Goal: Task Accomplishment & Management: Use online tool/utility

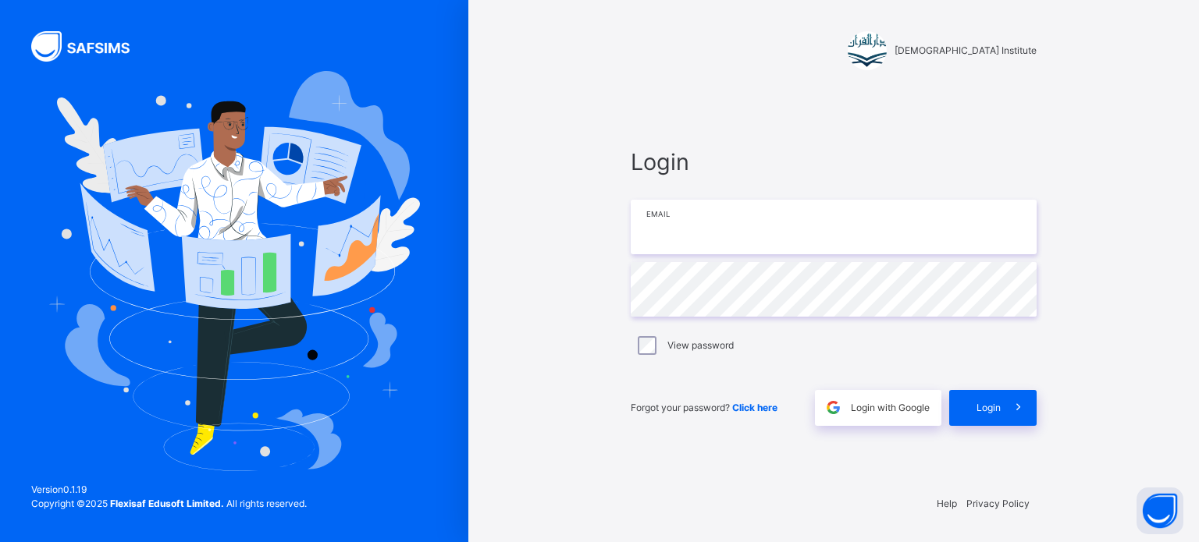
type input "**********"
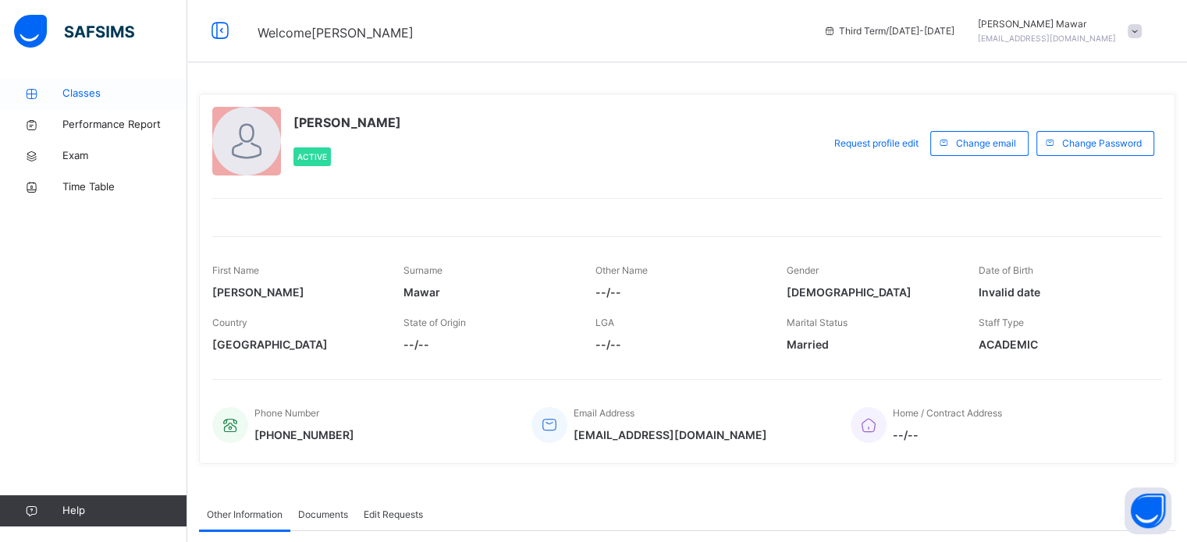
click at [94, 98] on span "Classes" at bounding box center [124, 94] width 125 height 16
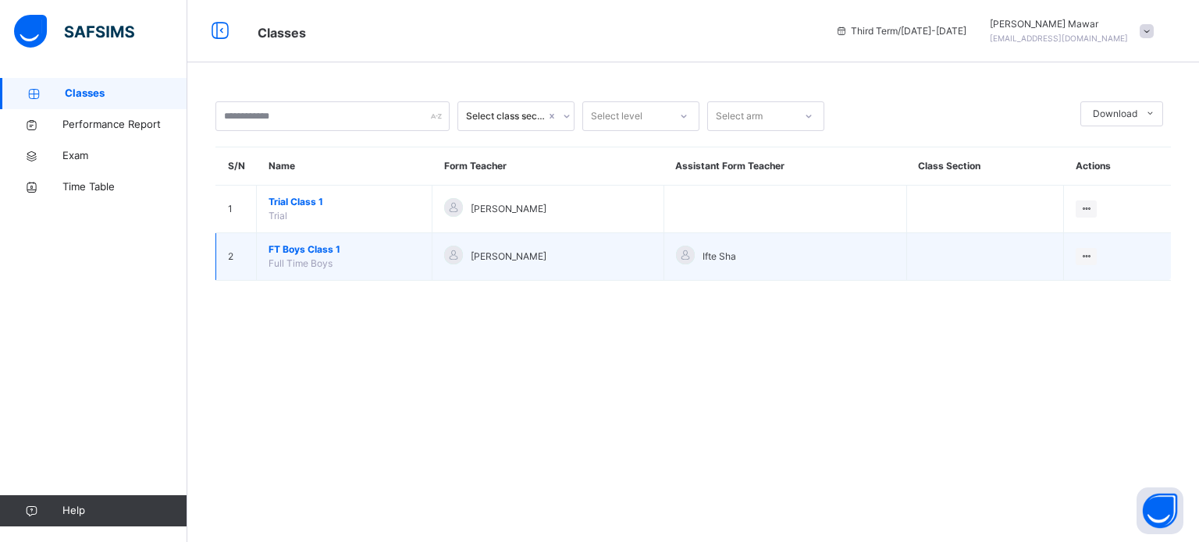
click at [309, 249] on span "FT Boys Class 1" at bounding box center [344, 250] width 151 height 14
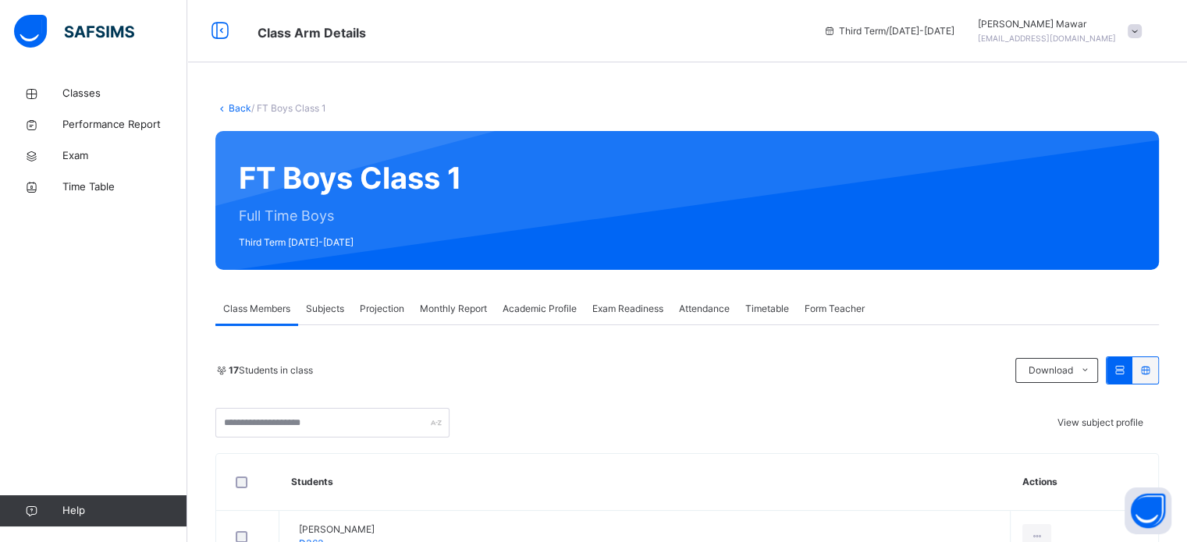
click at [407, 308] on div "Projection" at bounding box center [382, 308] width 60 height 31
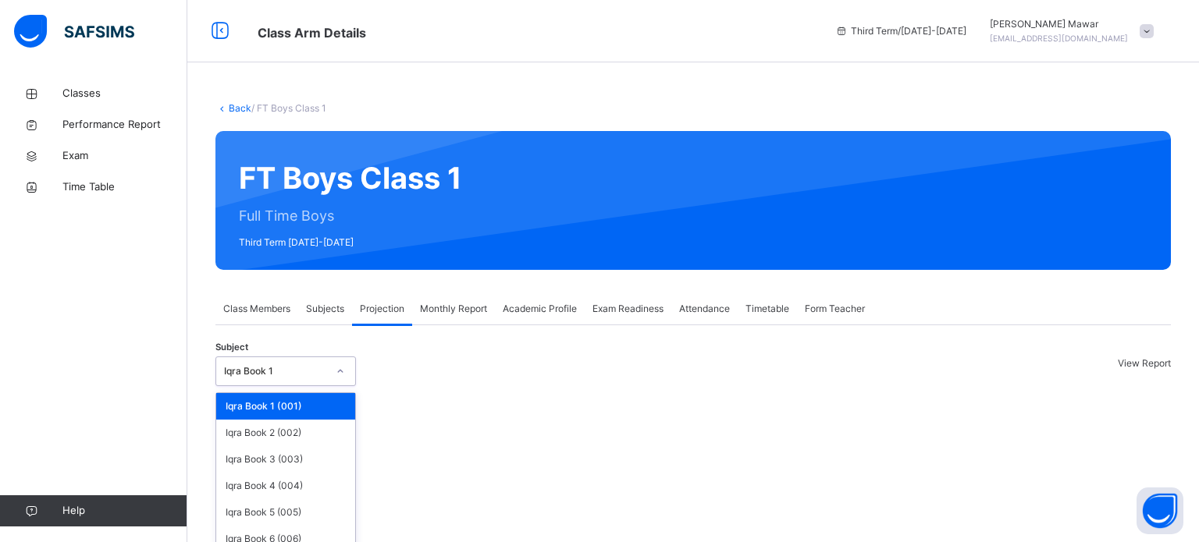
click at [275, 375] on div "Iqra Book 1" at bounding box center [275, 372] width 103 height 14
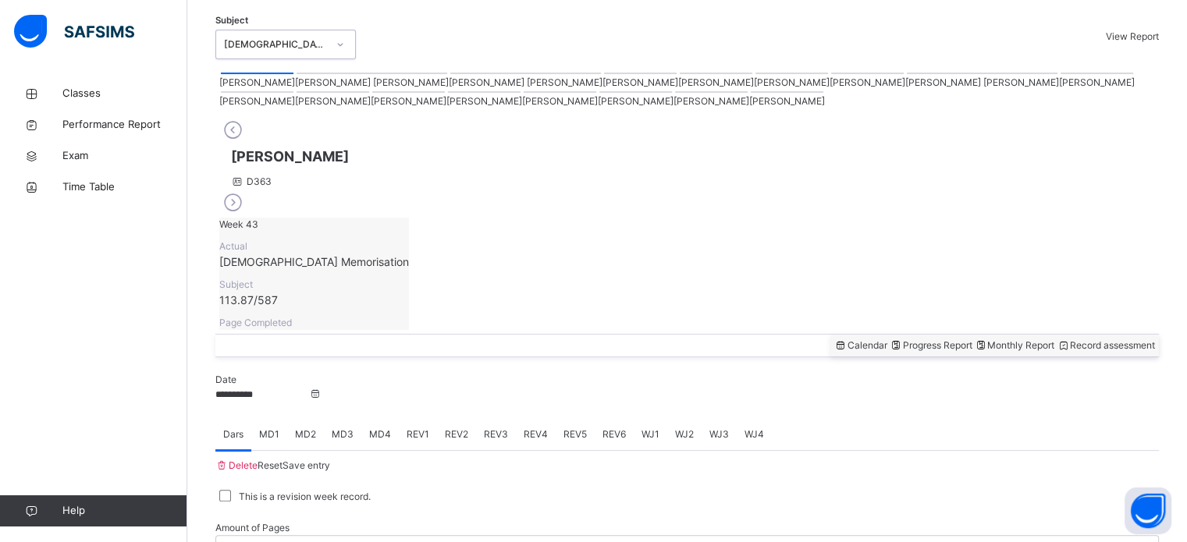
scroll to position [337, 0]
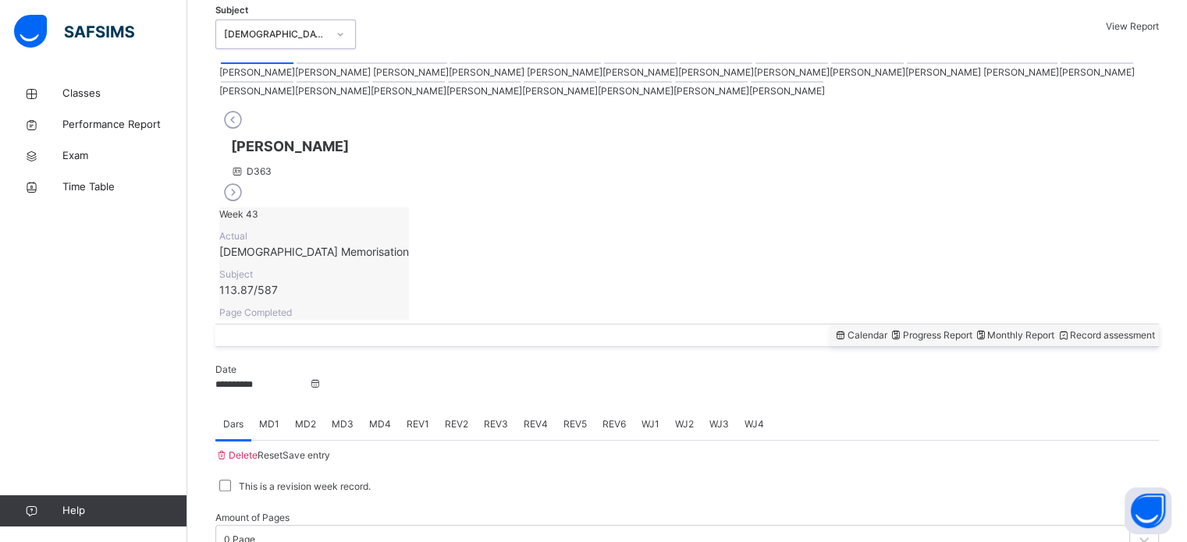
click at [974, 329] on div "Monthly Report" at bounding box center [1014, 336] width 80 height 14
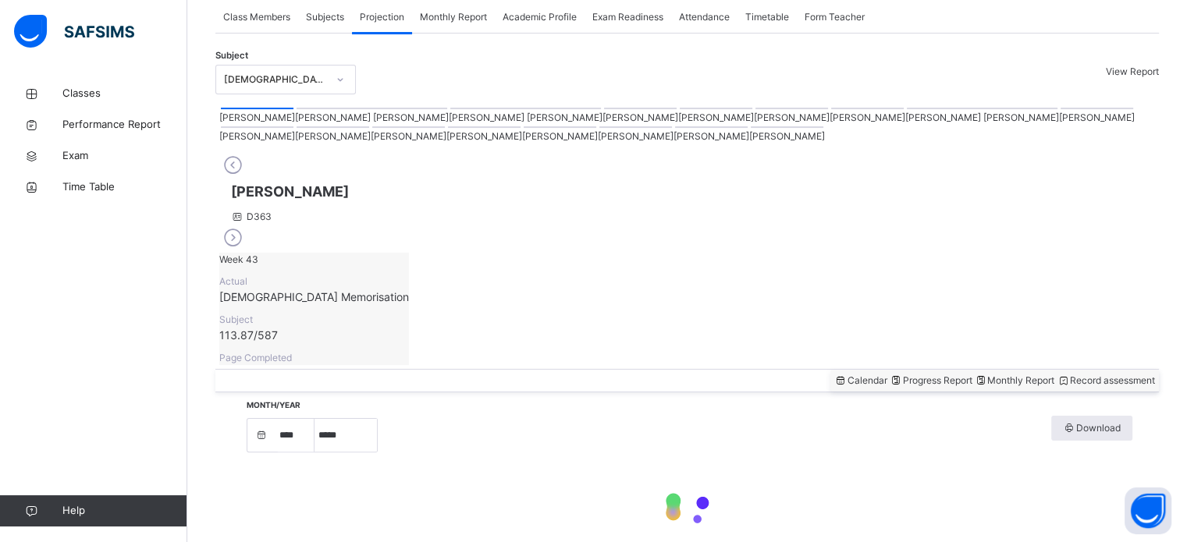
select select "****"
select select "*"
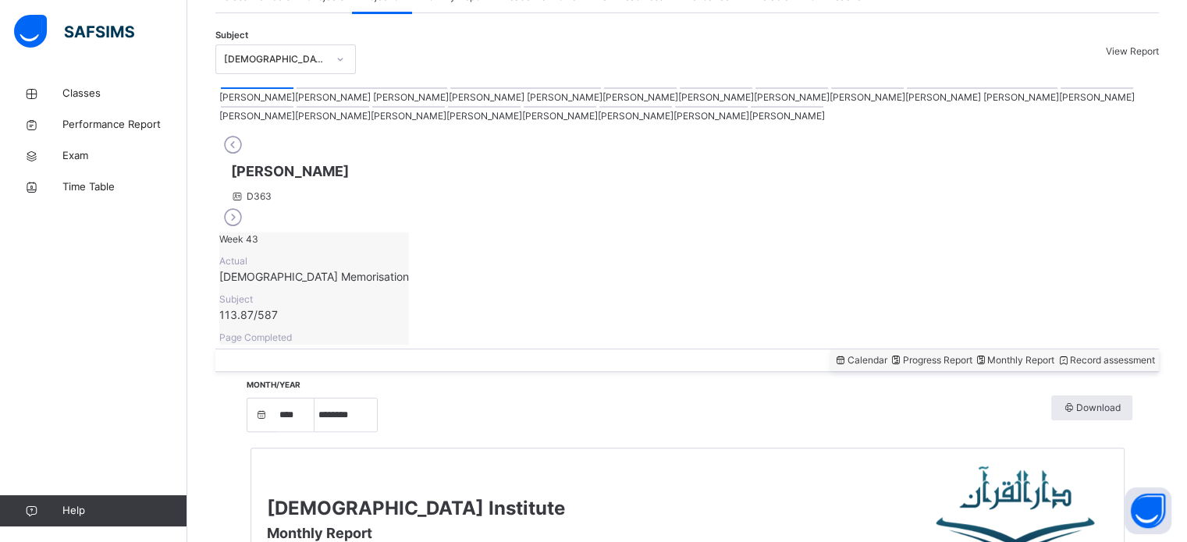
scroll to position [311, 0]
click at [1094, 355] on span "Record assessment" at bounding box center [1106, 361] width 98 height 12
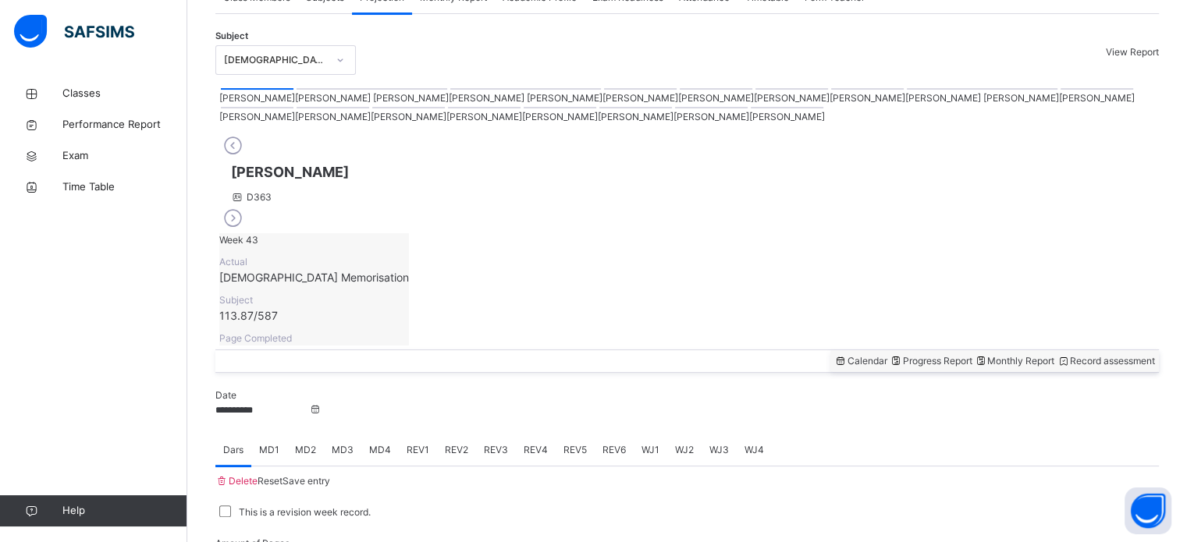
click at [281, 435] on div "MD1" at bounding box center [269, 450] width 36 height 31
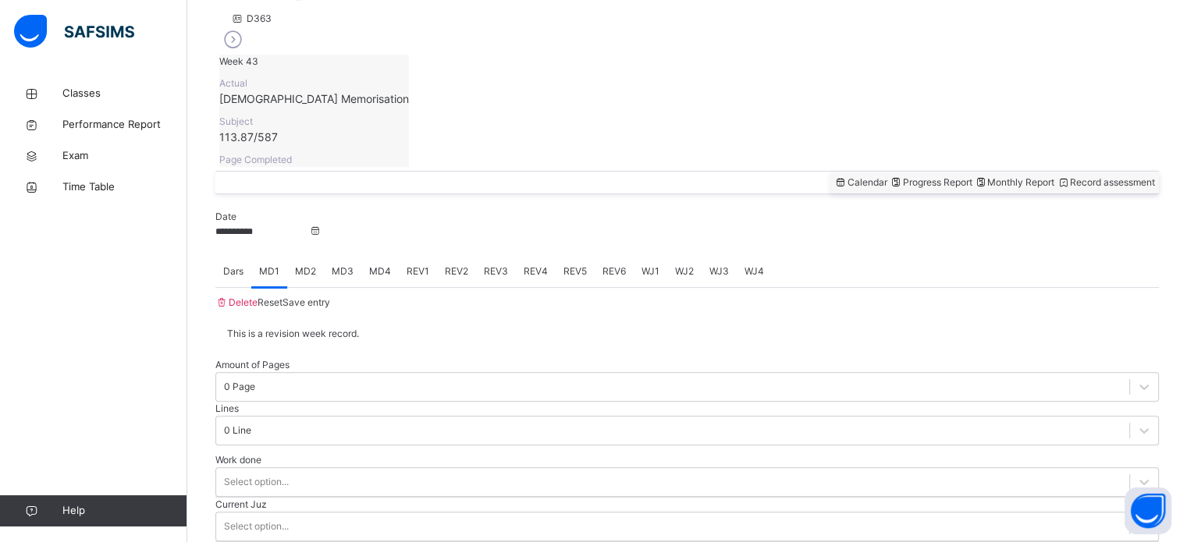
scroll to position [507, 0]
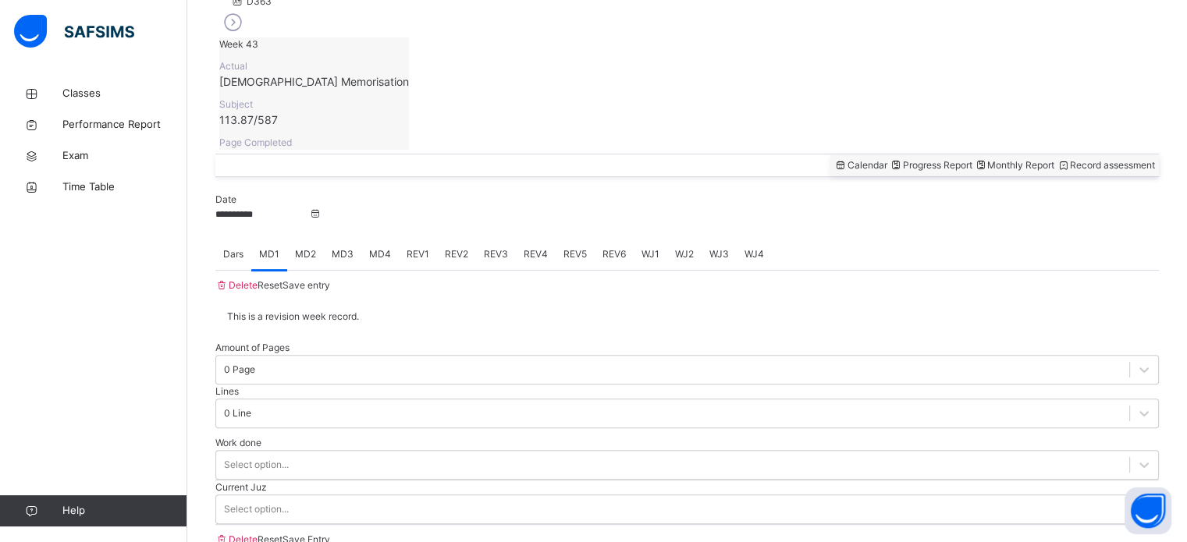
type input "*"
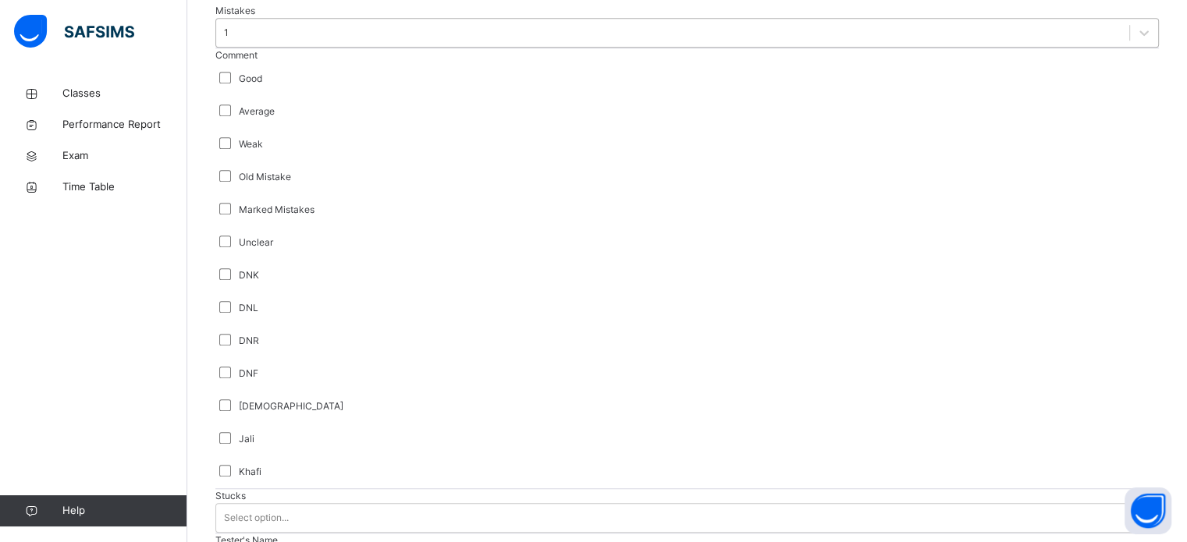
scroll to position [1102, 0]
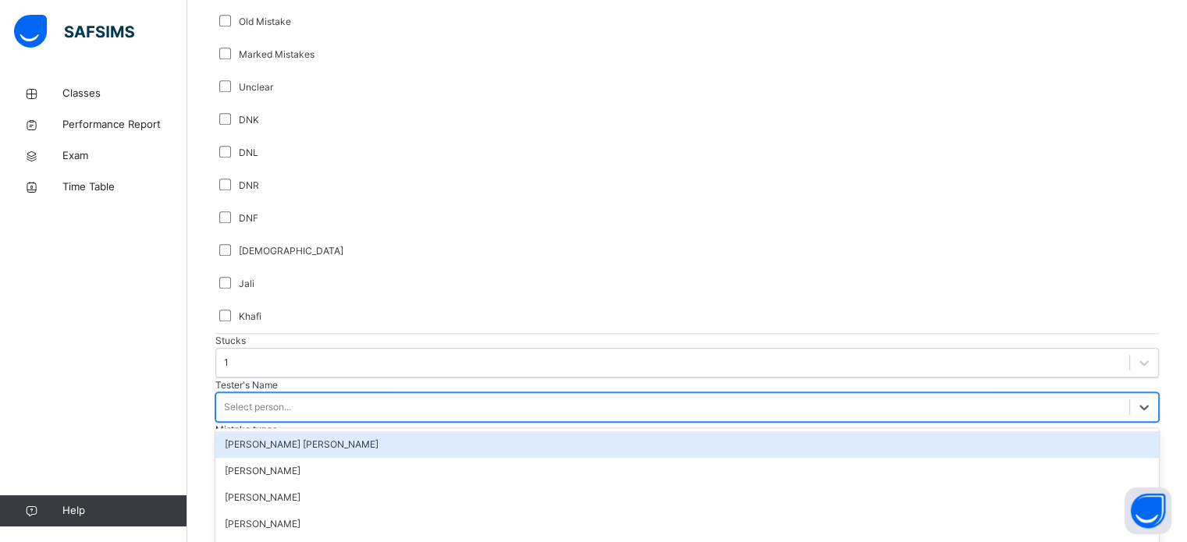
scroll to position [1244, 0]
type input "***"
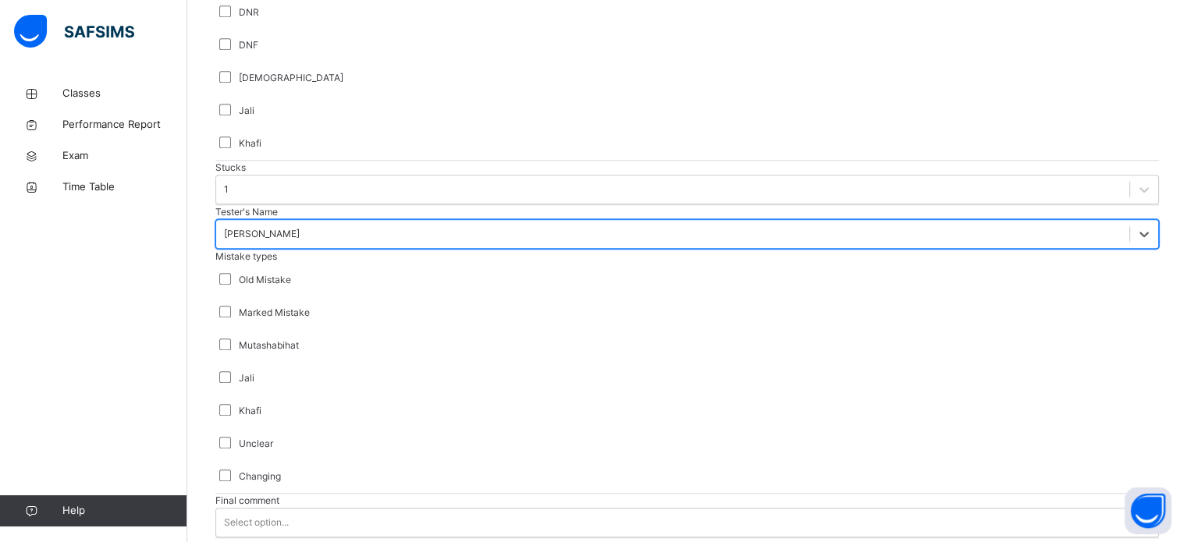
scroll to position [1531, 0]
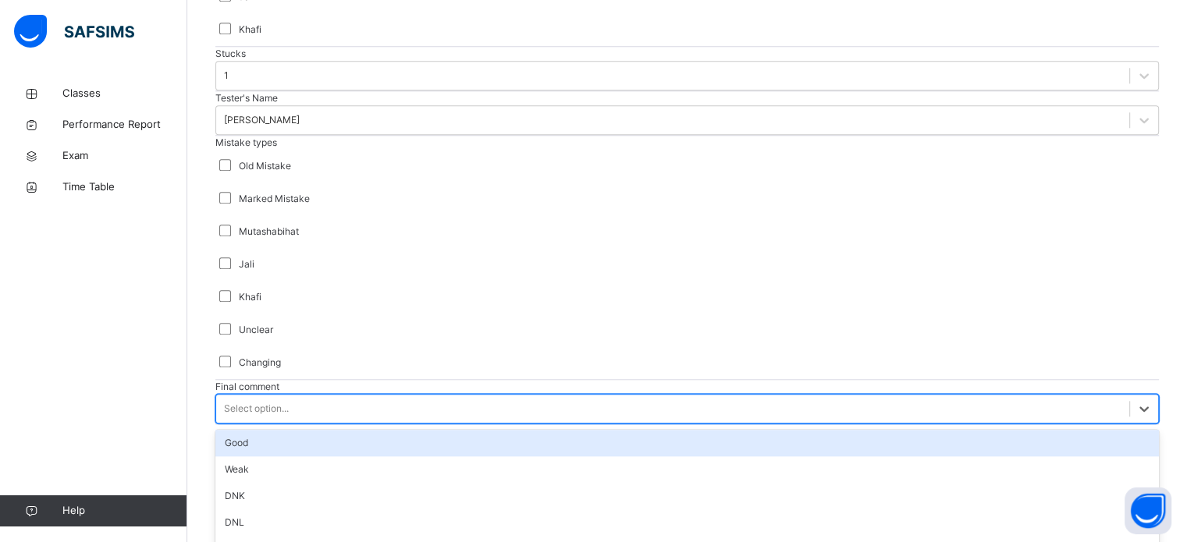
click at [234, 430] on div "Good" at bounding box center [687, 443] width 944 height 27
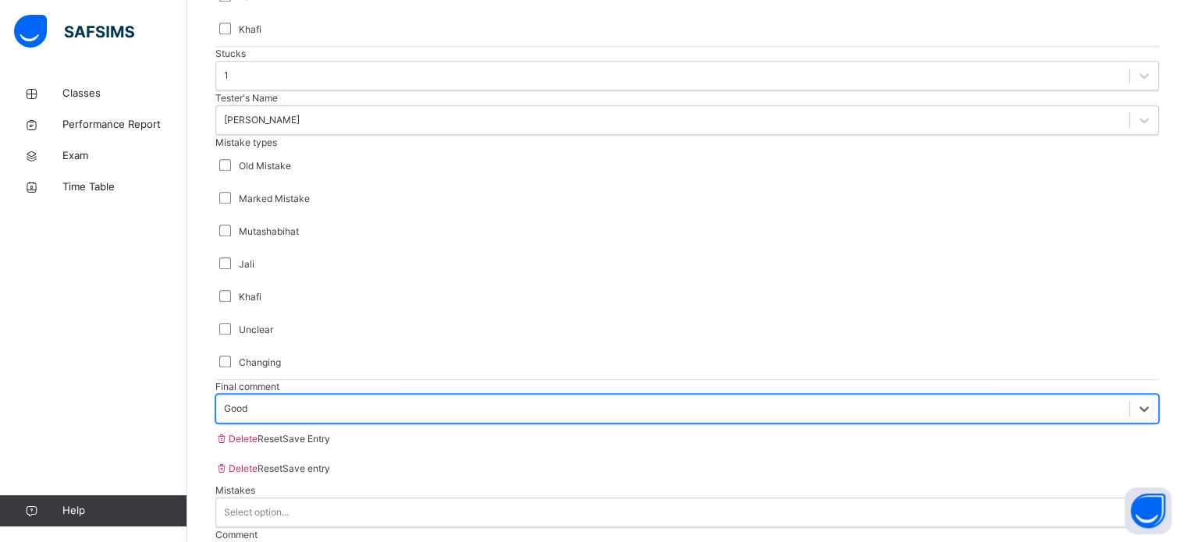
click at [330, 445] on span "Save Entry" at bounding box center [307, 439] width 48 height 12
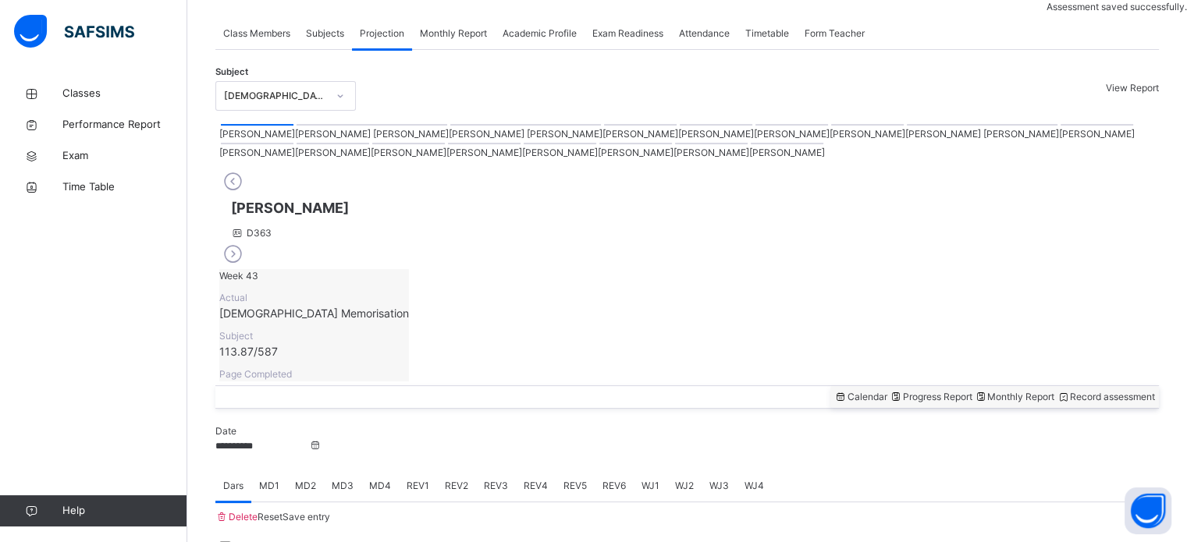
scroll to position [629, 0]
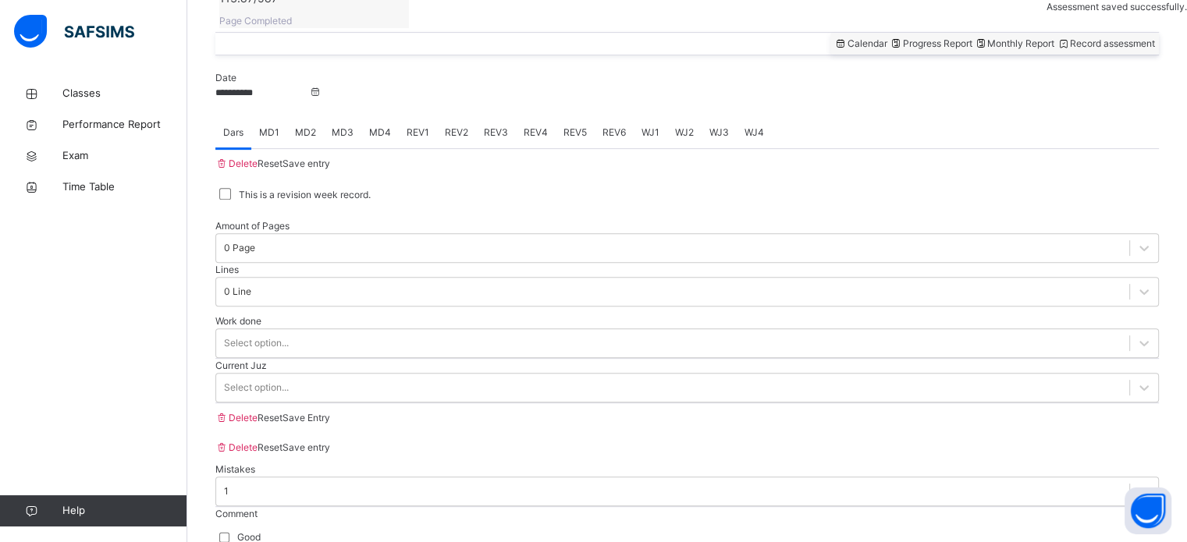
click at [423, 126] on span "REV1" at bounding box center [418, 133] width 23 height 14
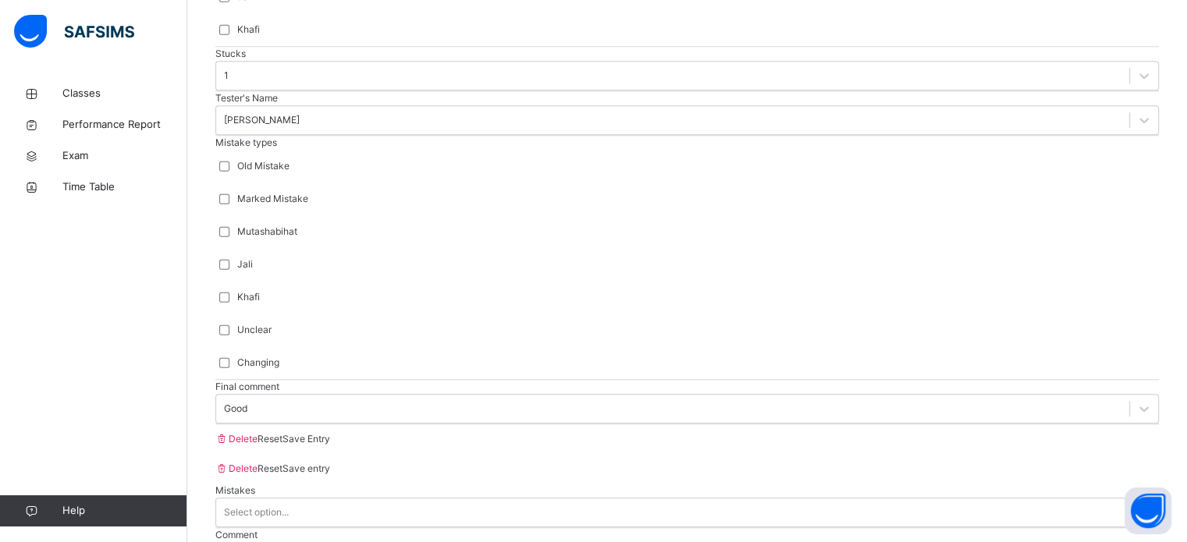
type input "****"
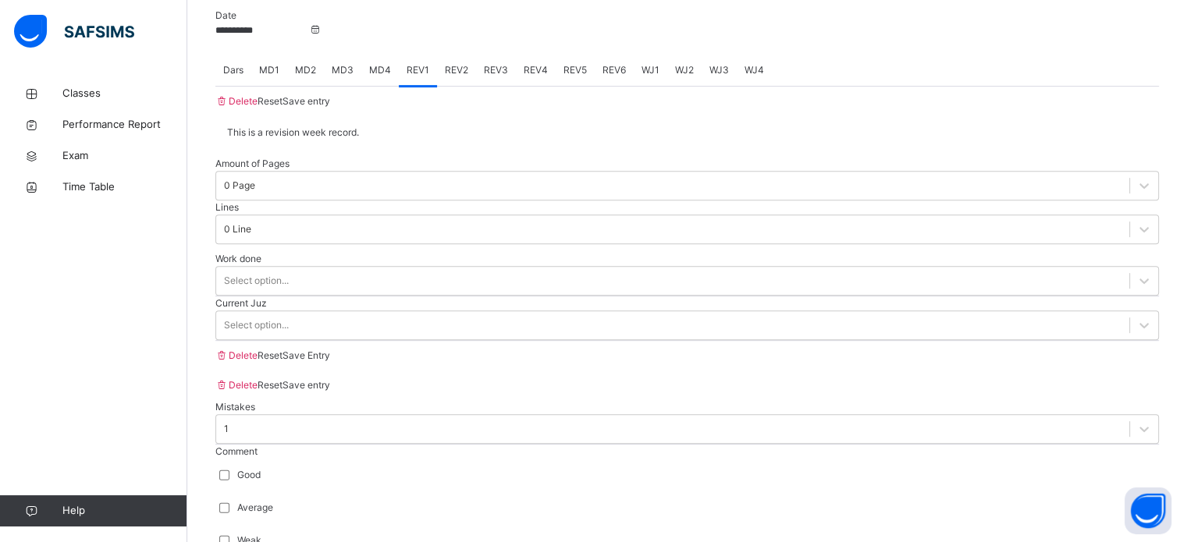
scroll to position [693, 0]
type input "**"
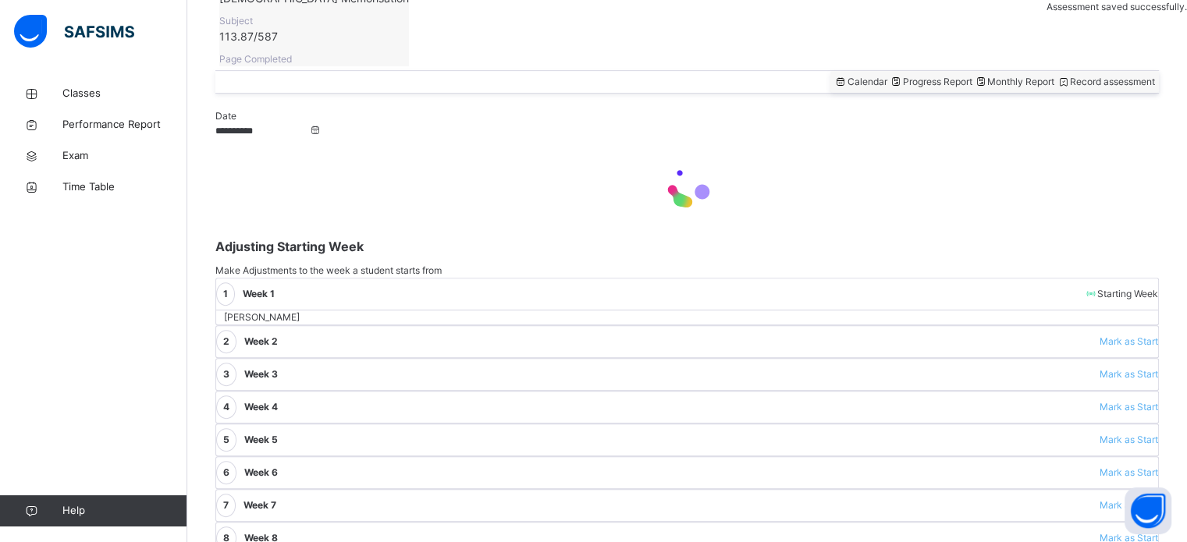
scroll to position [275, 0]
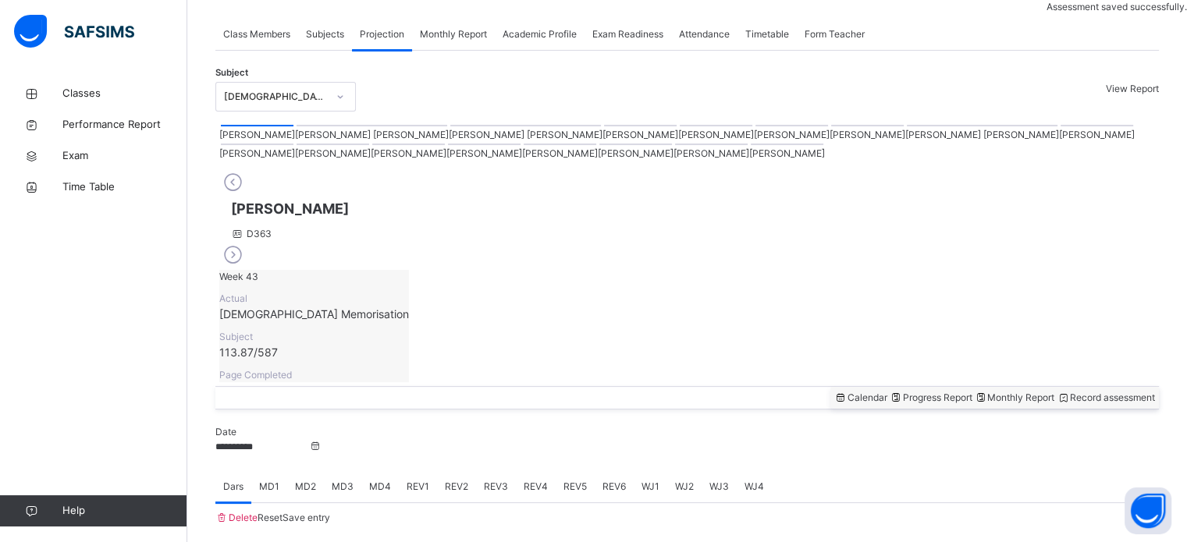
click at [283, 440] on input "**********" at bounding box center [262, 447] width 94 height 14
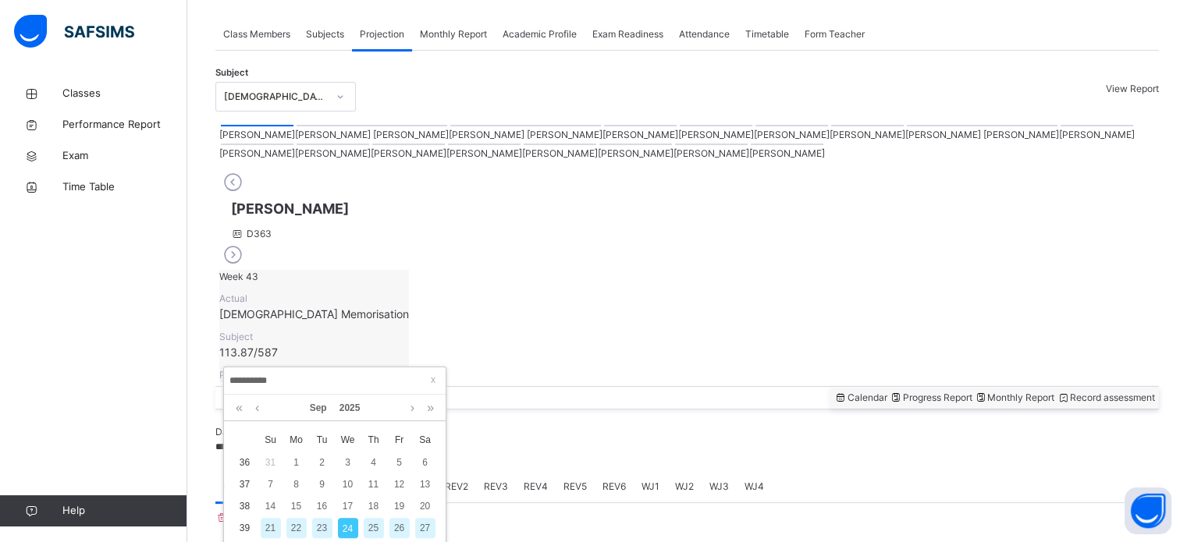
click at [325, 532] on div "23" at bounding box center [322, 528] width 20 height 20
type input "**********"
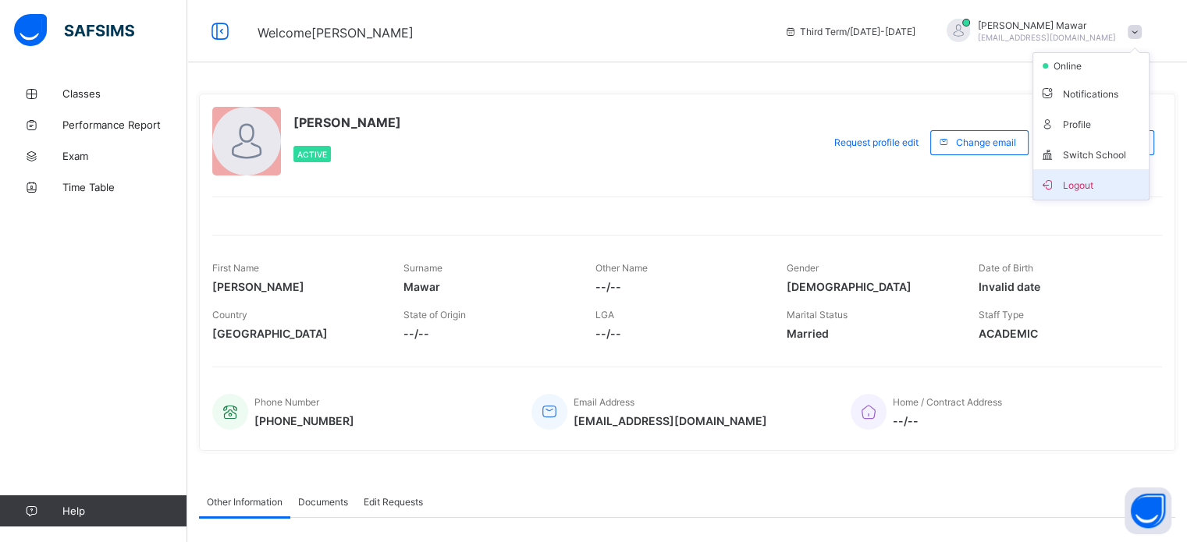
click at [1101, 176] on span "Logout" at bounding box center [1091, 185] width 103 height 18
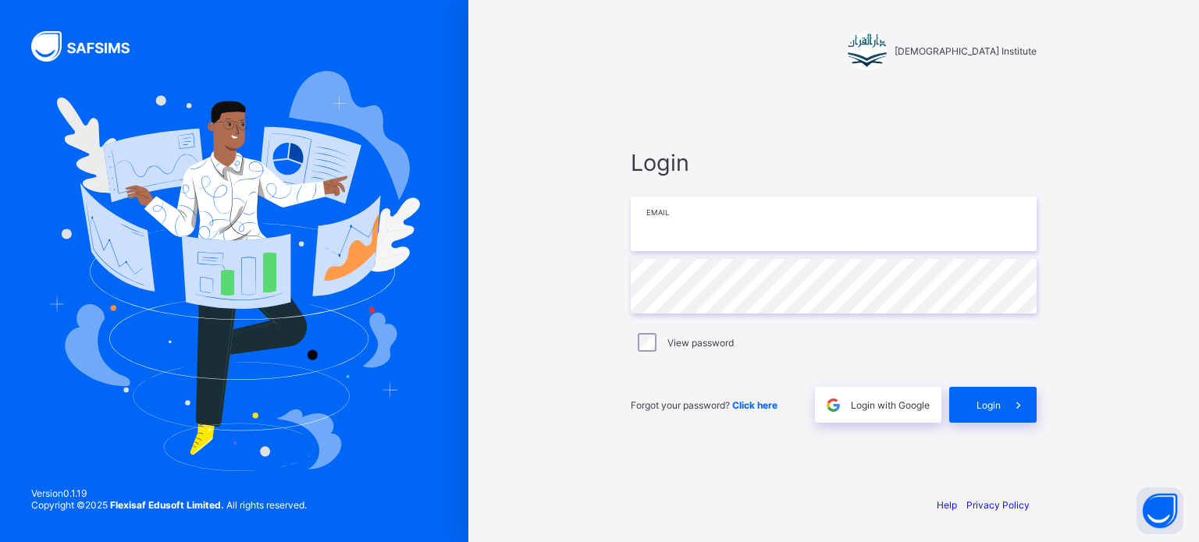
type input "**********"
click at [998, 403] on span "Login" at bounding box center [988, 406] width 24 height 12
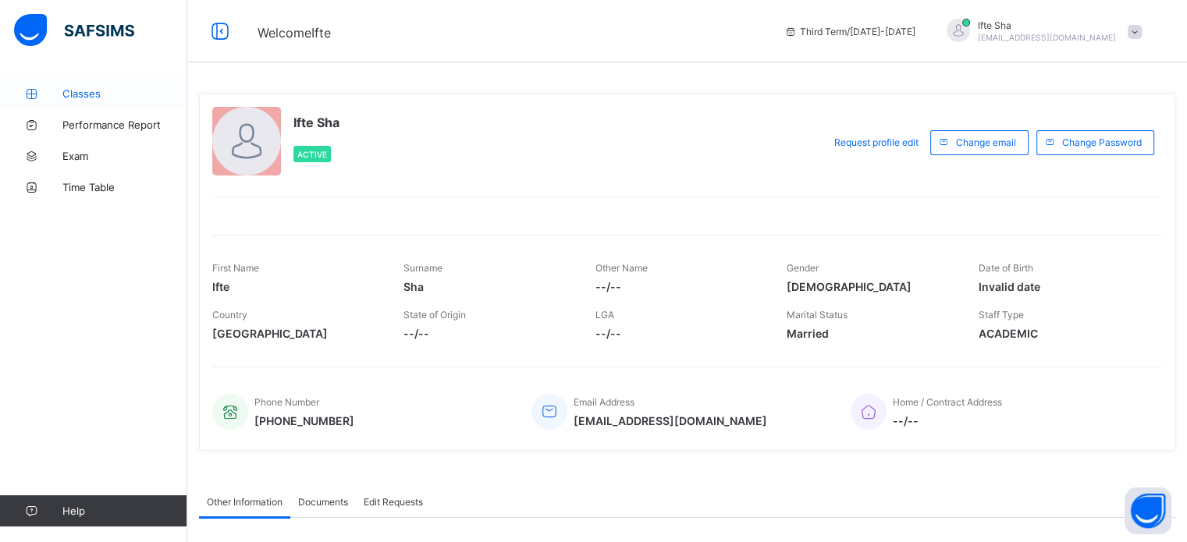
click at [124, 92] on span "Classes" at bounding box center [124, 93] width 125 height 12
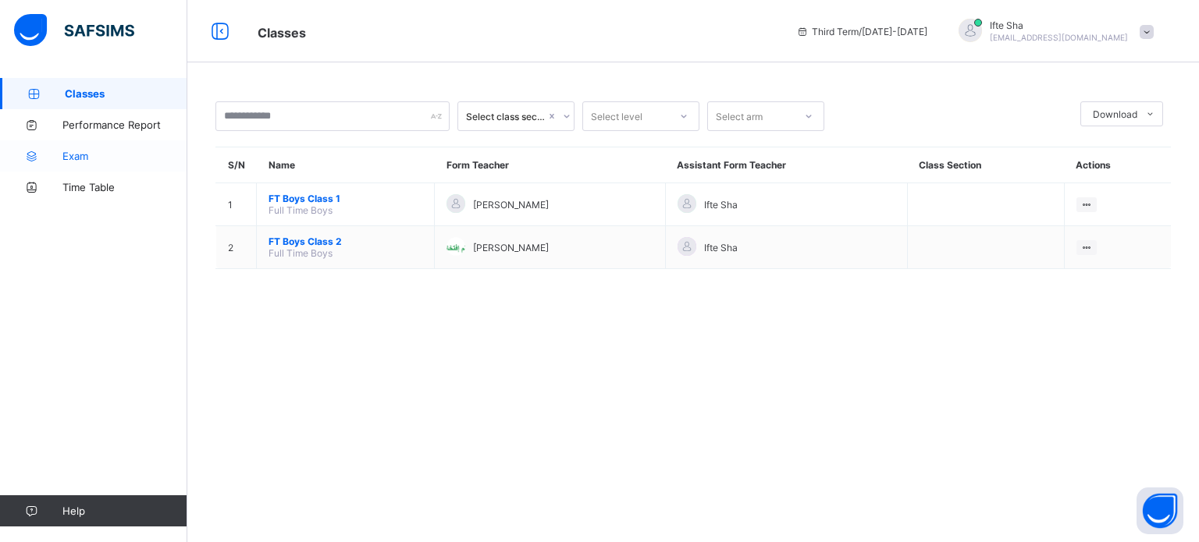
click at [124, 144] on link "Exam" at bounding box center [93, 155] width 187 height 31
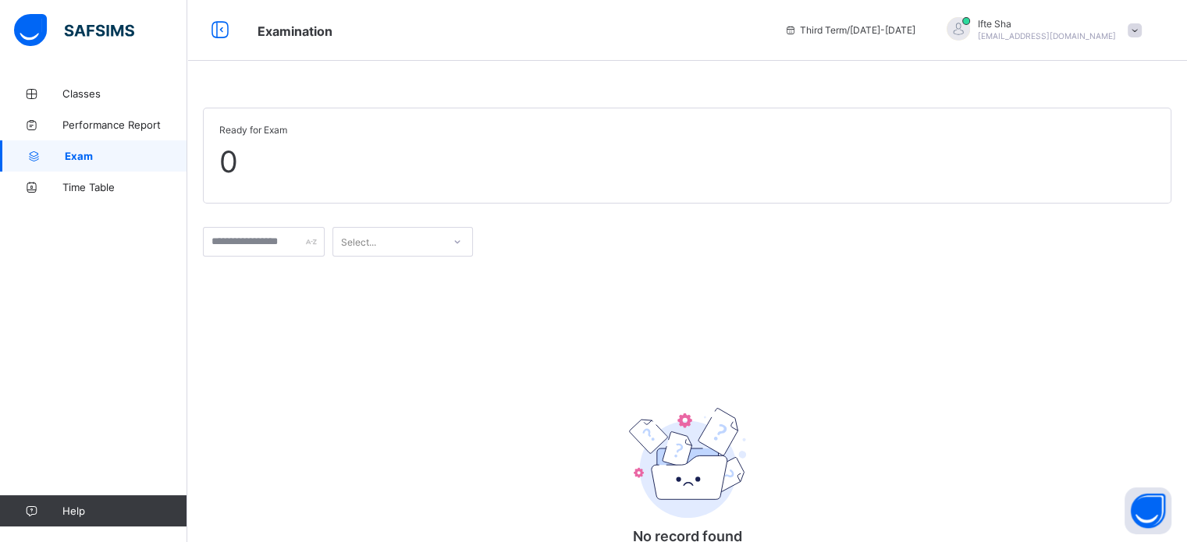
scroll to position [1, 0]
click at [137, 89] on span "Classes" at bounding box center [124, 93] width 125 height 12
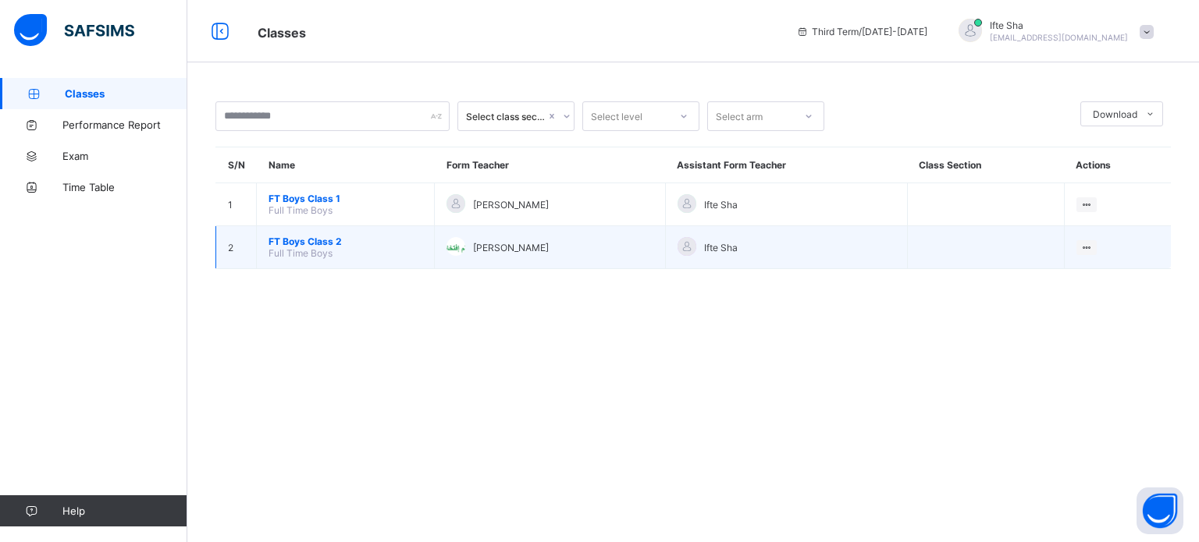
click at [337, 240] on span "FT Boys Class 2" at bounding box center [346, 242] width 154 height 12
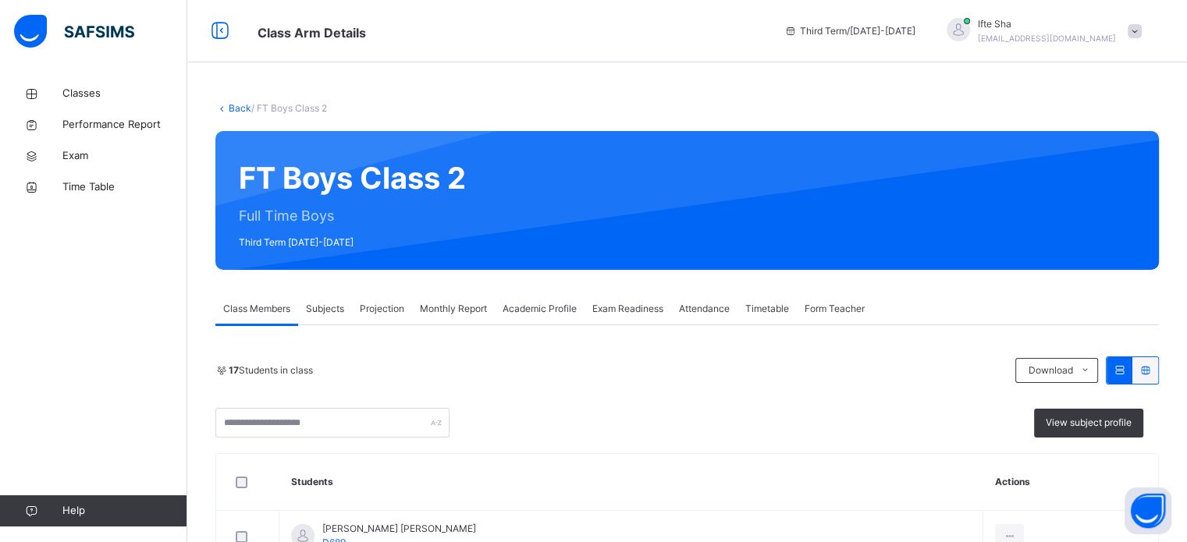
scroll to position [169, 0]
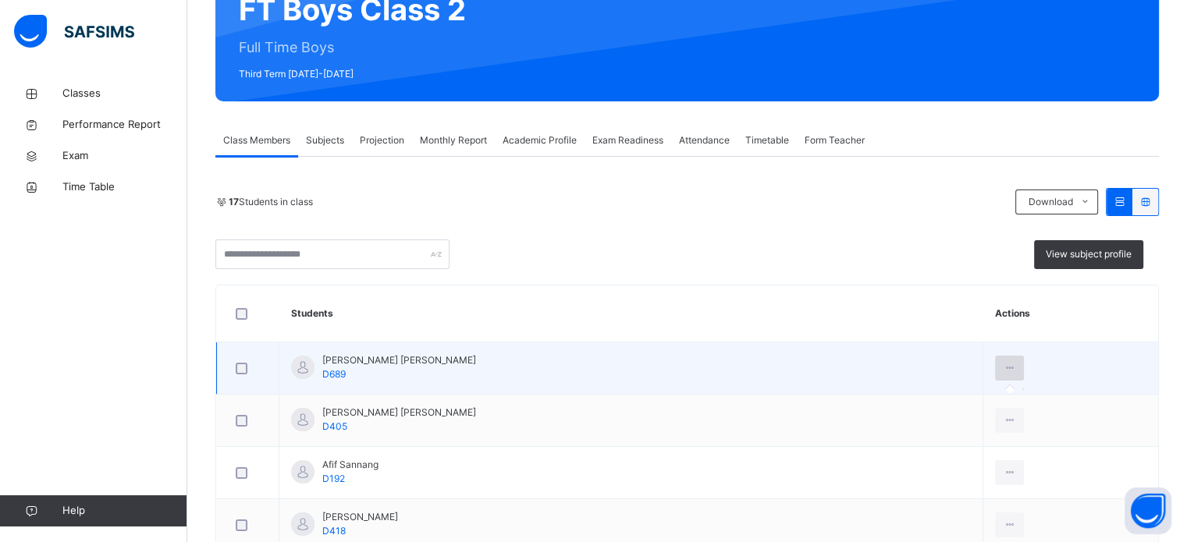
click at [1003, 369] on icon at bounding box center [1009, 368] width 13 height 14
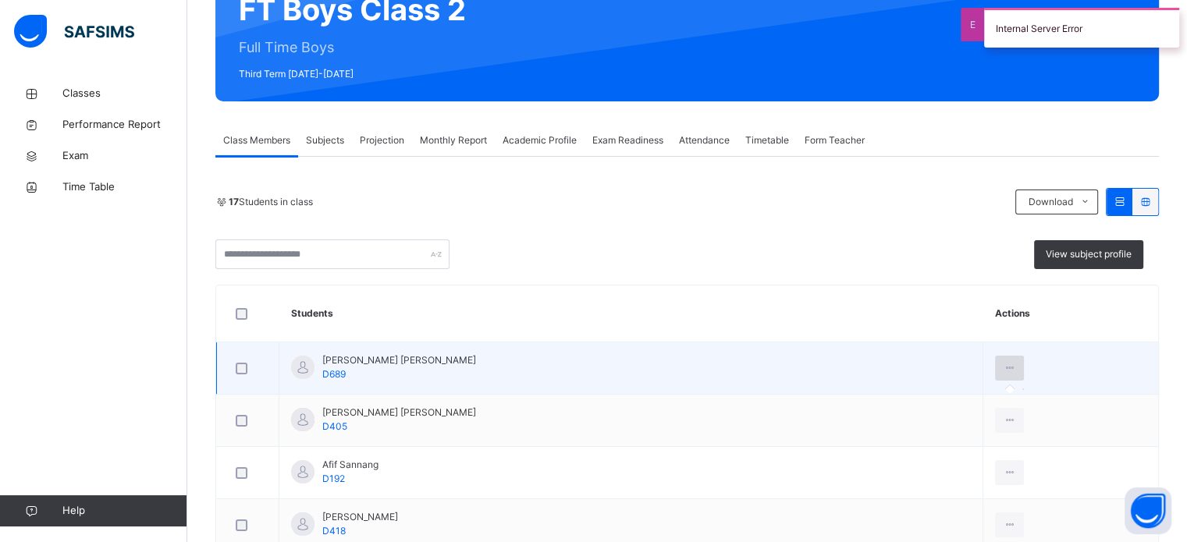
click at [1003, 368] on icon at bounding box center [1009, 368] width 13 height 14
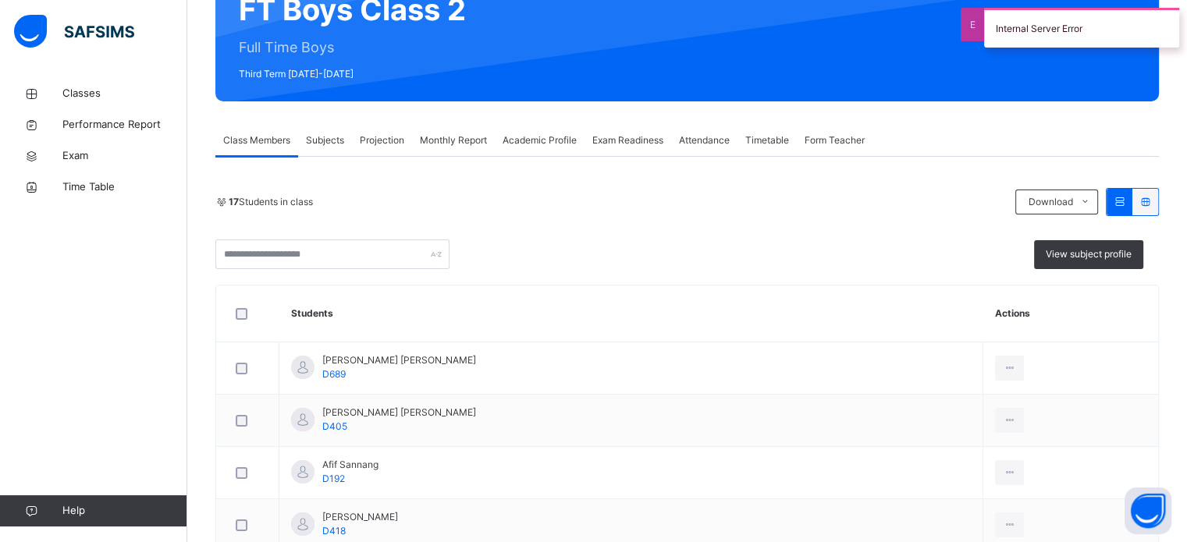
click at [389, 140] on span "Projection" at bounding box center [382, 140] width 44 height 14
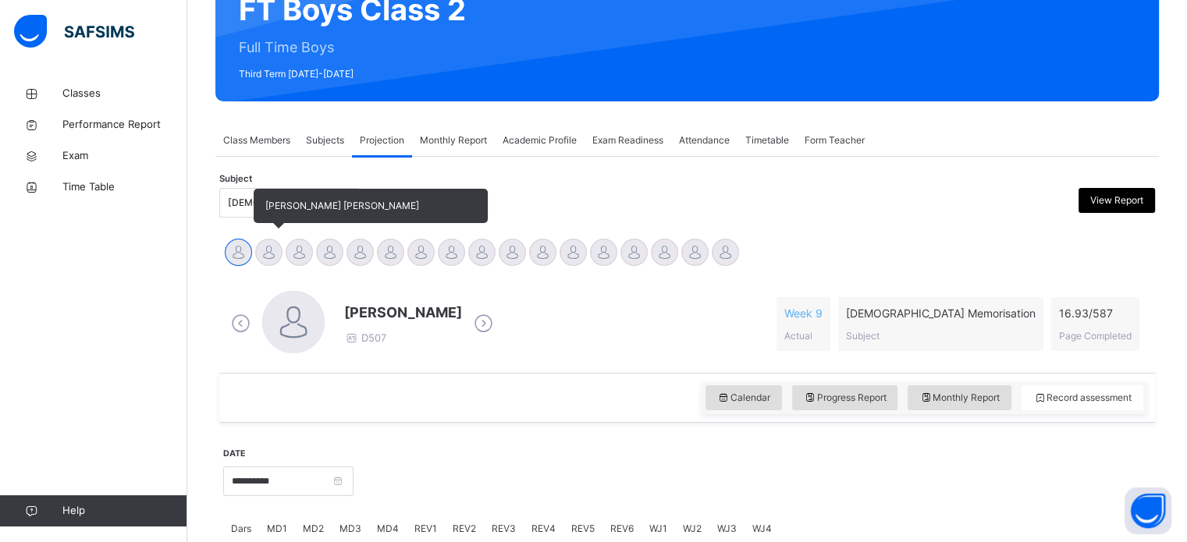
click at [265, 261] on div at bounding box center [268, 252] width 27 height 27
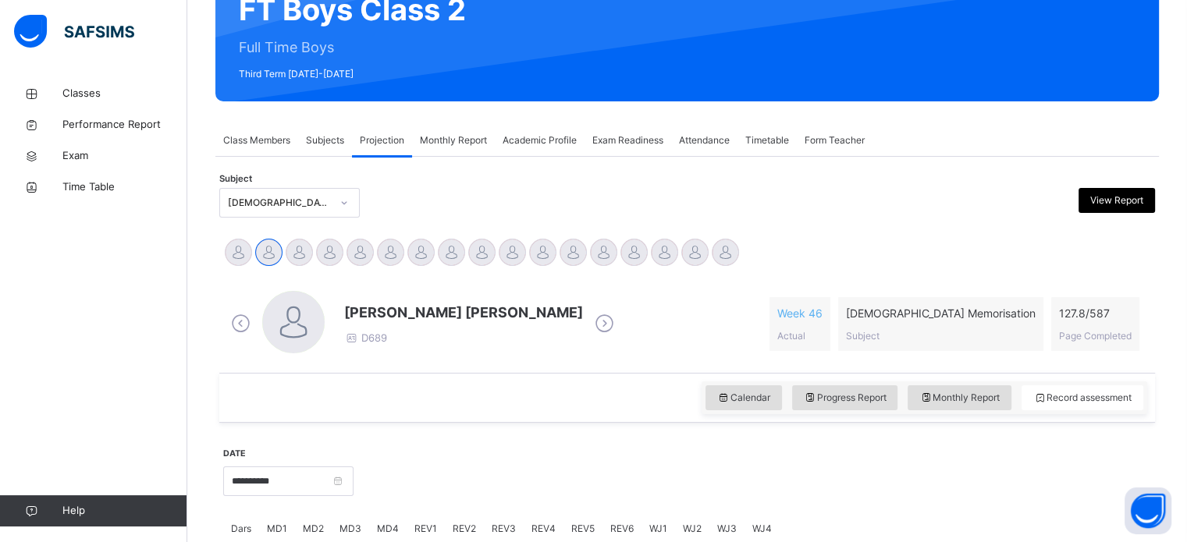
click at [606, 149] on div "Exam Readiness" at bounding box center [628, 140] width 87 height 31
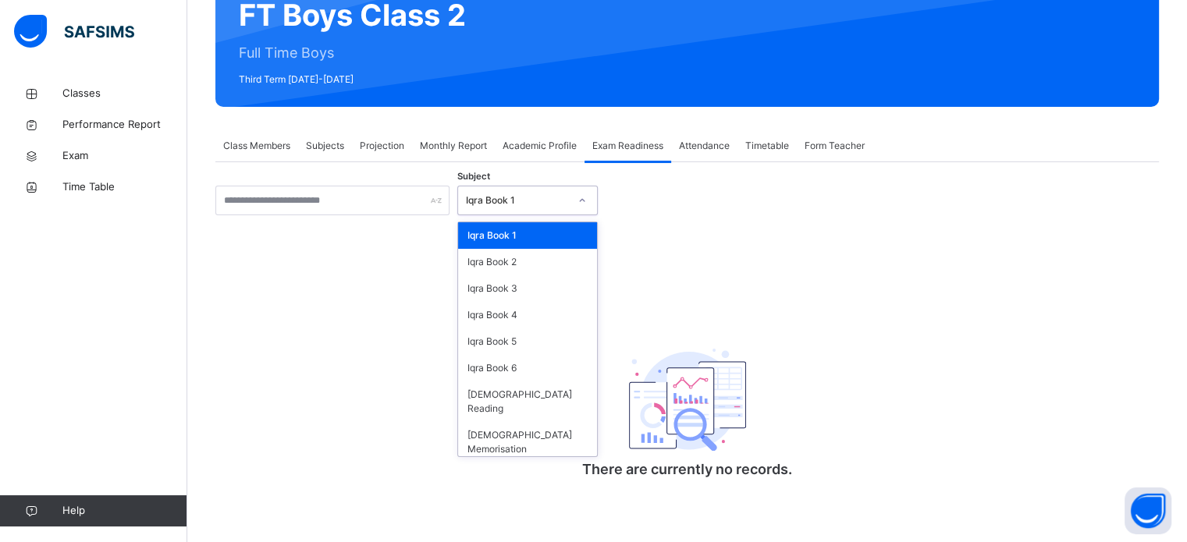
click at [582, 208] on div at bounding box center [582, 200] width 27 height 25
click at [507, 423] on div "[DEMOGRAPHIC_DATA] Memorisation" at bounding box center [527, 442] width 139 height 41
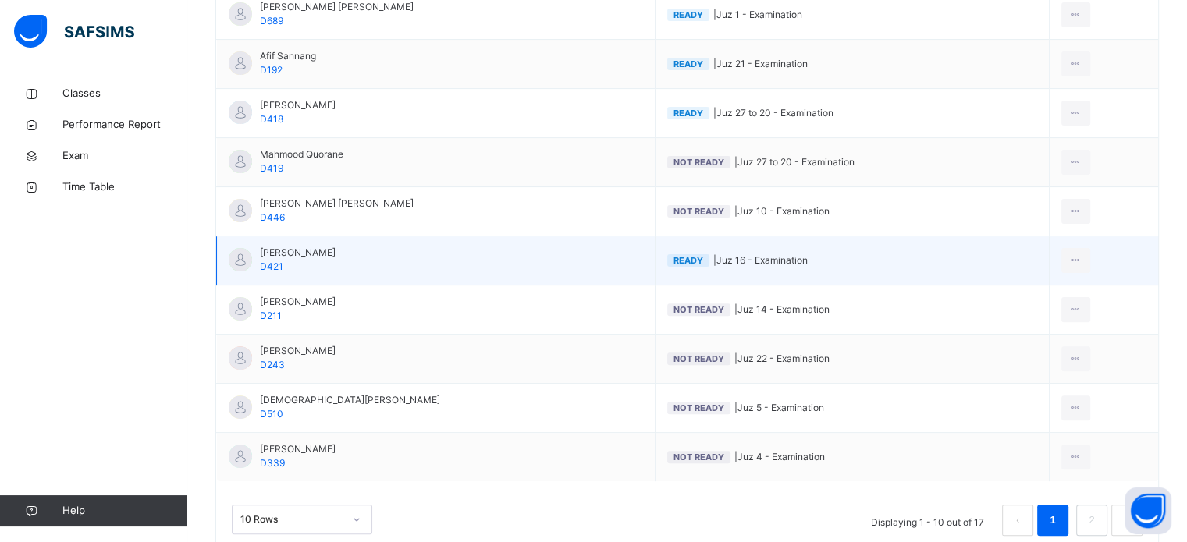
scroll to position [491, 0]
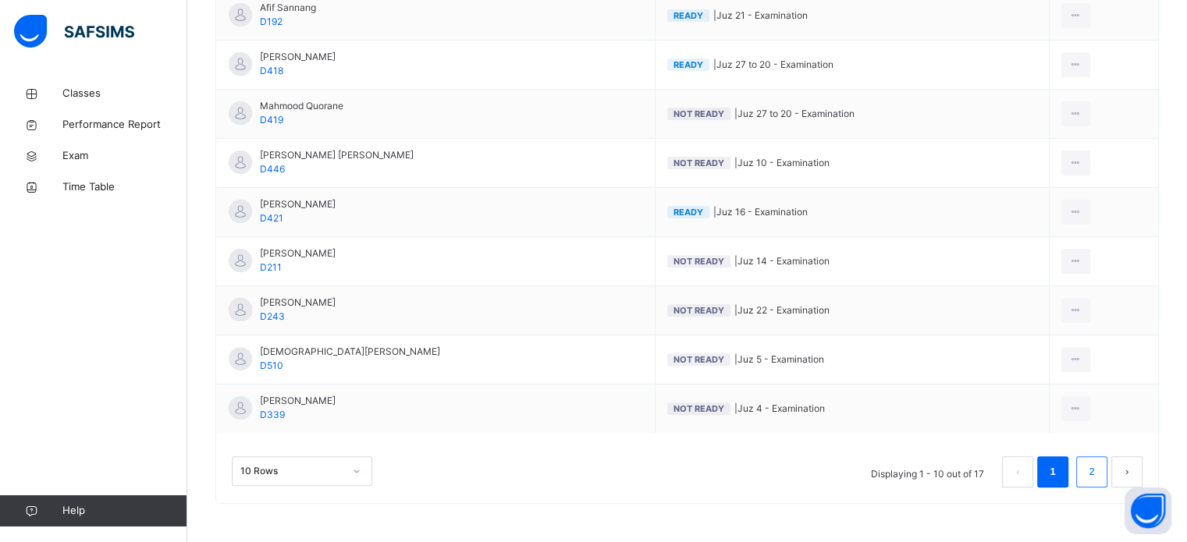
click at [1096, 477] on link "2" at bounding box center [1091, 472] width 15 height 20
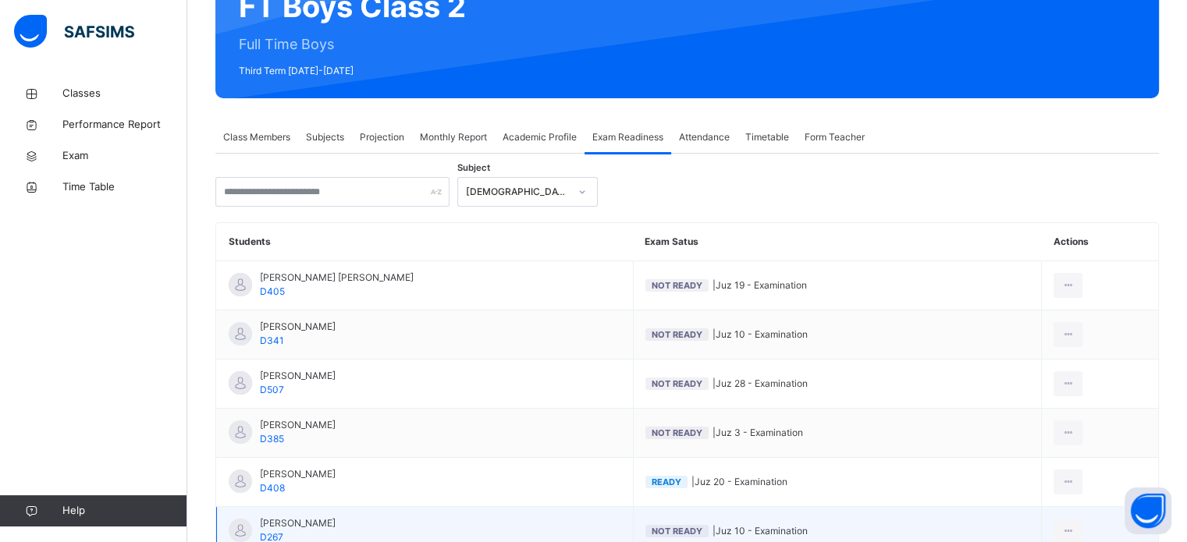
scroll to position [343, 0]
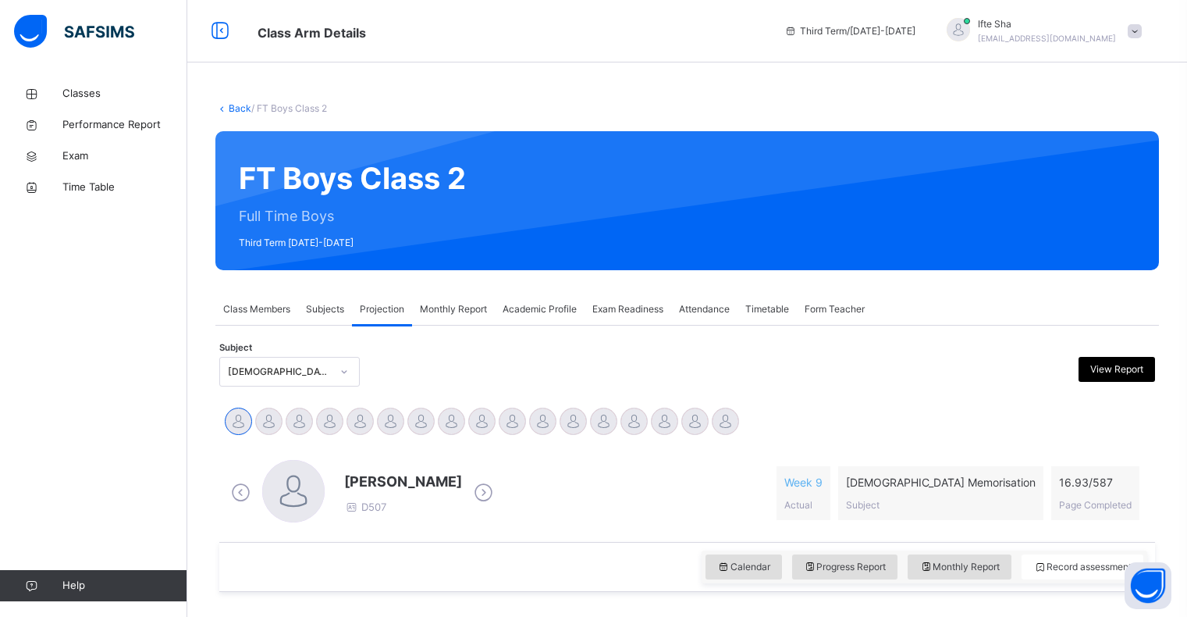
scroll to position [112, 0]
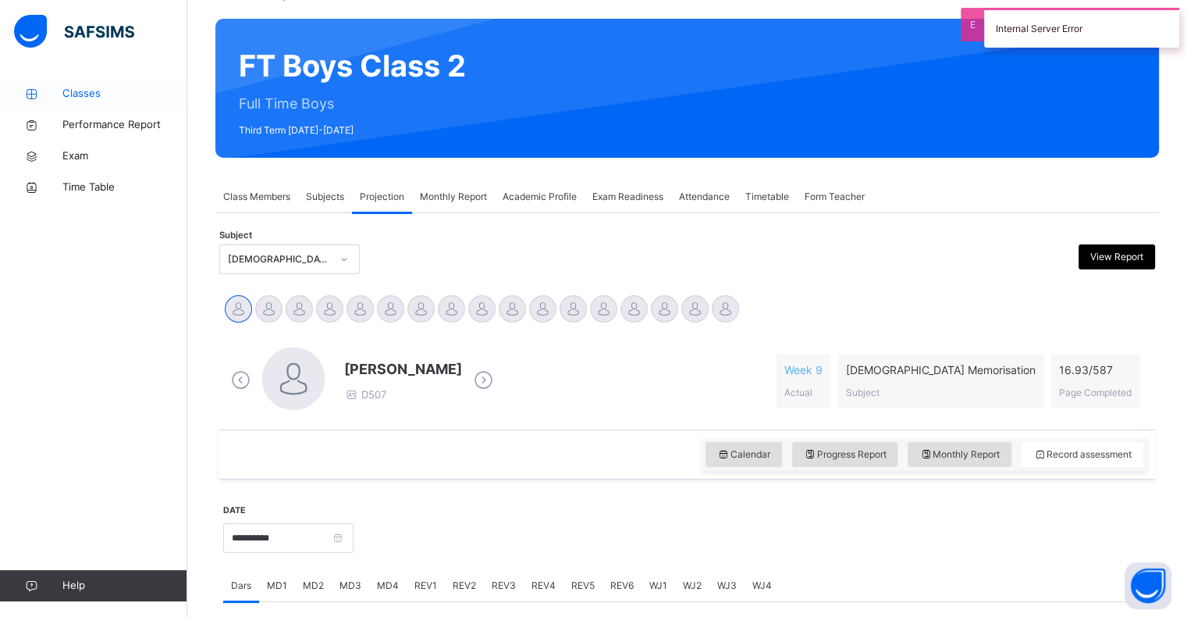
click at [135, 92] on span "Classes" at bounding box center [124, 94] width 125 height 16
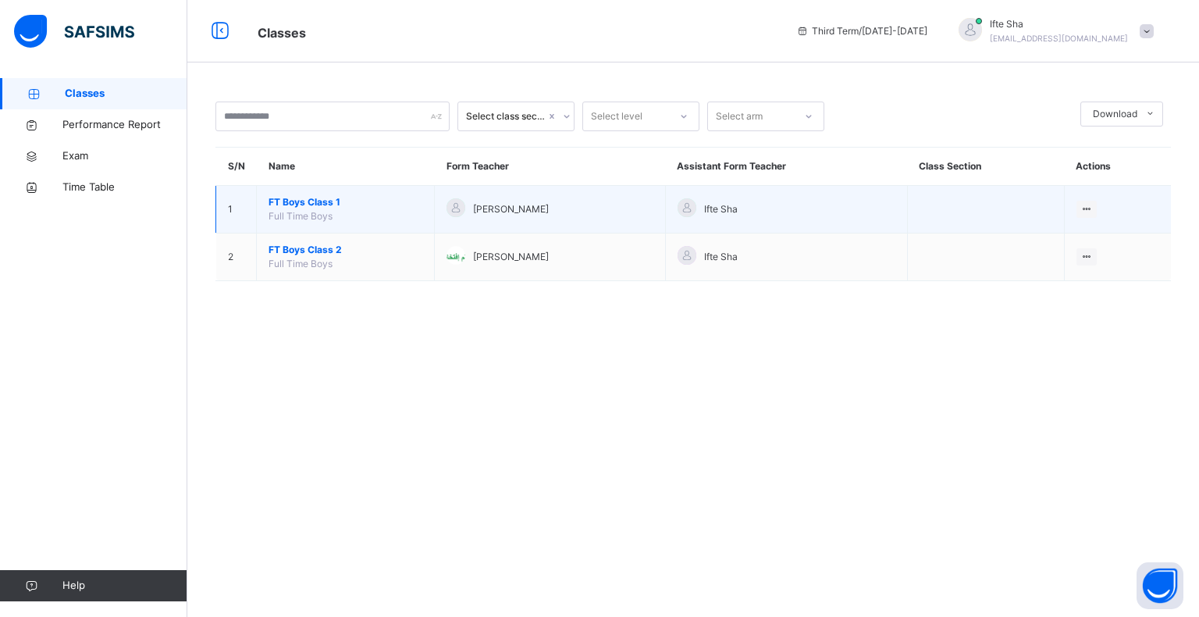
click at [325, 202] on span "FT Boys Class 1" at bounding box center [346, 202] width 154 height 14
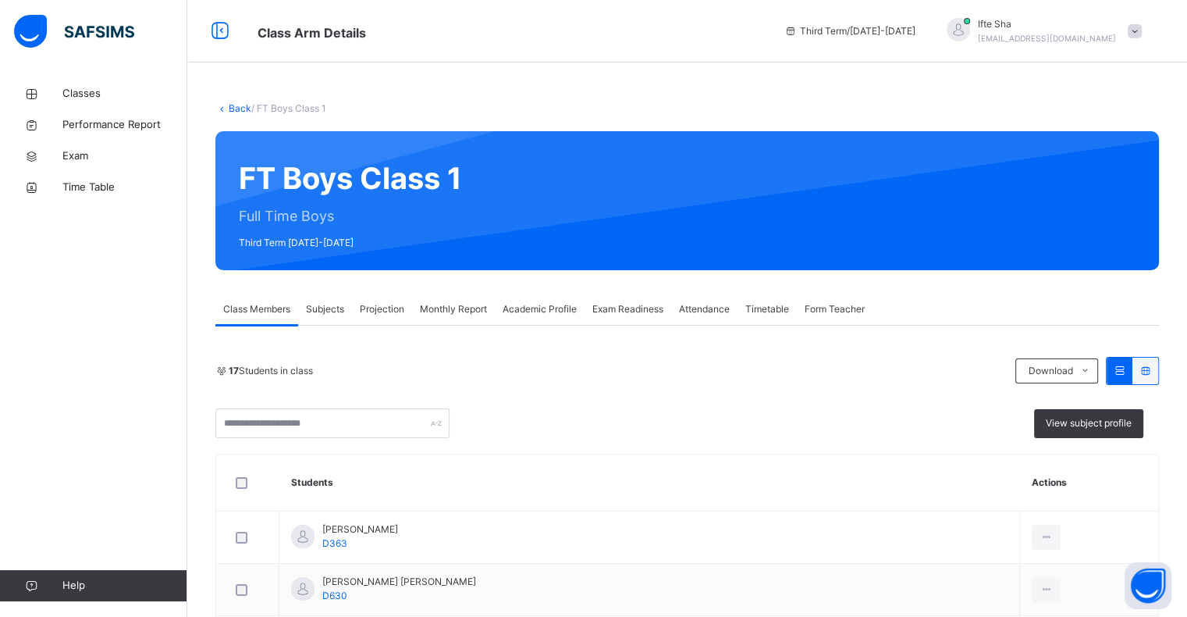
click at [360, 300] on div "Projection" at bounding box center [382, 308] width 60 height 31
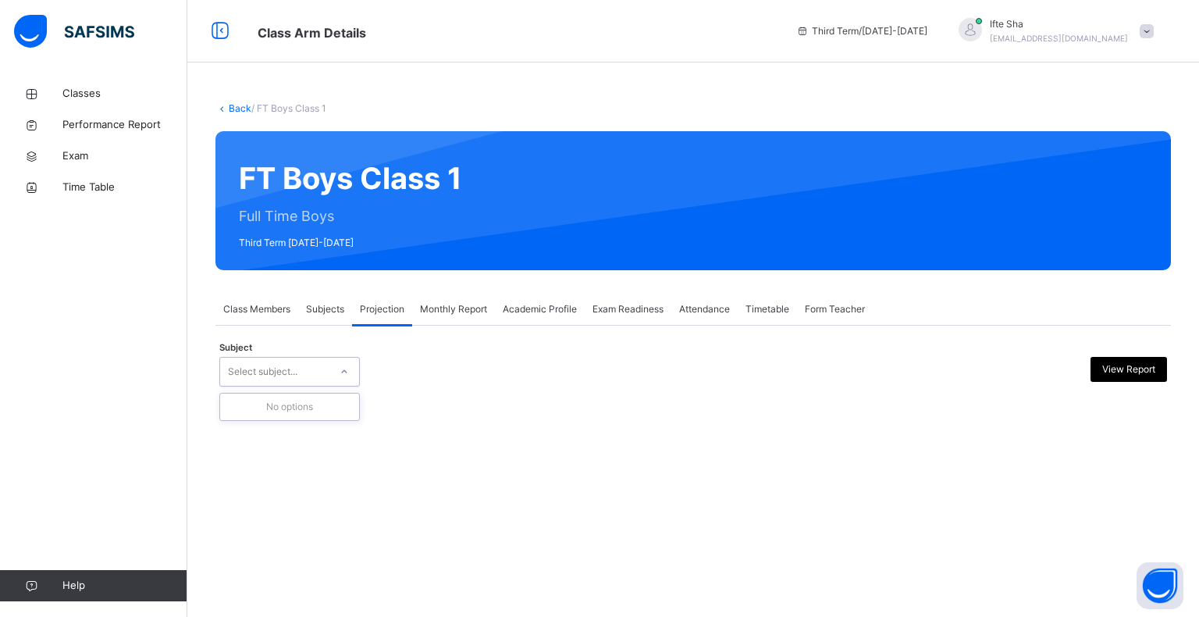
click at [328, 310] on span "Subjects" at bounding box center [325, 309] width 38 height 14
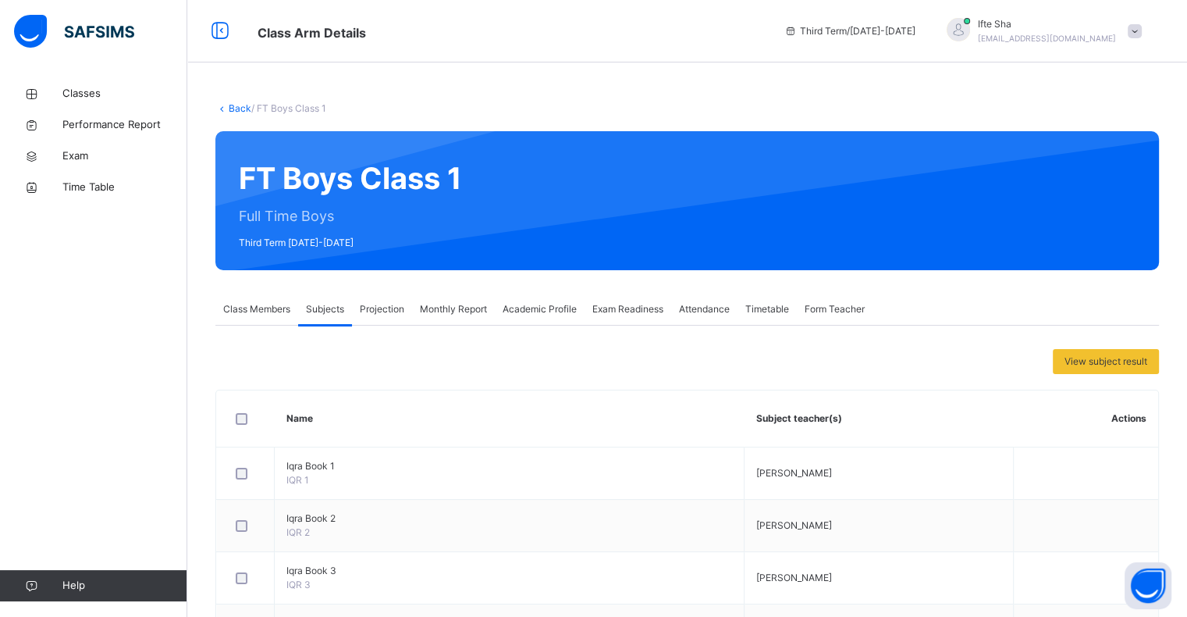
click at [382, 337] on div "View subject result Name Subject teacher(s) Actions Iqra Book 1 IQR 1 Hafiz Abd…" at bounding box center [687, 595] width 944 height 540
click at [384, 315] on span "Projection" at bounding box center [382, 309] width 44 height 14
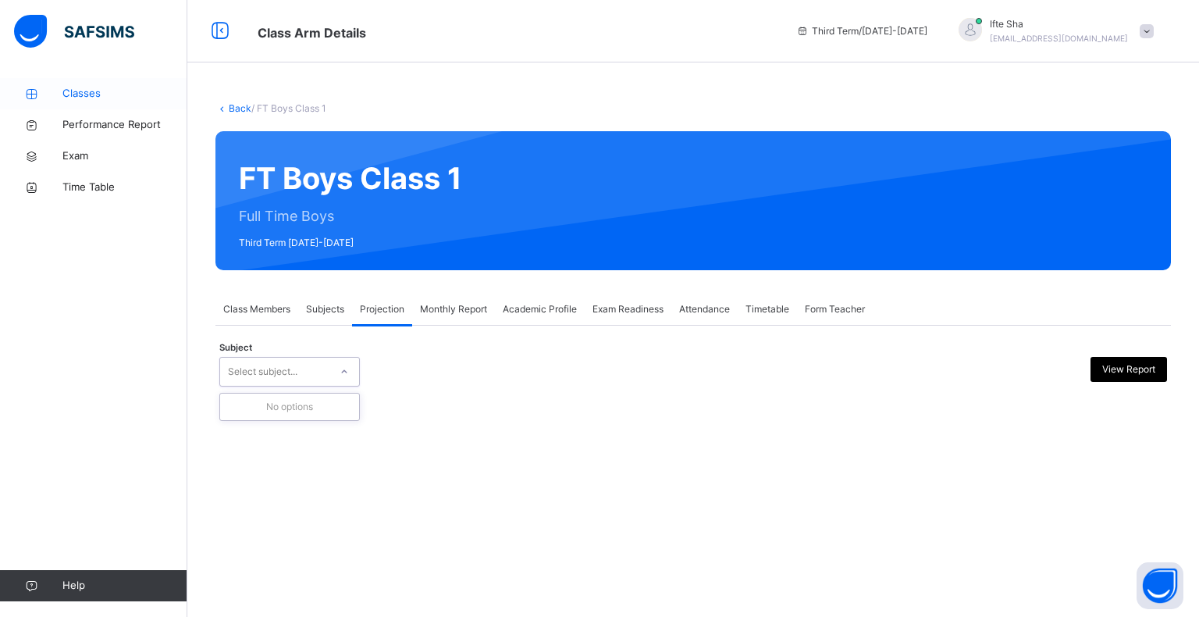
click at [119, 100] on span "Classes" at bounding box center [124, 94] width 125 height 16
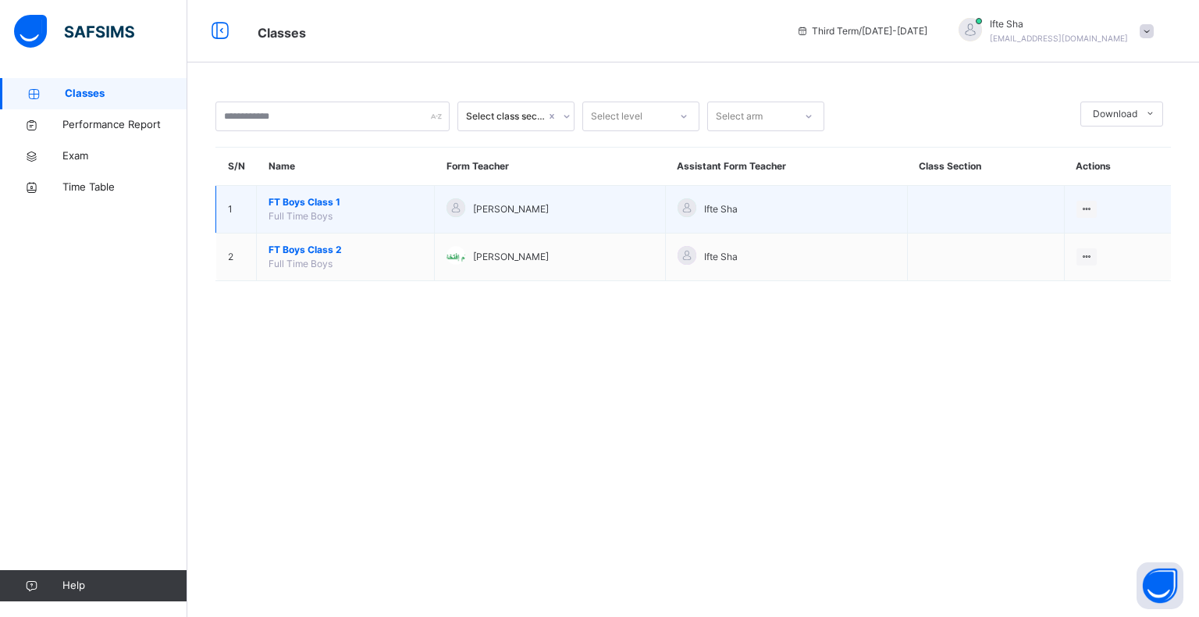
click at [322, 197] on span "FT Boys Class 1" at bounding box center [346, 202] width 154 height 14
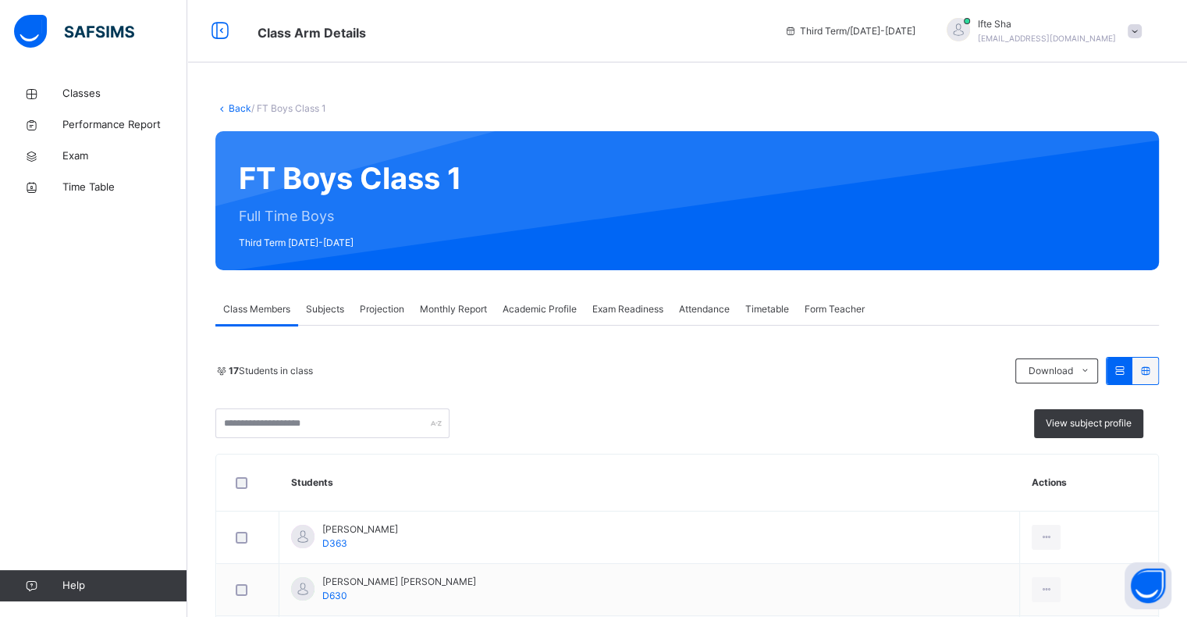
click at [382, 307] on span "Projection" at bounding box center [382, 309] width 44 height 14
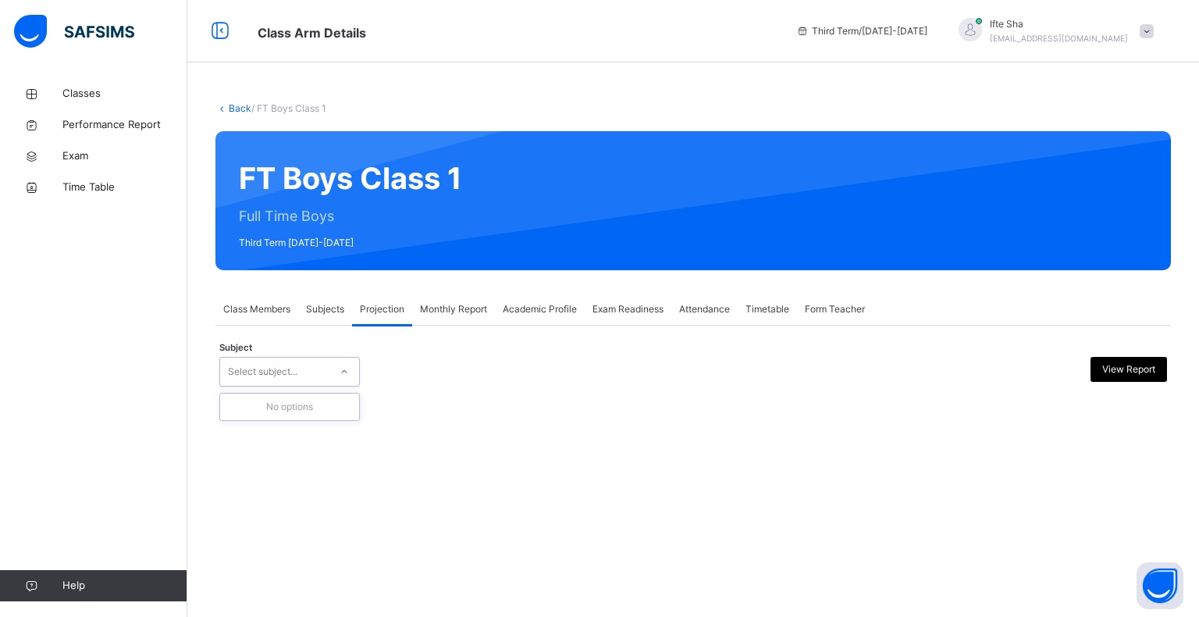
click at [337, 316] on div "Subjects" at bounding box center [325, 308] width 54 height 31
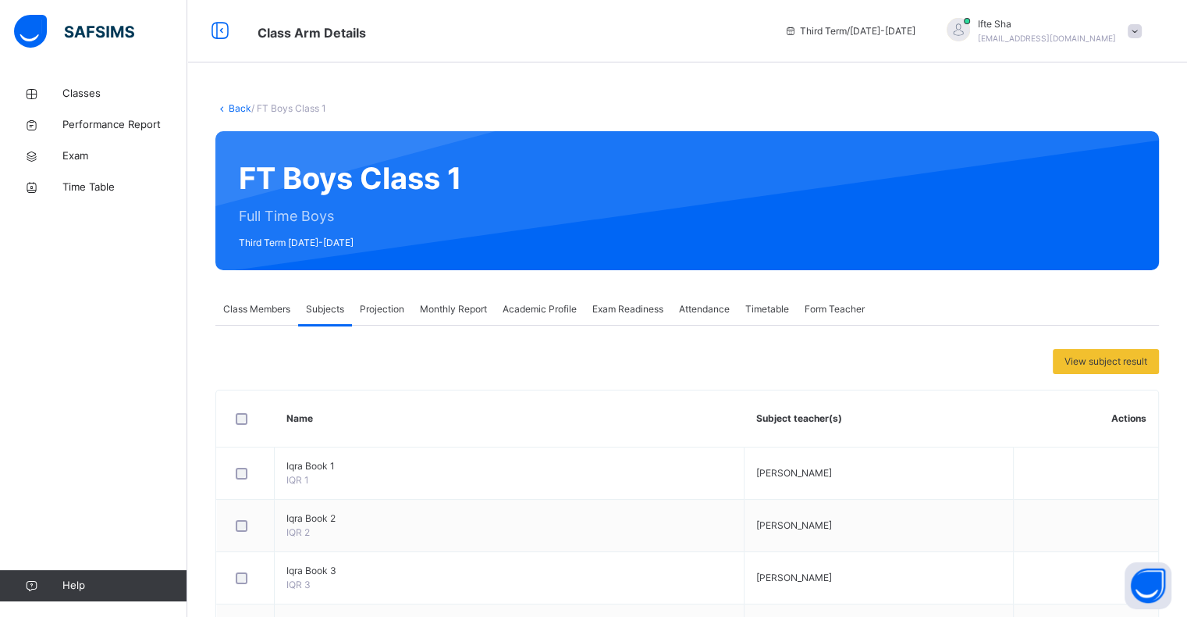
click at [454, 303] on span "Monthly Report" at bounding box center [453, 309] width 67 height 14
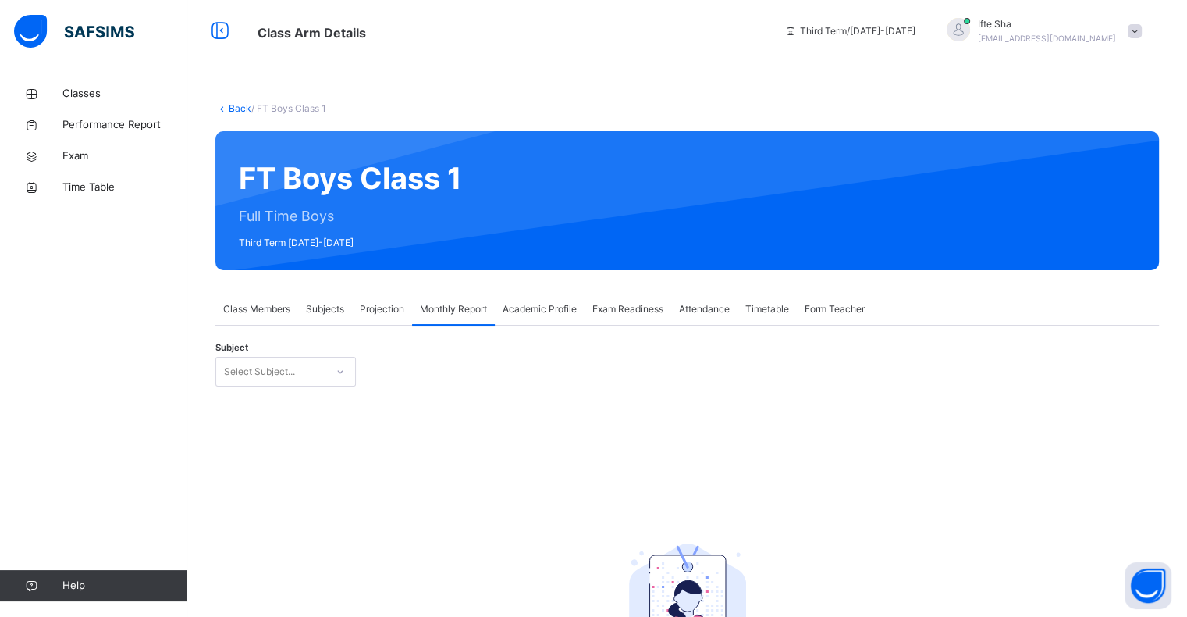
click at [368, 322] on div "Projection" at bounding box center [382, 308] width 60 height 31
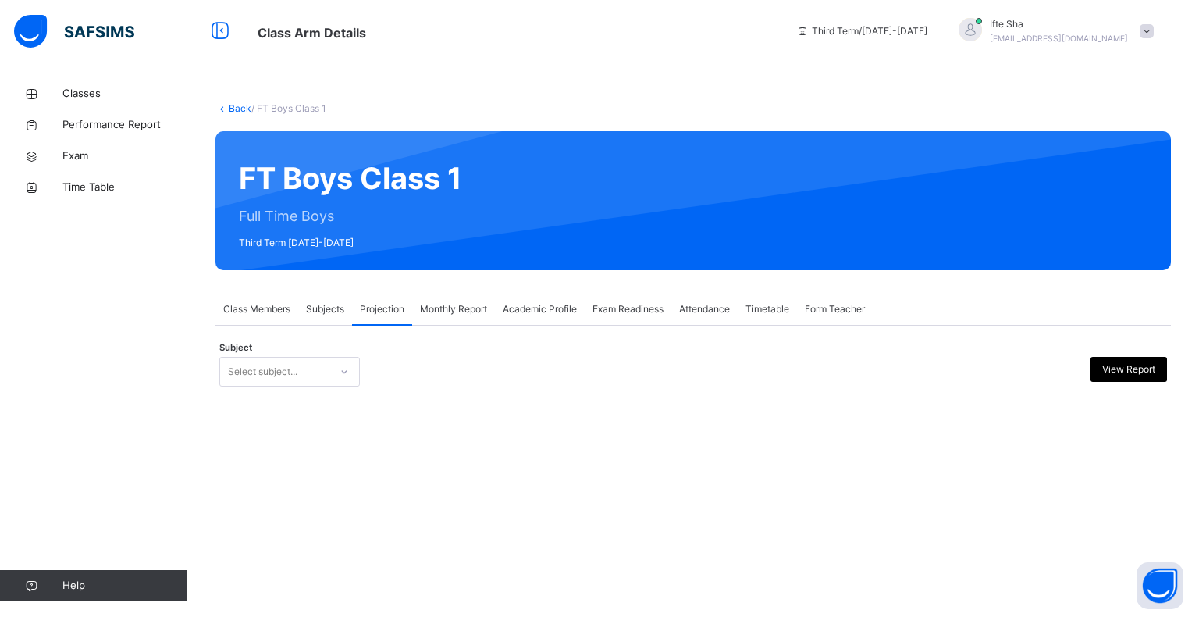
click at [320, 324] on div "Subjects" at bounding box center [325, 308] width 54 height 31
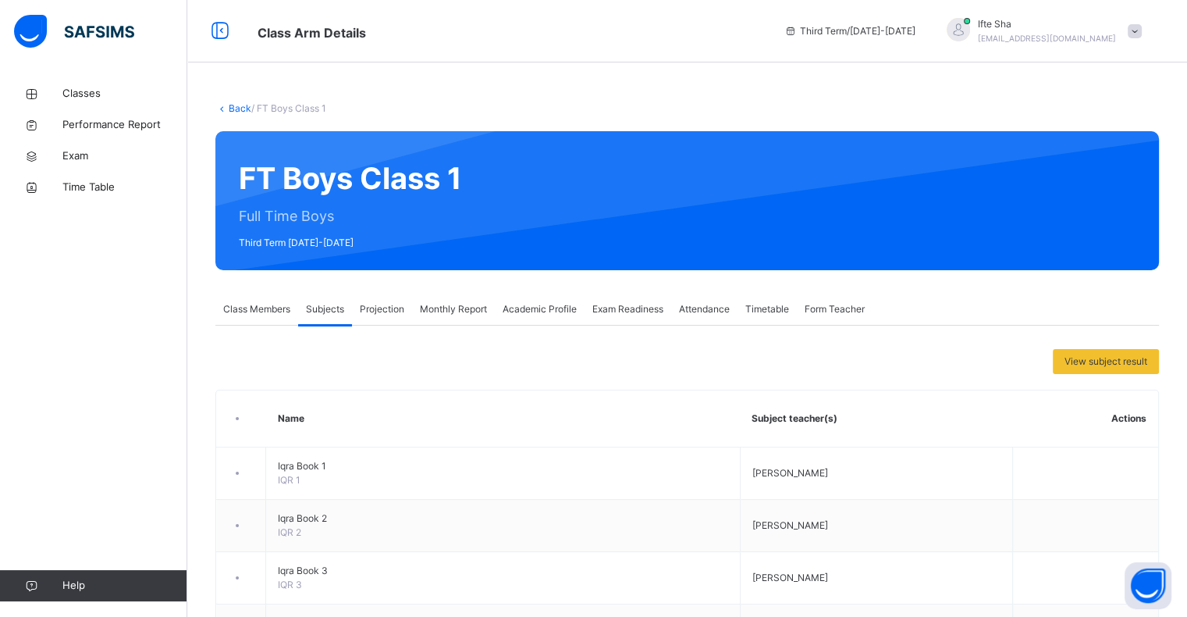
click at [272, 334] on div "View subject result Name Subject teacher(s) Actions Iqra Book 1 IQR 1 Hafiz Abd…" at bounding box center [687, 595] width 944 height 540
click at [269, 317] on div "Class Members" at bounding box center [256, 308] width 83 height 31
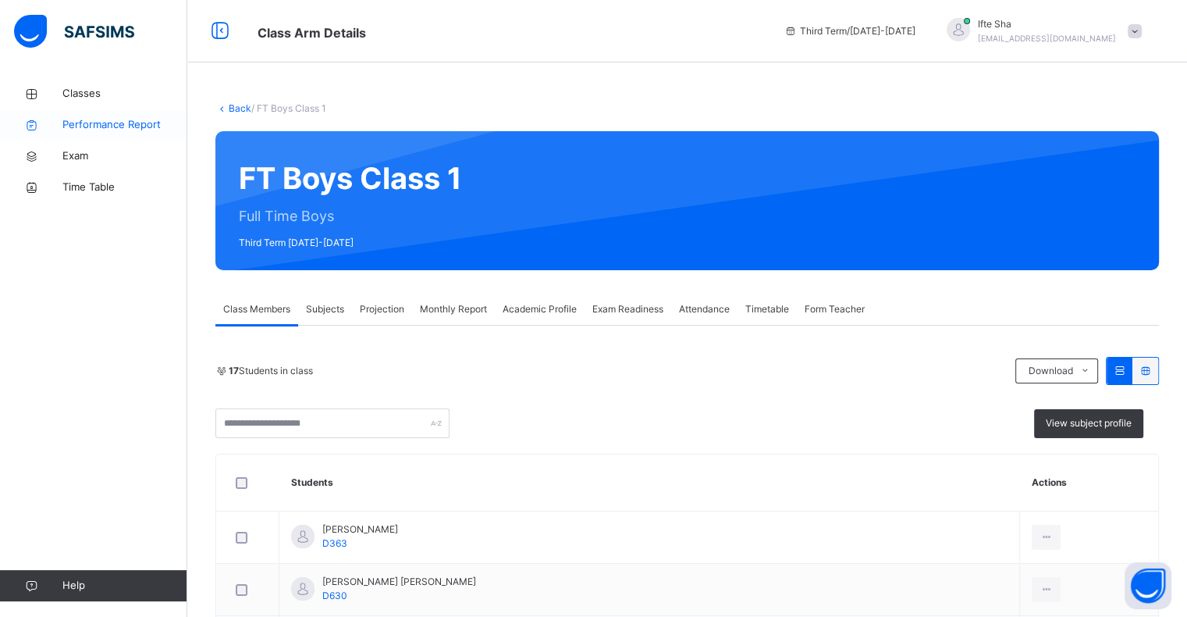
click at [165, 111] on link "Performance Report" at bounding box center [93, 124] width 187 height 31
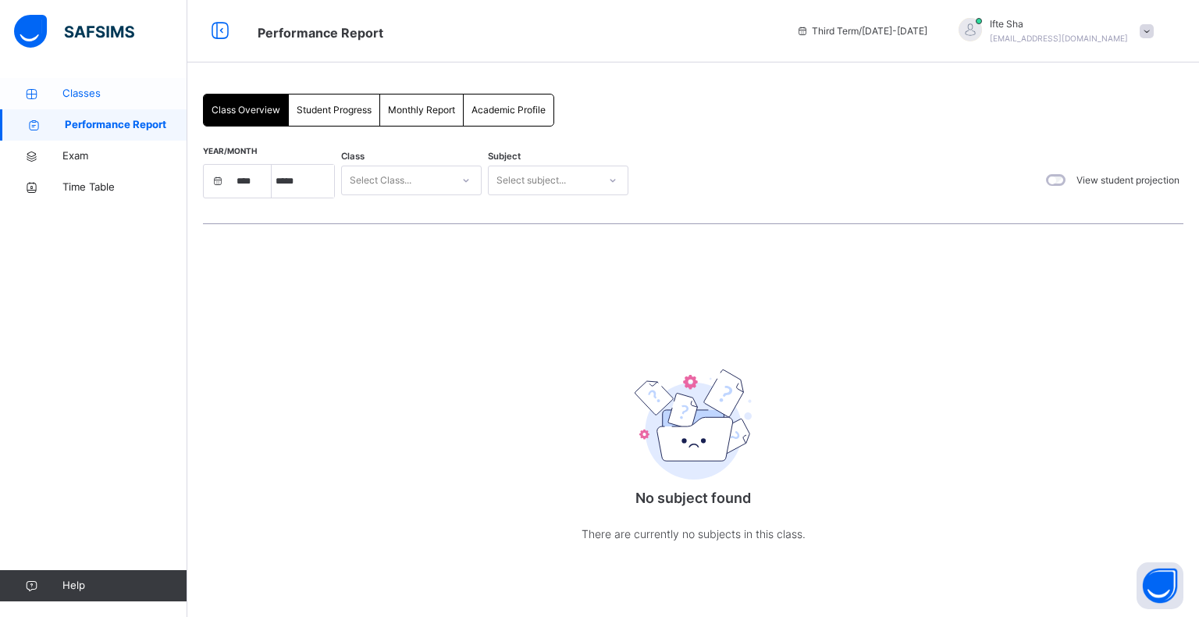
click at [186, 94] on span "Classes" at bounding box center [124, 94] width 125 height 16
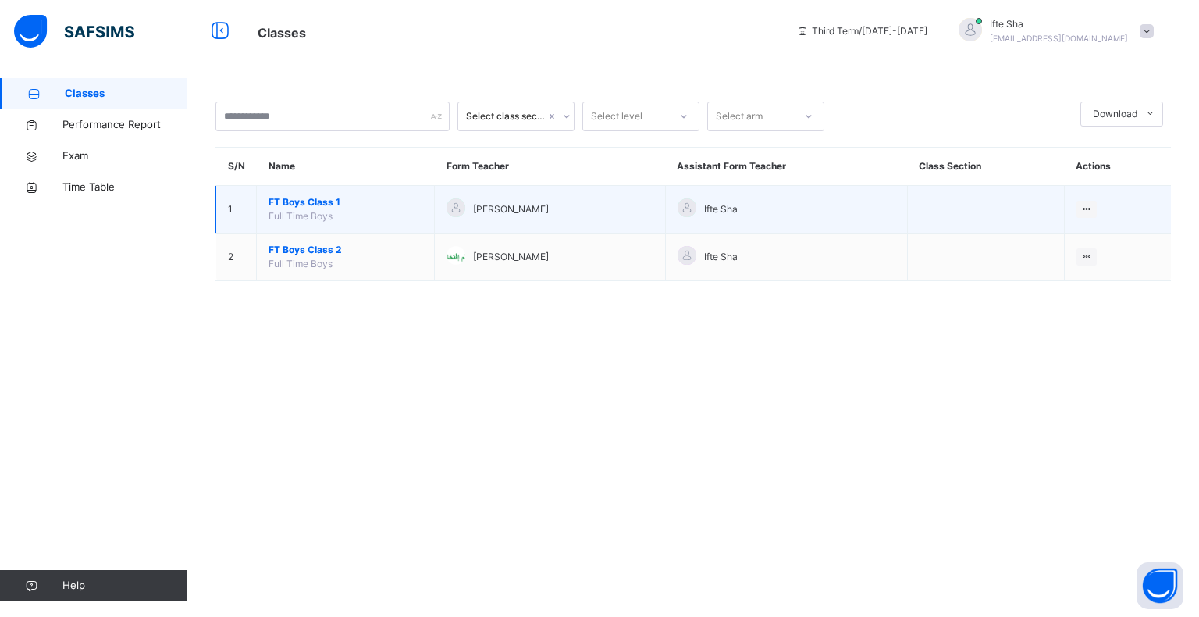
click at [322, 199] on span "FT Boys Class 1" at bounding box center [346, 202] width 154 height 14
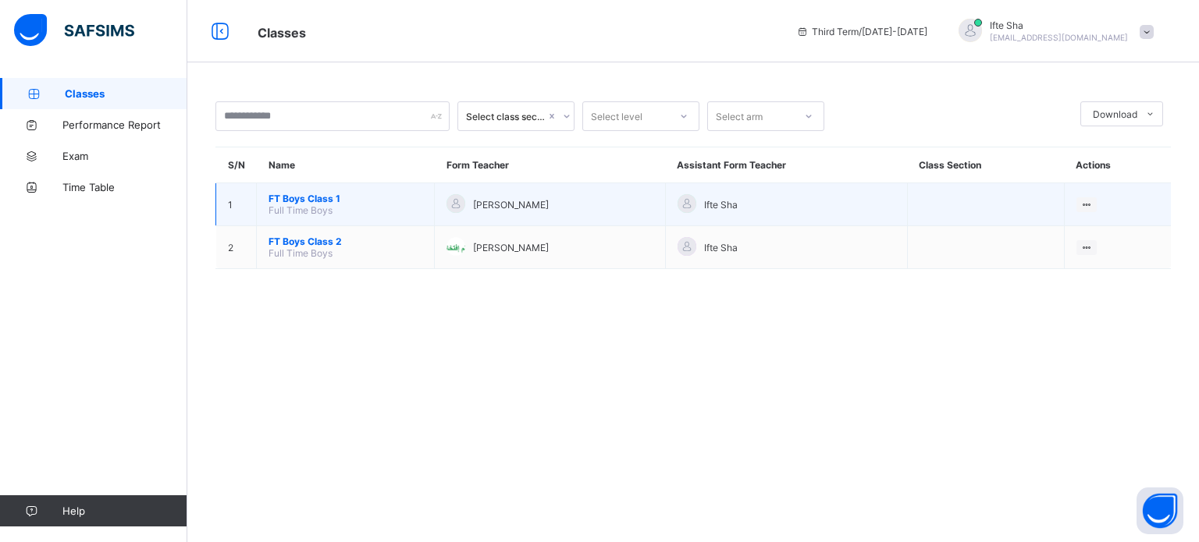
drag, startPoint x: 0, startPoint y: 0, endPoint x: 316, endPoint y: 202, distance: 375.2
click at [316, 202] on span "FT Boys Class 1" at bounding box center [346, 199] width 154 height 12
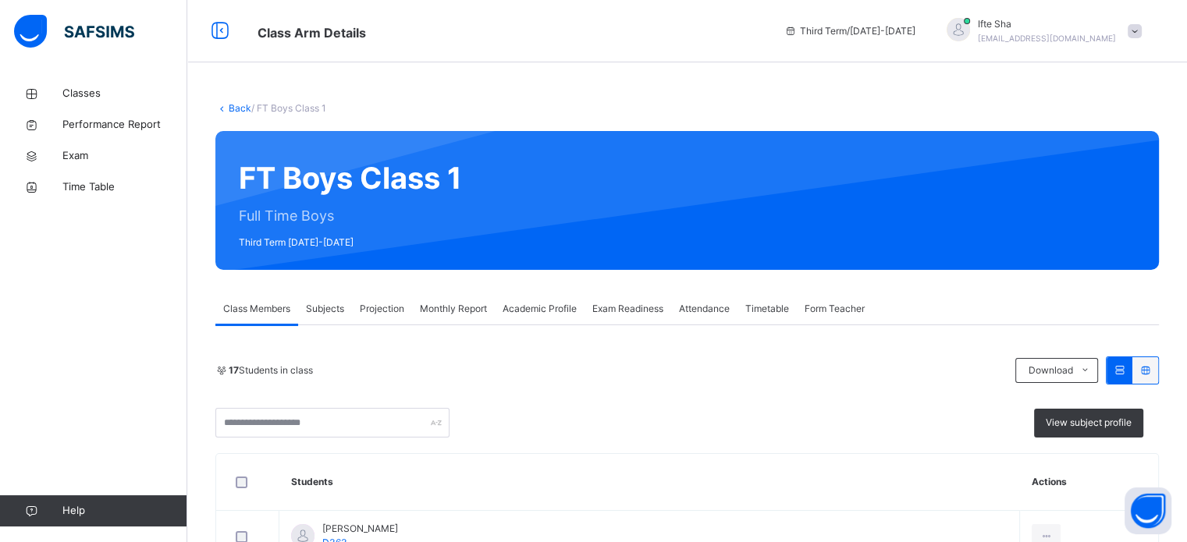
click at [386, 323] on div "Projection" at bounding box center [382, 308] width 60 height 31
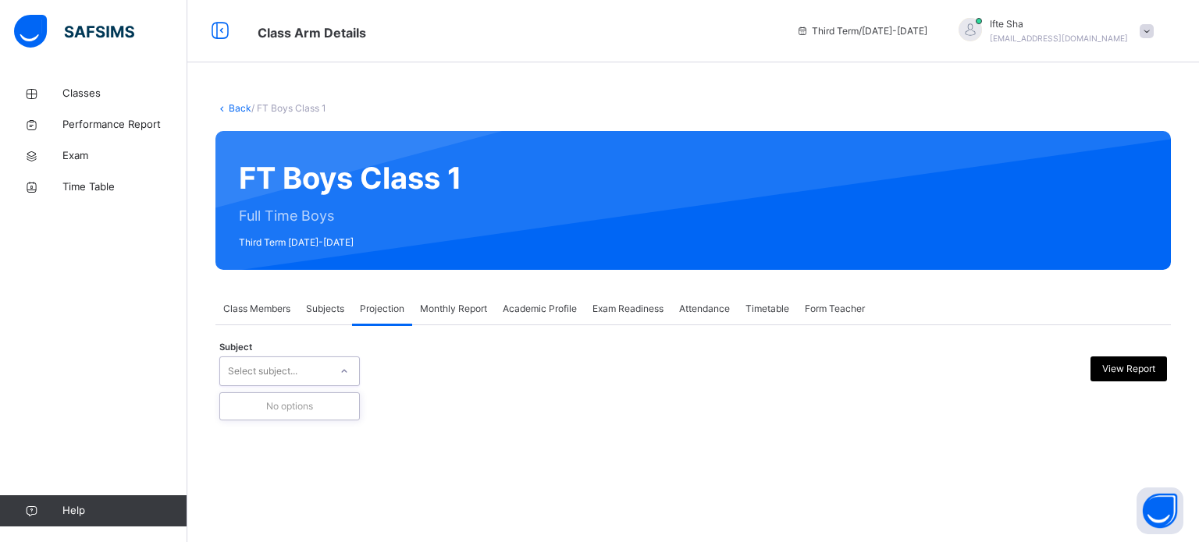
click at [342, 371] on icon at bounding box center [344, 372] width 9 height 16
type input "*"
click at [337, 299] on div "Subjects" at bounding box center [325, 308] width 54 height 31
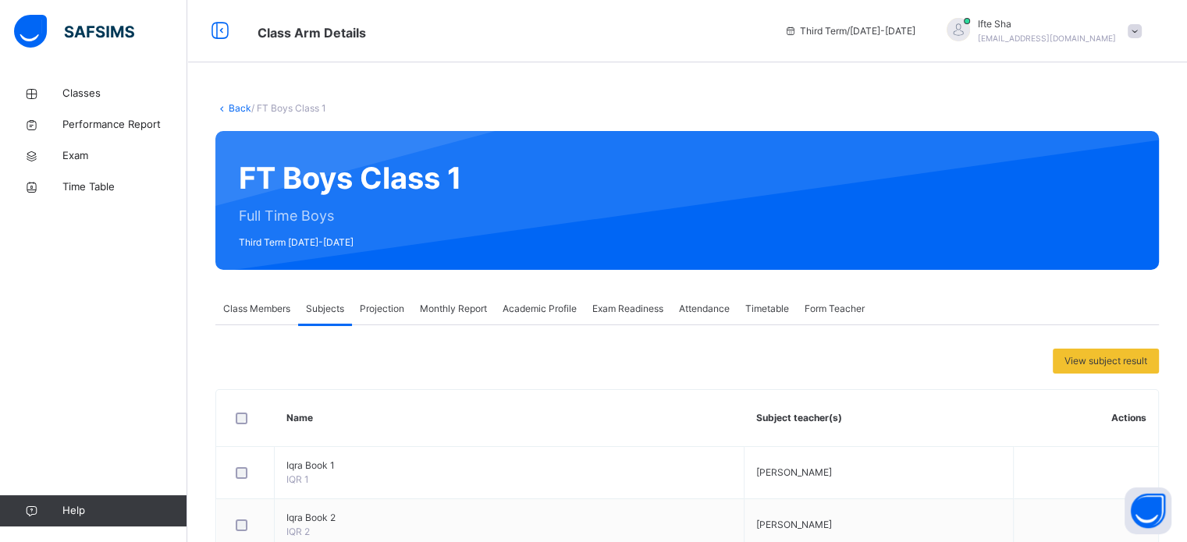
click at [368, 309] on span "Projection" at bounding box center [382, 309] width 44 height 14
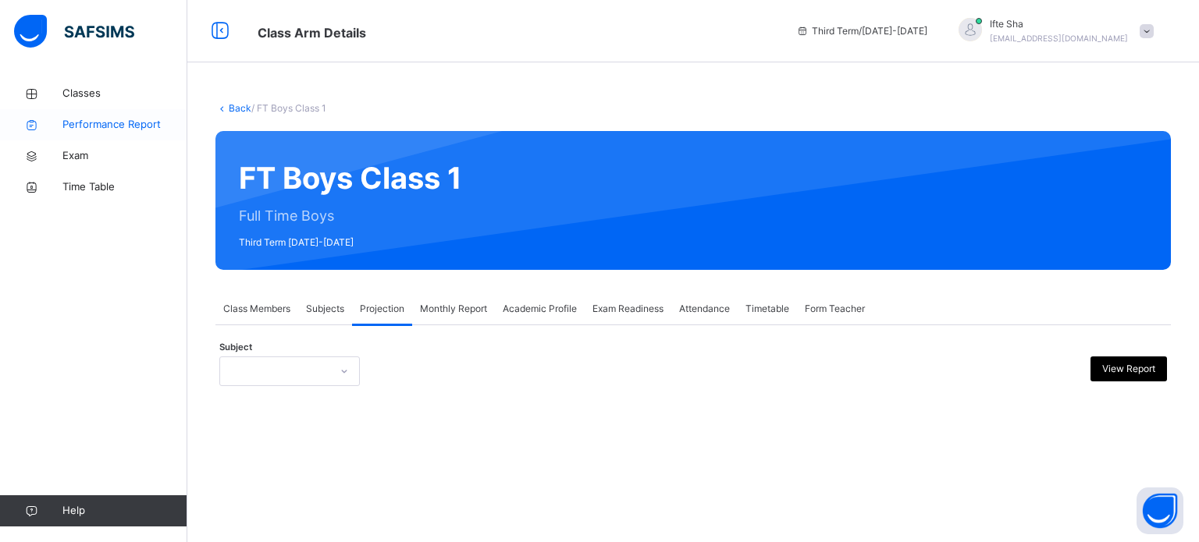
click at [80, 121] on span "Performance Report" at bounding box center [124, 125] width 125 height 16
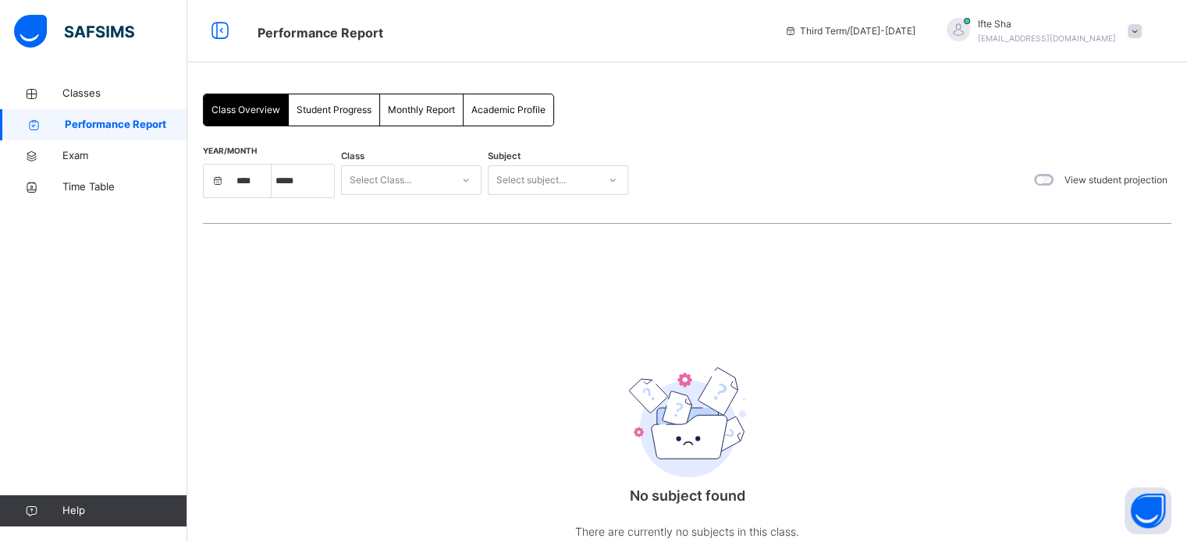
select select "****"
select select "*"
click at [56, 138] on link "Performance Report" at bounding box center [93, 124] width 187 height 31
click at [64, 158] on span "Exam" at bounding box center [124, 156] width 125 height 16
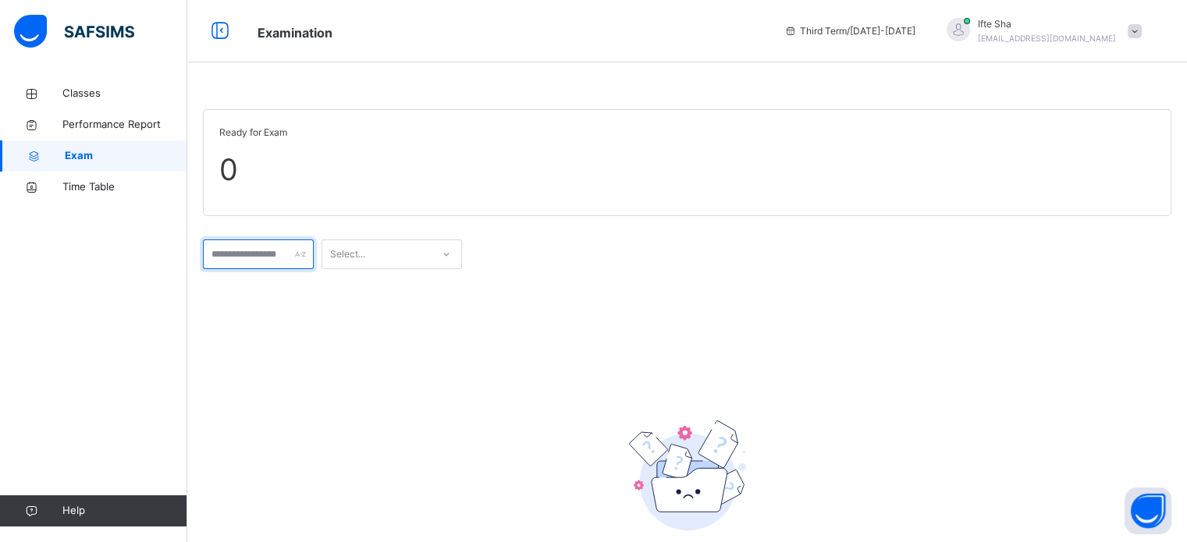
click at [240, 259] on input "text" at bounding box center [258, 255] width 111 height 30
type input "*****"
type input "**"
click at [147, 190] on span "Time Table" at bounding box center [124, 188] width 125 height 16
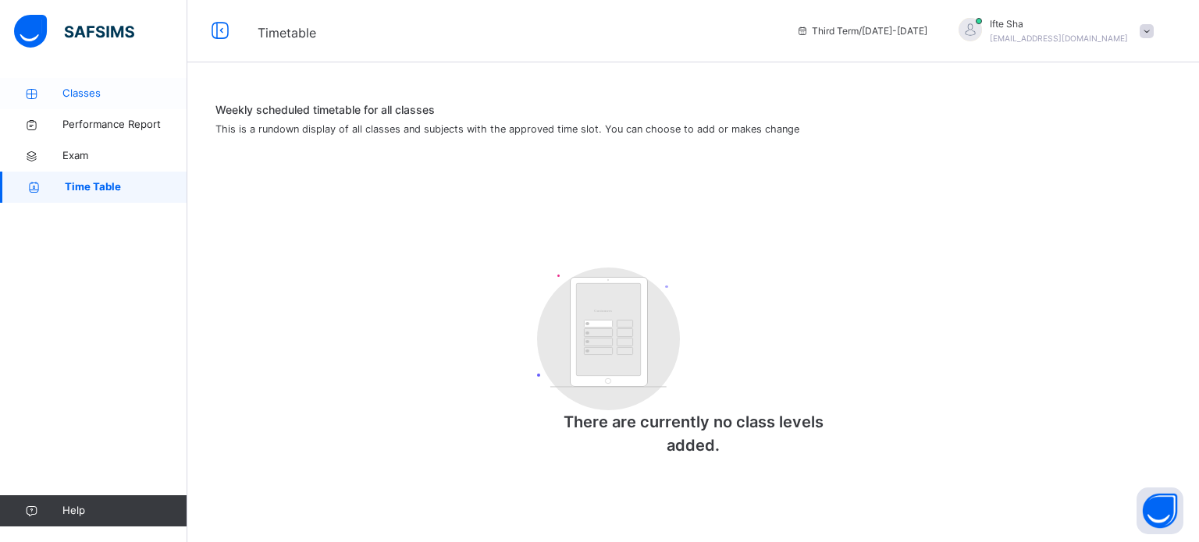
click at [106, 83] on link "Classes" at bounding box center [93, 93] width 187 height 31
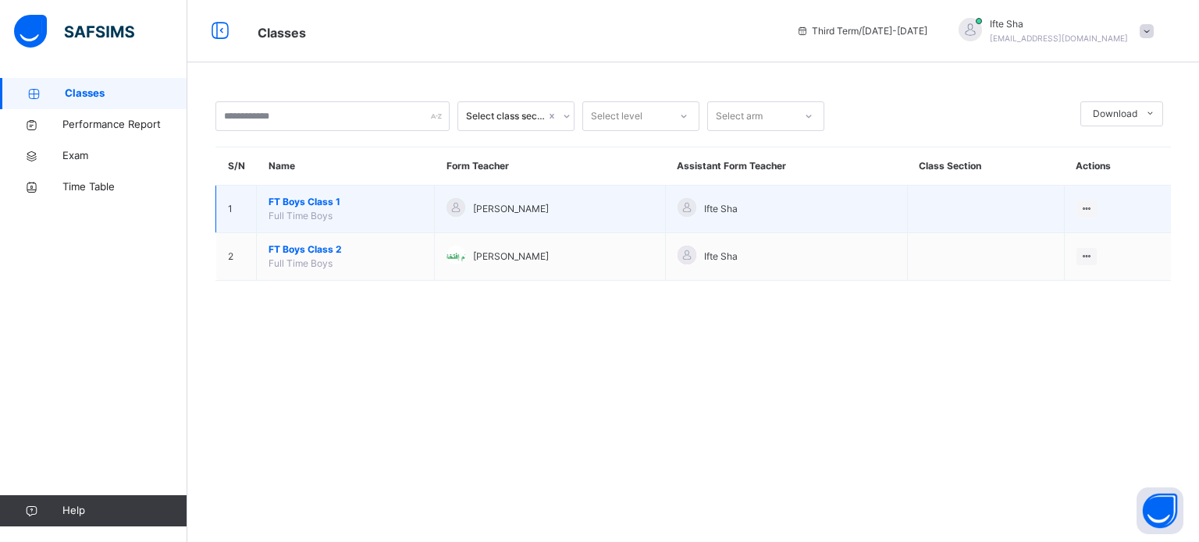
click at [323, 202] on span "FT Boys Class 1" at bounding box center [346, 202] width 154 height 14
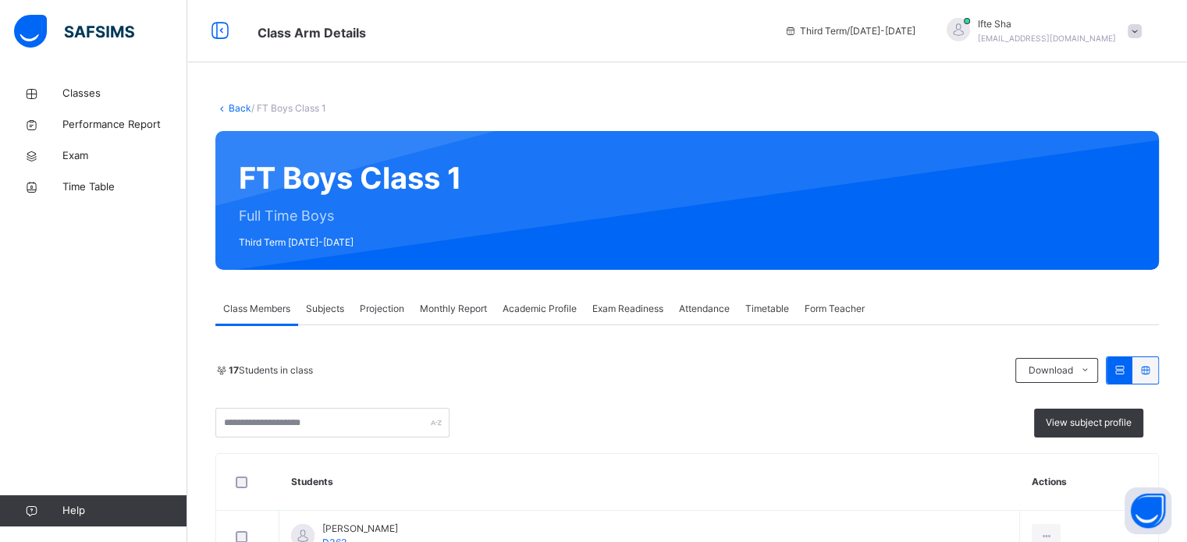
click at [369, 305] on span "Projection" at bounding box center [382, 309] width 44 height 14
click at [391, 321] on div "Projection" at bounding box center [382, 308] width 60 height 31
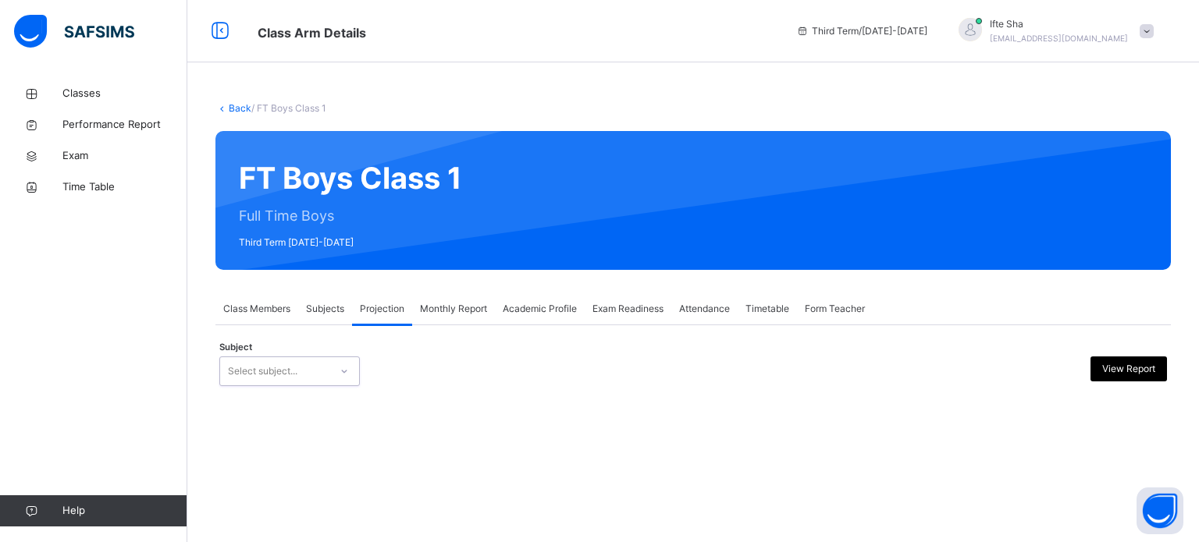
click at [389, 429] on div "Back / FT Boys Class 1 FT Boys Class 1 Full Time Boys Third Term [DATE]-[DATE] …" at bounding box center [693, 255] width 1012 height 355
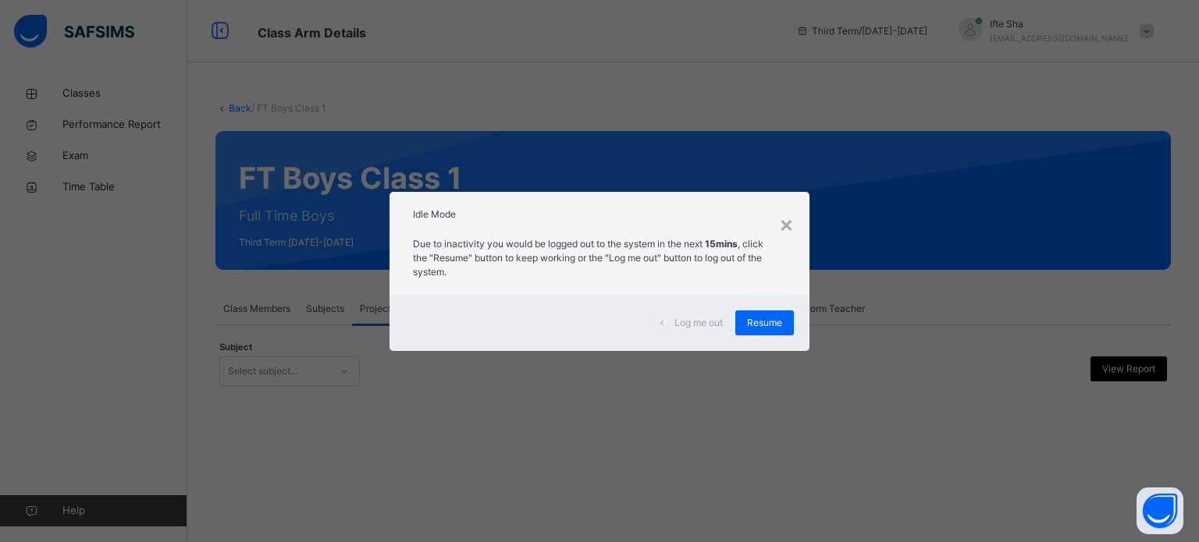
click at [918, 535] on div "× Idle Mode Due to inactivity you would be logged out to the system in the next…" at bounding box center [599, 271] width 1199 height 542
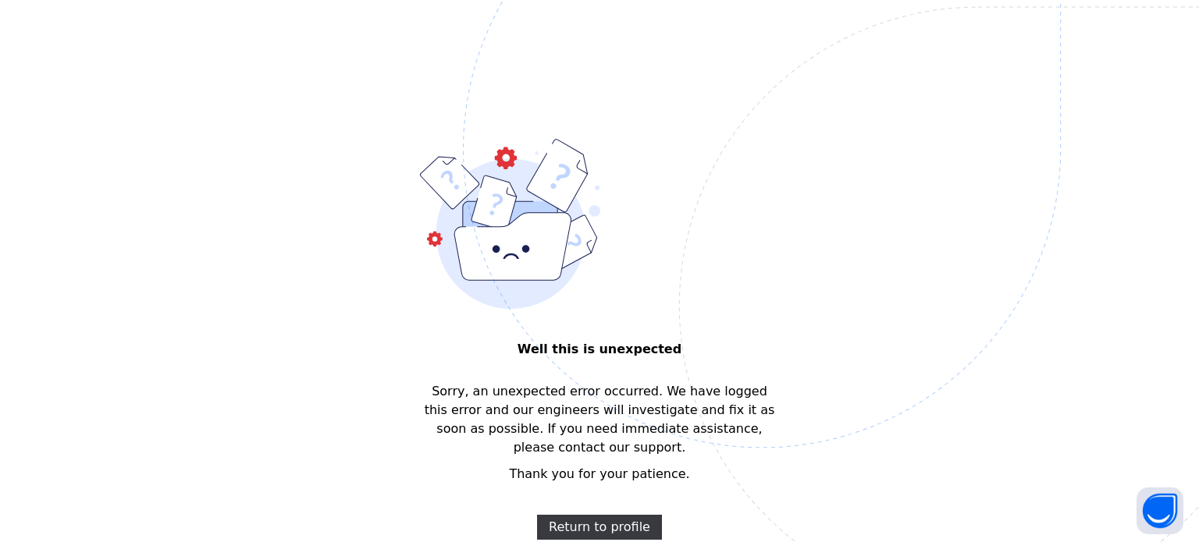
click at [581, 473] on img at bounding box center [870, 227] width 814 height 755
click at [628, 518] on span "Return to profile" at bounding box center [599, 527] width 101 height 19
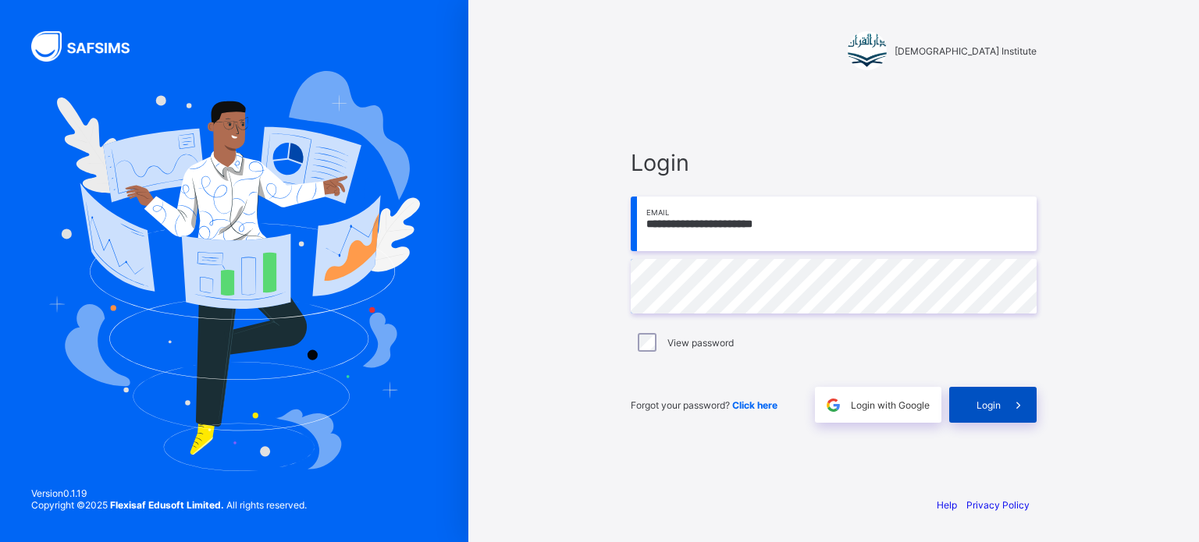
click at [991, 406] on span "Login" at bounding box center [988, 406] width 24 height 12
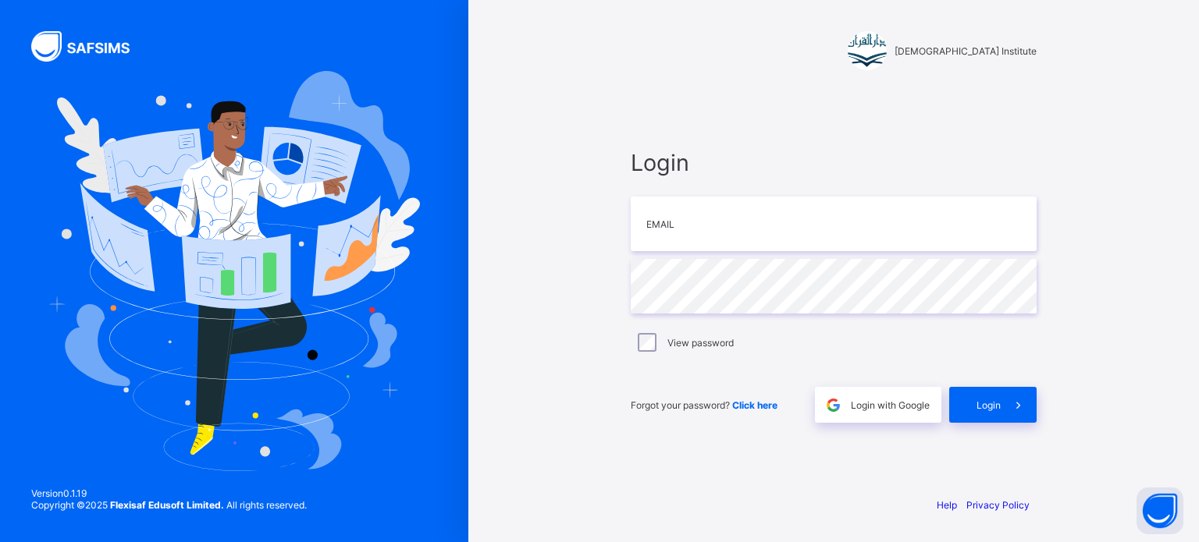
click at [562, 135] on div "Darul Quran Institute Login Email Password View password Forgot your password? …" at bounding box center [833, 271] width 731 height 542
click at [483, 203] on div "Darul Quran Institute Login Email Password View password Forgot your password? …" at bounding box center [833, 271] width 731 height 542
click at [734, 312] on div "Login Email Password View password Forgot your password? Click here Login with …" at bounding box center [834, 286] width 406 height 274
type input "**********"
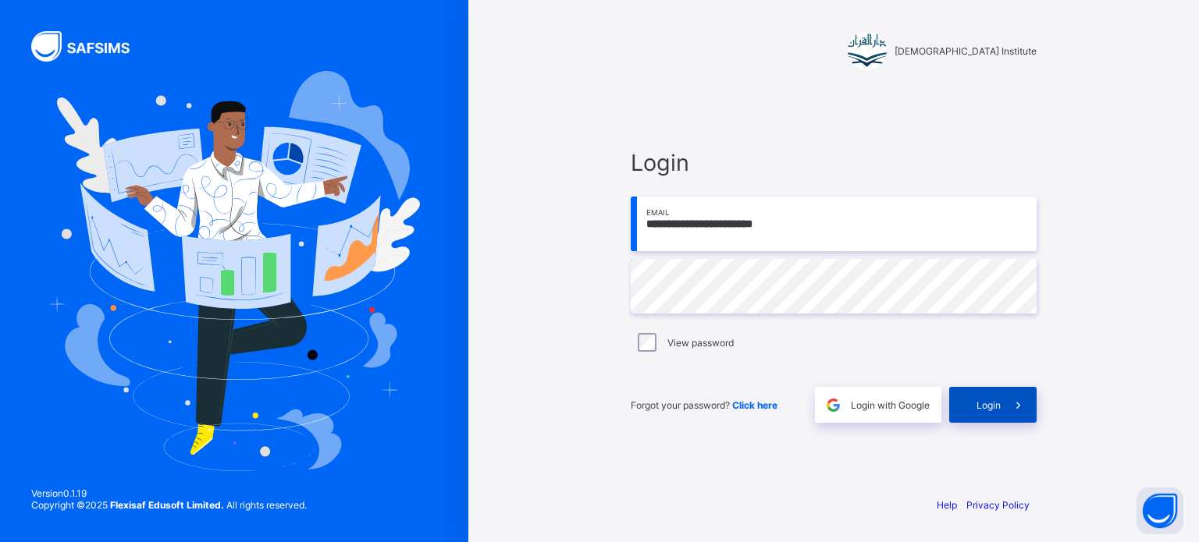
click at [998, 421] on div "Login" at bounding box center [992, 405] width 87 height 36
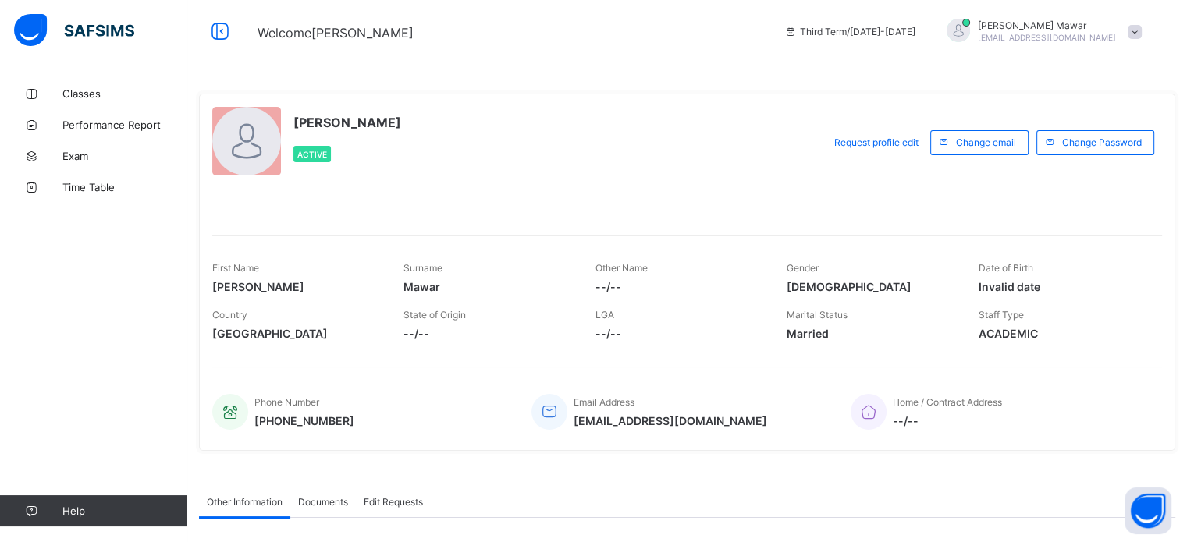
click at [815, 66] on div "[PERSON_NAME] Active Request profile edit Change email Change Password First Na…" at bounding box center [687, 390] width 1000 height 781
click at [84, 91] on span "Classes" at bounding box center [124, 93] width 125 height 12
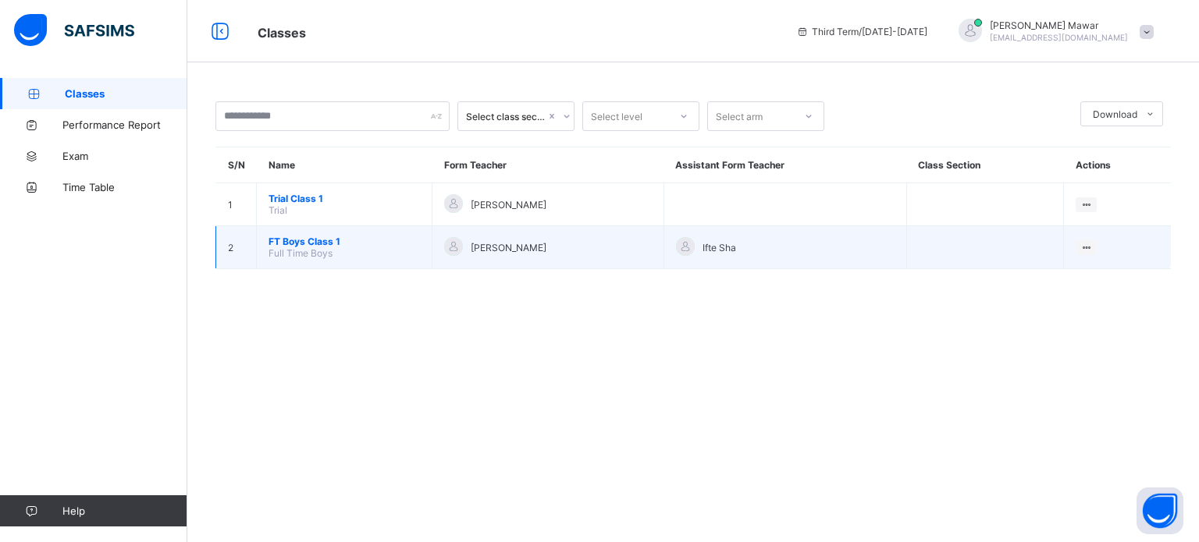
click at [318, 240] on span "FT Boys Class 1" at bounding box center [344, 242] width 151 height 12
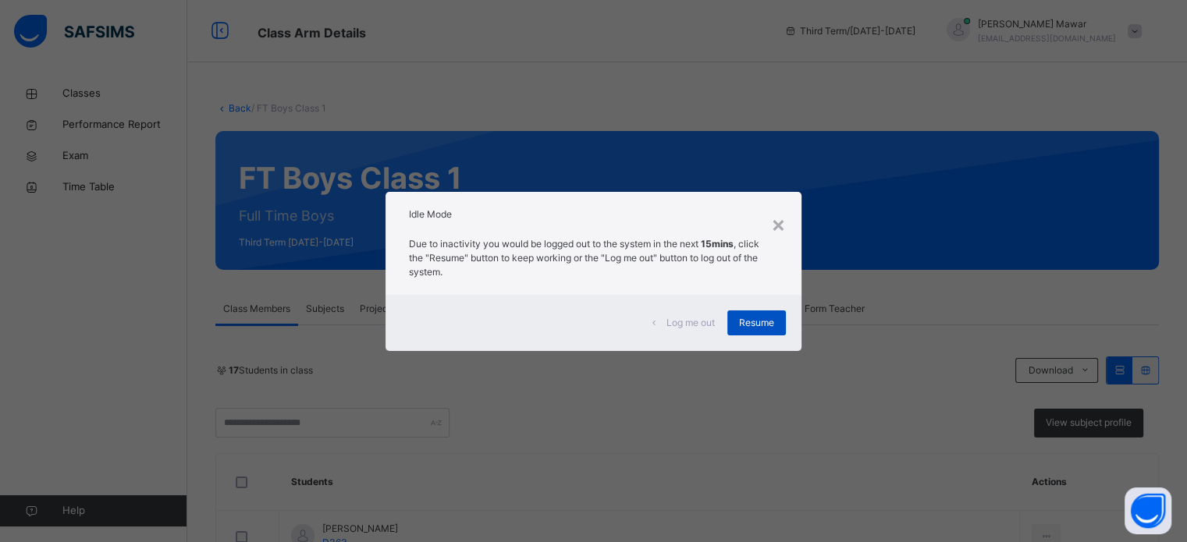
click at [750, 329] on span "Resume" at bounding box center [756, 323] width 35 height 14
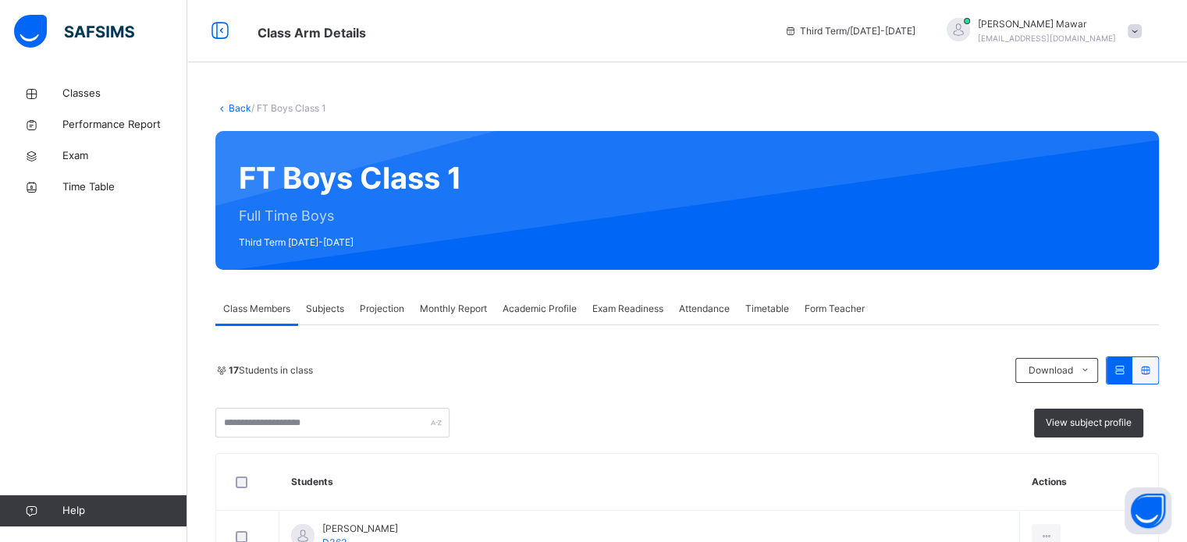
click at [378, 318] on div "Projection" at bounding box center [382, 308] width 60 height 31
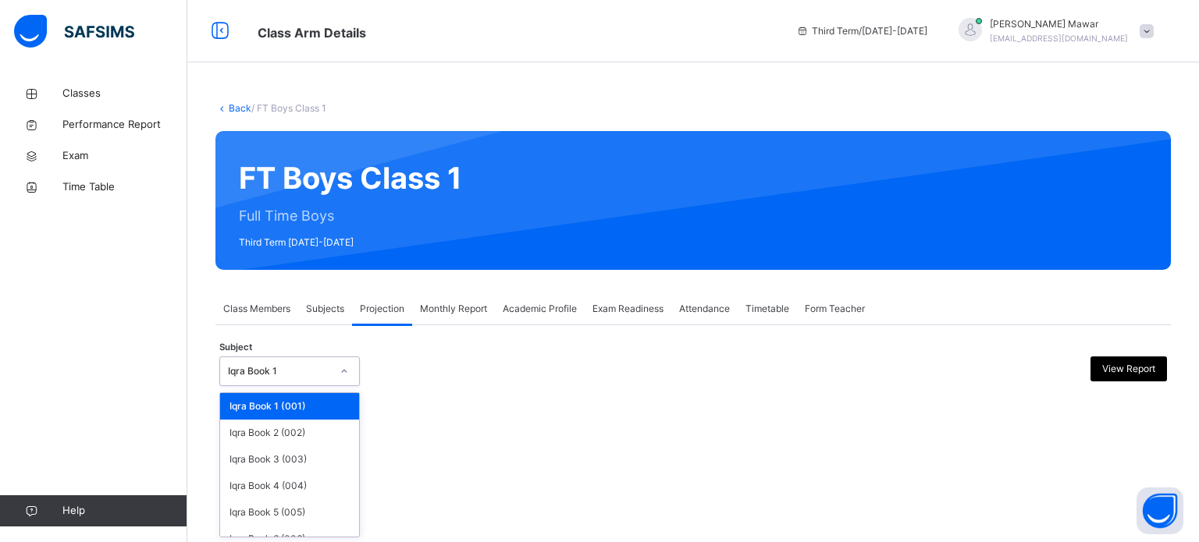
scroll to position [82, 0]
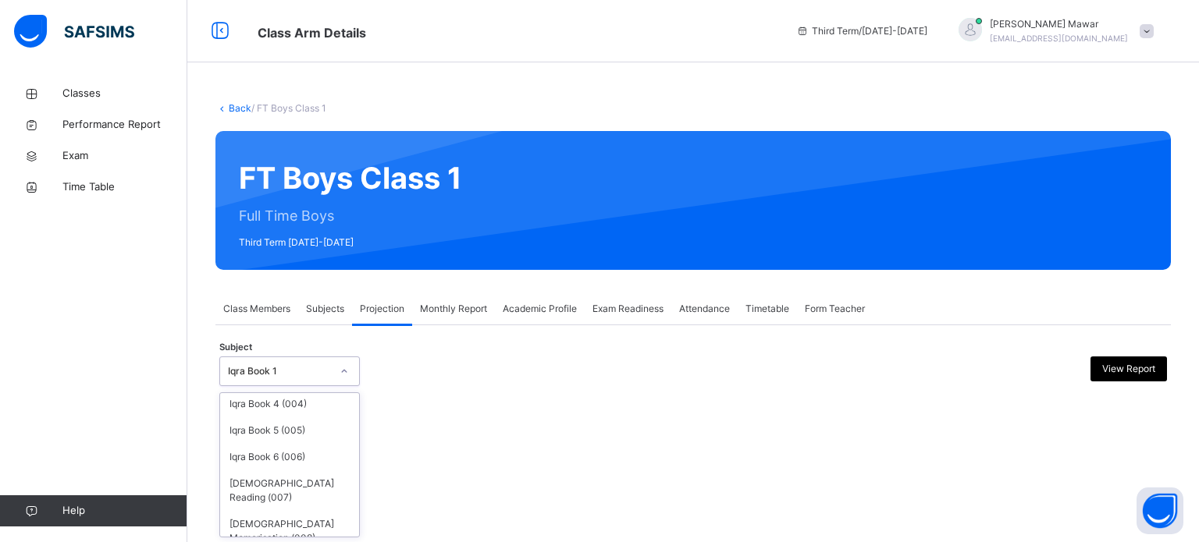
click at [46, 244] on div "Classes Performance Report Exam Time Table Help" at bounding box center [93, 302] width 187 height 480
click at [244, 517] on div "[DEMOGRAPHIC_DATA] Memorisation (008)" at bounding box center [289, 531] width 139 height 41
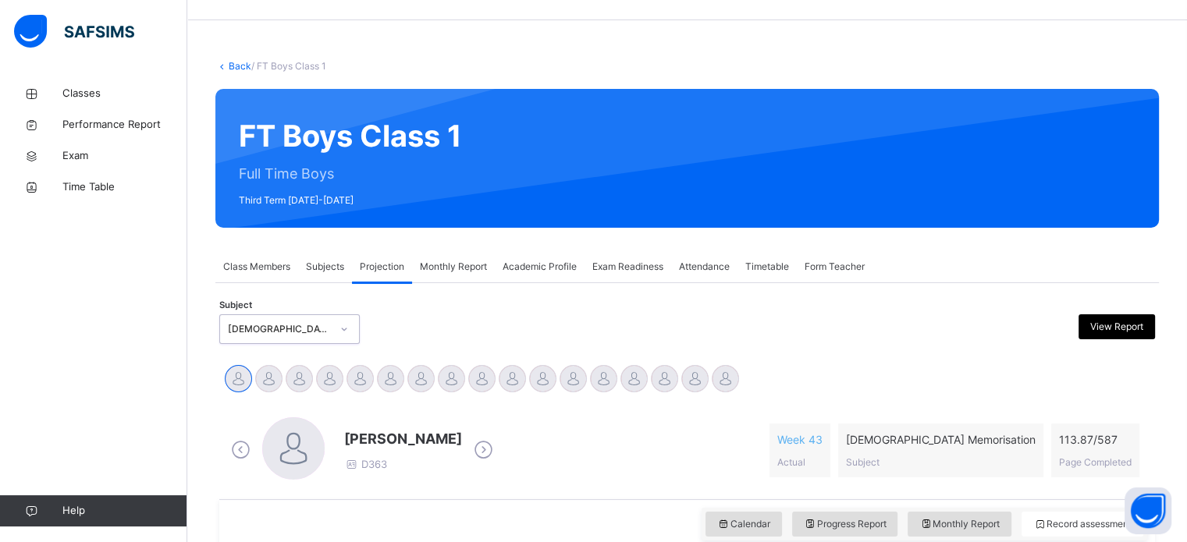
scroll to position [94, 0]
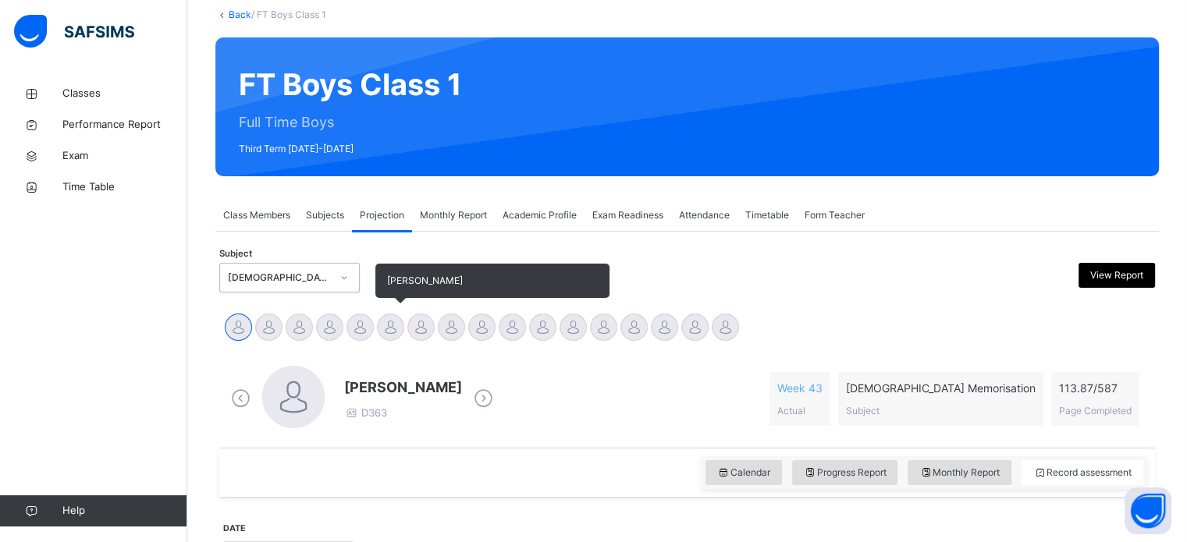
click at [391, 340] on div at bounding box center [390, 327] width 27 height 27
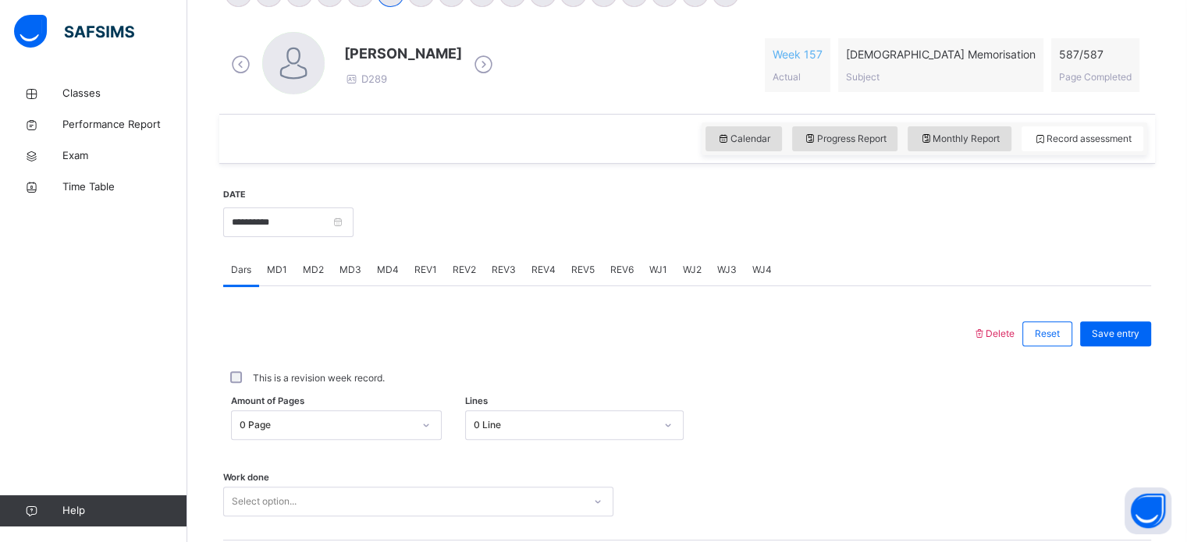
scroll to position [629, 0]
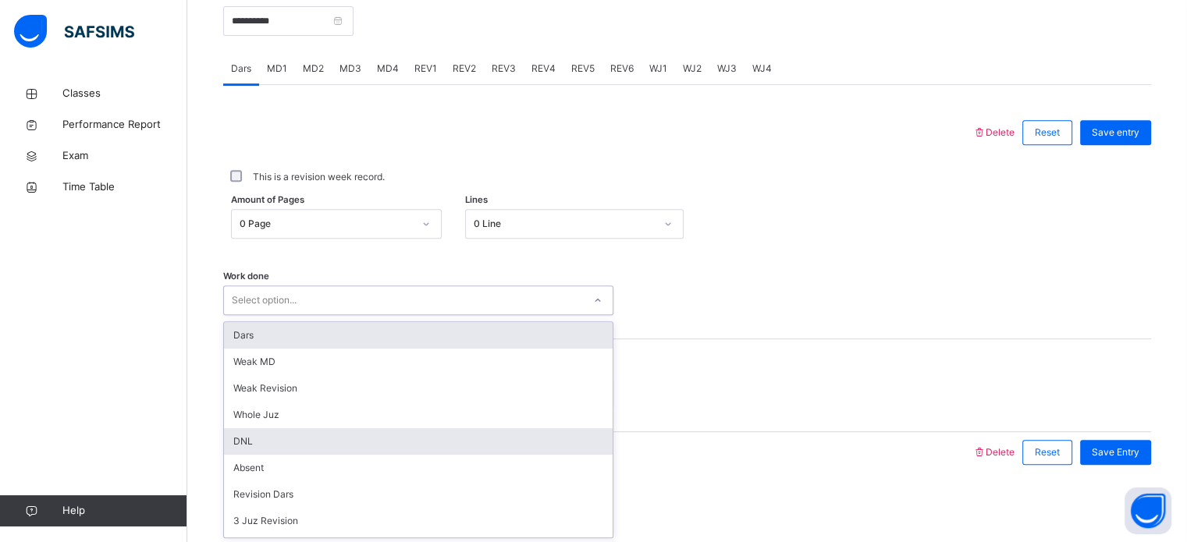
click at [374, 434] on div "DNL" at bounding box center [418, 442] width 389 height 27
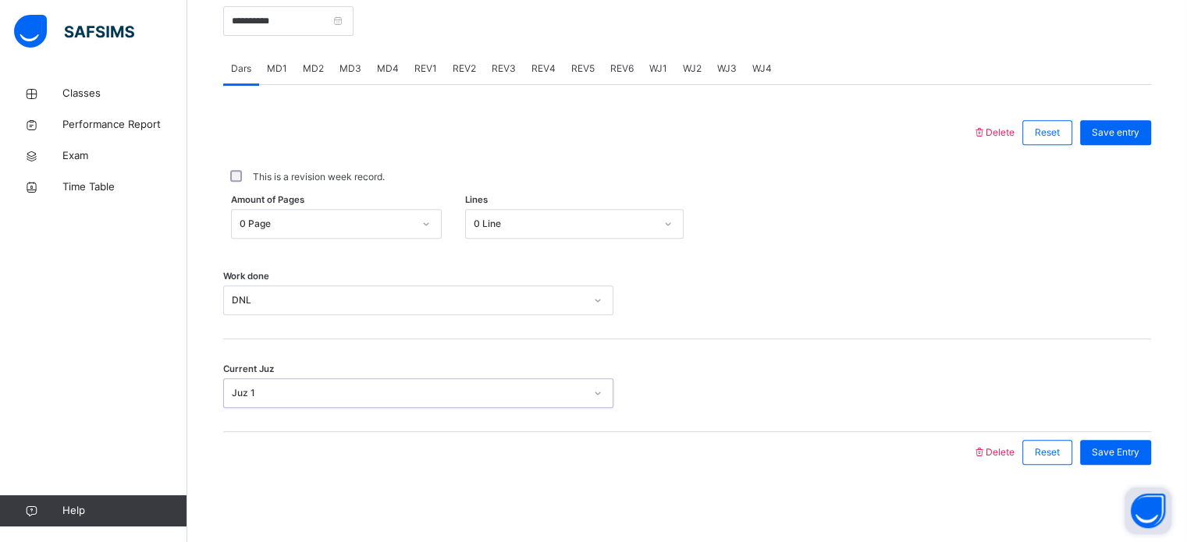
click at [1129, 493] on button "Open asap" at bounding box center [1148, 511] width 47 height 47
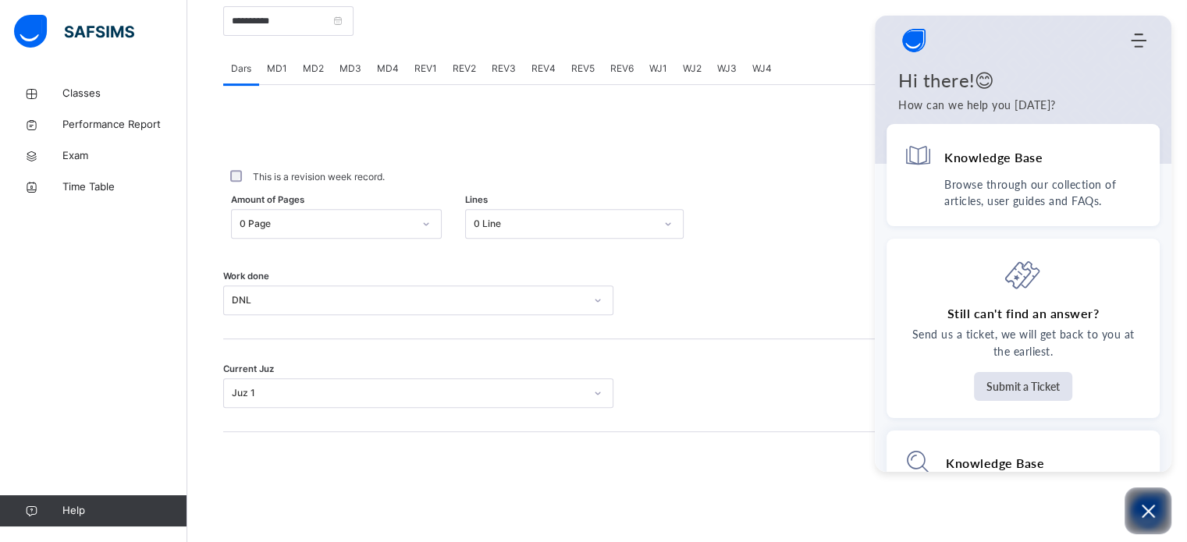
click at [1142, 475] on div "**********" at bounding box center [687, 229] width 928 height 518
click at [753, 314] on div at bounding box center [687, 301] width 132 height 30
click at [815, 370] on div "Current Juz Juz 1" at bounding box center [687, 386] width 928 height 93
click at [1140, 503] on icon "Open asap" at bounding box center [1149, 512] width 20 height 20
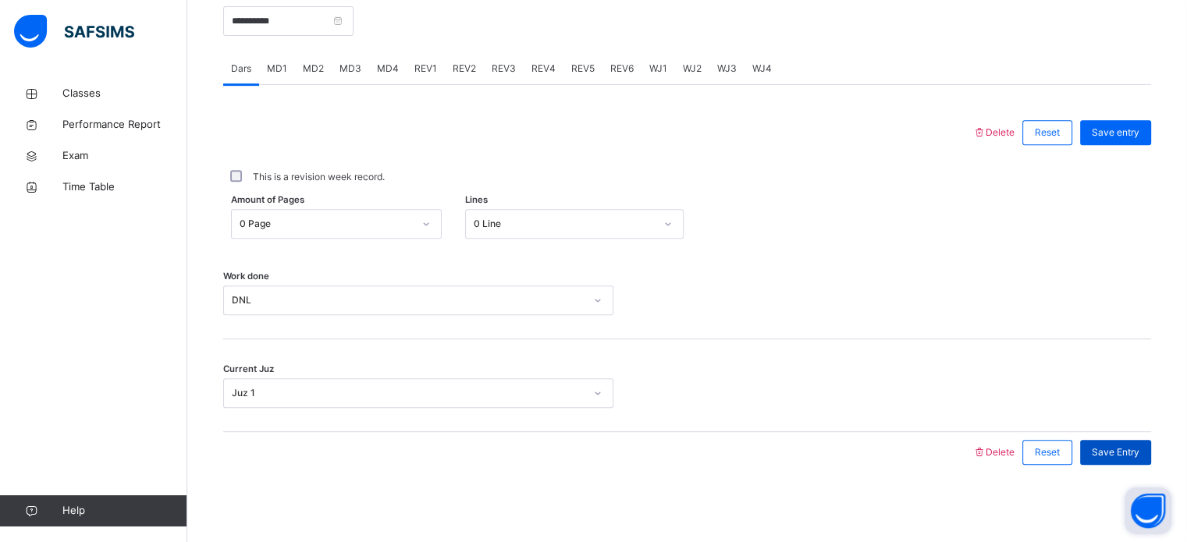
click at [1140, 451] on span "Save Entry" at bounding box center [1116, 453] width 48 height 14
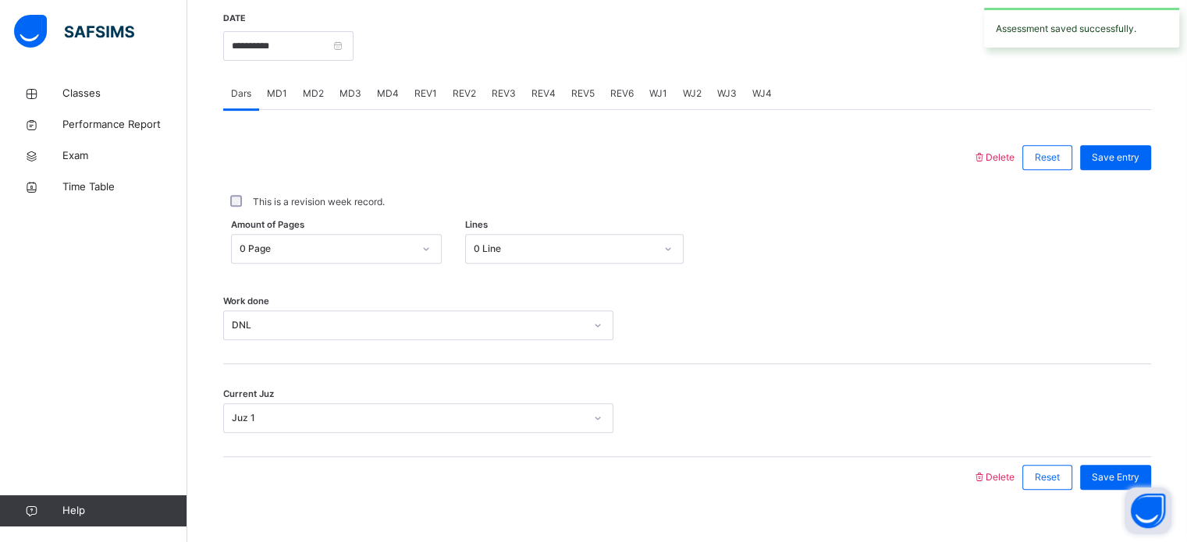
scroll to position [564, 0]
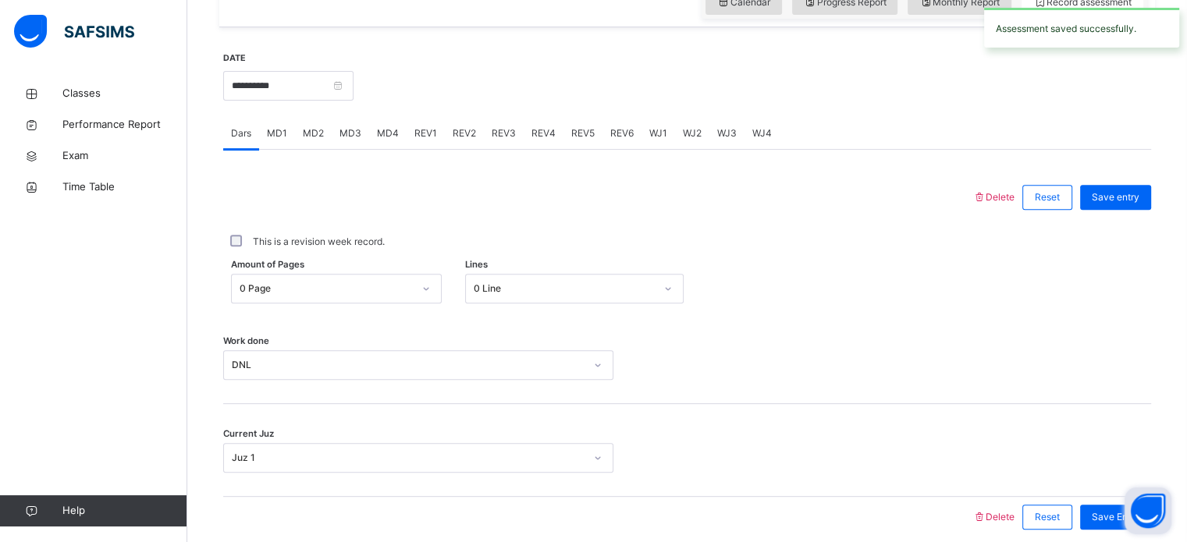
click at [394, 134] on span "MD4" at bounding box center [388, 133] width 22 height 14
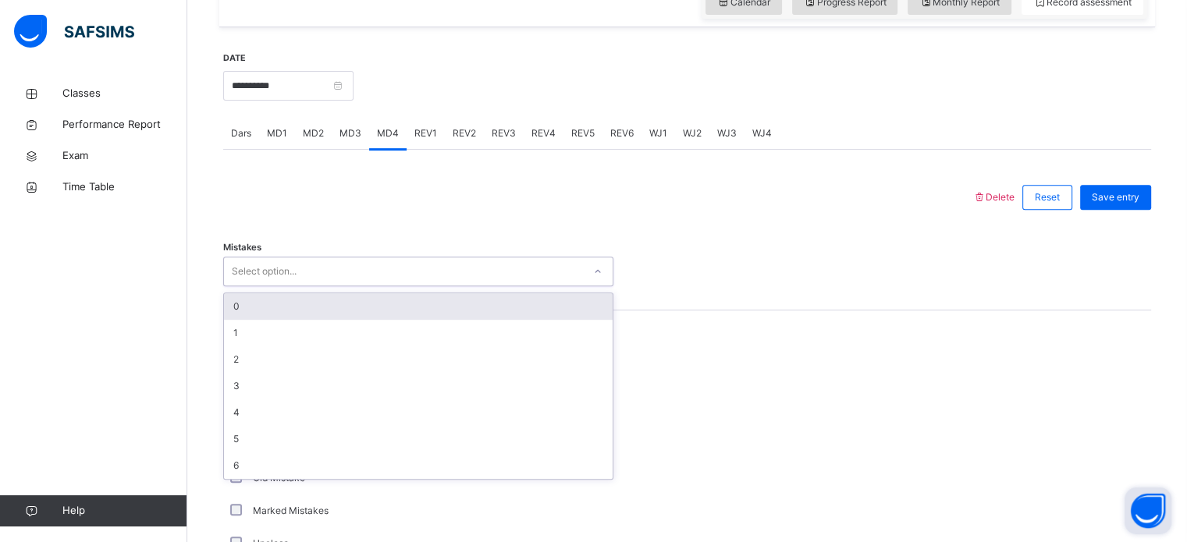
click at [421, 298] on div "0" at bounding box center [418, 306] width 389 height 27
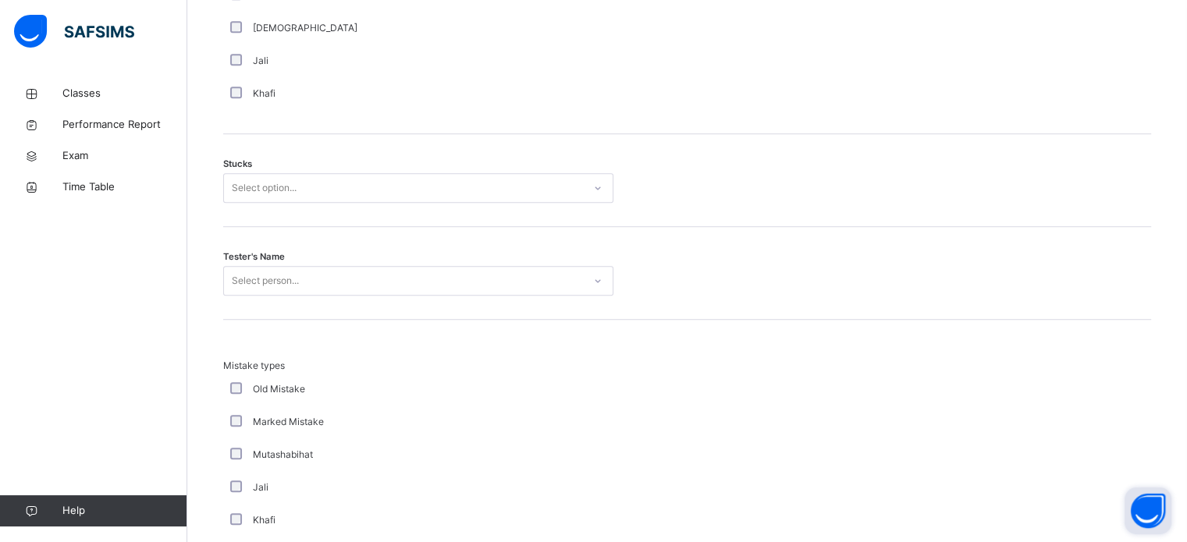
scroll to position [1241, 0]
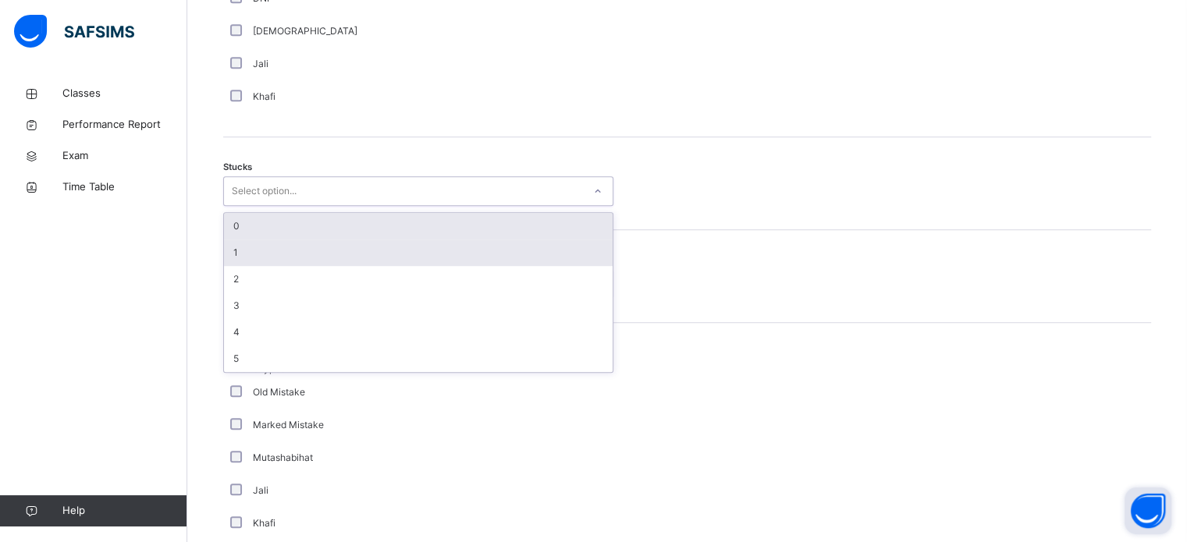
click at [427, 244] on div "1" at bounding box center [418, 253] width 389 height 27
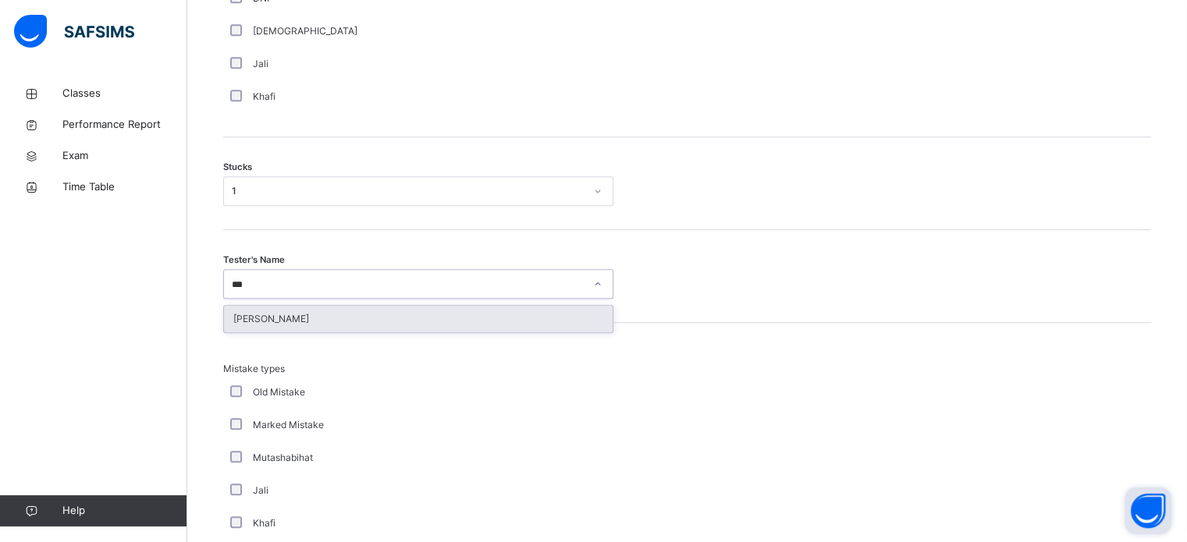
type input "****"
click at [550, 325] on div "[PERSON_NAME]" at bounding box center [418, 319] width 389 height 27
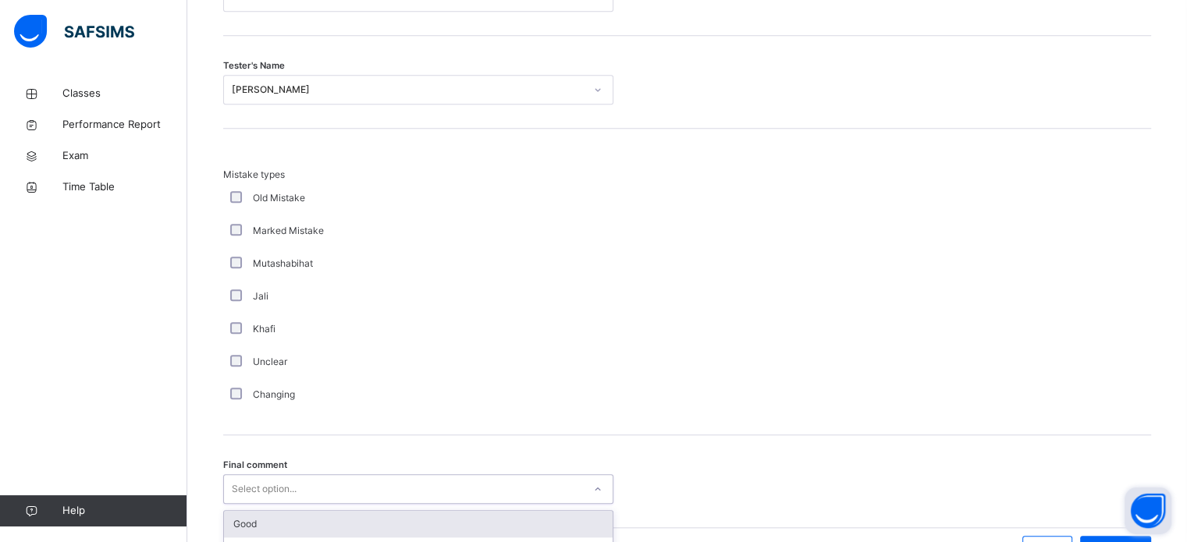
scroll to position [1531, 0]
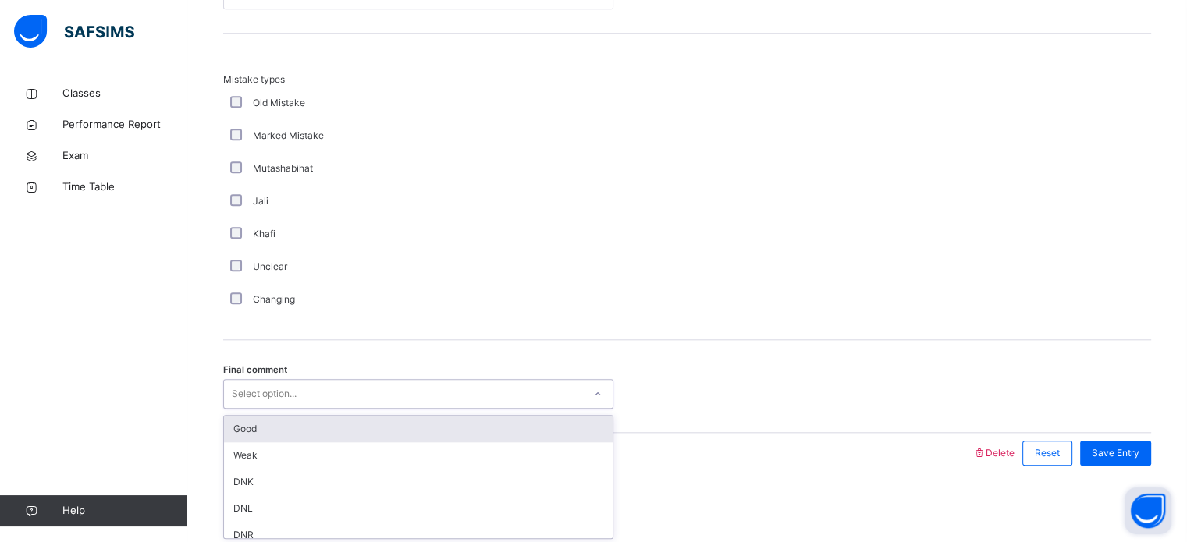
click at [457, 435] on div "Good" at bounding box center [418, 429] width 389 height 27
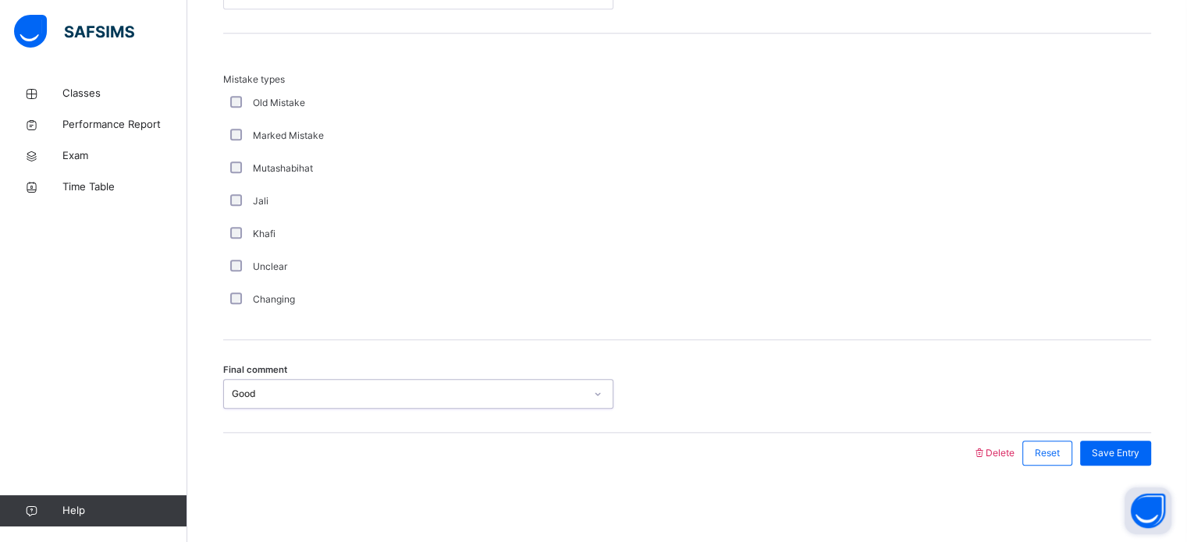
click at [1151, 429] on div "Final comment option Good, selected. 0 results available. Select is focused ,ty…" at bounding box center [687, 386] width 928 height 93
click at [1140, 450] on span "Save Entry" at bounding box center [1116, 453] width 48 height 14
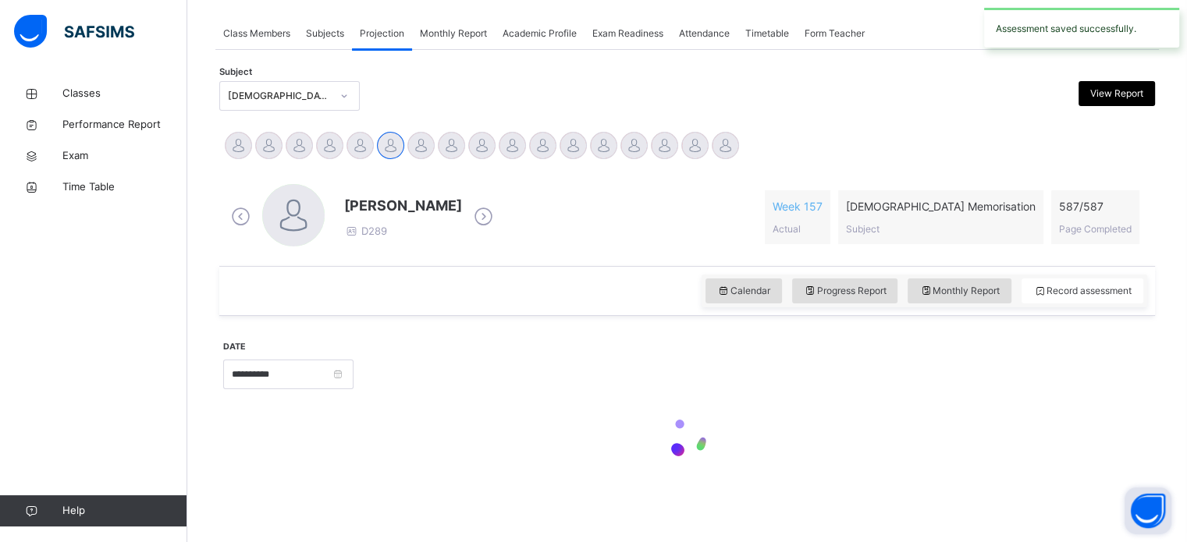
scroll to position [629, 0]
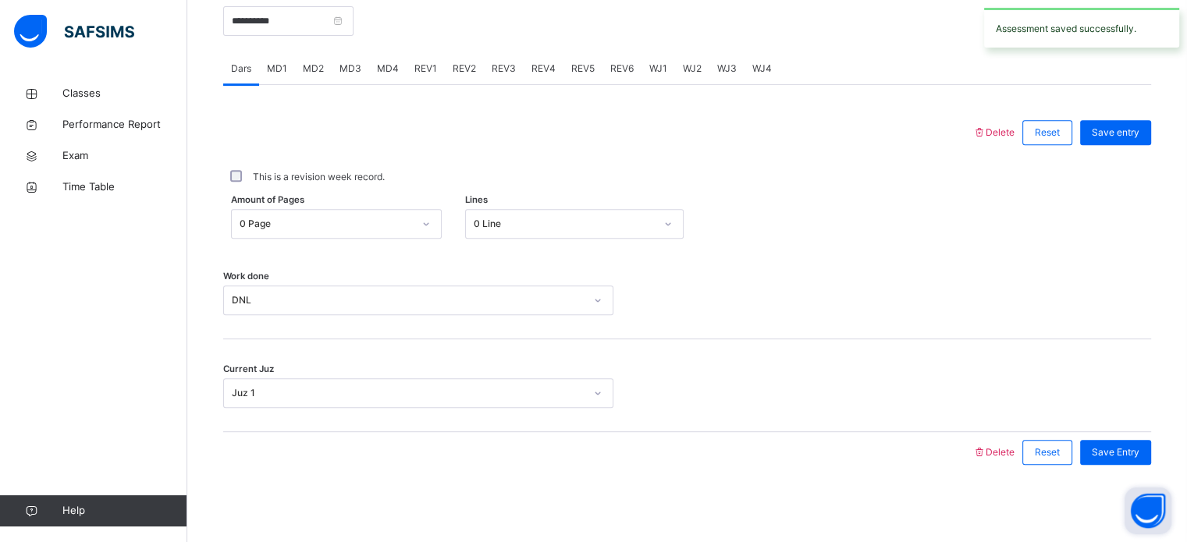
click at [280, 73] on span "MD1" at bounding box center [277, 69] width 20 height 14
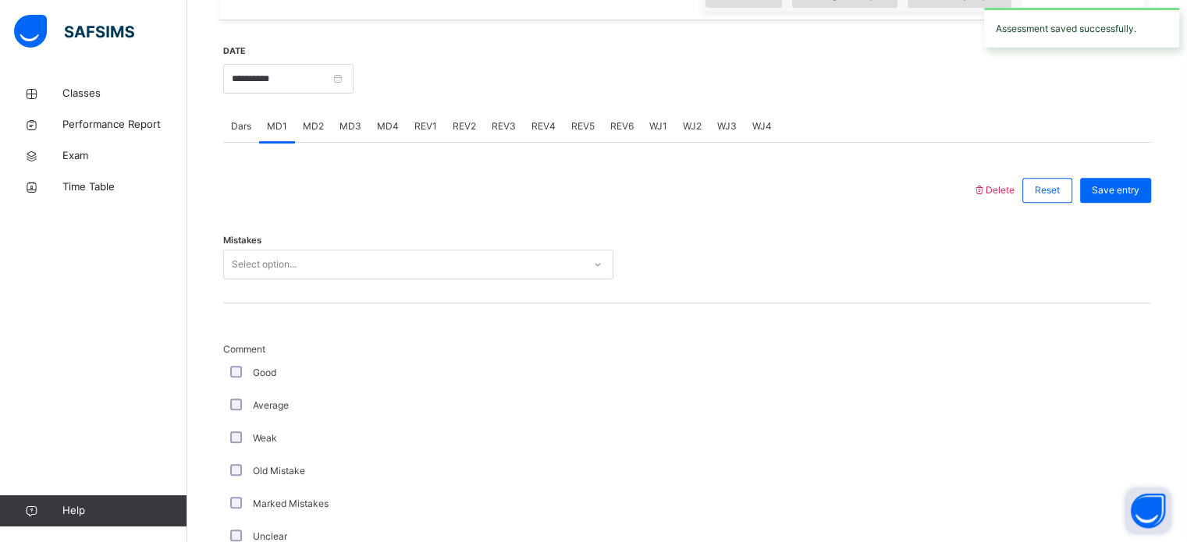
scroll to position [569, 0]
click at [387, 135] on div "MD4" at bounding box center [387, 128] width 37 height 31
click at [265, 130] on div "MD1" at bounding box center [277, 128] width 36 height 31
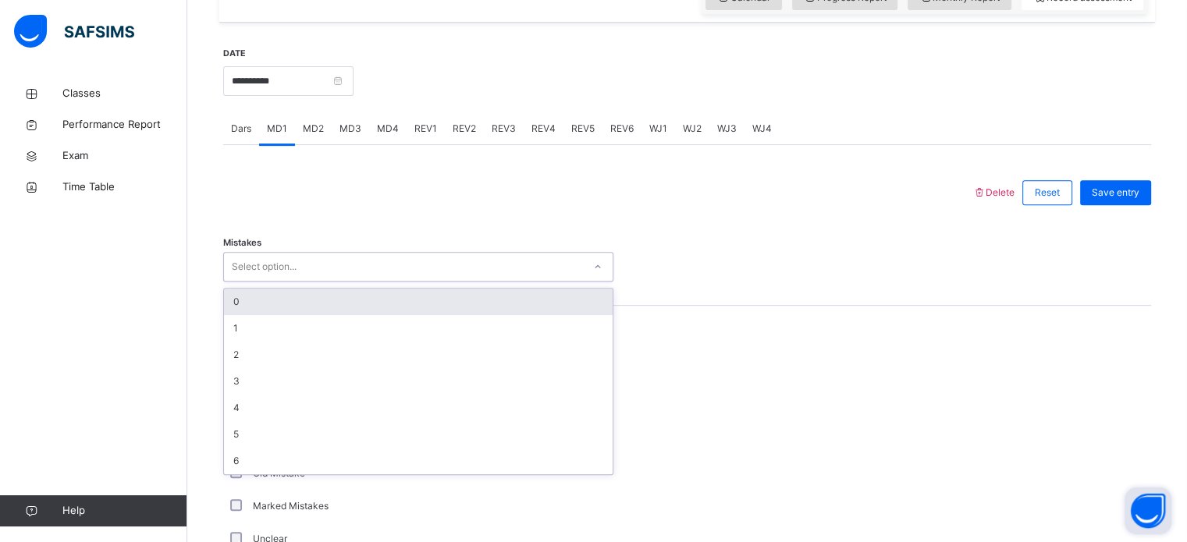
click at [336, 301] on div "0" at bounding box center [418, 302] width 389 height 27
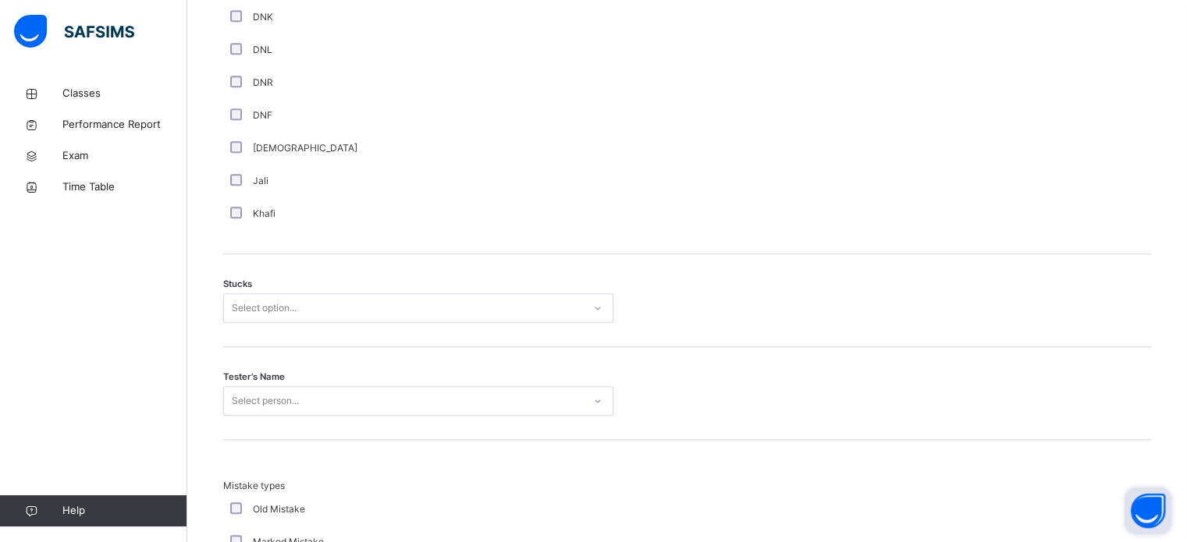
scroll to position [1129, 0]
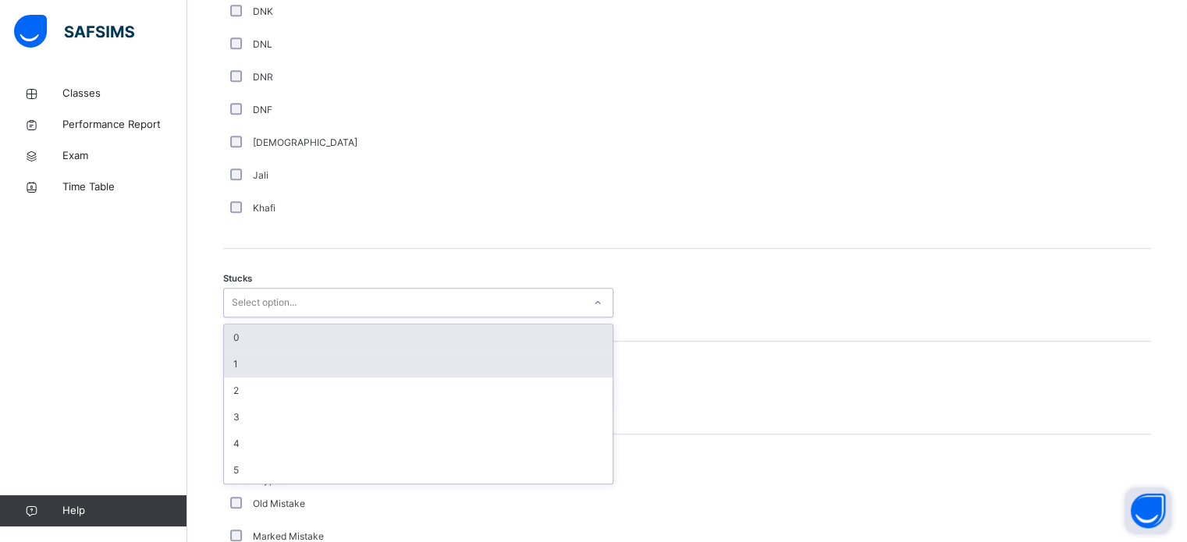
click at [300, 359] on div "1" at bounding box center [418, 364] width 389 height 27
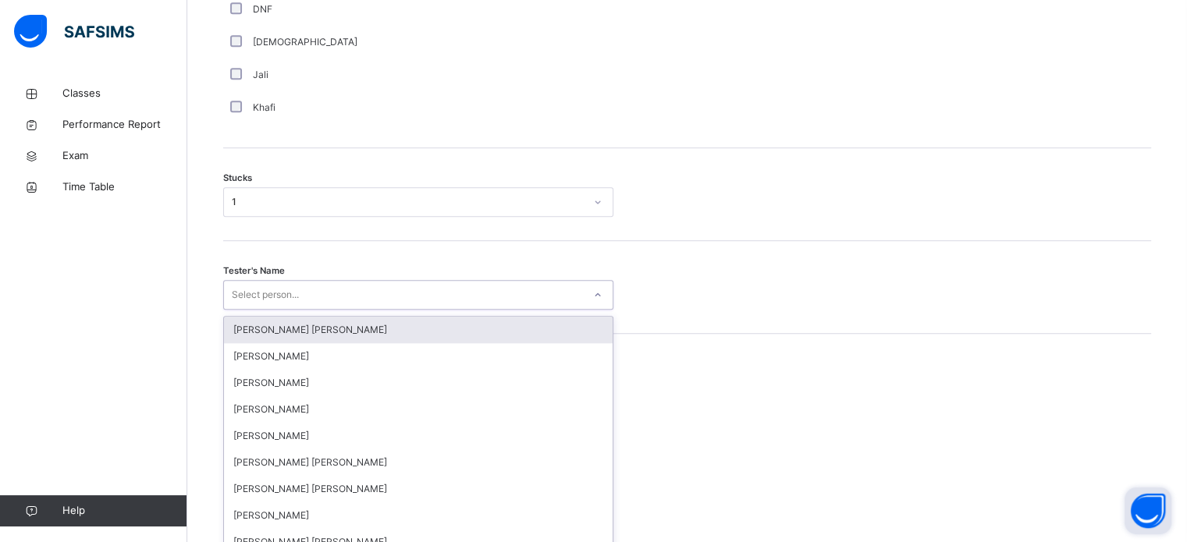
scroll to position [1244, 0]
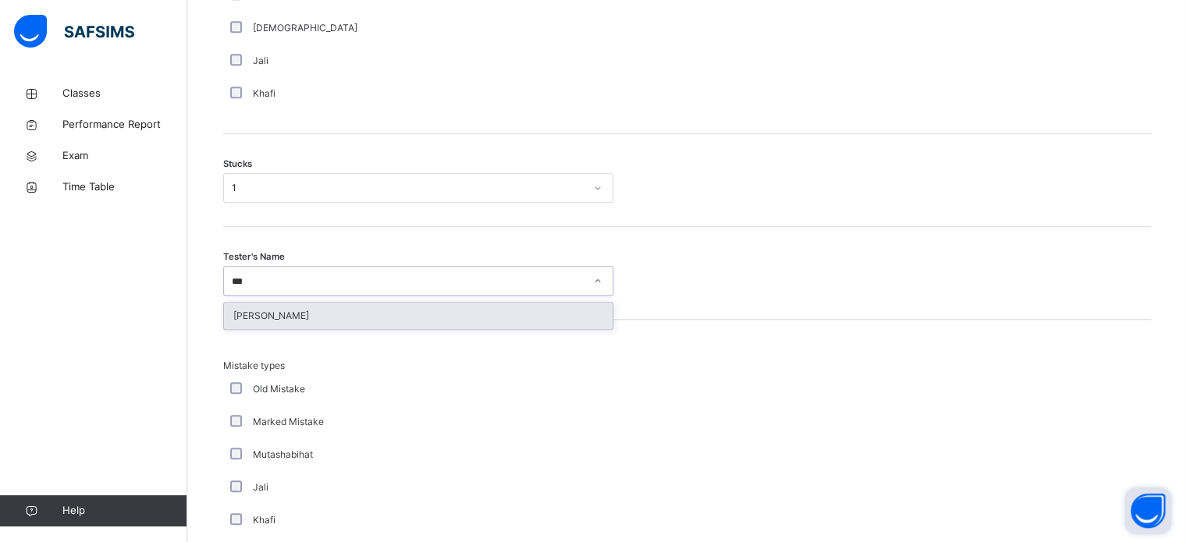
type input "****"
click at [558, 323] on div "[PERSON_NAME]" at bounding box center [418, 316] width 389 height 27
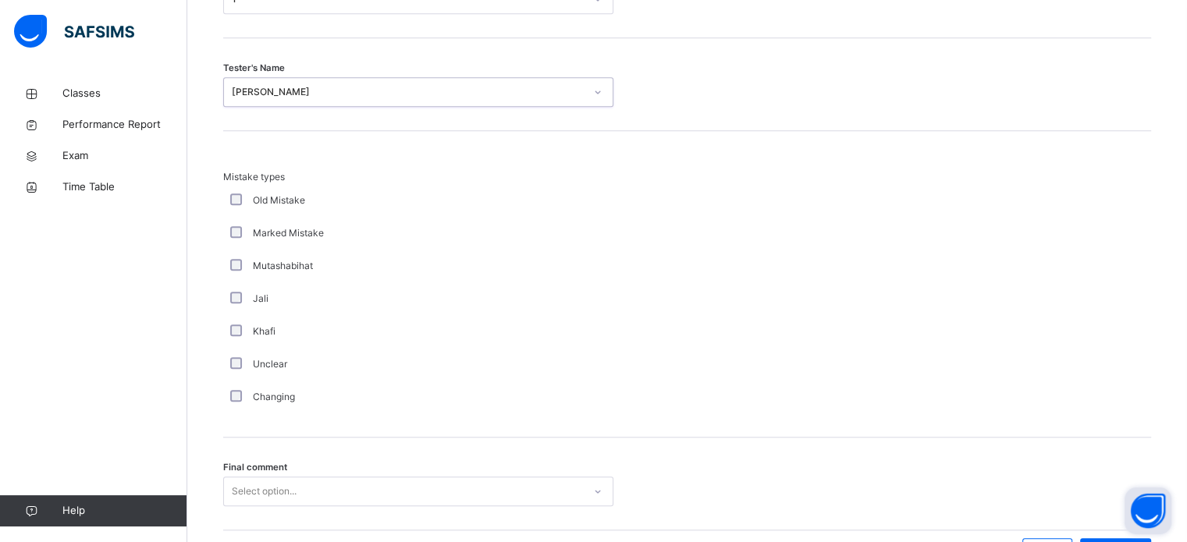
click at [453, 455] on div "Final comment Select option..." at bounding box center [687, 484] width 928 height 93
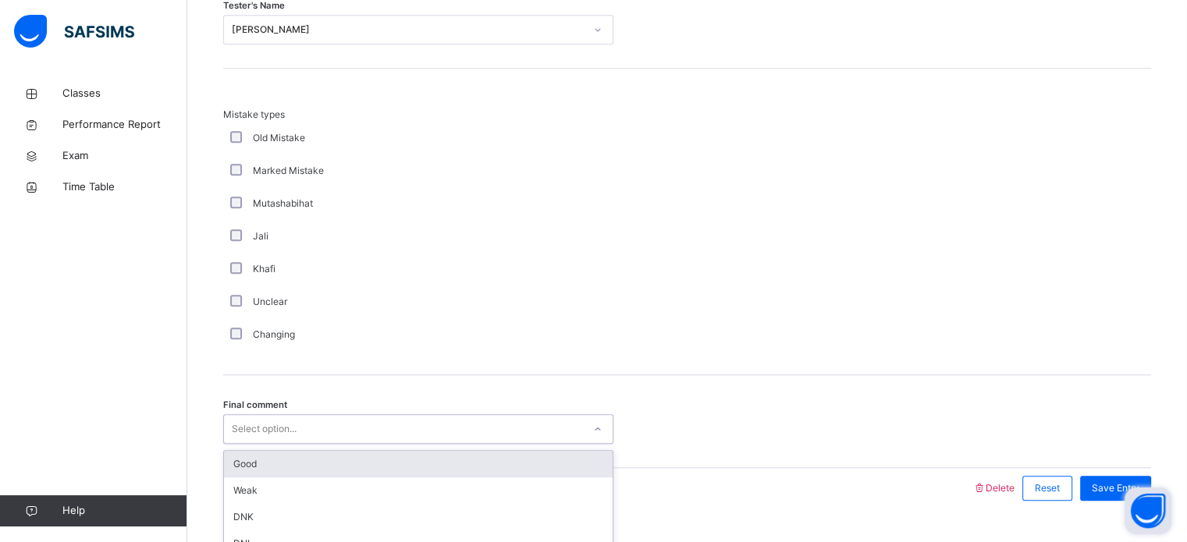
scroll to position [1531, 0]
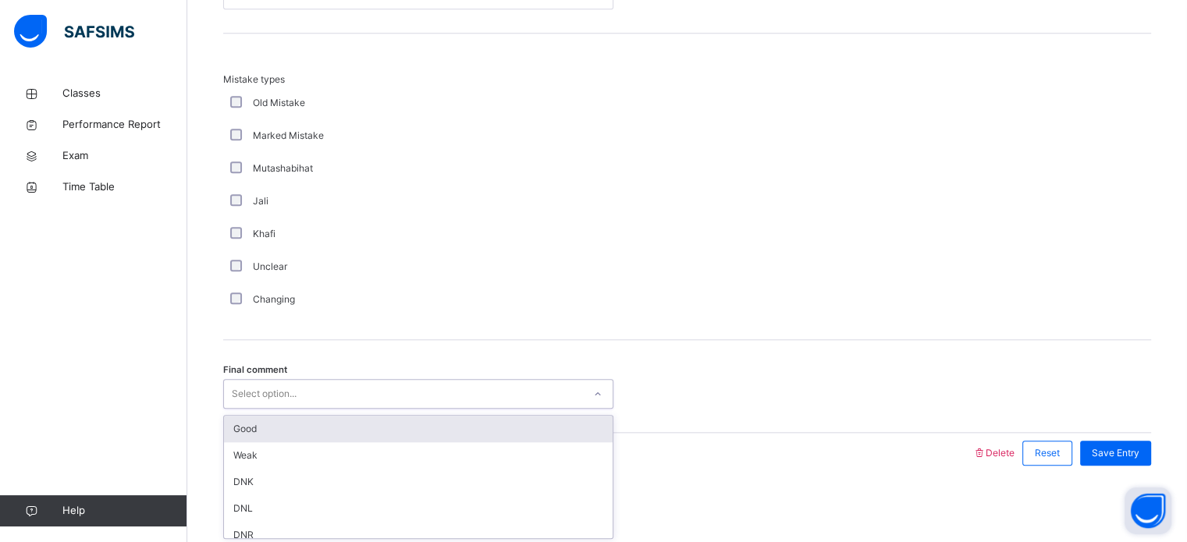
click at [487, 425] on div "Good" at bounding box center [418, 429] width 389 height 27
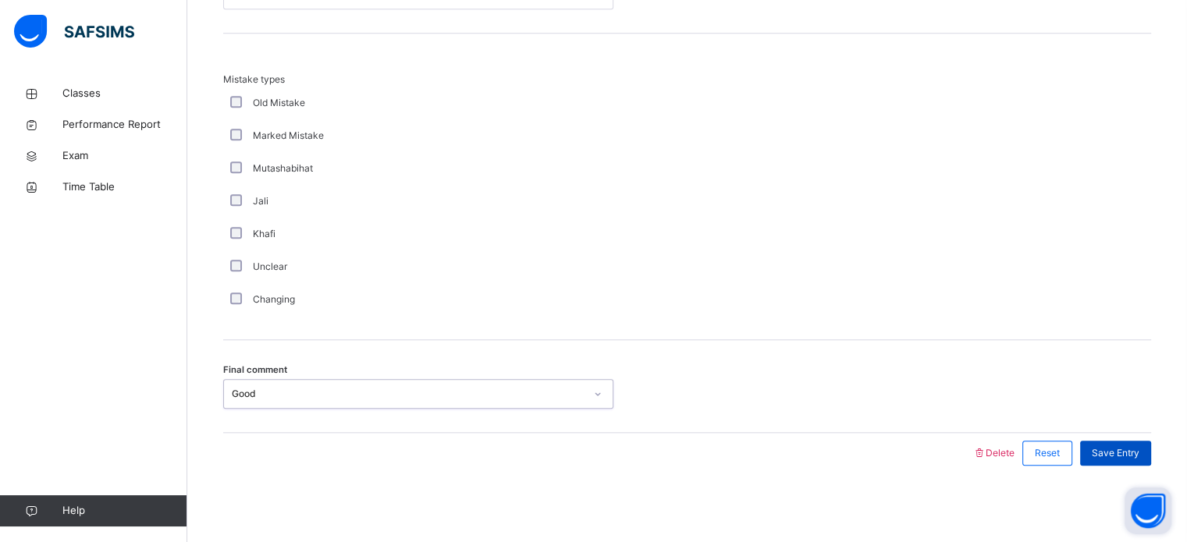
click at [1122, 453] on span "Save Entry" at bounding box center [1116, 453] width 48 height 14
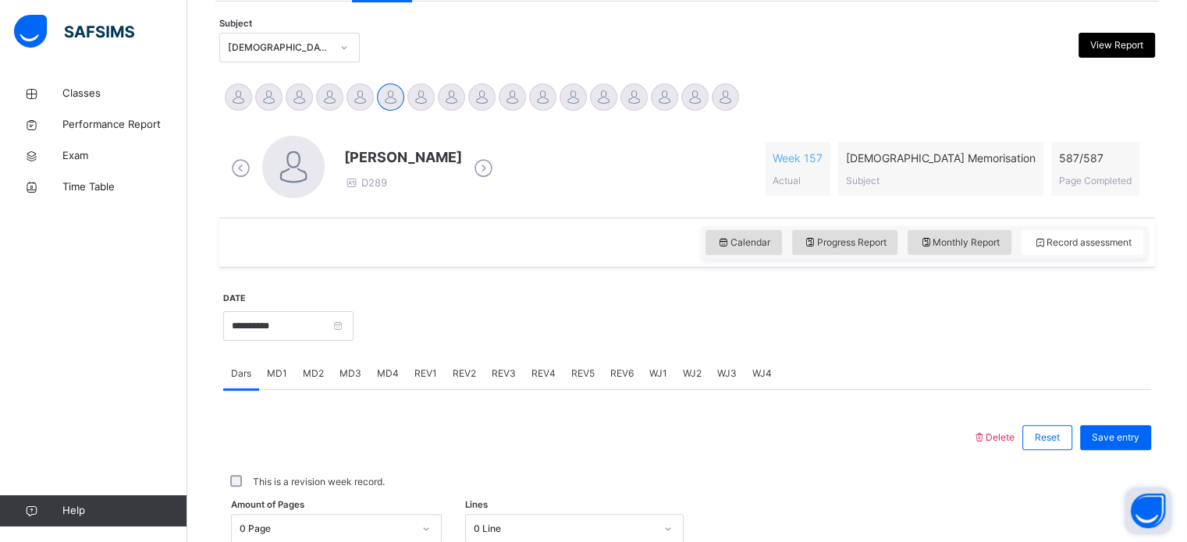
scroll to position [322, 0]
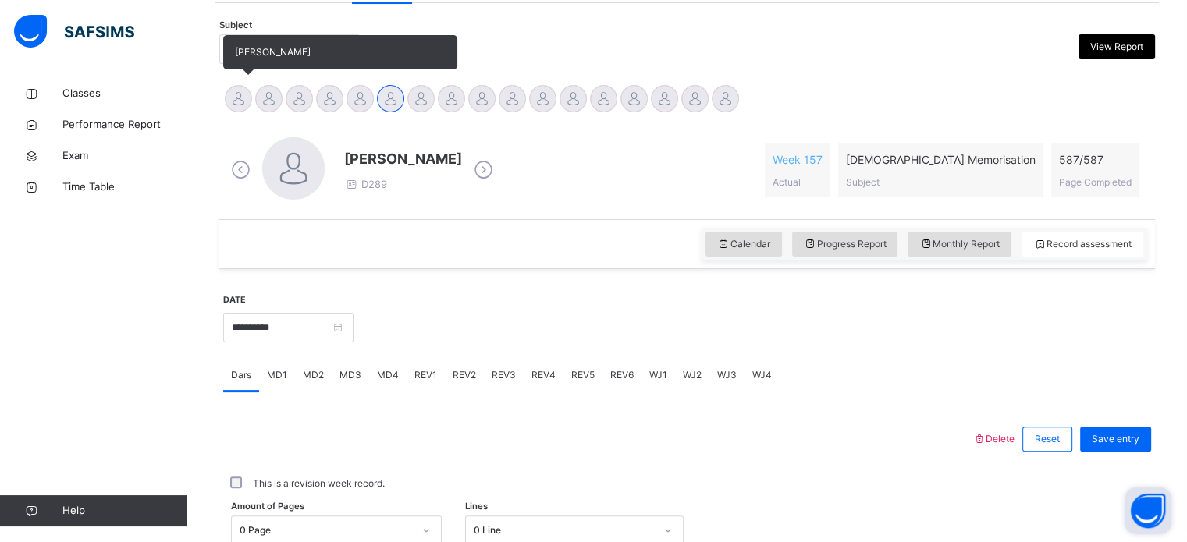
click at [232, 90] on div at bounding box center [238, 98] width 27 height 27
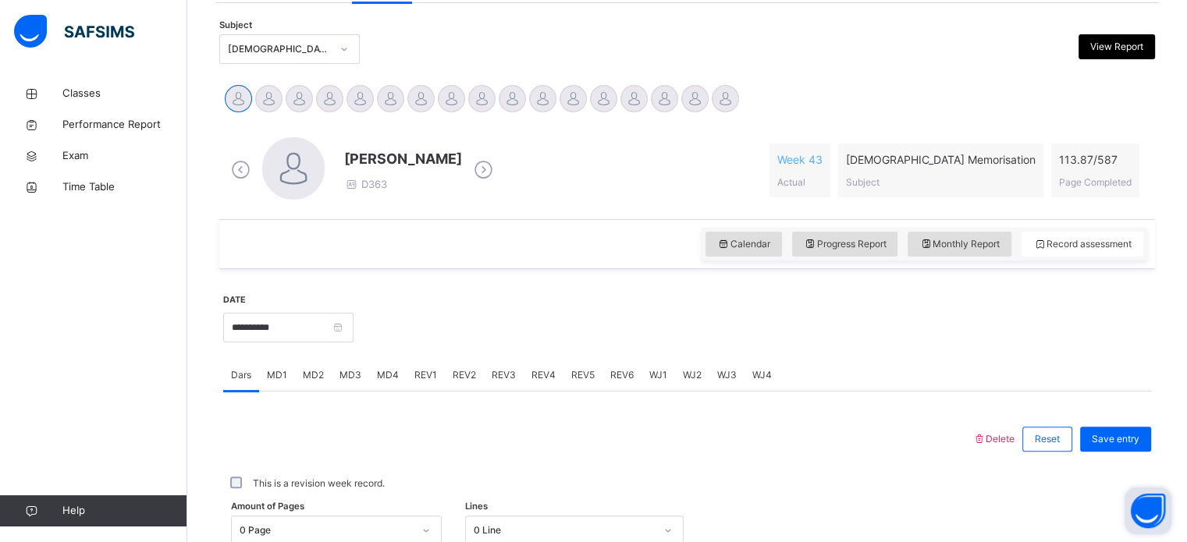
click at [307, 522] on div "0 Page" at bounding box center [336, 531] width 211 height 30
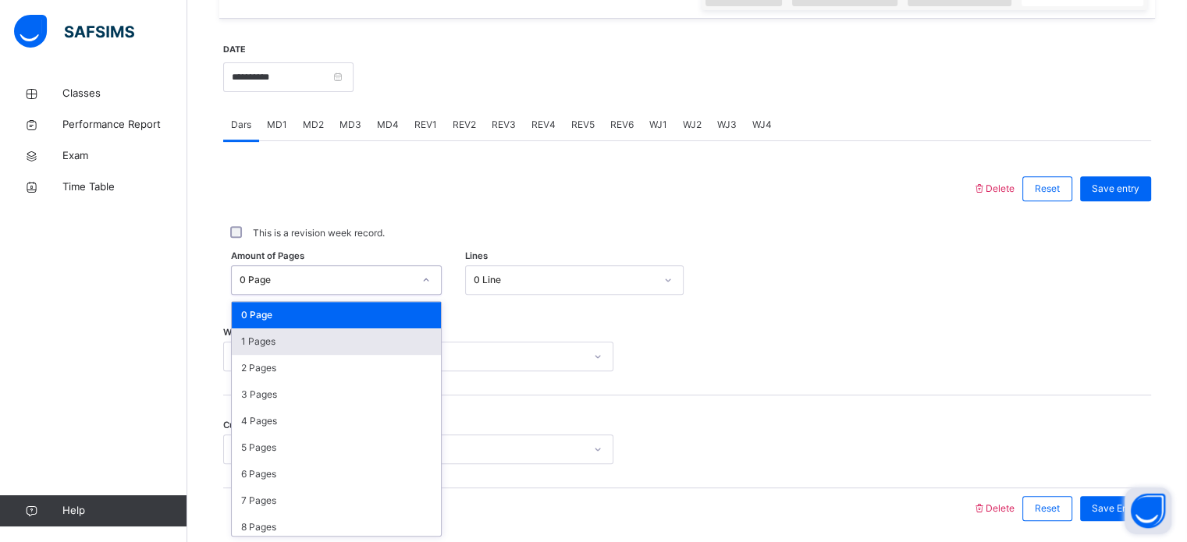
click at [288, 343] on div "1 Pages" at bounding box center [336, 342] width 209 height 27
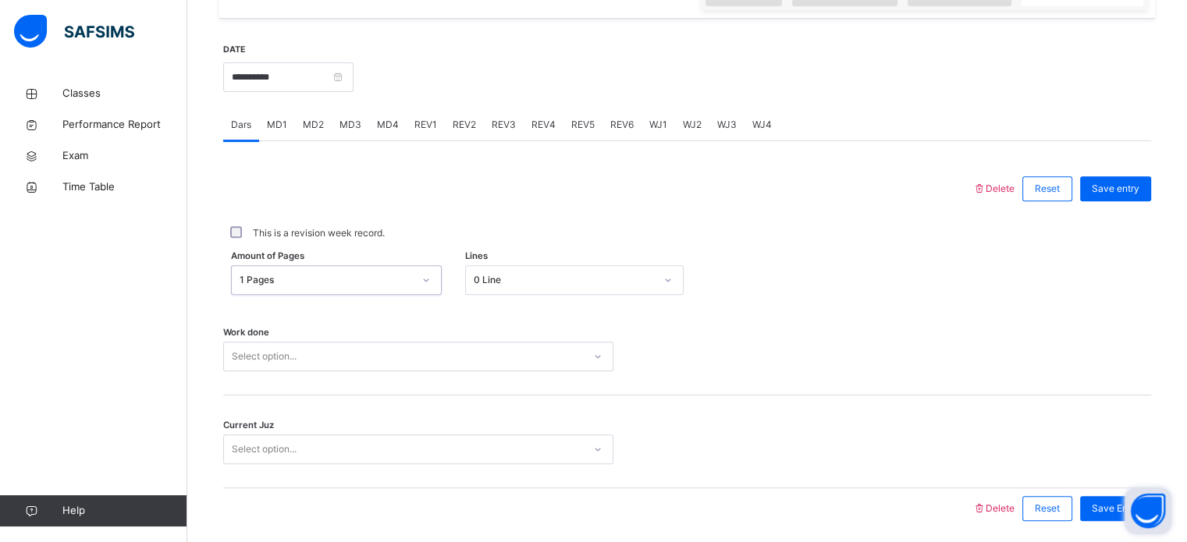
click at [288, 343] on div "Select option..." at bounding box center [418, 357] width 390 height 30
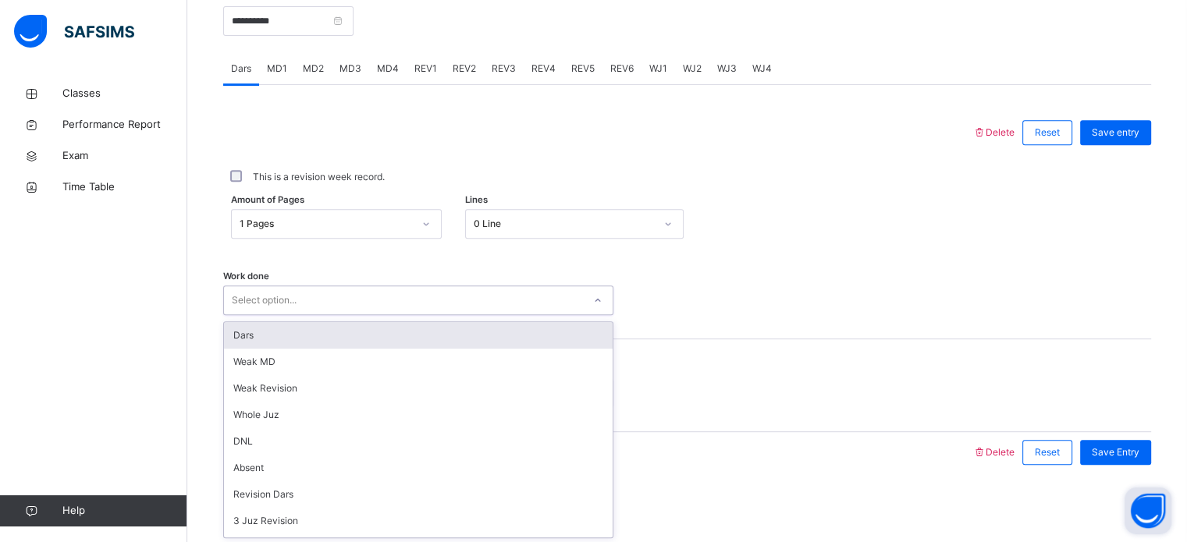
click at [288, 343] on div "Dars" at bounding box center [418, 335] width 389 height 27
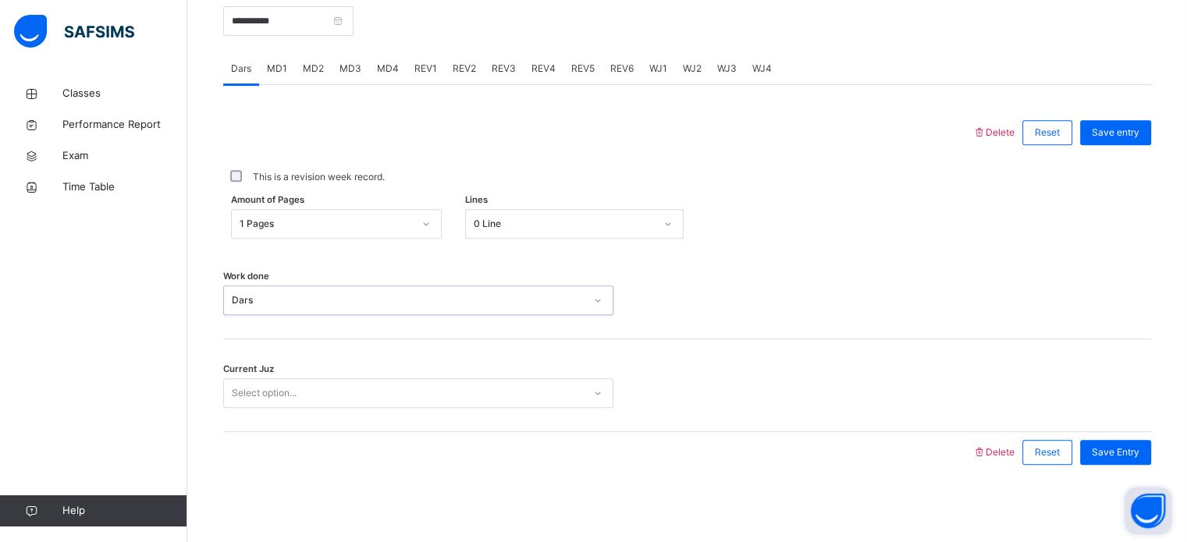
click at [278, 384] on div "Select option..." at bounding box center [264, 394] width 65 height 30
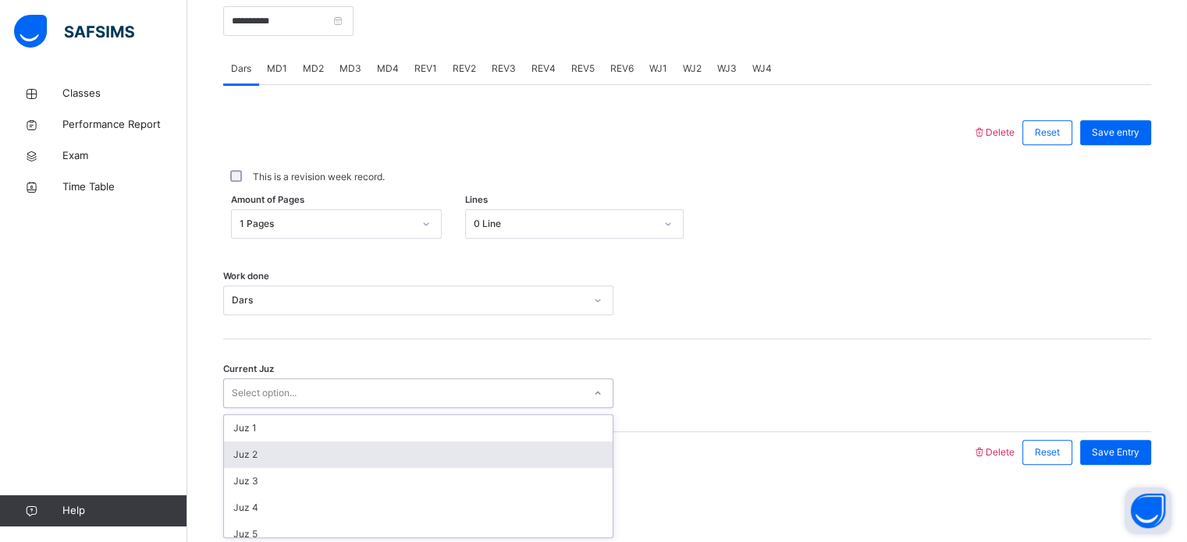
click at [247, 458] on div "Juz 2" at bounding box center [418, 455] width 389 height 27
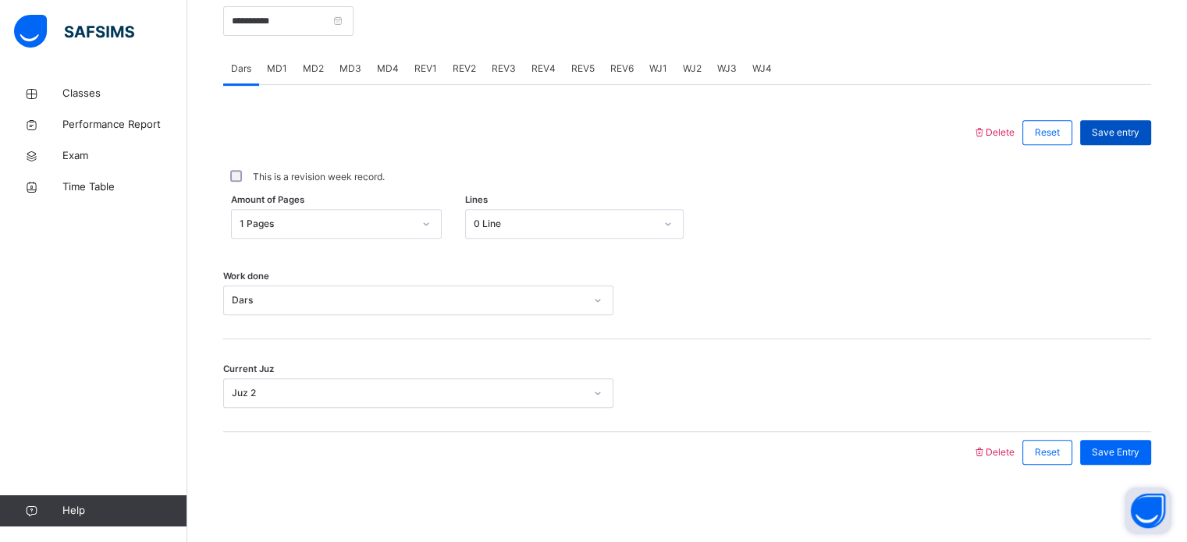
click at [1113, 126] on span "Save entry" at bounding box center [1116, 133] width 48 height 14
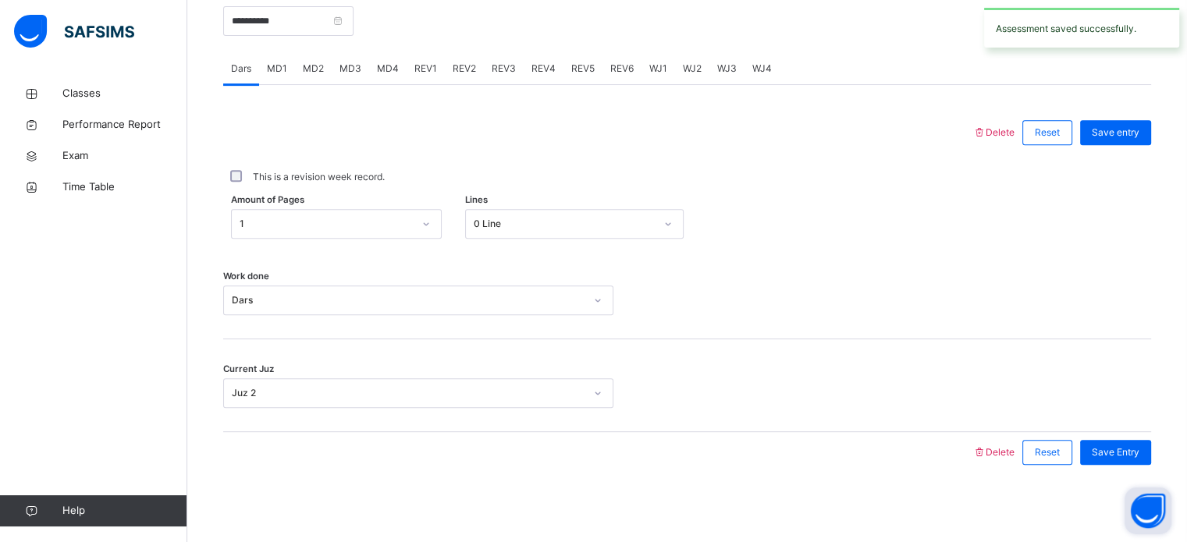
scroll to position [470, 0]
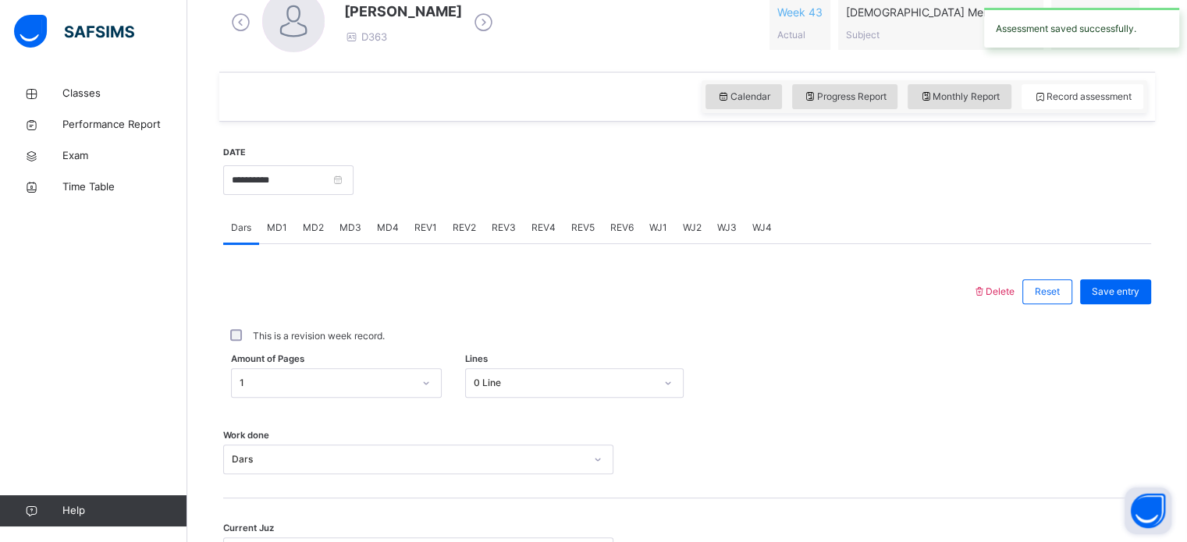
click at [389, 230] on span "MD4" at bounding box center [388, 228] width 22 height 14
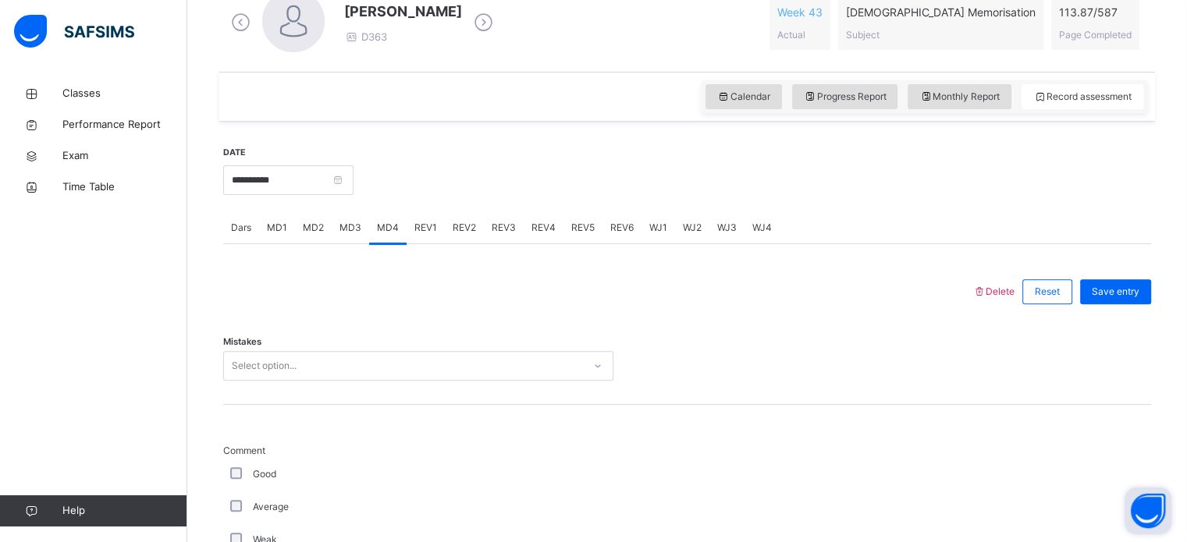
click at [392, 237] on div "MD4" at bounding box center [387, 227] width 37 height 31
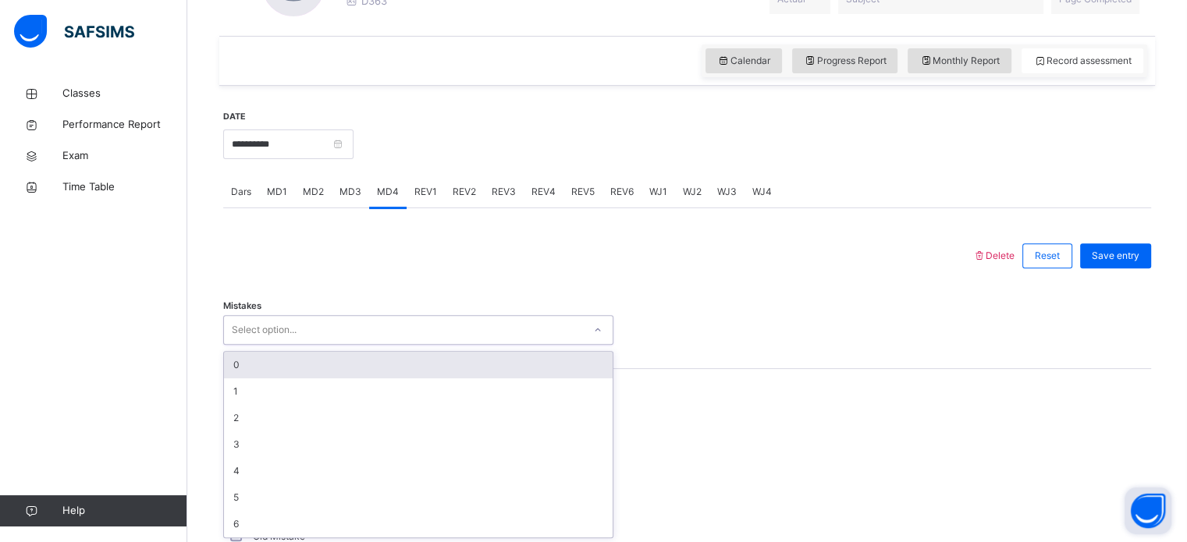
scroll to position [507, 0]
click at [470, 363] on div "0" at bounding box center [418, 363] width 389 height 27
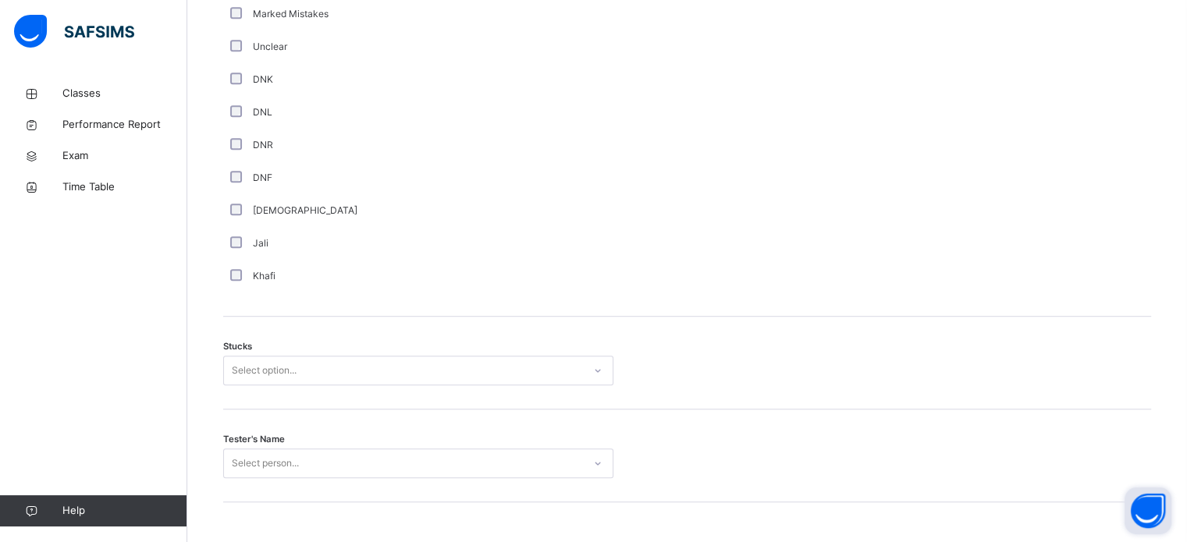
scroll to position [1077, 0]
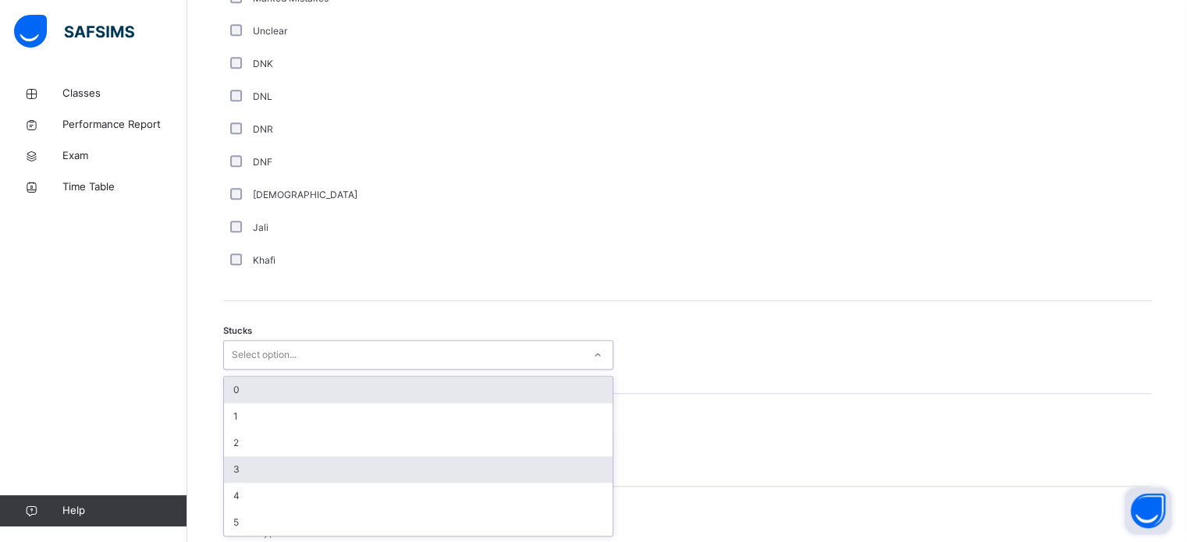
click at [234, 462] on div "3" at bounding box center [418, 470] width 389 height 27
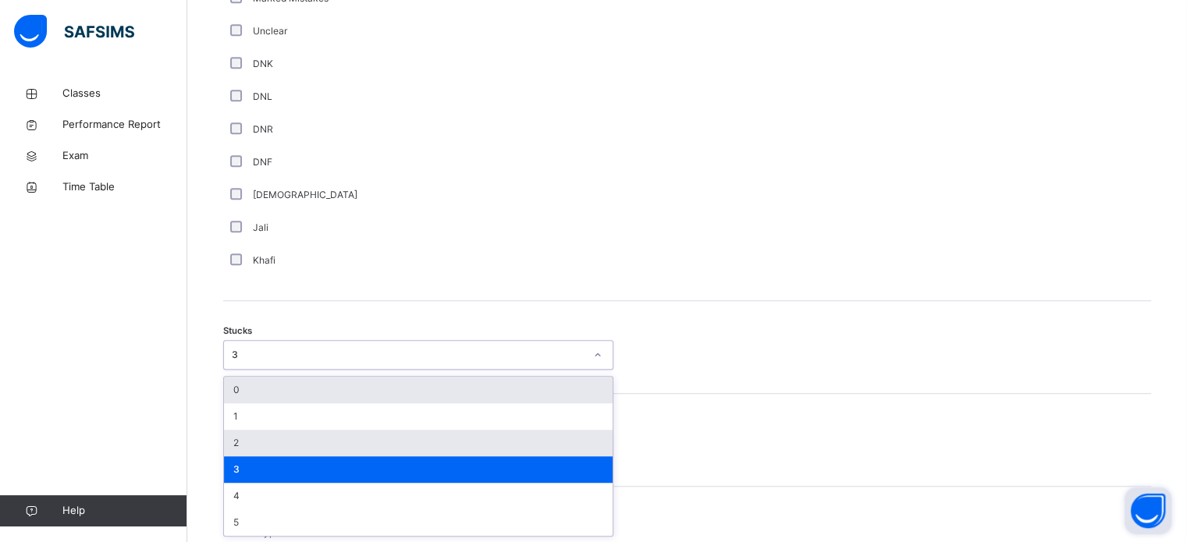
click at [237, 436] on div "2" at bounding box center [418, 443] width 389 height 27
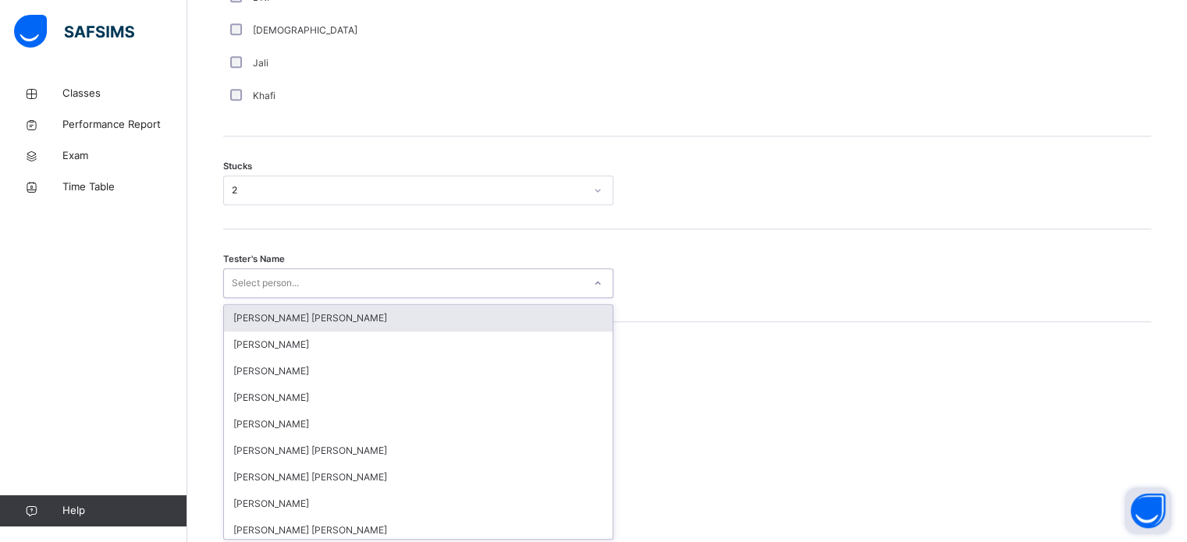
scroll to position [1244, 0]
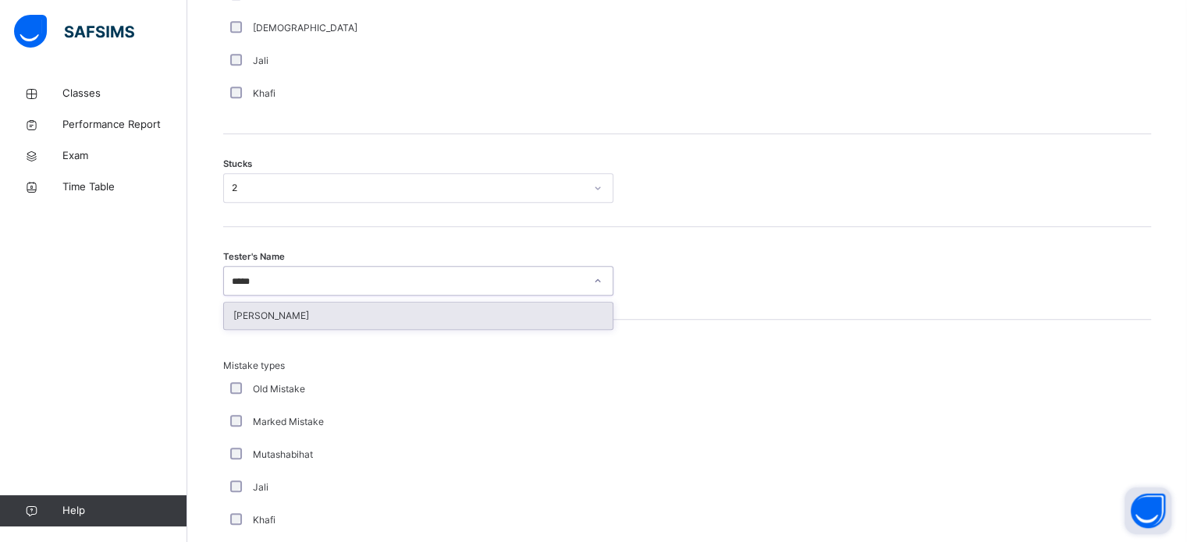
type input "******"
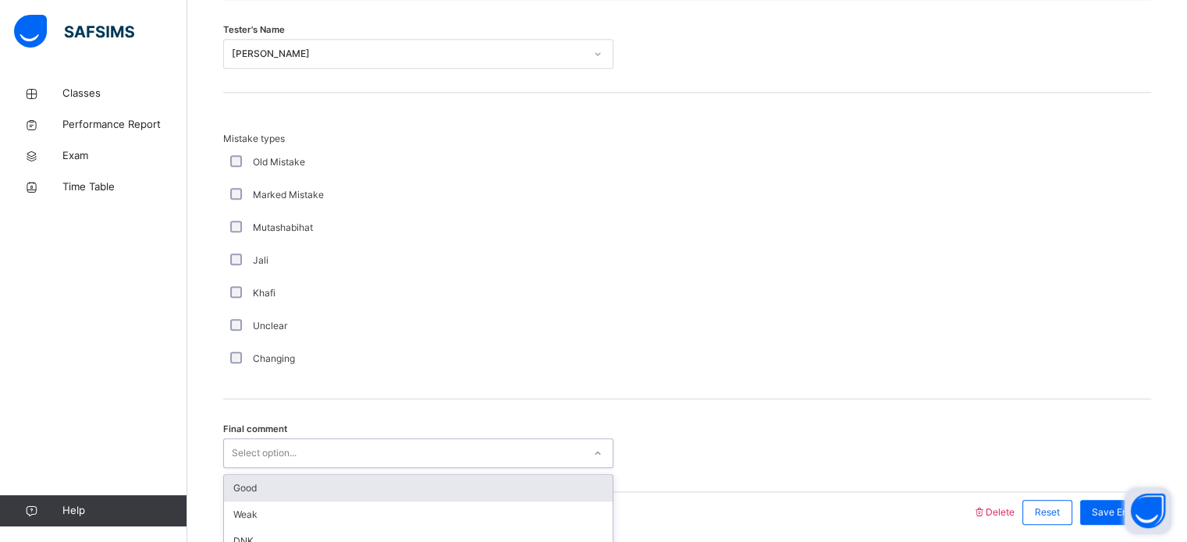
scroll to position [1531, 0]
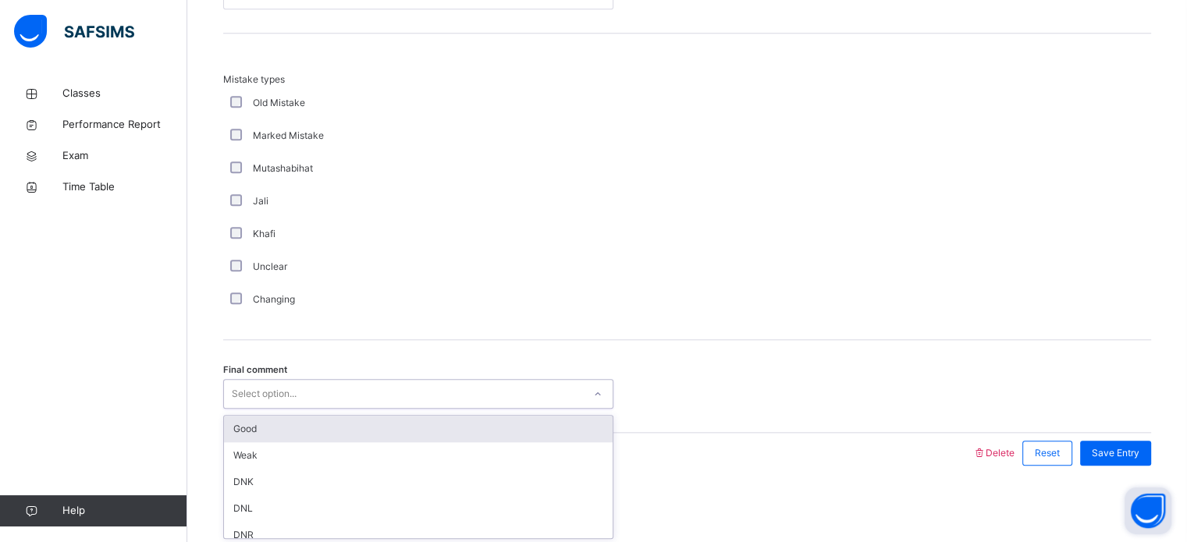
click at [253, 433] on div "Good" at bounding box center [418, 429] width 389 height 27
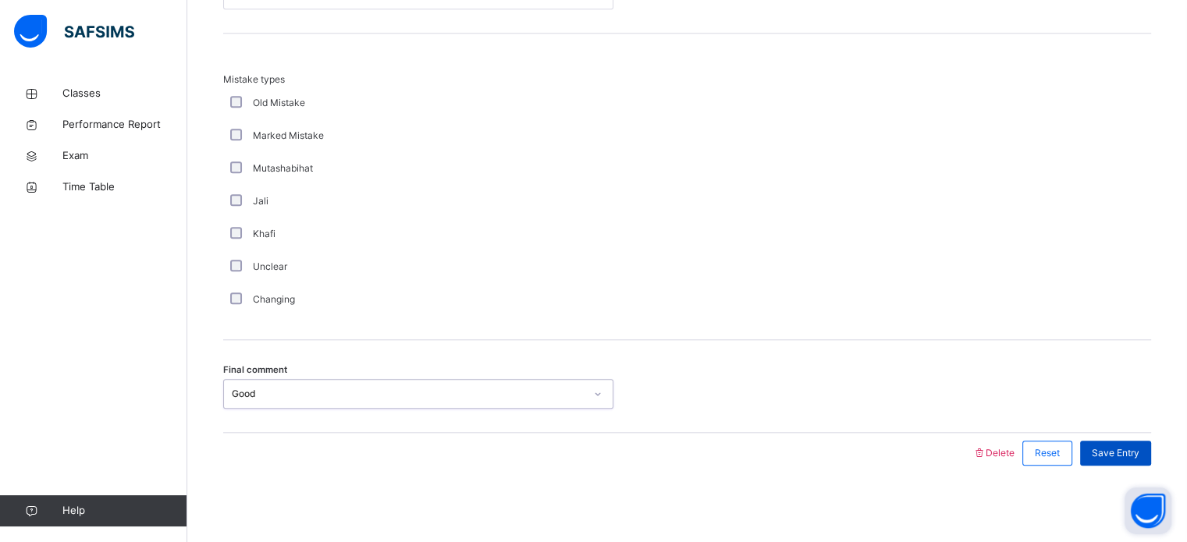
click at [1140, 448] on span "Save Entry" at bounding box center [1116, 453] width 48 height 14
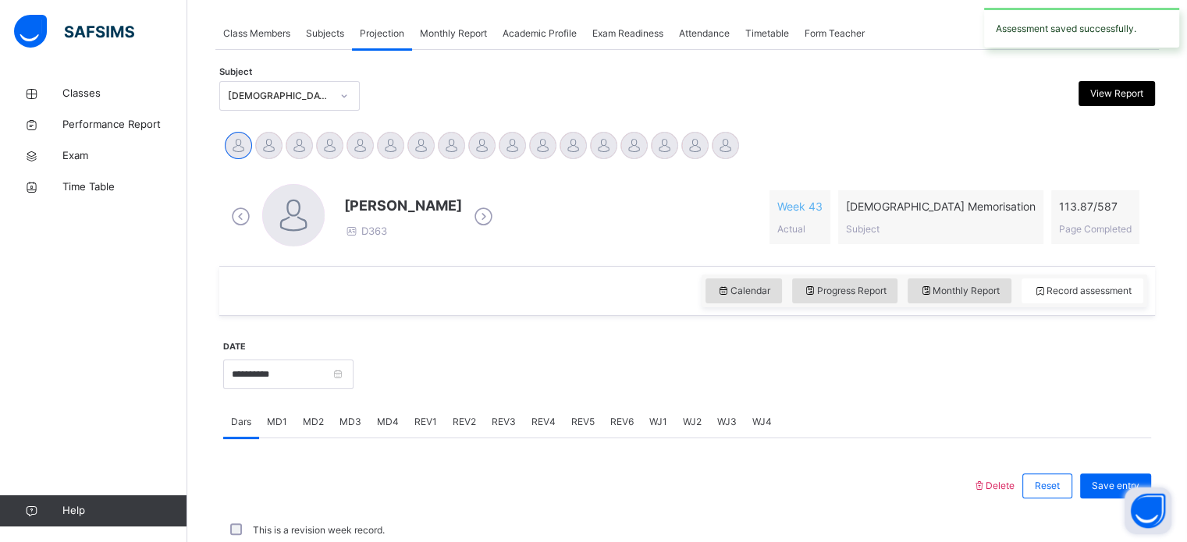
scroll to position [629, 0]
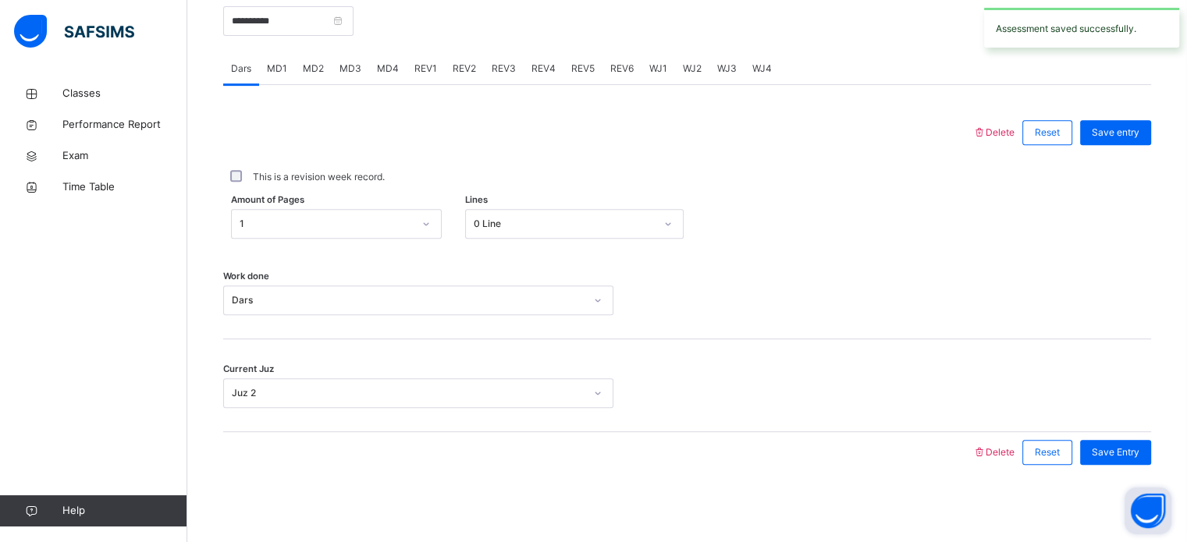
click at [272, 69] on span "MD1" at bounding box center [277, 69] width 20 height 14
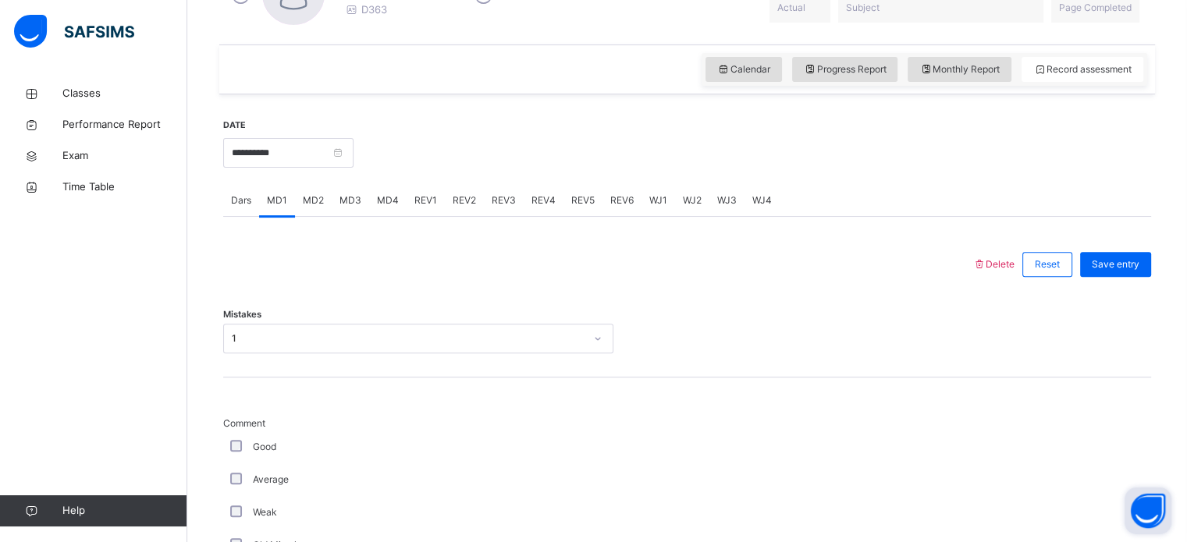
scroll to position [495, 0]
click at [422, 200] on span "REV1" at bounding box center [425, 203] width 23 height 14
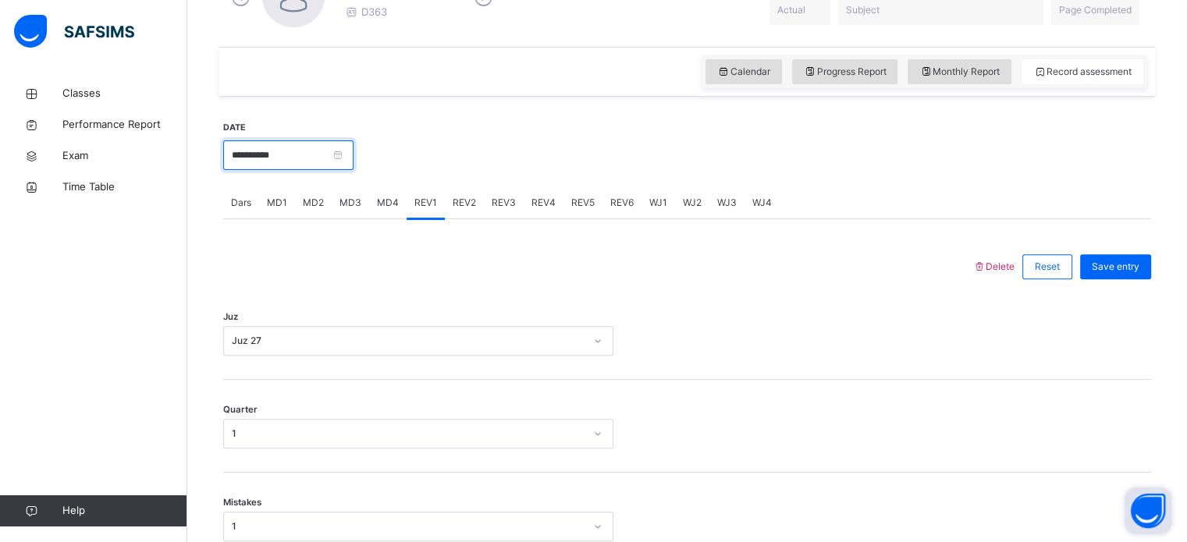
click at [286, 151] on input "**********" at bounding box center [288, 155] width 130 height 30
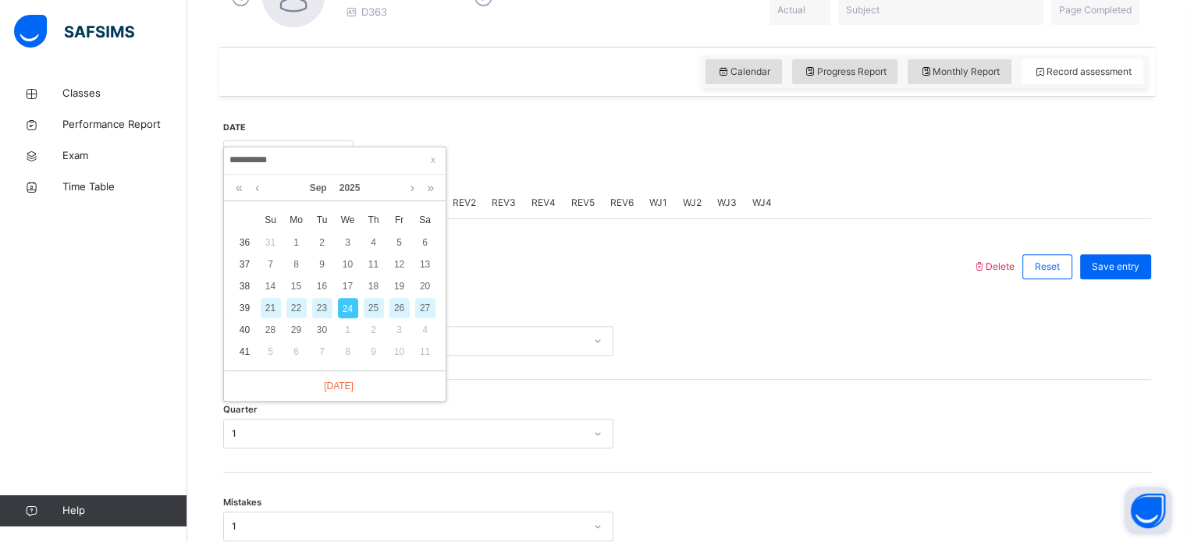
click at [315, 301] on div "23" at bounding box center [322, 308] width 20 height 20
type input "**********"
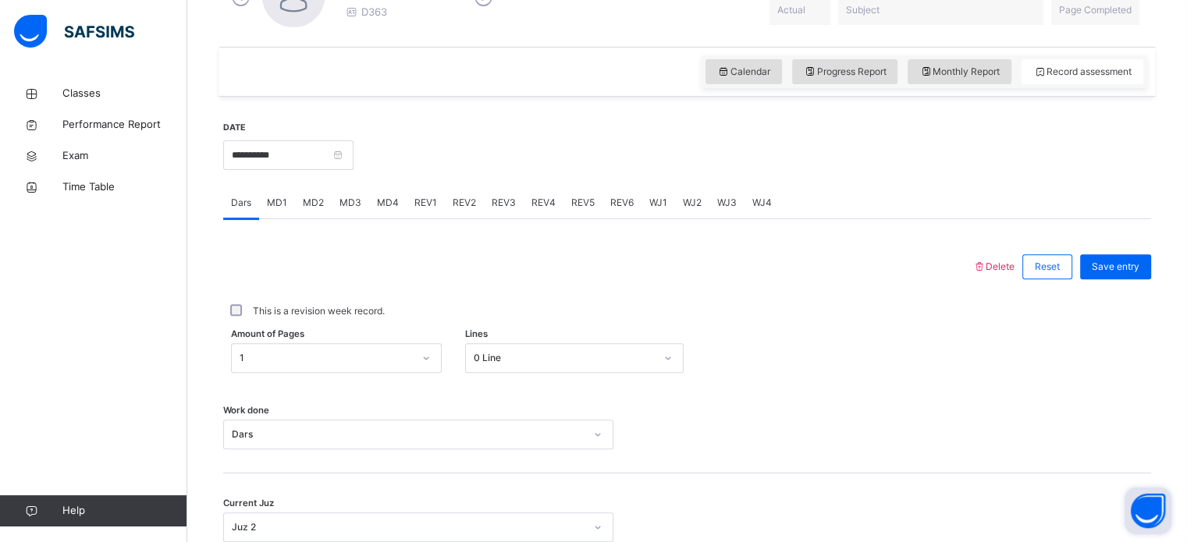
click at [268, 198] on span "MD1" at bounding box center [277, 203] width 20 height 14
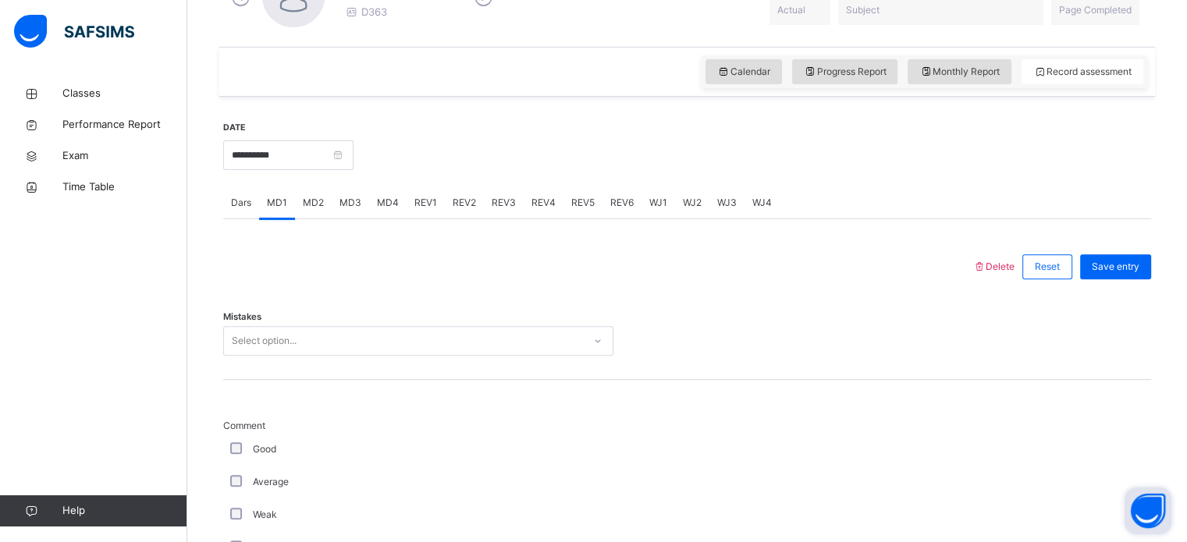
click at [311, 209] on span "MD2" at bounding box center [313, 203] width 21 height 14
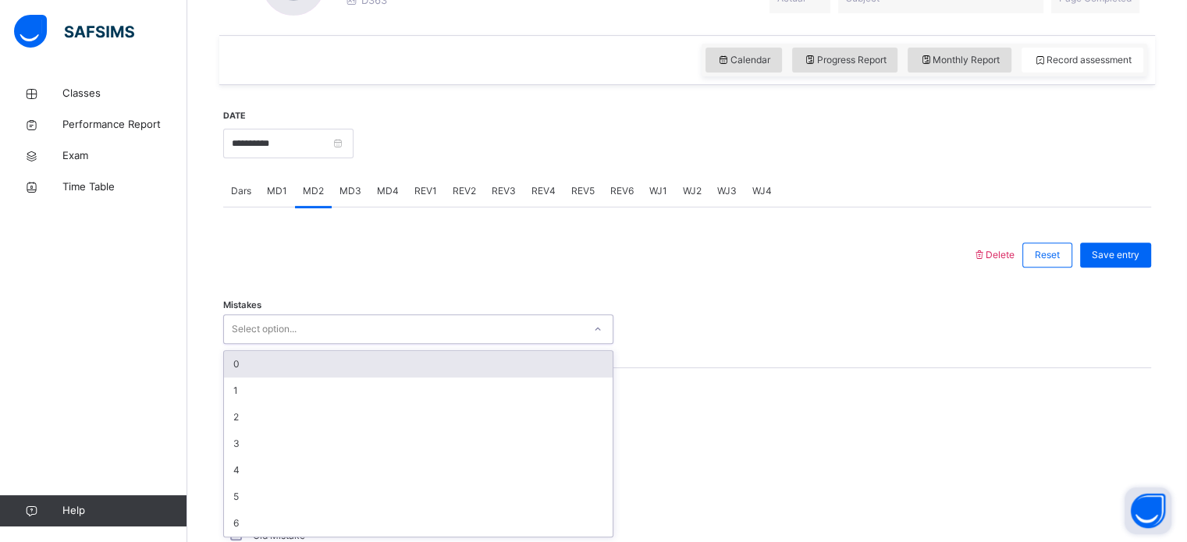
scroll to position [507, 0]
click at [269, 366] on div "0" at bounding box center [418, 363] width 389 height 27
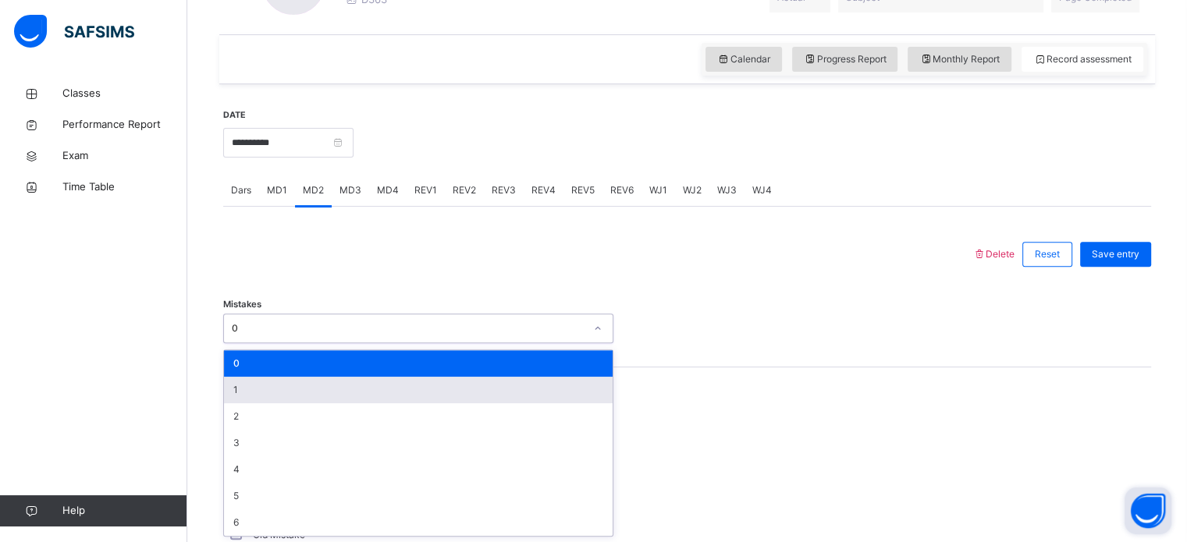
click at [244, 387] on div "1" at bounding box center [418, 390] width 389 height 27
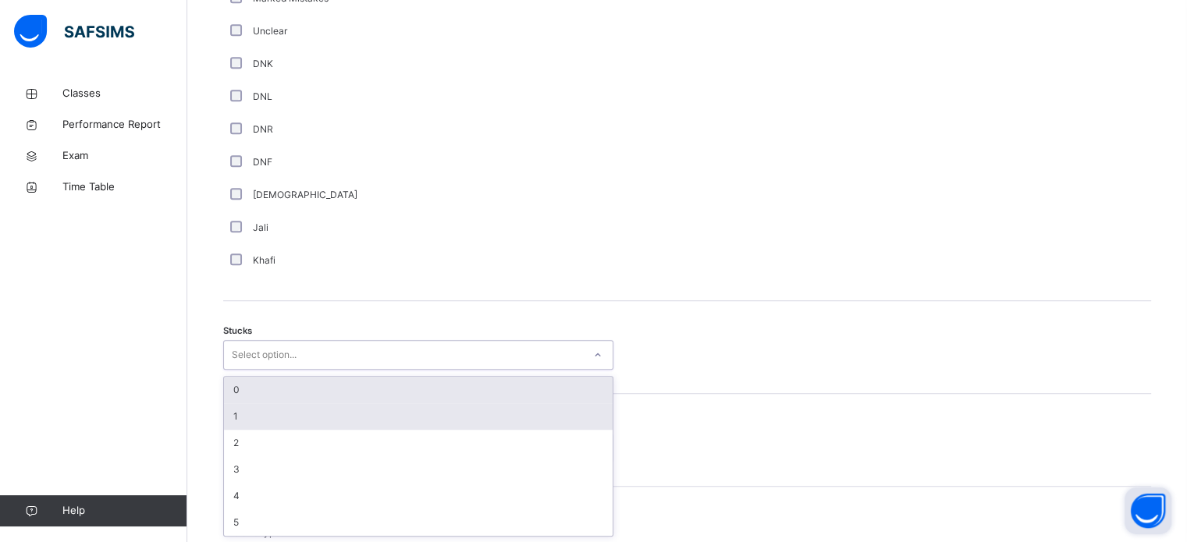
click at [236, 425] on div "1" at bounding box center [418, 417] width 389 height 27
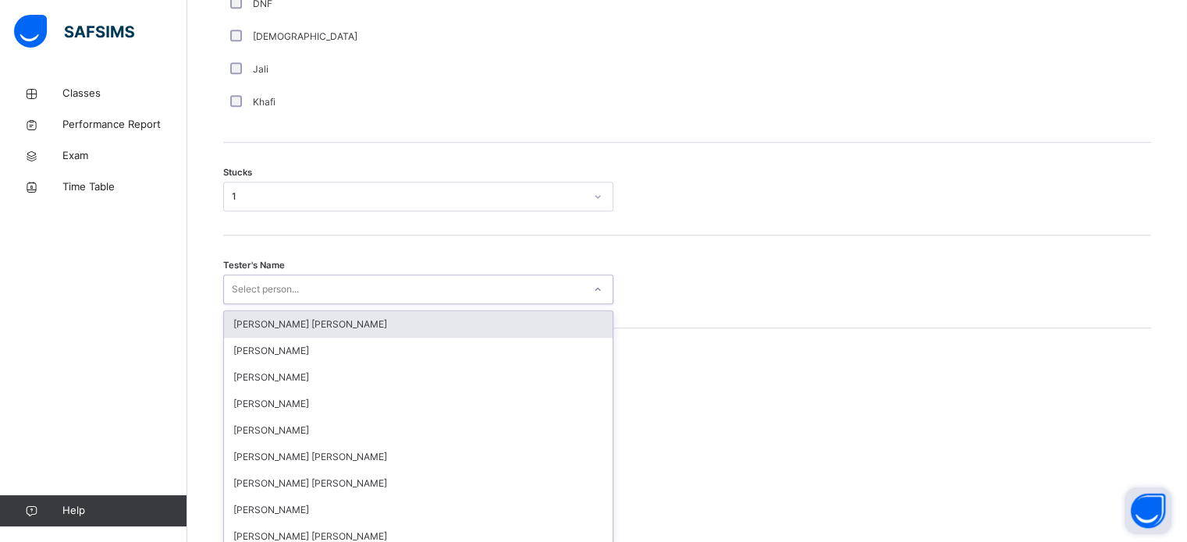
scroll to position [1244, 0]
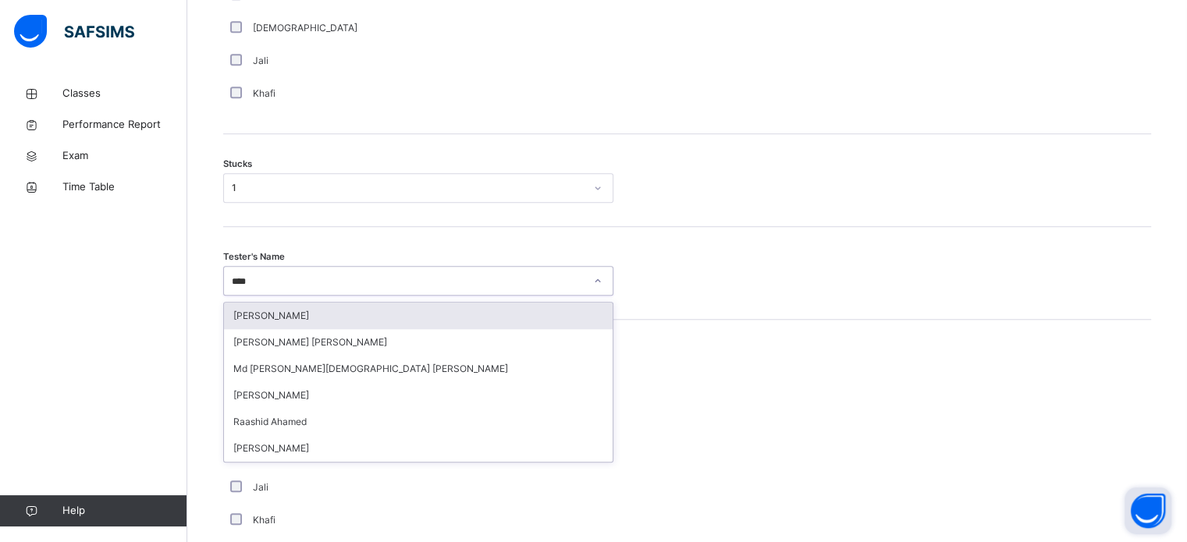
type input "*****"
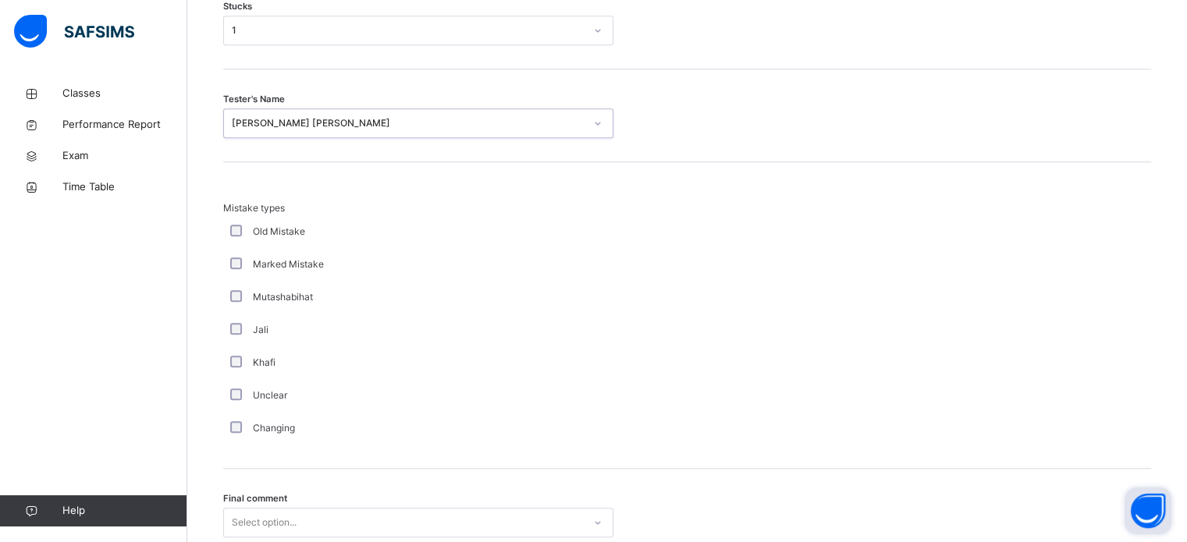
scroll to position [1531, 0]
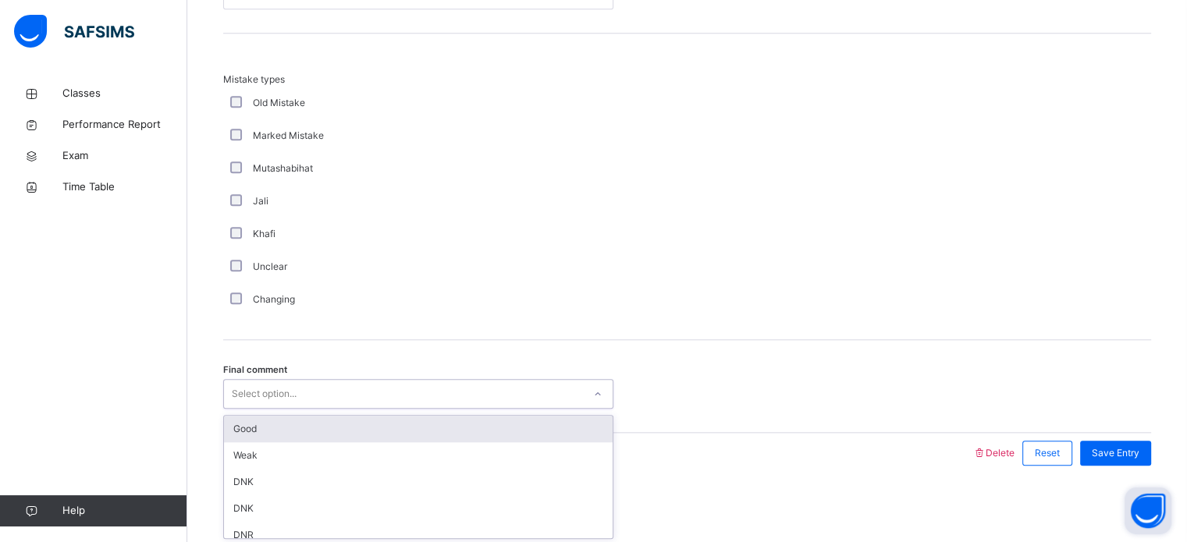
click at [252, 430] on div "Good" at bounding box center [418, 429] width 389 height 27
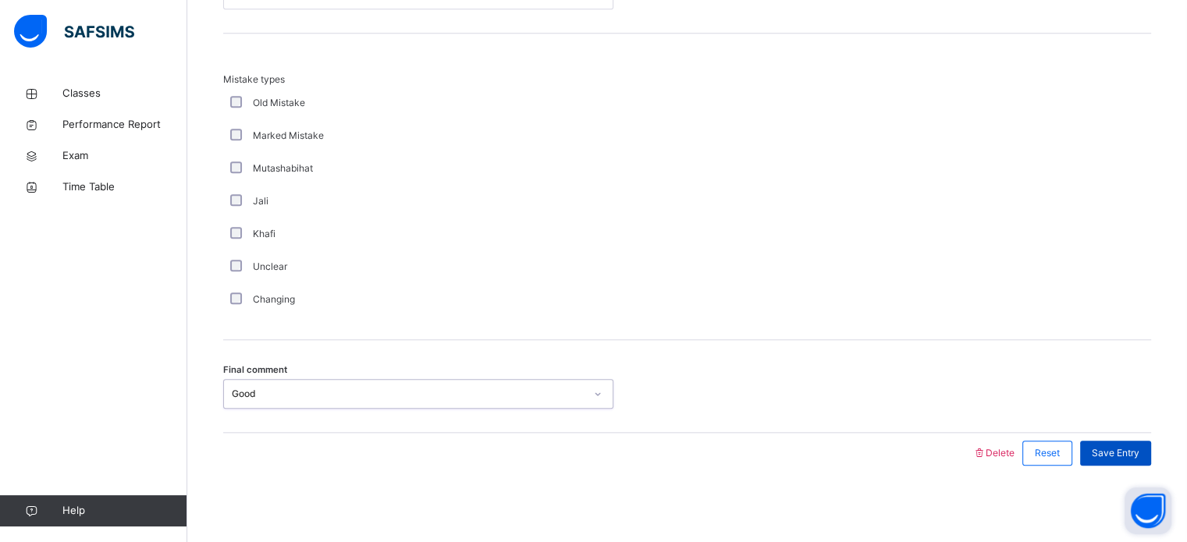
click at [1140, 448] on span "Save Entry" at bounding box center [1116, 453] width 48 height 14
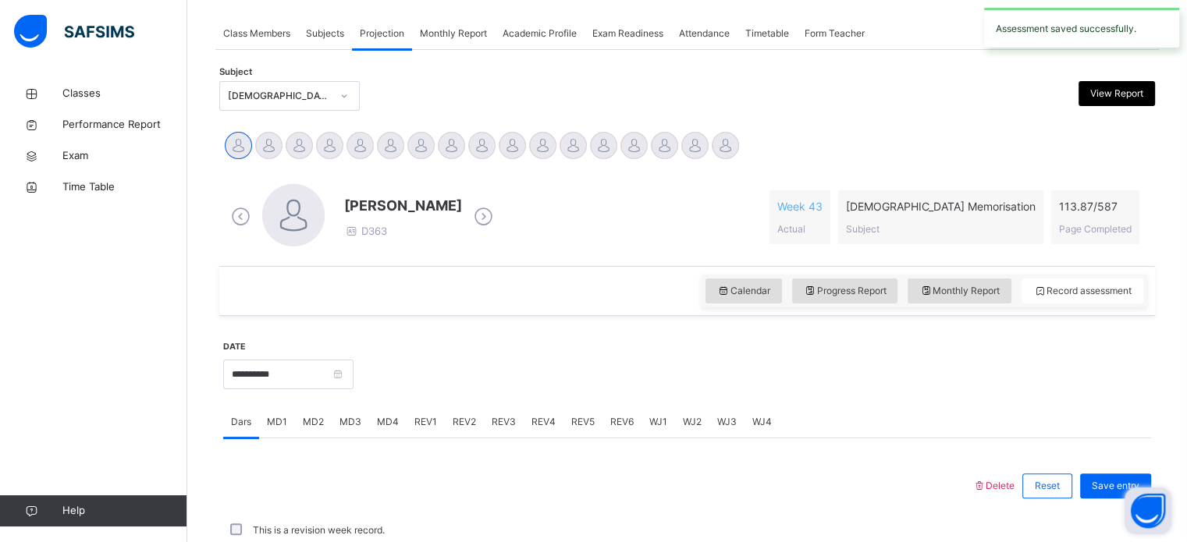
scroll to position [629, 0]
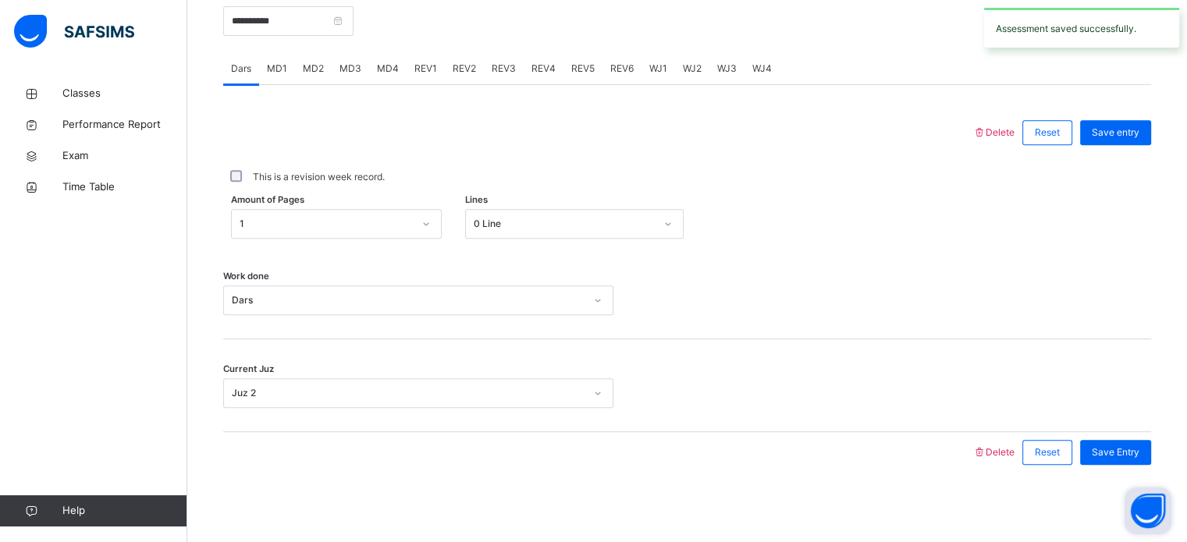
click at [413, 112] on div at bounding box center [598, 132] width 734 height 41
click at [378, 73] on span "MD4" at bounding box center [388, 69] width 22 height 14
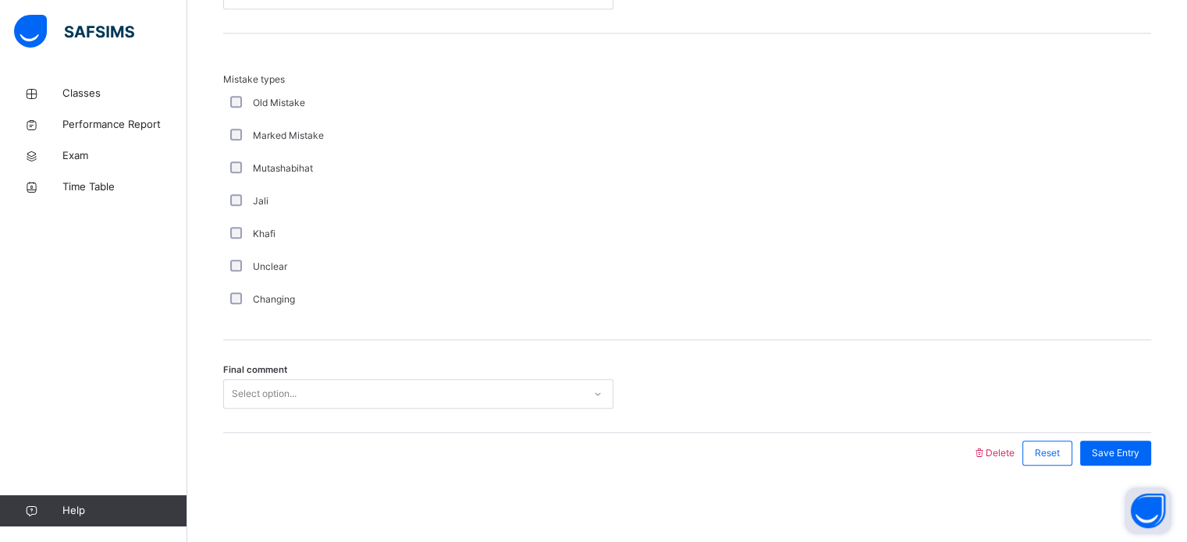
click at [938, 247] on div "Mistake types Old Mistake Marked Mistake Mutashabihat [PERSON_NAME] Unclear Cha…" at bounding box center [687, 195] width 928 height 244
click at [303, 423] on div "Final comment Select option..." at bounding box center [687, 386] width 928 height 93
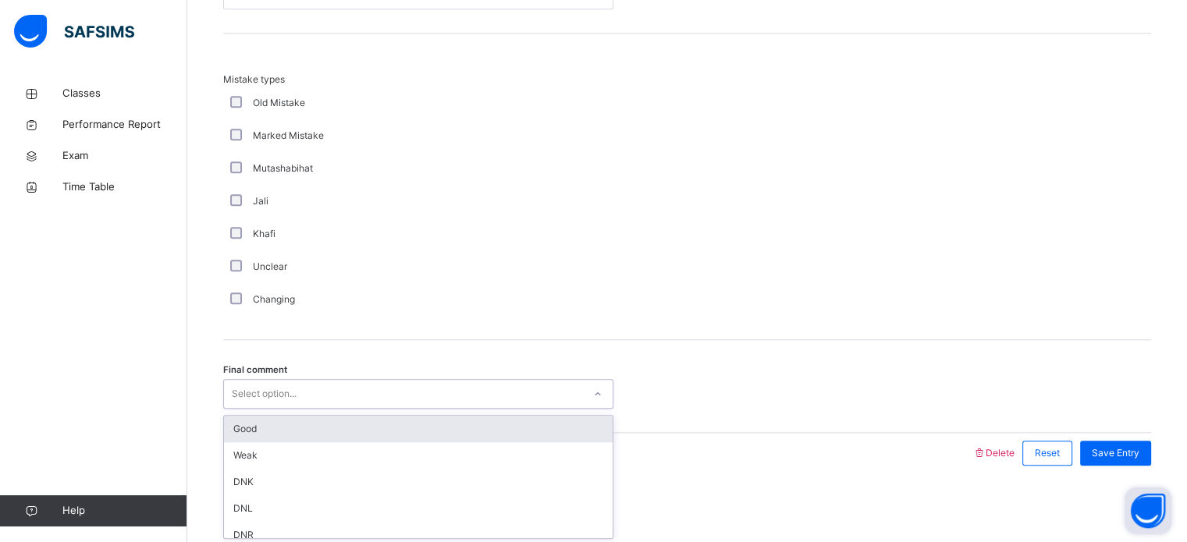
click at [240, 440] on div "Good" at bounding box center [418, 429] width 389 height 27
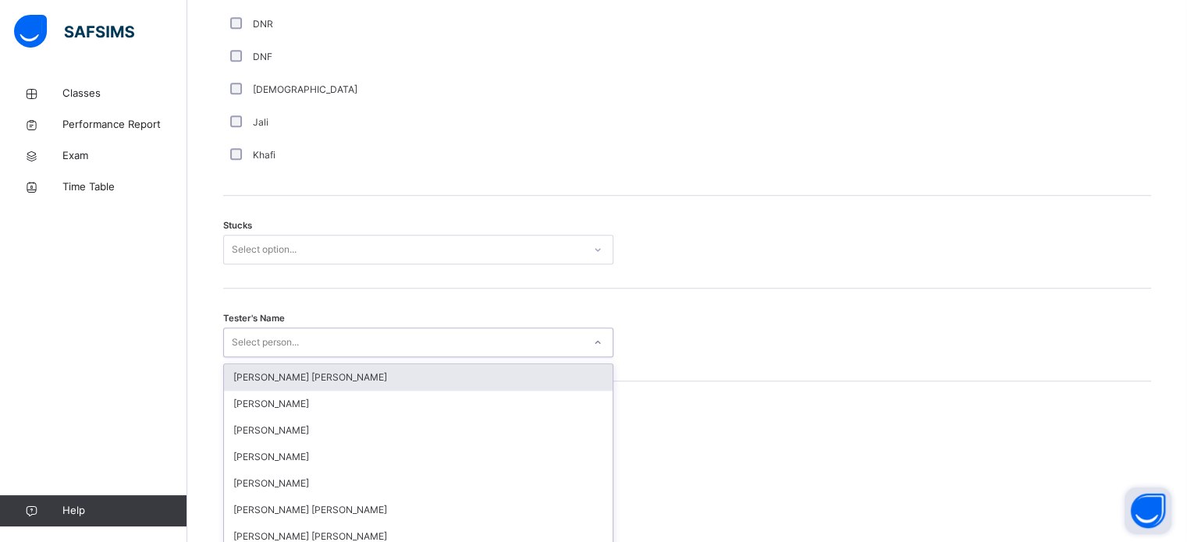
scroll to position [1244, 0]
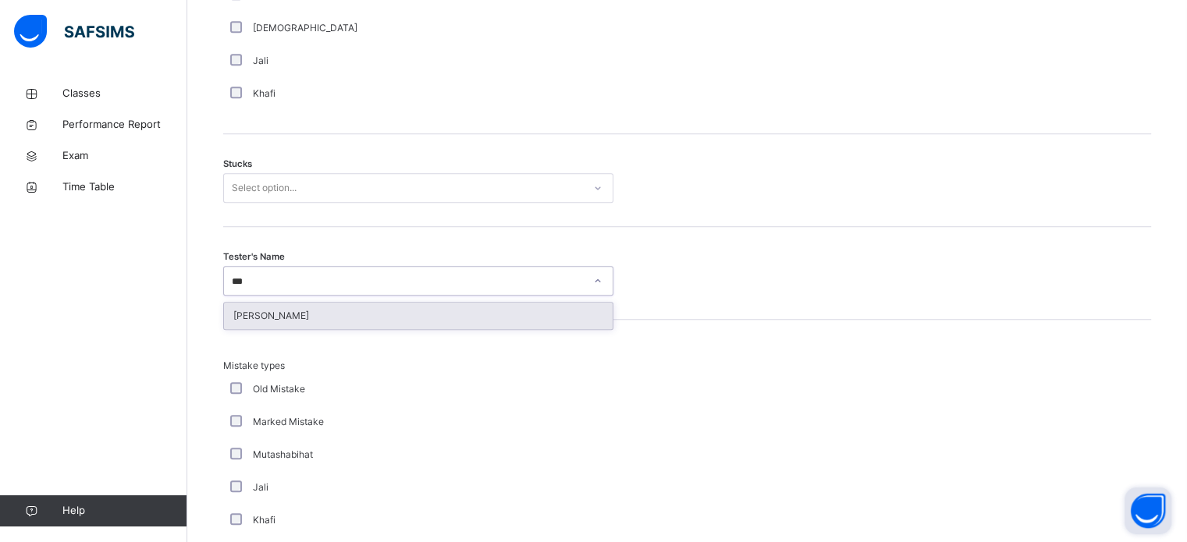
type input "****"
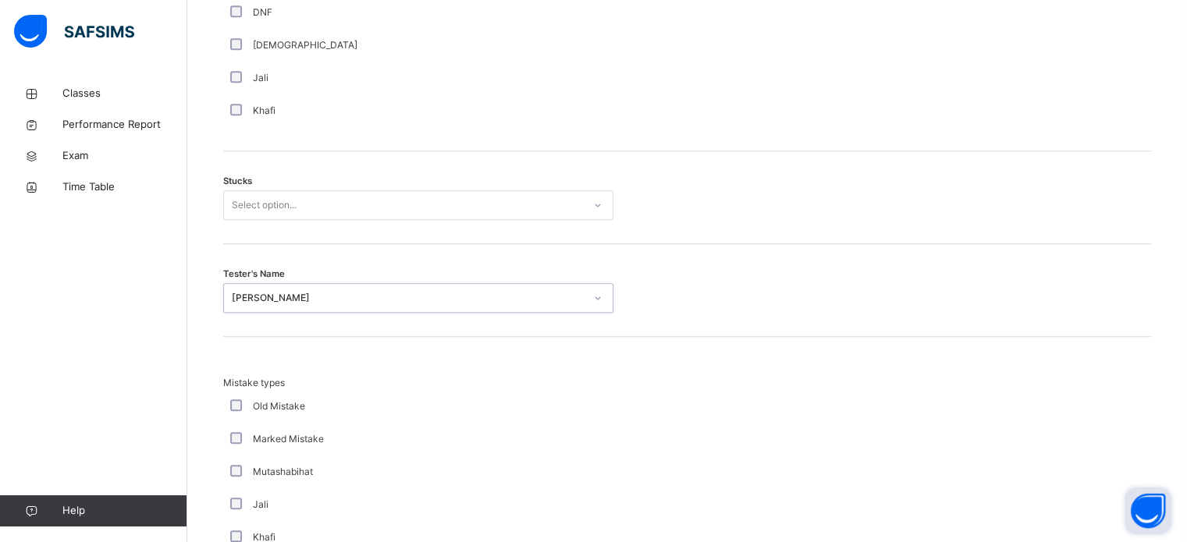
scroll to position [1229, 0]
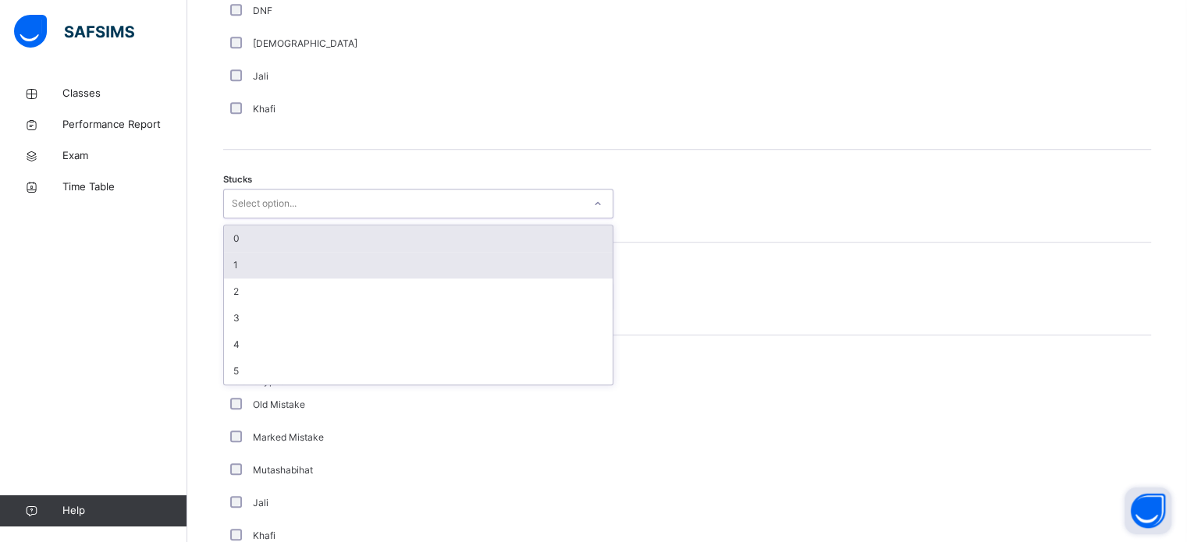
click at [246, 259] on div "1" at bounding box center [418, 265] width 389 height 27
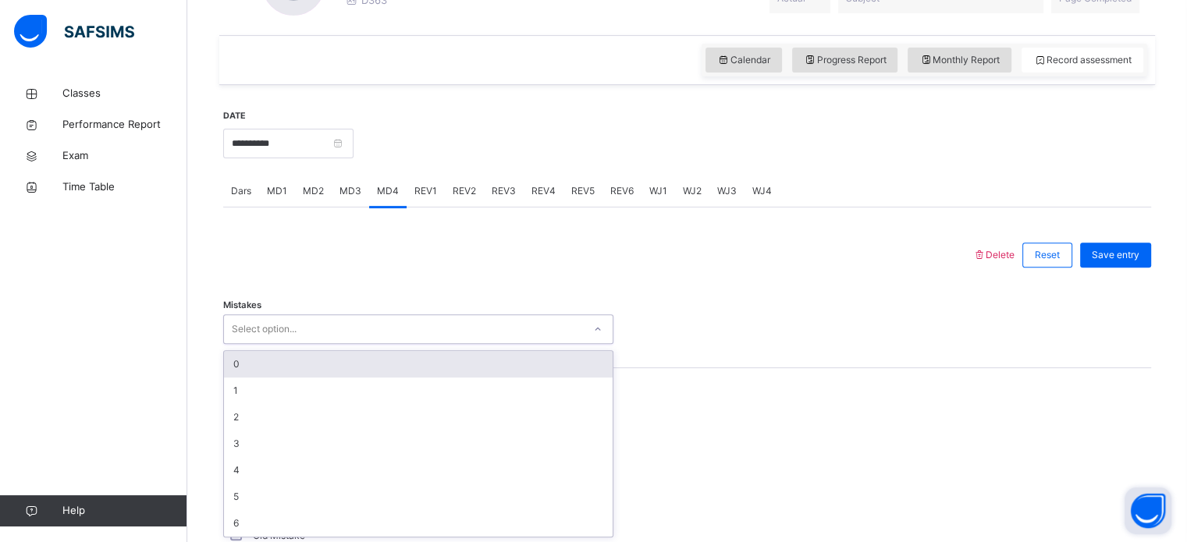
scroll to position [507, 0]
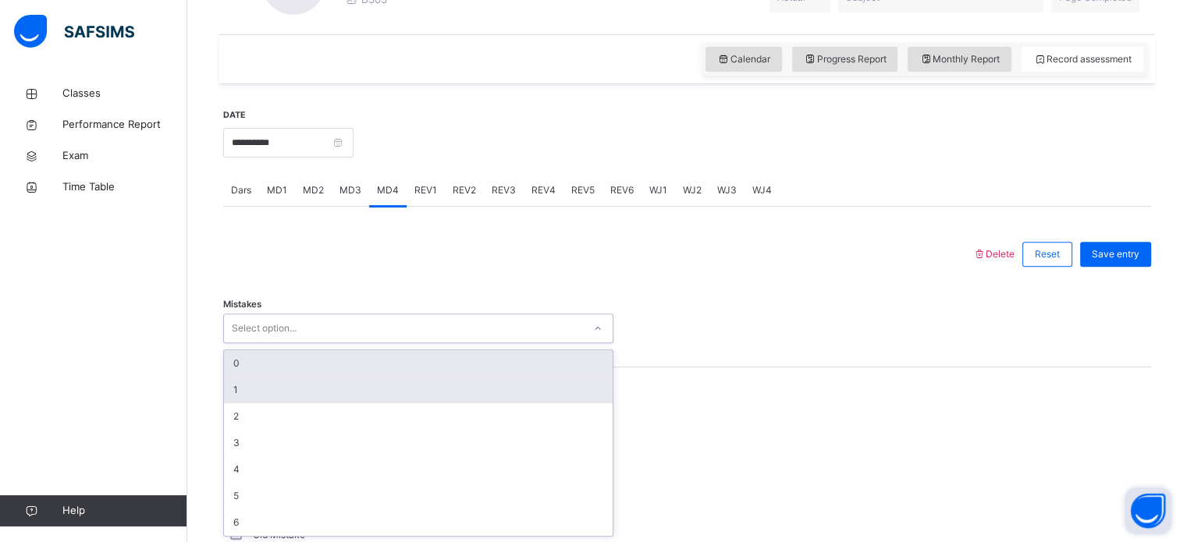
click at [236, 389] on div "1" at bounding box center [418, 390] width 389 height 27
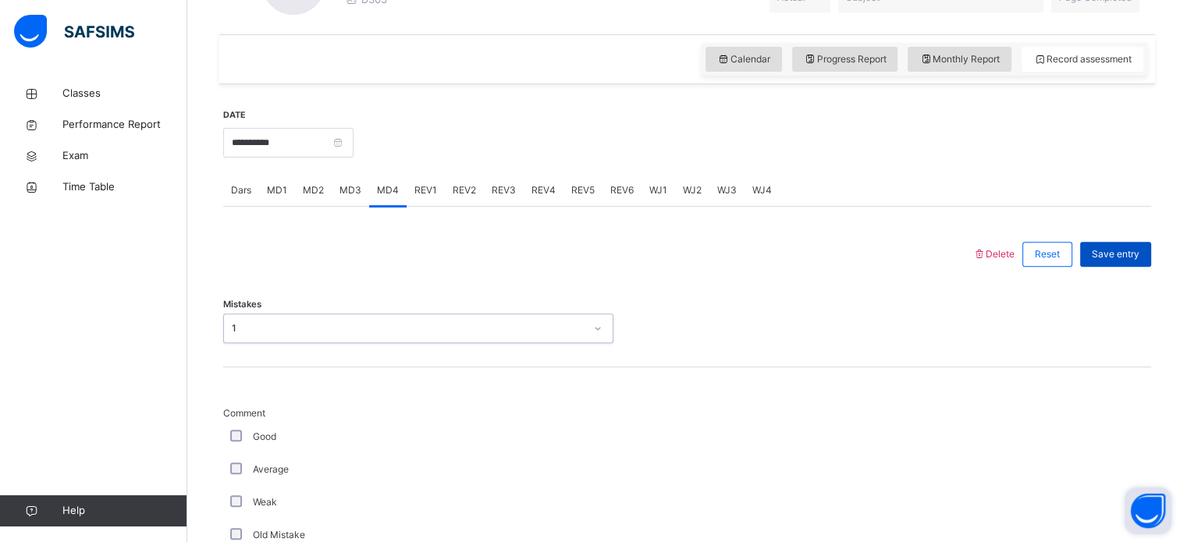
click at [1118, 248] on span "Save entry" at bounding box center [1116, 254] width 48 height 14
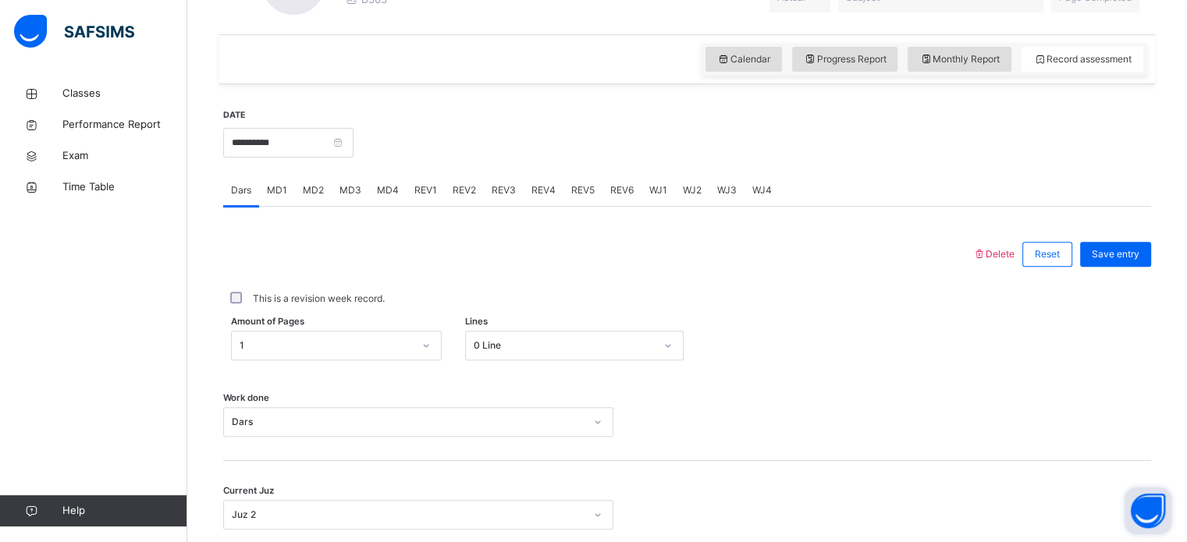
click at [429, 190] on span "REV1" at bounding box center [425, 190] width 23 height 14
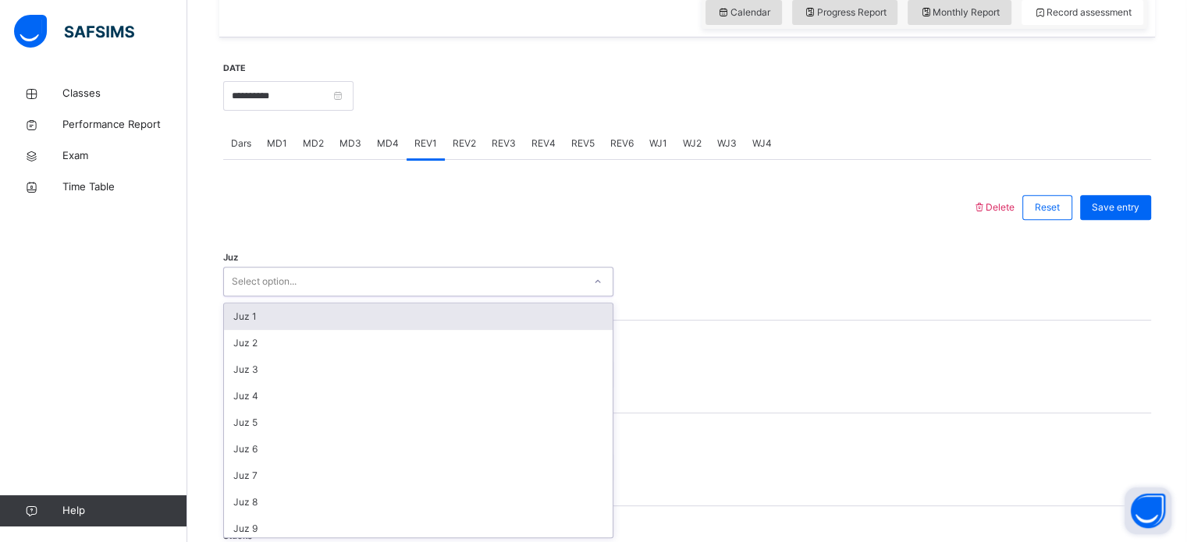
scroll to position [556, 0]
type input "**"
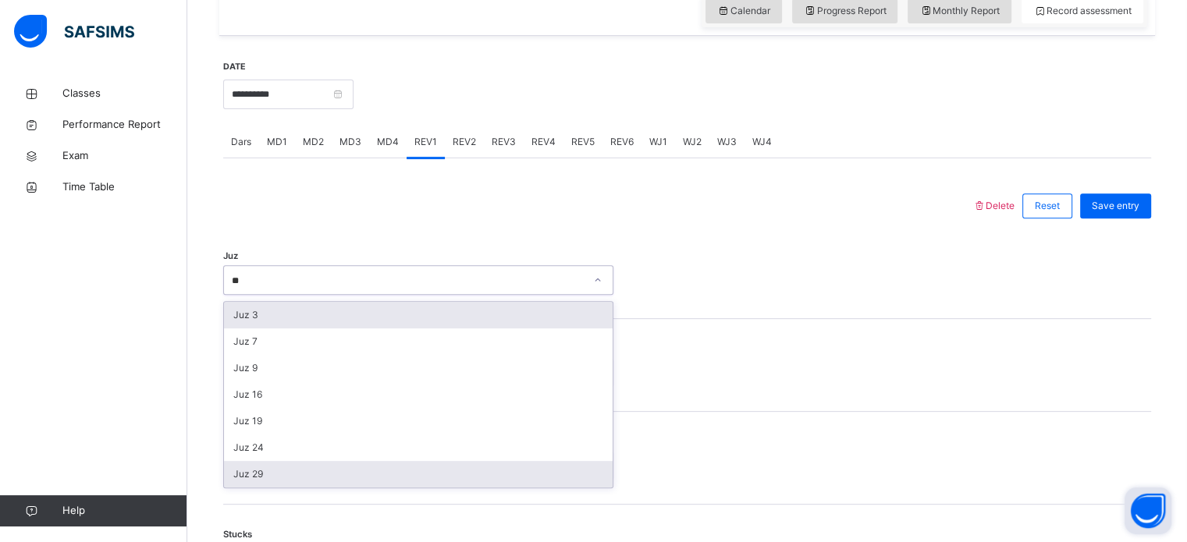
click at [259, 478] on div "Juz 29" at bounding box center [418, 474] width 389 height 27
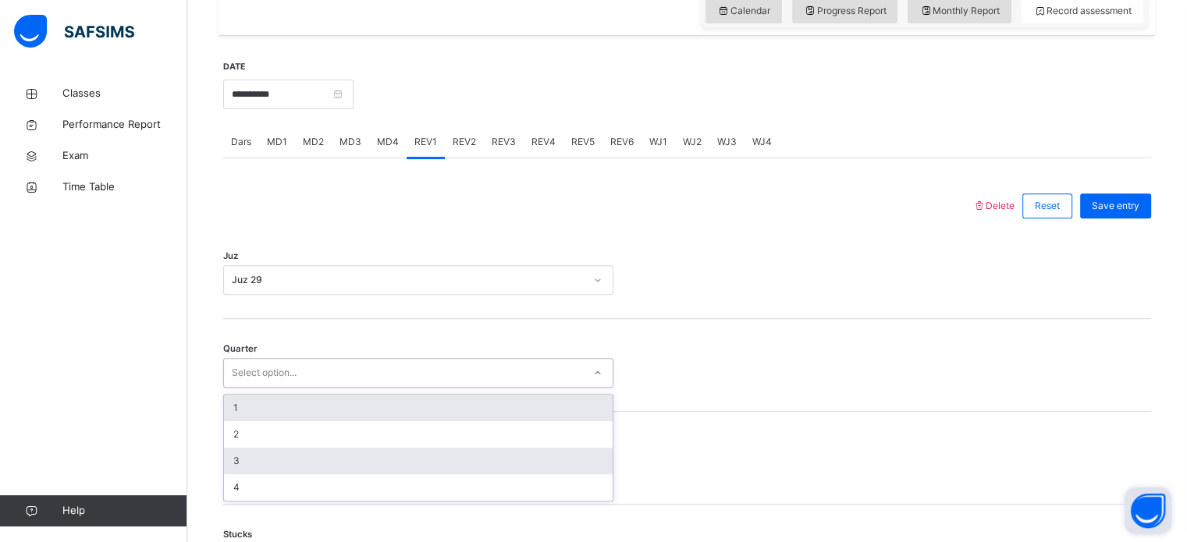
click at [229, 460] on div "3" at bounding box center [418, 461] width 389 height 27
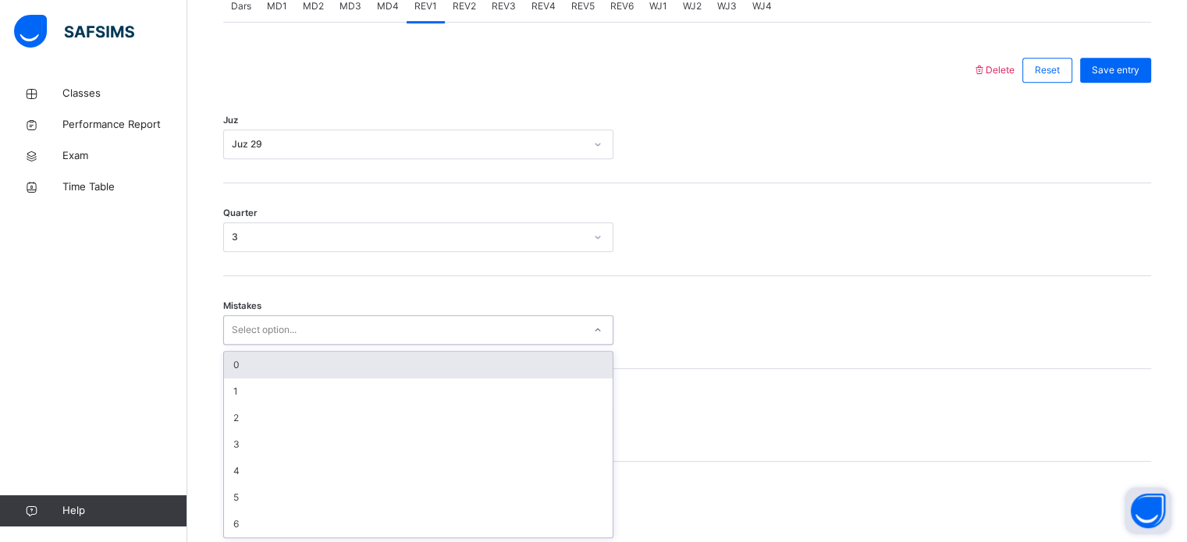
scroll to position [693, 0]
click at [236, 357] on div "0" at bounding box center [418, 363] width 389 height 27
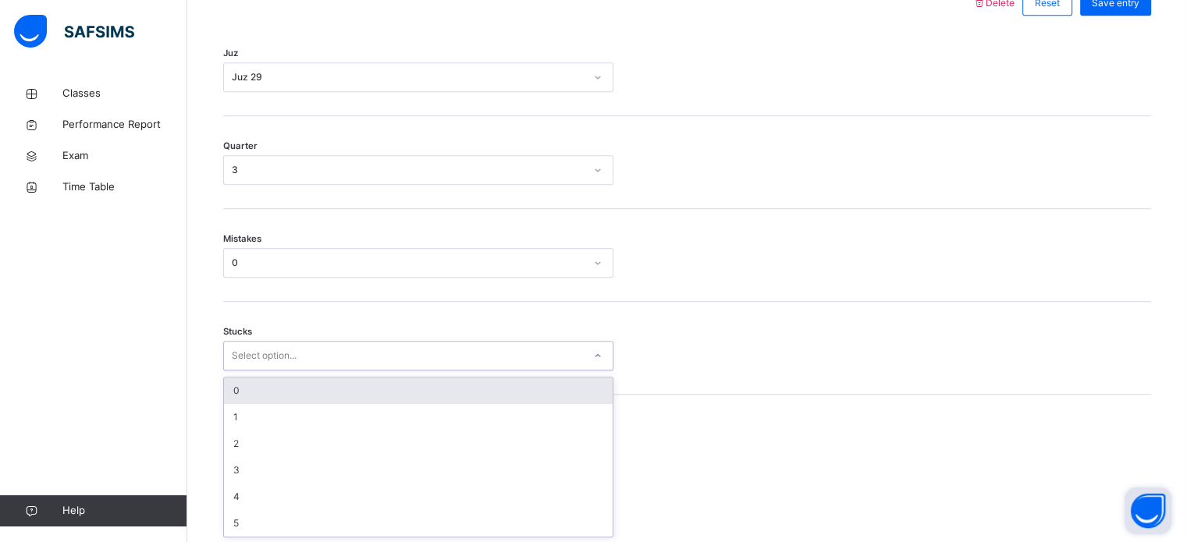
scroll to position [759, 0]
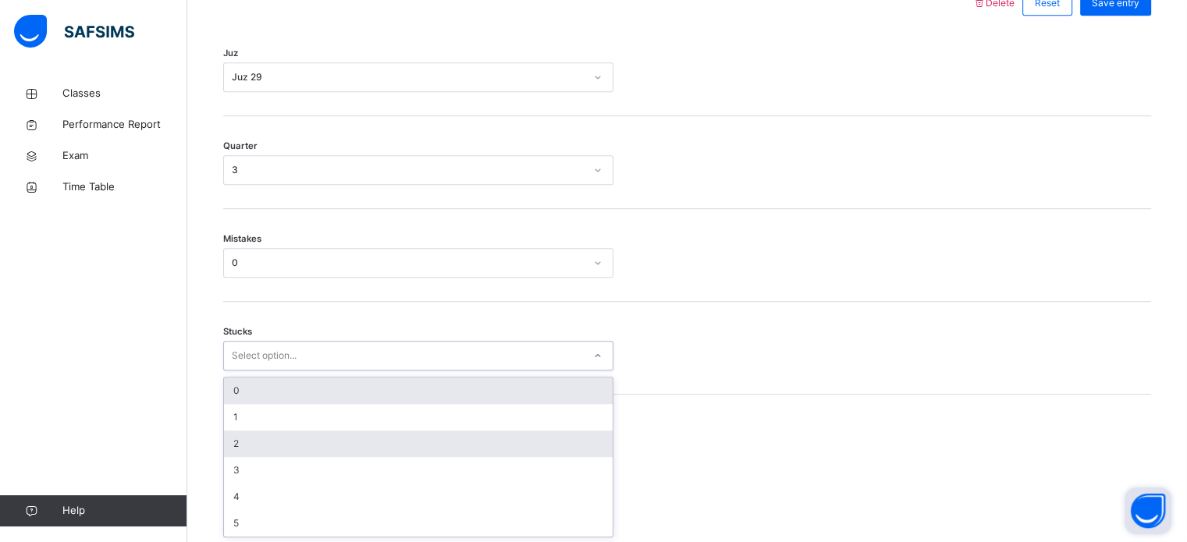
click at [238, 446] on div "2" at bounding box center [418, 444] width 389 height 27
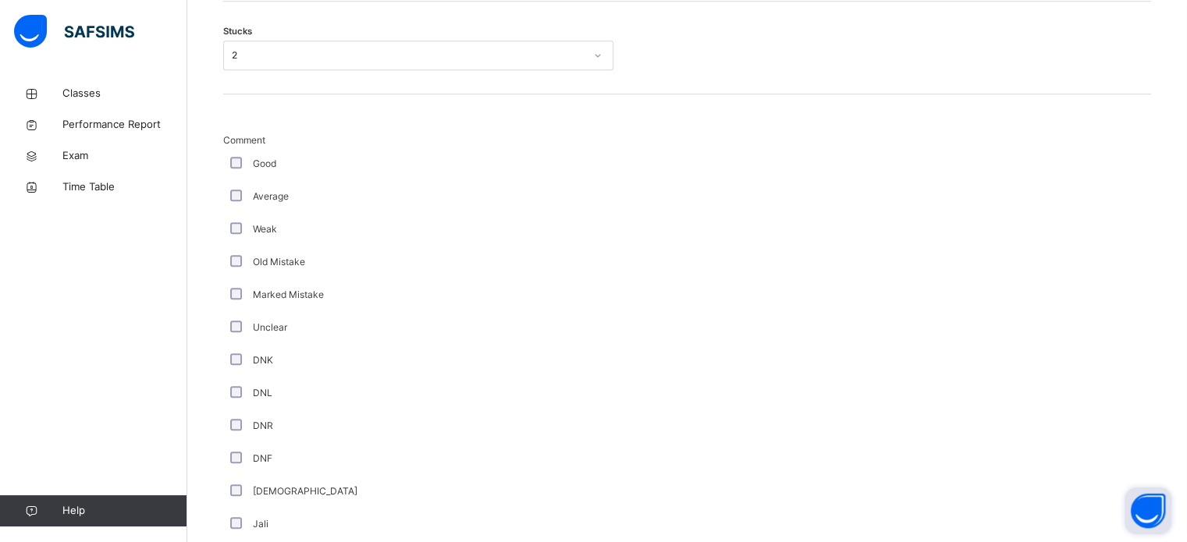
scroll to position [1511, 0]
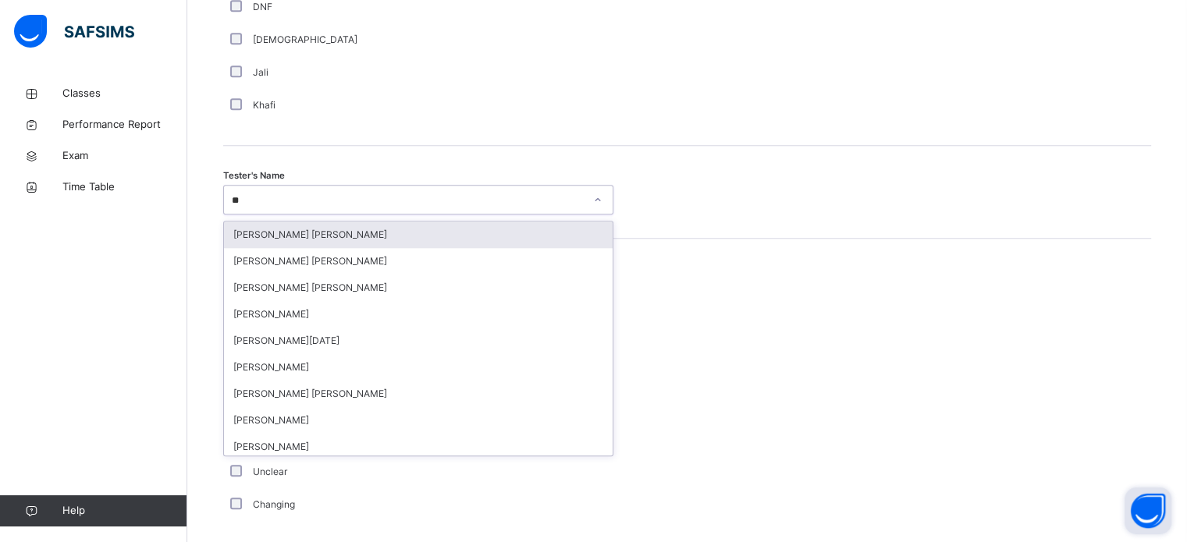
type input "***"
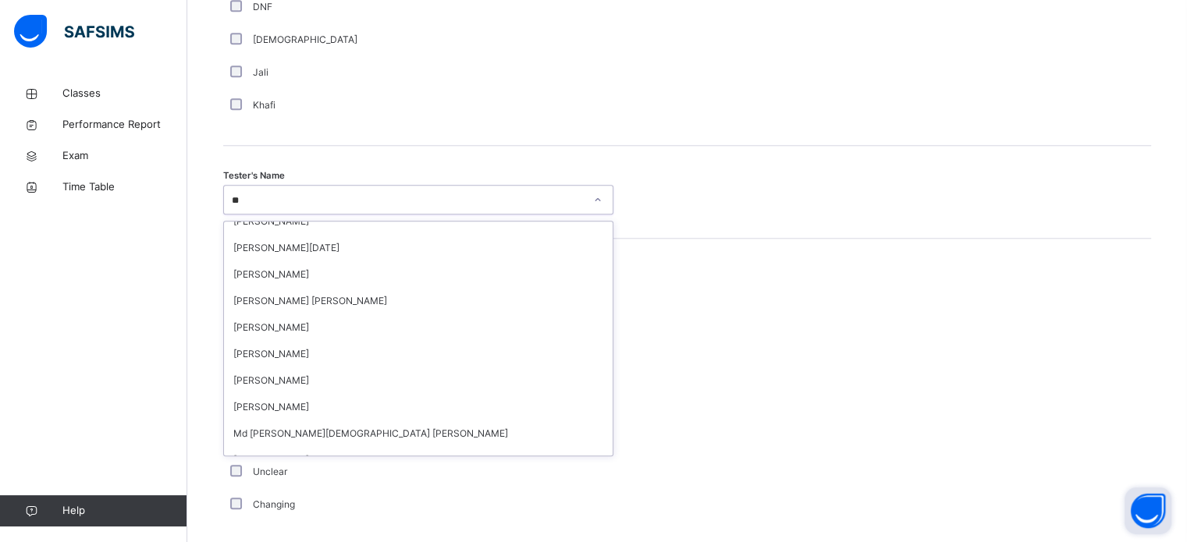
scroll to position [0, 0]
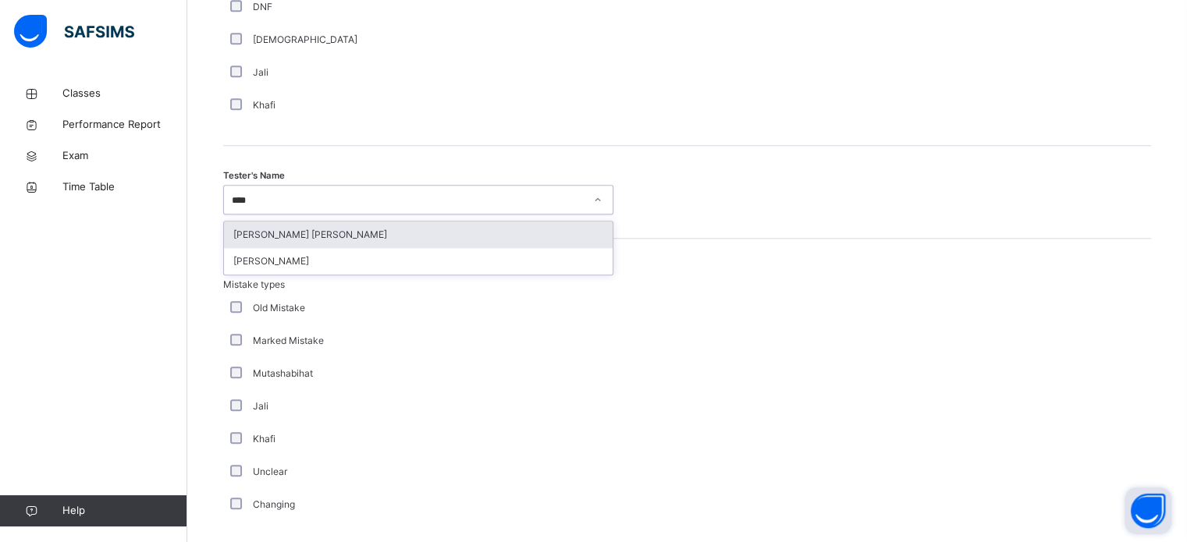
type input "*****"
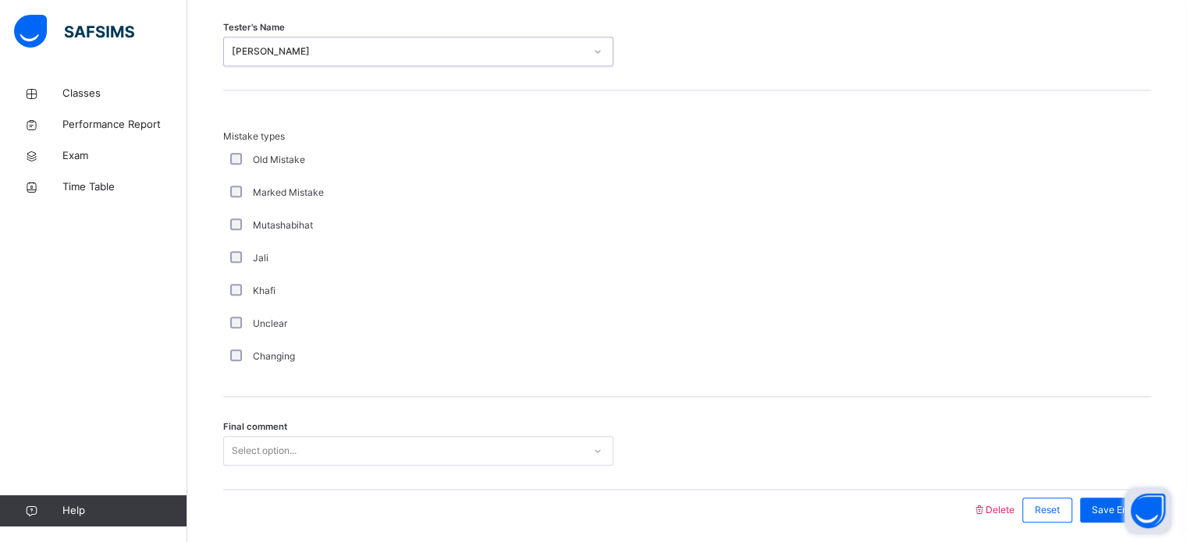
scroll to position [1716, 0]
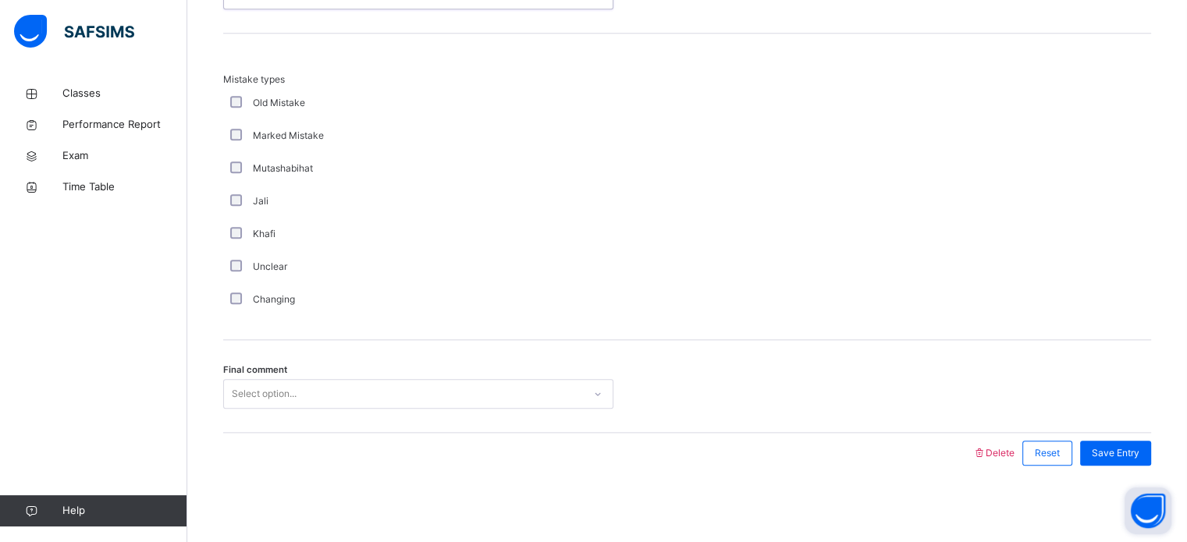
click at [1044, 320] on div "Mistake types Old Mistake Marked Mistake Mutashabihat [PERSON_NAME] Unclear Cha…" at bounding box center [687, 187] width 928 height 307
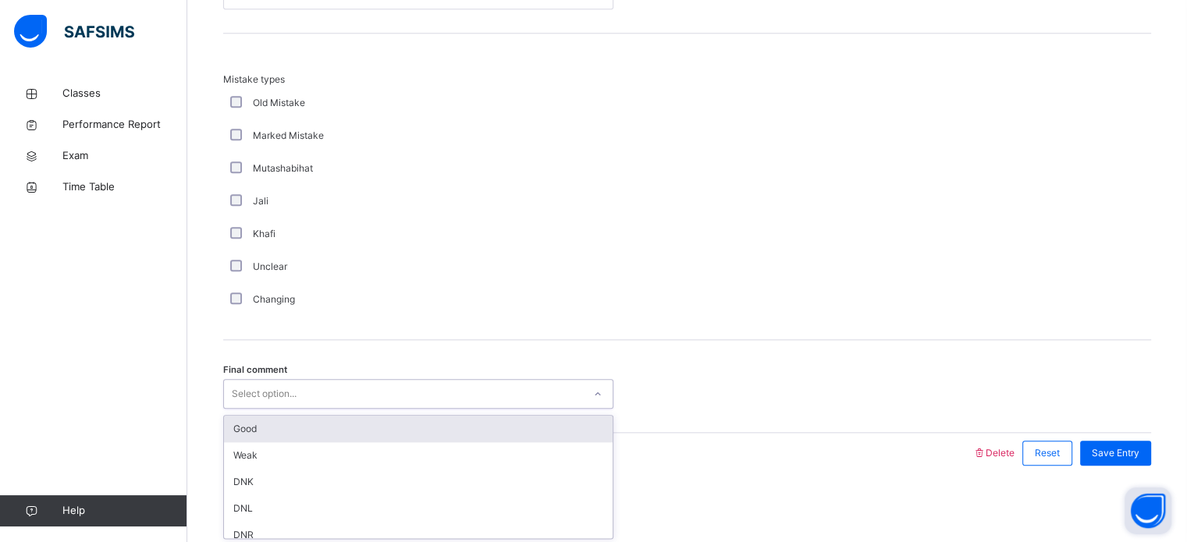
click at [226, 418] on div "Good" at bounding box center [418, 429] width 389 height 27
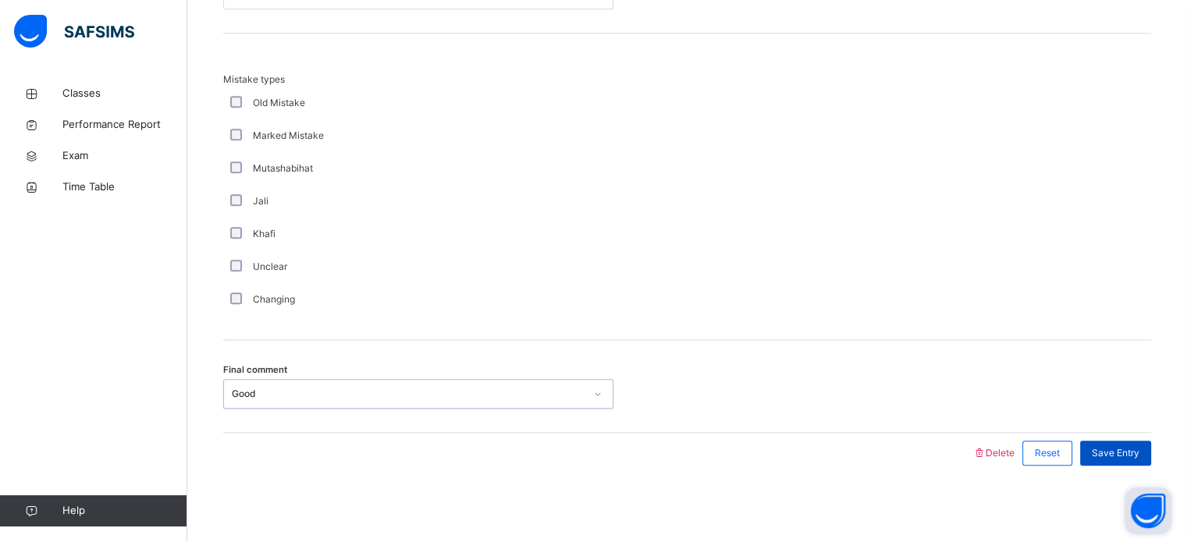
click at [1140, 462] on div "Save Entry" at bounding box center [1115, 453] width 71 height 25
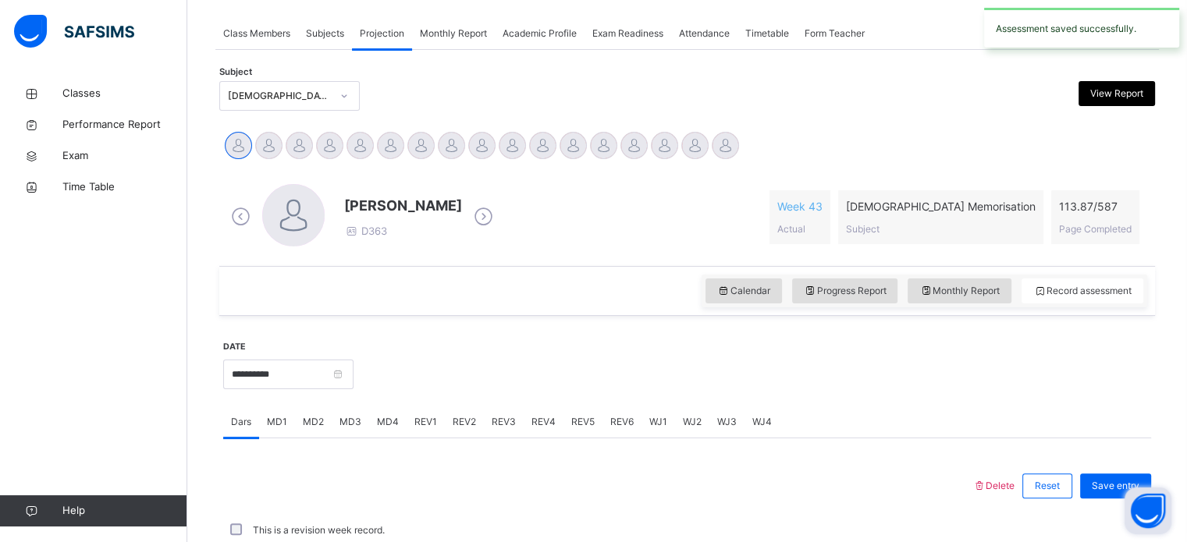
scroll to position [629, 0]
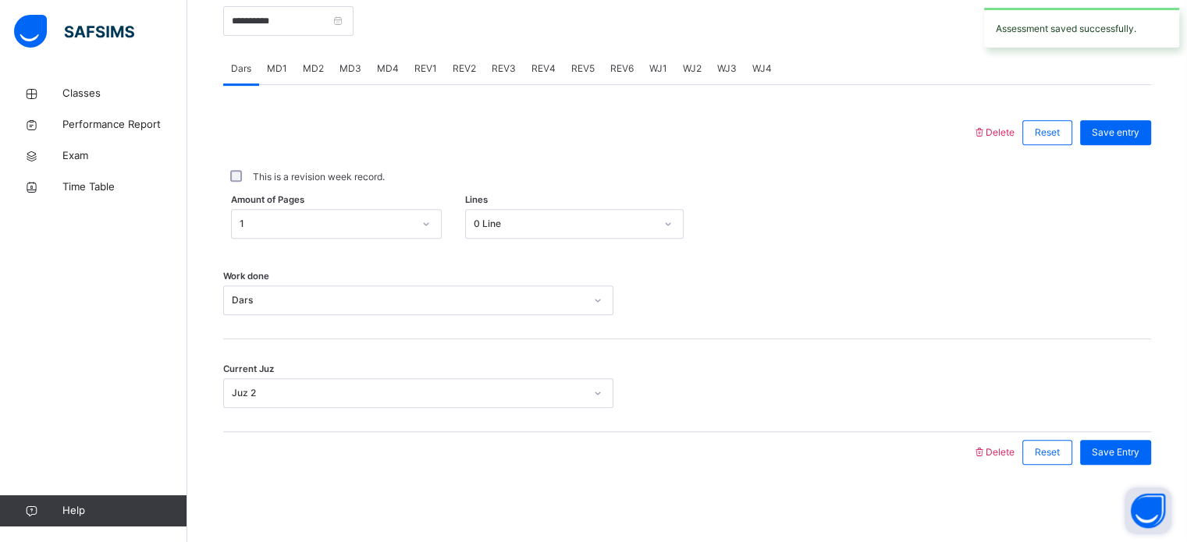
click at [460, 67] on span "REV2" at bounding box center [464, 69] width 23 height 14
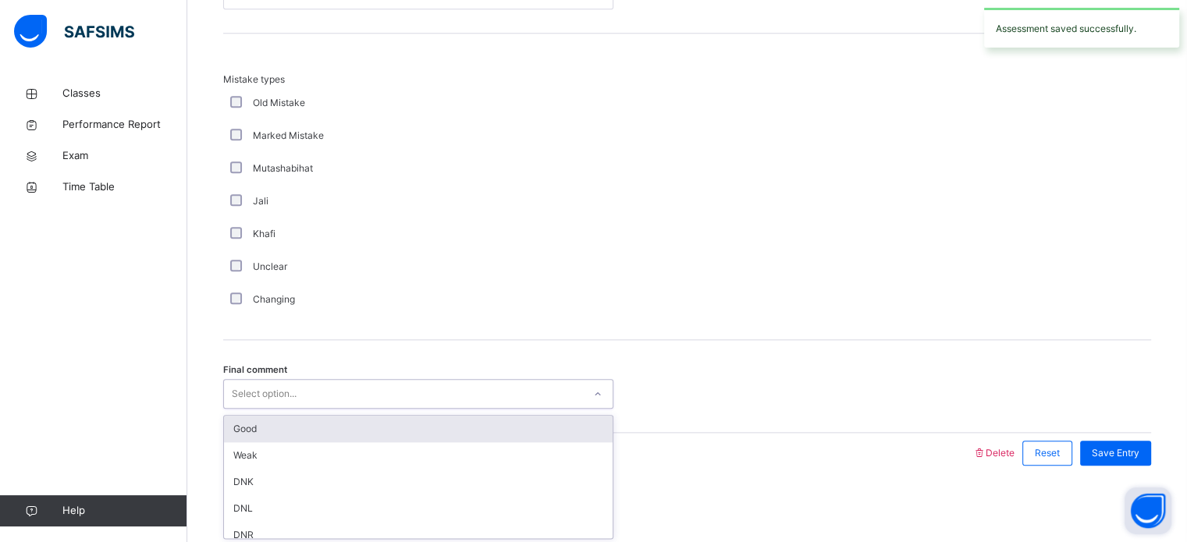
click at [239, 429] on div "Good" at bounding box center [418, 429] width 389 height 27
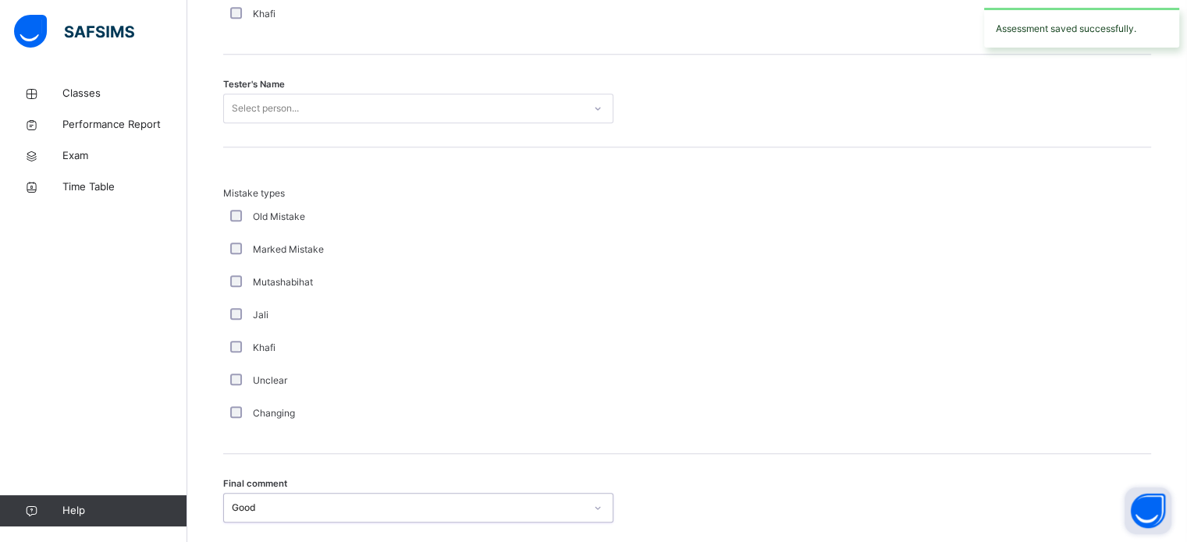
scroll to position [1605, 0]
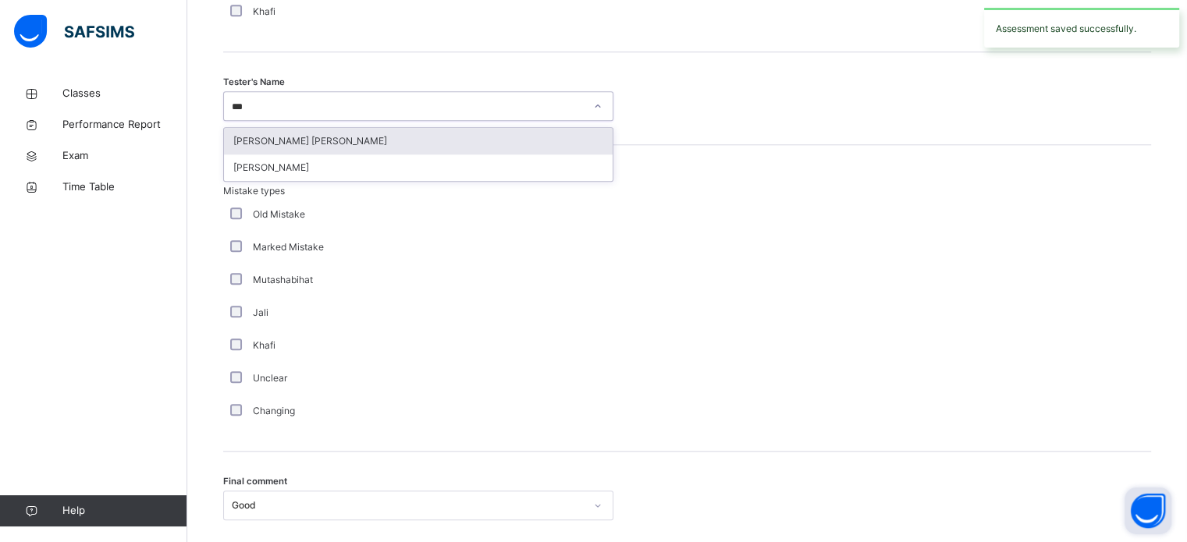
type input "****"
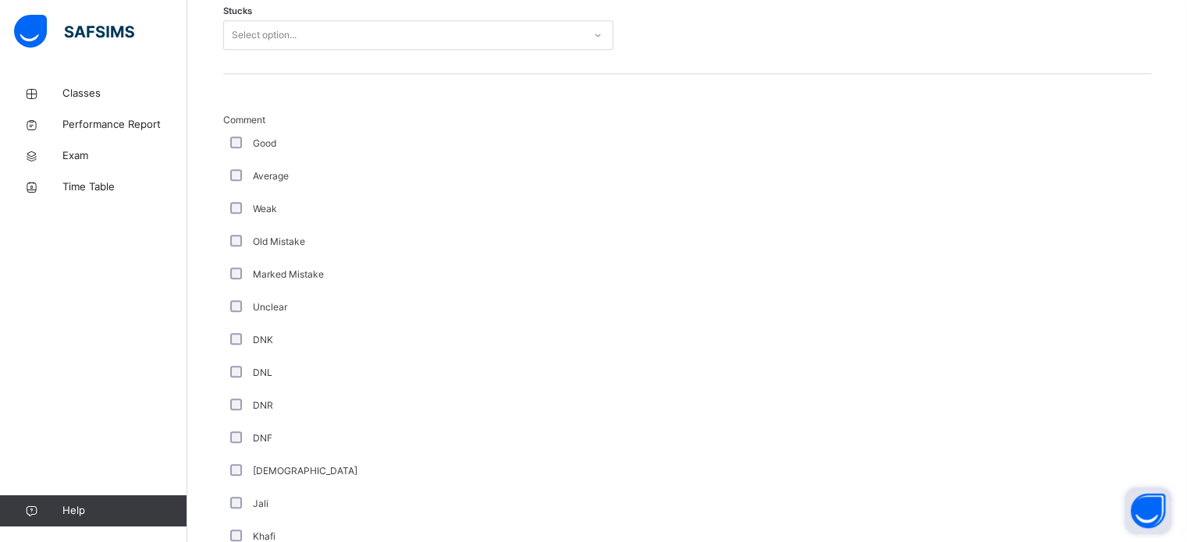
scroll to position [1067, 0]
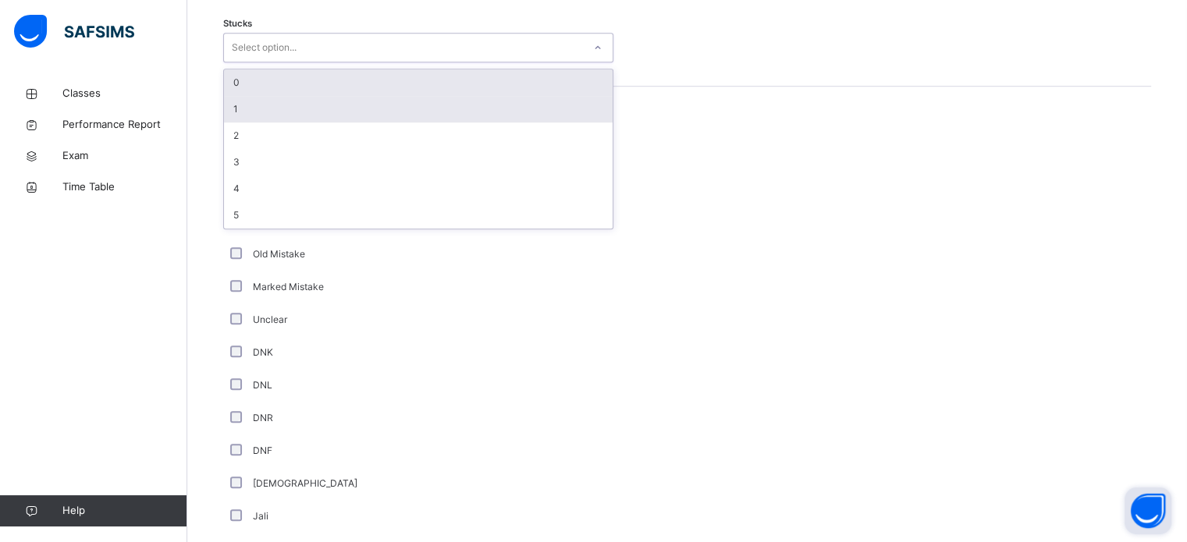
click at [238, 101] on div "1" at bounding box center [418, 109] width 389 height 27
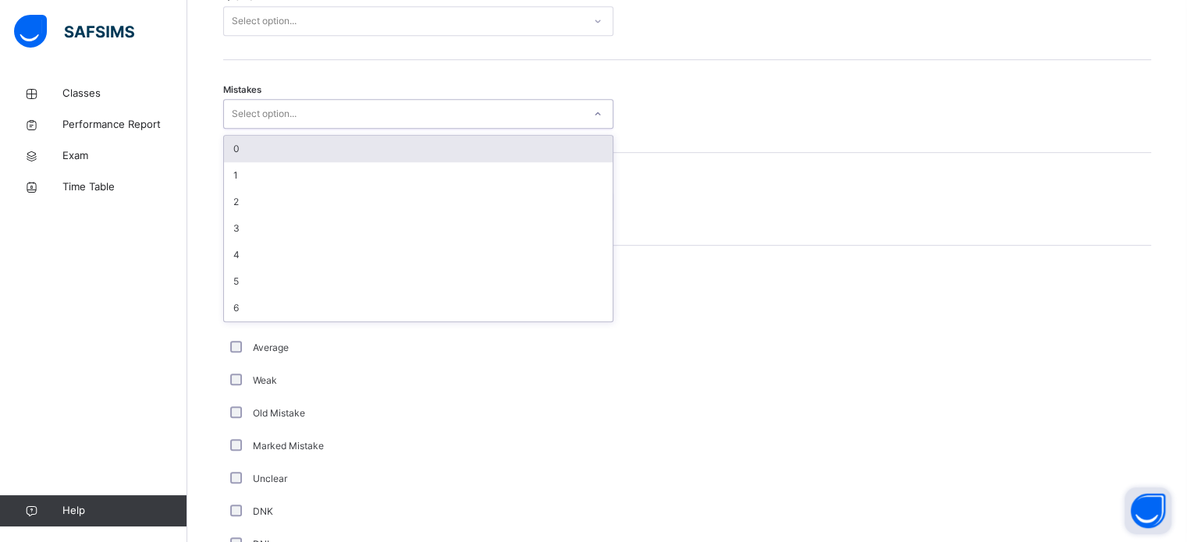
click at [244, 146] on div "0" at bounding box center [418, 149] width 389 height 27
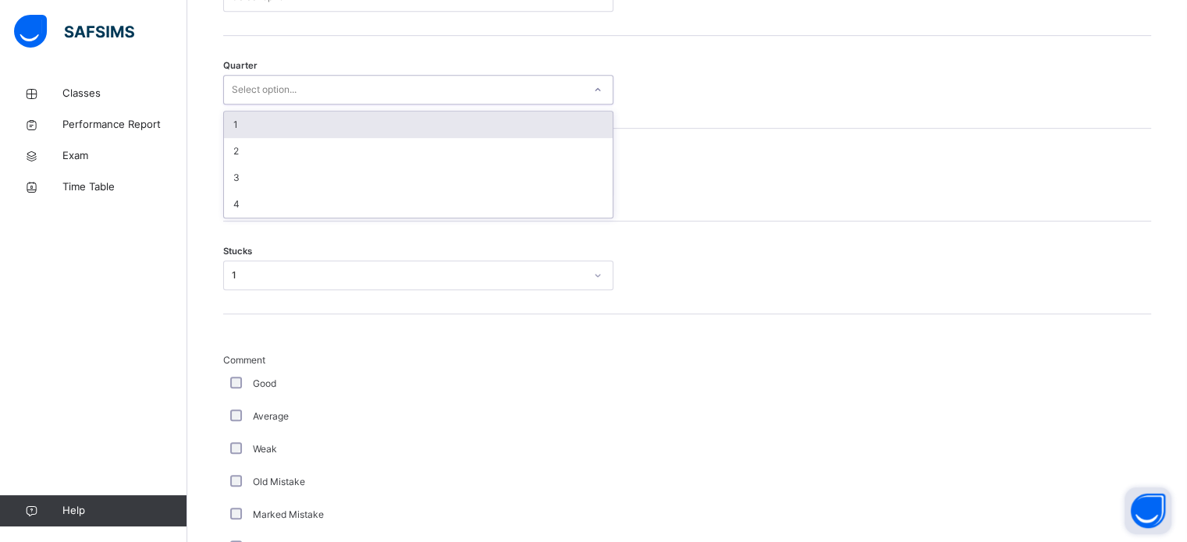
click at [235, 117] on div "1" at bounding box center [418, 125] width 389 height 27
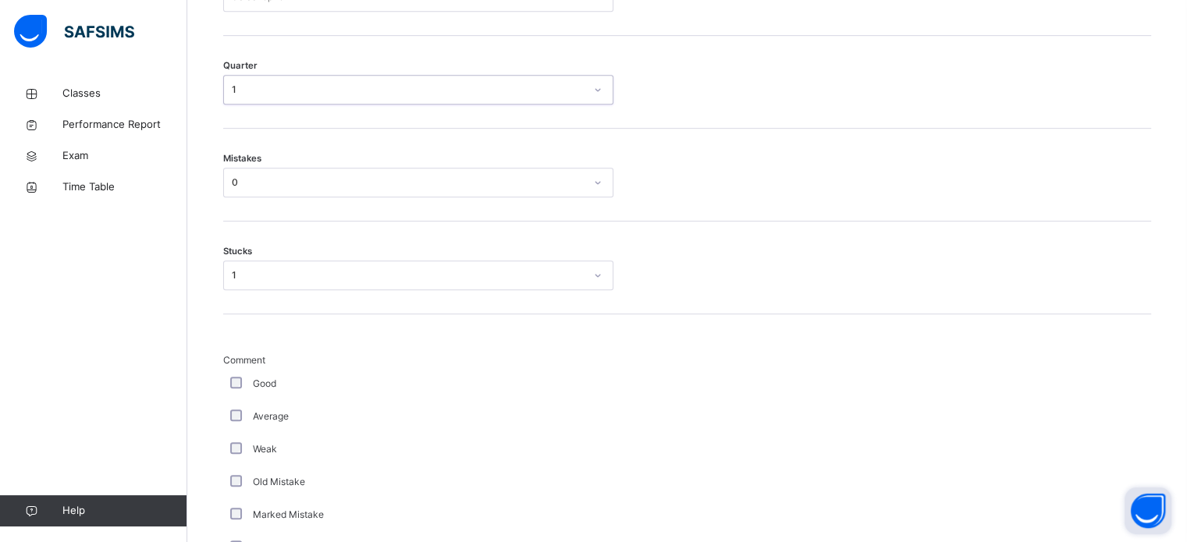
scroll to position [742, 0]
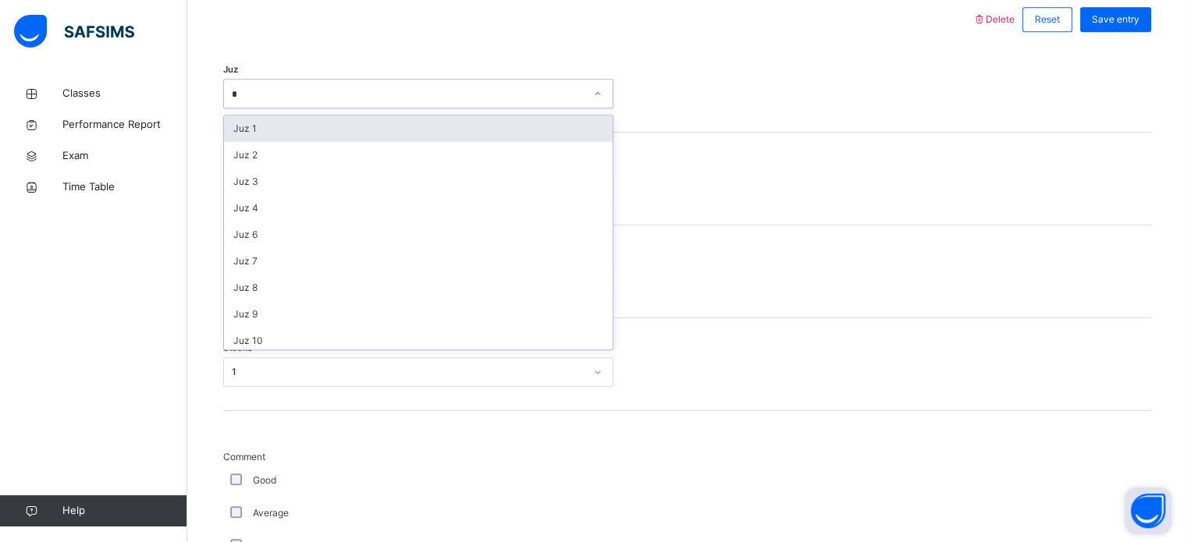
type input "**"
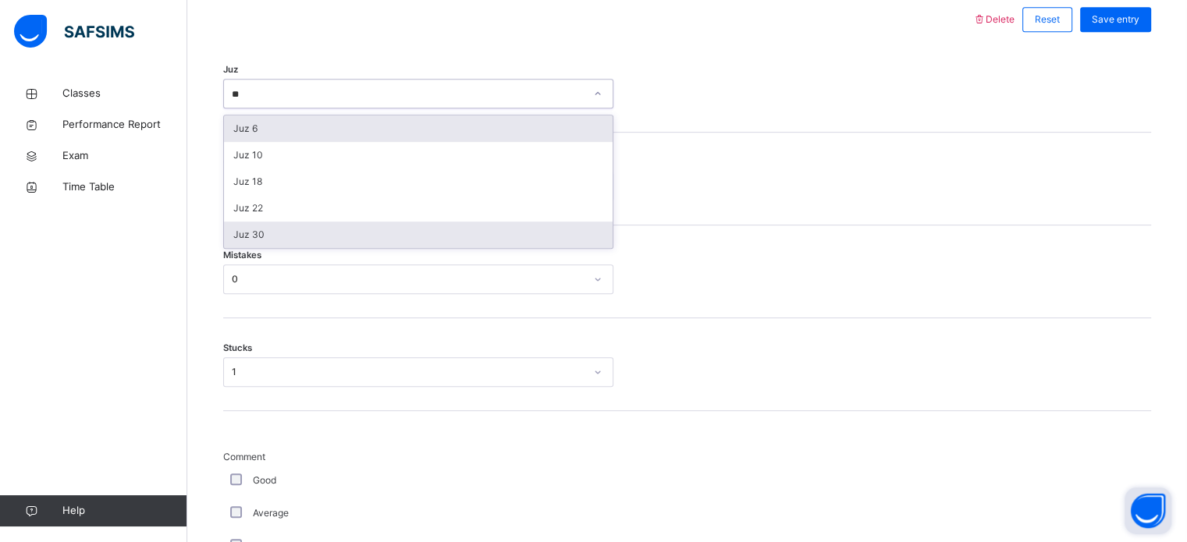
click at [265, 235] on div "Juz 30" at bounding box center [418, 235] width 389 height 27
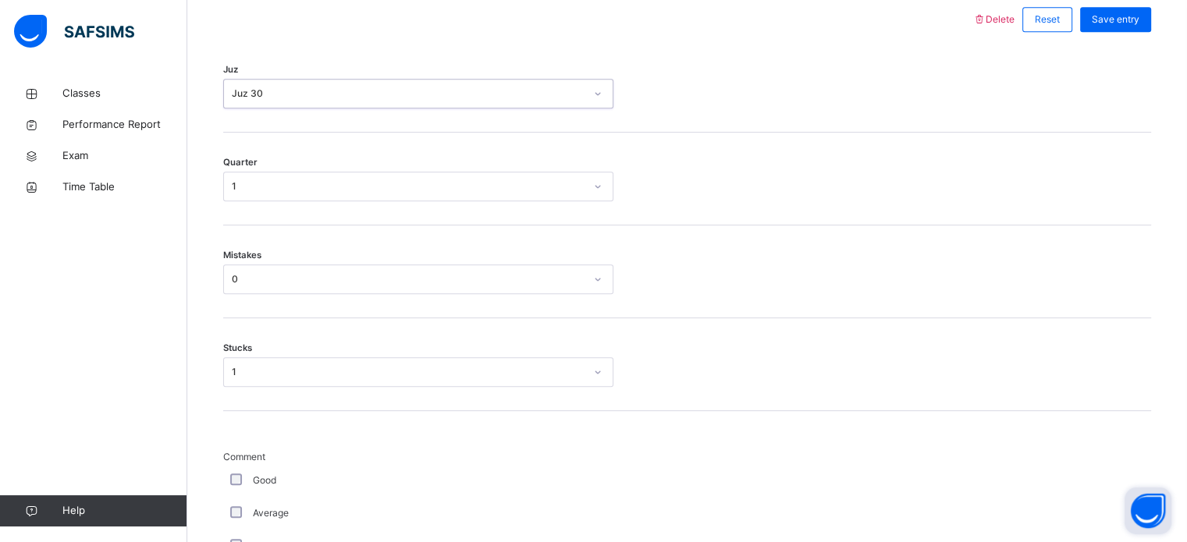
scroll to position [698, 0]
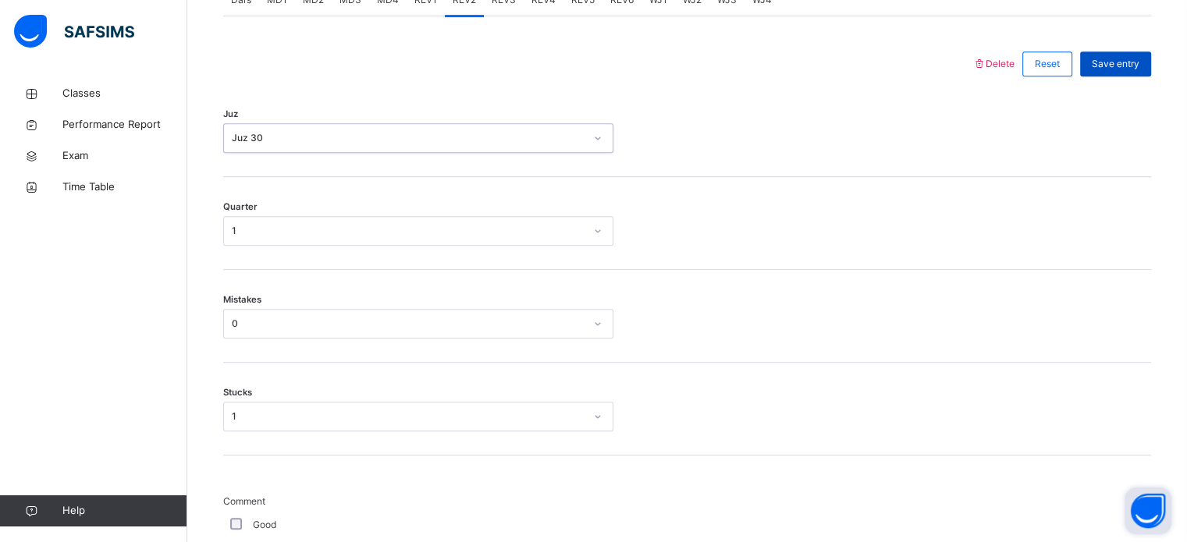
click at [1124, 74] on div "Save entry" at bounding box center [1115, 64] width 71 height 25
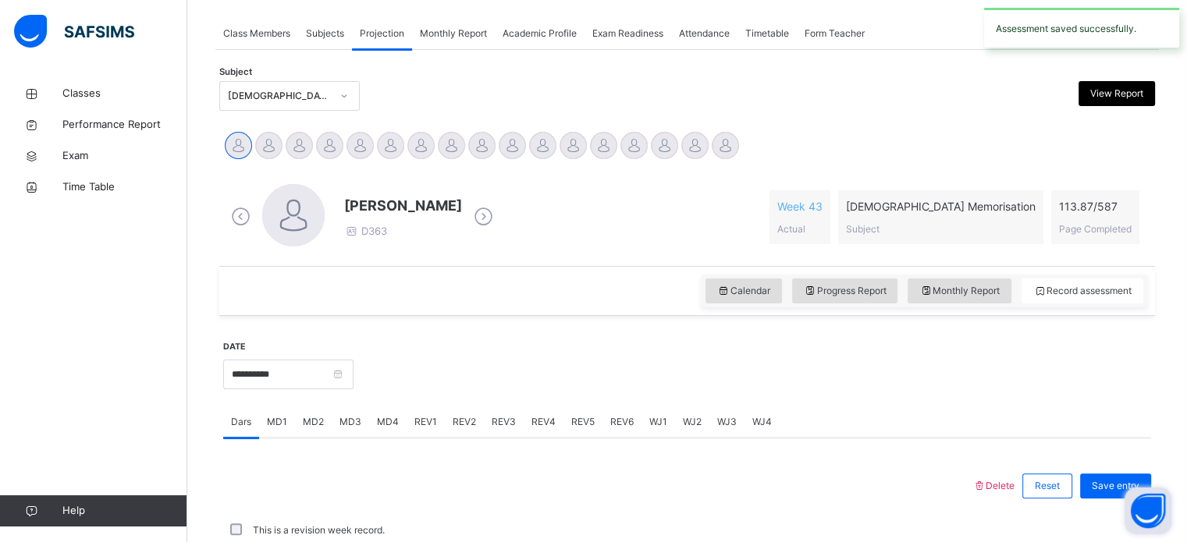
scroll to position [629, 0]
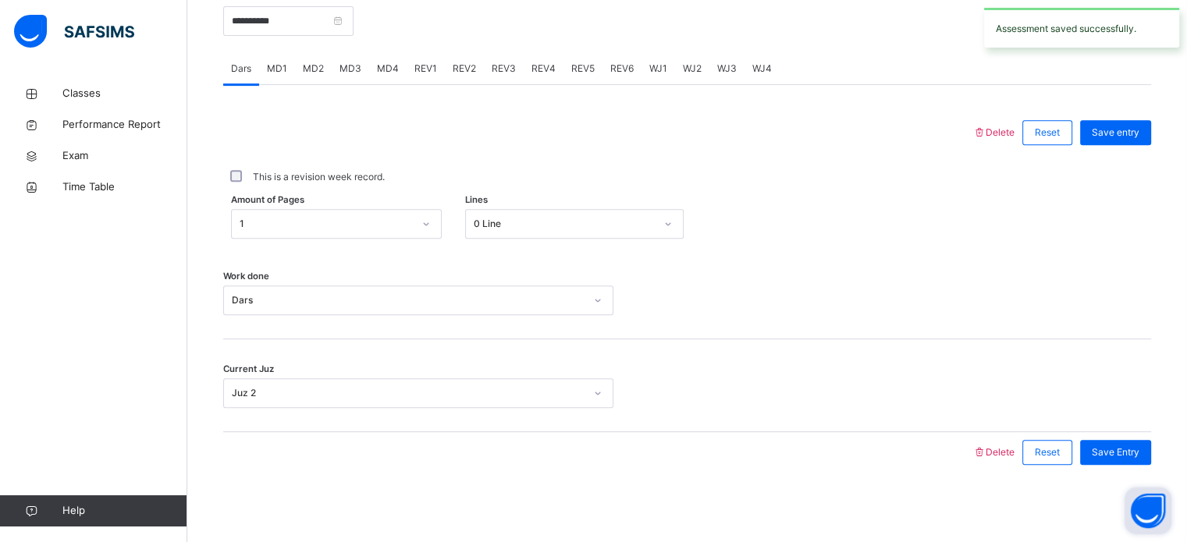
click at [503, 66] on span "REV3" at bounding box center [504, 69] width 24 height 14
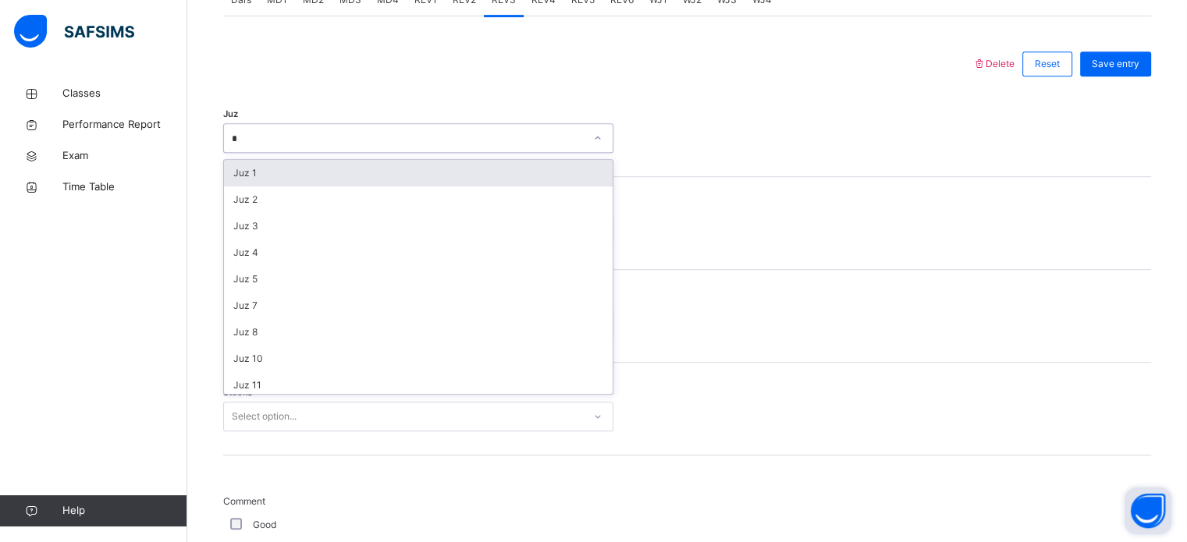
type input "**"
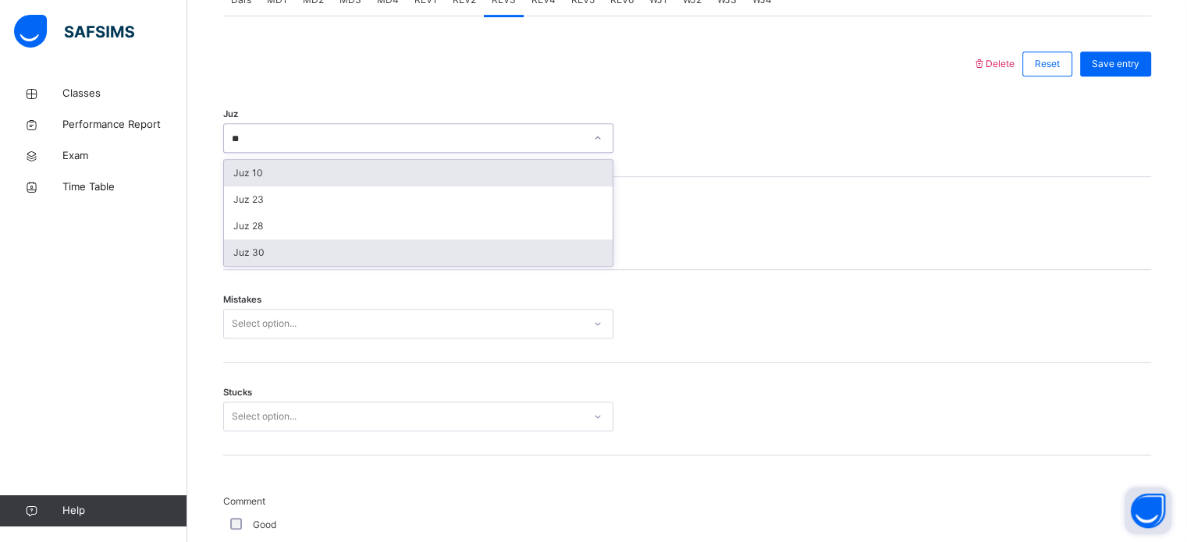
click at [273, 254] on div "Juz 30" at bounding box center [418, 253] width 389 height 27
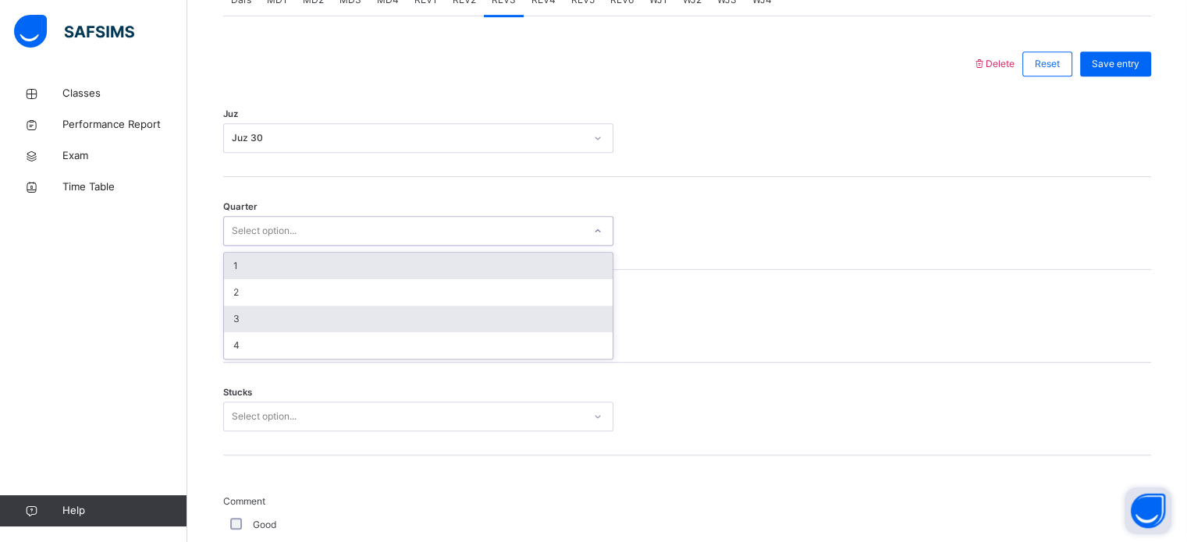
click at [232, 325] on div "3" at bounding box center [418, 319] width 389 height 27
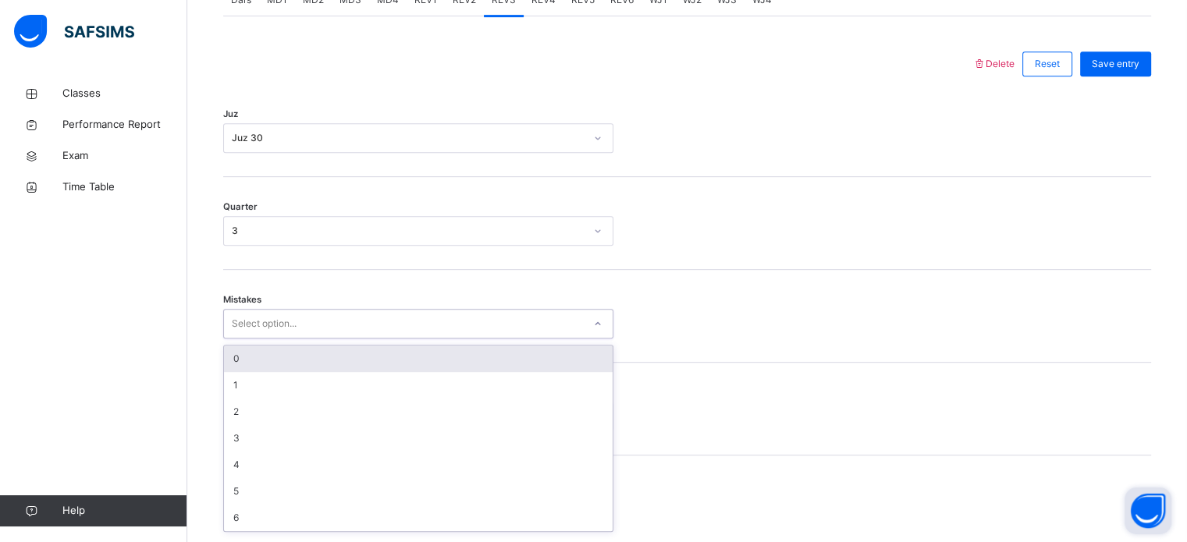
click at [269, 360] on div "0" at bounding box center [418, 359] width 389 height 27
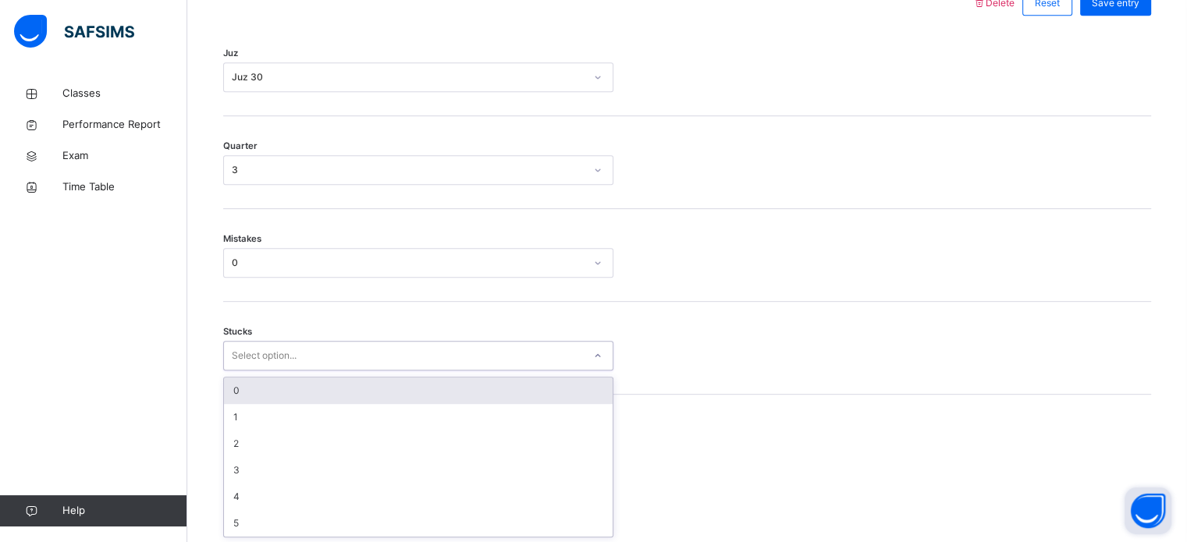
scroll to position [759, 0]
click at [253, 387] on div "0" at bounding box center [418, 391] width 389 height 27
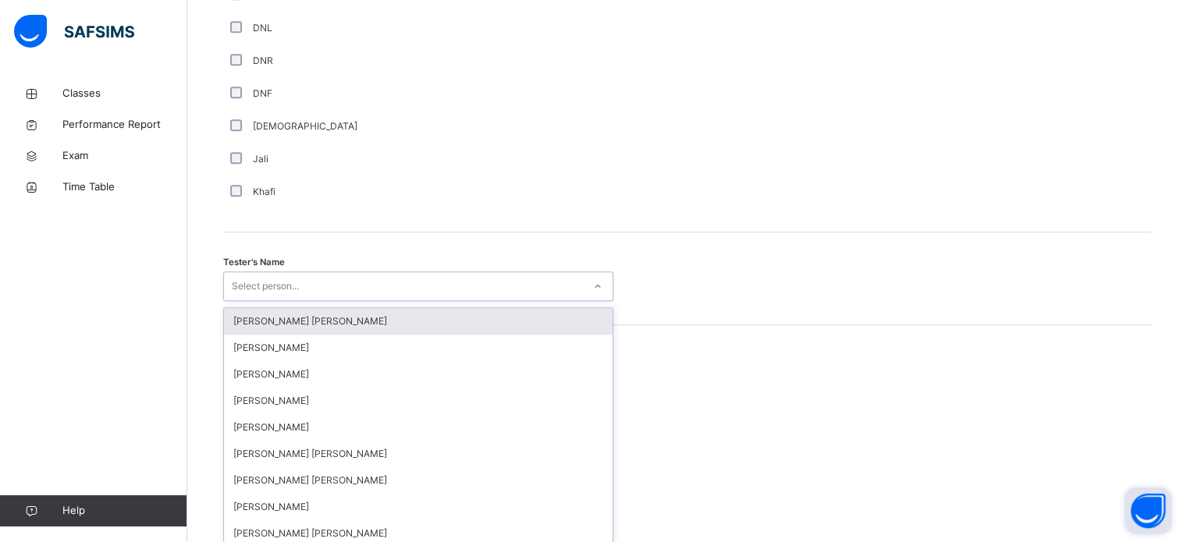
scroll to position [1430, 0]
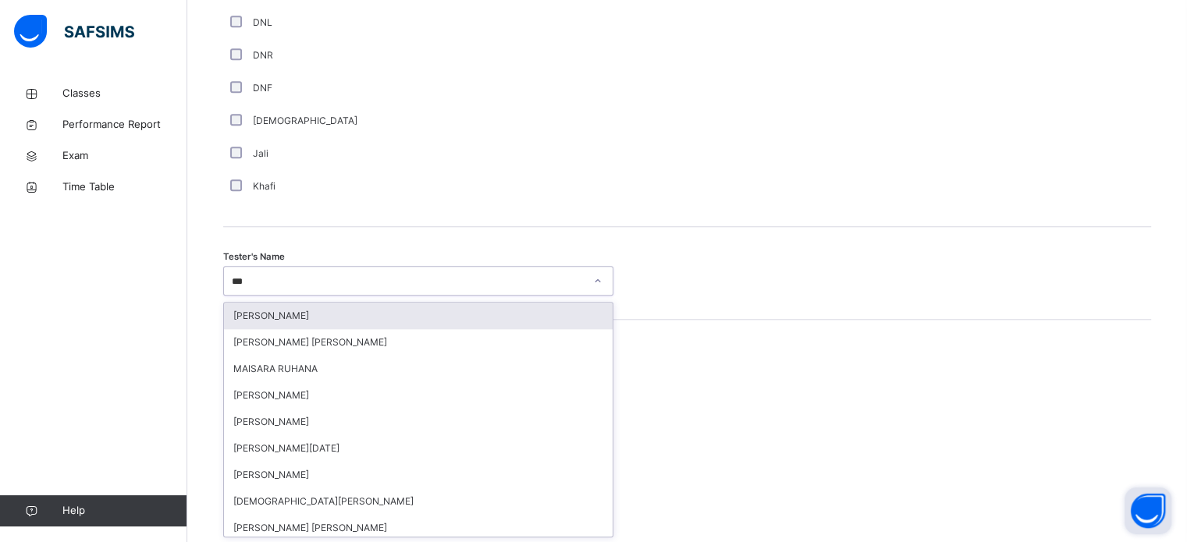
type input "****"
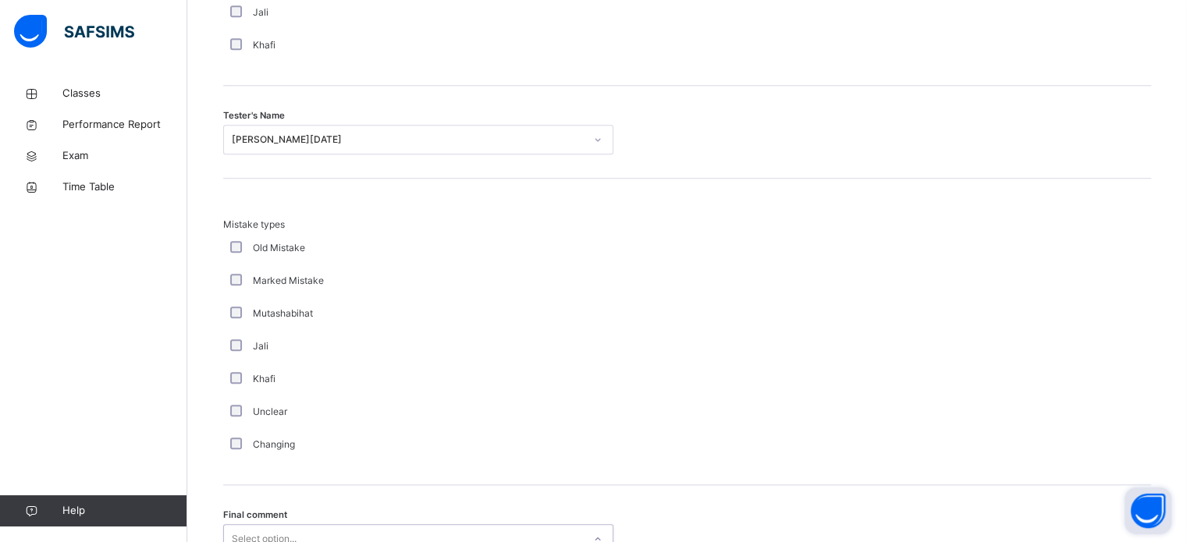
scroll to position [1716, 0]
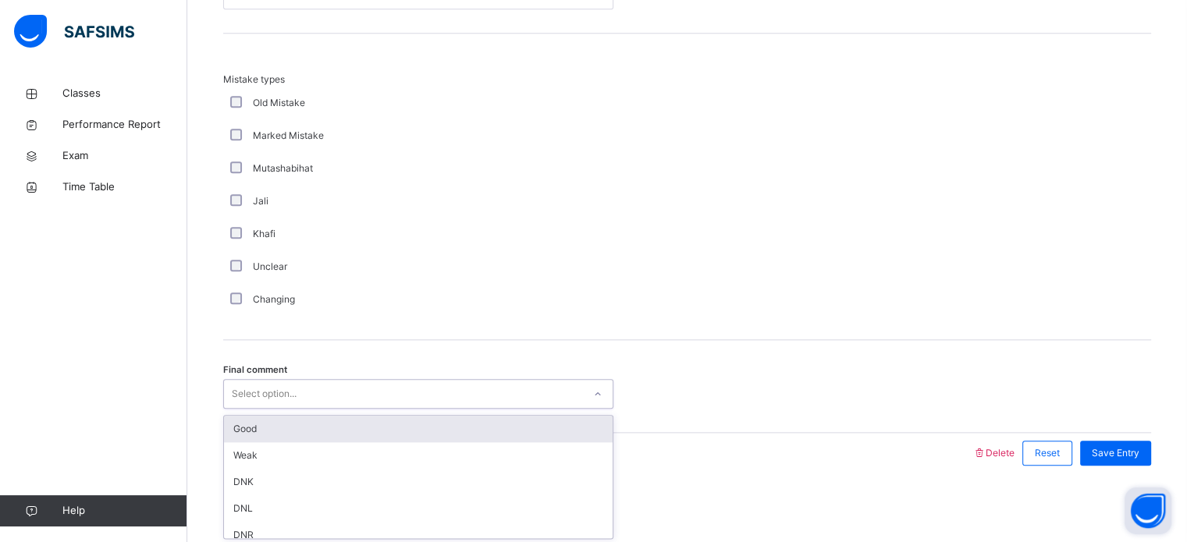
click at [255, 432] on div "Good" at bounding box center [418, 429] width 389 height 27
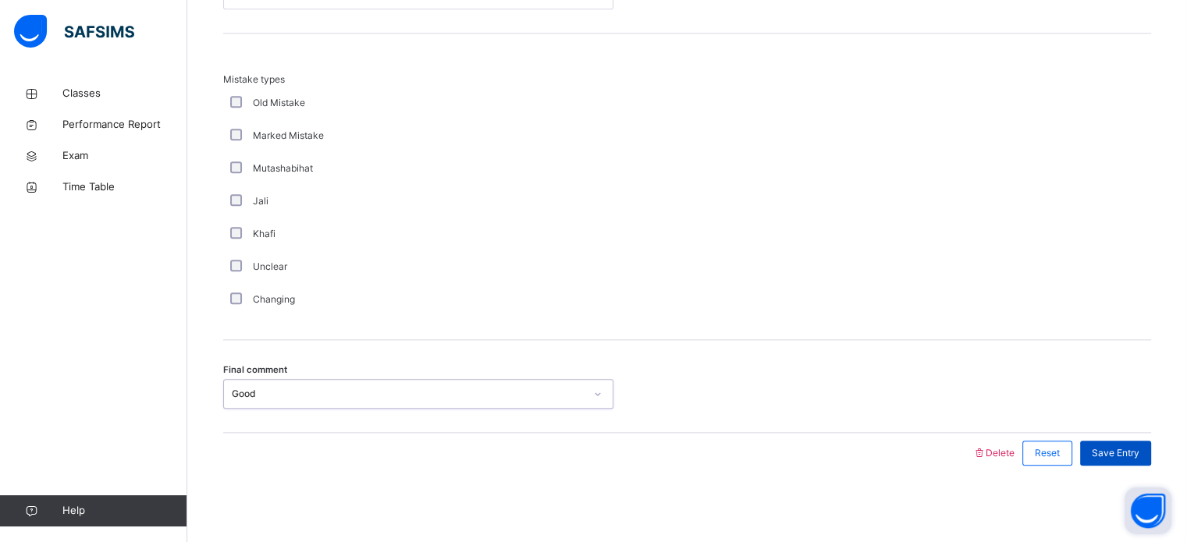
click at [1126, 461] on div "Save Entry" at bounding box center [1115, 453] width 71 height 25
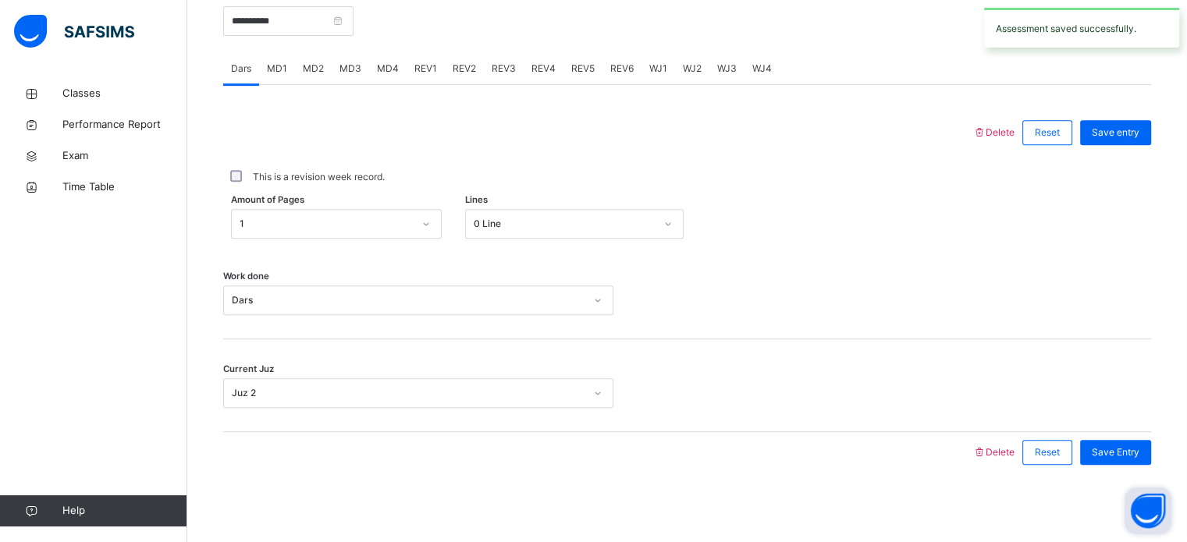
click at [541, 64] on span "REV4" at bounding box center [544, 69] width 24 height 14
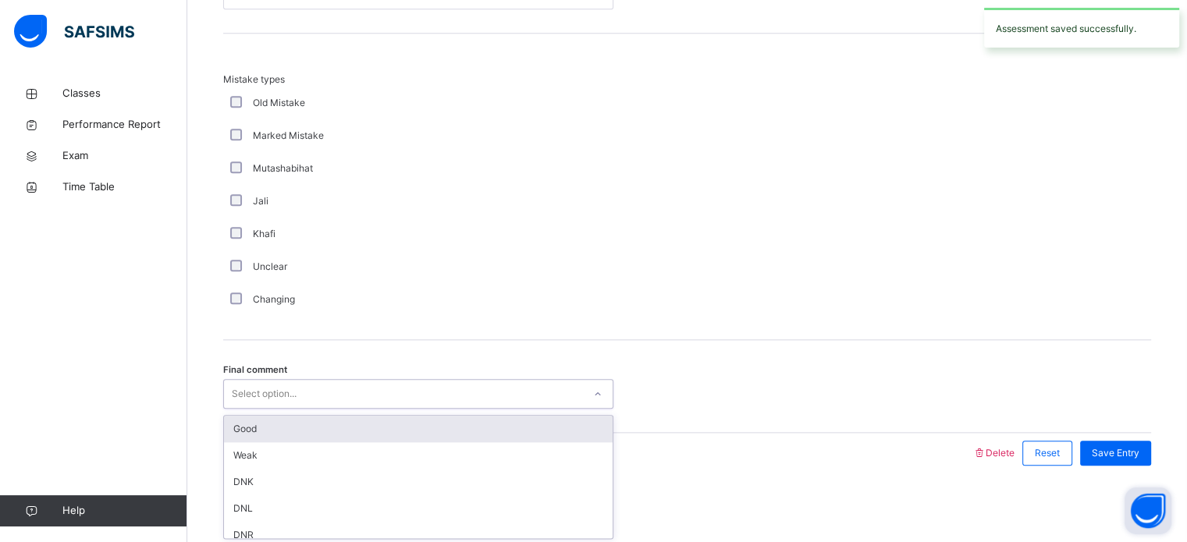
click at [259, 428] on div "Good" at bounding box center [418, 429] width 389 height 27
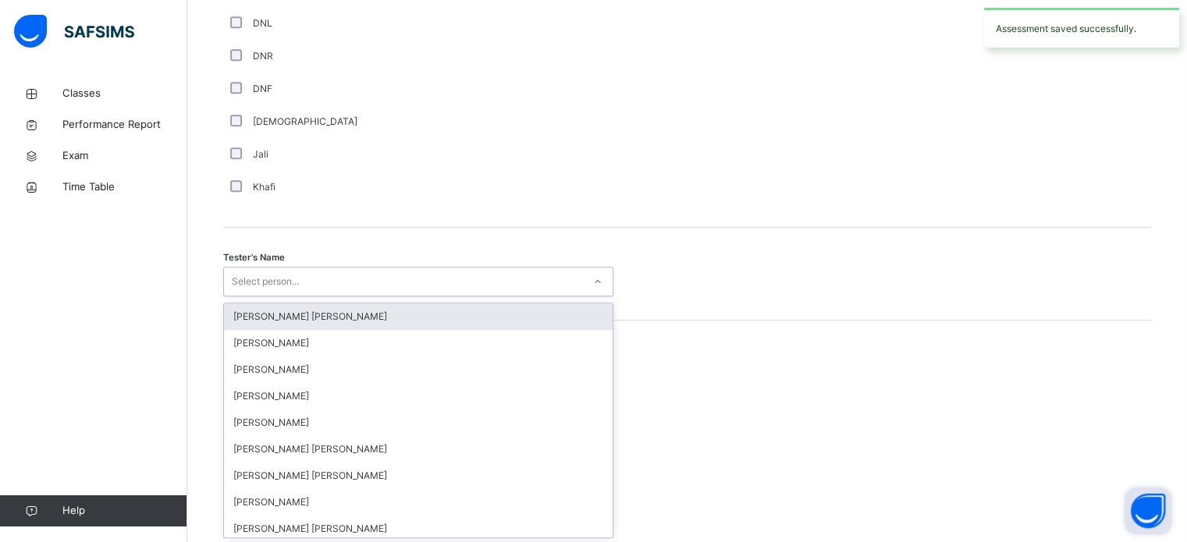
scroll to position [1430, 0]
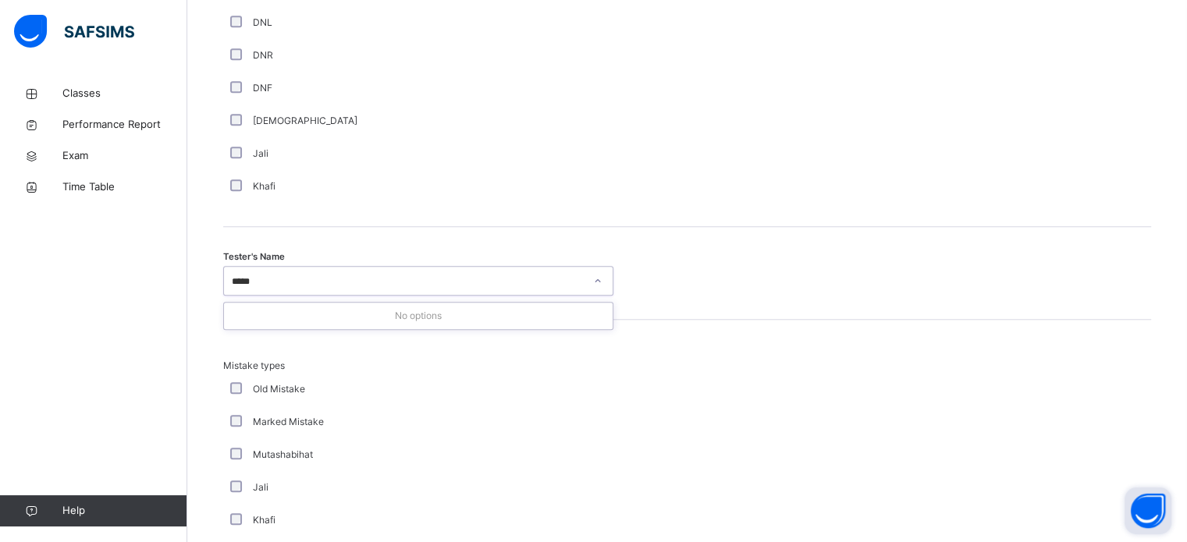
type input "****"
click at [1000, 315] on div "Tester's Name option [PERSON_NAME][DATE], selected. 0 results available. Select…" at bounding box center [687, 273] width 928 height 93
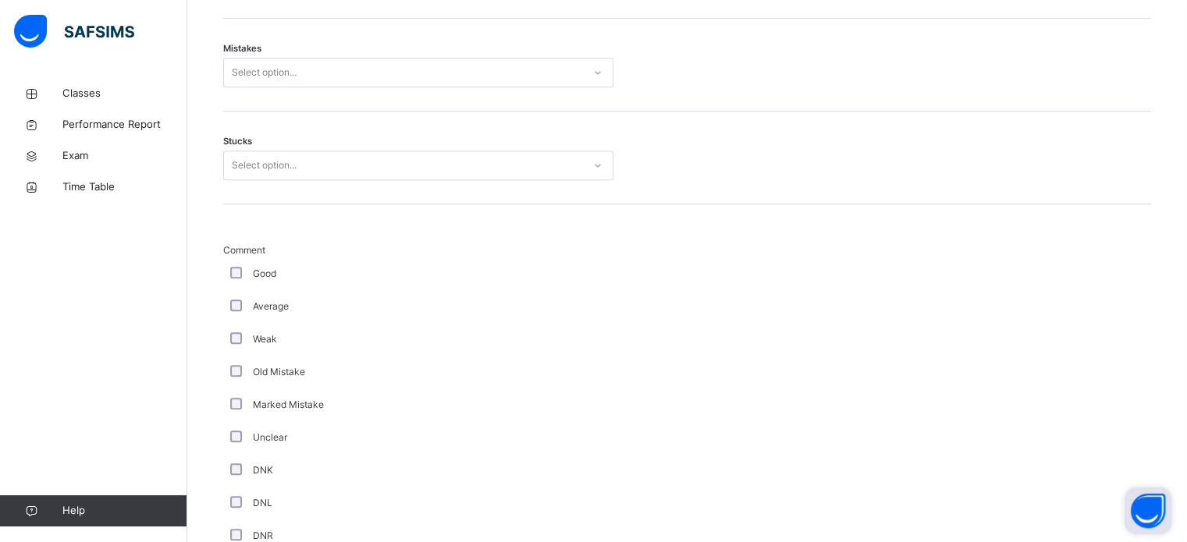
scroll to position [955, 0]
click at [258, 284] on div "Average" at bounding box center [418, 300] width 390 height 33
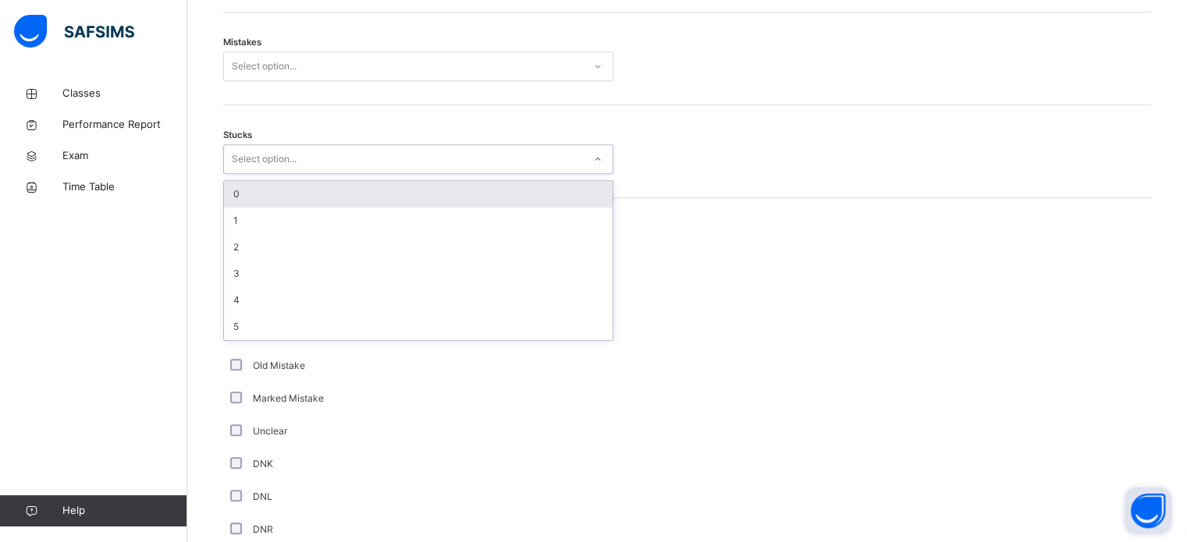
click at [247, 184] on div "0" at bounding box center [418, 194] width 389 height 27
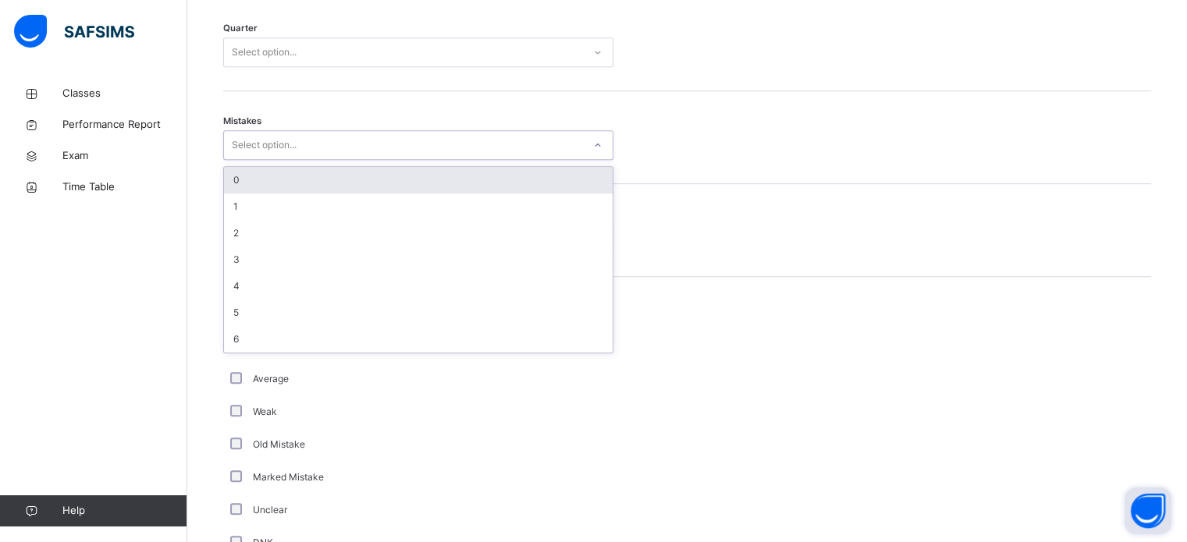
scroll to position [877, 0]
click at [244, 172] on div "0" at bounding box center [418, 179] width 389 height 27
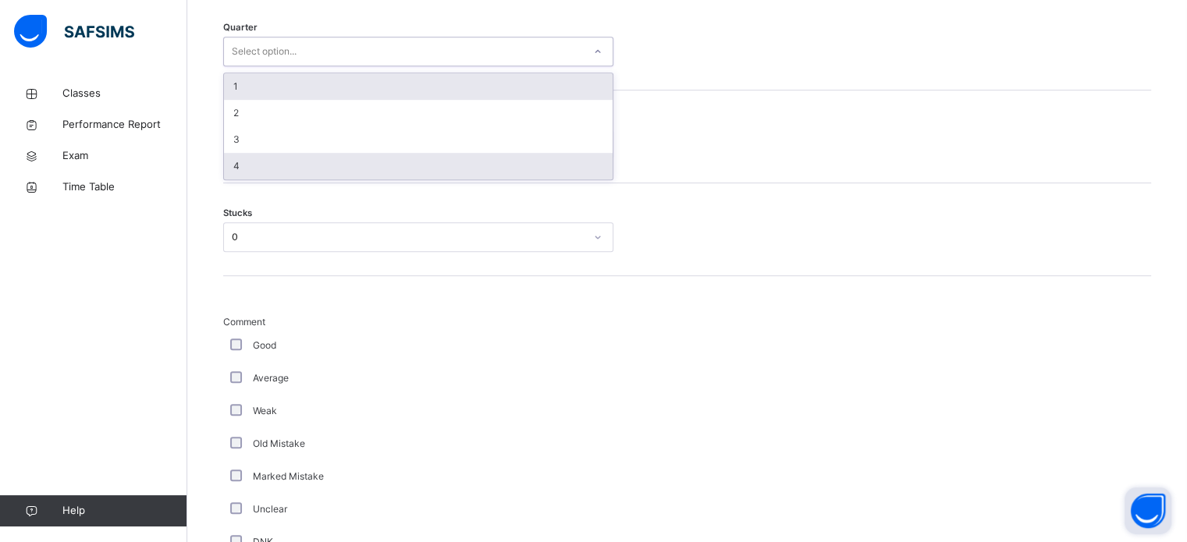
click at [254, 172] on div "4" at bounding box center [418, 166] width 389 height 27
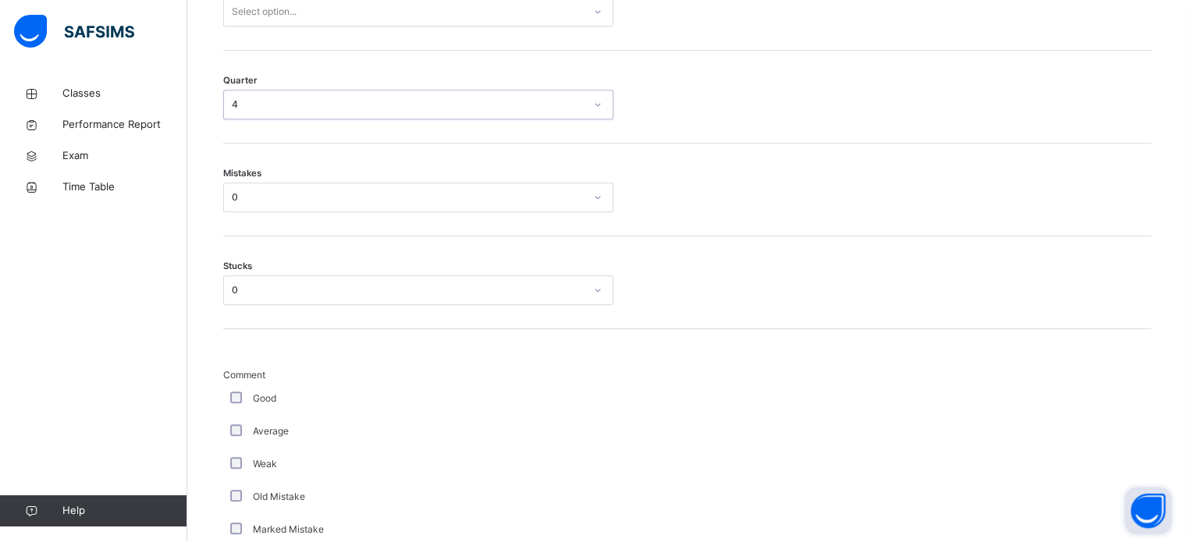
scroll to position [772, 0]
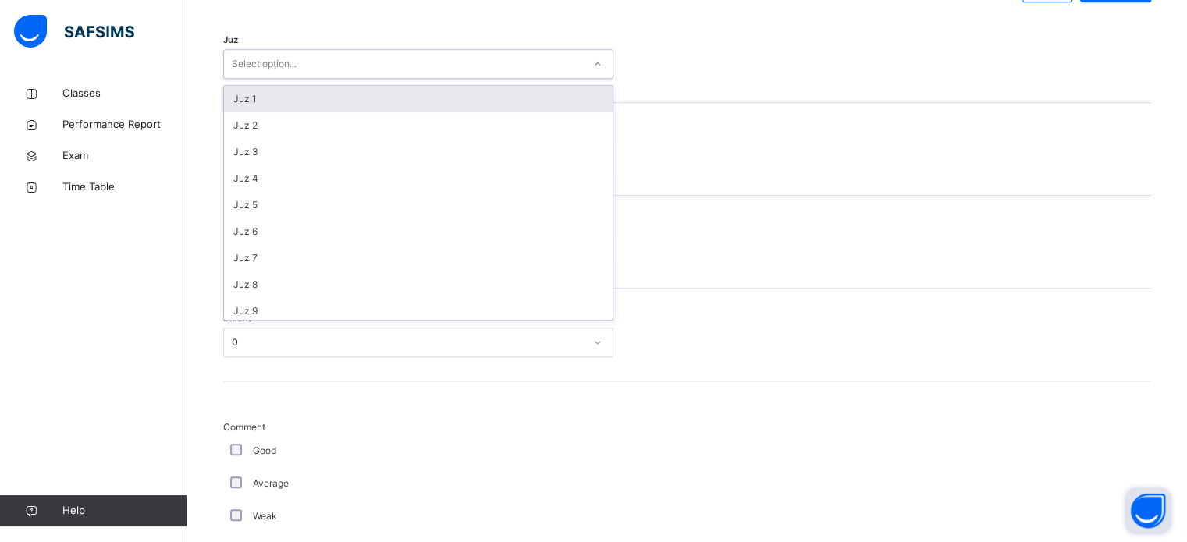
type input "**"
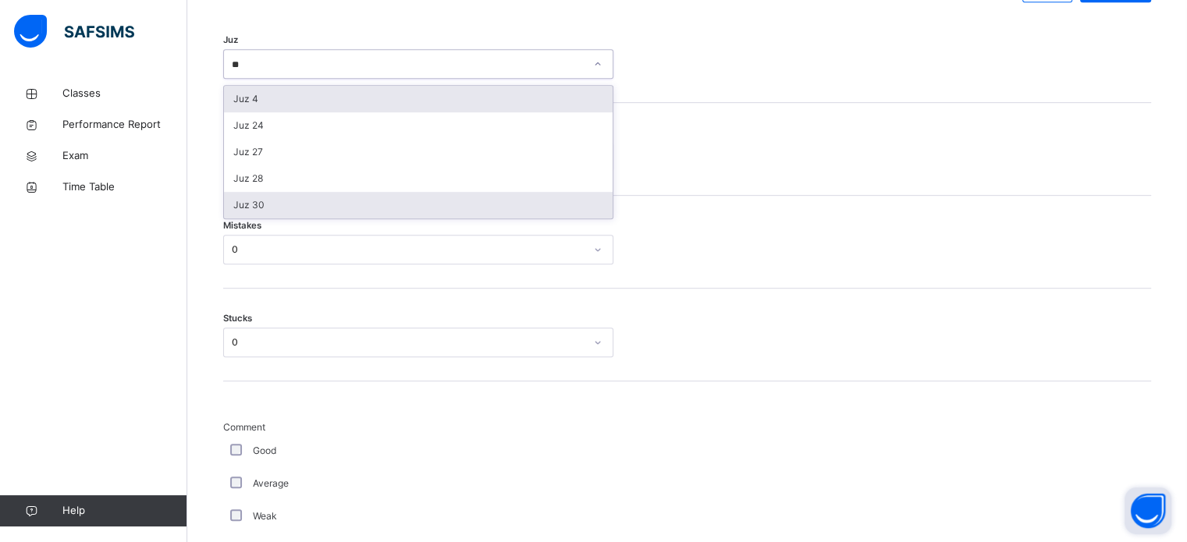
click at [255, 212] on div "Juz 30" at bounding box center [418, 205] width 389 height 27
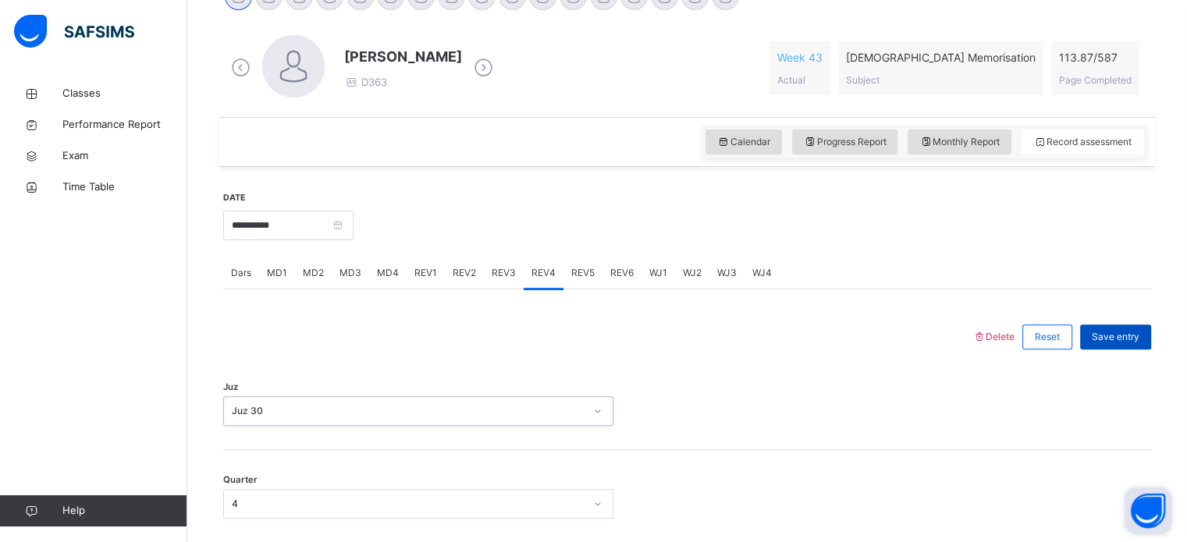
click at [1134, 333] on span "Save entry" at bounding box center [1116, 337] width 48 height 14
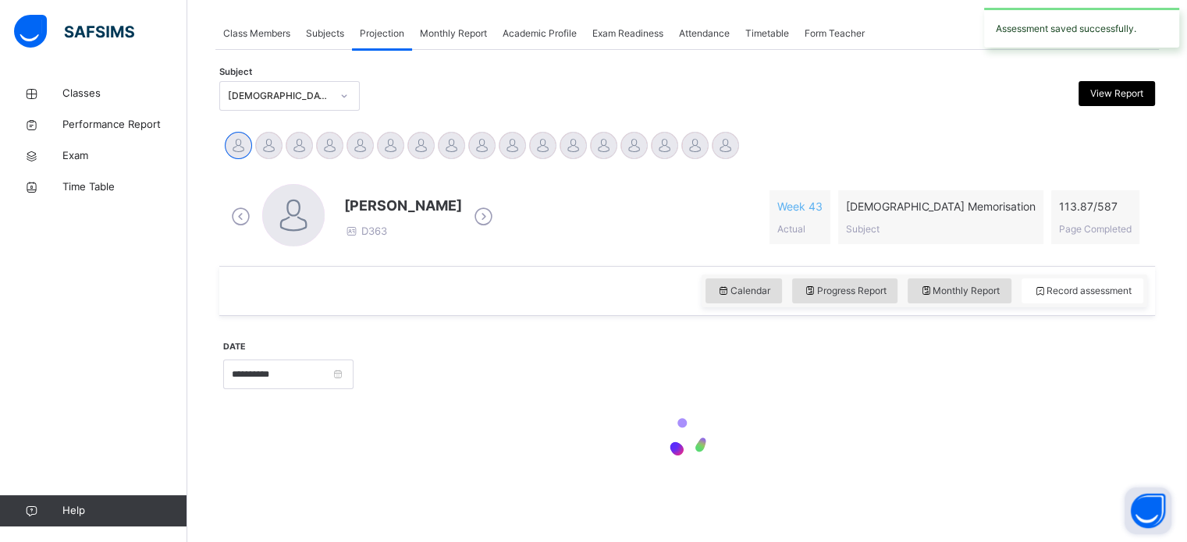
scroll to position [425, 0]
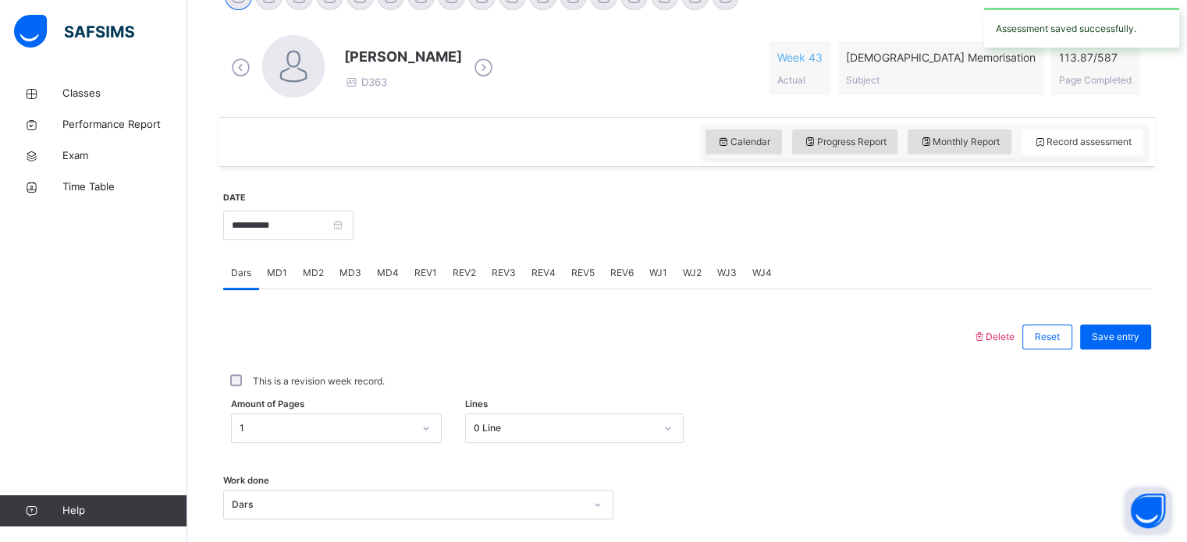
click at [593, 273] on div "REV5" at bounding box center [583, 273] width 39 height 31
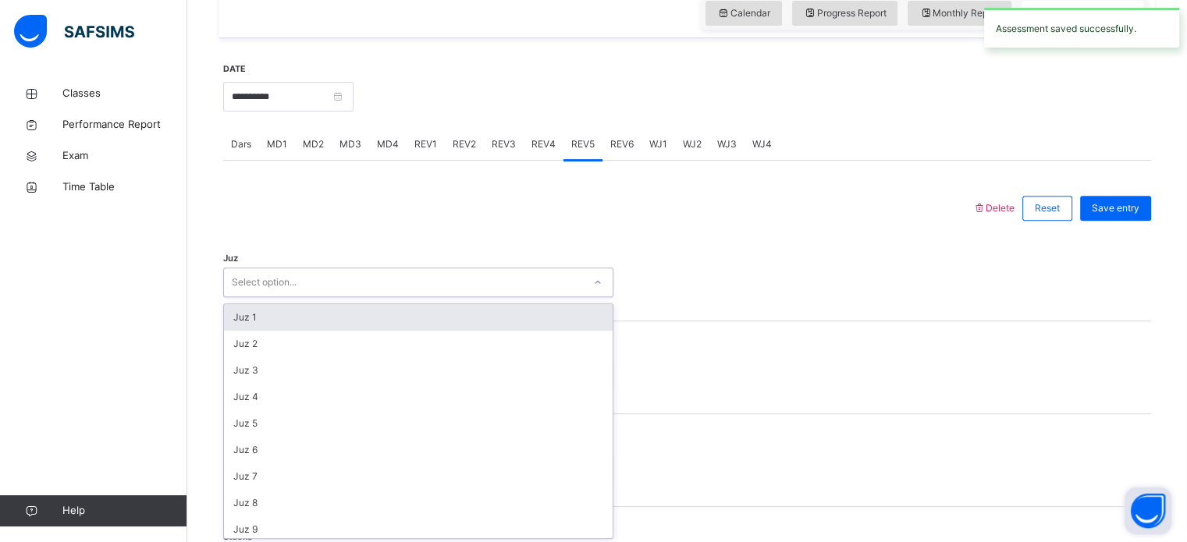
scroll to position [556, 0]
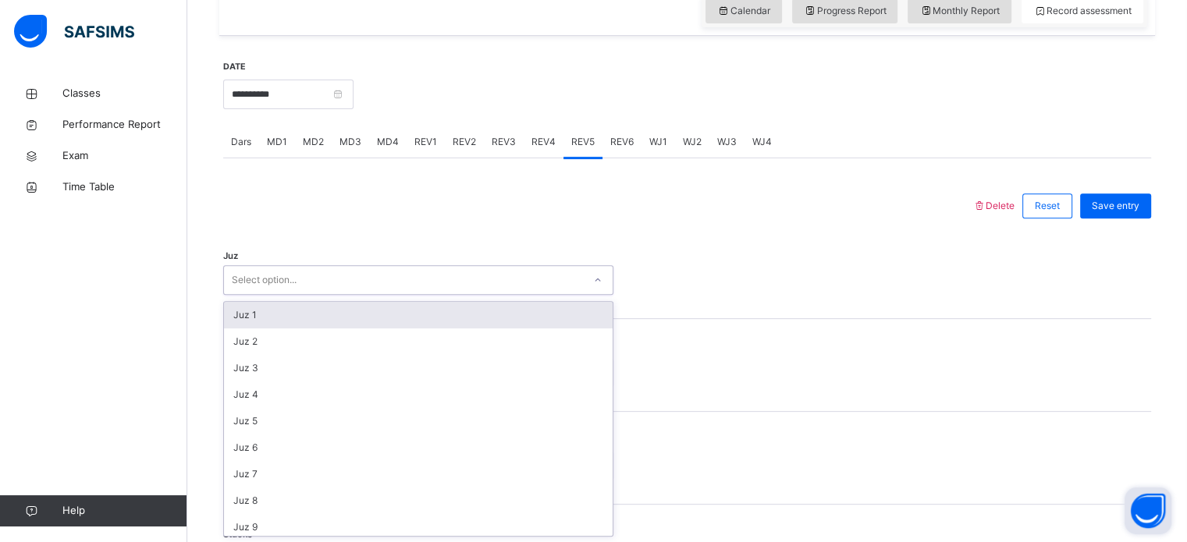
type input "*"
click at [444, 304] on div "Juz 1" at bounding box center [418, 315] width 389 height 27
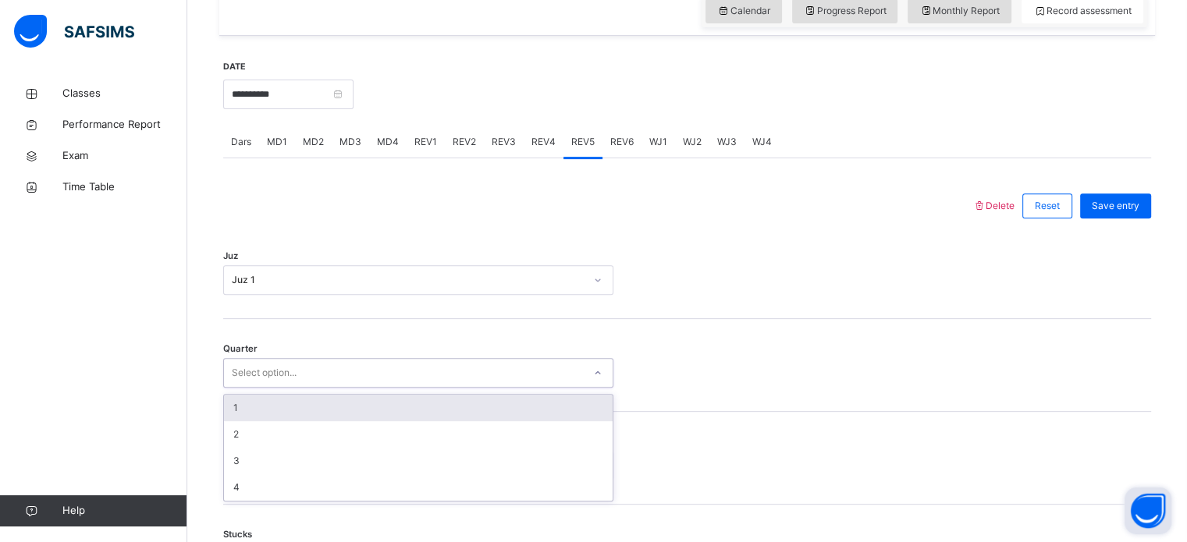
click at [420, 397] on div "1" at bounding box center [418, 408] width 389 height 27
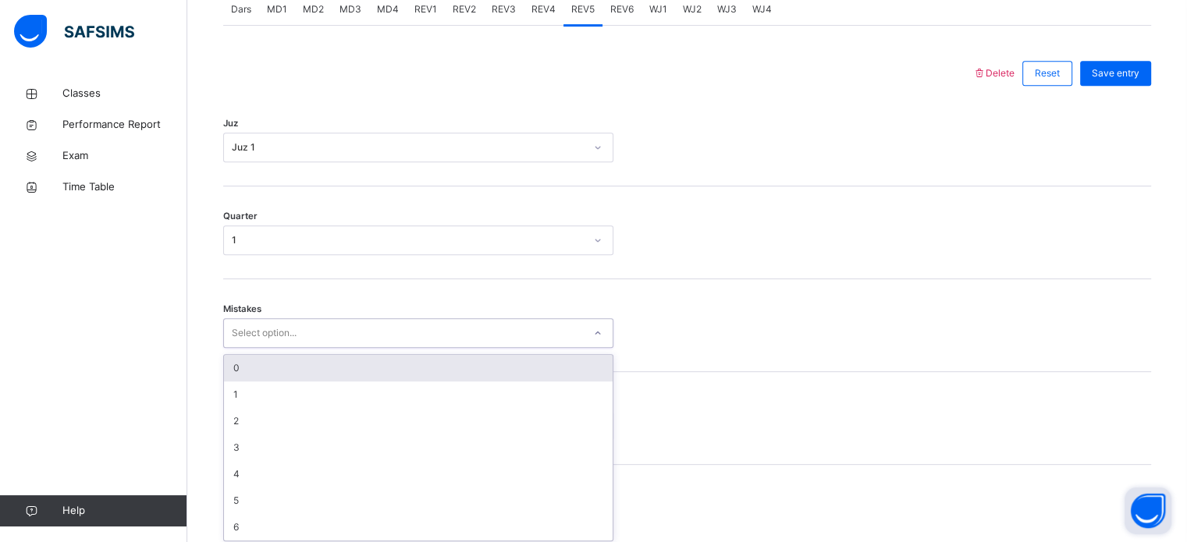
scroll to position [693, 0]
click at [263, 365] on div "0" at bounding box center [418, 363] width 389 height 27
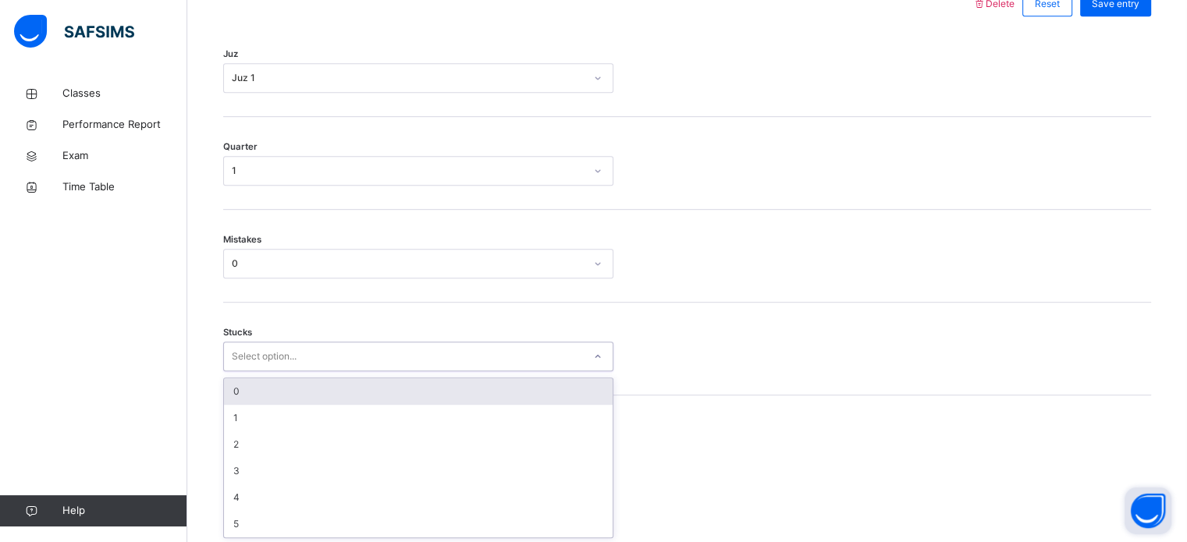
scroll to position [759, 0]
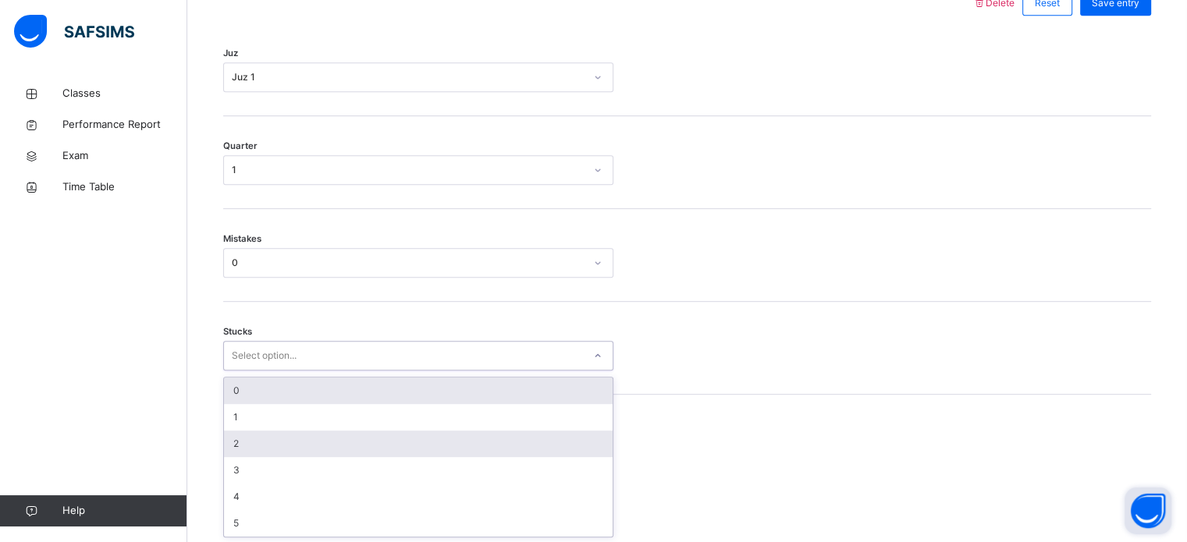
click at [238, 439] on div "2" at bounding box center [418, 444] width 389 height 27
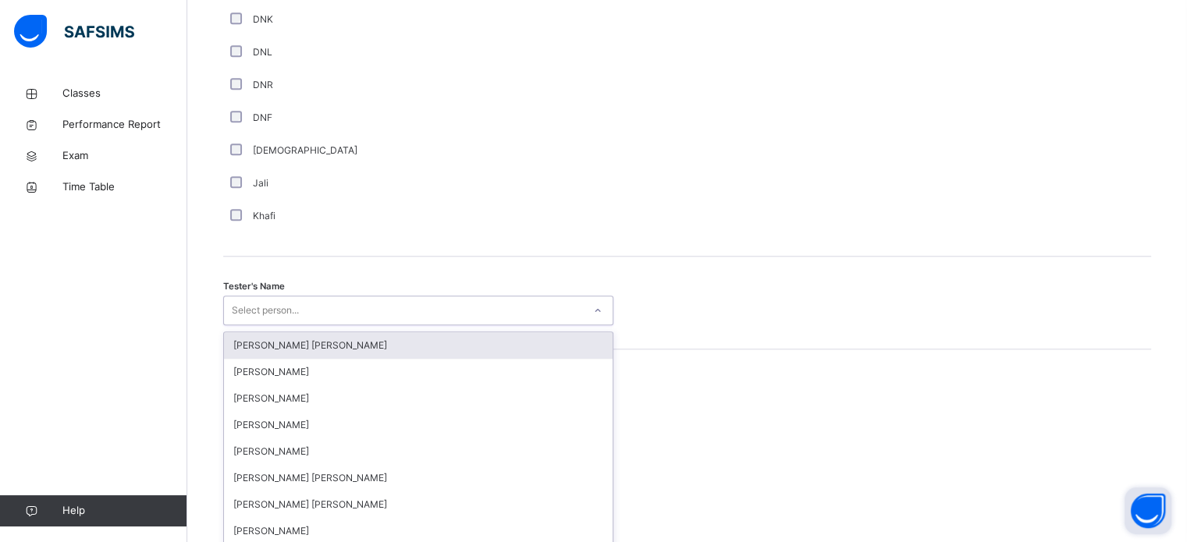
scroll to position [1430, 0]
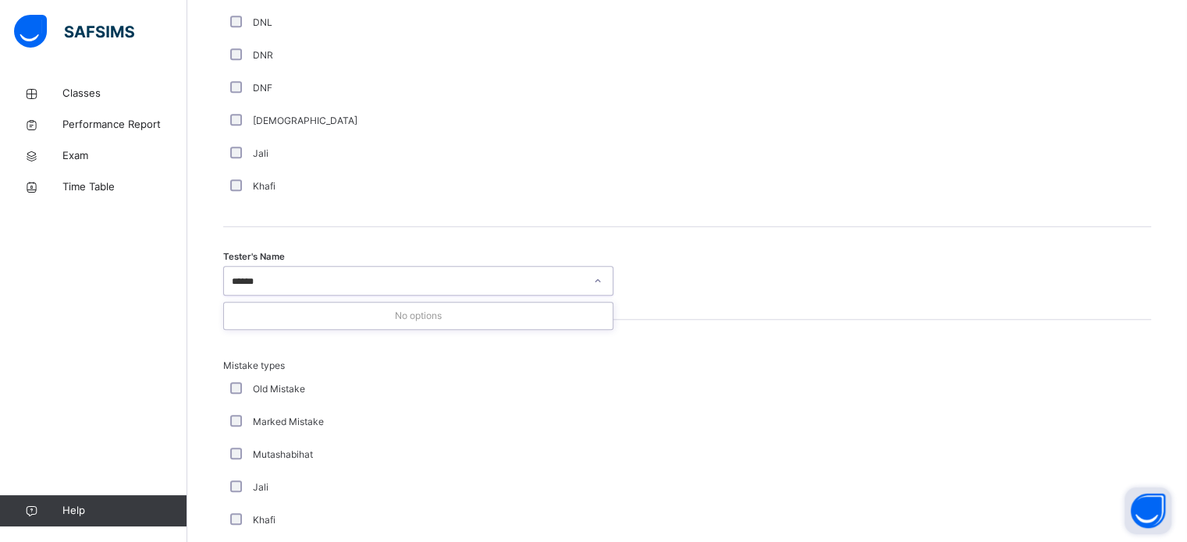
type input "*****"
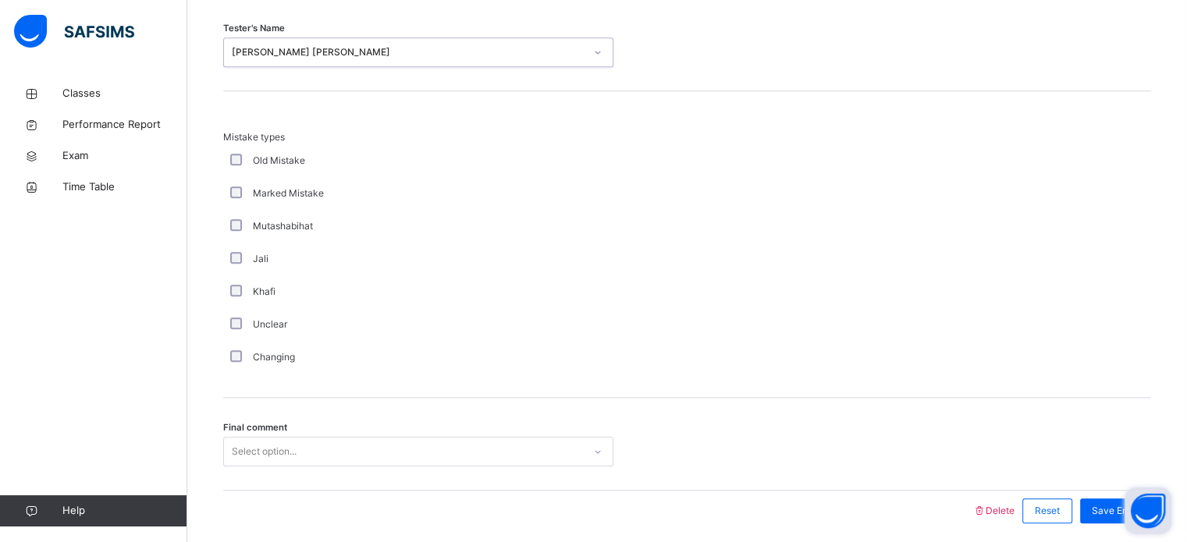
scroll to position [1716, 0]
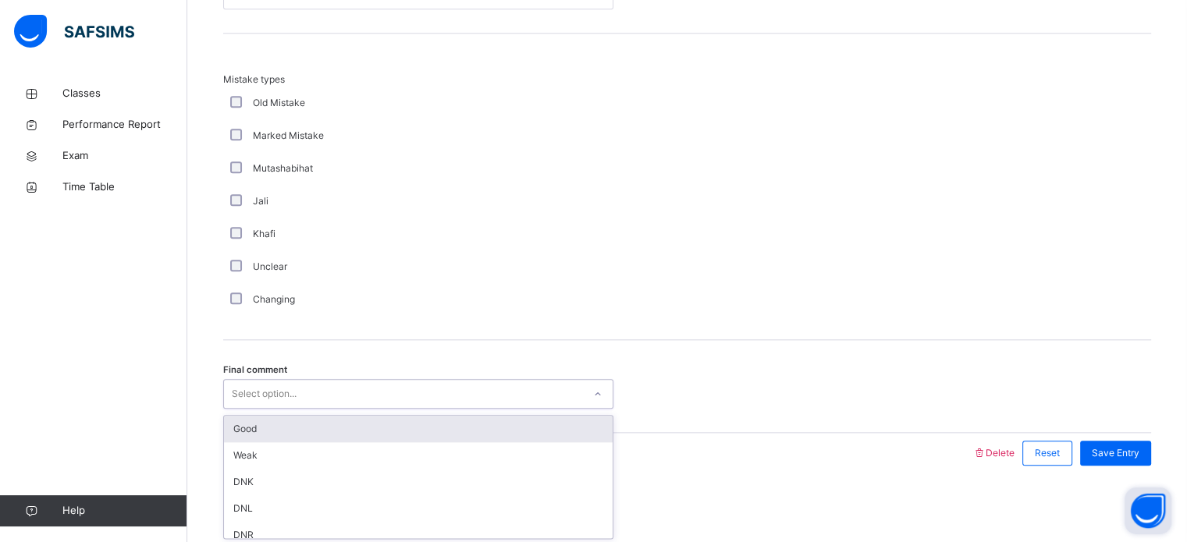
click at [241, 432] on div "Good" at bounding box center [418, 429] width 389 height 27
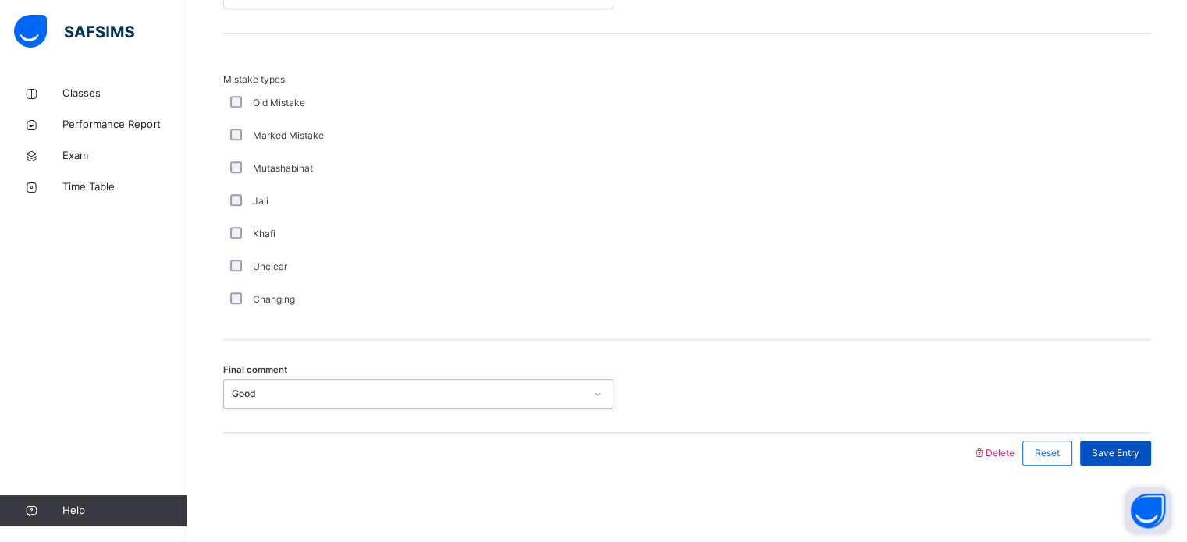
click at [1133, 454] on span "Save Entry" at bounding box center [1116, 453] width 48 height 14
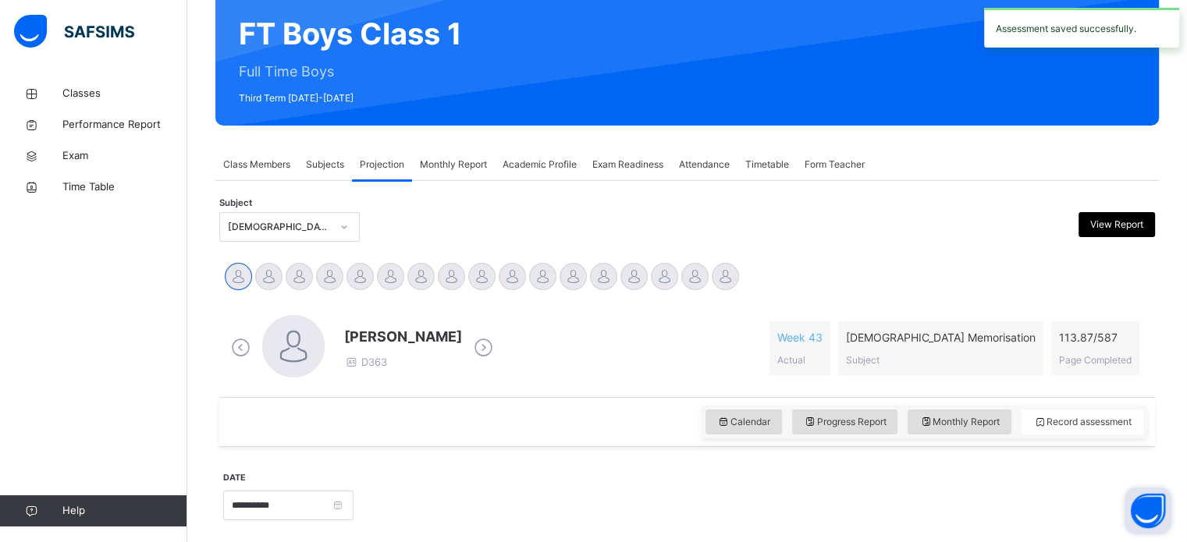
scroll to position [144, 0]
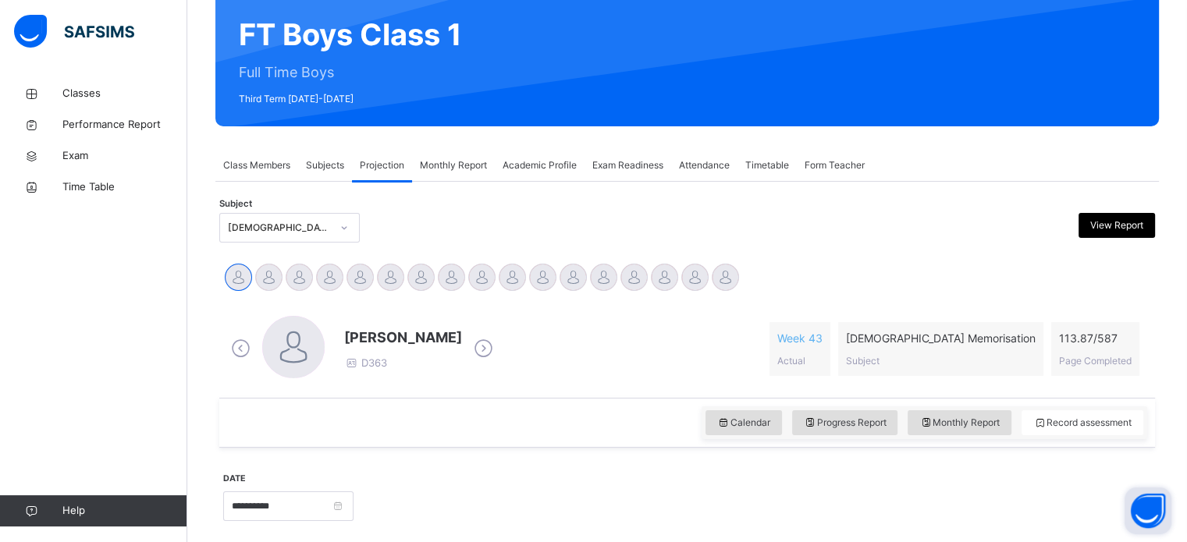
click at [649, 155] on div "Exam Readiness" at bounding box center [628, 165] width 87 height 31
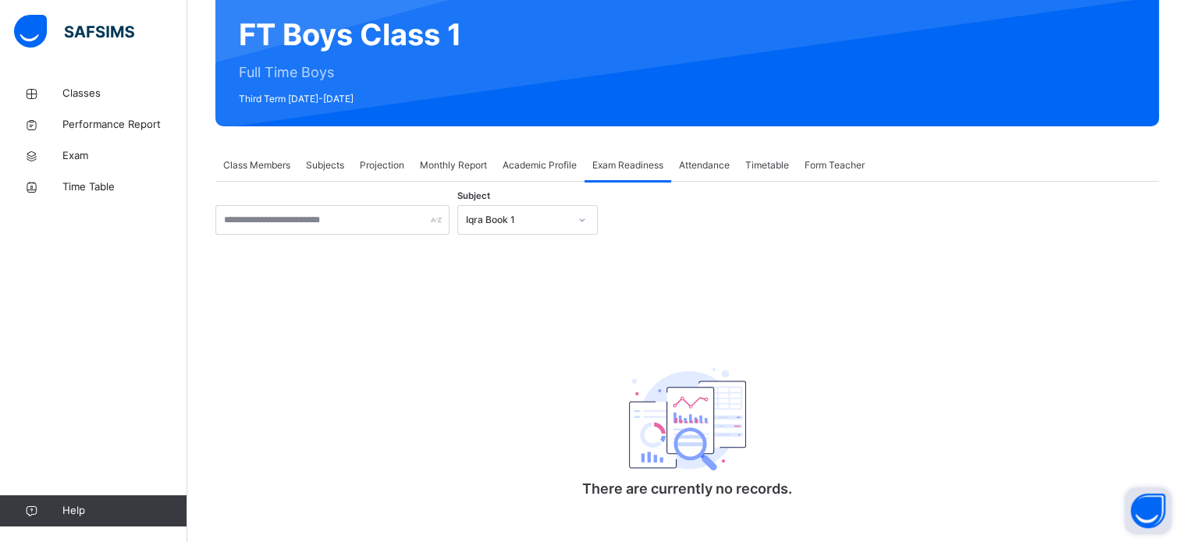
click at [440, 242] on div "Subject Iqra Book 1 There are currently no records. × [PERSON_NAME] as ready fo…" at bounding box center [687, 364] width 944 height 318
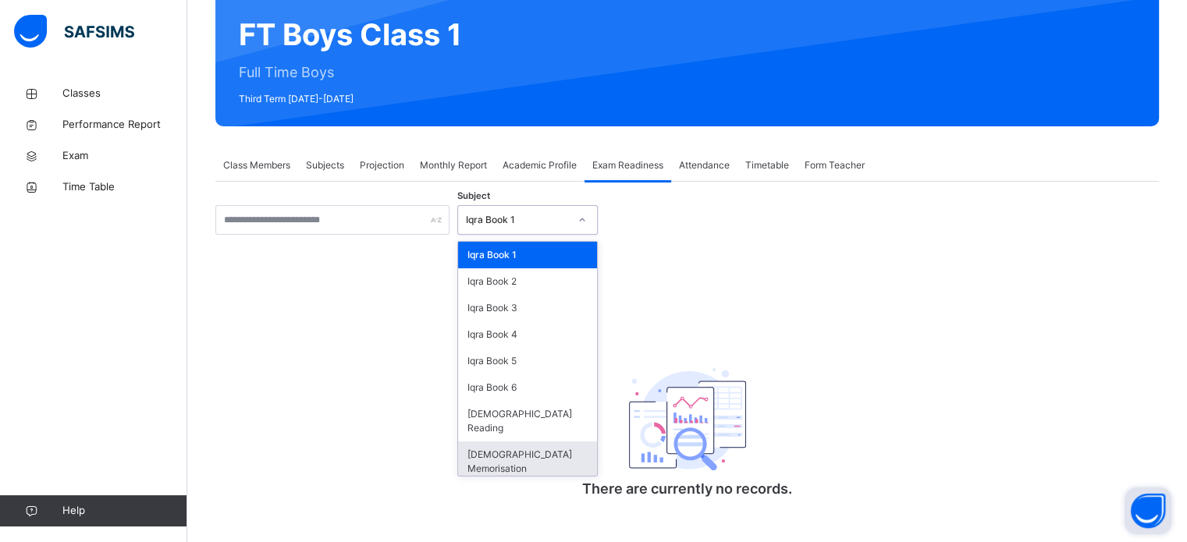
click at [521, 442] on div "[DEMOGRAPHIC_DATA] Memorisation" at bounding box center [527, 462] width 139 height 41
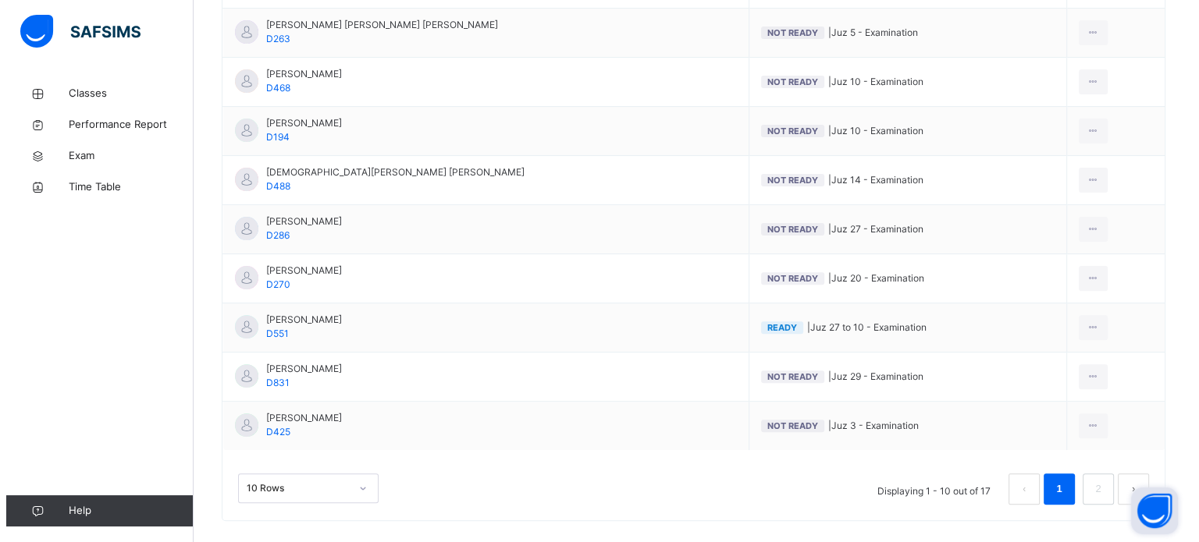
scroll to position [491, 0]
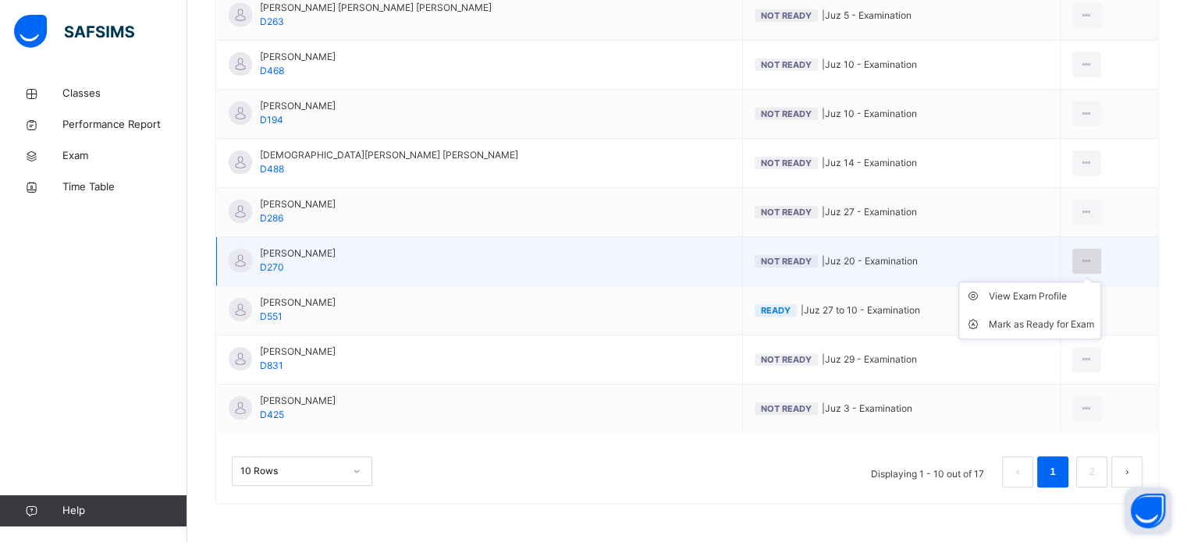
click at [1080, 254] on icon at bounding box center [1086, 261] width 13 height 14
click at [1036, 324] on div "Mark as Ready for Exam" at bounding box center [1041, 325] width 105 height 16
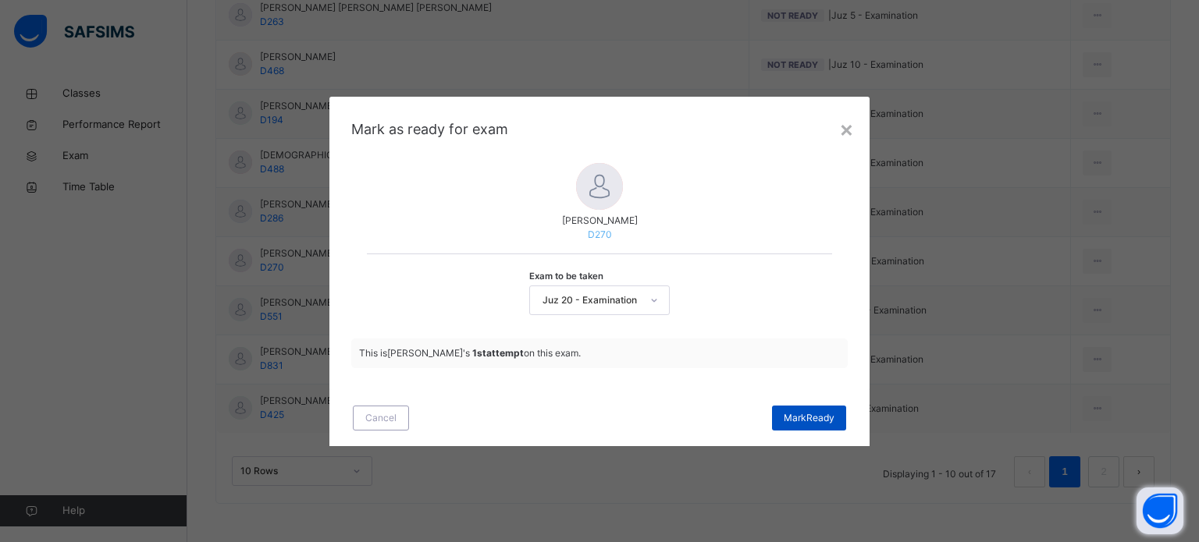
click at [815, 408] on div "[PERSON_NAME]" at bounding box center [809, 418] width 74 height 25
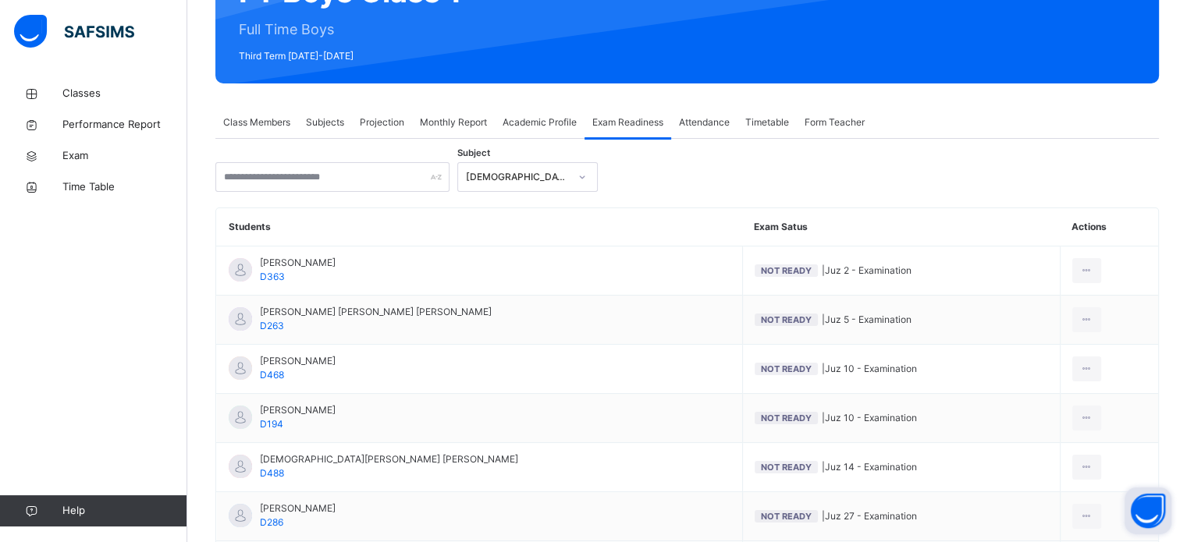
scroll to position [172, 0]
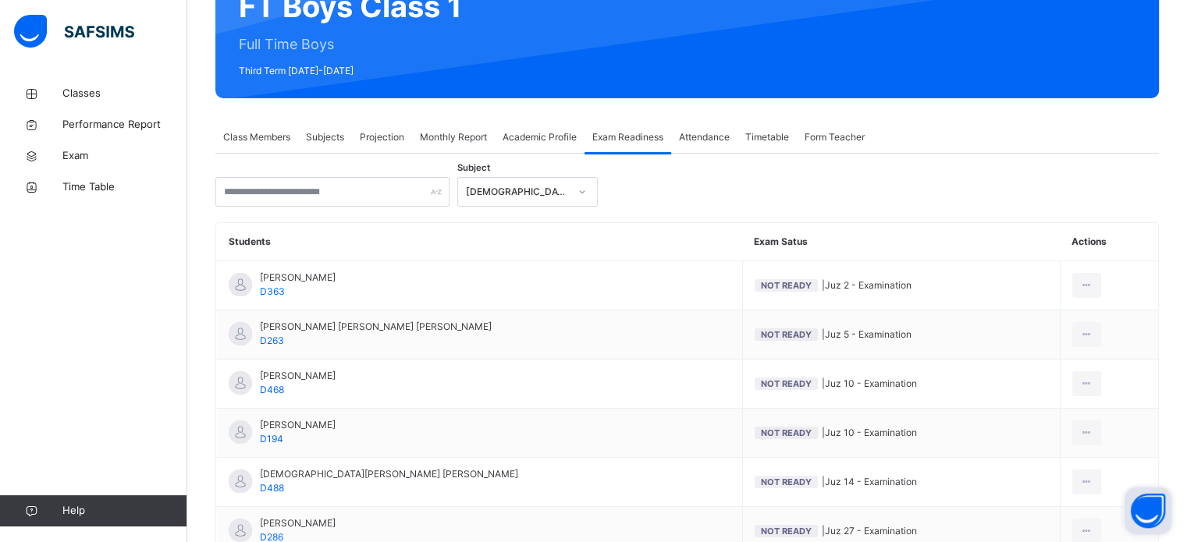
click at [252, 142] on span "Class Members" at bounding box center [256, 137] width 67 height 14
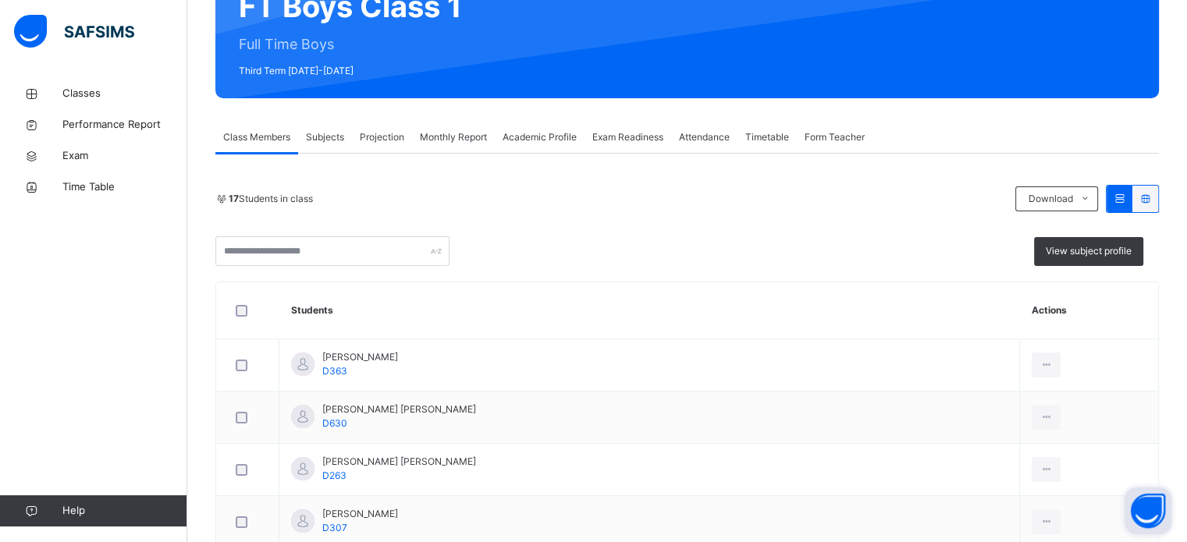
click at [365, 139] on span "Projection" at bounding box center [382, 137] width 44 height 14
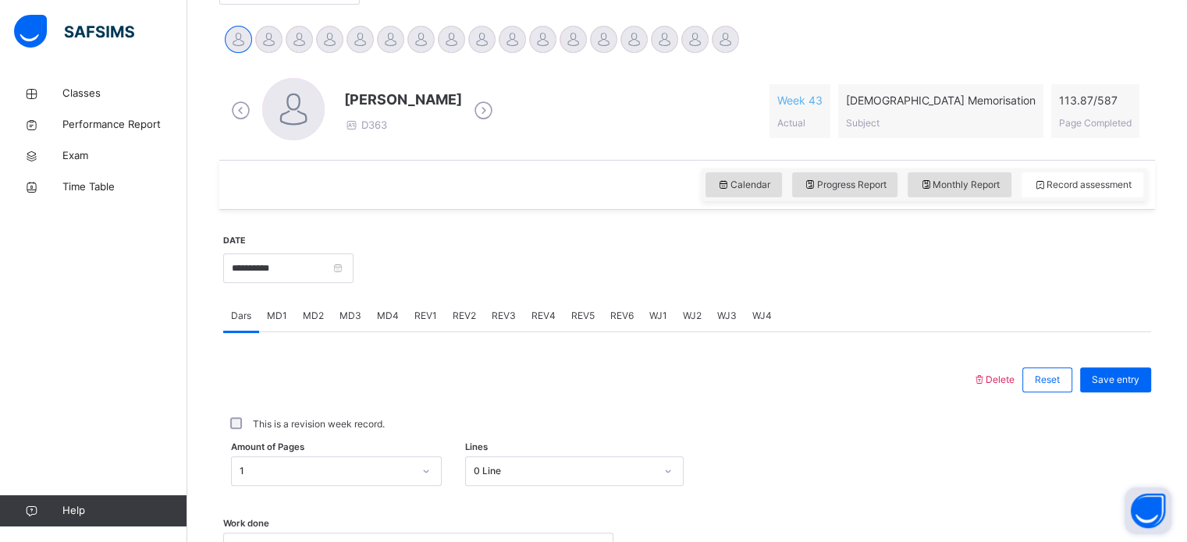
scroll to position [629, 0]
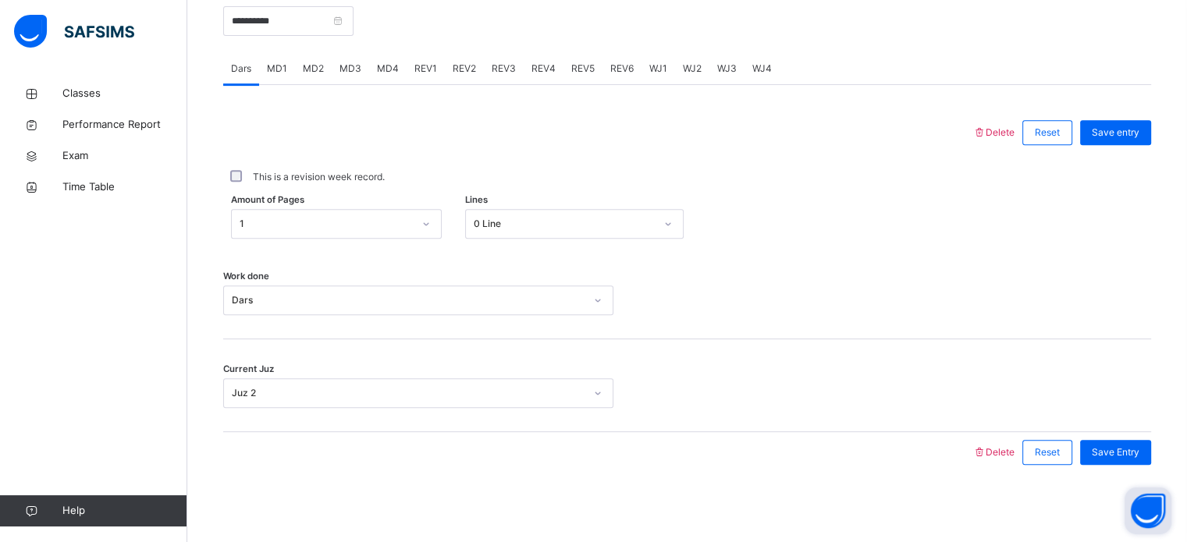
click at [582, 69] on span "REV5" at bounding box center [582, 69] width 23 height 14
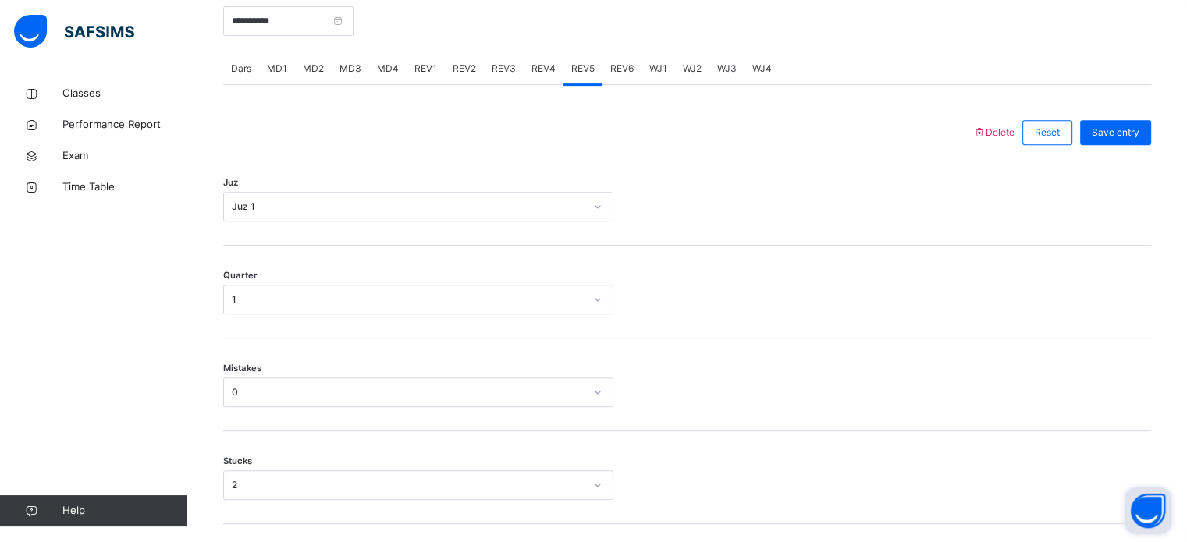
click at [623, 75] on div "REV6" at bounding box center [622, 68] width 39 height 31
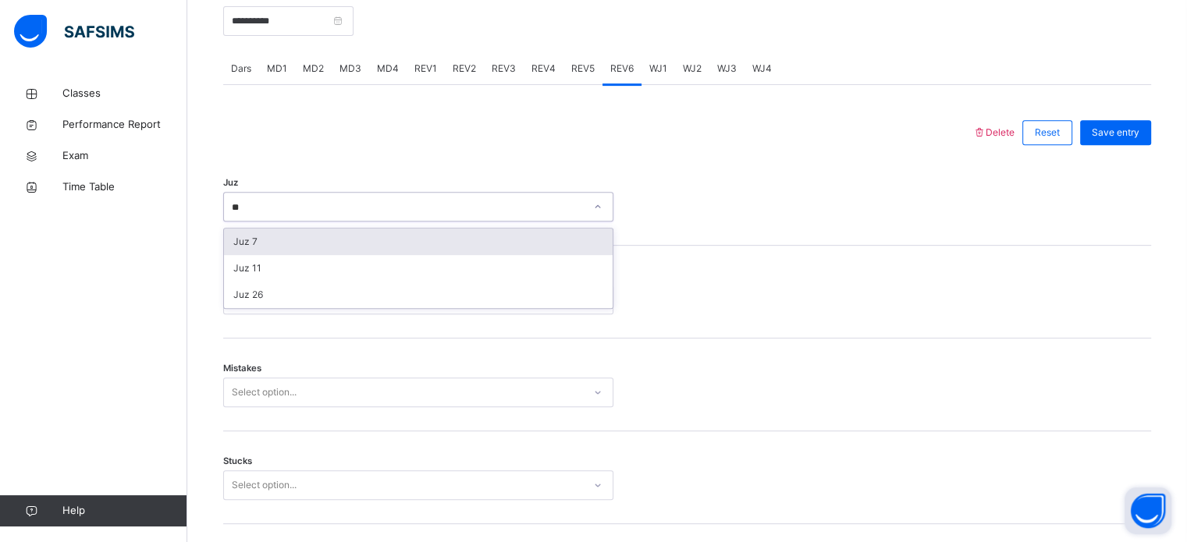
type input "**"
click at [322, 308] on div "Select option..." at bounding box center [403, 300] width 359 height 24
type input "**"
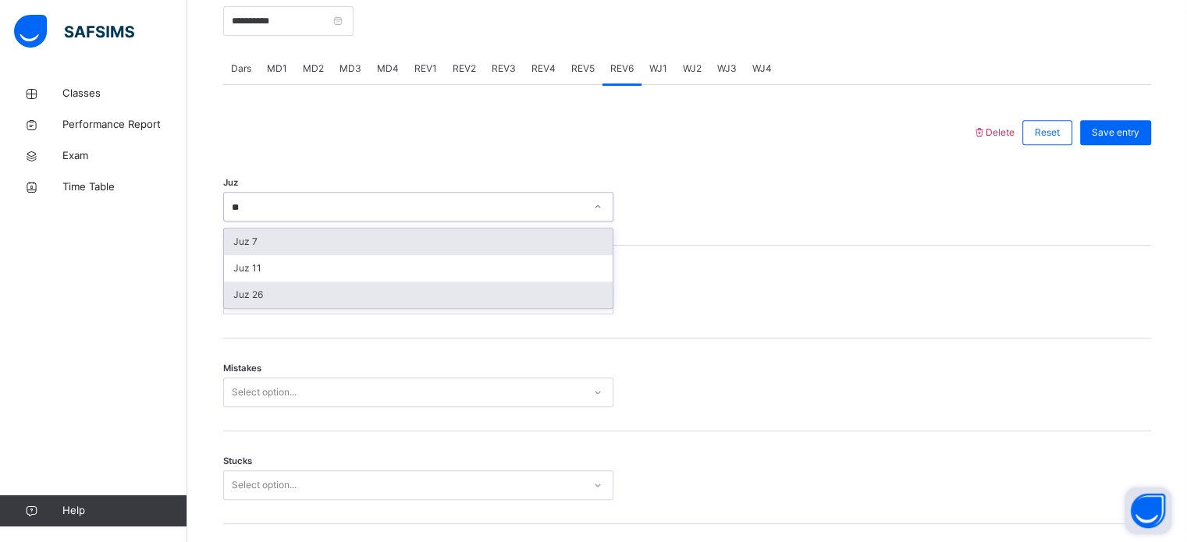
click at [347, 290] on div "Juz 26" at bounding box center [418, 295] width 389 height 27
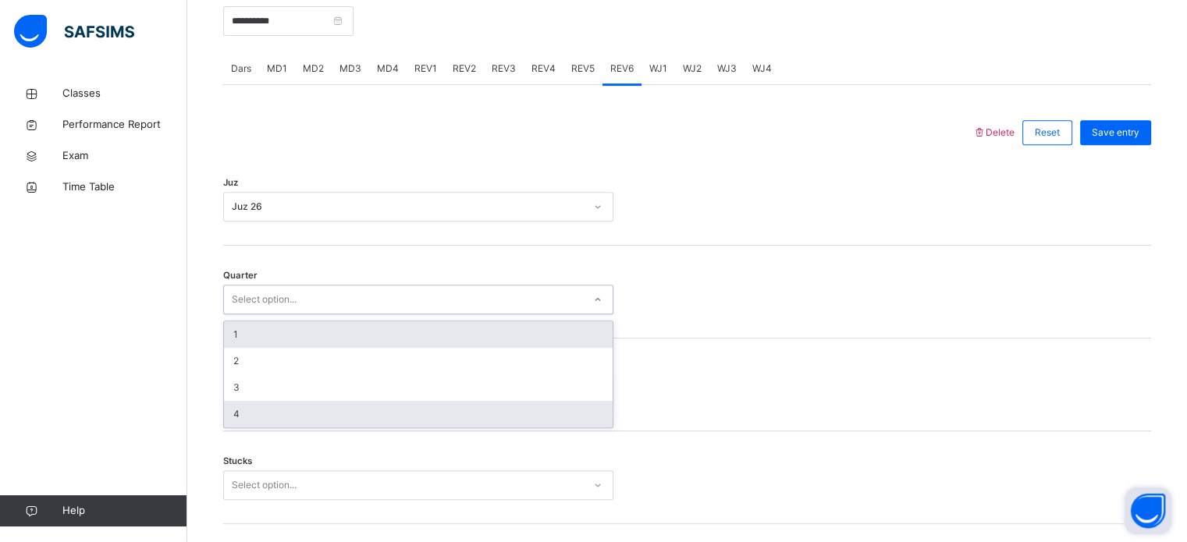
click at [329, 413] on div "4" at bounding box center [418, 414] width 389 height 27
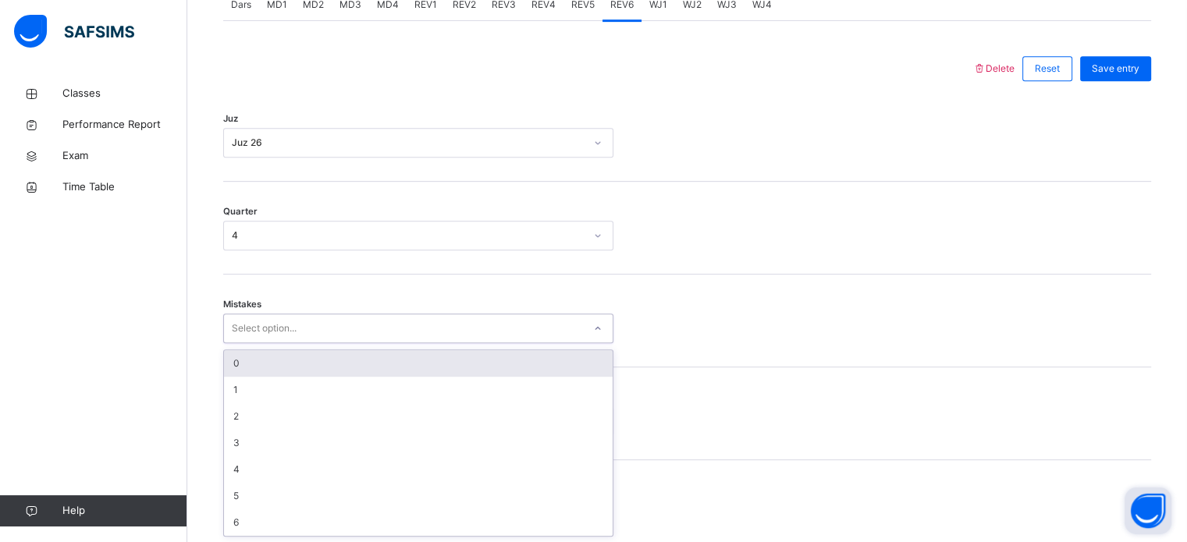
click at [251, 362] on div "0" at bounding box center [418, 363] width 389 height 27
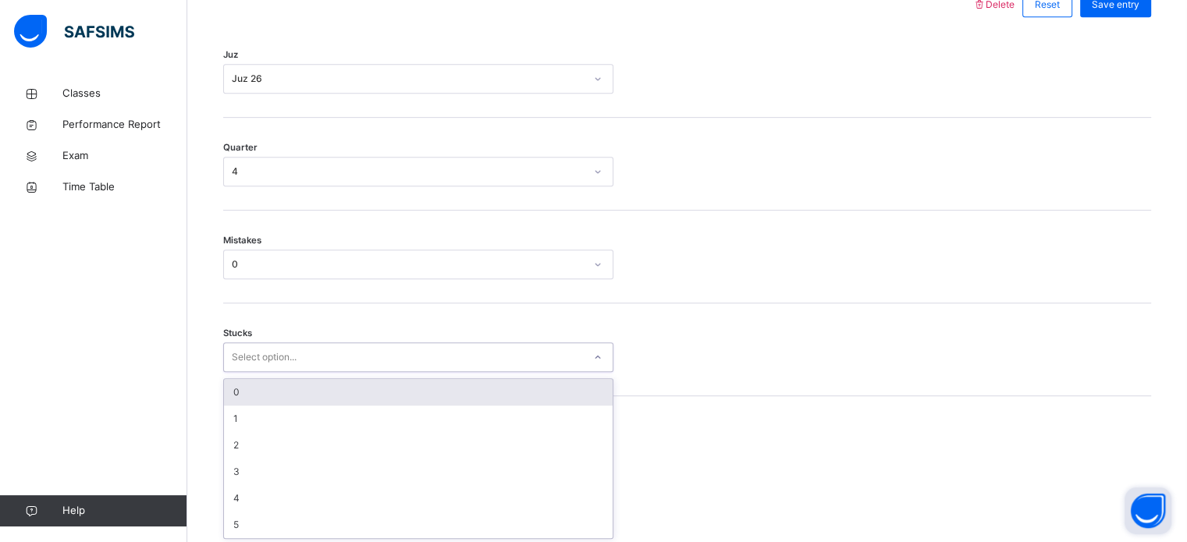
scroll to position [759, 0]
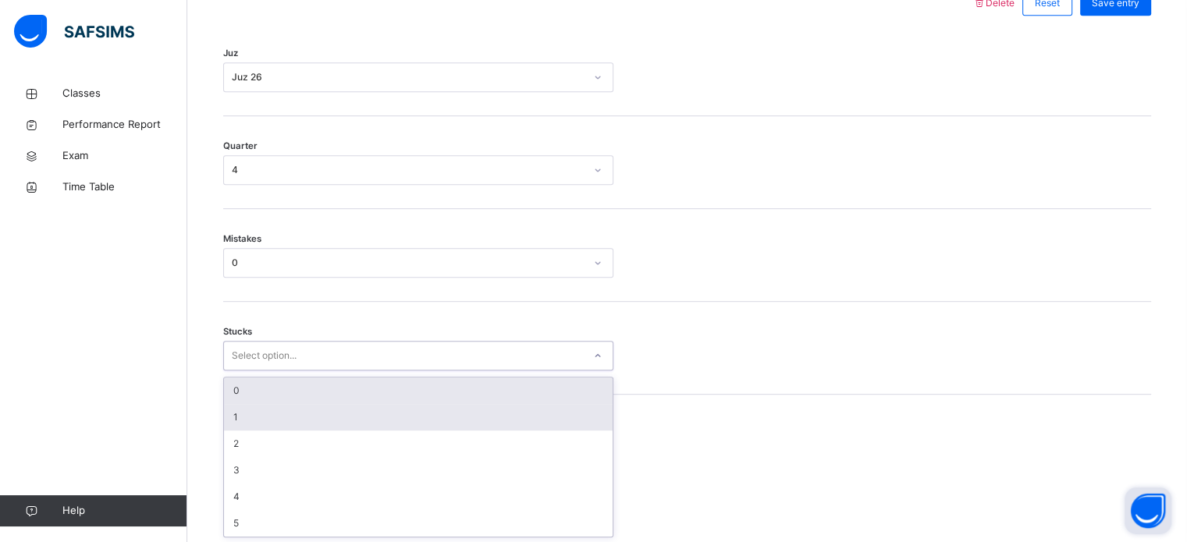
click at [238, 427] on div "1" at bounding box center [418, 417] width 389 height 27
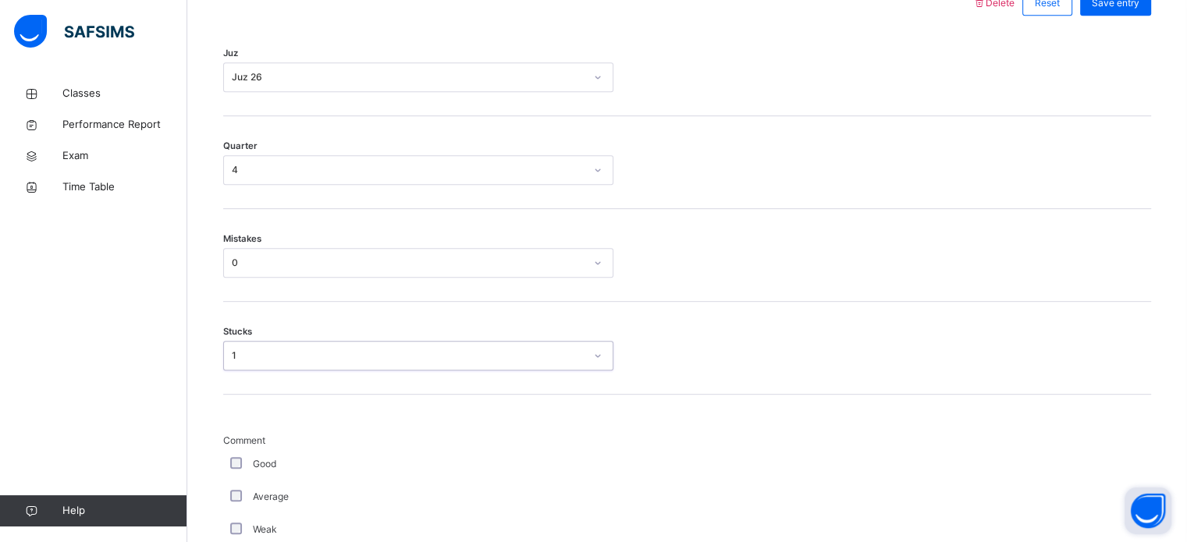
click at [228, 477] on div "Good" at bounding box center [418, 464] width 390 height 33
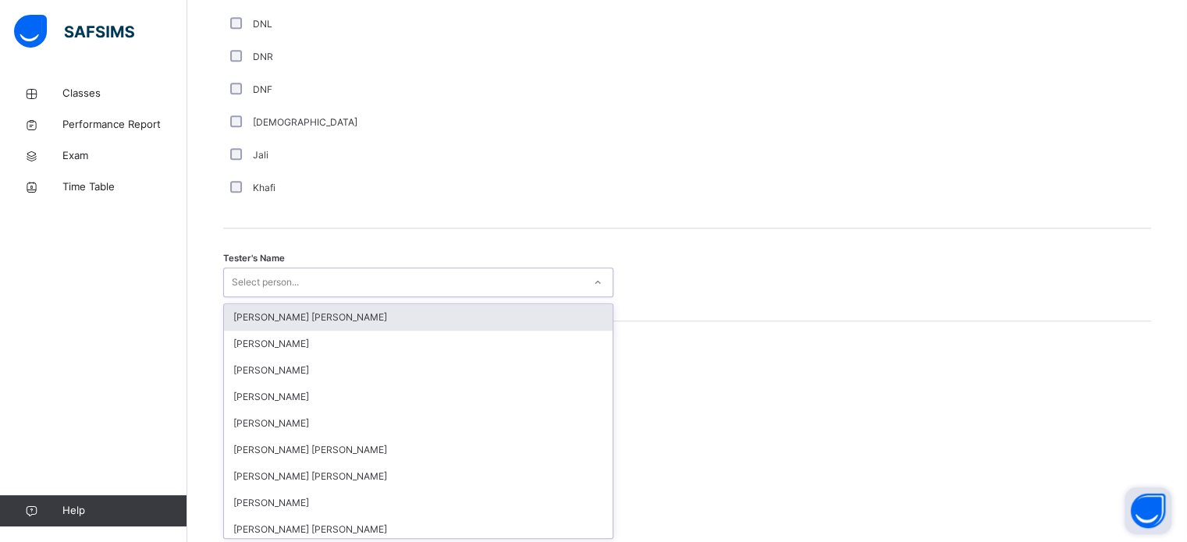
scroll to position [1430, 0]
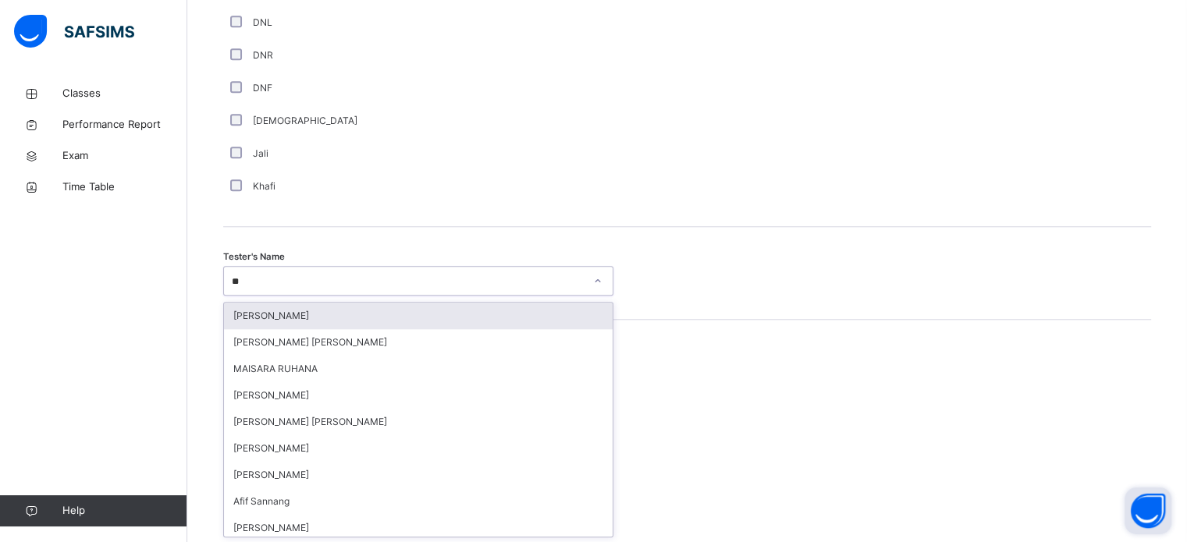
type input "*"
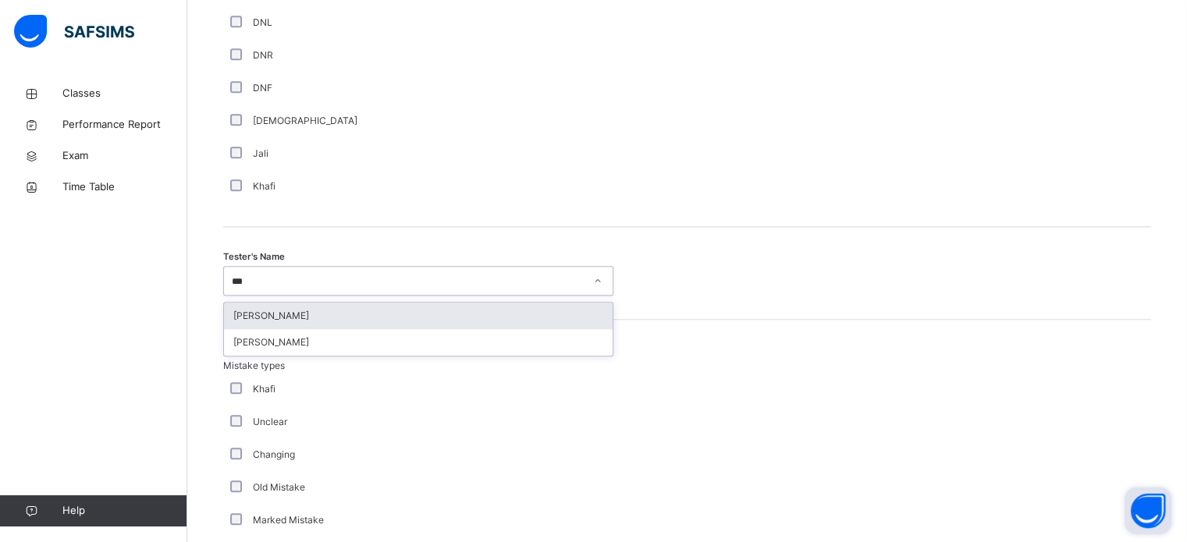
type input "****"
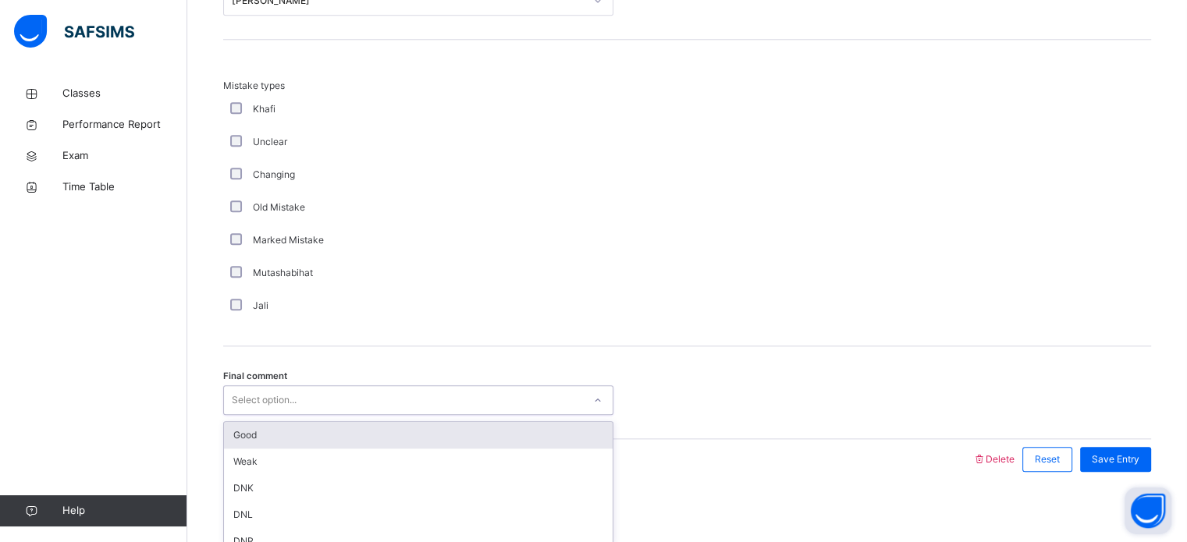
scroll to position [1716, 0]
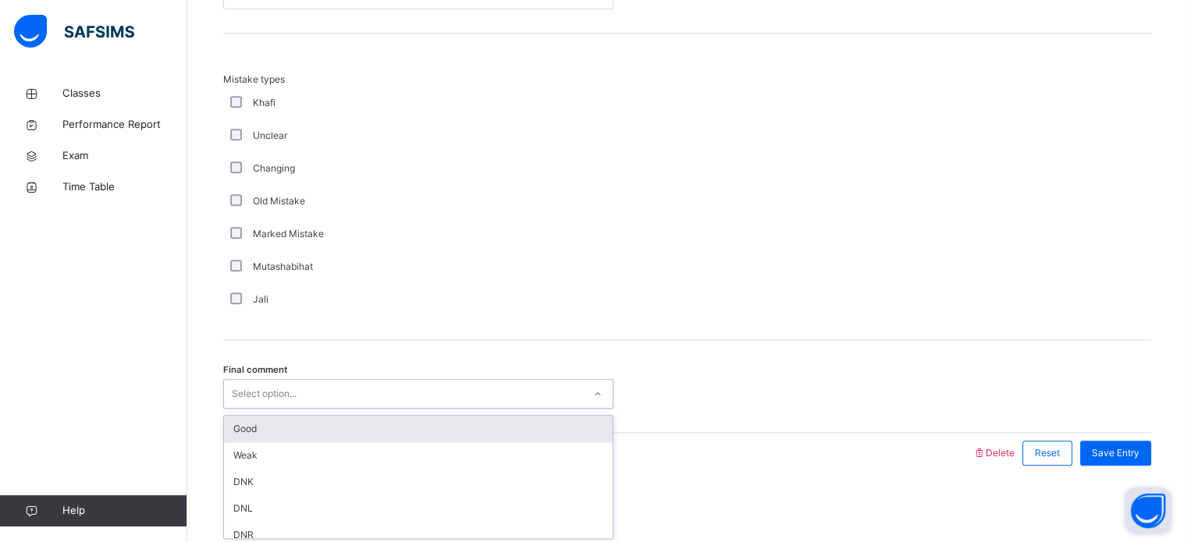
click at [250, 421] on div "Good" at bounding box center [418, 429] width 389 height 27
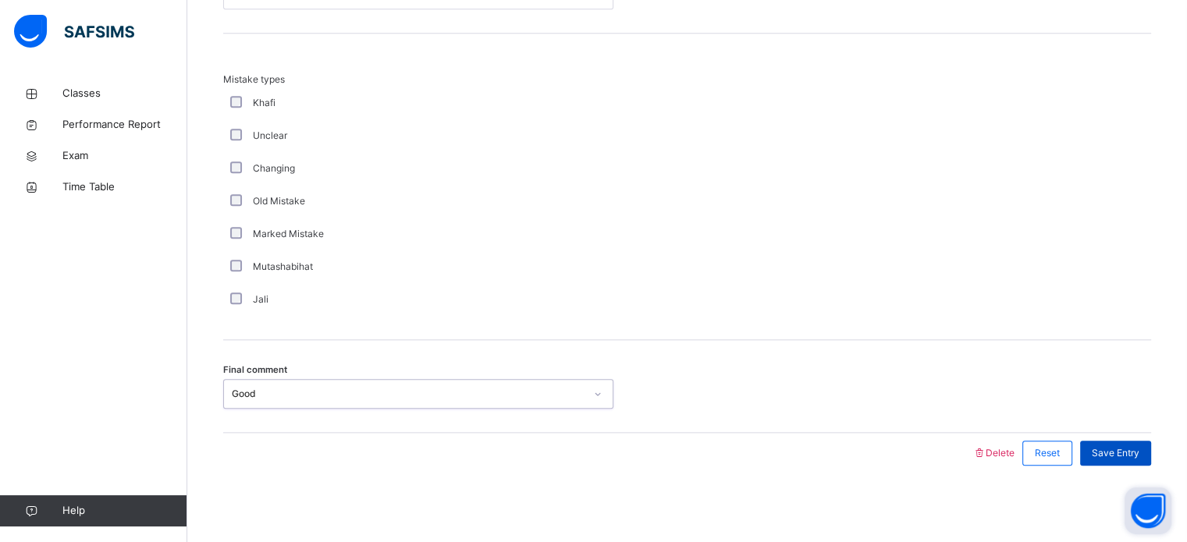
click at [1108, 462] on div "Save Entry" at bounding box center [1115, 453] width 71 height 25
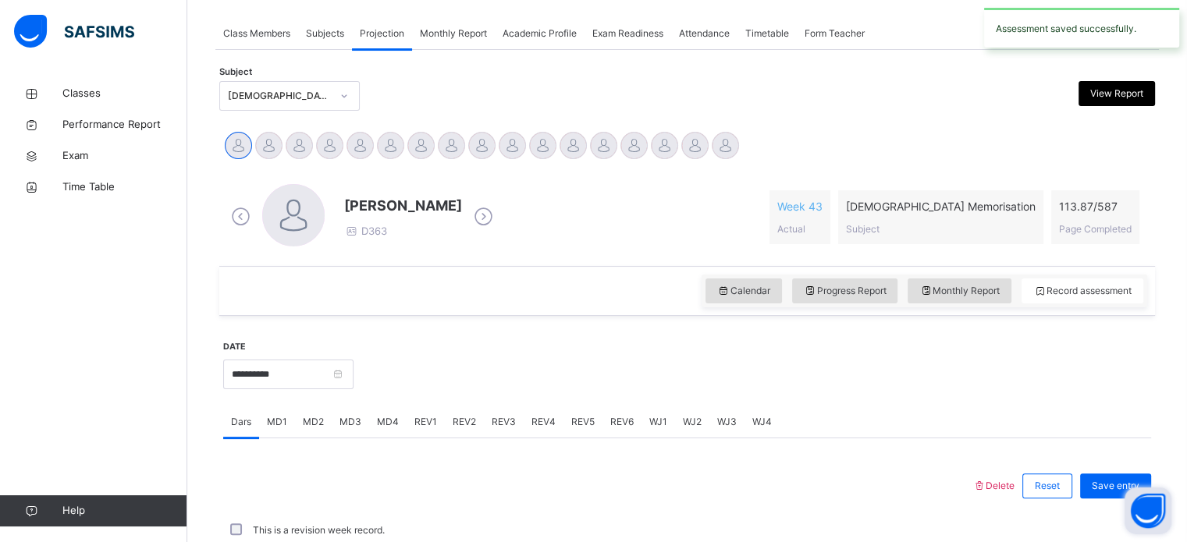
scroll to position [629, 0]
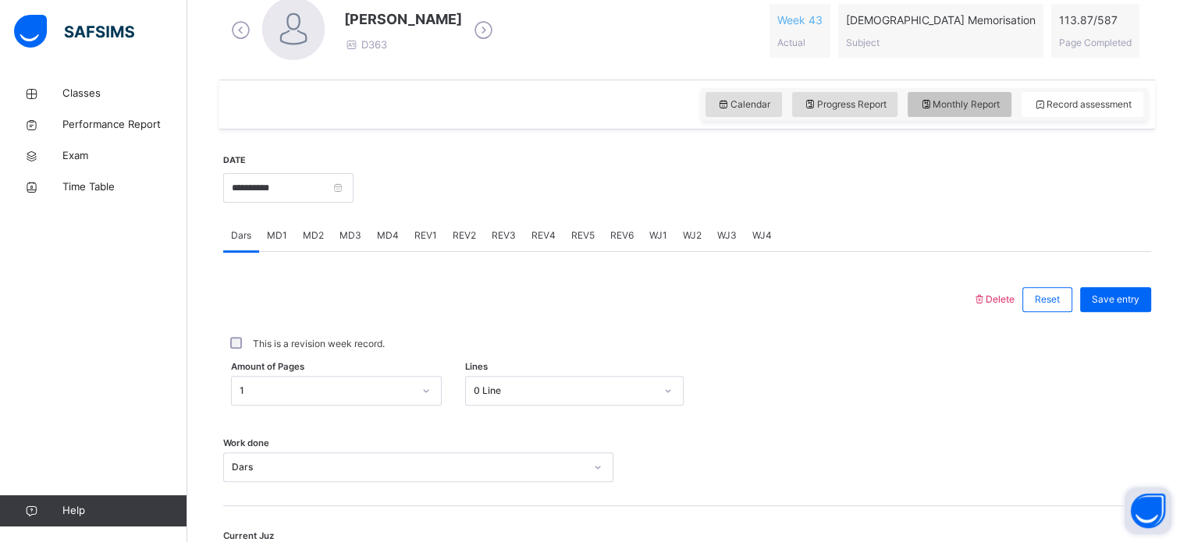
click at [991, 92] on div "Monthly Report" at bounding box center [960, 104] width 104 height 25
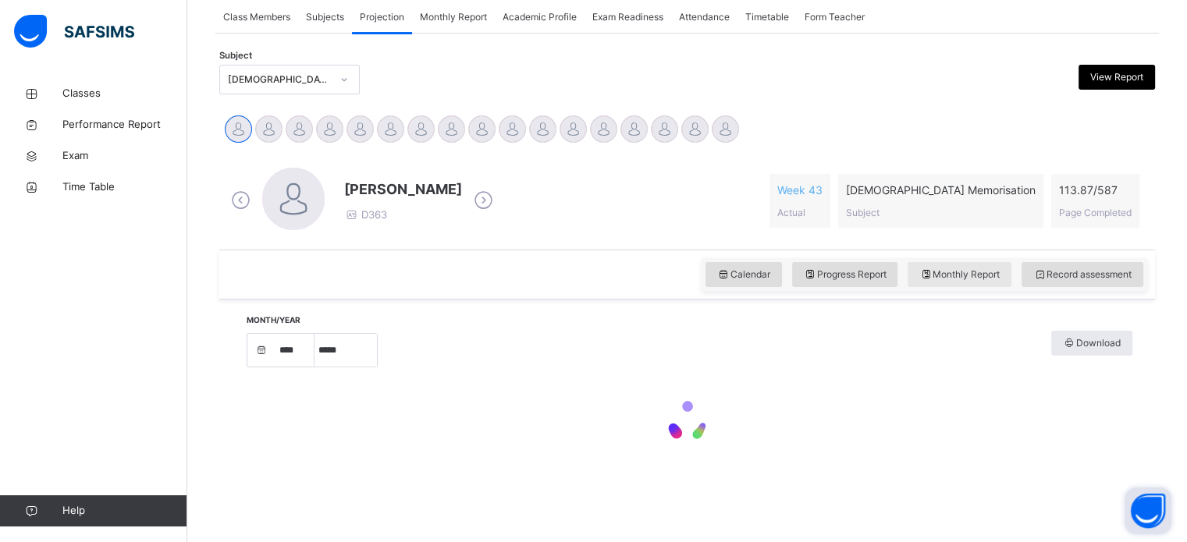
select select "****"
select select "*"
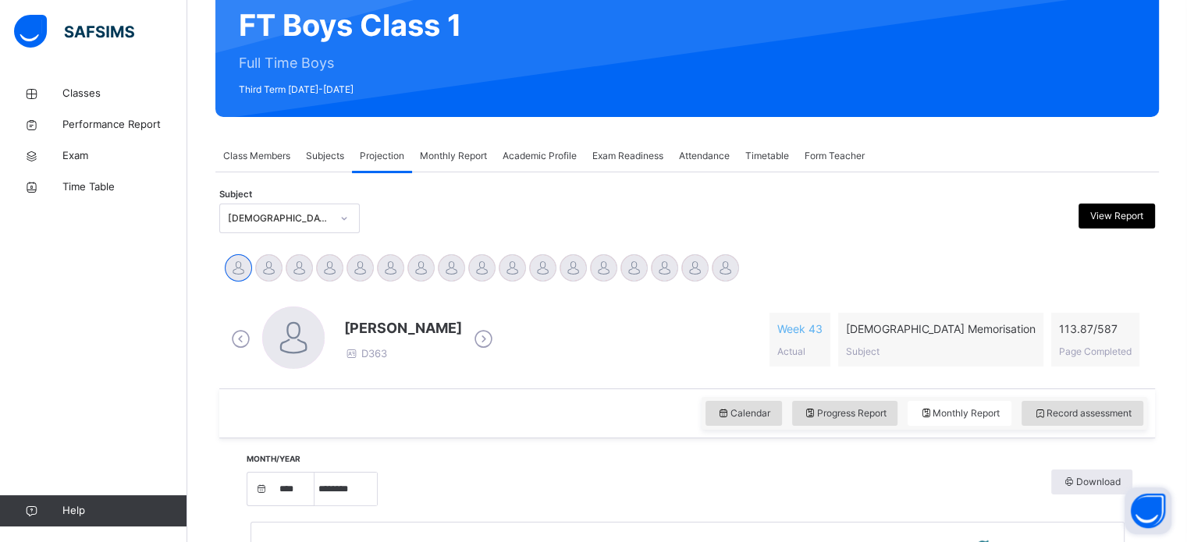
scroll to position [166, 0]
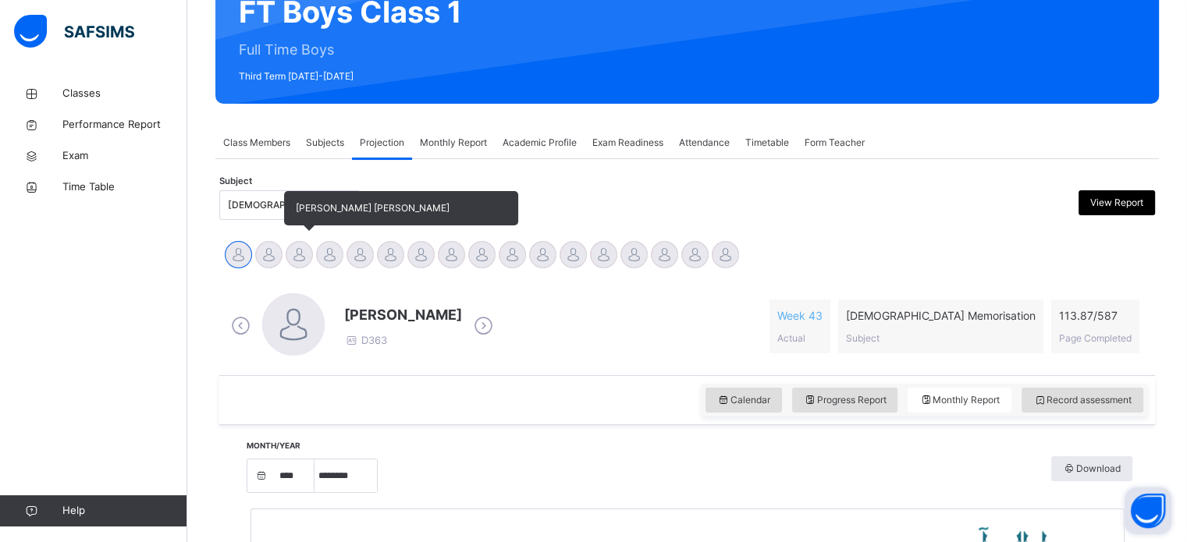
click at [299, 247] on div at bounding box center [299, 254] width 27 height 27
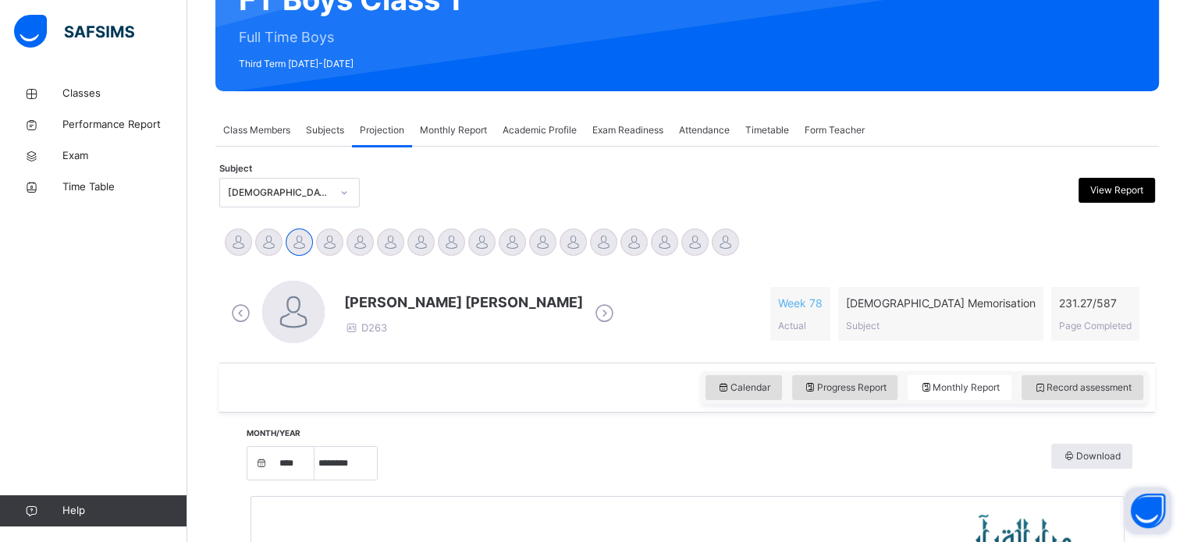
scroll to position [165, 0]
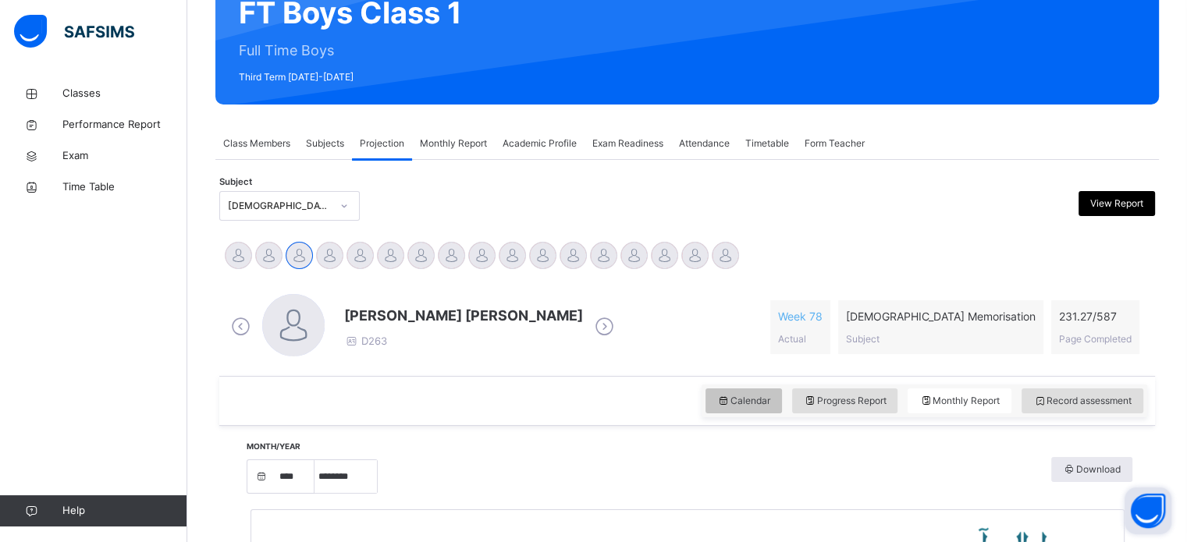
click at [745, 403] on span "Calendar" at bounding box center [743, 401] width 53 height 14
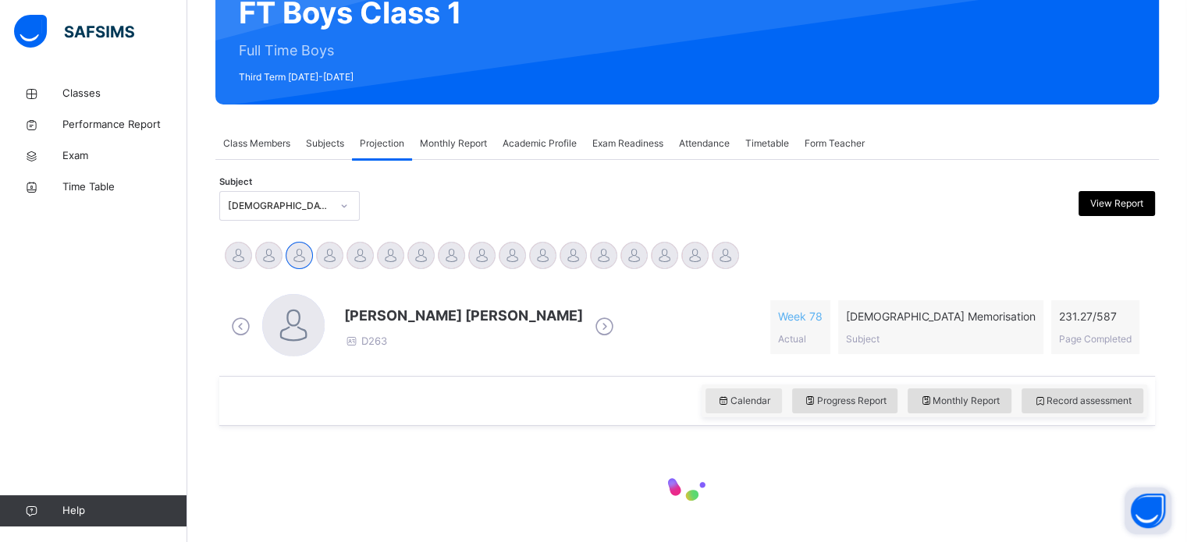
click at [745, 403] on span "Calendar" at bounding box center [743, 401] width 53 height 14
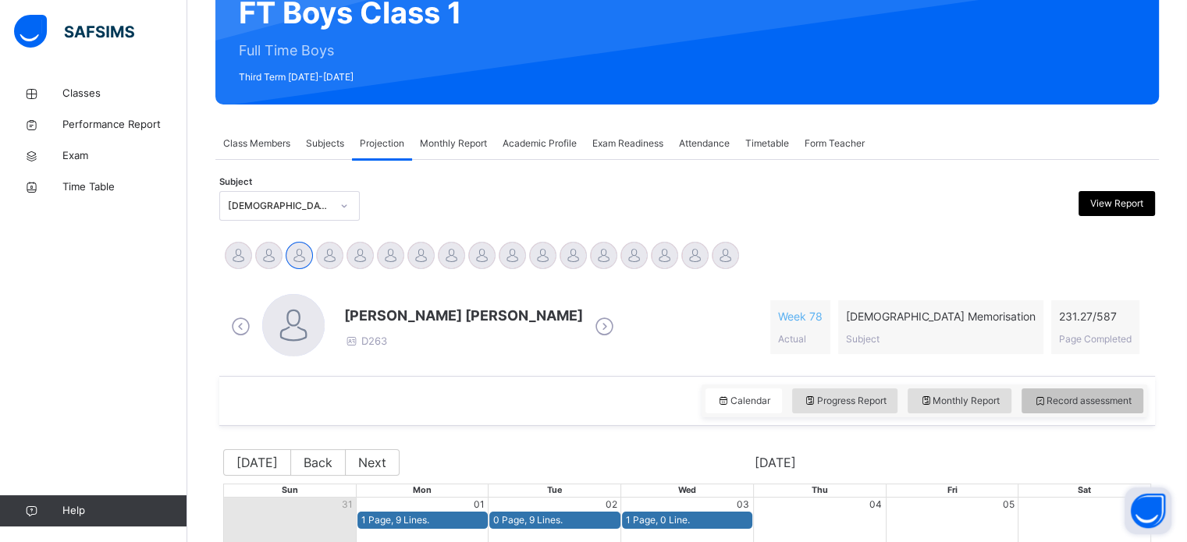
click at [1086, 402] on span "Record assessment" at bounding box center [1082, 401] width 98 height 14
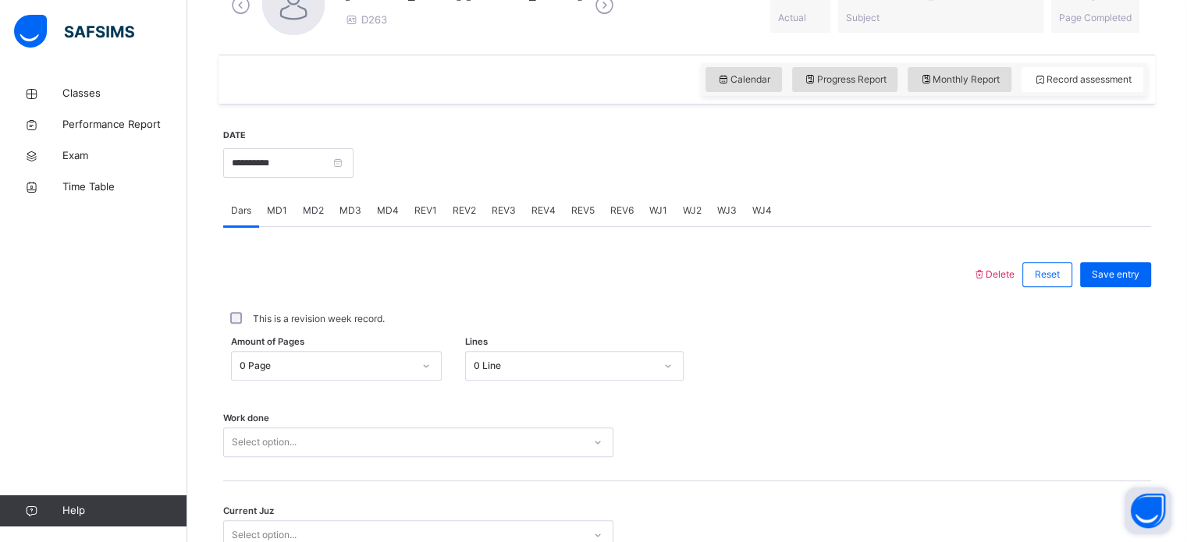
scroll to position [488, 0]
click at [297, 158] on input "**********" at bounding box center [288, 163] width 130 height 30
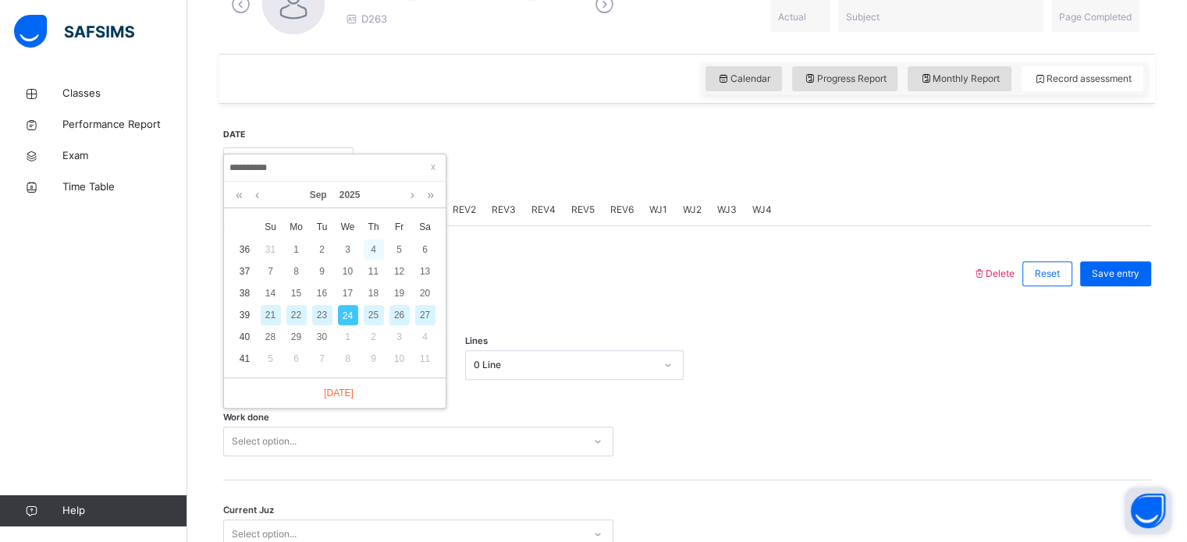
click at [368, 246] on div "4" at bounding box center [374, 250] width 20 height 20
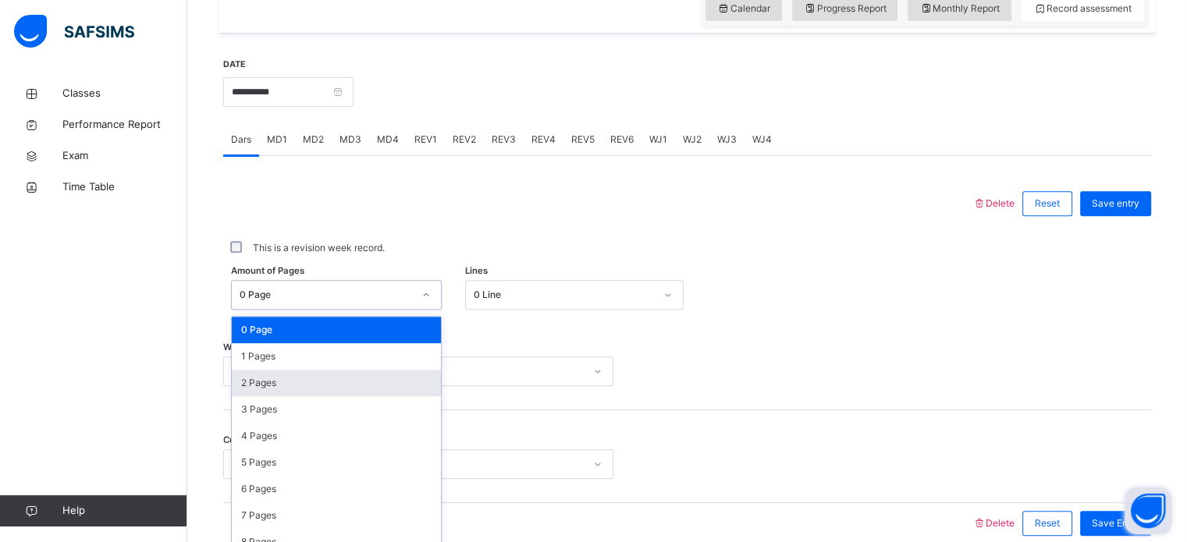
click at [303, 310] on div "option 2 Pages focused, 3 of 588. 588 results available. Use Up and Down to cho…" at bounding box center [336, 295] width 211 height 30
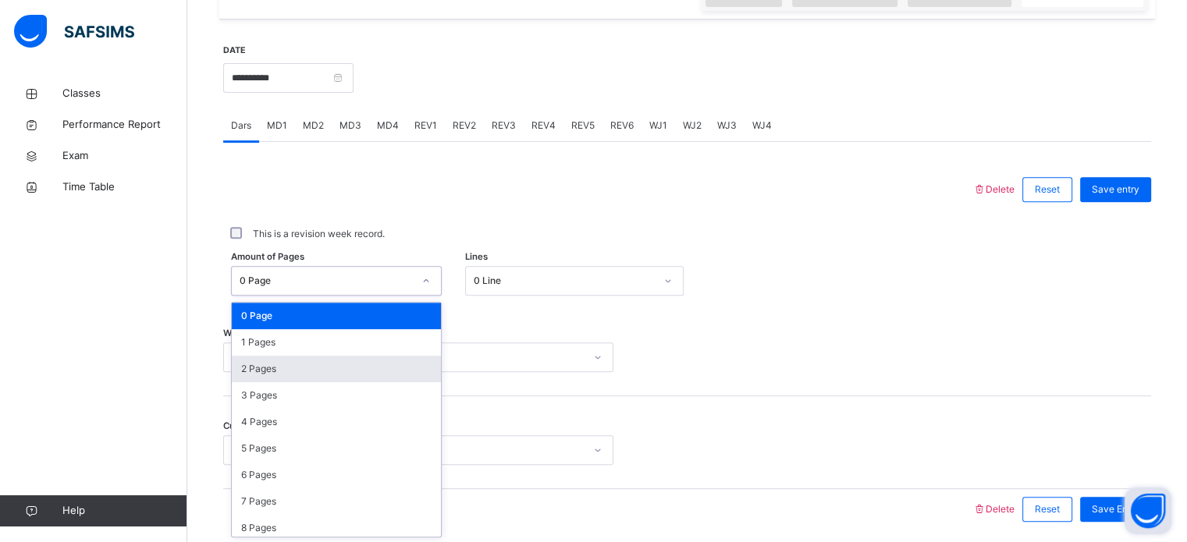
scroll to position [573, 0]
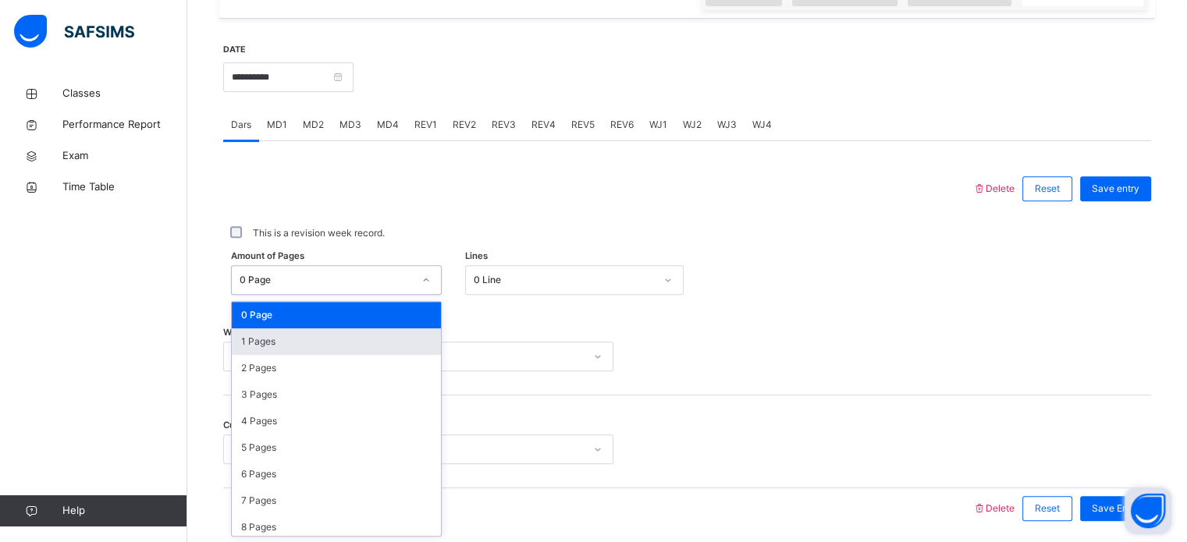
click at [304, 349] on div "1 Pages" at bounding box center [336, 342] width 209 height 27
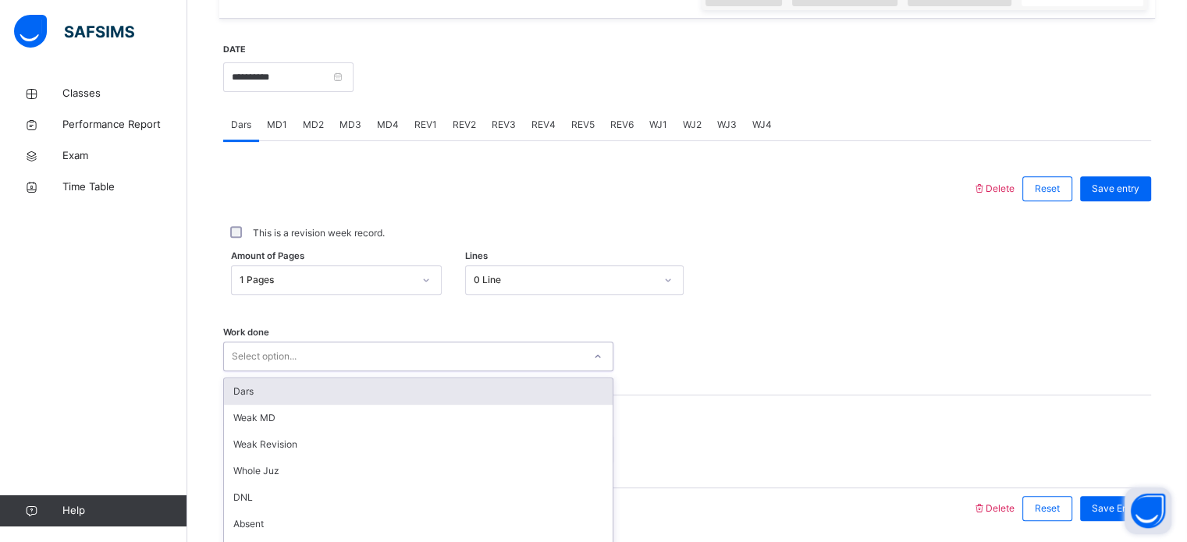
scroll to position [629, 0]
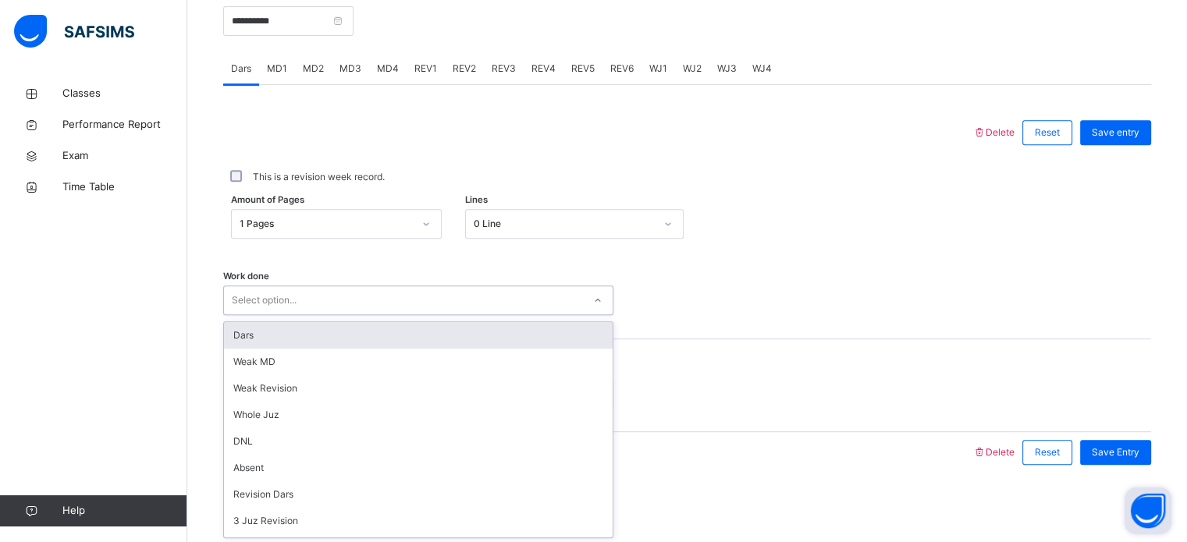
click at [304, 315] on div "option Dars focused, 1 of 16. 16 results available. Use Up and Down to choose o…" at bounding box center [418, 301] width 390 height 30
click at [305, 343] on div "Dars" at bounding box center [418, 335] width 389 height 27
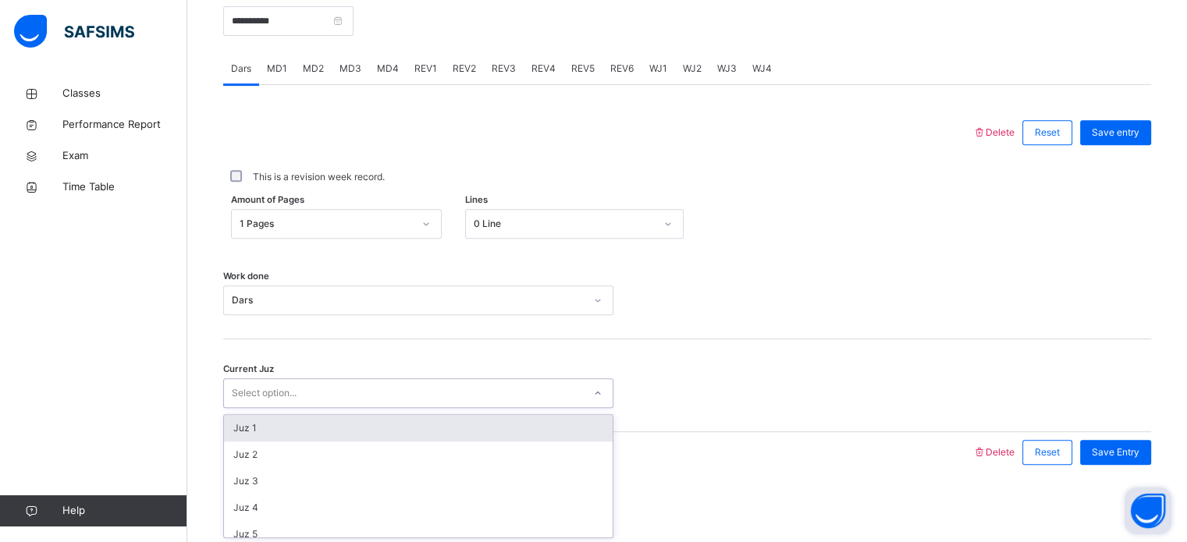
click at [312, 389] on div "Select option..." at bounding box center [403, 394] width 359 height 24
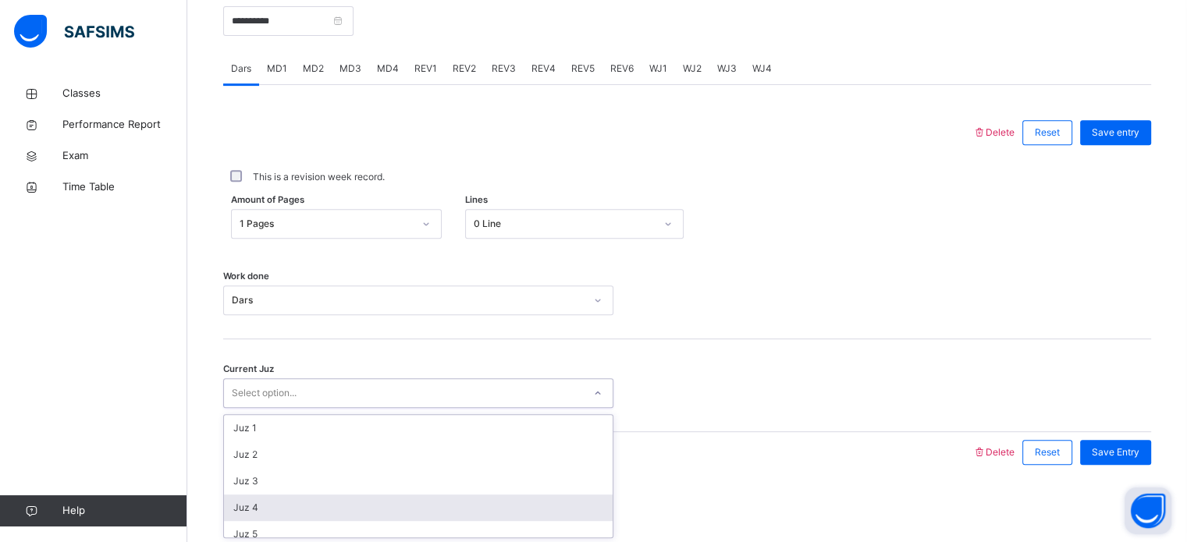
click at [328, 495] on div "Juz 4" at bounding box center [418, 508] width 389 height 27
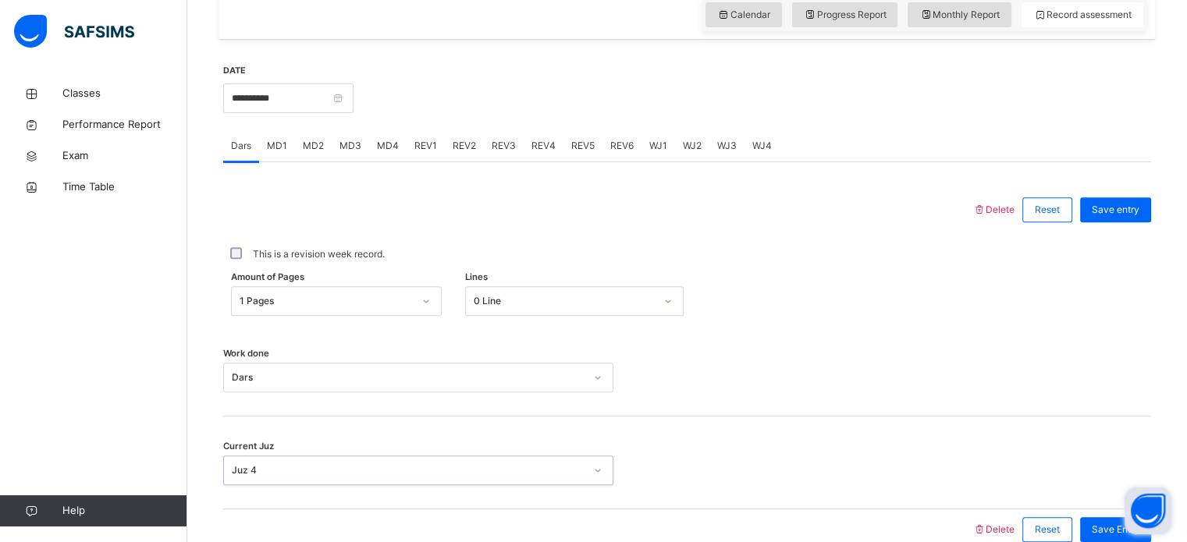
scroll to position [550, 0]
click at [1112, 216] on span "Save entry" at bounding box center [1116, 212] width 48 height 14
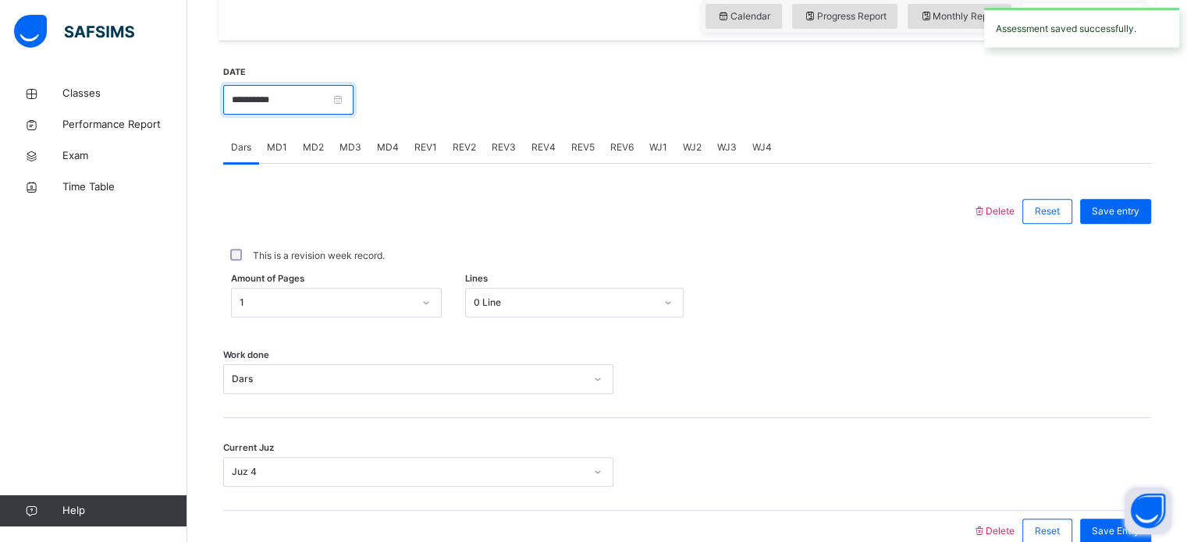
click at [264, 98] on input "**********" at bounding box center [288, 100] width 130 height 30
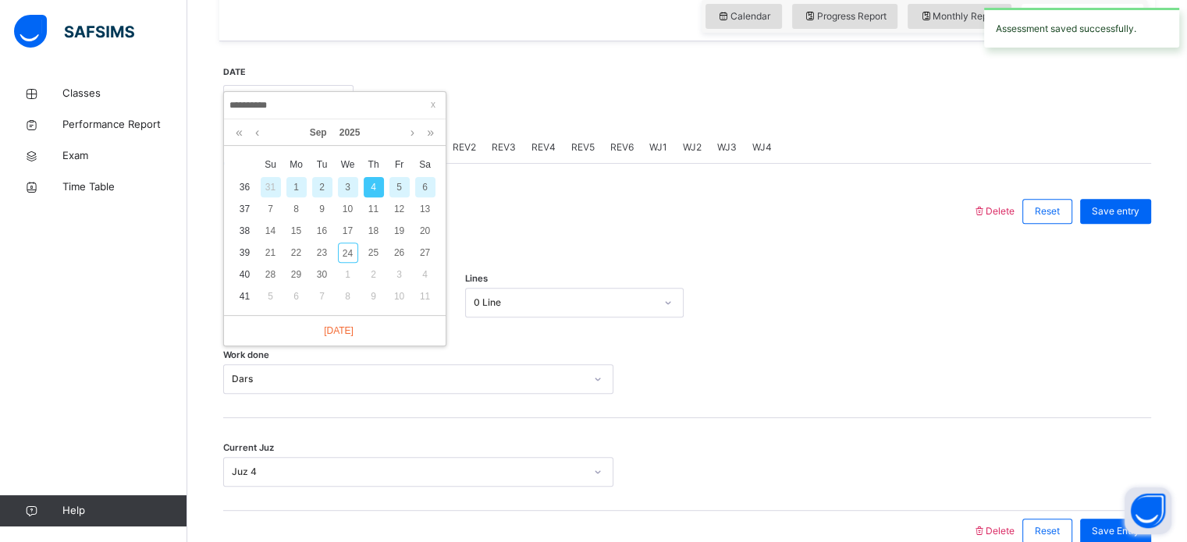
click at [394, 178] on div "5" at bounding box center [399, 187] width 20 height 20
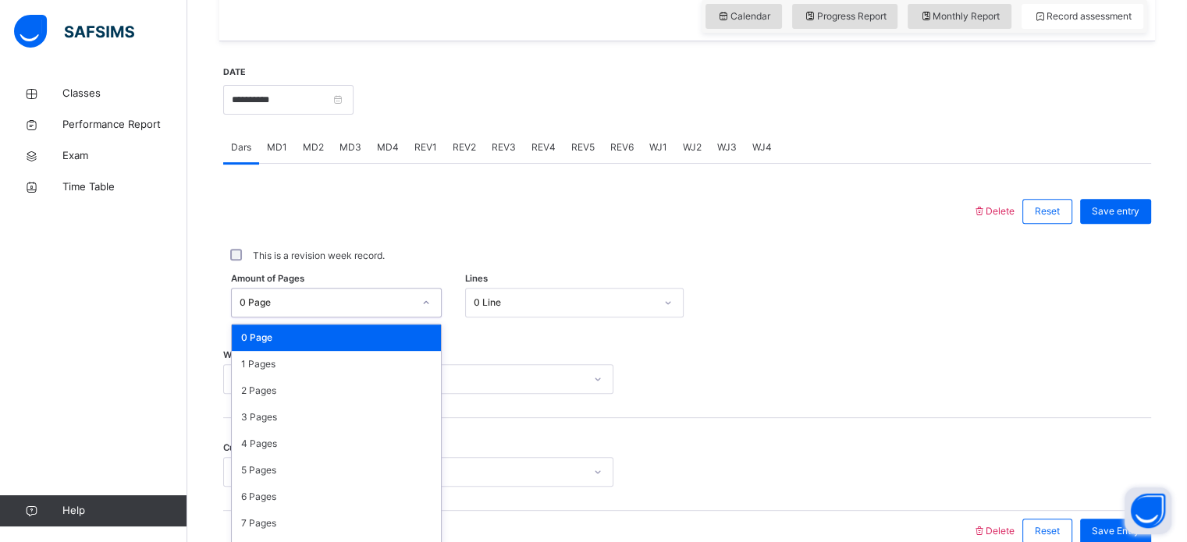
scroll to position [573, 0]
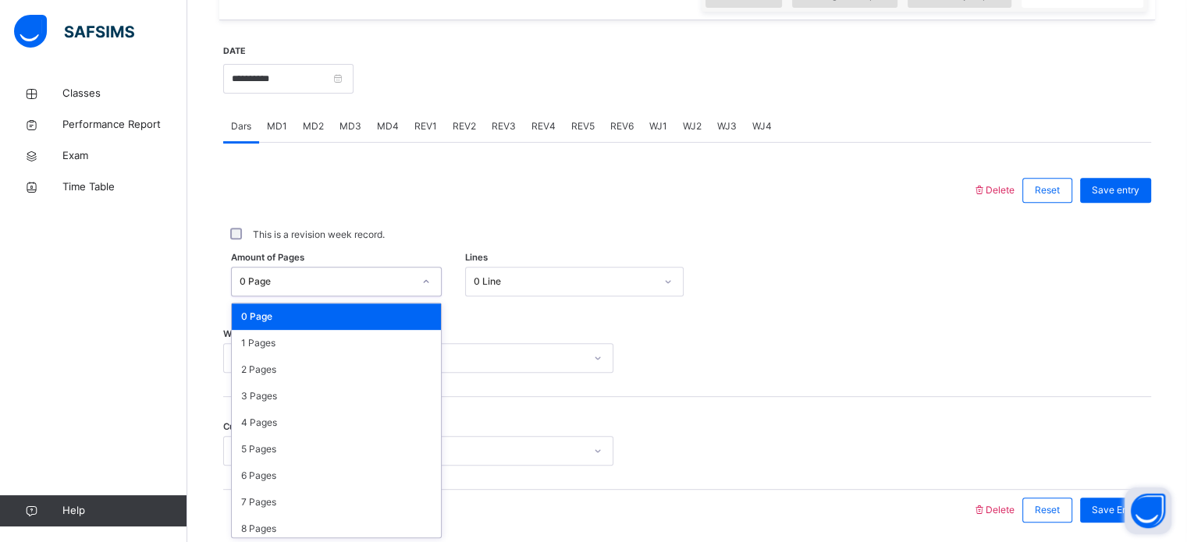
click at [290, 300] on div "Amount of Pages option 0 Page focused, 1 of 588. 588 results available. Use Up …" at bounding box center [687, 281] width 928 height 45
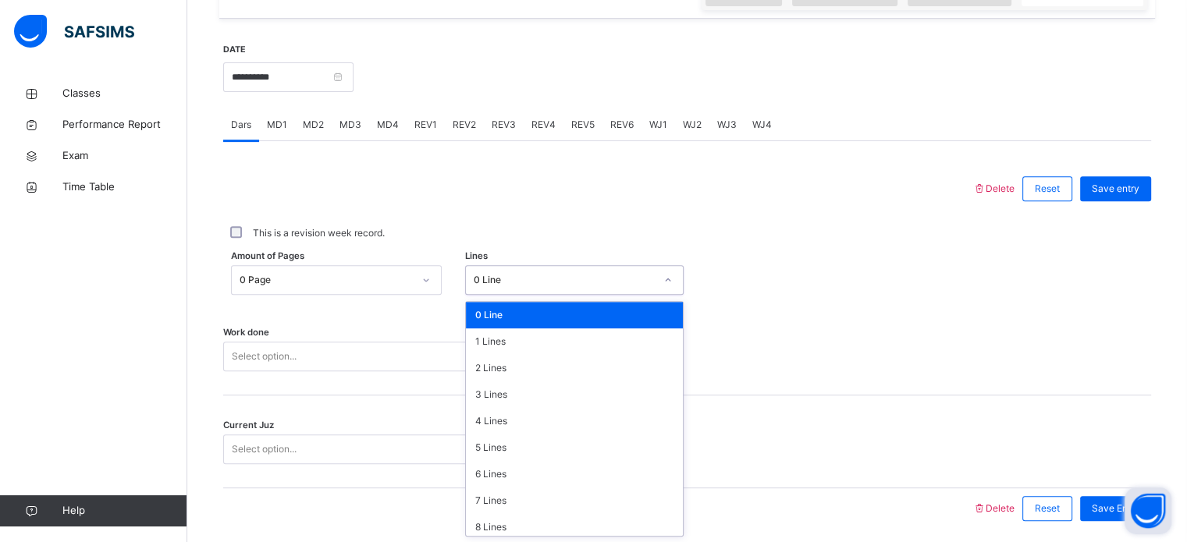
click at [521, 283] on div "0 Line" at bounding box center [564, 280] width 181 height 14
click at [532, 517] on div "8 Lines" at bounding box center [574, 527] width 217 height 27
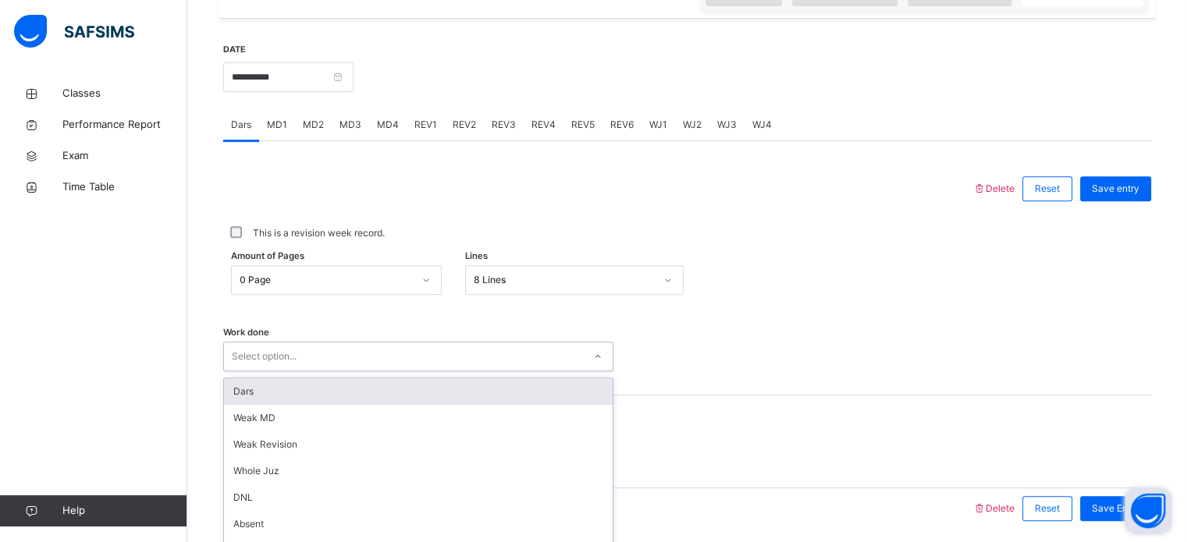
scroll to position [629, 0]
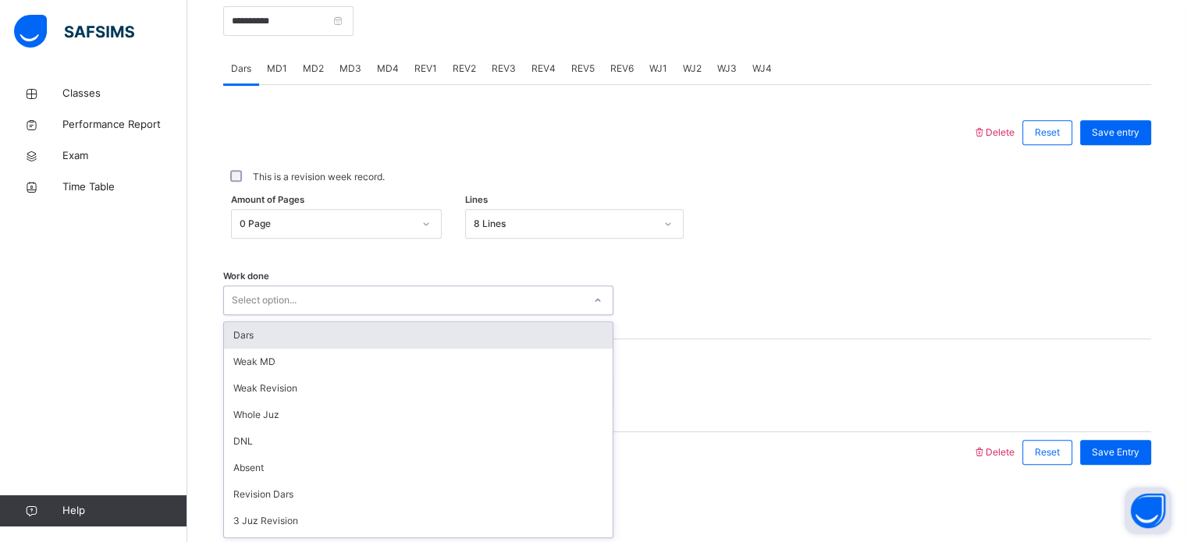
click at [322, 315] on div "option Dars focused, 1 of 16. 16 results available. Use Up and Down to choose o…" at bounding box center [418, 301] width 390 height 30
click at [333, 340] on div "Dars" at bounding box center [418, 335] width 389 height 27
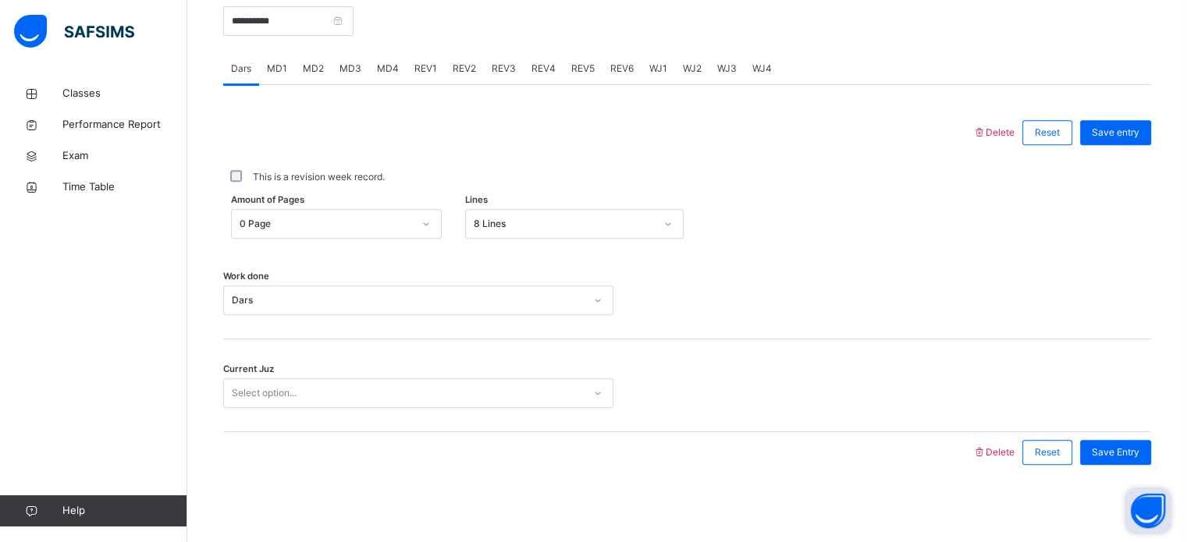
drag, startPoint x: 335, startPoint y: 409, endPoint x: 346, endPoint y: 407, distance: 11.2
click at [346, 407] on div "Current Juz Select option..." at bounding box center [687, 386] width 928 height 93
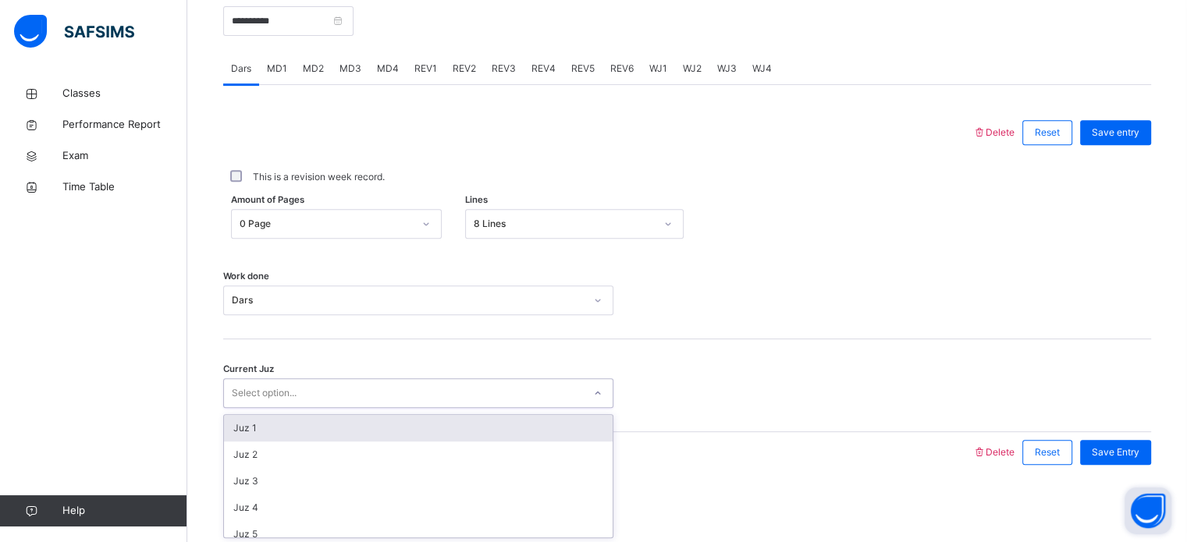
click at [346, 407] on div "Select option..." at bounding box center [418, 394] width 390 height 30
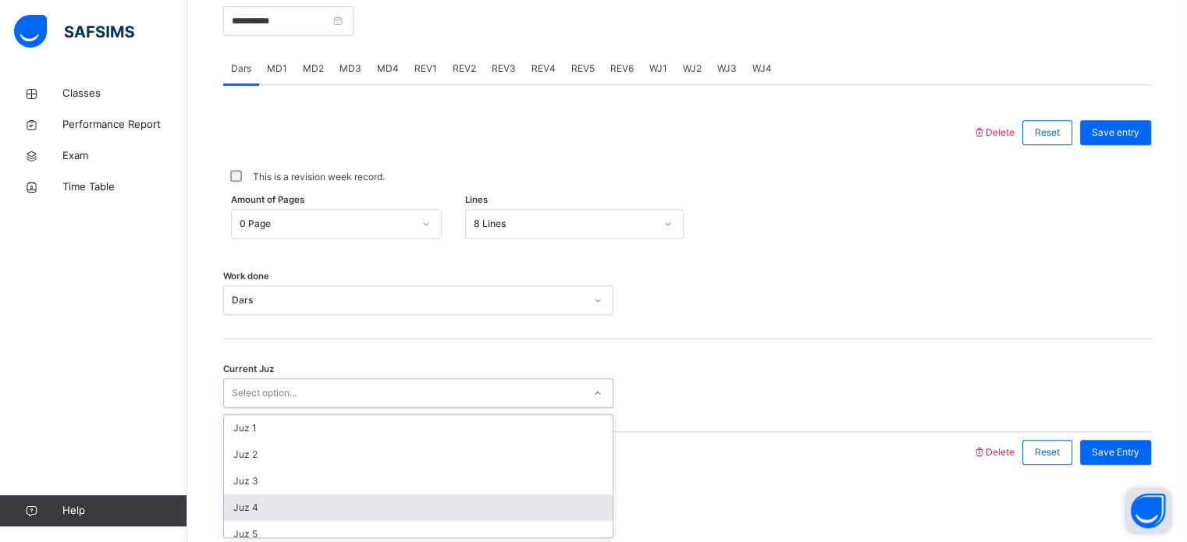
click at [359, 515] on div "Juz 4" at bounding box center [418, 508] width 389 height 27
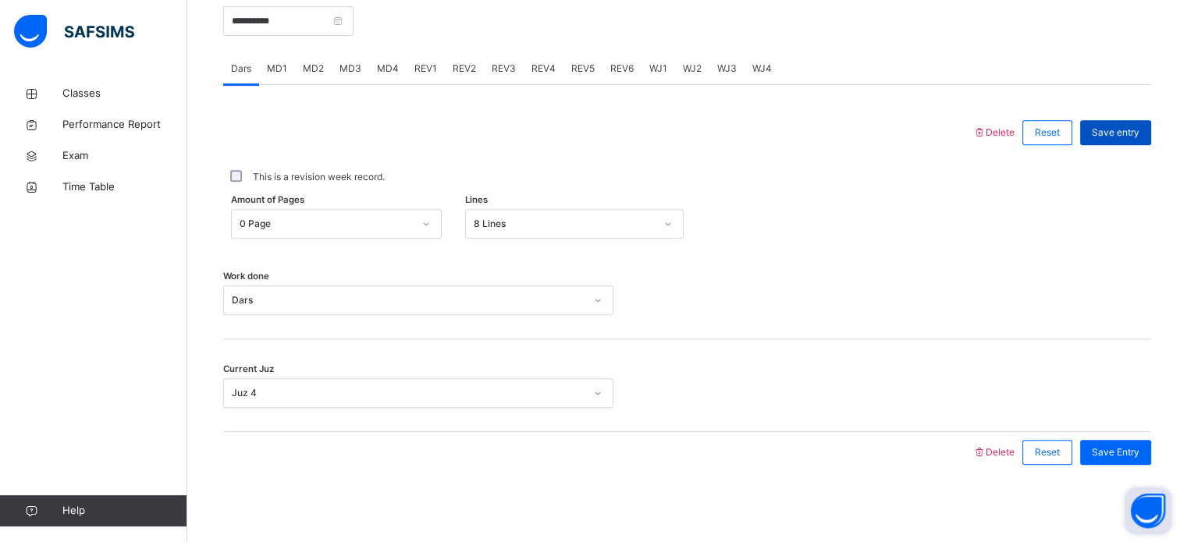
click at [1140, 133] on span "Save entry" at bounding box center [1116, 133] width 48 height 14
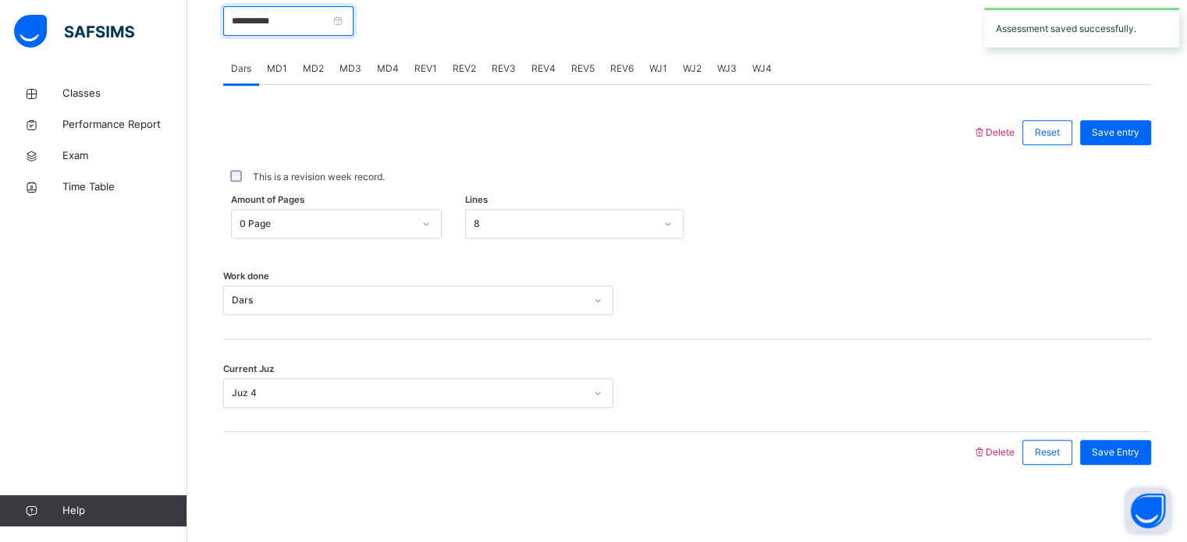
click at [275, 31] on input "**********" at bounding box center [288, 21] width 130 height 30
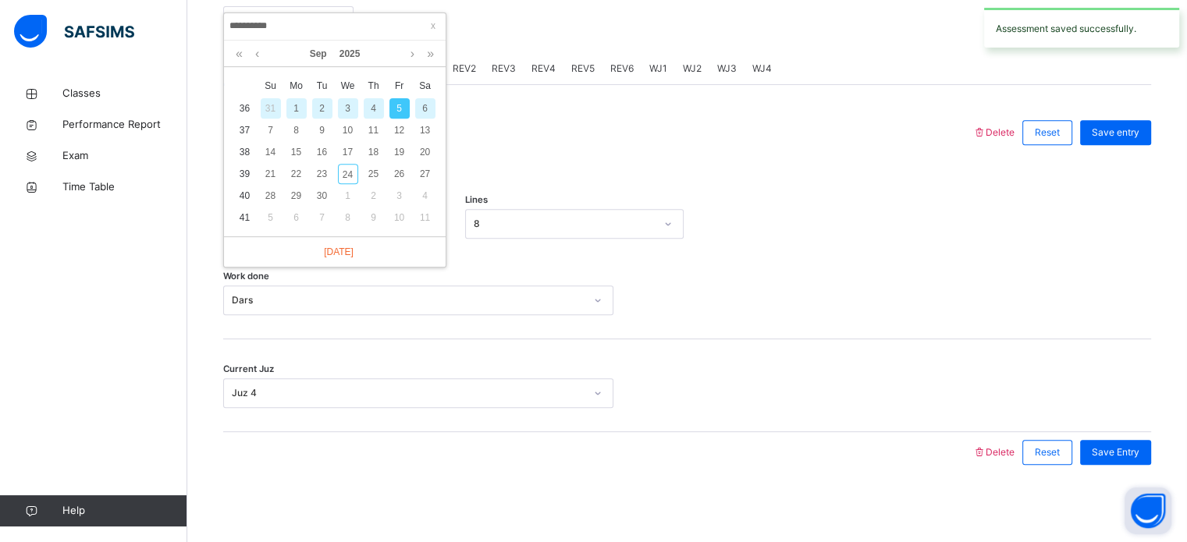
click at [427, 109] on div "6" at bounding box center [425, 108] width 20 height 20
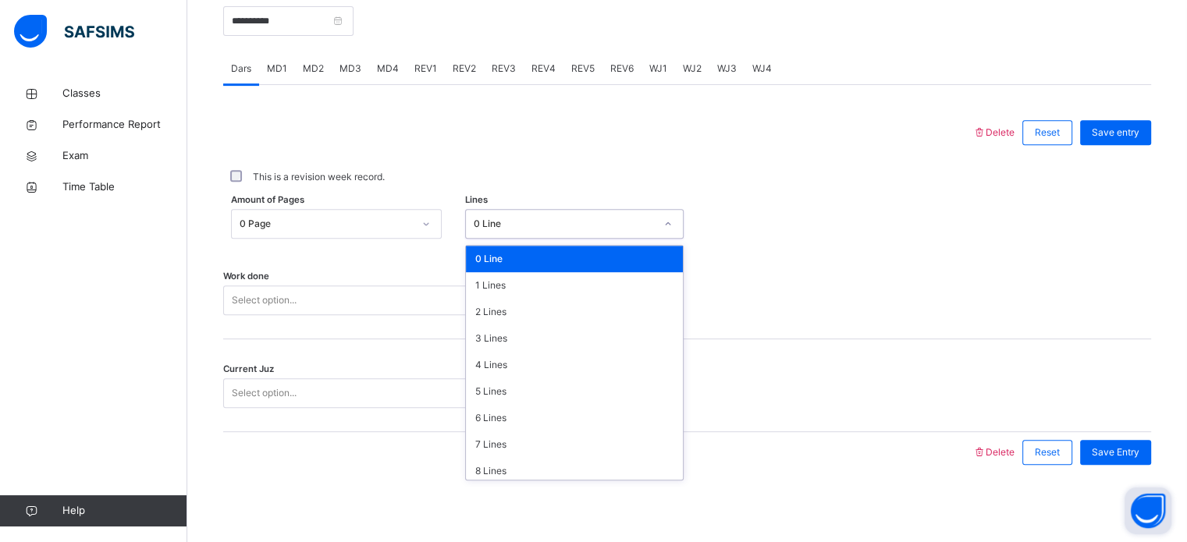
click at [499, 221] on div "0 Line" at bounding box center [564, 224] width 181 height 14
click at [544, 458] on div "8 Lines" at bounding box center [574, 471] width 217 height 27
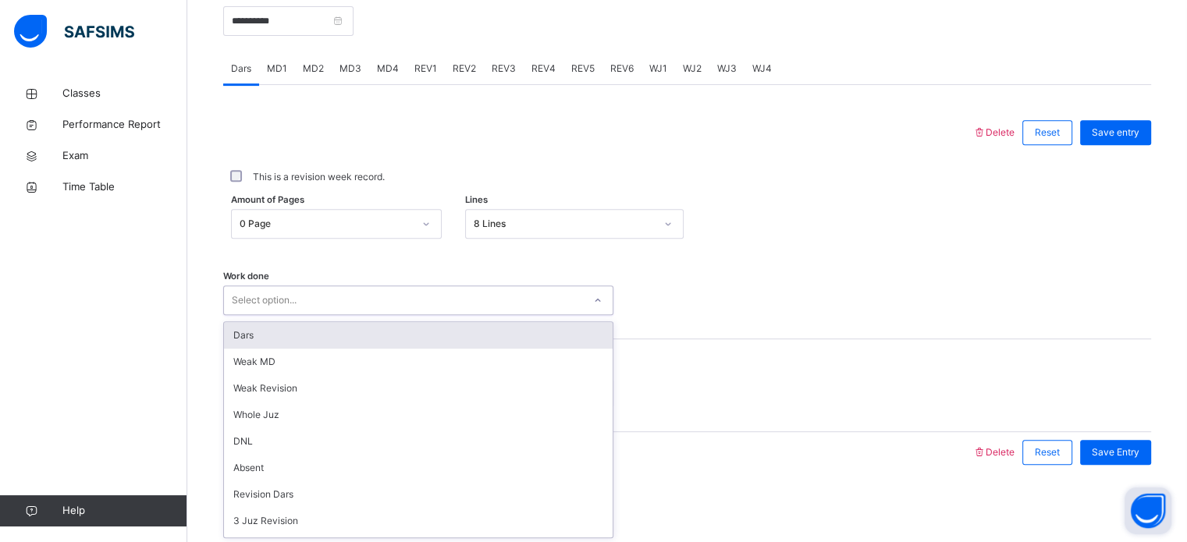
drag, startPoint x: 277, startPoint y: 301, endPoint x: 293, endPoint y: 340, distance: 42.3
click at [293, 315] on div "option Dars focused, 1 of 16. 16 results available. Use Up and Down to choose o…" at bounding box center [418, 301] width 390 height 30
click at [293, 340] on div "Dars" at bounding box center [418, 335] width 389 height 27
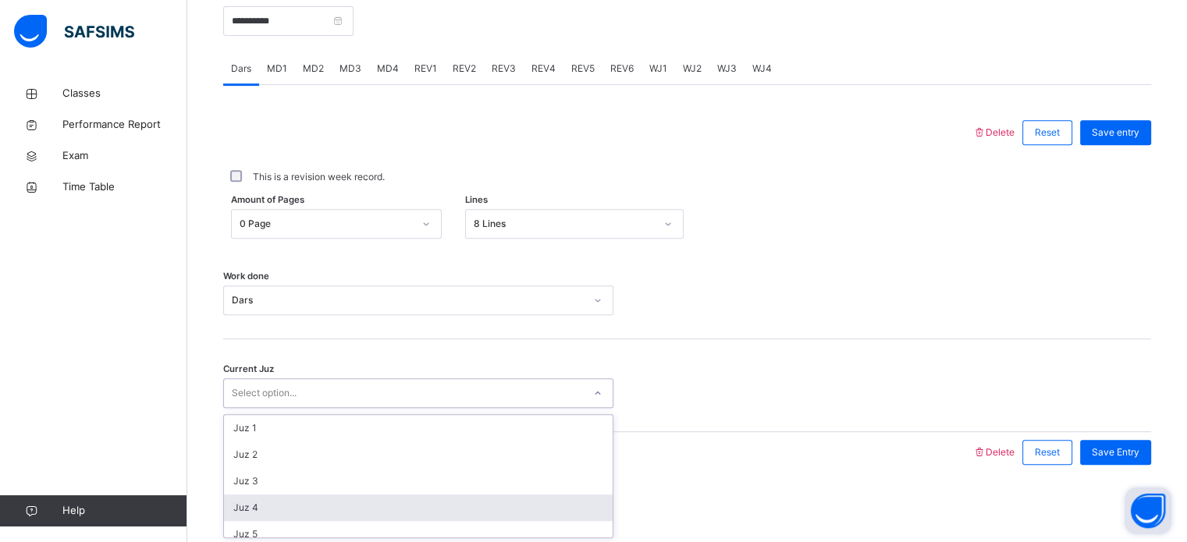
drag, startPoint x: 295, startPoint y: 391, endPoint x: 307, endPoint y: 506, distance: 115.3
click at [307, 408] on div "option Juz 4 focused, 4 of 30. 30 results available. Use Up and Down to choose …" at bounding box center [418, 394] width 390 height 30
click at [307, 506] on div "Juz 4" at bounding box center [418, 508] width 389 height 27
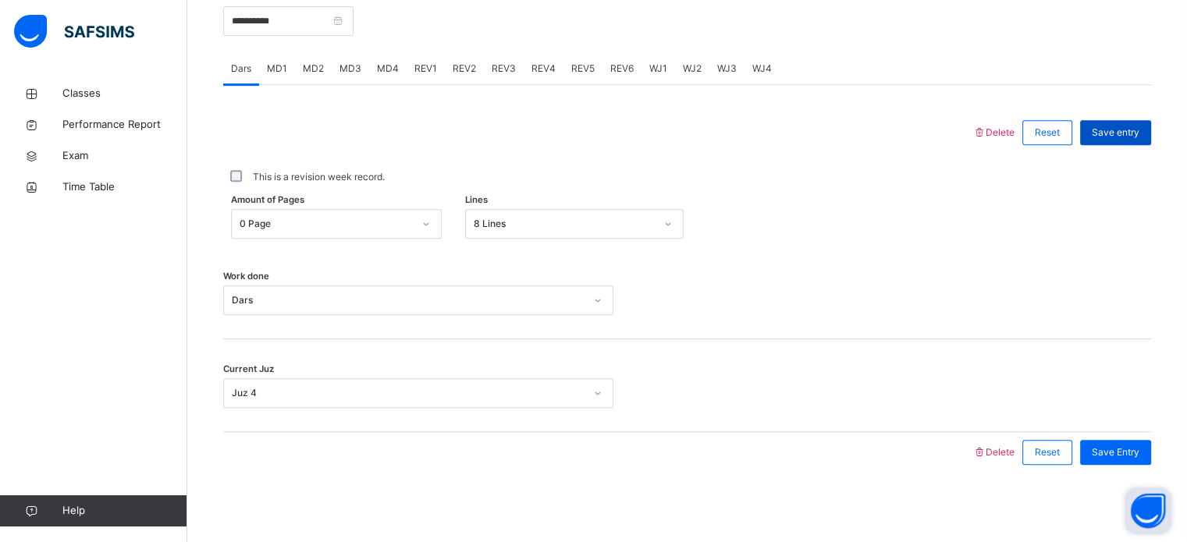
click at [1116, 121] on div "Save entry" at bounding box center [1115, 132] width 71 height 25
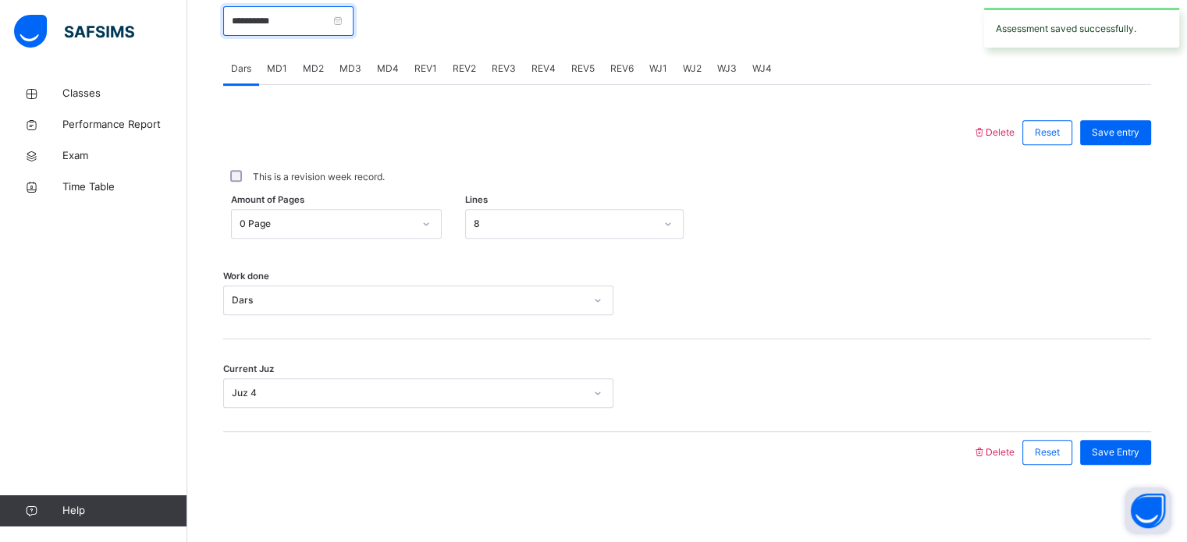
click at [260, 26] on input "**********" at bounding box center [288, 21] width 130 height 30
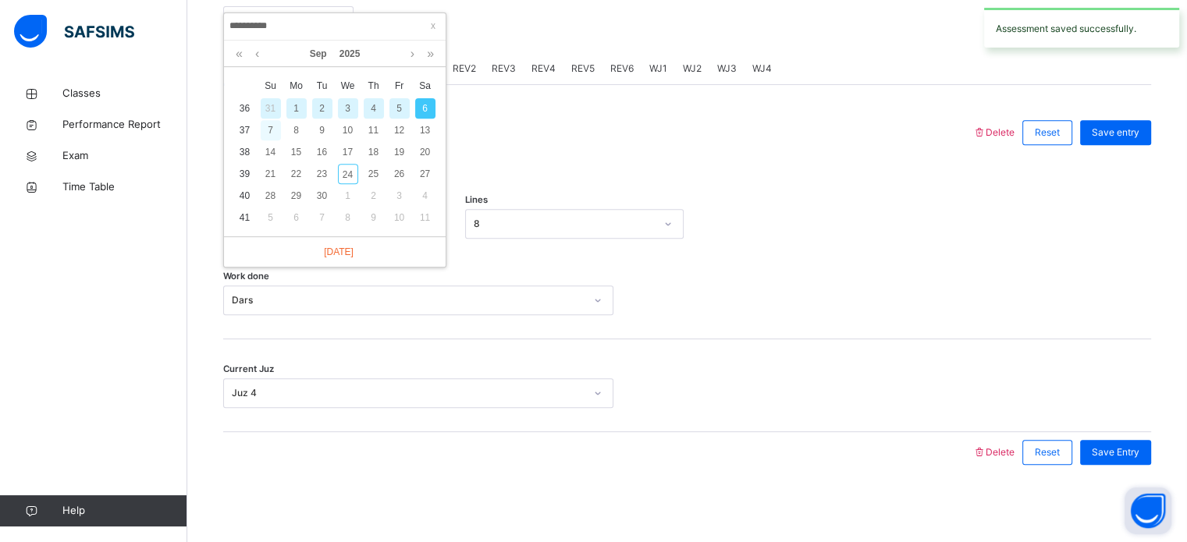
click at [265, 133] on div "7" at bounding box center [271, 130] width 20 height 20
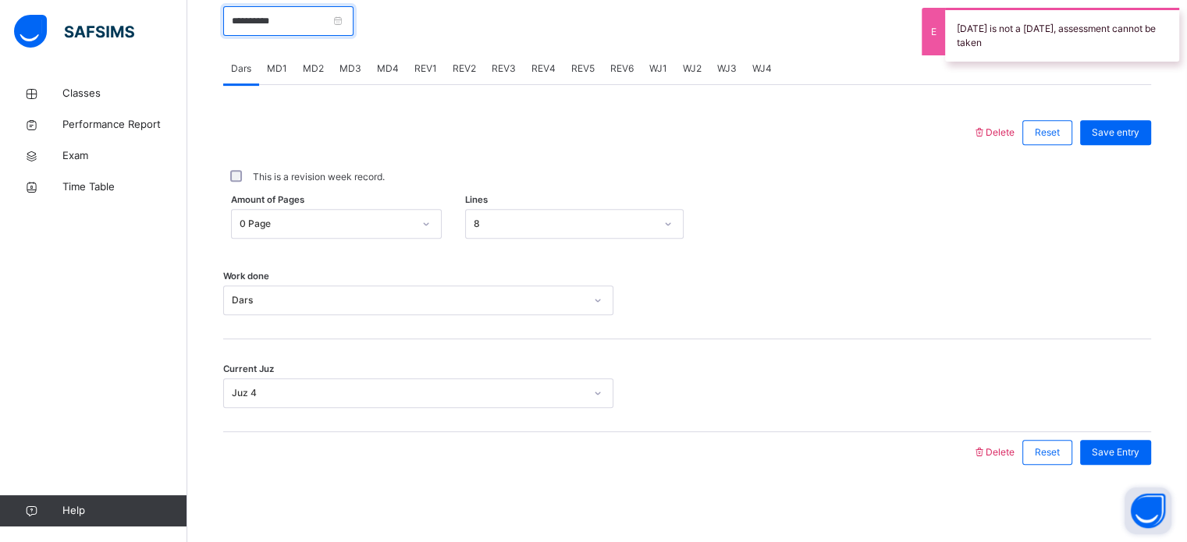
click at [326, 15] on input "**********" at bounding box center [288, 21] width 130 height 30
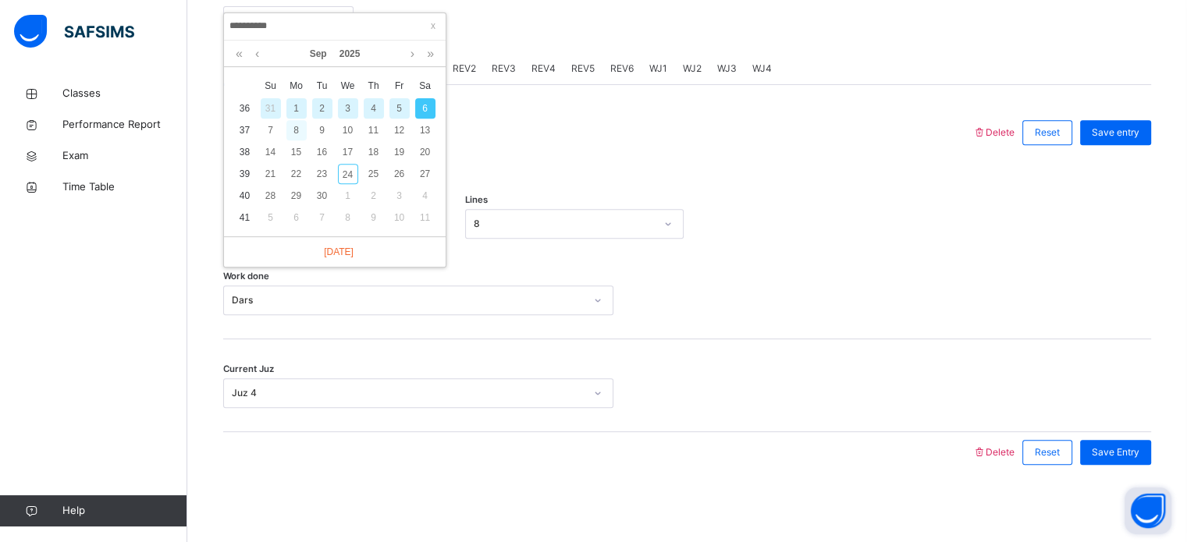
click at [297, 130] on div "8" at bounding box center [296, 130] width 20 height 20
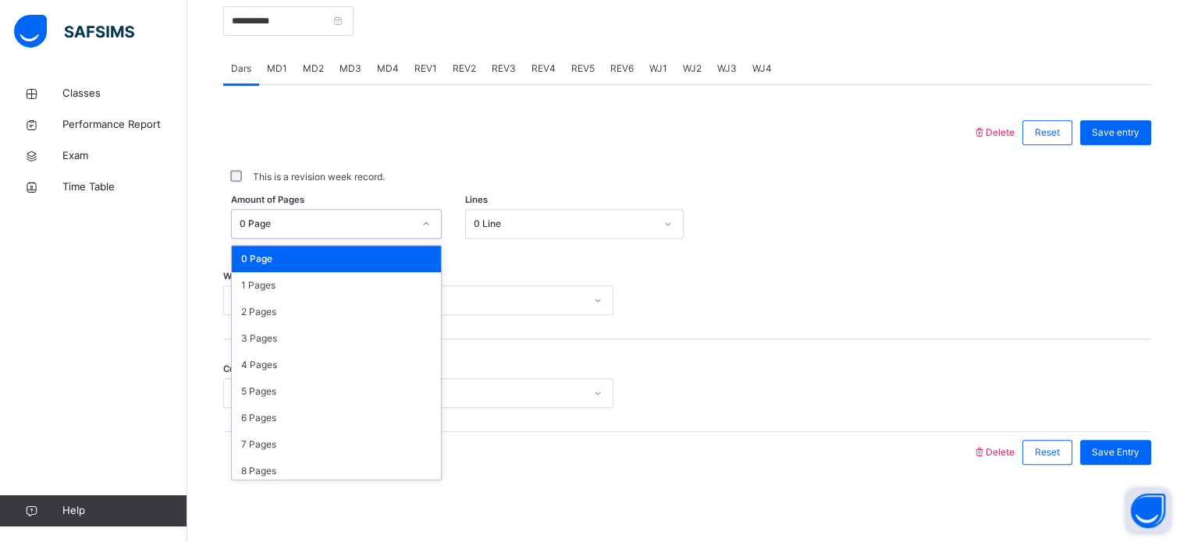
click at [285, 222] on div "0 Page" at bounding box center [326, 224] width 173 height 14
click at [294, 296] on div "1 Pages" at bounding box center [336, 285] width 209 height 27
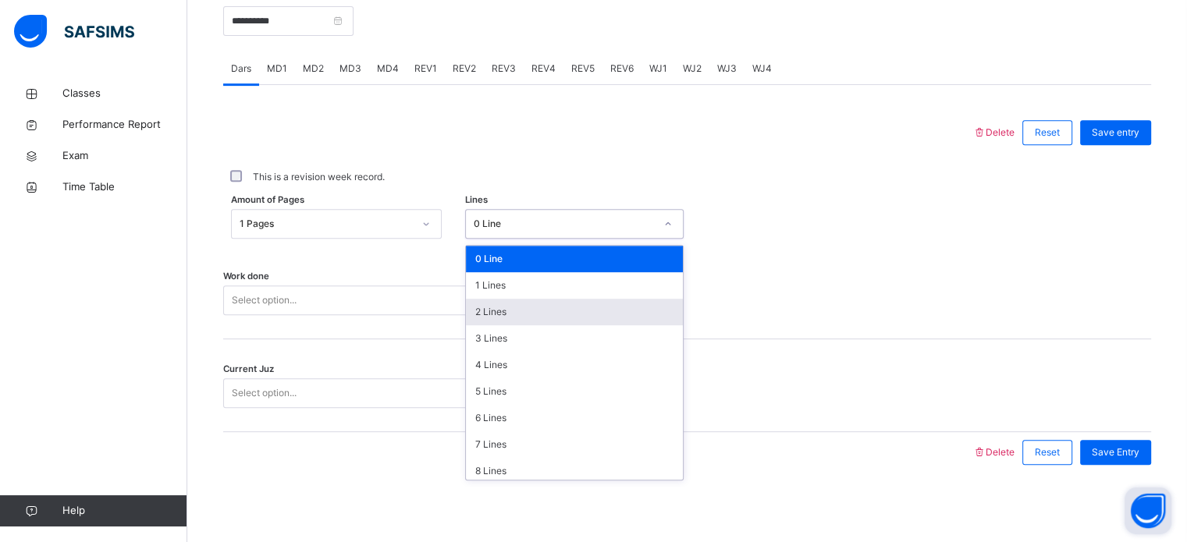
drag, startPoint x: 517, startPoint y: 220, endPoint x: 524, endPoint y: 305, distance: 85.4
click at [524, 239] on div "option 2 Lines focused, 3 of 16. 16 results available. Use Up and Down to choos…" at bounding box center [574, 224] width 219 height 30
click at [524, 305] on div "2 Lines" at bounding box center [574, 312] width 217 height 27
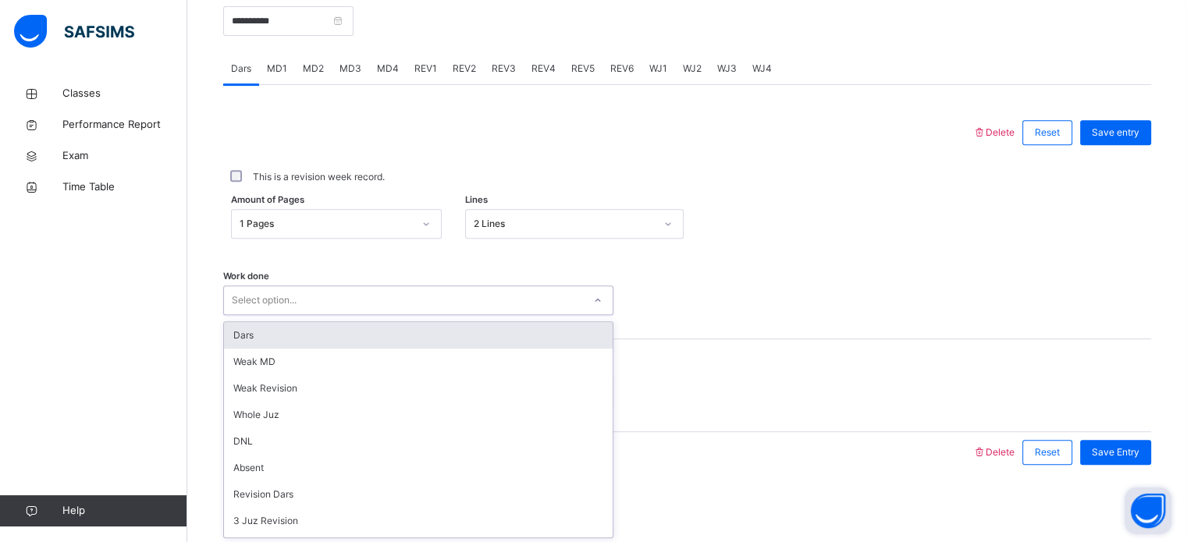
click at [411, 302] on div "Select option..." at bounding box center [403, 301] width 359 height 24
click at [420, 340] on div "Dars" at bounding box center [418, 335] width 389 height 27
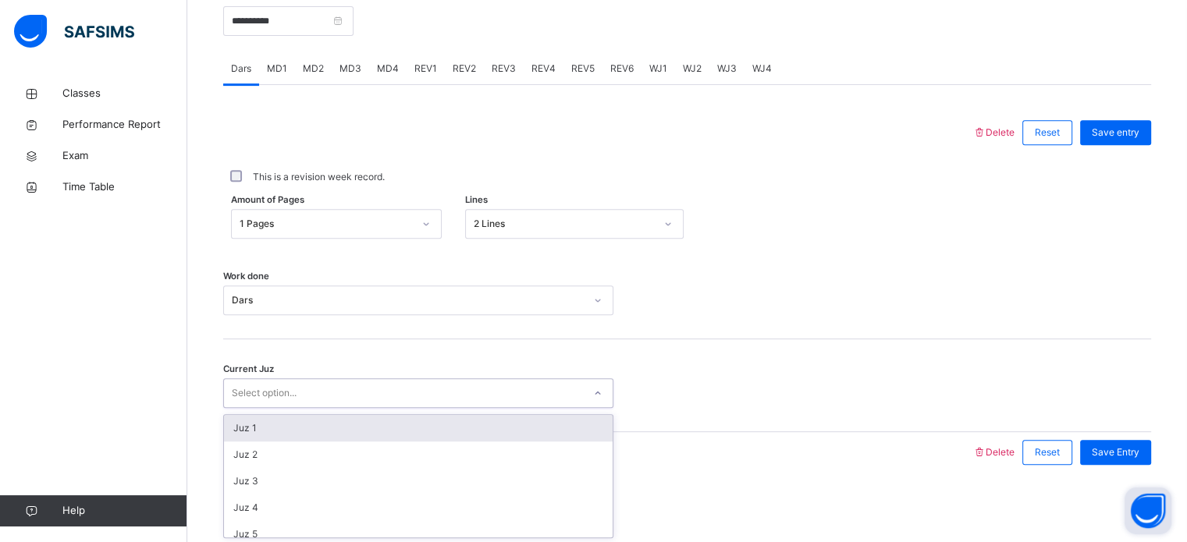
click at [401, 405] on div "Select option..." at bounding box center [418, 394] width 390 height 30
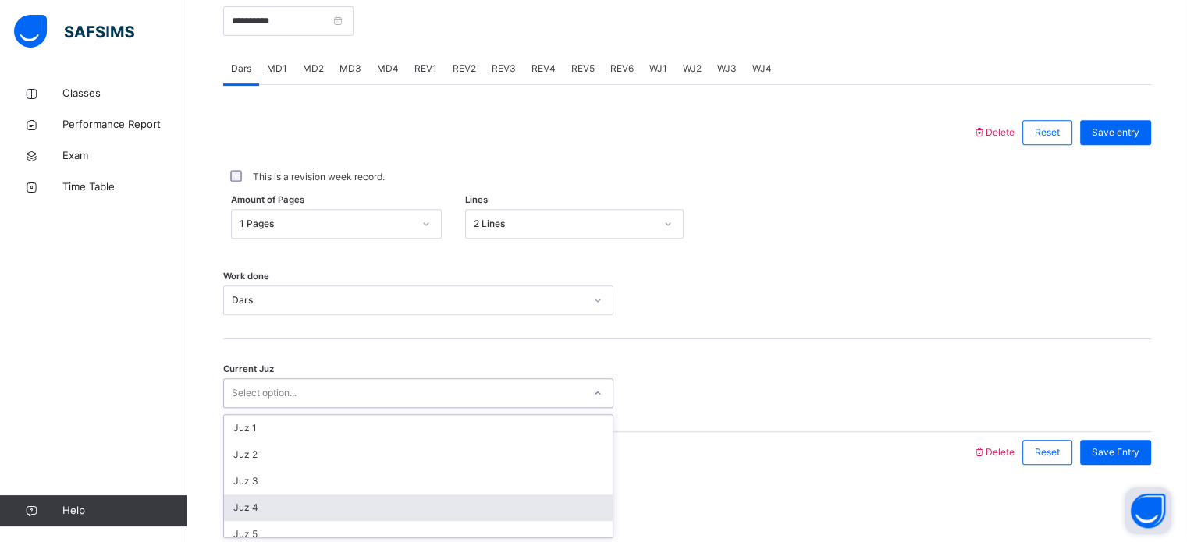
click at [403, 507] on div "Juz 4" at bounding box center [418, 508] width 389 height 27
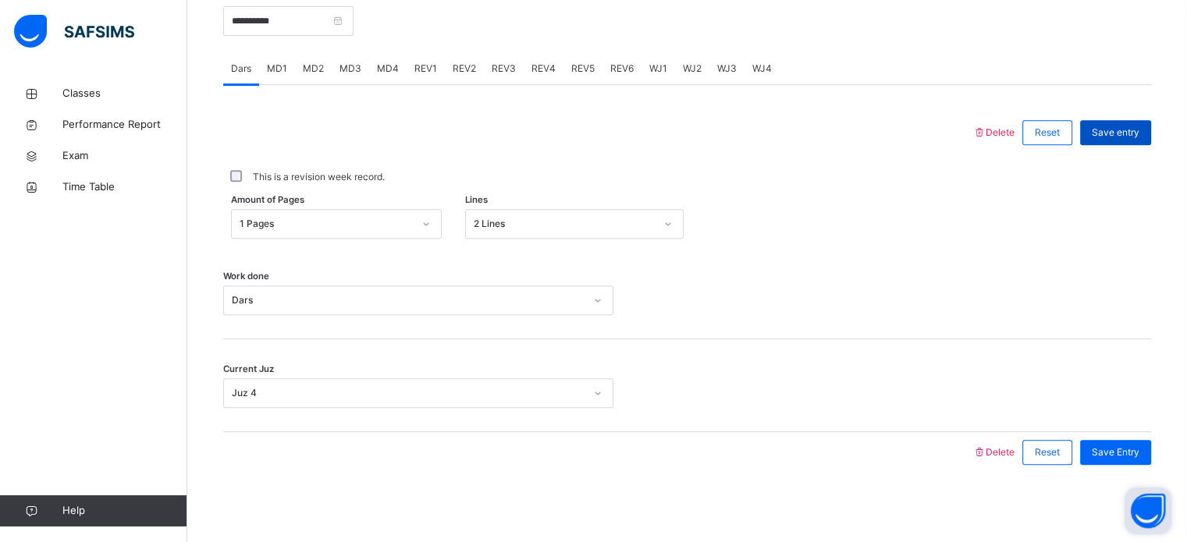
click at [1135, 143] on div "Save entry" at bounding box center [1115, 132] width 71 height 25
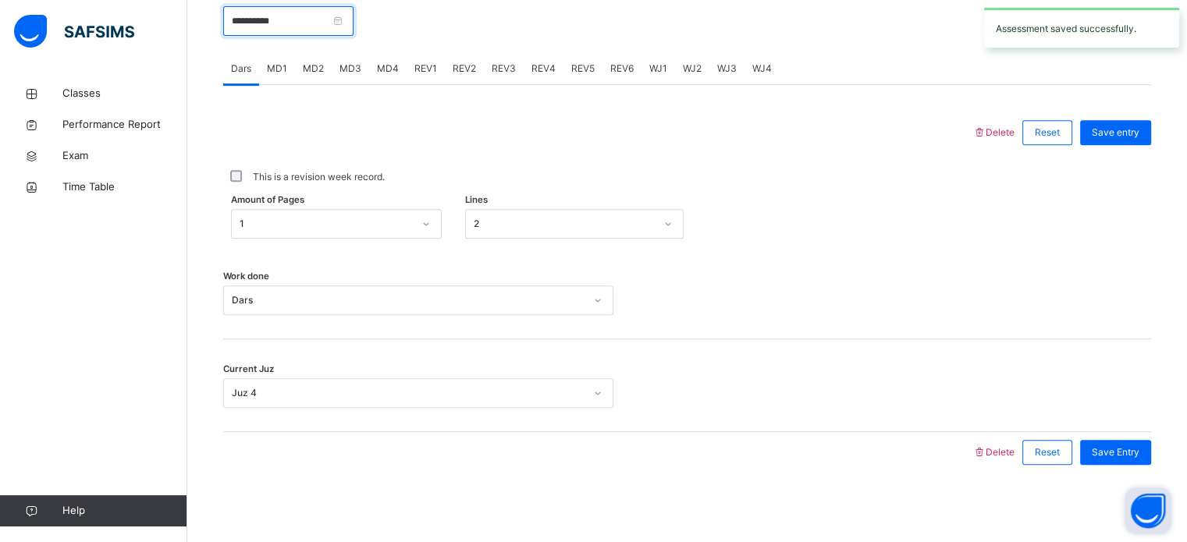
click at [290, 22] on input "**********" at bounding box center [288, 21] width 130 height 30
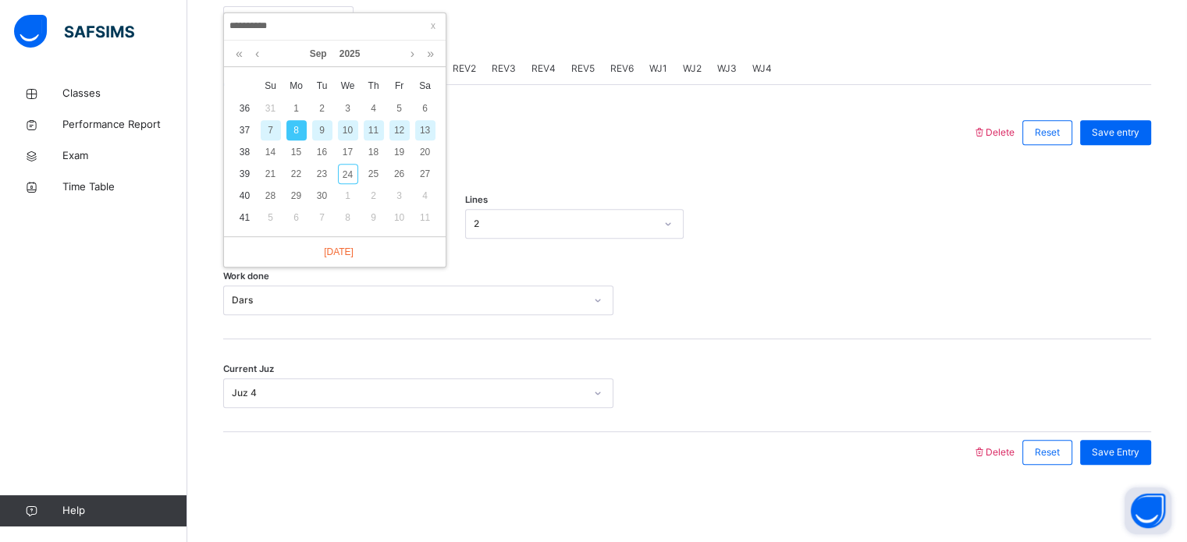
click at [322, 127] on div "9" at bounding box center [322, 130] width 20 height 20
type input "**********"
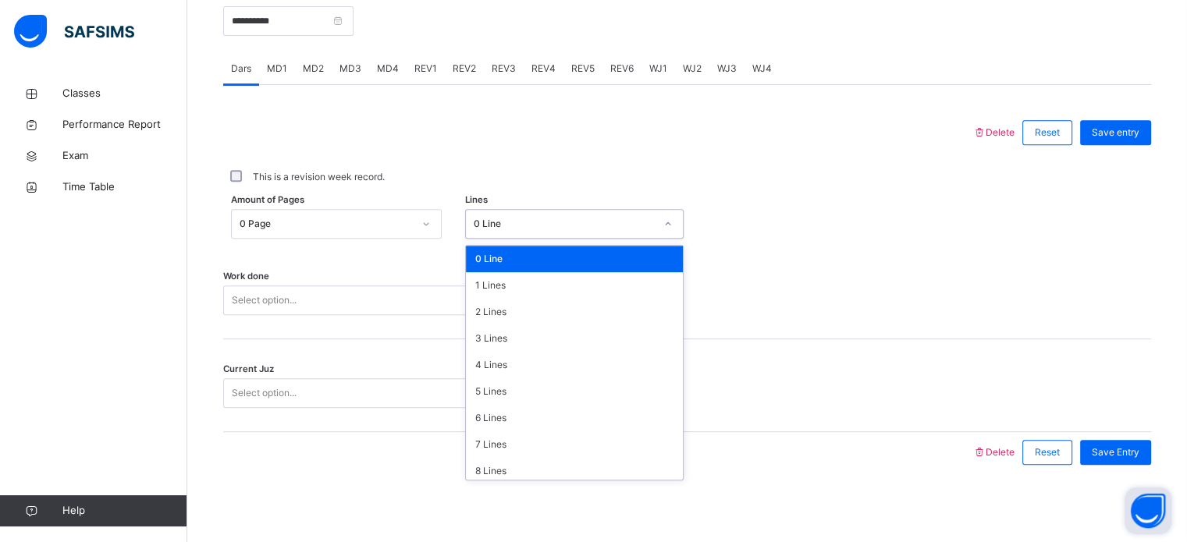
click at [484, 215] on div "0 Line" at bounding box center [559, 224] width 187 height 24
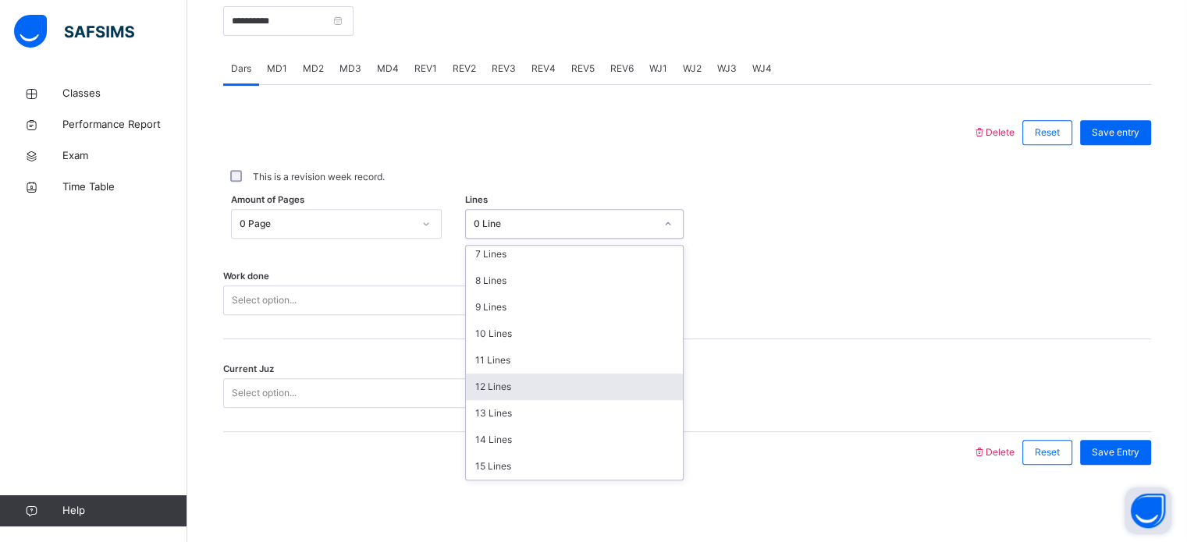
click at [509, 383] on div "12 Lines" at bounding box center [574, 387] width 217 height 27
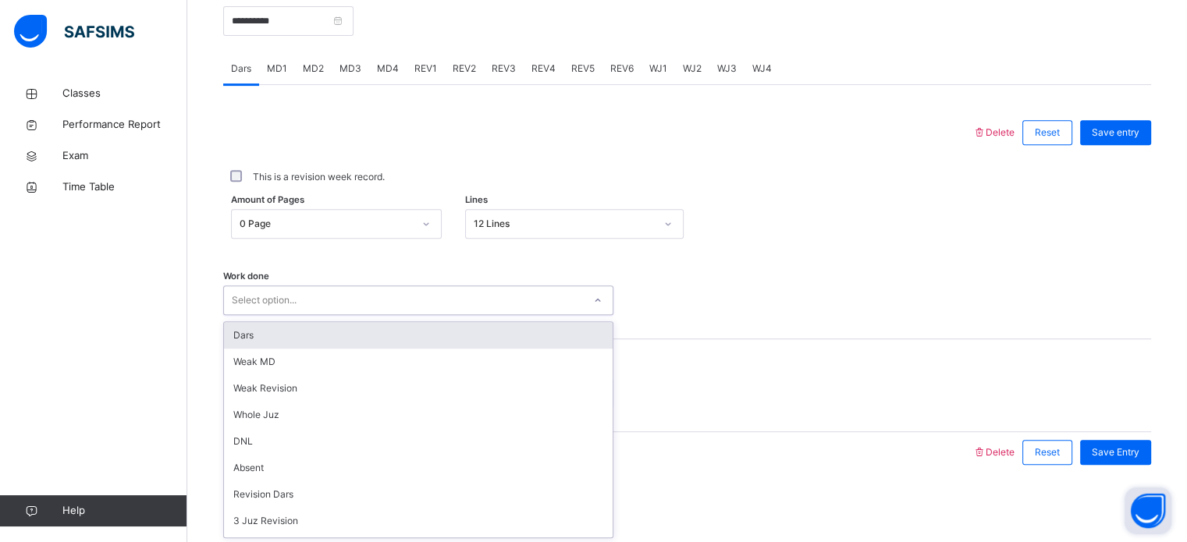
click at [325, 305] on div "Select option..." at bounding box center [403, 301] width 359 height 24
click at [334, 336] on div "Dars" at bounding box center [418, 335] width 389 height 27
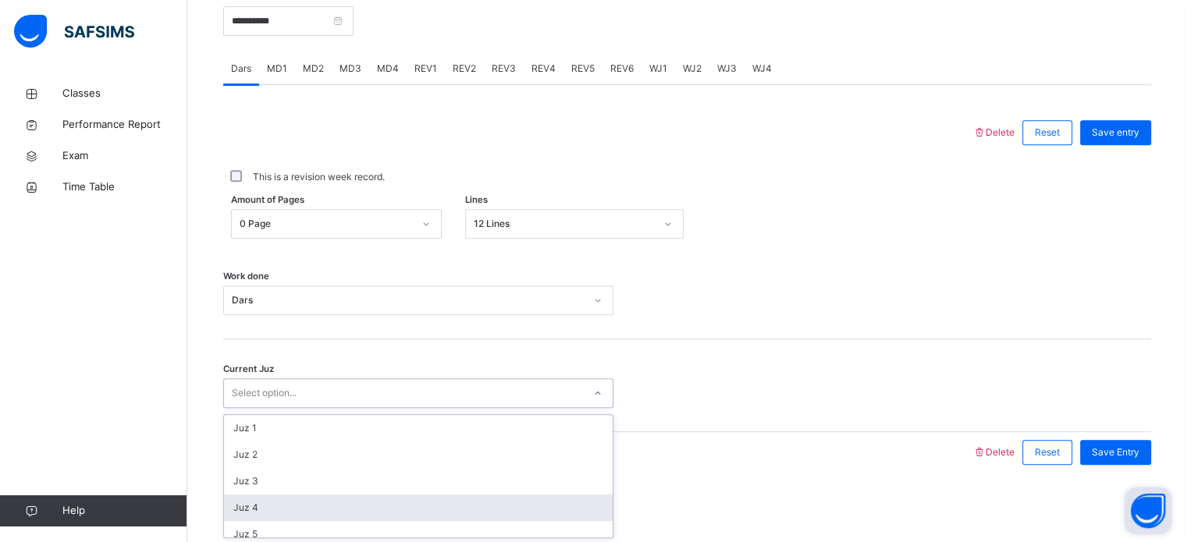
drag, startPoint x: 344, startPoint y: 396, endPoint x: 365, endPoint y: 494, distance: 100.6
click at [365, 408] on div "option Juz 4 focused, 4 of 30. 30 results available. Use Up and Down to choose …" at bounding box center [418, 394] width 390 height 30
click at [365, 495] on div "Juz 4" at bounding box center [418, 508] width 389 height 27
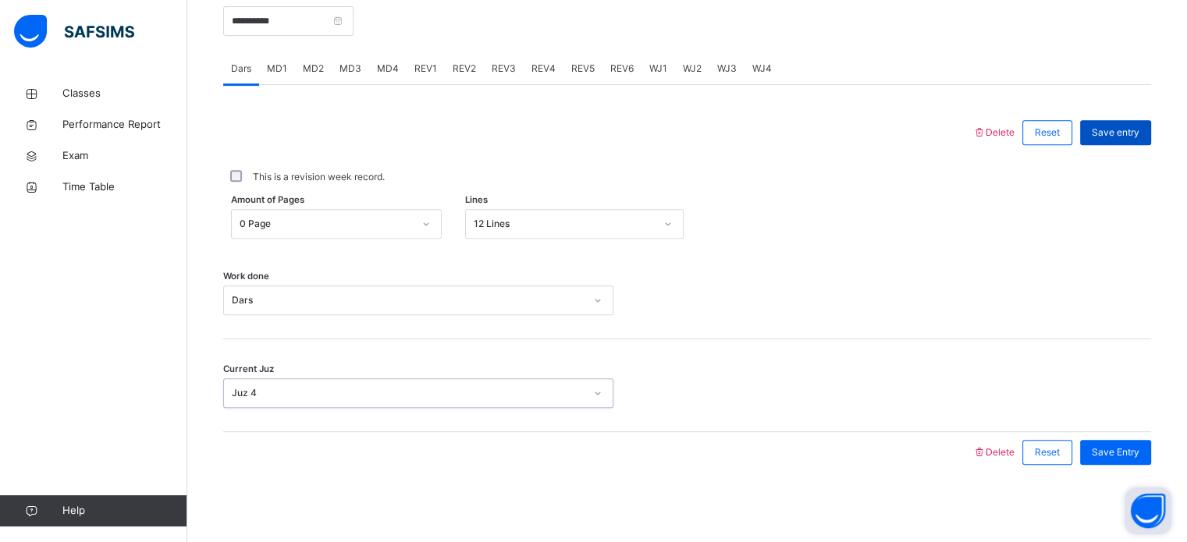
click at [1127, 137] on span "Save entry" at bounding box center [1116, 133] width 48 height 14
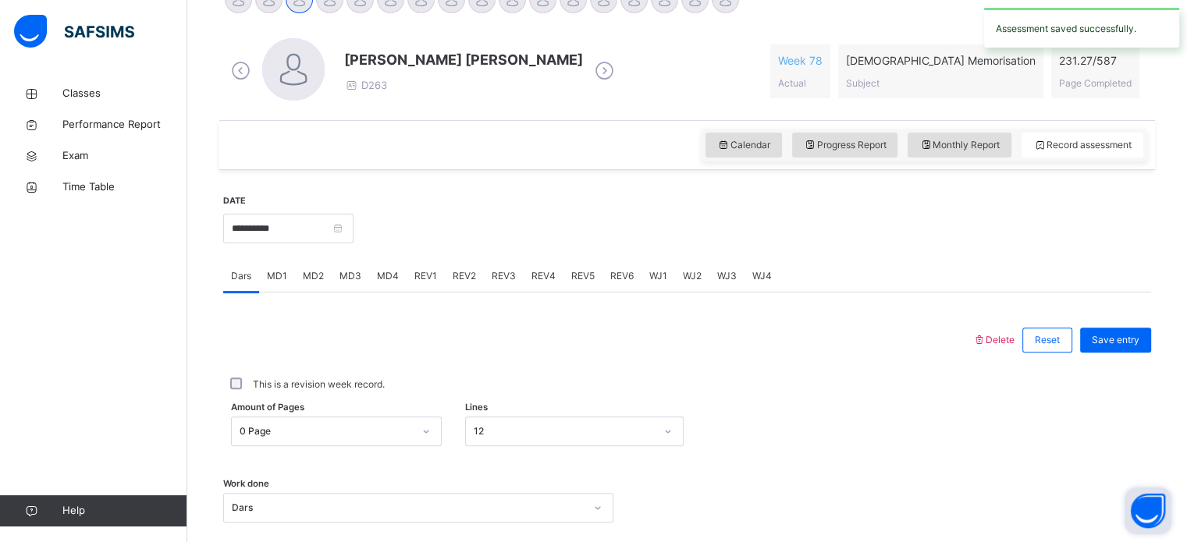
scroll to position [420, 0]
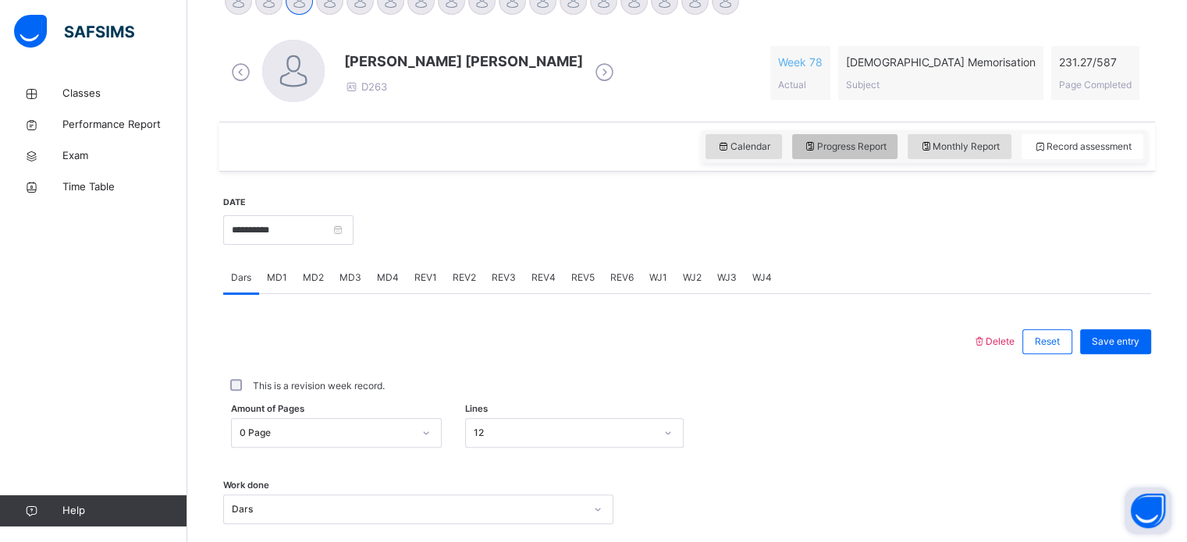
click at [875, 152] on span "Progress Report" at bounding box center [845, 147] width 83 height 14
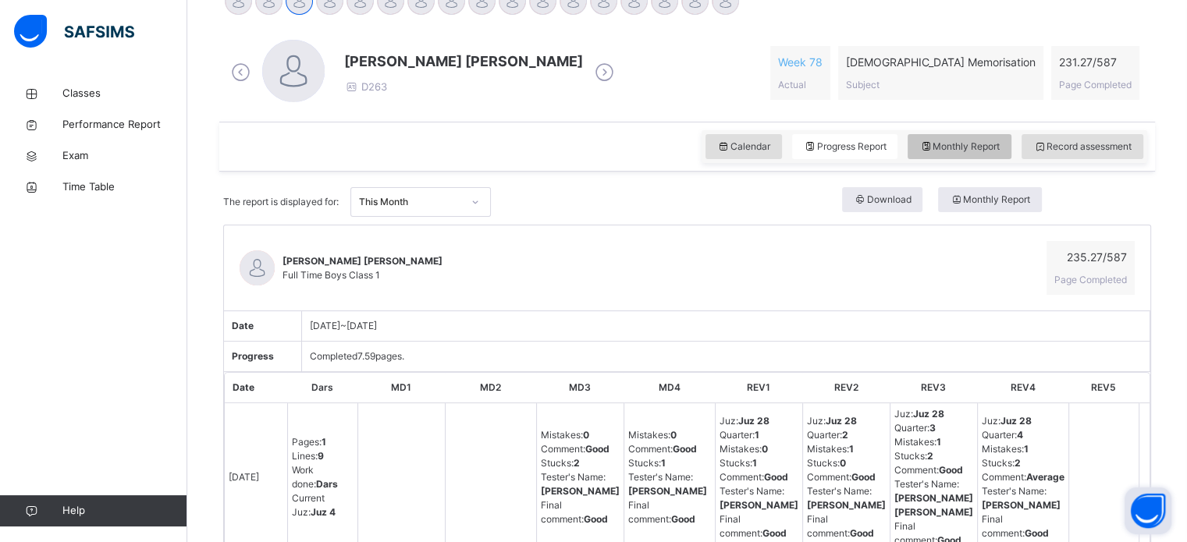
click at [962, 152] on span "Monthly Report" at bounding box center [959, 147] width 80 height 14
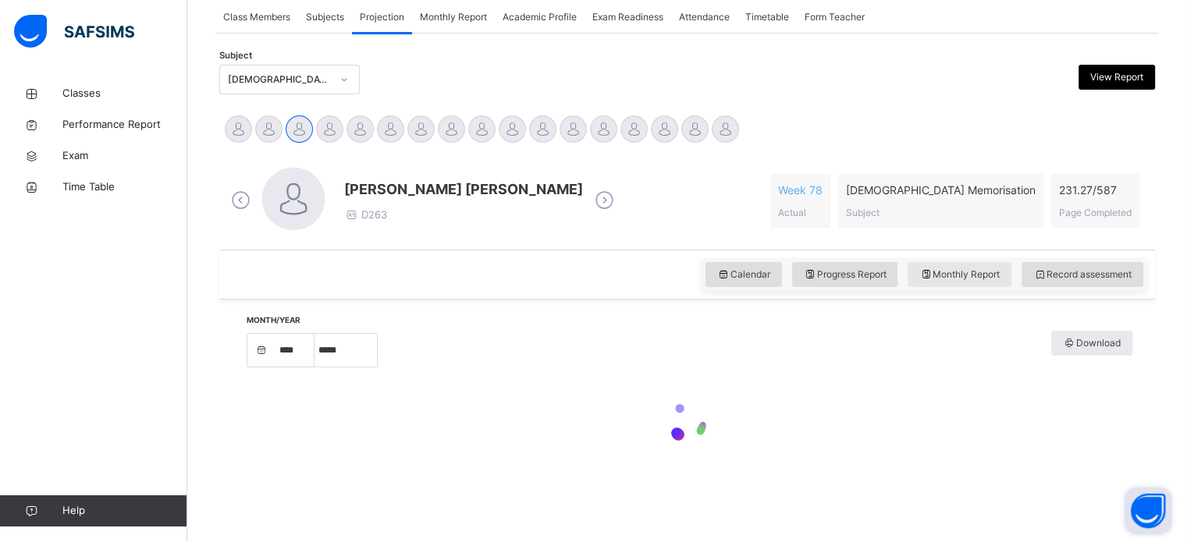
select select "****"
select select "*"
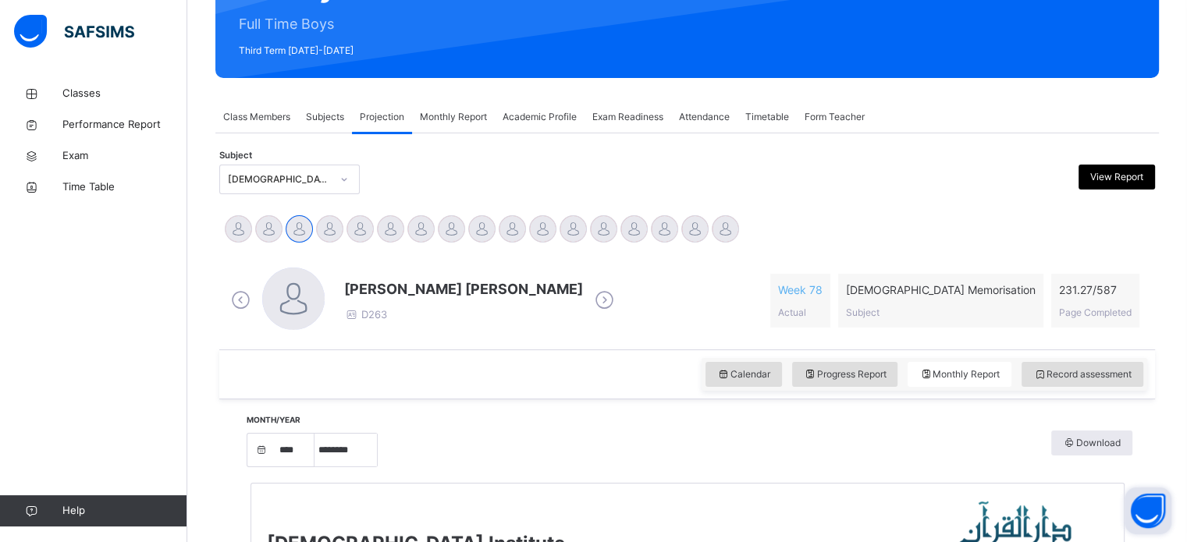
scroll to position [191, 0]
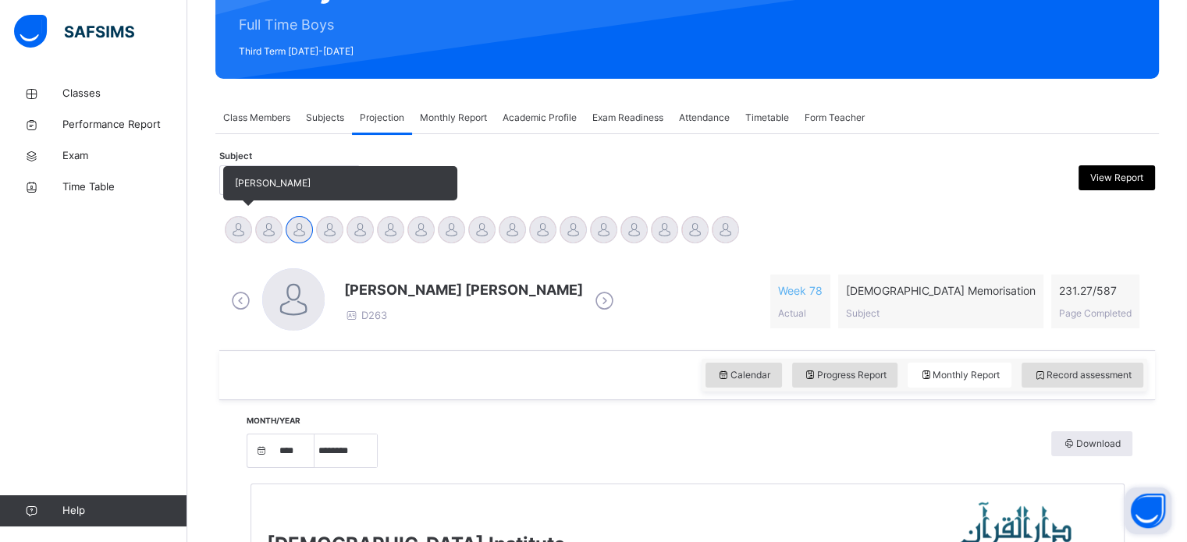
click at [237, 233] on div at bounding box center [238, 229] width 27 height 27
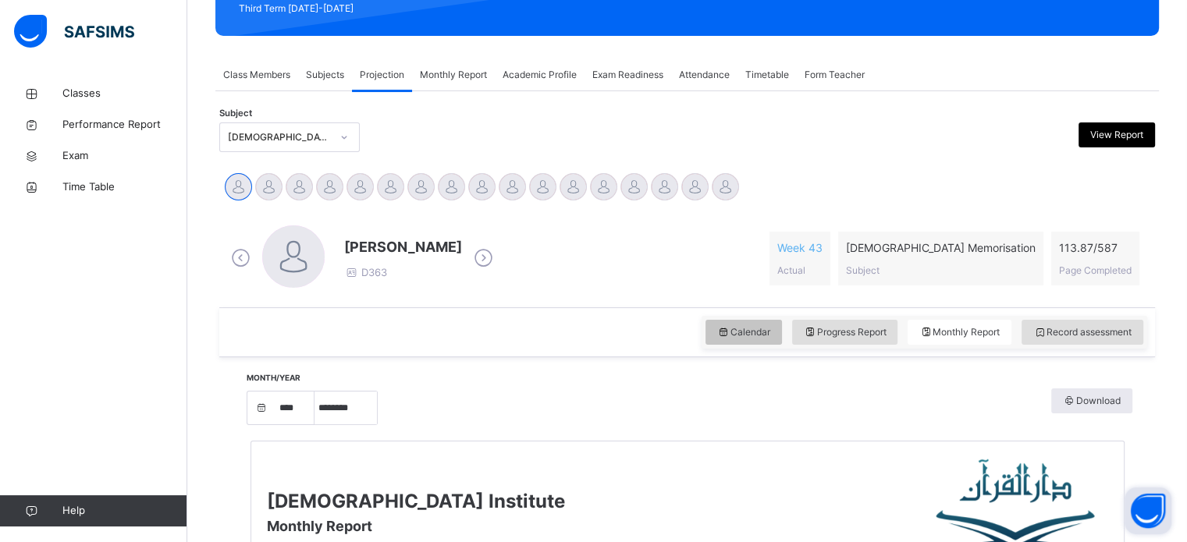
scroll to position [225, 0]
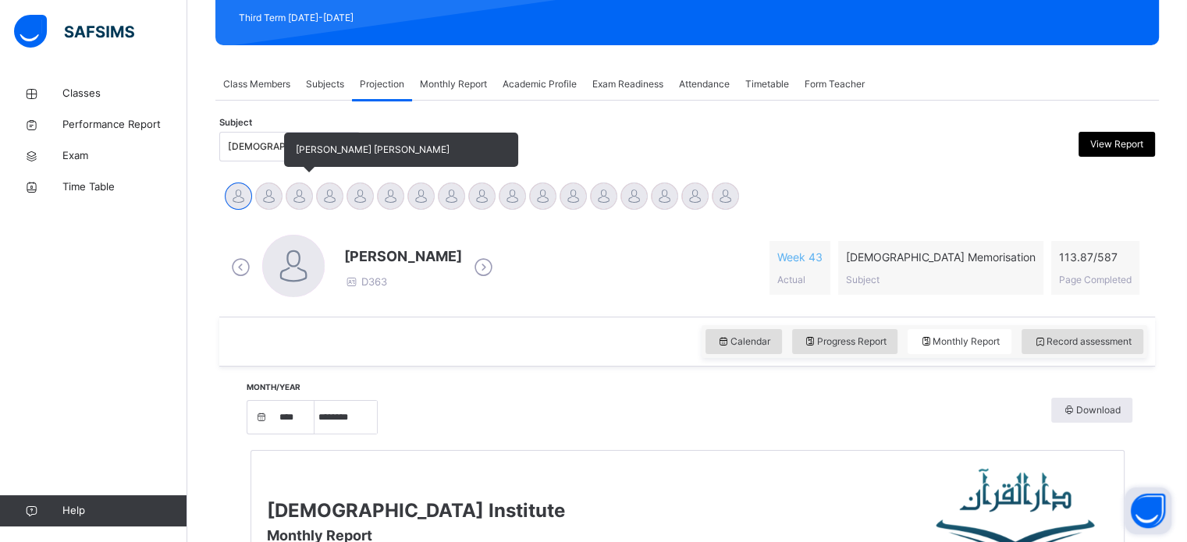
click at [298, 199] on div at bounding box center [299, 196] width 27 height 27
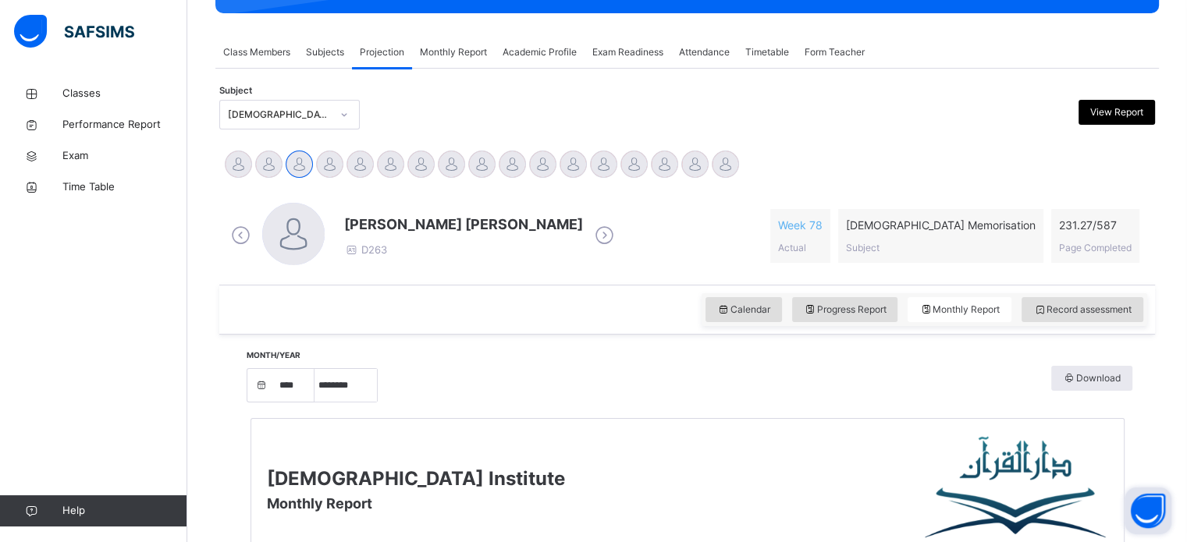
scroll to position [250, 0]
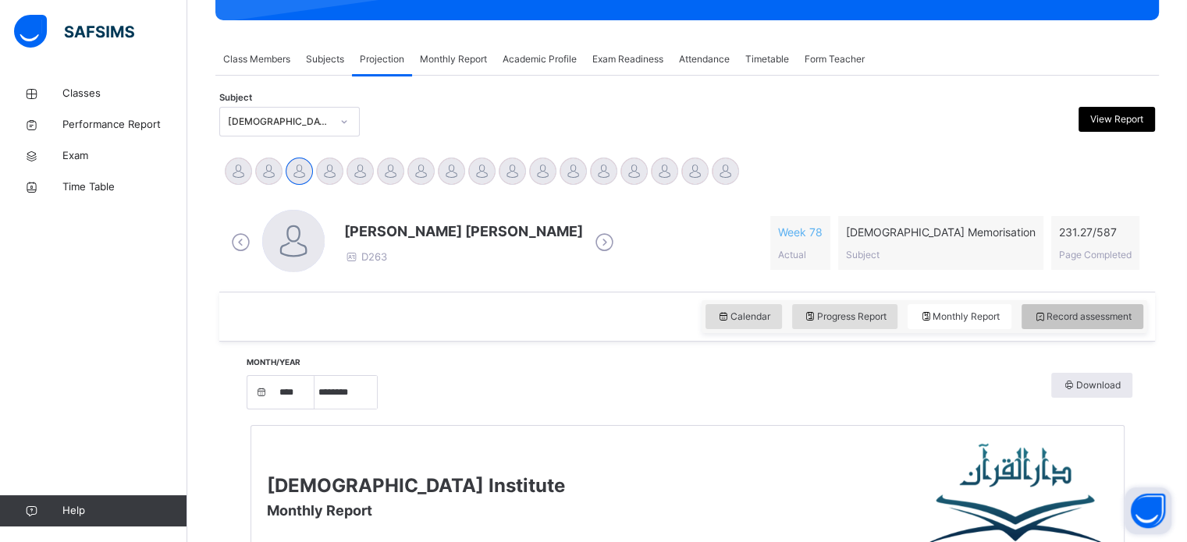
click at [1083, 311] on span "Record assessment" at bounding box center [1082, 317] width 98 height 14
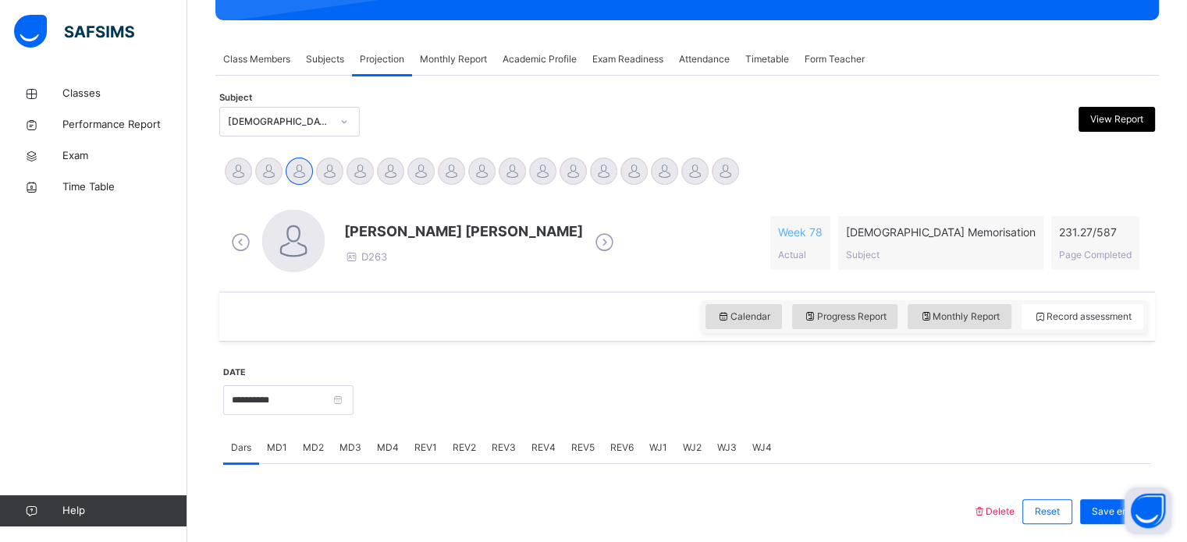
click at [649, 446] on span "WJ1" at bounding box center [658, 448] width 18 height 14
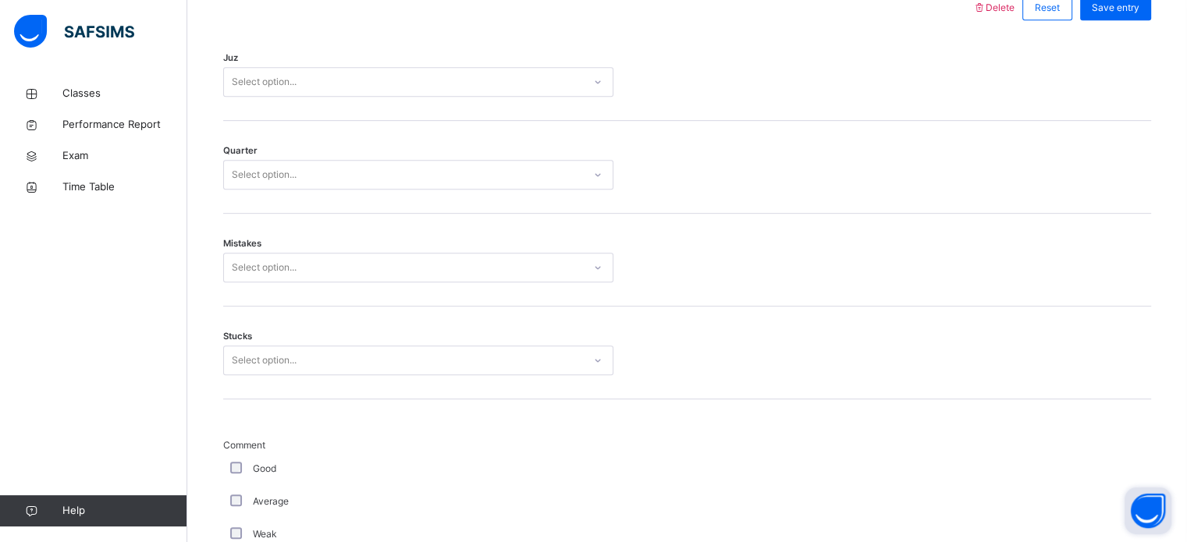
scroll to position [752, 0]
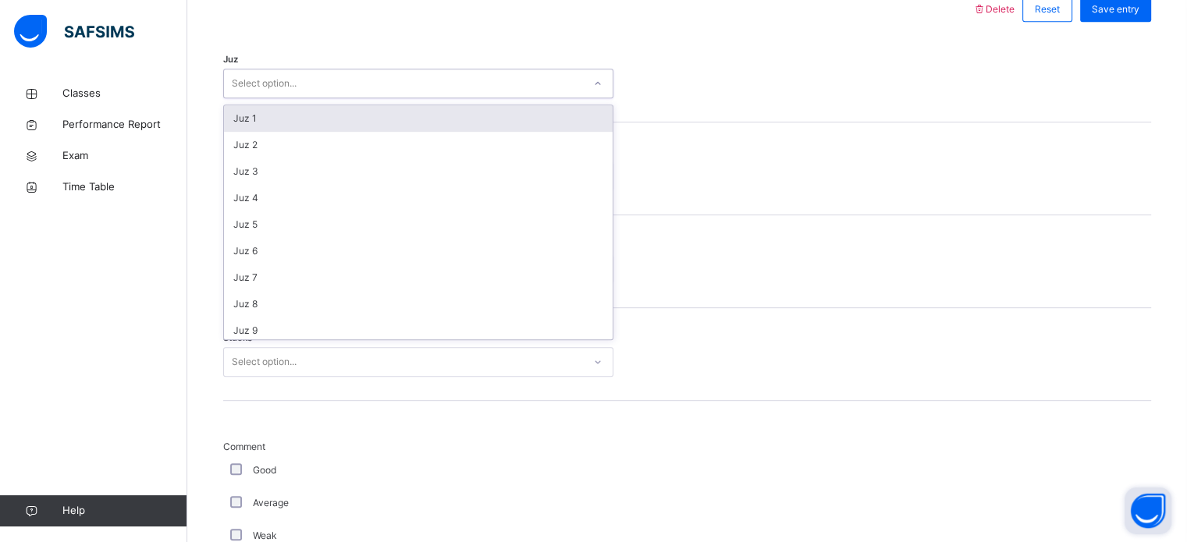
click at [408, 87] on div "Select option..." at bounding box center [403, 84] width 359 height 24
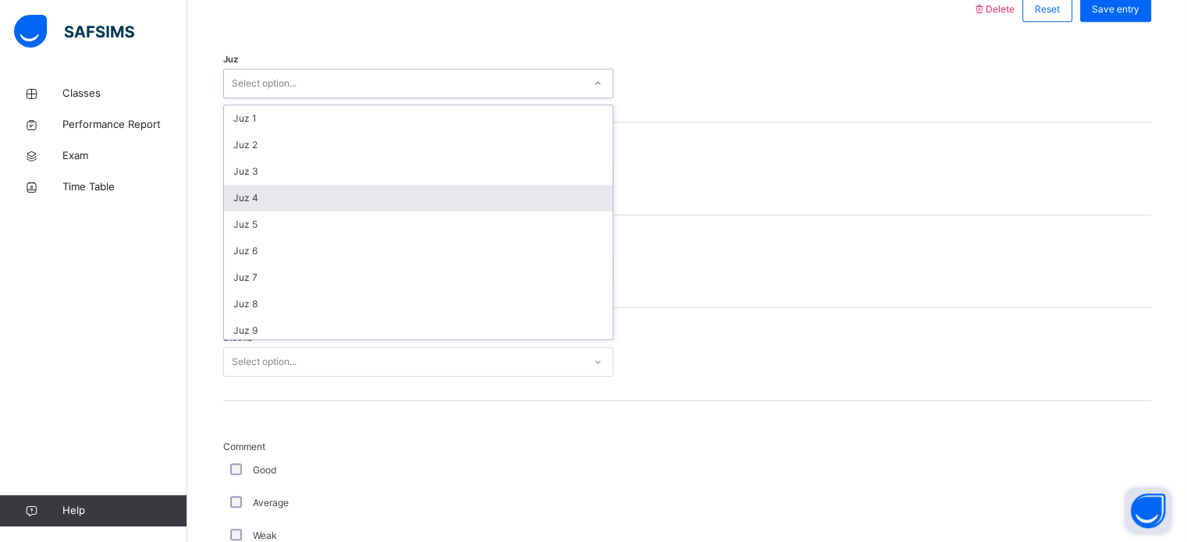
click at [434, 205] on div "Juz 4" at bounding box center [418, 198] width 389 height 27
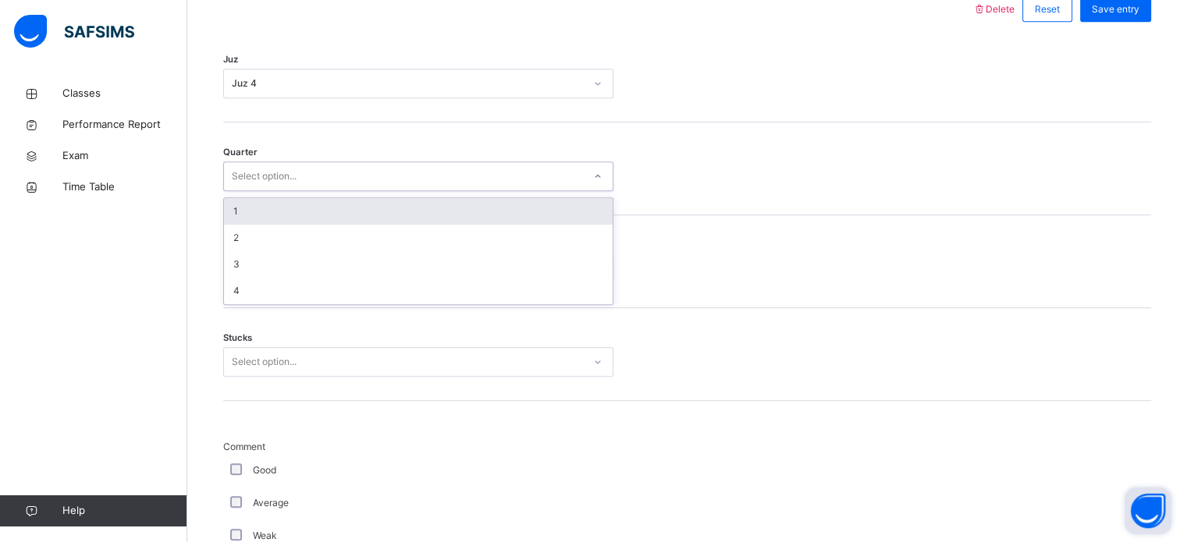
click at [379, 166] on div "Select option..." at bounding box center [403, 177] width 359 height 24
click at [383, 212] on div "1" at bounding box center [418, 211] width 389 height 27
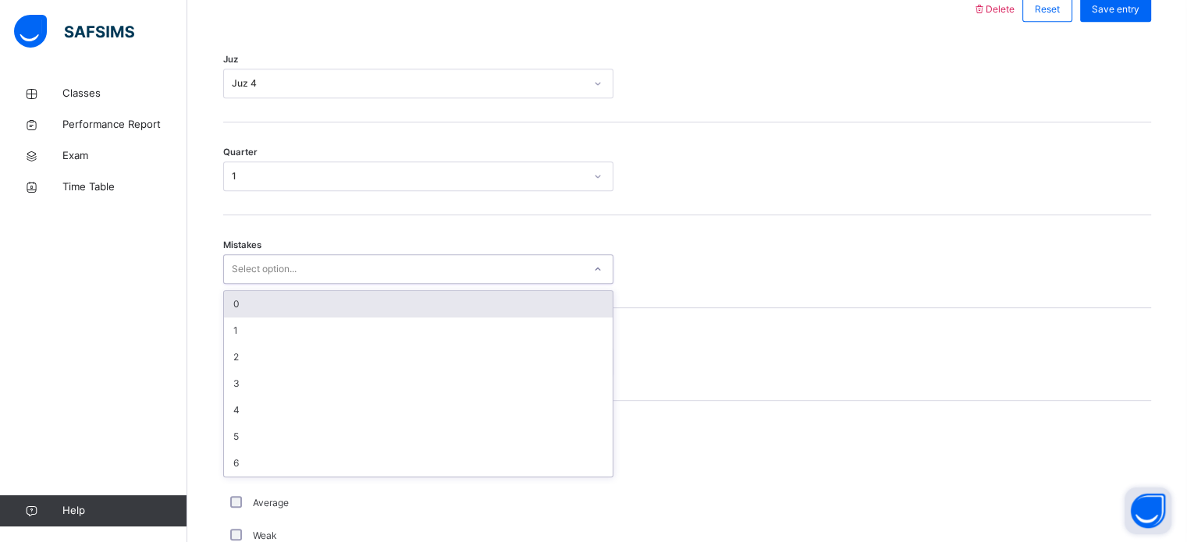
click at [381, 269] on div "Select option..." at bounding box center [403, 270] width 359 height 24
click at [362, 304] on div "0" at bounding box center [418, 304] width 389 height 27
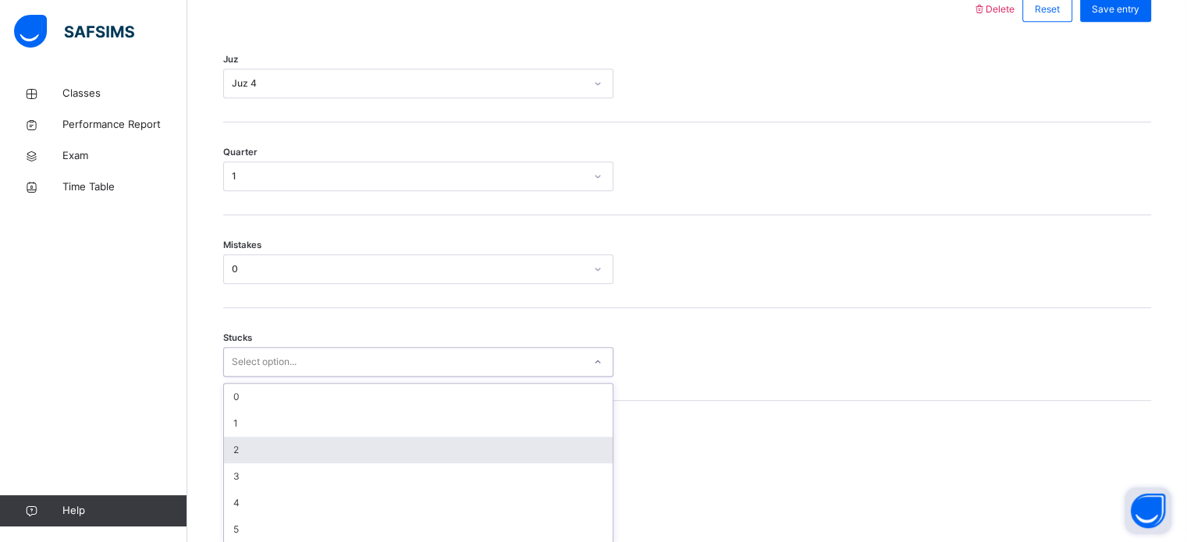
drag, startPoint x: 344, startPoint y: 363, endPoint x: 347, endPoint y: 446, distance: 83.6
click at [347, 377] on div "option 2 focused, 3 of 6. 6 results available. Use Up and Down to choose option…" at bounding box center [418, 362] width 390 height 30
click at [347, 446] on div "2" at bounding box center [418, 450] width 389 height 27
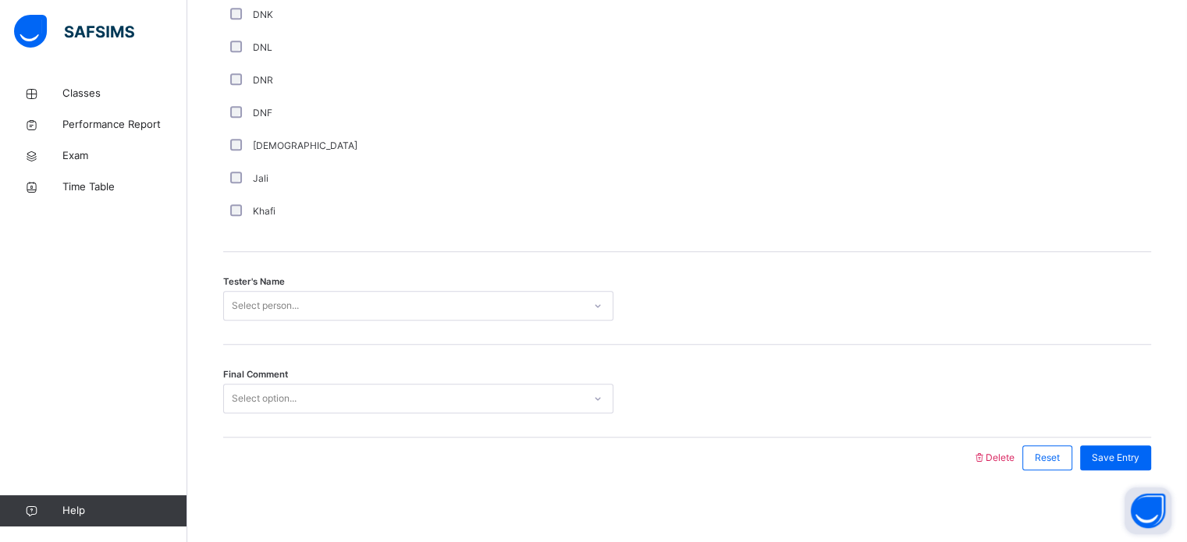
scroll to position [1410, 0]
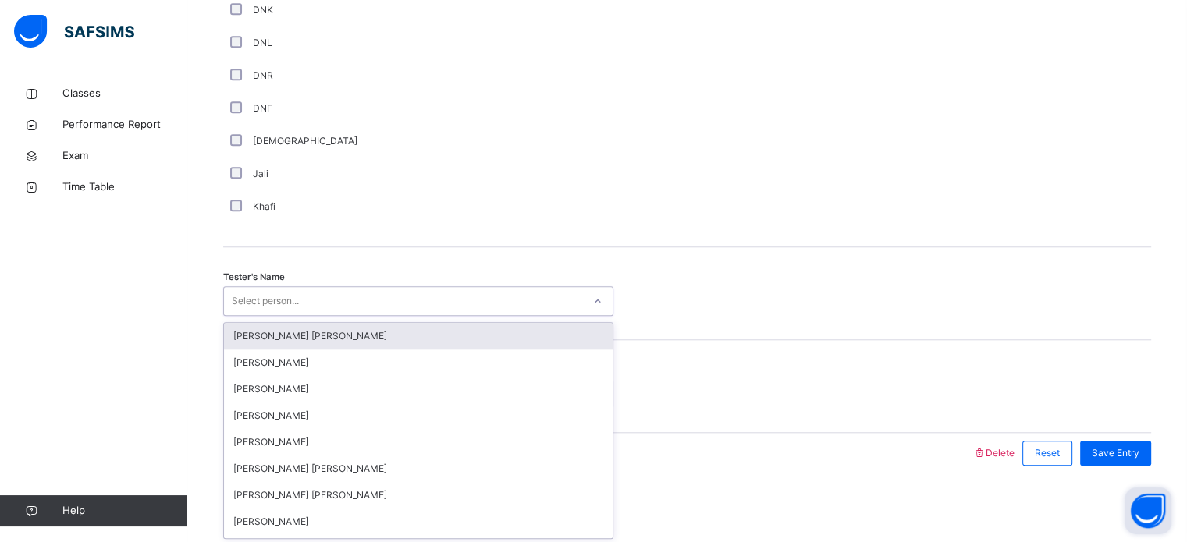
click at [354, 306] on div "Select person..." at bounding box center [403, 302] width 359 height 24
type input "*"
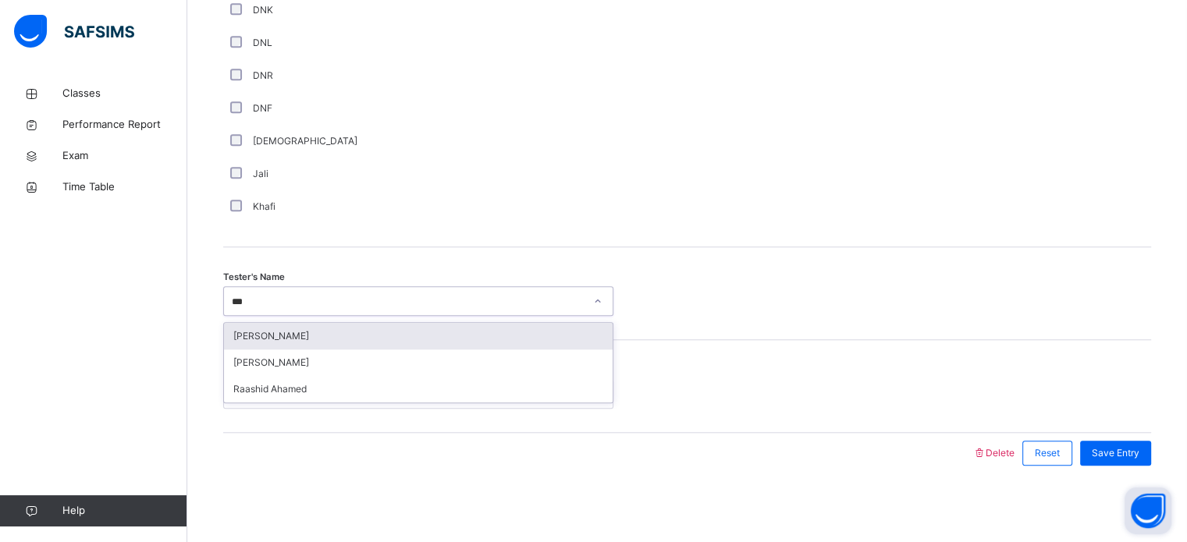
type input "****"
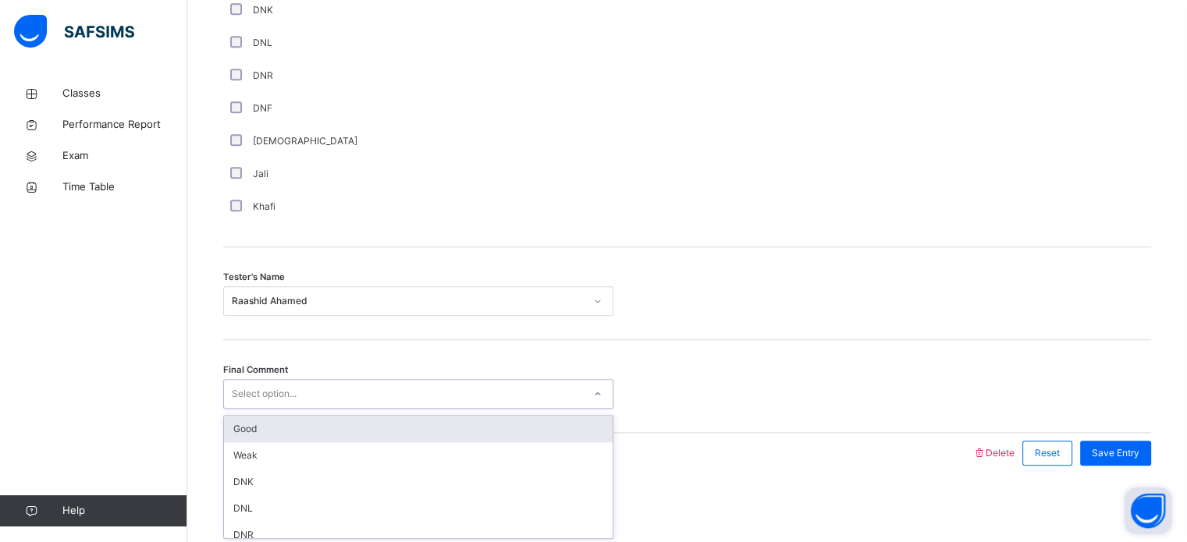
click at [327, 404] on div "Select option..." at bounding box center [418, 394] width 390 height 30
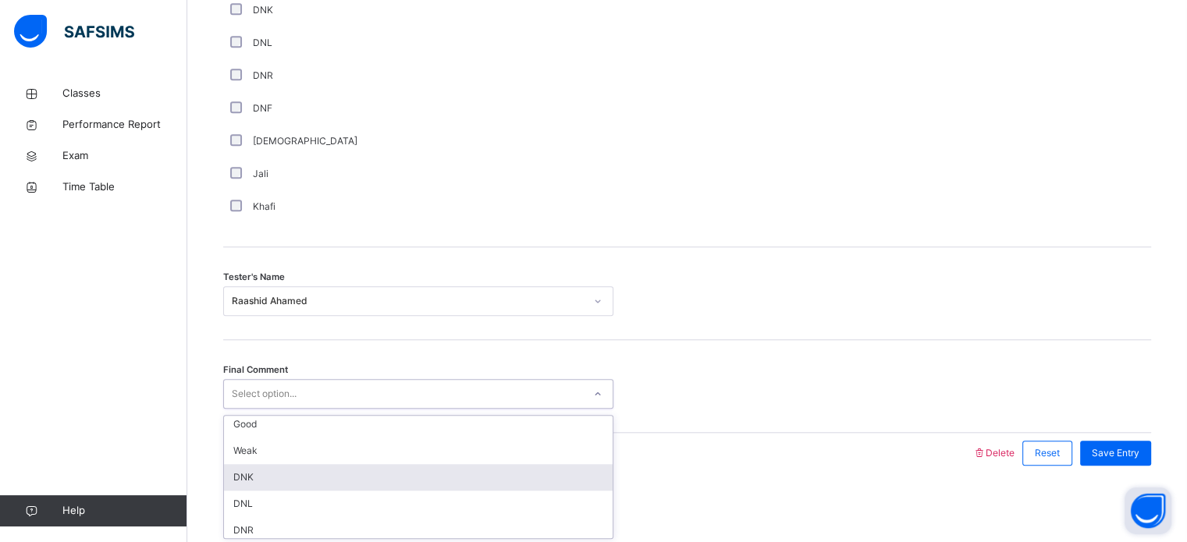
scroll to position [0, 0]
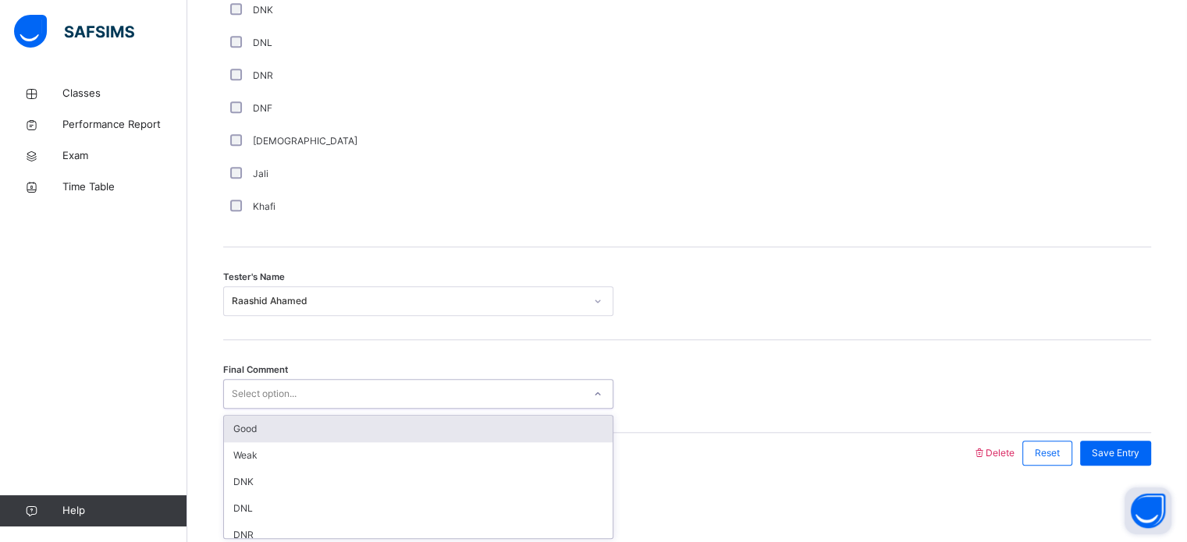
click at [325, 437] on div "Good" at bounding box center [418, 429] width 389 height 27
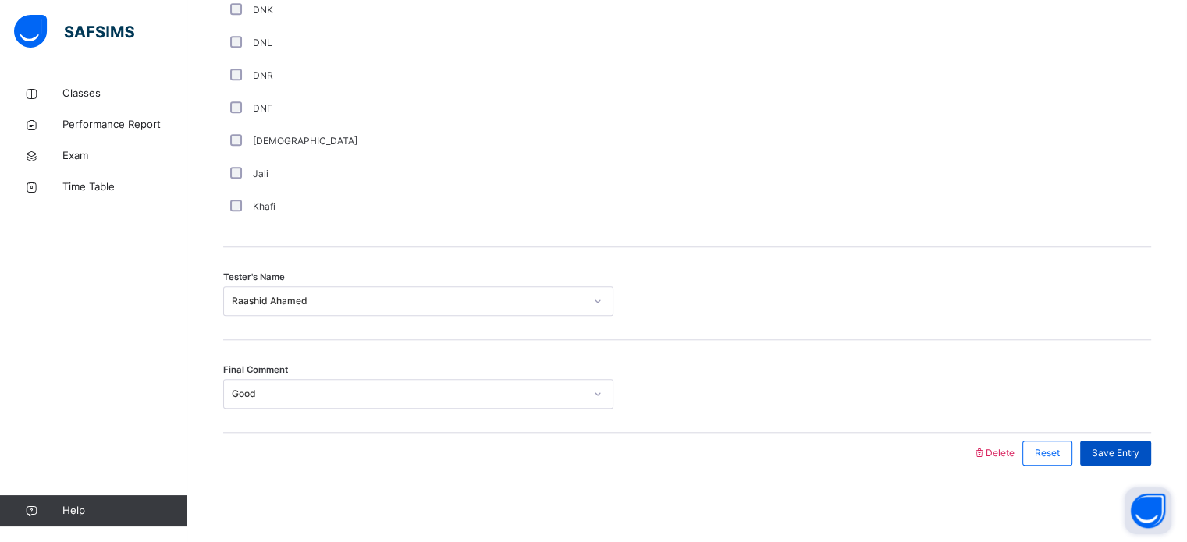
click at [1112, 453] on span "Save Entry" at bounding box center [1116, 453] width 48 height 14
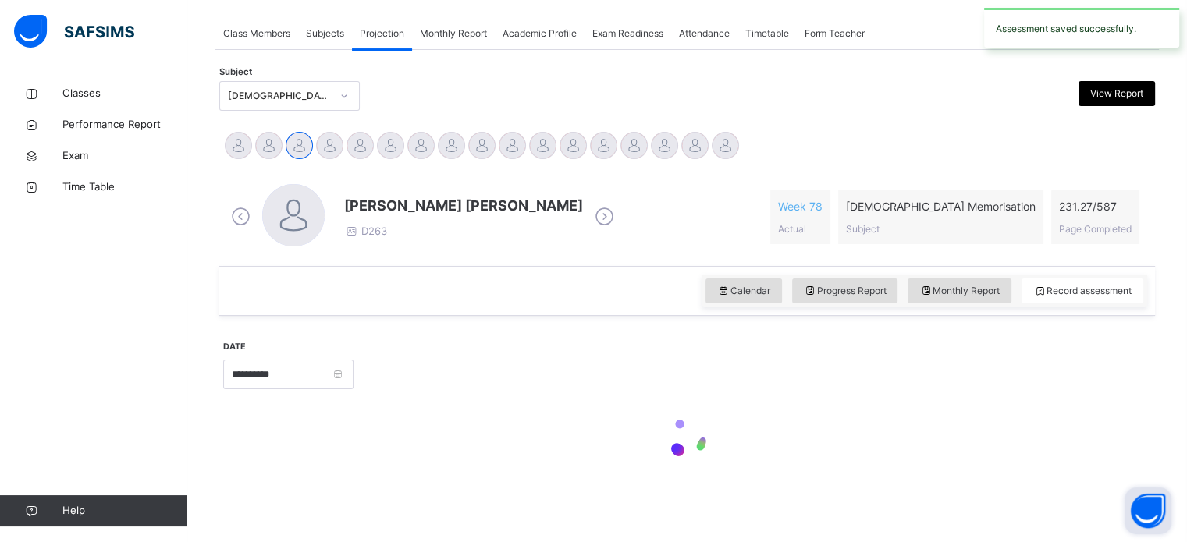
scroll to position [629, 0]
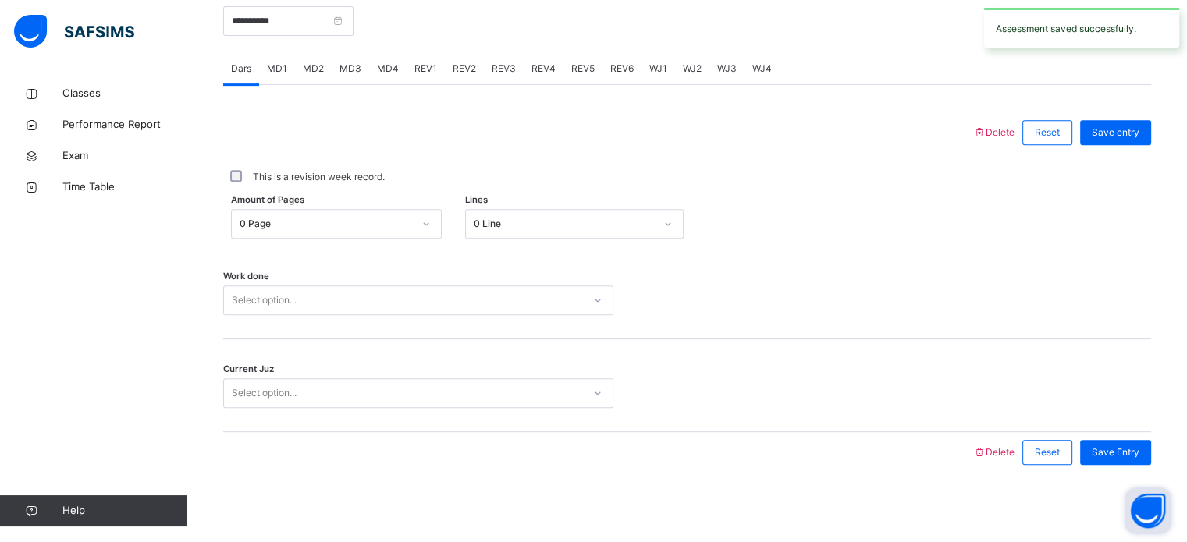
click at [686, 66] on span "WJ2" at bounding box center [692, 69] width 19 height 14
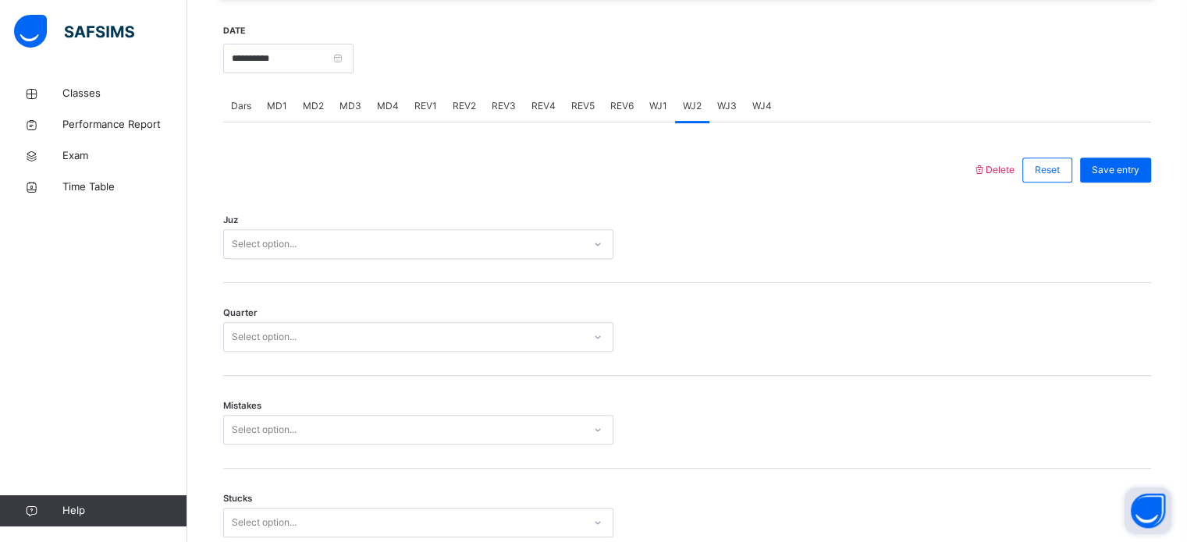
scroll to position [595, 0]
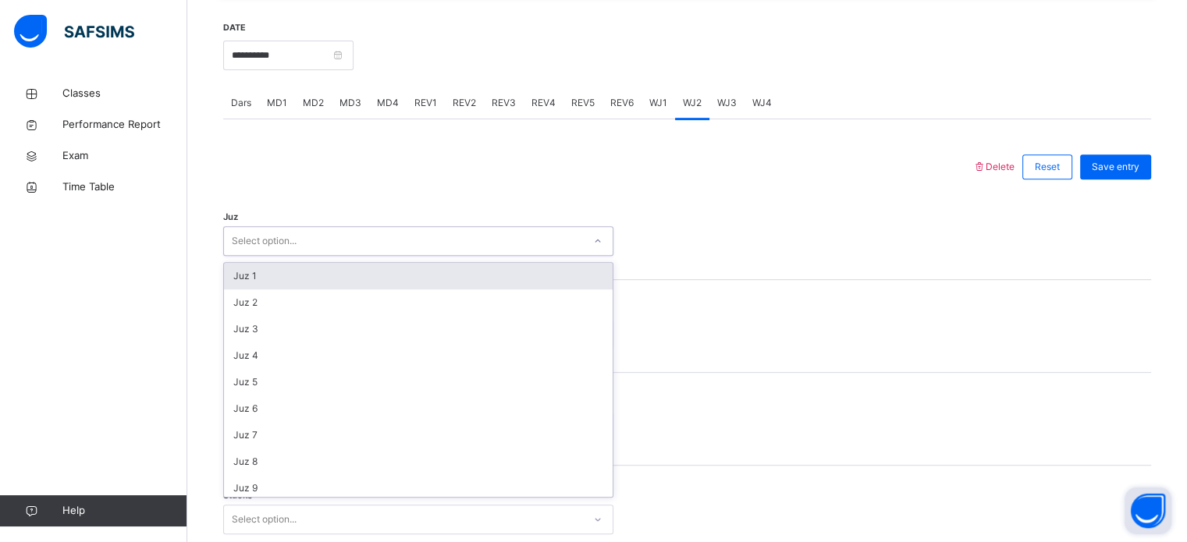
click at [481, 227] on div "Select option..." at bounding box center [418, 241] width 390 height 30
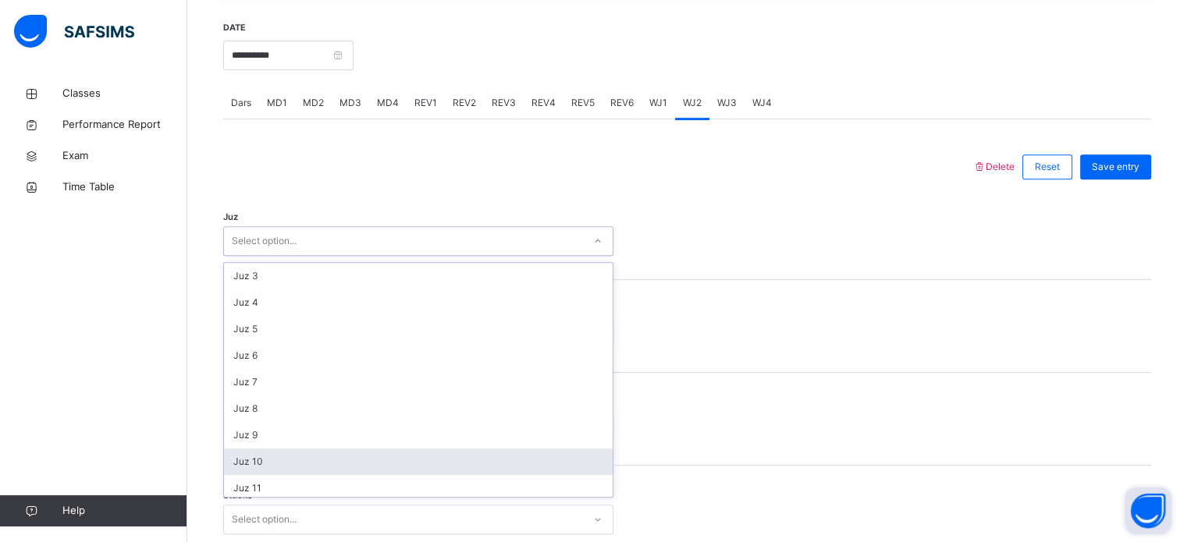
scroll to position [0, 0]
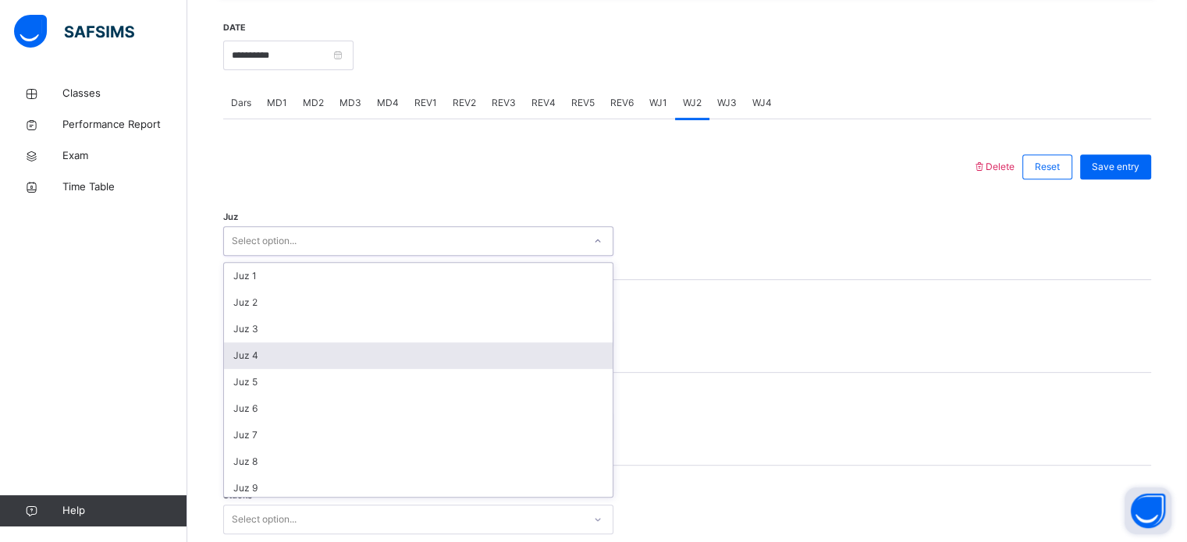
click at [443, 354] on div "Juz 4" at bounding box center [418, 356] width 389 height 27
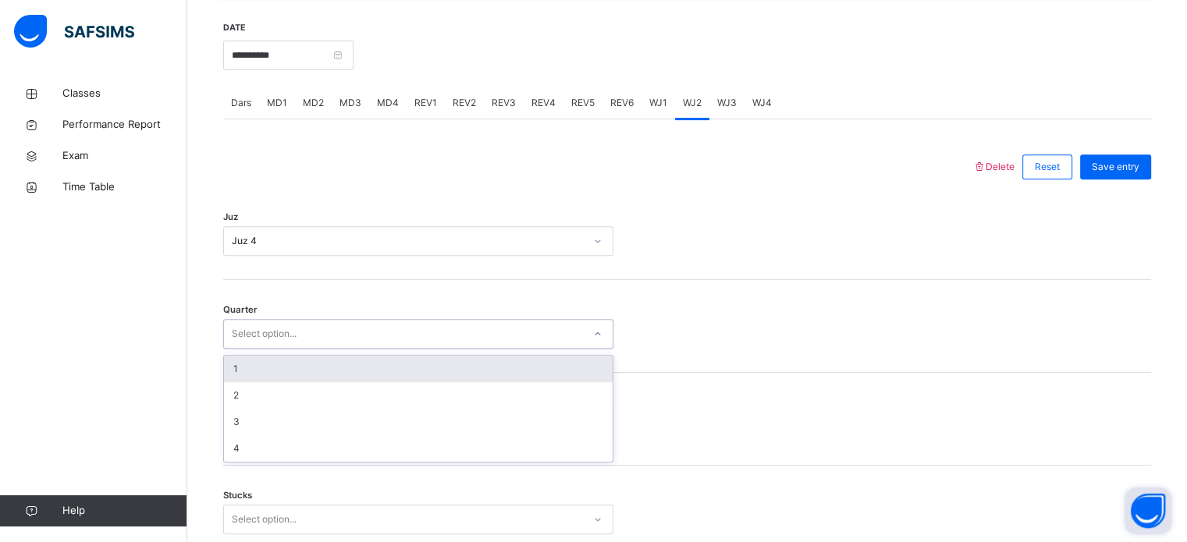
click at [308, 327] on div "Select option..." at bounding box center [403, 334] width 359 height 24
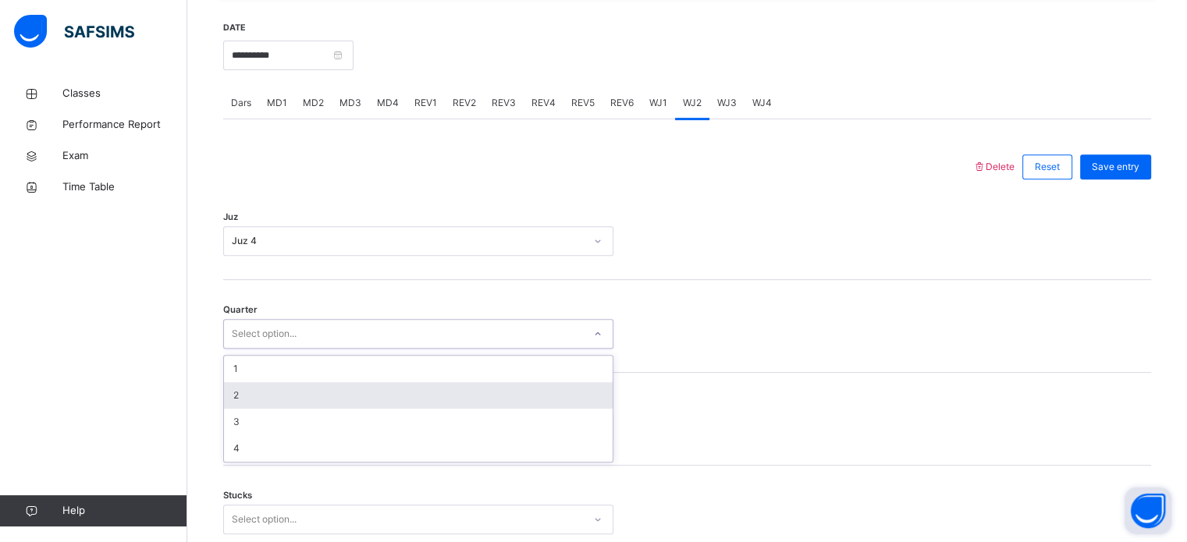
click at [303, 393] on div "2" at bounding box center [418, 395] width 389 height 27
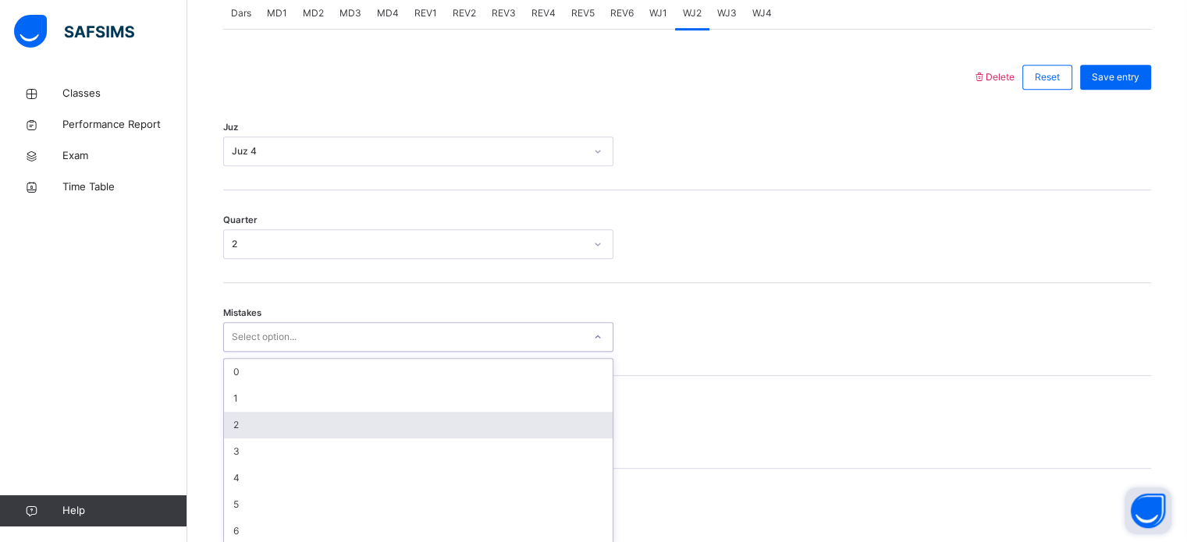
click at [271, 352] on div "option 2 focused, 3 of 7. 7 results available. Use Up and Down to choose option…" at bounding box center [418, 337] width 390 height 30
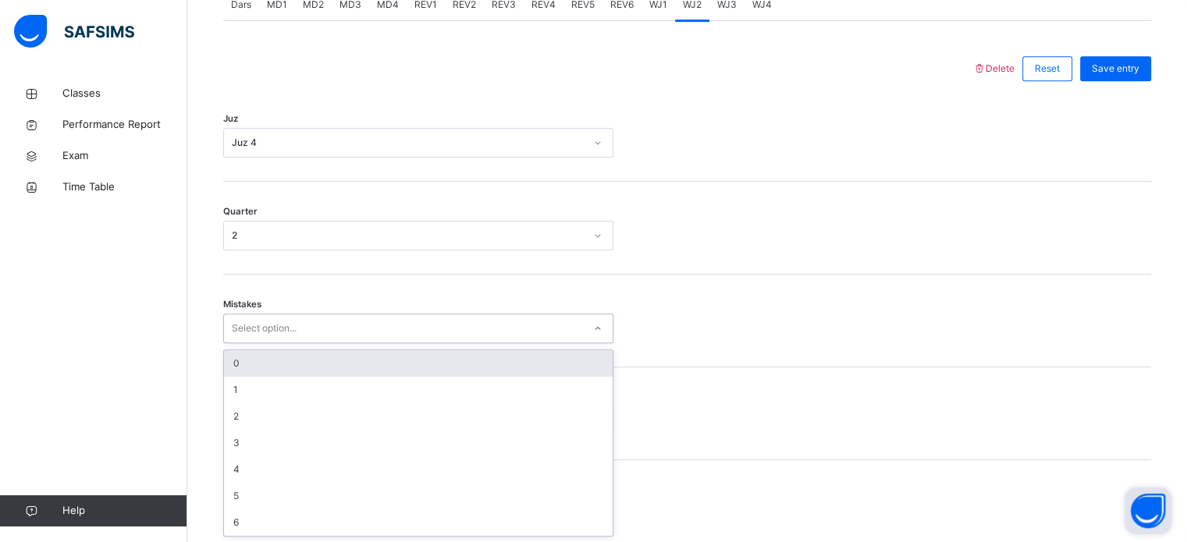
click at [286, 355] on div "0" at bounding box center [418, 363] width 389 height 27
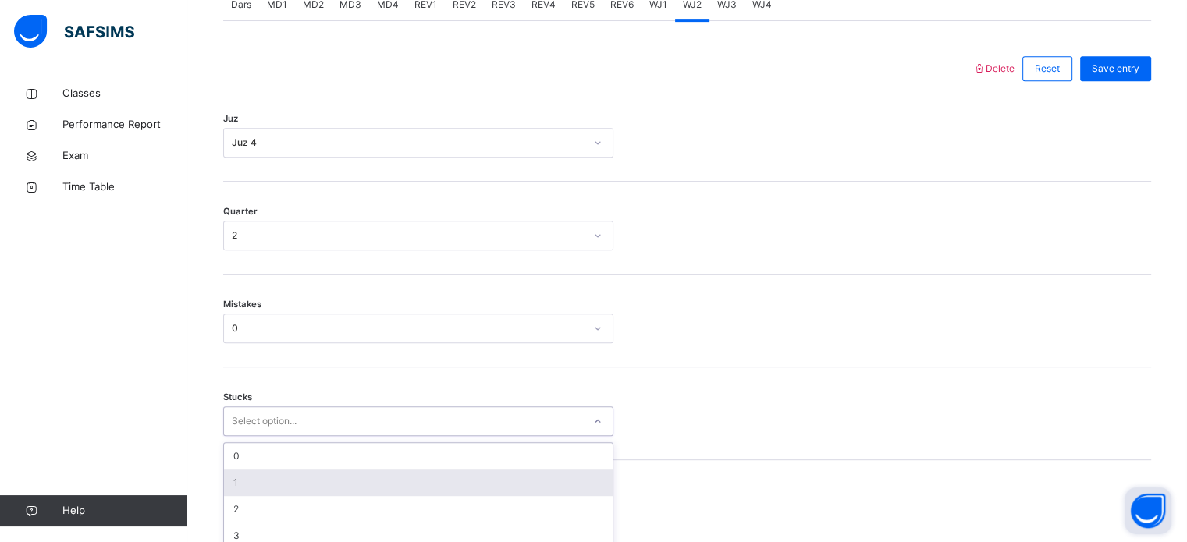
scroll to position [759, 0]
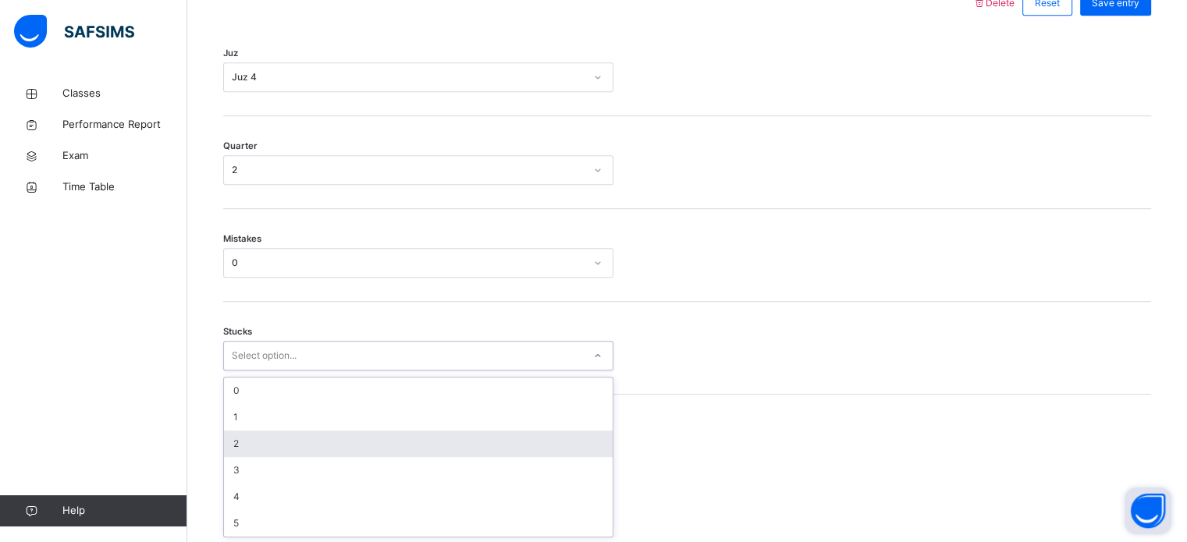
drag, startPoint x: 269, startPoint y: 421, endPoint x: 265, endPoint y: 432, distance: 10.6
click at [265, 371] on div "option 2 focused, 3 of 6. 6 results available. Use Up and Down to choose option…" at bounding box center [418, 356] width 390 height 30
click at [265, 432] on div "2" at bounding box center [418, 444] width 389 height 27
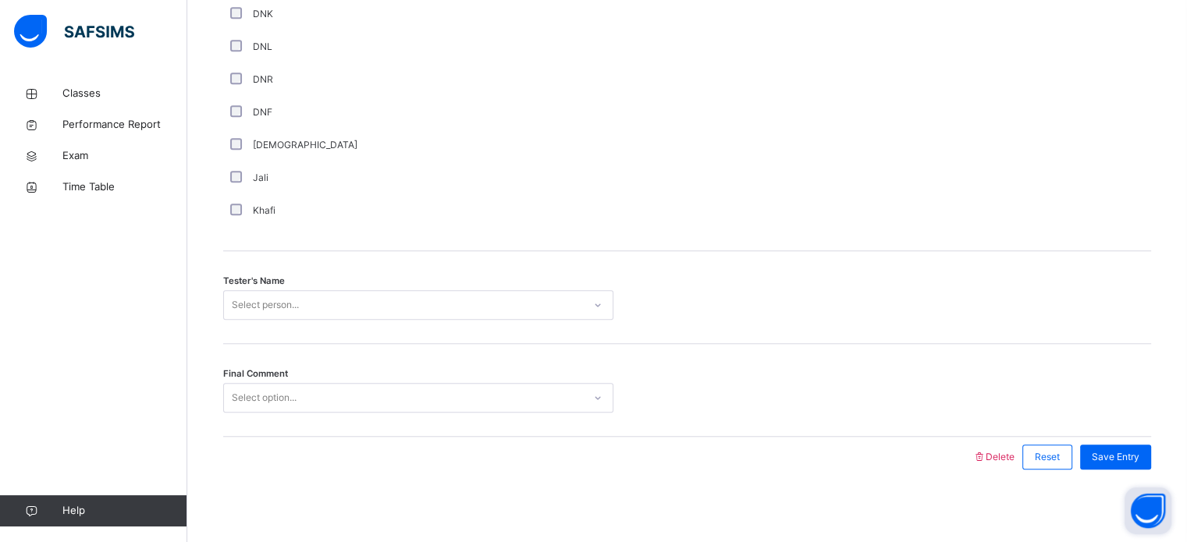
scroll to position [1410, 0]
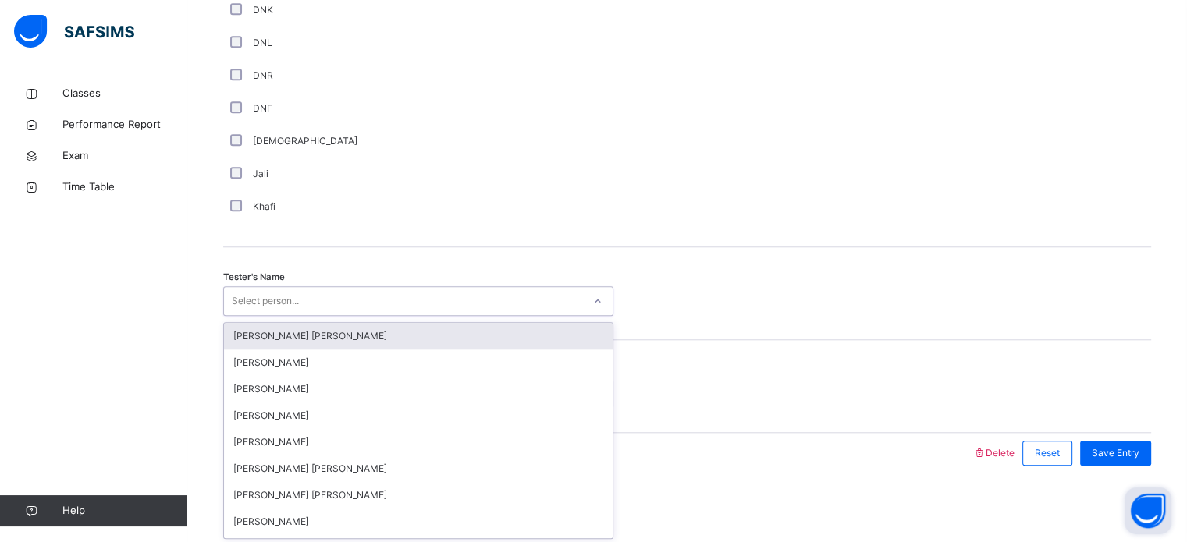
click at [260, 290] on div "Select person..." at bounding box center [265, 301] width 67 height 30
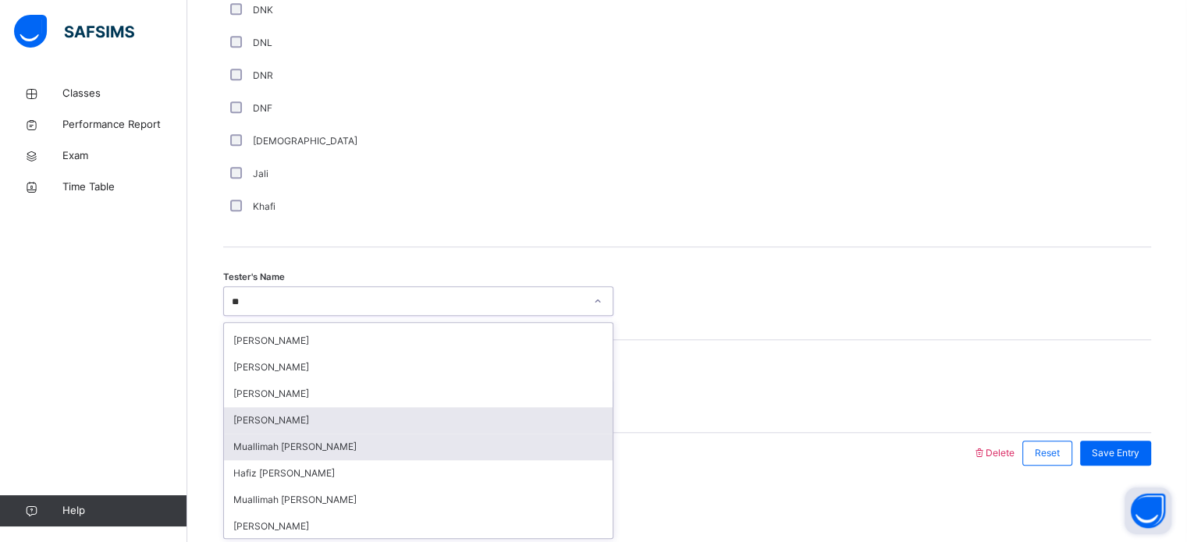
scroll to position [209, 0]
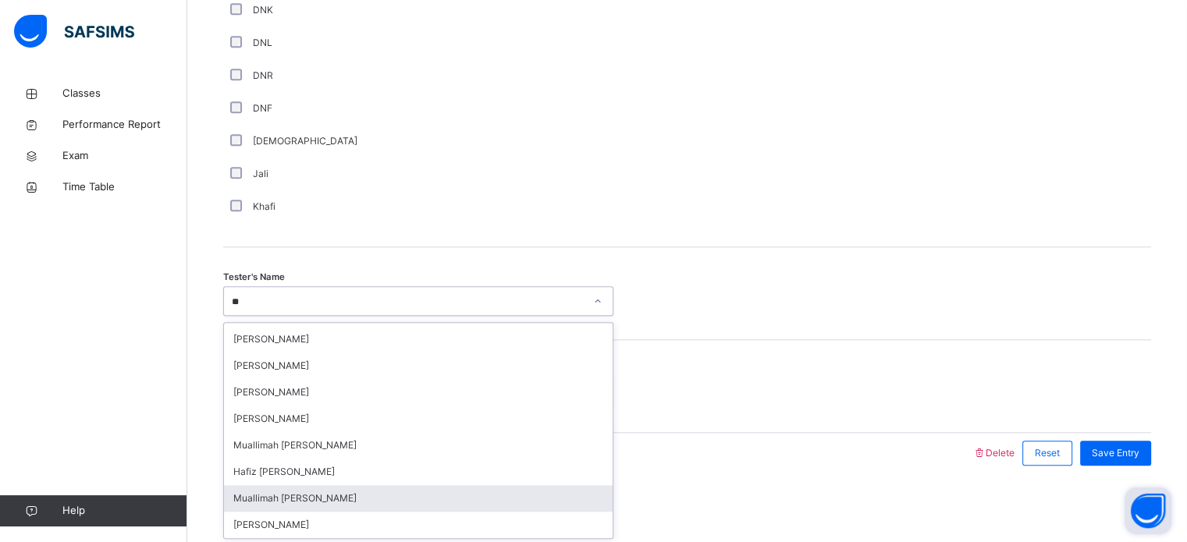
type input "*"
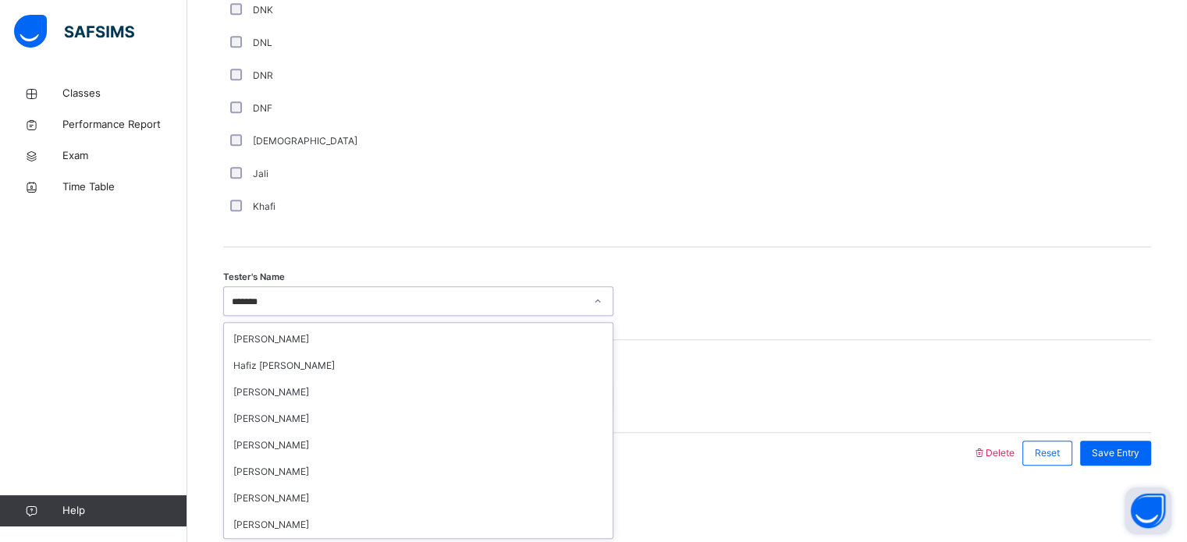
scroll to position [0, 0]
type input "*"
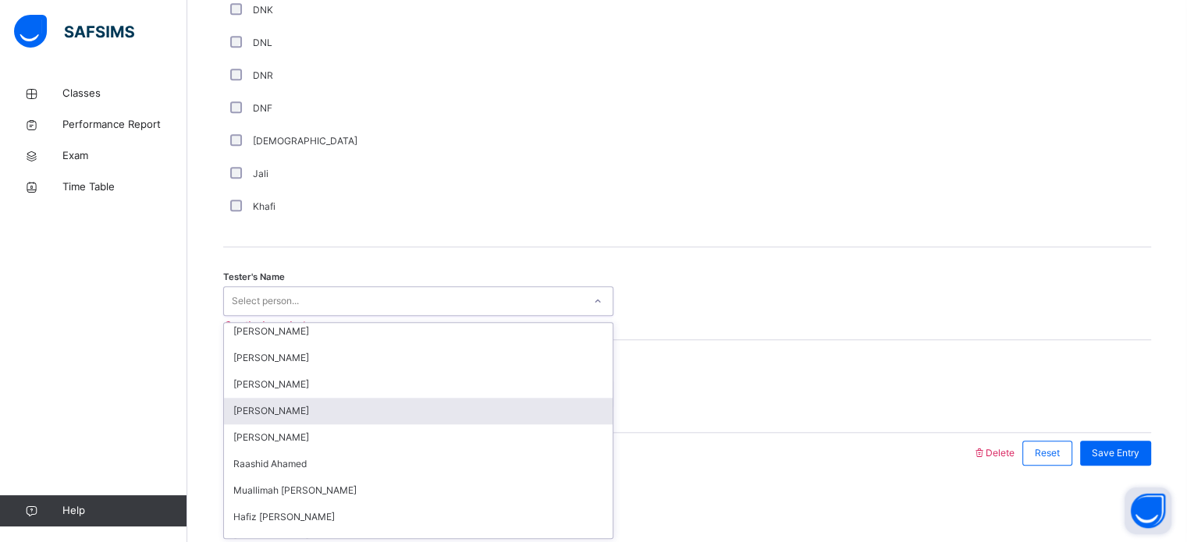
scroll to position [1830, 0]
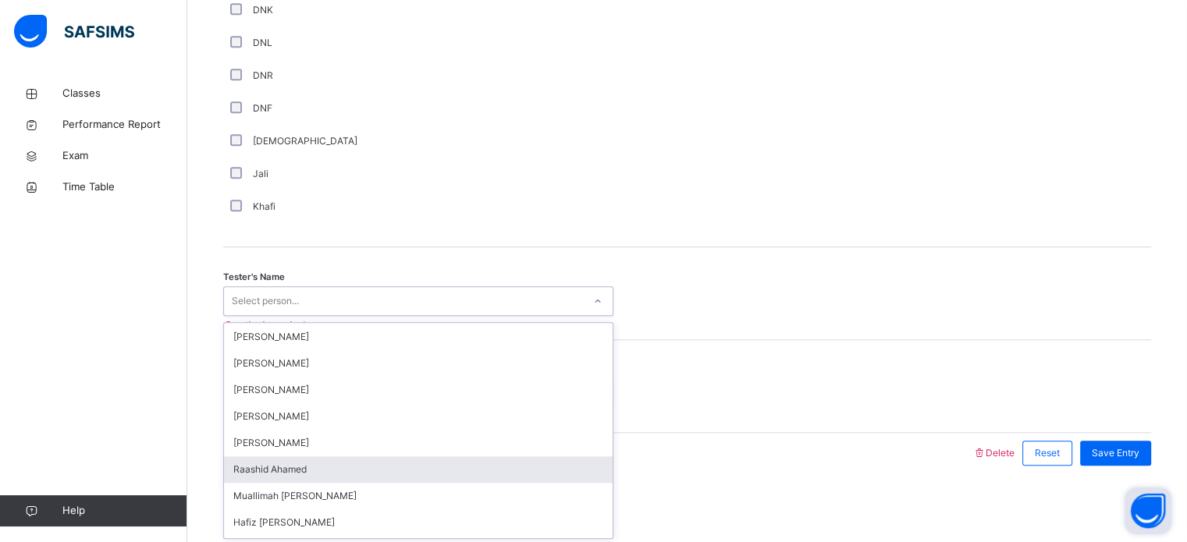
click at [259, 464] on div "Raashid Ahamed" at bounding box center [418, 470] width 389 height 27
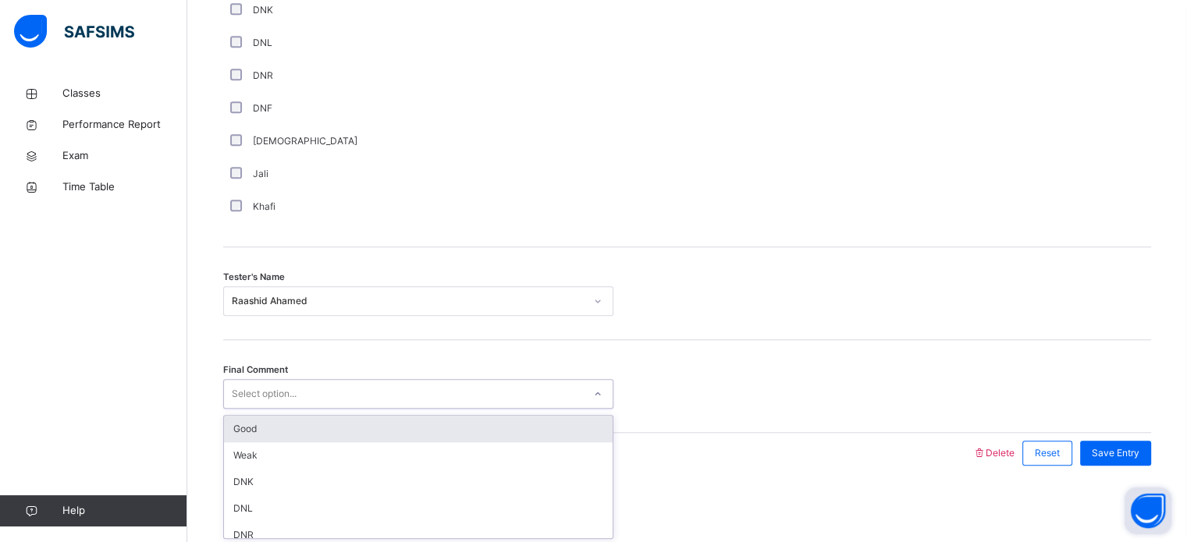
drag, startPoint x: 330, startPoint y: 399, endPoint x: 329, endPoint y: 435, distance: 35.9
click at [329, 409] on div "option Good focused, 1 of 6. 6 results available. Use Up and Down to choose opt…" at bounding box center [418, 394] width 390 height 30
click at [329, 435] on div "Good" at bounding box center [418, 429] width 389 height 27
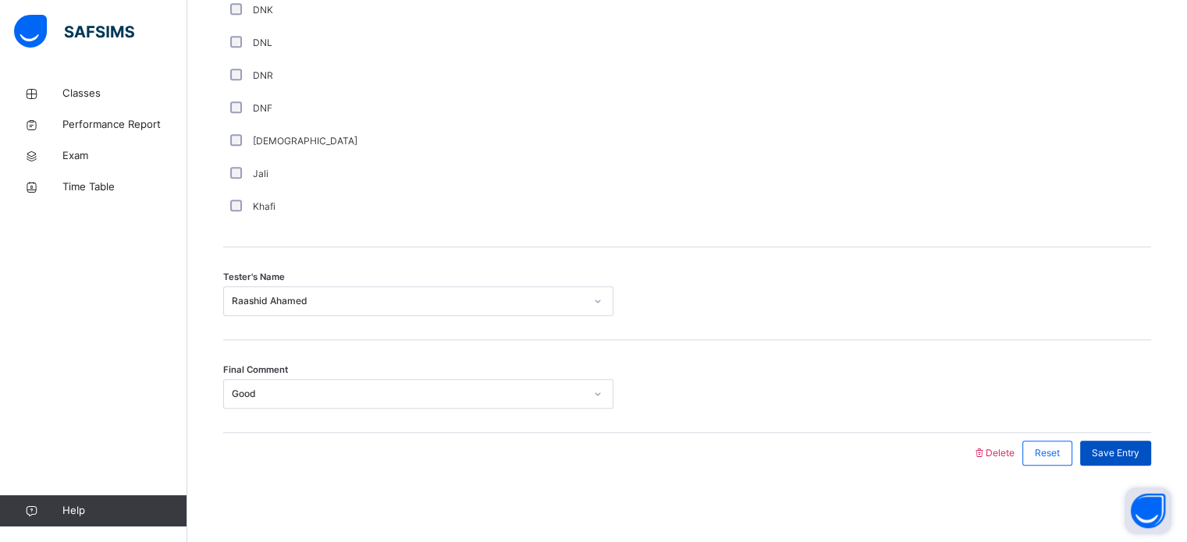
click at [1113, 452] on span "Save Entry" at bounding box center [1116, 453] width 48 height 14
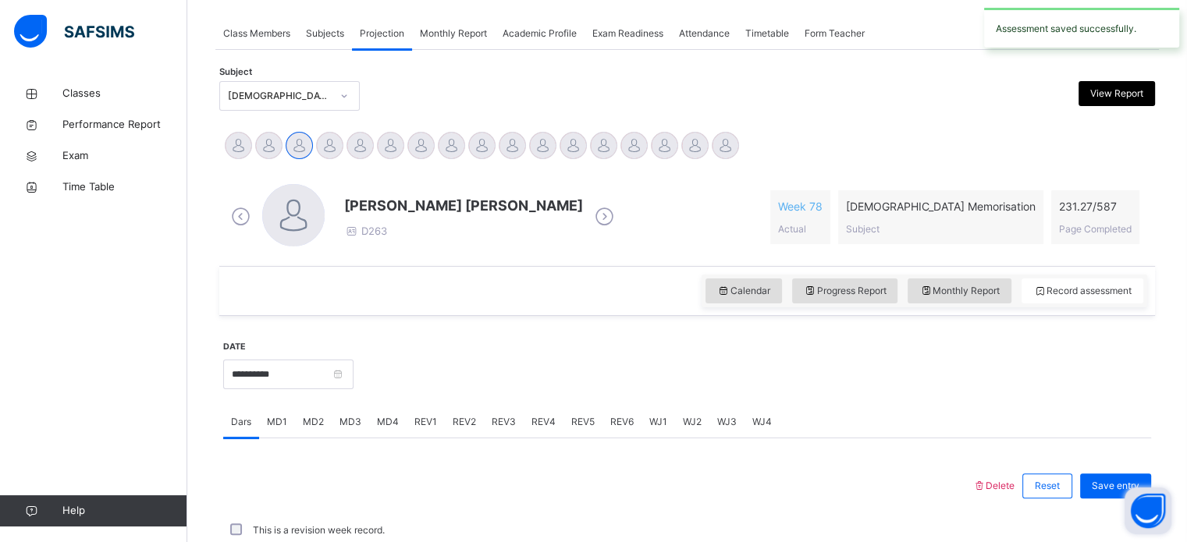
scroll to position [629, 0]
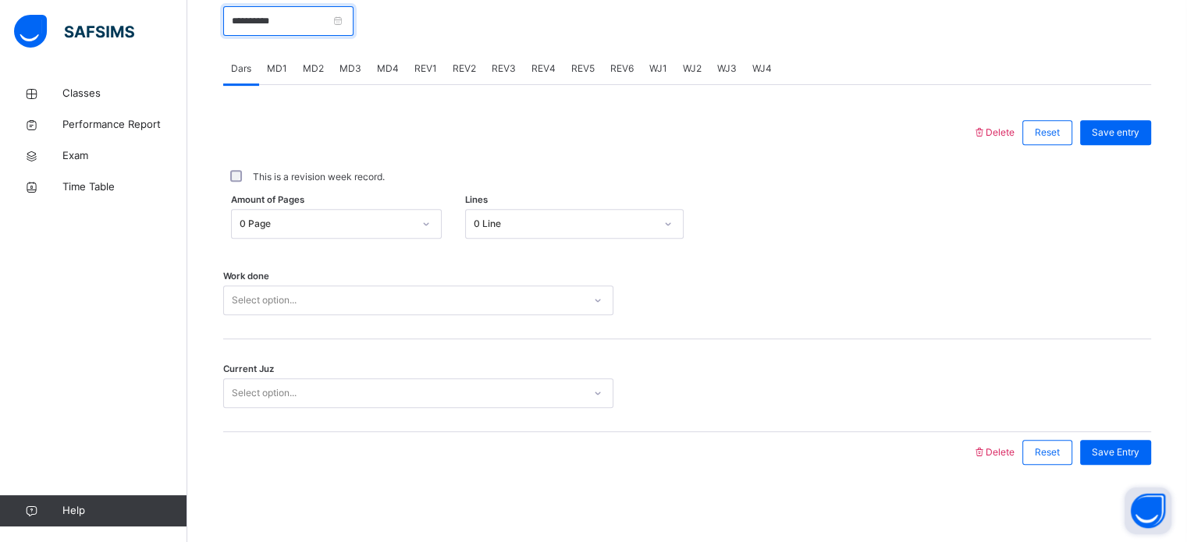
click at [278, 28] on input "**********" at bounding box center [288, 21] width 130 height 30
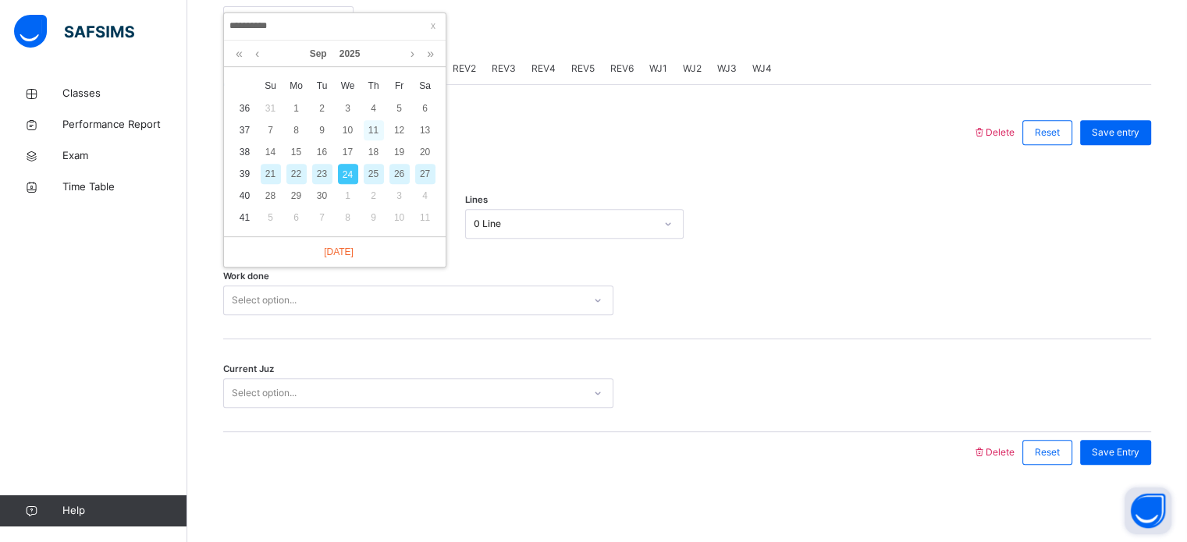
click at [375, 131] on div "11" at bounding box center [374, 130] width 20 height 20
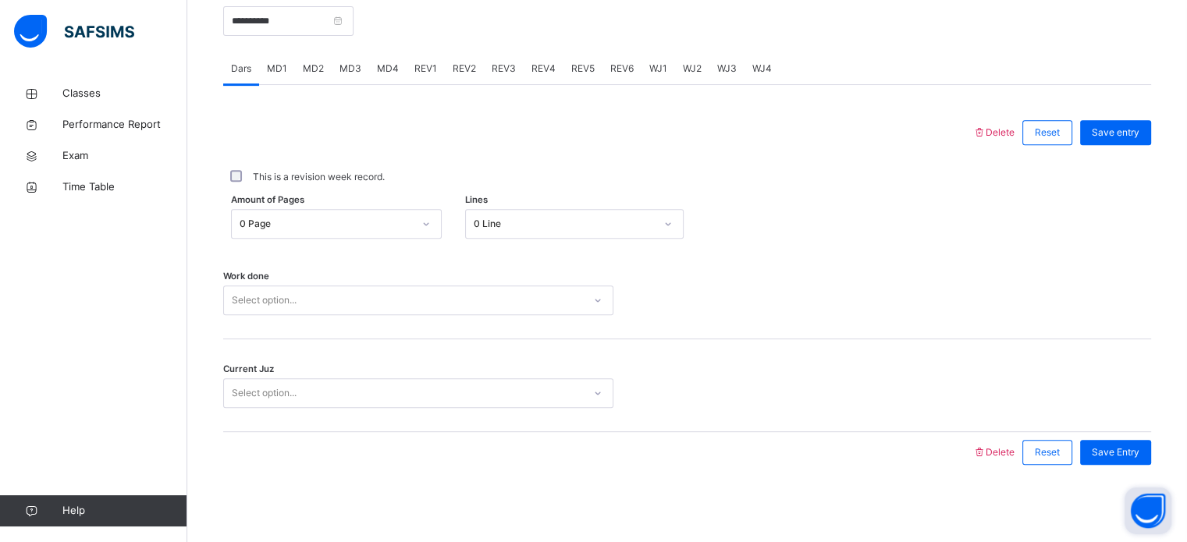
click at [655, 68] on span "WJ1" at bounding box center [658, 69] width 18 height 14
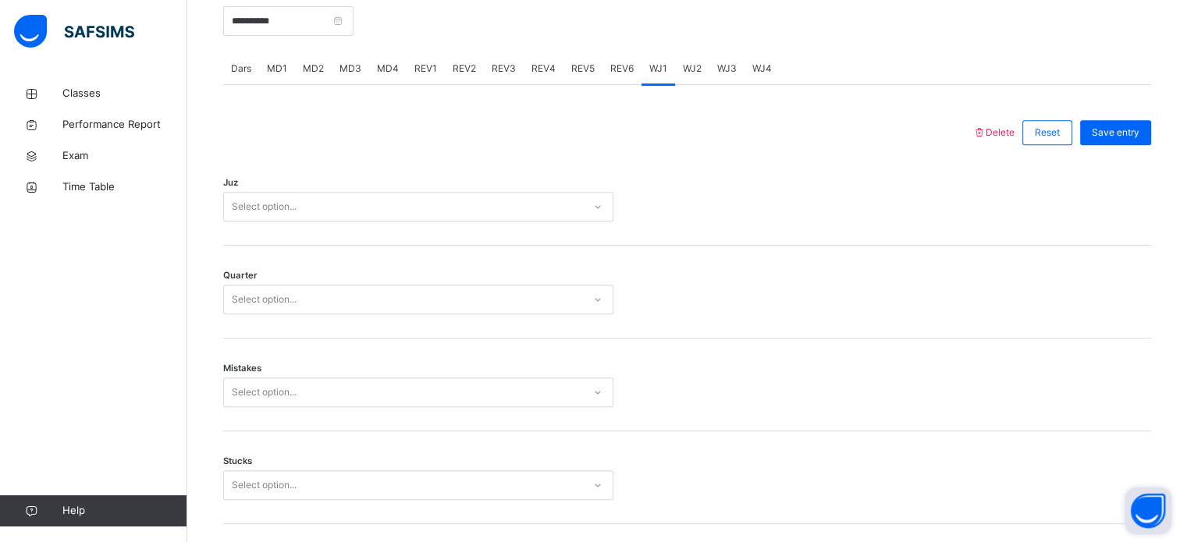
click at [675, 70] on div "WJ2" at bounding box center [692, 68] width 34 height 31
click at [309, 28] on input "**********" at bounding box center [288, 21] width 130 height 30
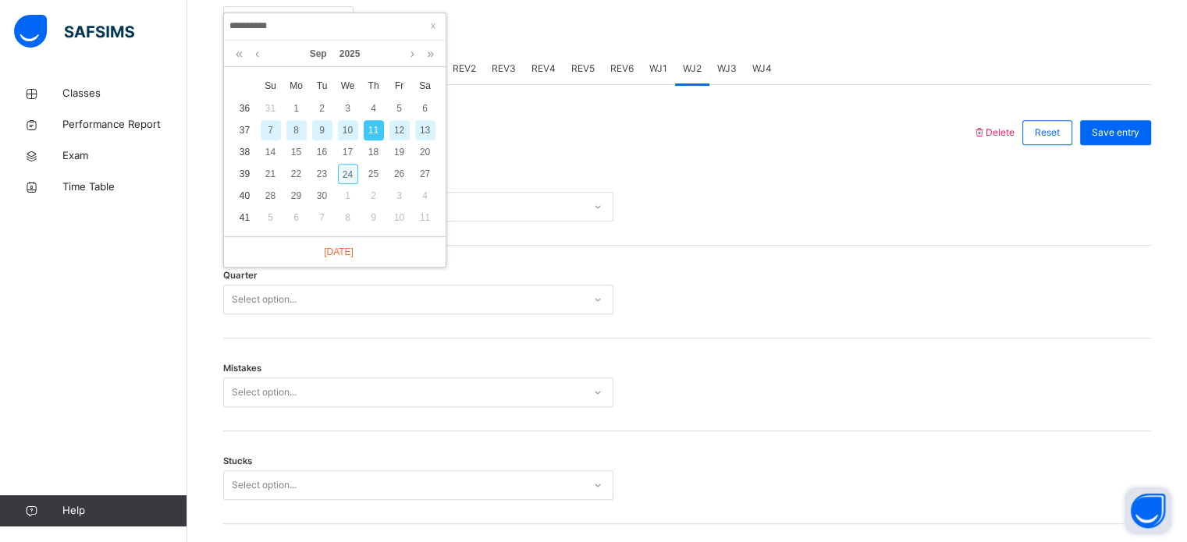
click at [347, 169] on div "24" at bounding box center [348, 174] width 20 height 20
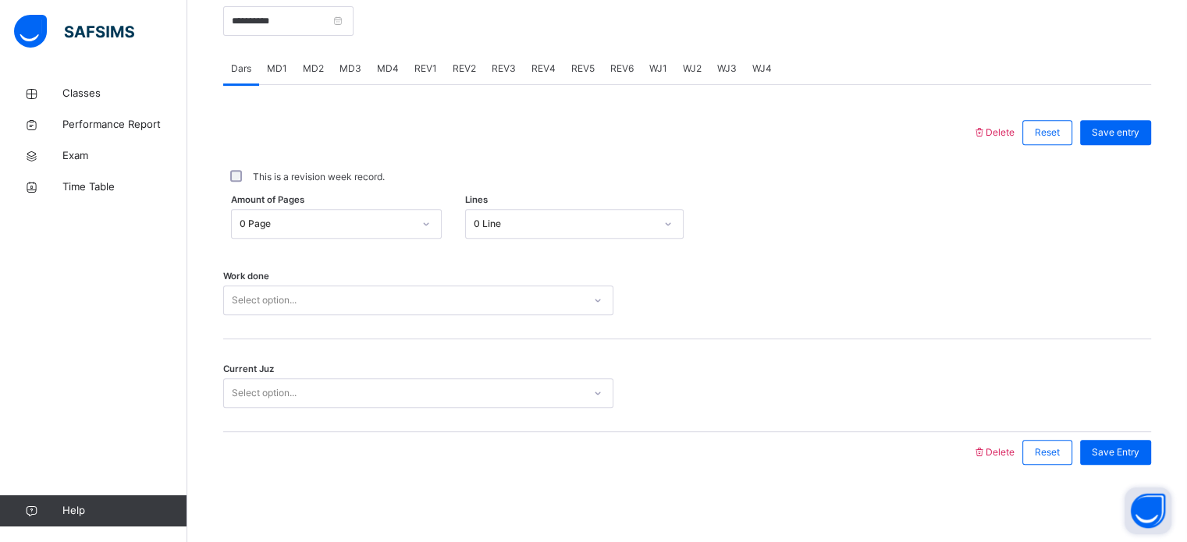
click at [649, 69] on span "WJ1" at bounding box center [658, 69] width 18 height 14
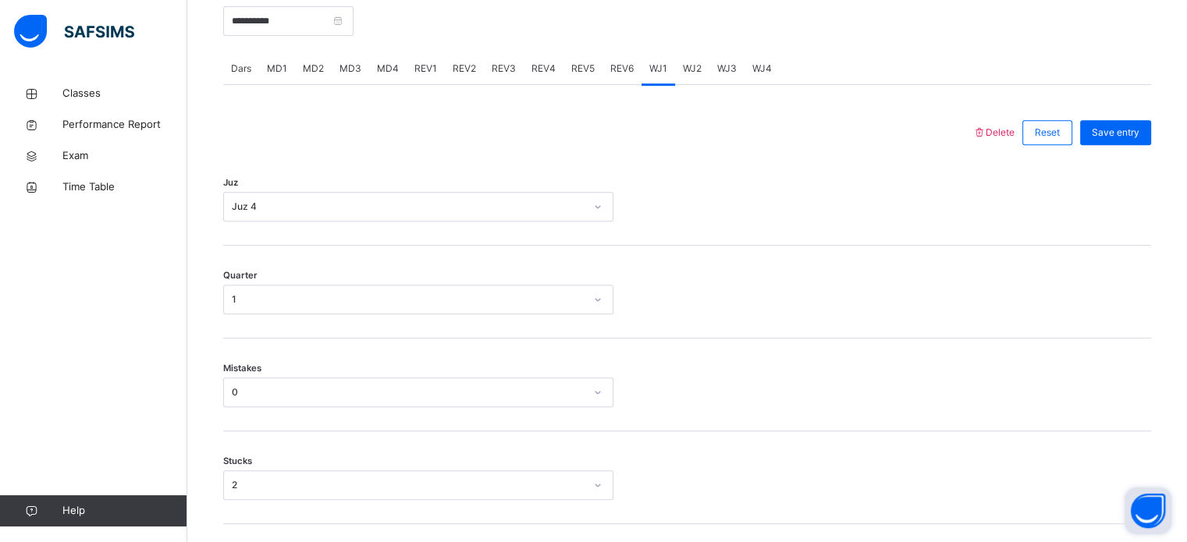
click at [1005, 130] on span "Delete" at bounding box center [994, 132] width 42 height 12
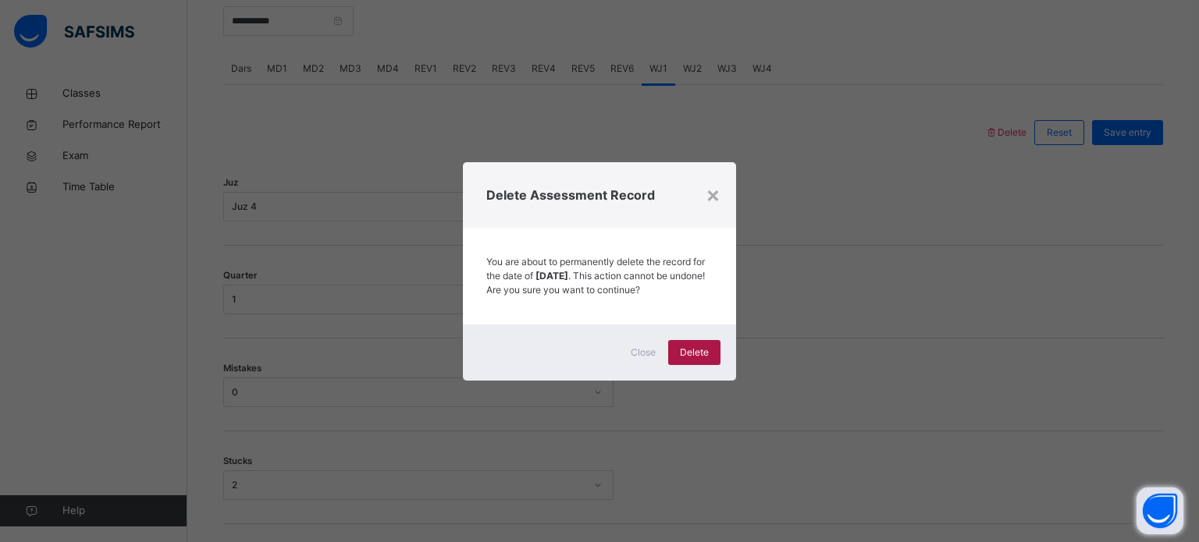
click at [704, 354] on span "Delete" at bounding box center [694, 353] width 29 height 14
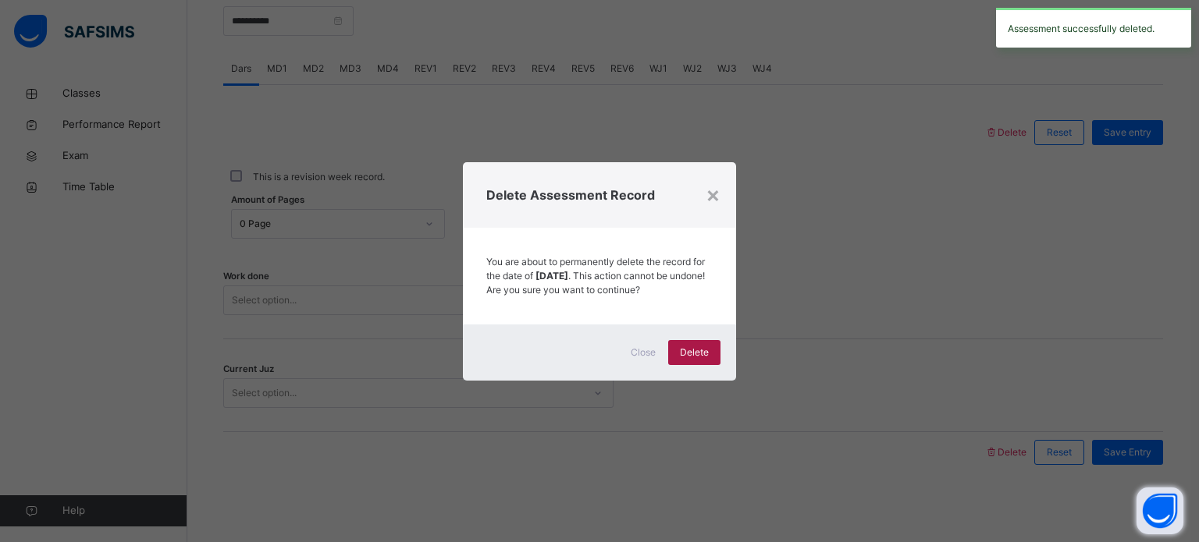
click at [704, 355] on span "Delete" at bounding box center [694, 353] width 29 height 14
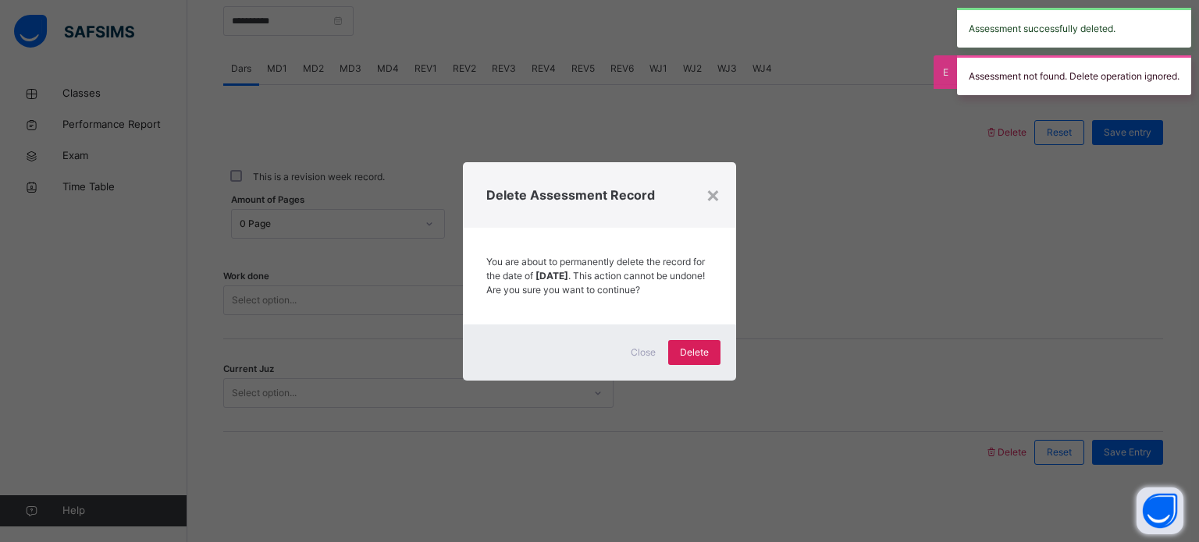
click at [731, 165] on div "Delete Assessment Record" at bounding box center [599, 195] width 273 height 66
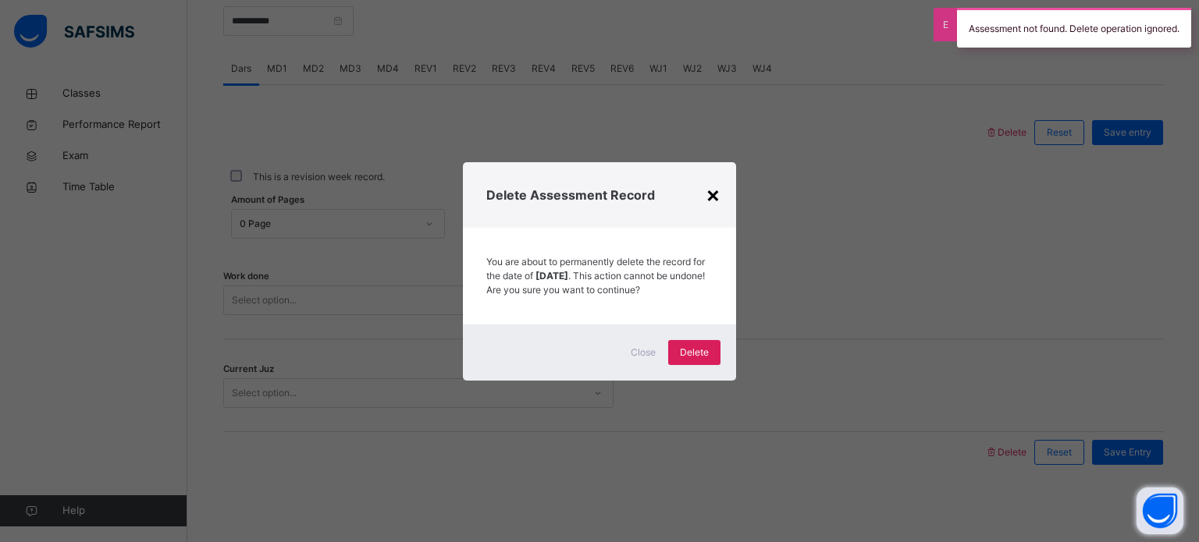
click at [717, 183] on div "×" at bounding box center [713, 194] width 15 height 33
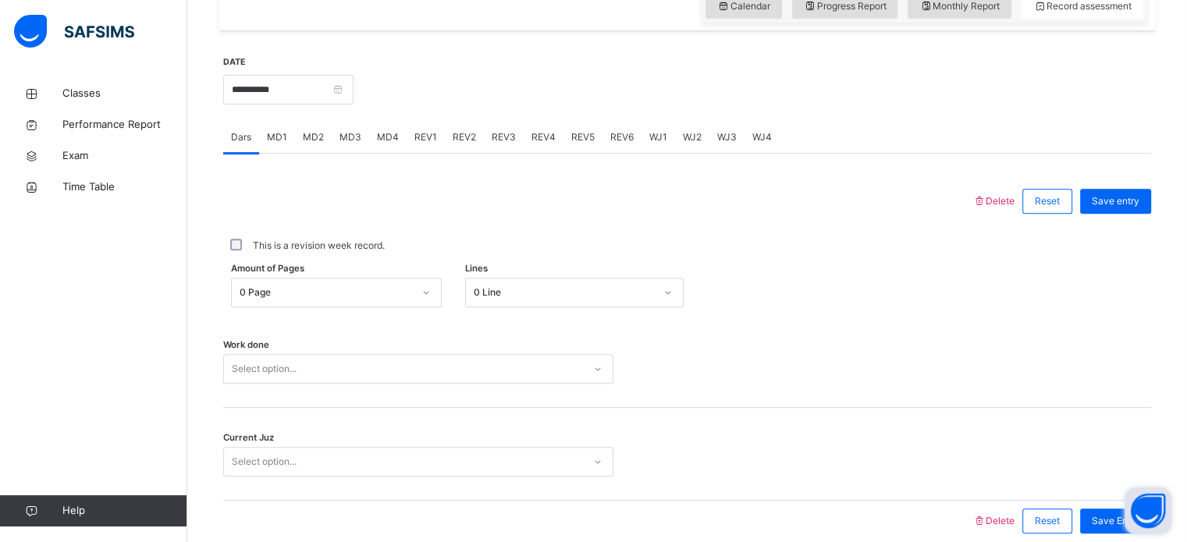
scroll to position [557, 0]
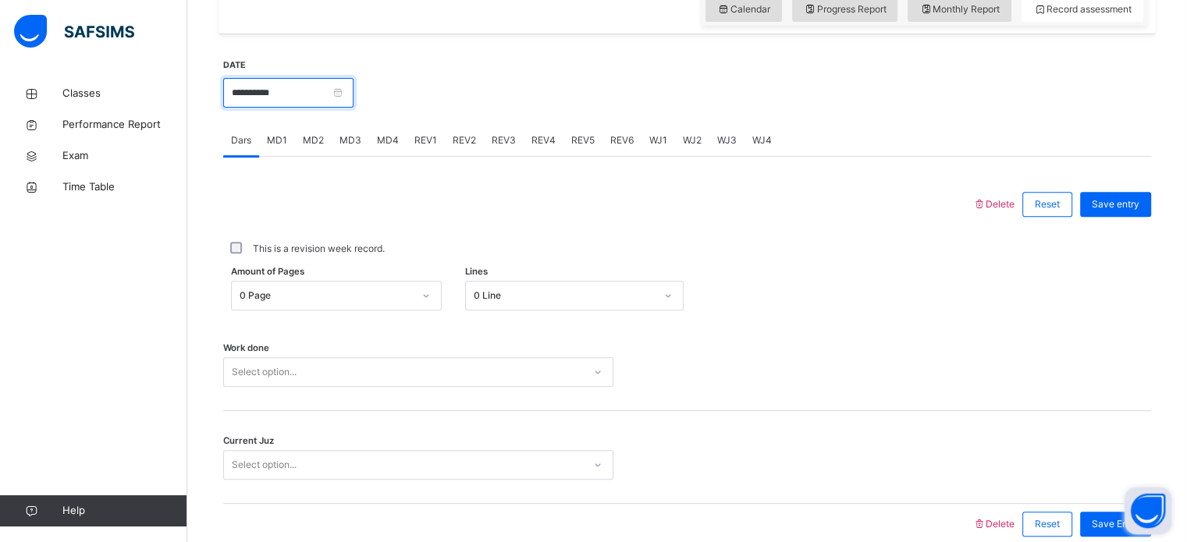
click at [343, 92] on input "**********" at bounding box center [288, 93] width 130 height 30
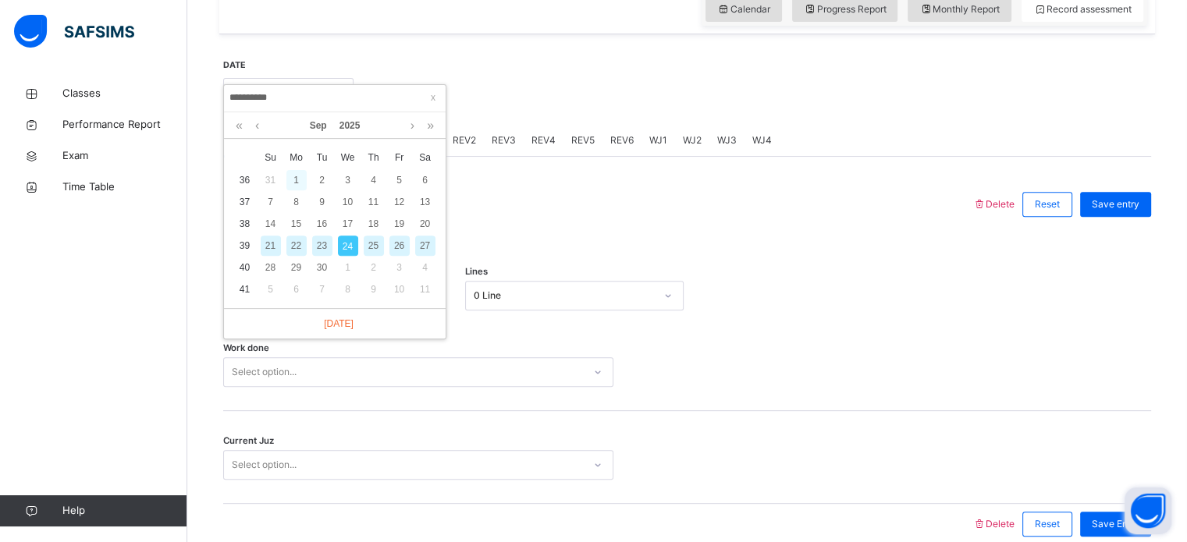
click at [297, 174] on div "1" at bounding box center [296, 180] width 20 height 20
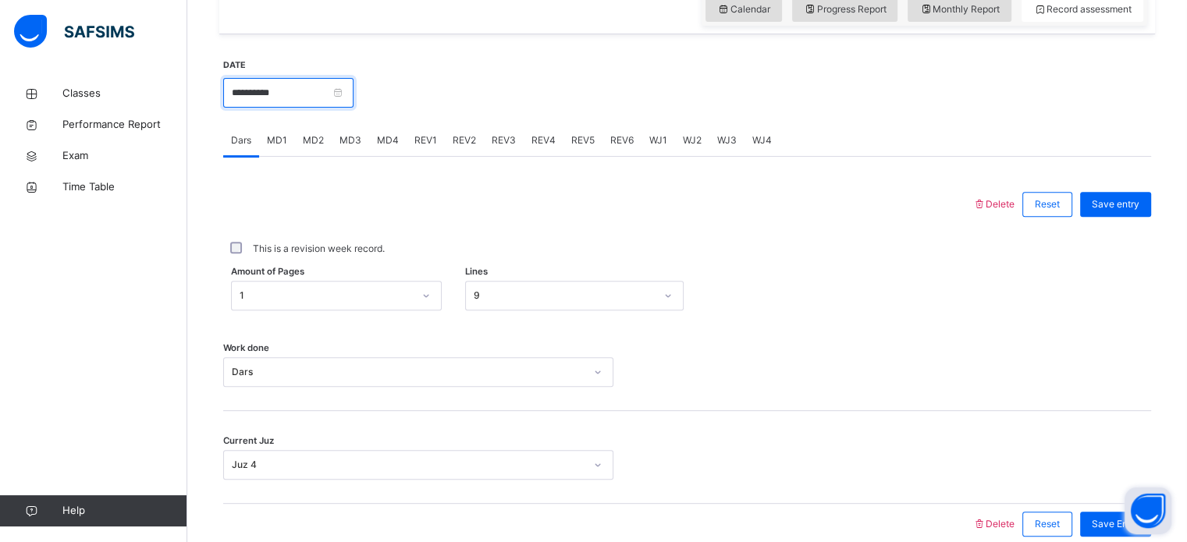
click at [275, 79] on input "**********" at bounding box center [288, 93] width 130 height 30
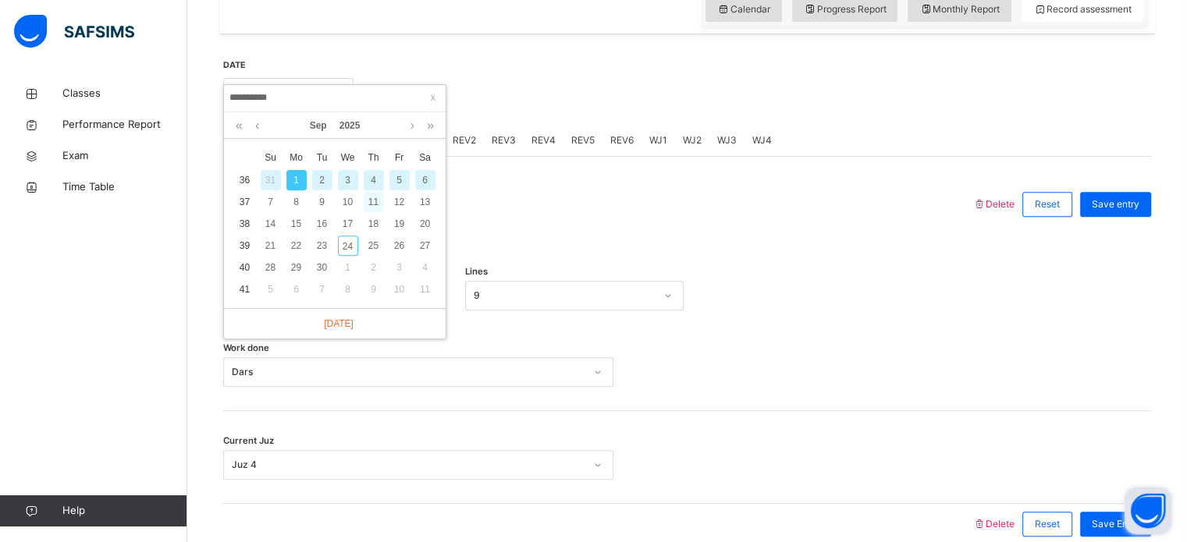
click at [372, 202] on div "11" at bounding box center [374, 202] width 20 height 20
type input "**********"
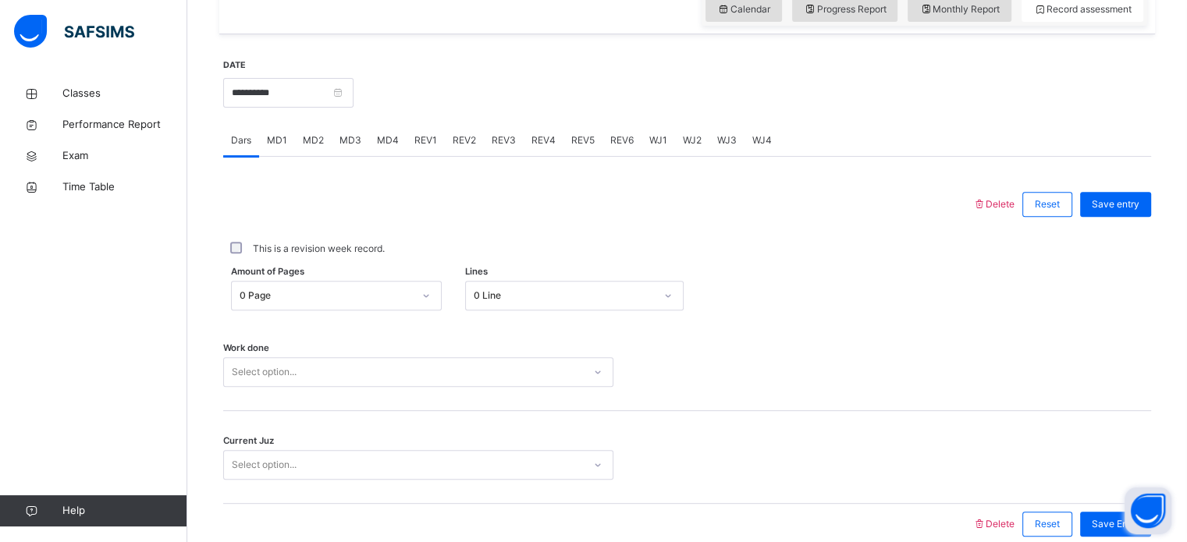
click at [651, 144] on span "WJ1" at bounding box center [658, 140] width 18 height 14
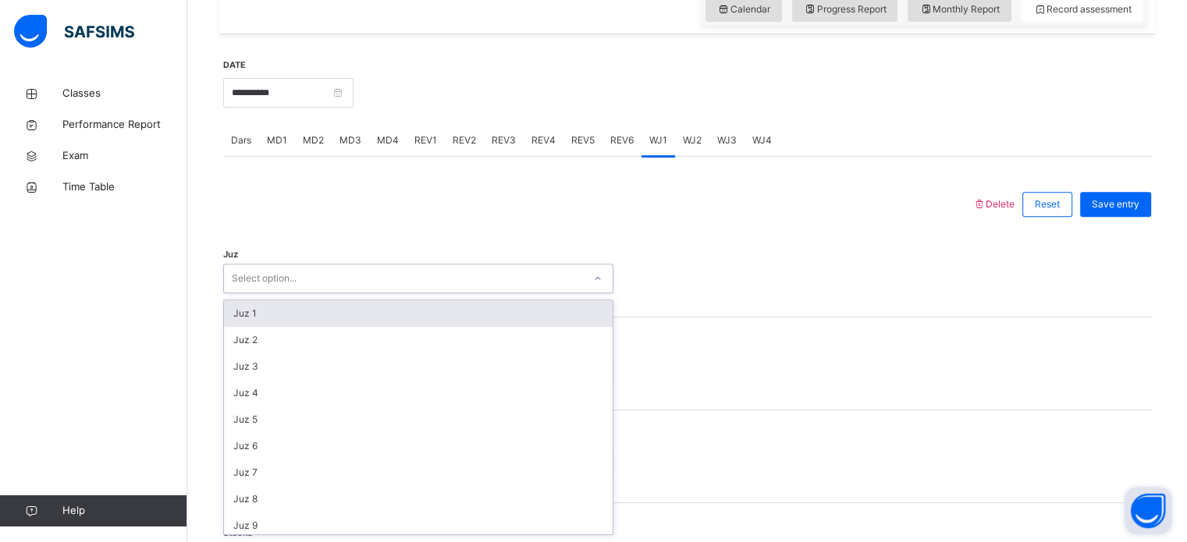
click at [459, 264] on div "Select option..." at bounding box center [418, 279] width 390 height 30
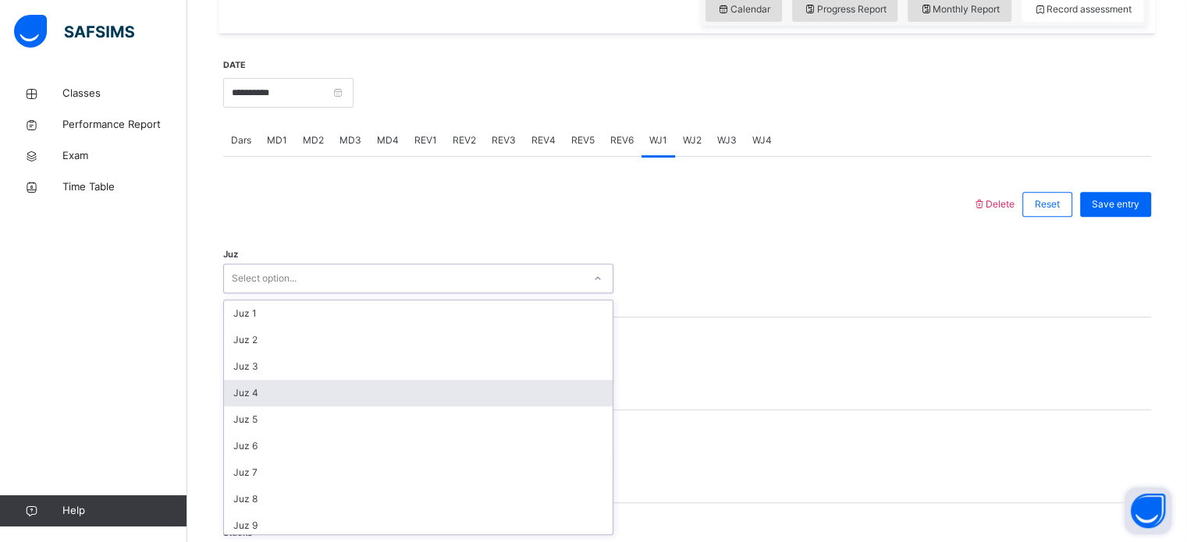
click at [425, 393] on div "Juz 4" at bounding box center [418, 393] width 389 height 27
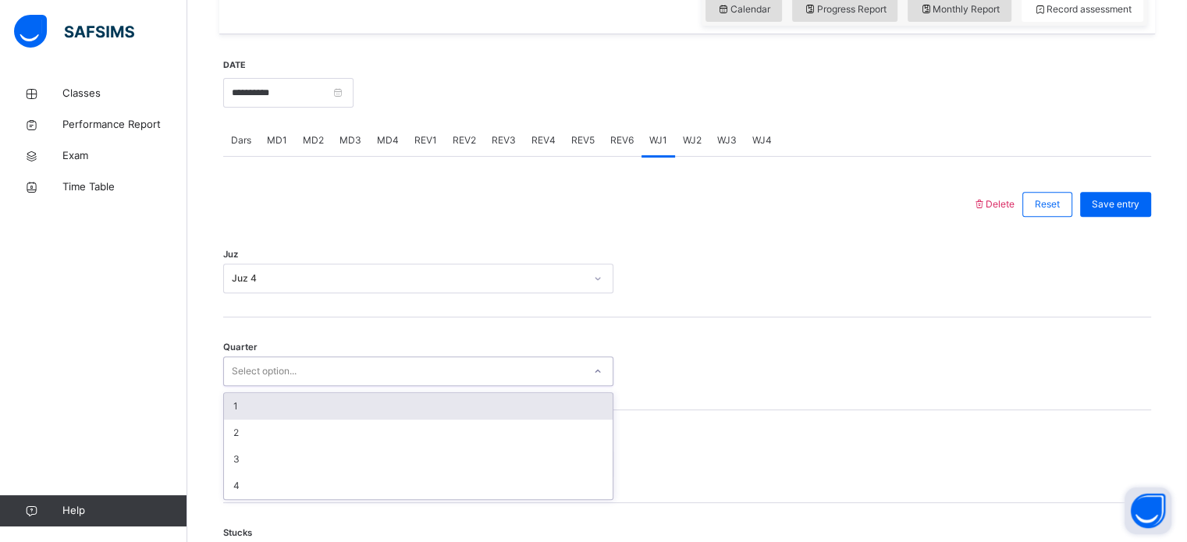
drag, startPoint x: 332, startPoint y: 368, endPoint x: 295, endPoint y: 415, distance: 59.5
click at [295, 386] on div "option 1 focused, 1 of 4. 4 results available. Use Up and Down to choose option…" at bounding box center [418, 372] width 390 height 30
click at [295, 415] on div "1" at bounding box center [418, 406] width 389 height 27
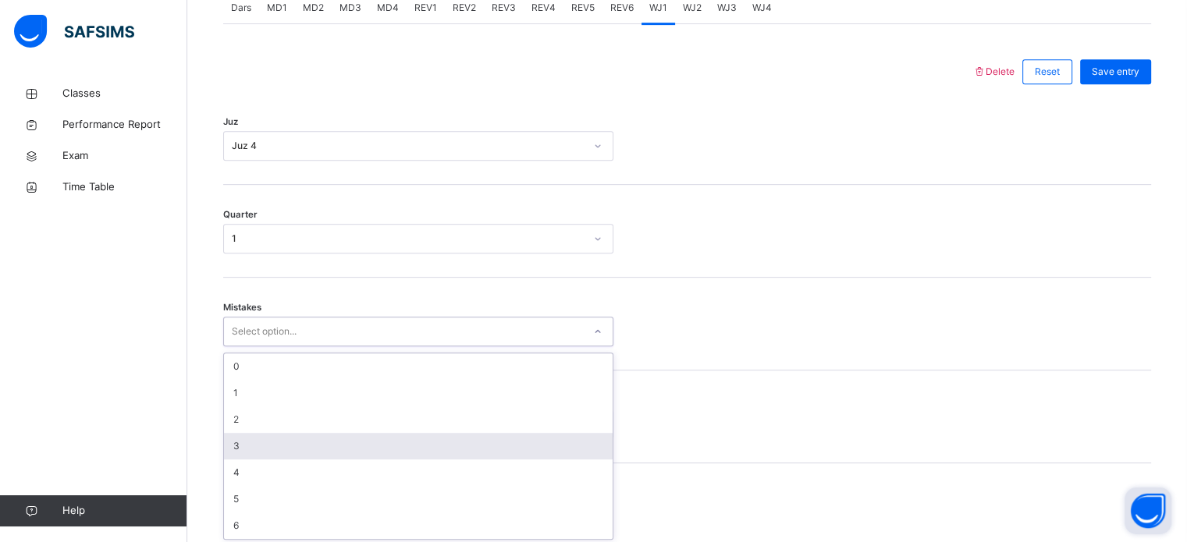
click at [253, 347] on div "option 3 focused, 4 of 7. 7 results available. Use Up and Down to choose option…" at bounding box center [418, 332] width 390 height 30
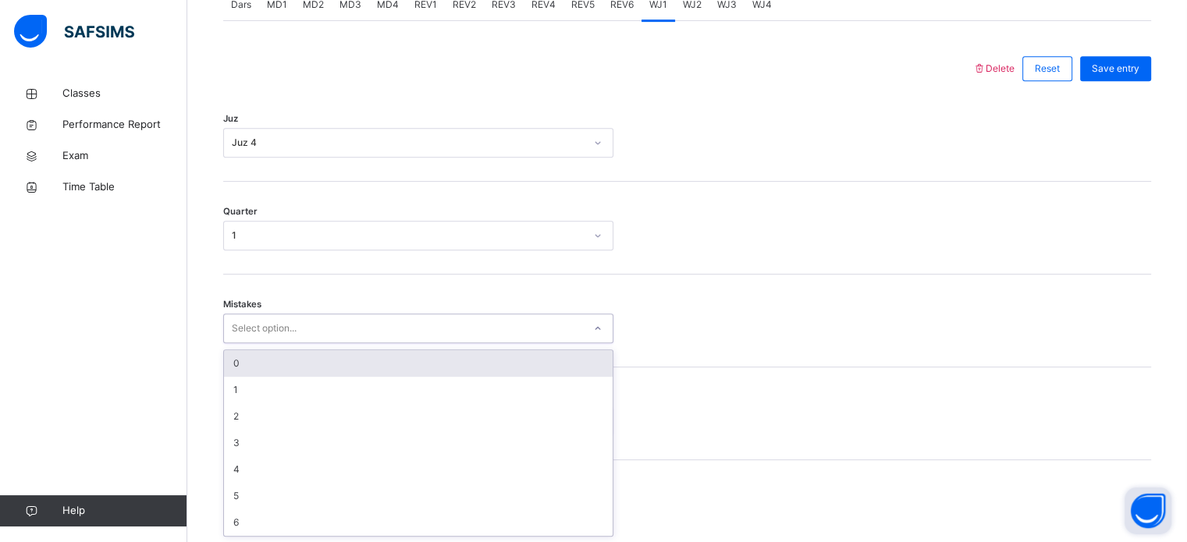
click at [285, 371] on div "0" at bounding box center [418, 363] width 389 height 27
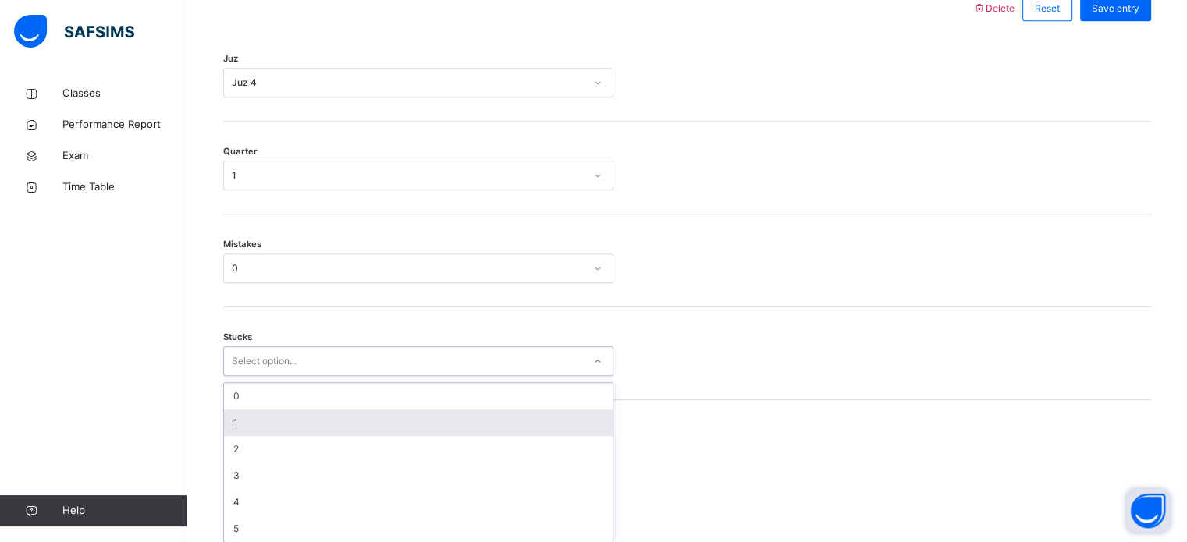
click at [276, 376] on div "option 1 focused, 2 of 6. 6 results available. Use Up and Down to choose option…" at bounding box center [418, 362] width 390 height 30
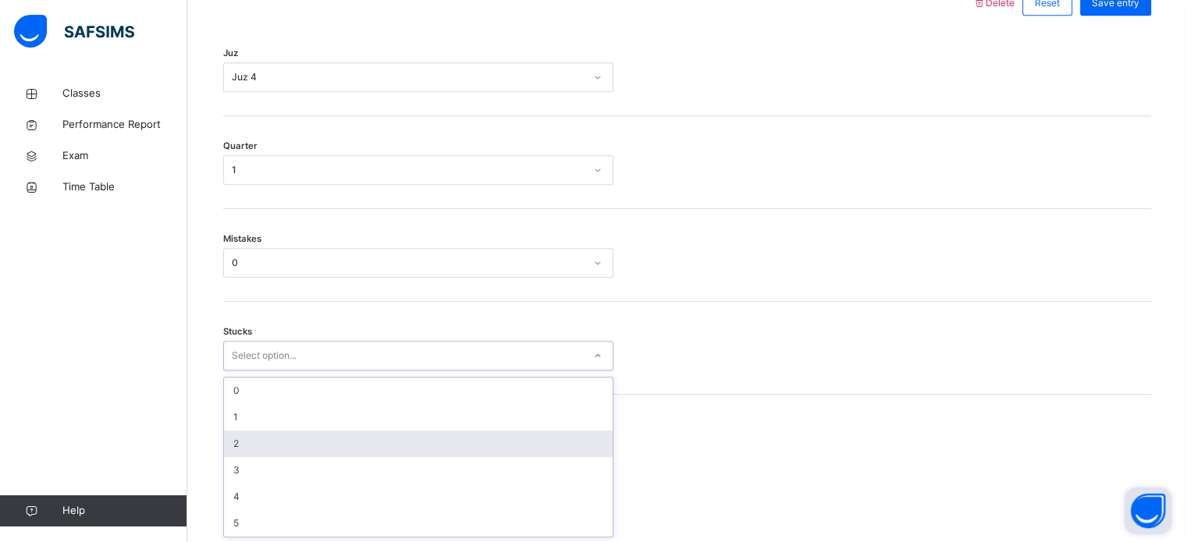
click at [272, 439] on div "2" at bounding box center [418, 444] width 389 height 27
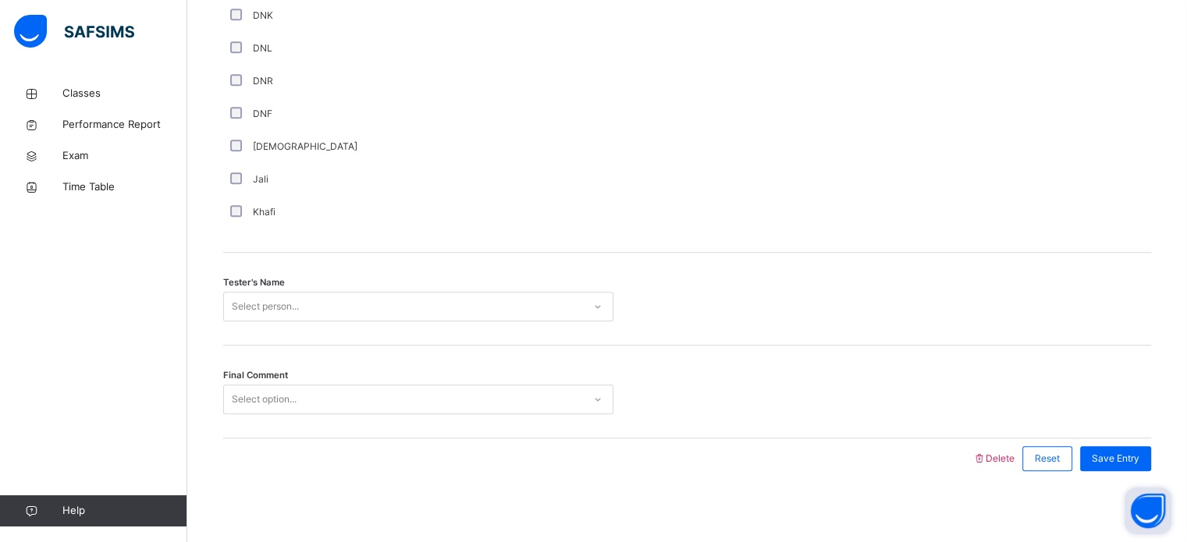
scroll to position [1410, 0]
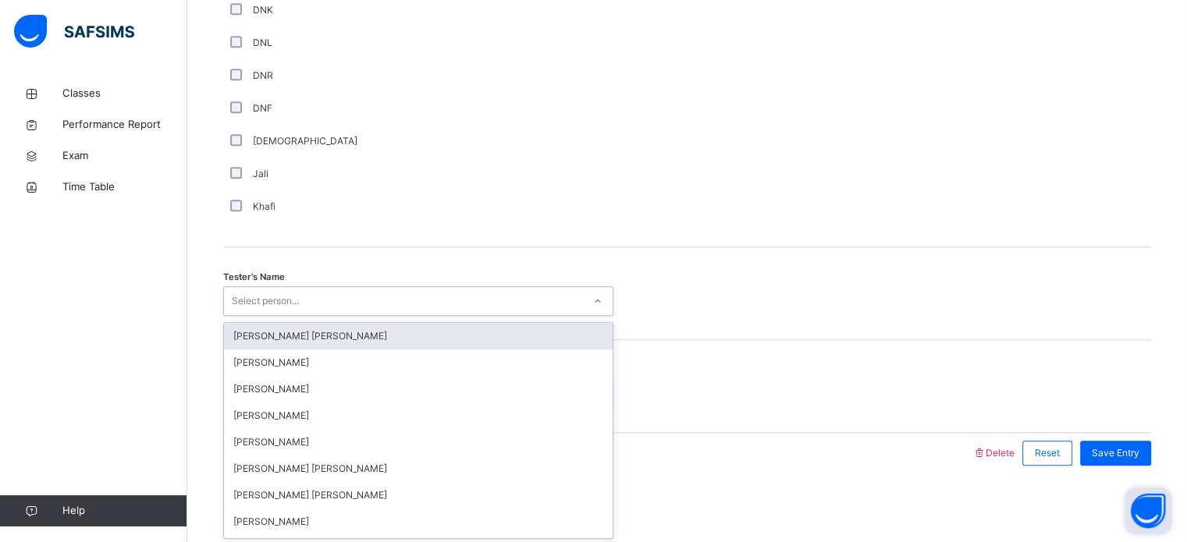
click at [347, 296] on div "Select person..." at bounding box center [403, 302] width 359 height 24
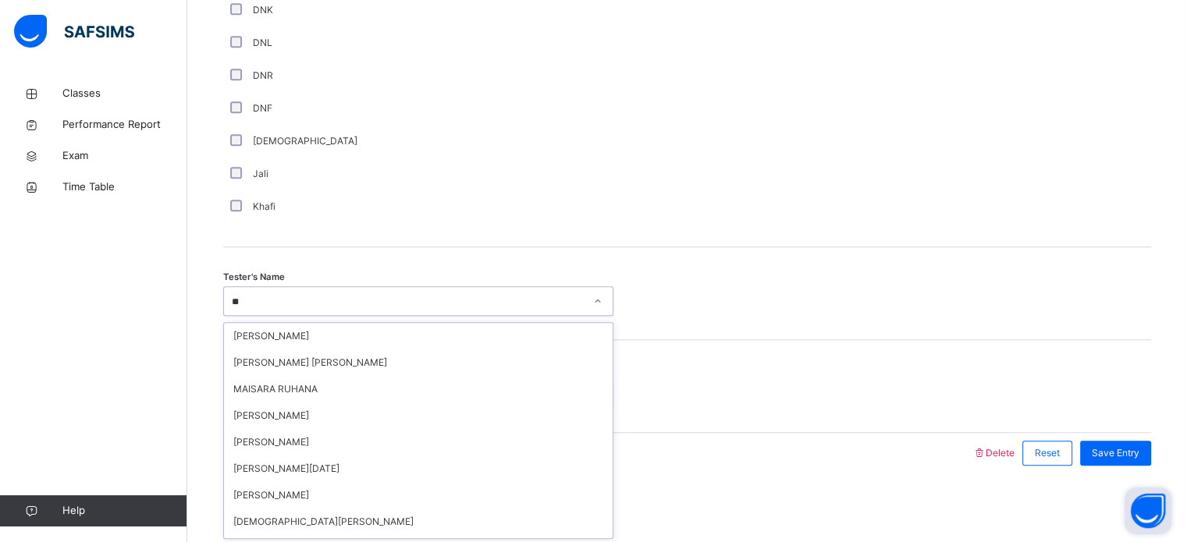
type input "***"
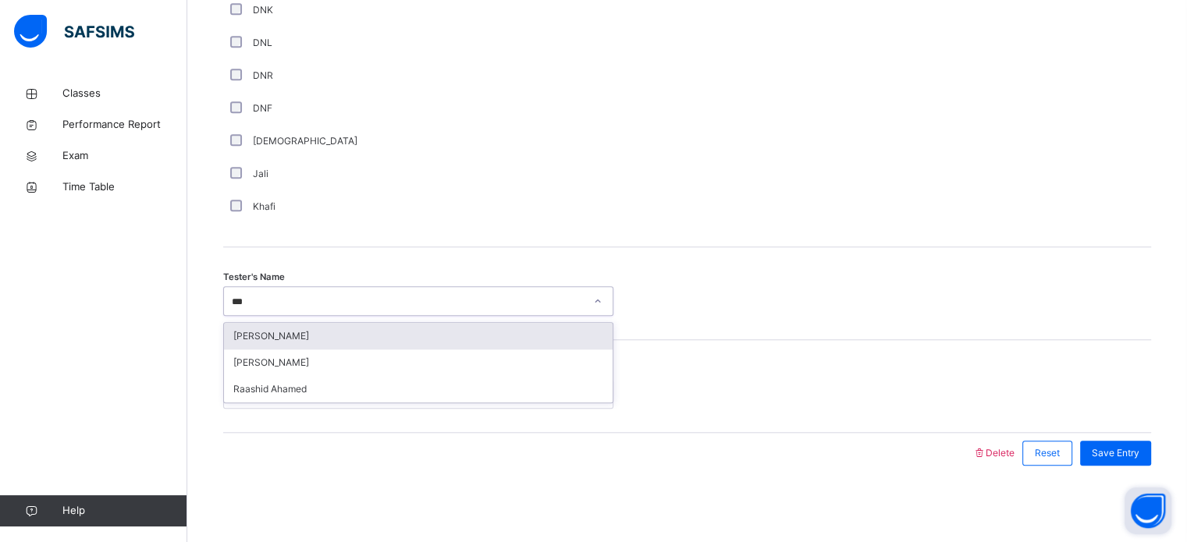
click at [322, 395] on div "Raashid Ahamed" at bounding box center [418, 389] width 389 height 27
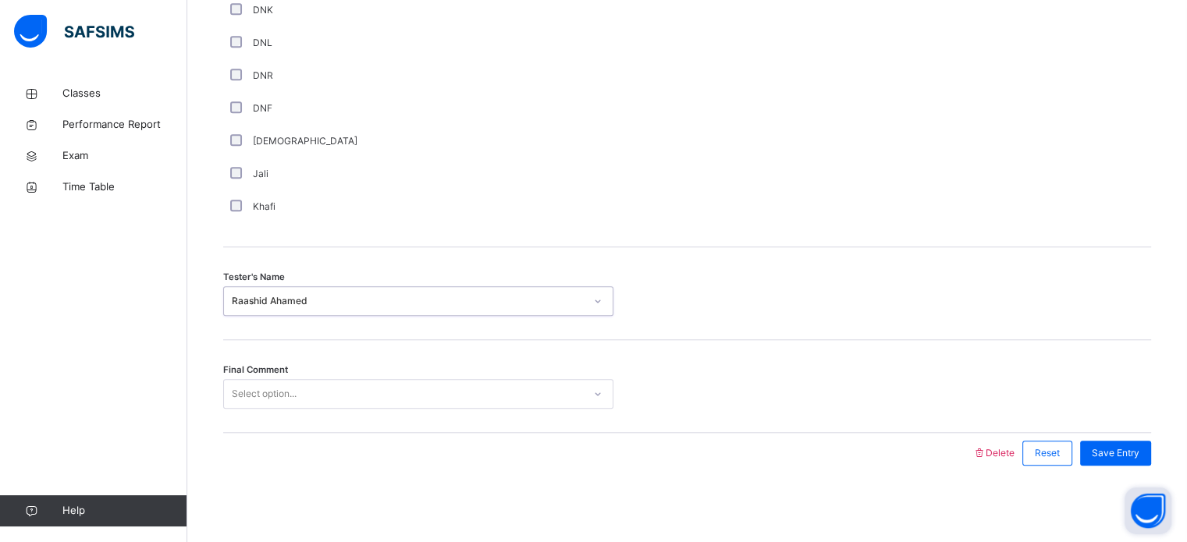
click at [322, 395] on div "Select option..." at bounding box center [403, 394] width 359 height 24
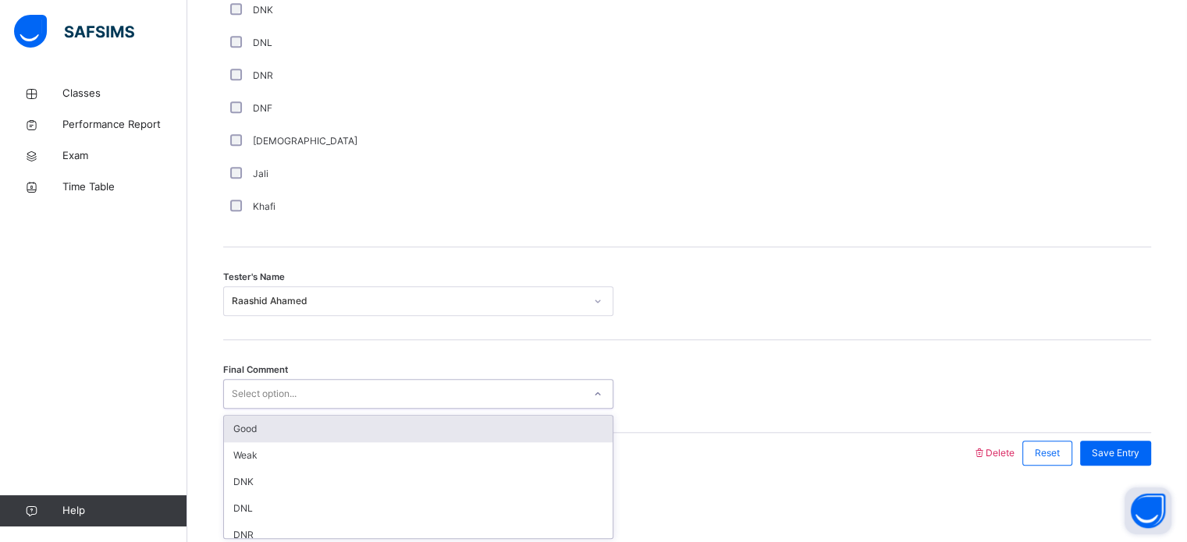
click at [322, 432] on div "Good" at bounding box center [418, 429] width 389 height 27
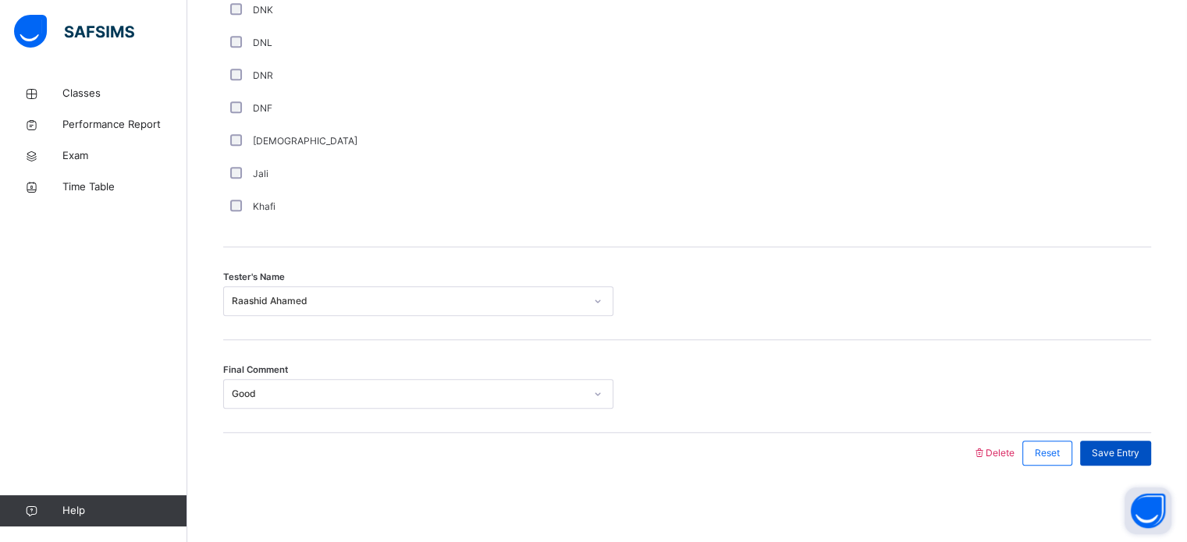
click at [1130, 449] on span "Save Entry" at bounding box center [1116, 453] width 48 height 14
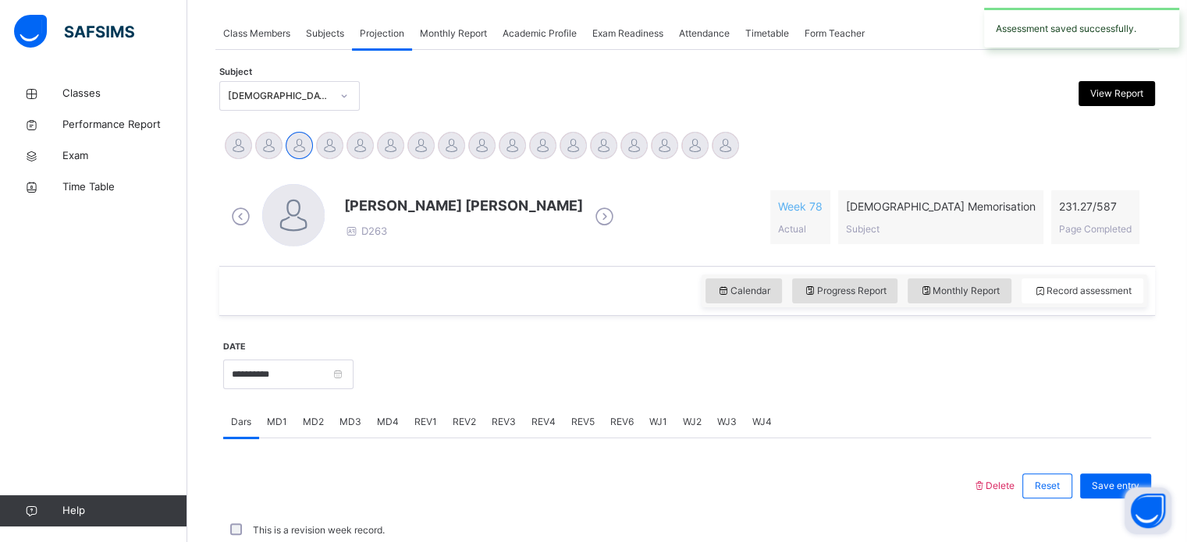
scroll to position [629, 0]
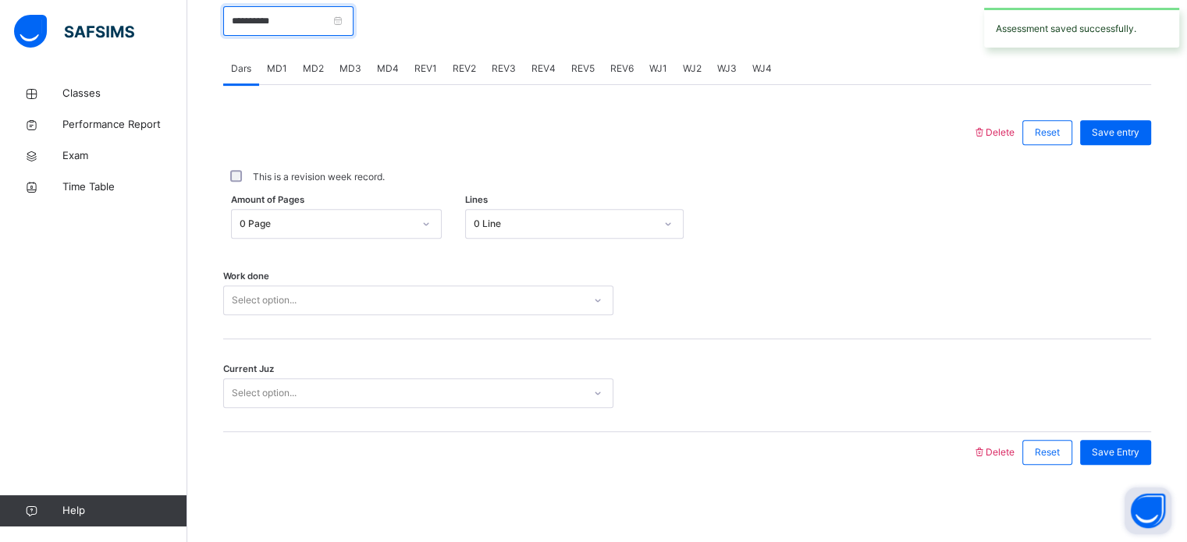
click at [293, 24] on input "**********" at bounding box center [288, 21] width 130 height 30
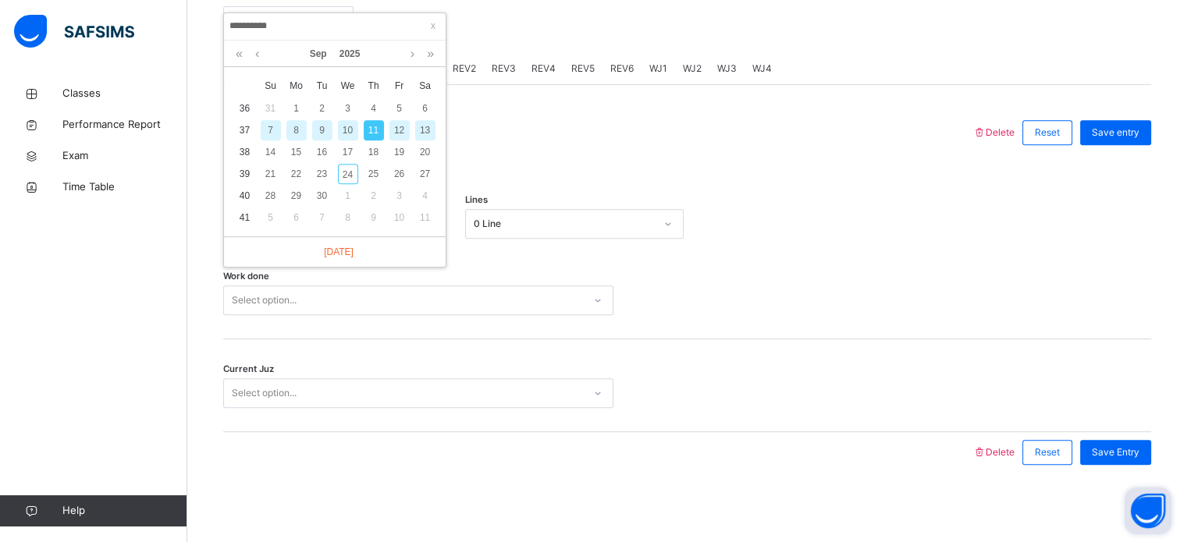
click at [394, 128] on div "12" at bounding box center [399, 130] width 20 height 20
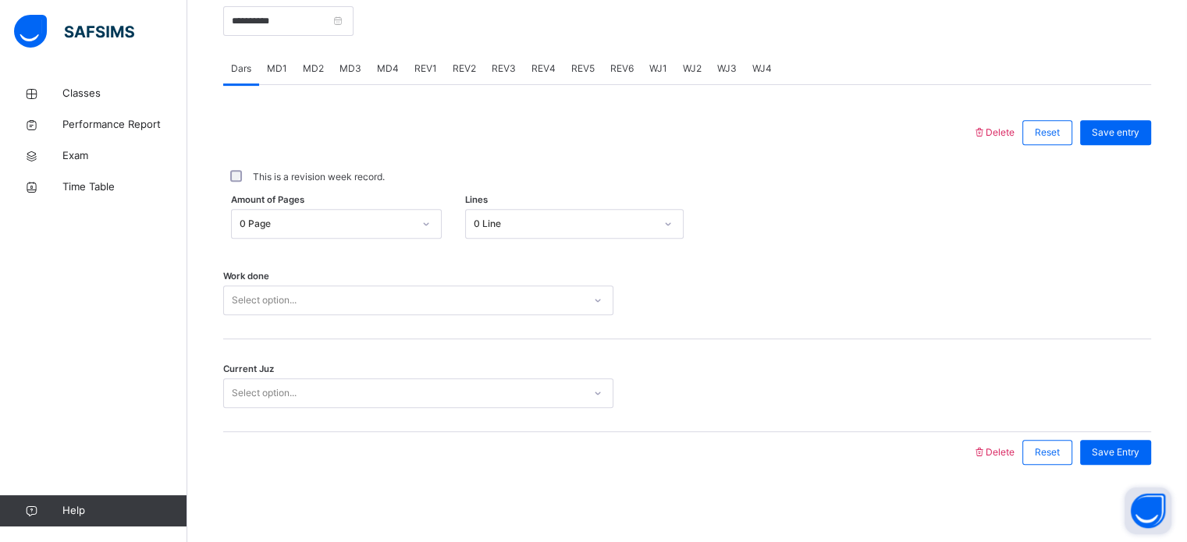
click at [653, 71] on span "WJ1" at bounding box center [658, 69] width 18 height 14
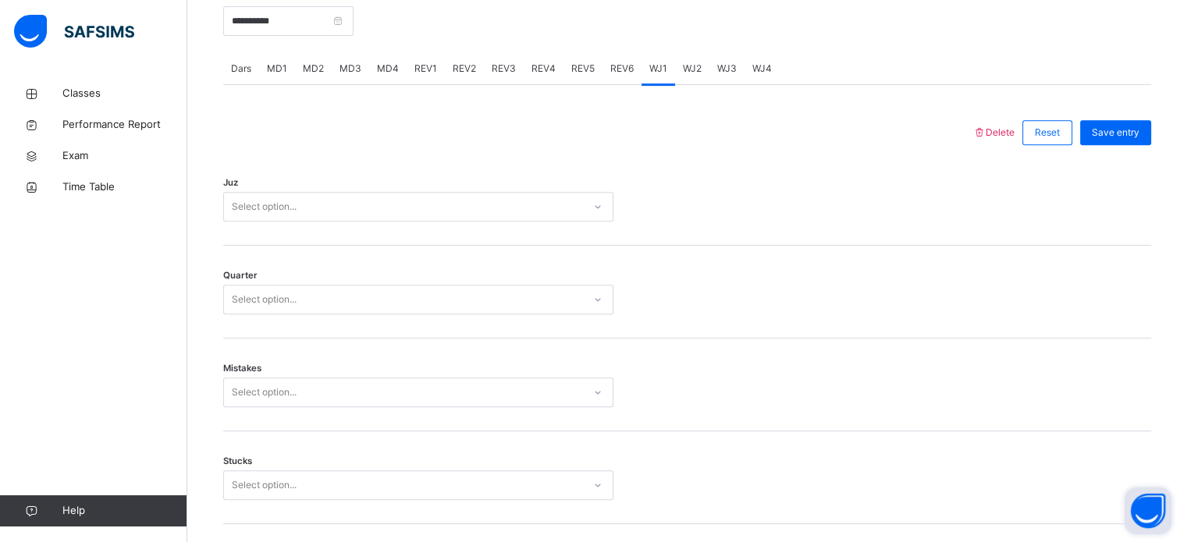
click at [686, 66] on span "WJ2" at bounding box center [692, 69] width 19 height 14
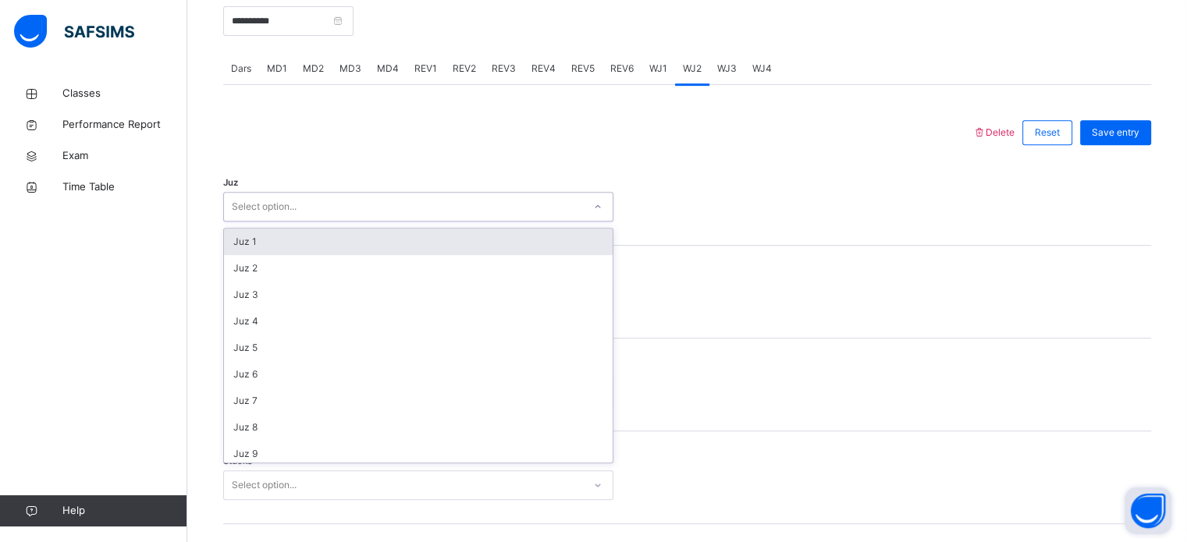
click at [447, 210] on div "Select option..." at bounding box center [403, 207] width 359 height 24
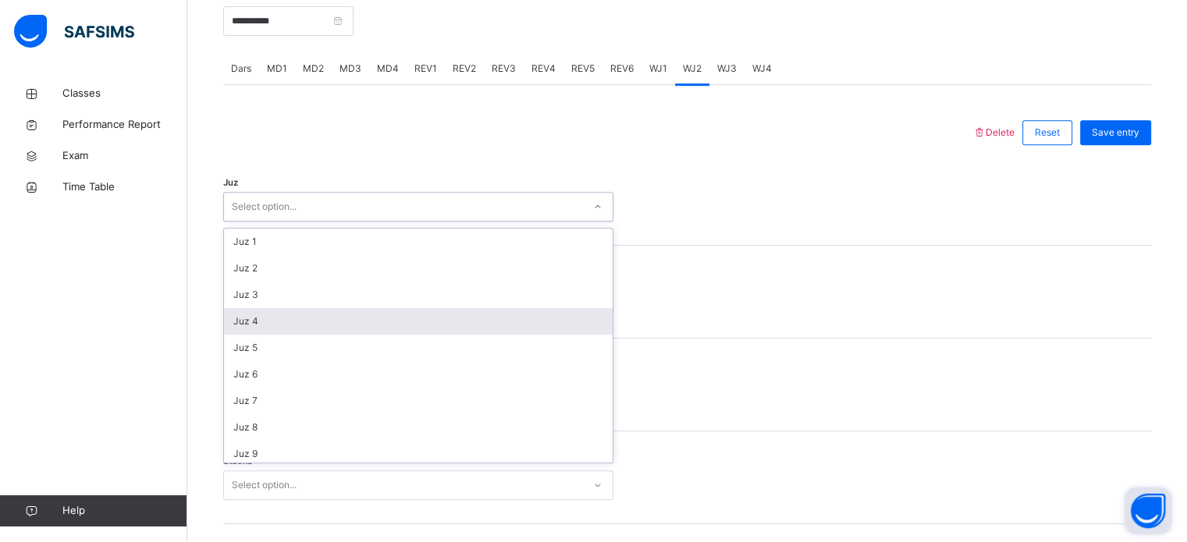
click at [389, 328] on div "Juz 4" at bounding box center [418, 321] width 389 height 27
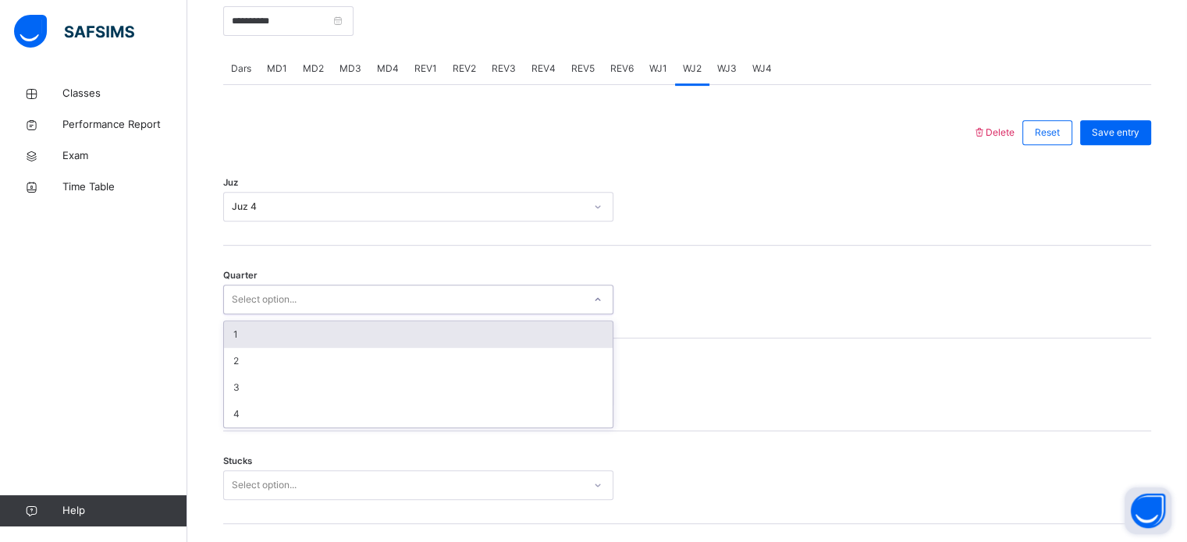
click at [312, 308] on div "Select option..." at bounding box center [403, 300] width 359 height 24
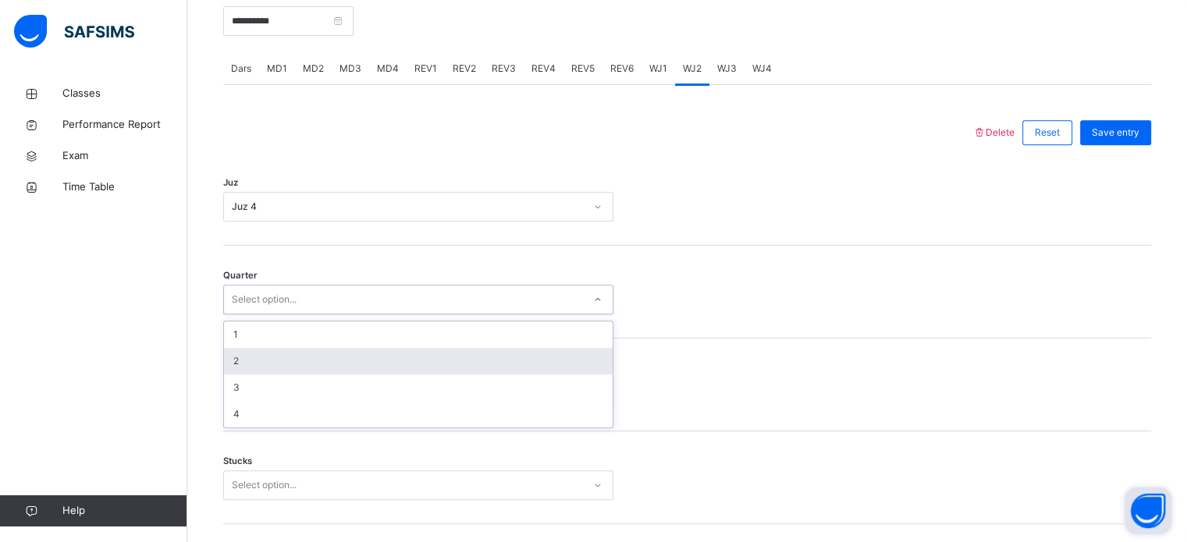
click at [307, 357] on div "2" at bounding box center [418, 361] width 389 height 27
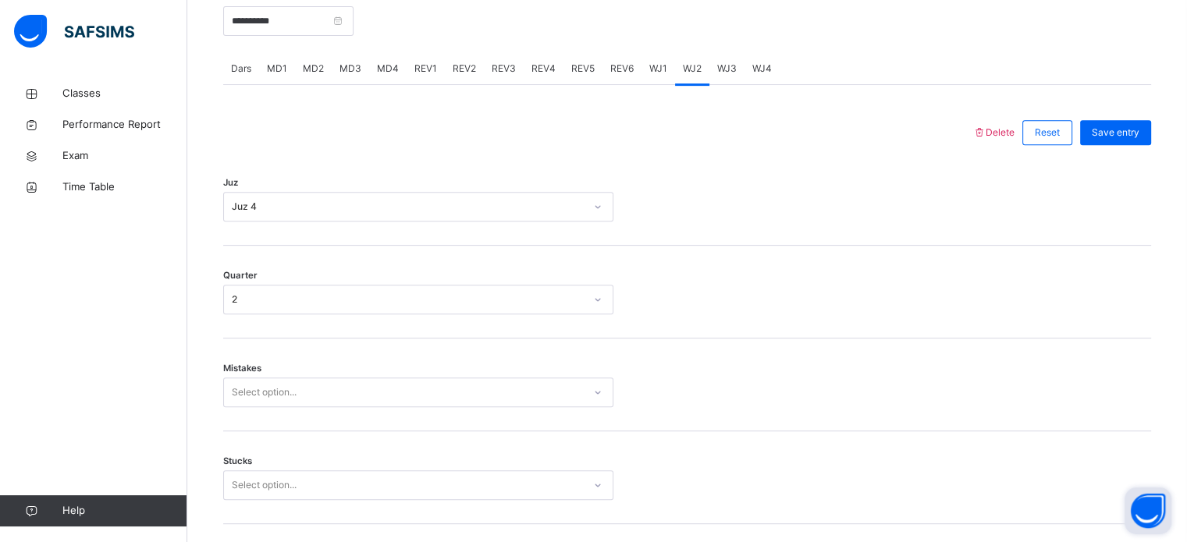
click at [272, 408] on div "Mistakes Select option..." at bounding box center [687, 385] width 928 height 93
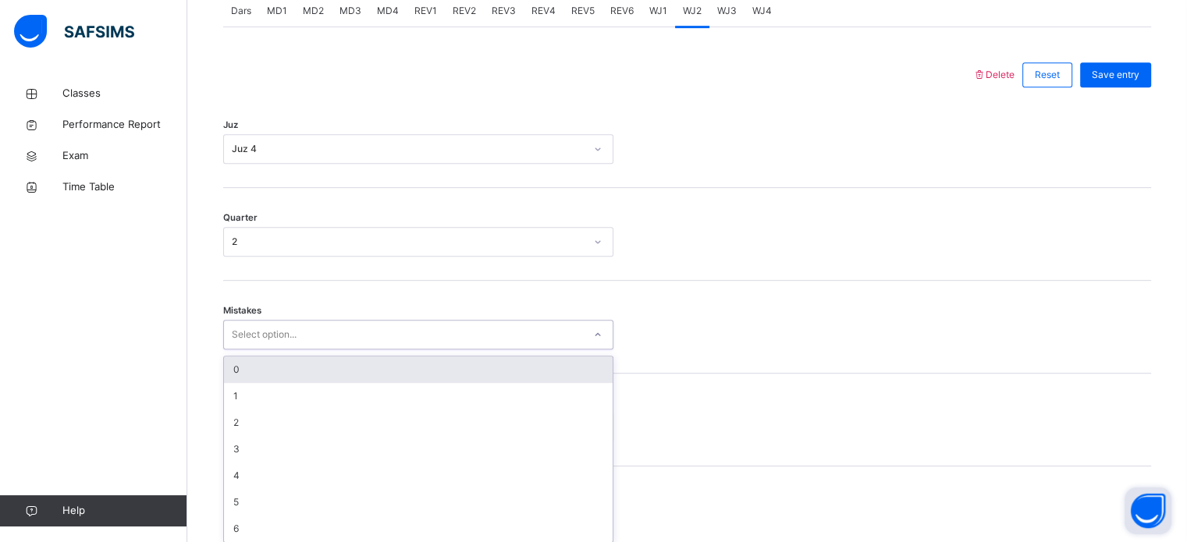
click at [313, 350] on div "option 0 focused, 1 of 7. 7 results available. Use Up and Down to choose option…" at bounding box center [418, 335] width 390 height 30
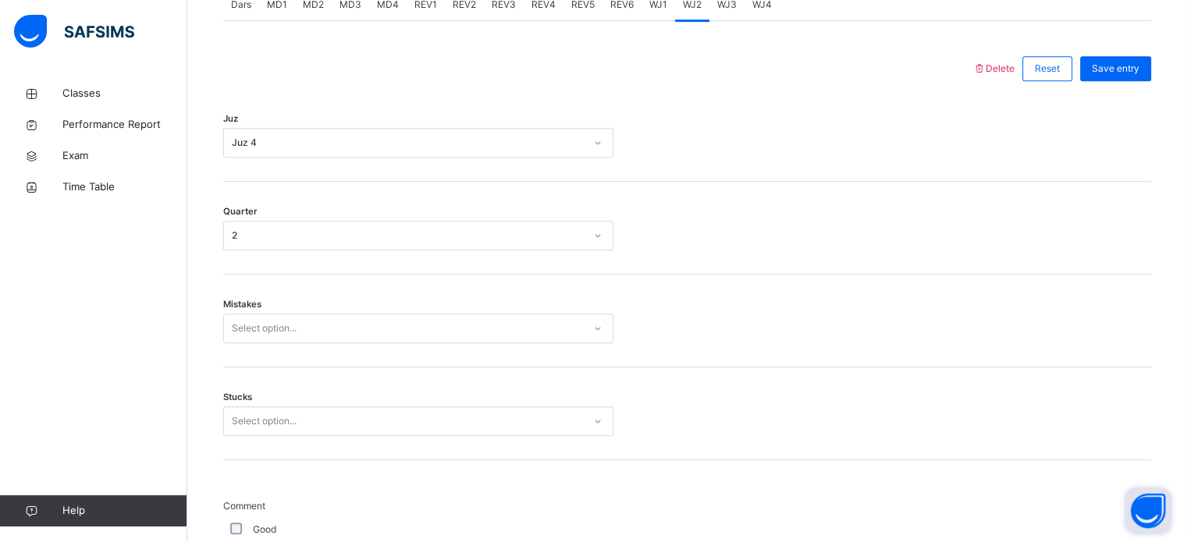
click at [762, 90] on div "Juz Juz 4" at bounding box center [687, 135] width 928 height 93
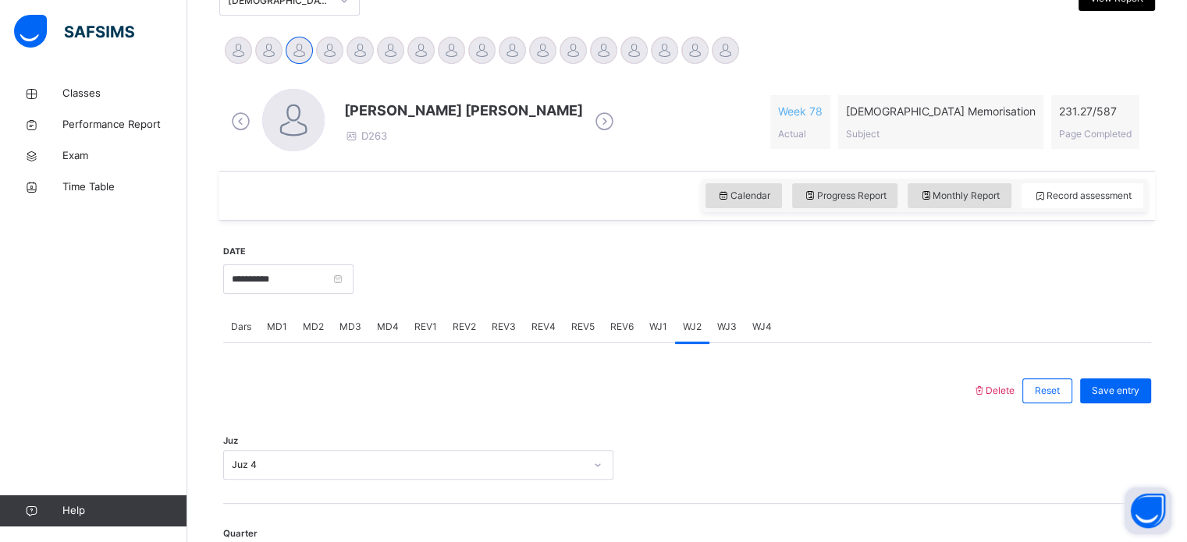
scroll to position [370, 0]
click at [393, 55] on div at bounding box center [390, 50] width 27 height 27
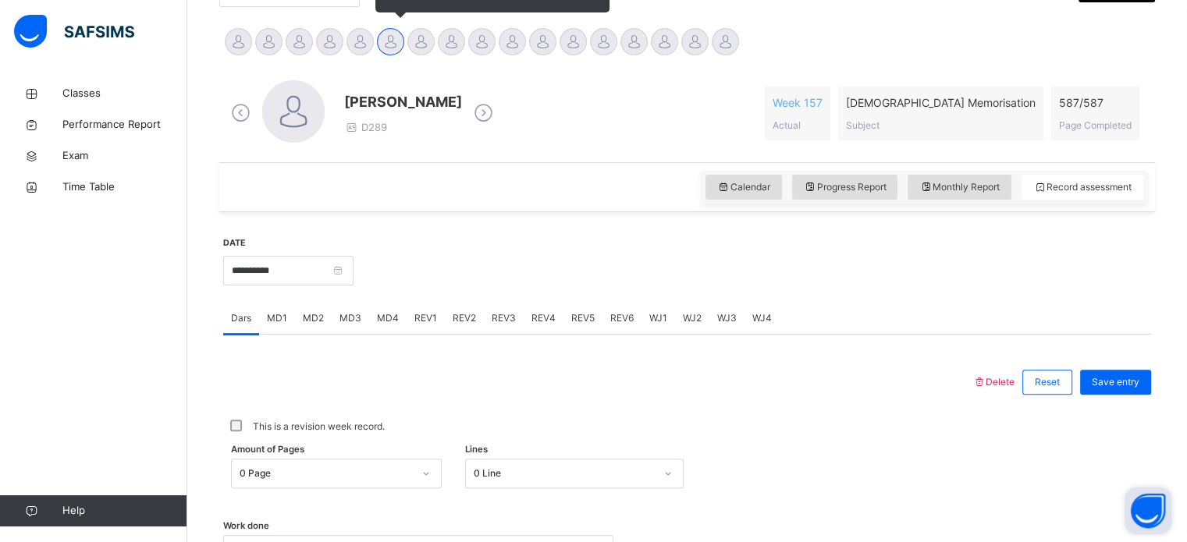
scroll to position [381, 0]
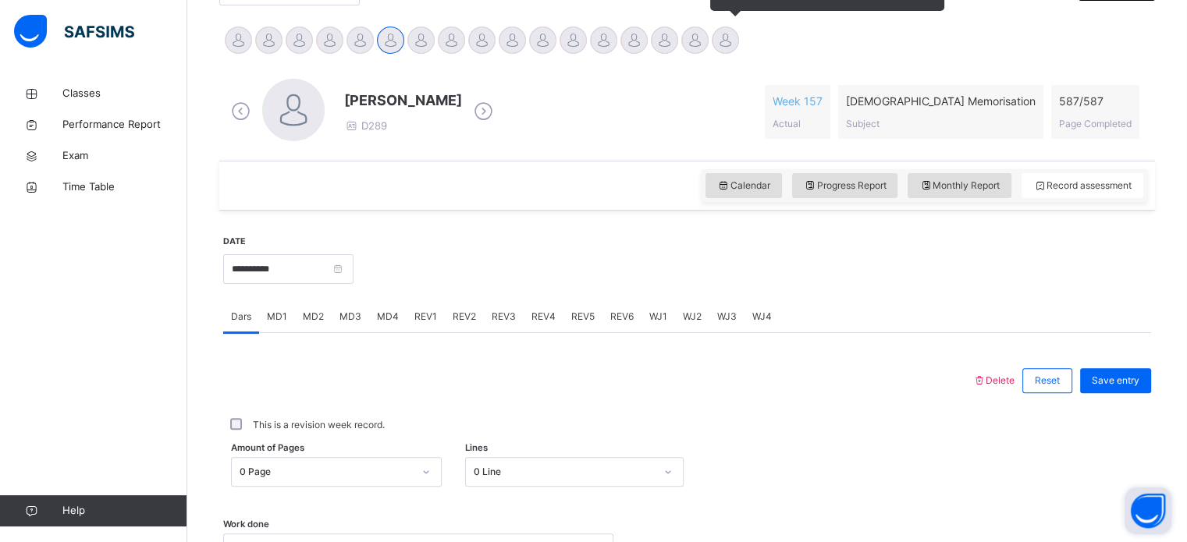
click at [726, 34] on div at bounding box center [725, 40] width 27 height 27
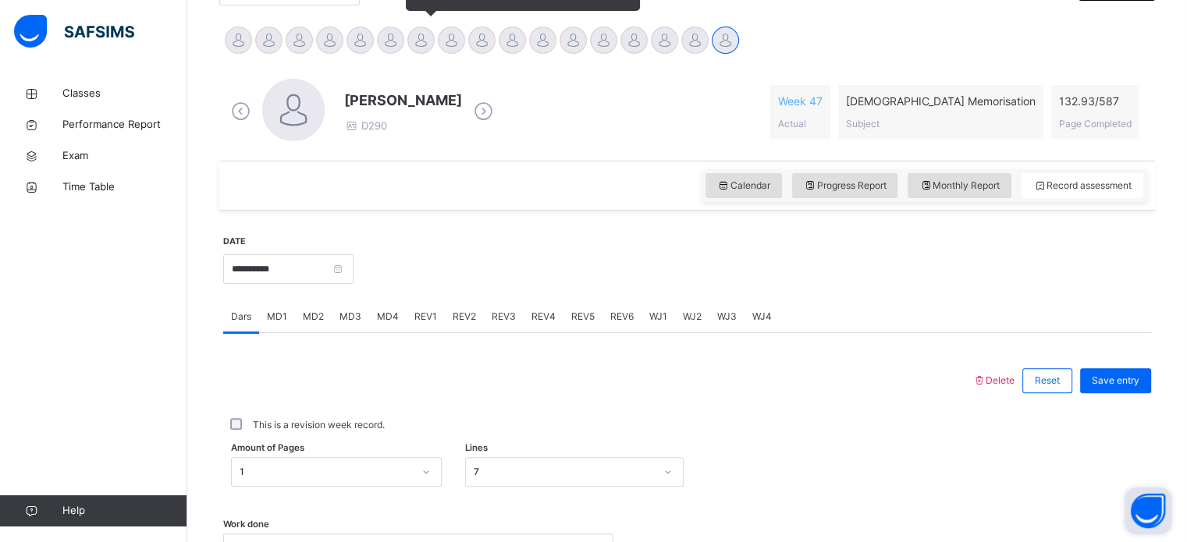
click at [418, 52] on div at bounding box center [420, 40] width 27 height 27
click at [389, 130] on div "[PERSON_NAME] D194" at bounding box center [403, 112] width 118 height 44
click at [394, 44] on div at bounding box center [390, 40] width 27 height 27
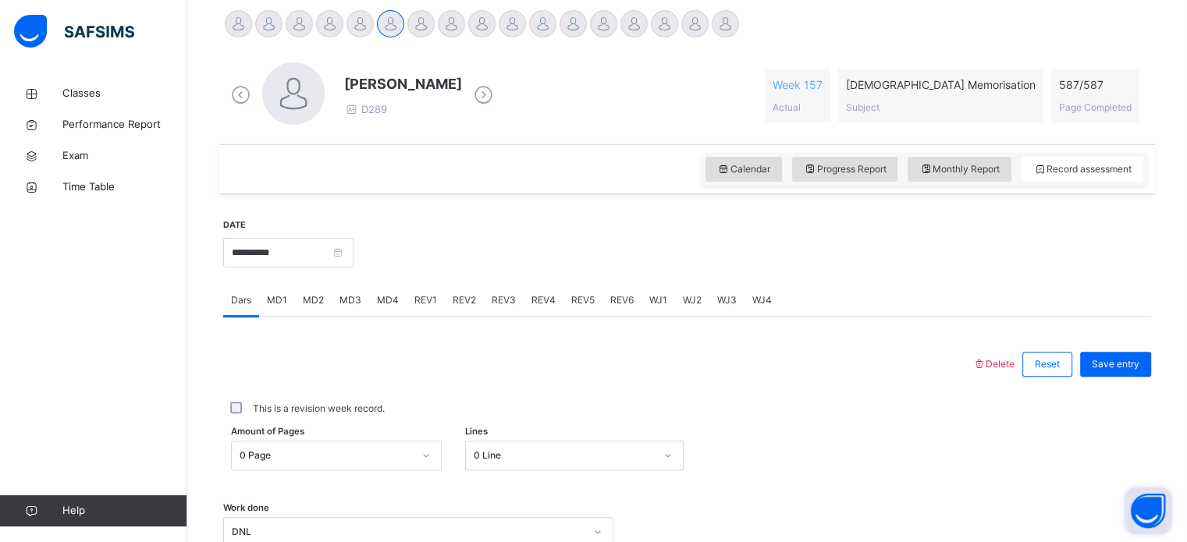
scroll to position [439, 0]
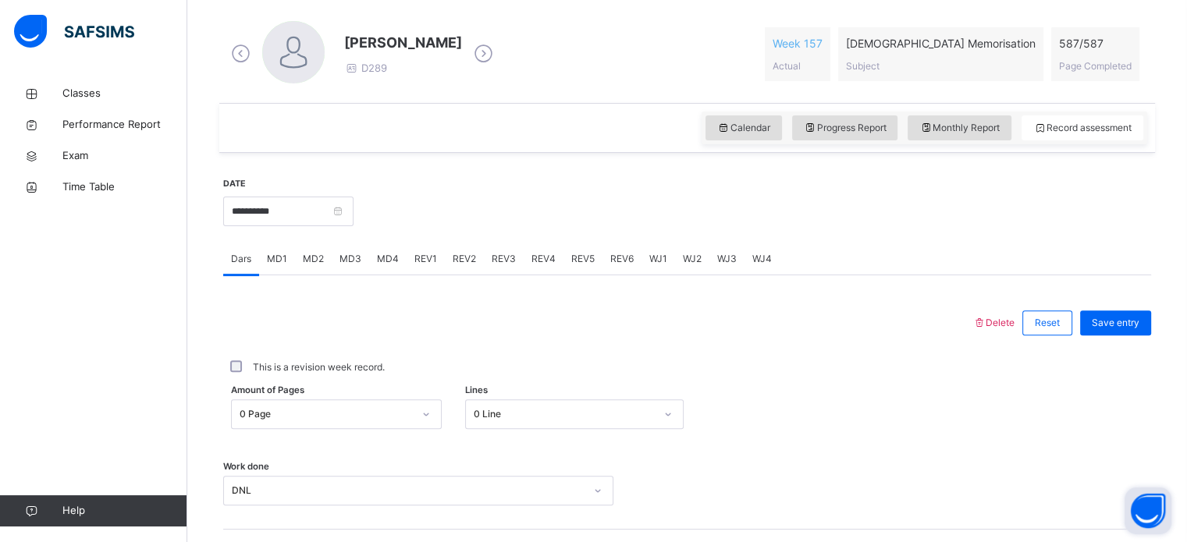
click at [362, 254] on div "MD3" at bounding box center [350, 259] width 37 height 31
click at [305, 259] on span "MD2" at bounding box center [313, 259] width 21 height 14
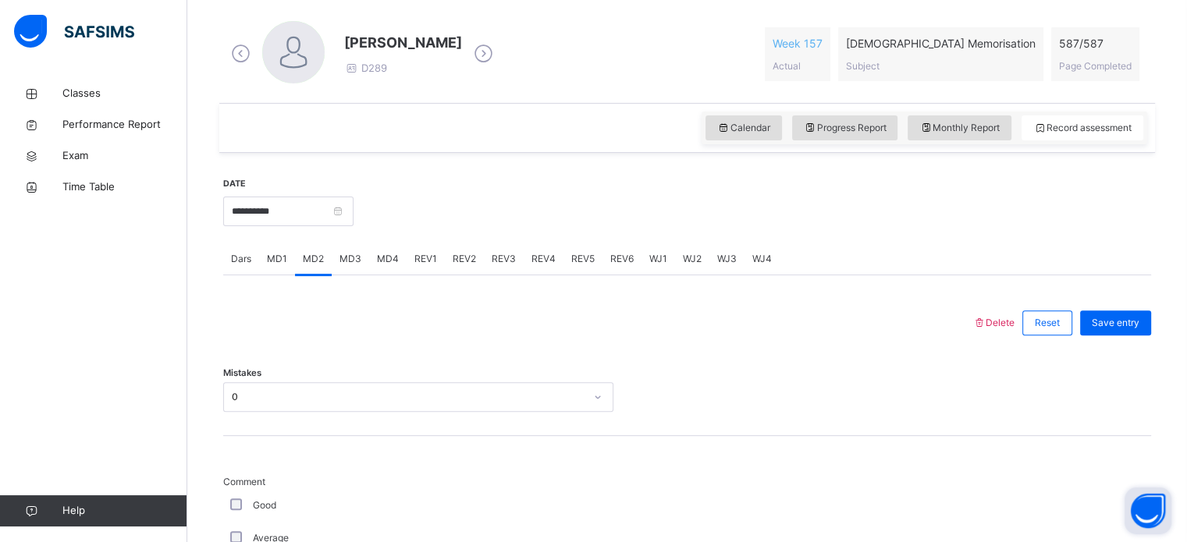
click at [401, 269] on div "MD4" at bounding box center [387, 259] width 37 height 31
click at [354, 215] on input "**********" at bounding box center [288, 212] width 130 height 30
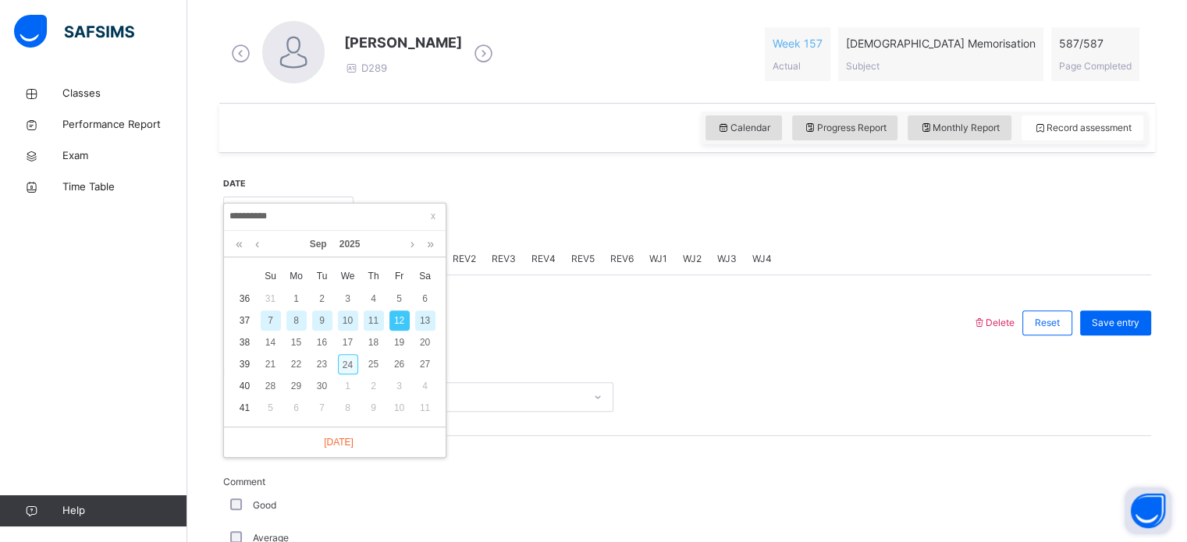
click at [350, 359] on div "24" at bounding box center [348, 364] width 20 height 20
type input "**********"
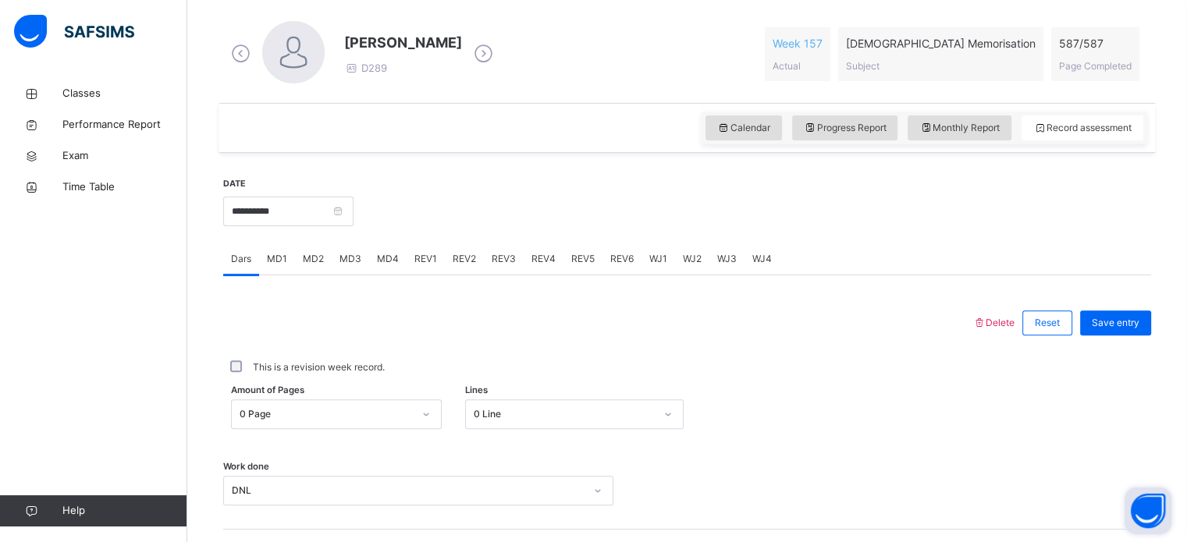
click at [290, 271] on div "MD1" at bounding box center [277, 259] width 36 height 31
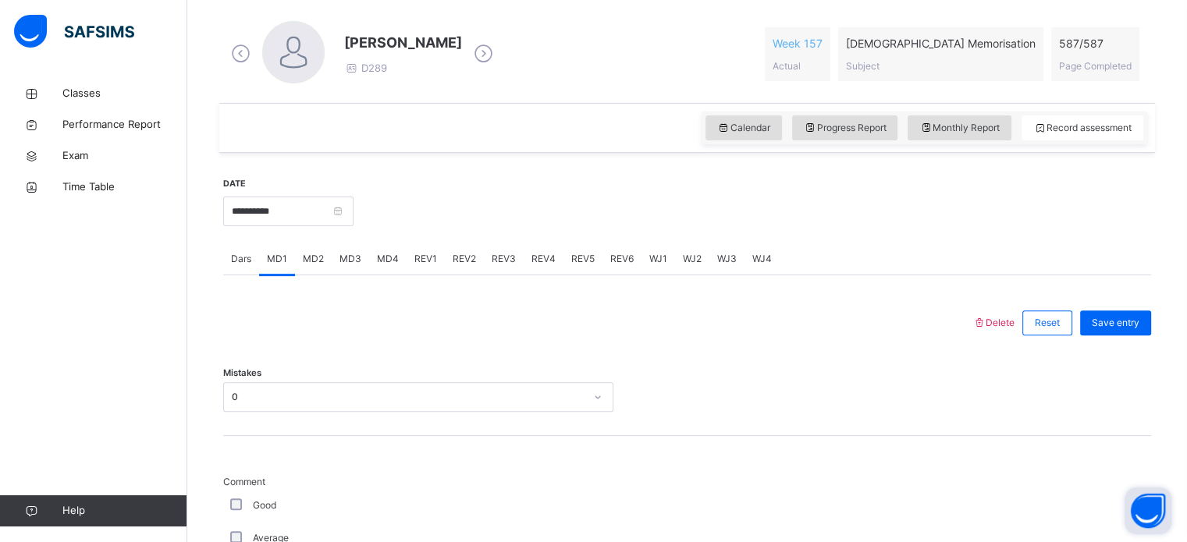
click at [380, 269] on div "MD4" at bounding box center [387, 259] width 37 height 31
click at [434, 266] on div "REV1" at bounding box center [426, 259] width 38 height 31
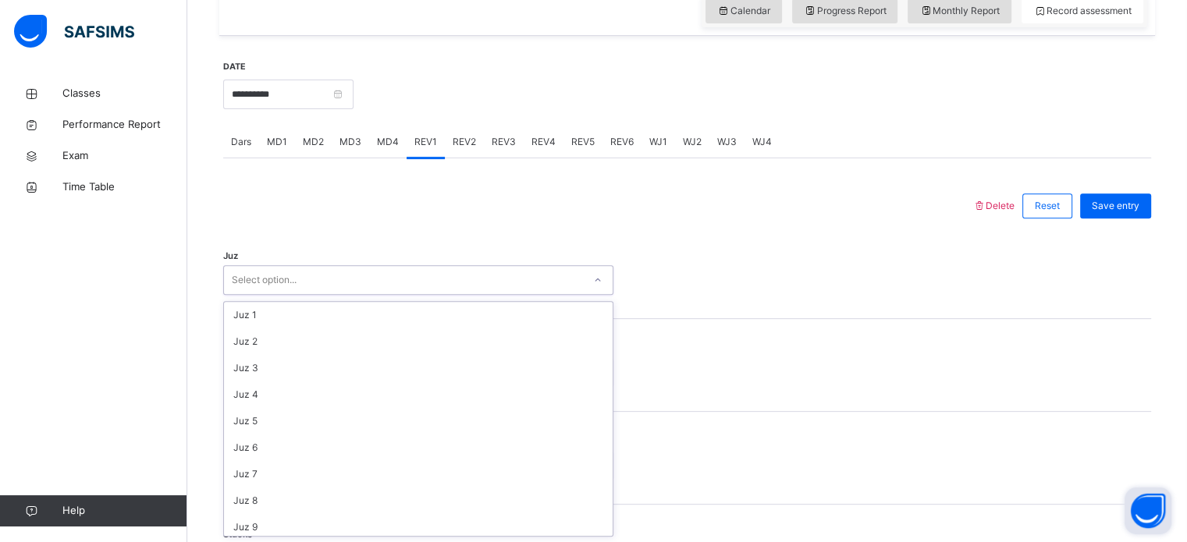
scroll to position [562, 0]
click at [483, 409] on div "Quarter Select option..." at bounding box center [687, 365] width 928 height 93
click at [362, 397] on div "Quarter Select option..." at bounding box center [687, 365] width 928 height 93
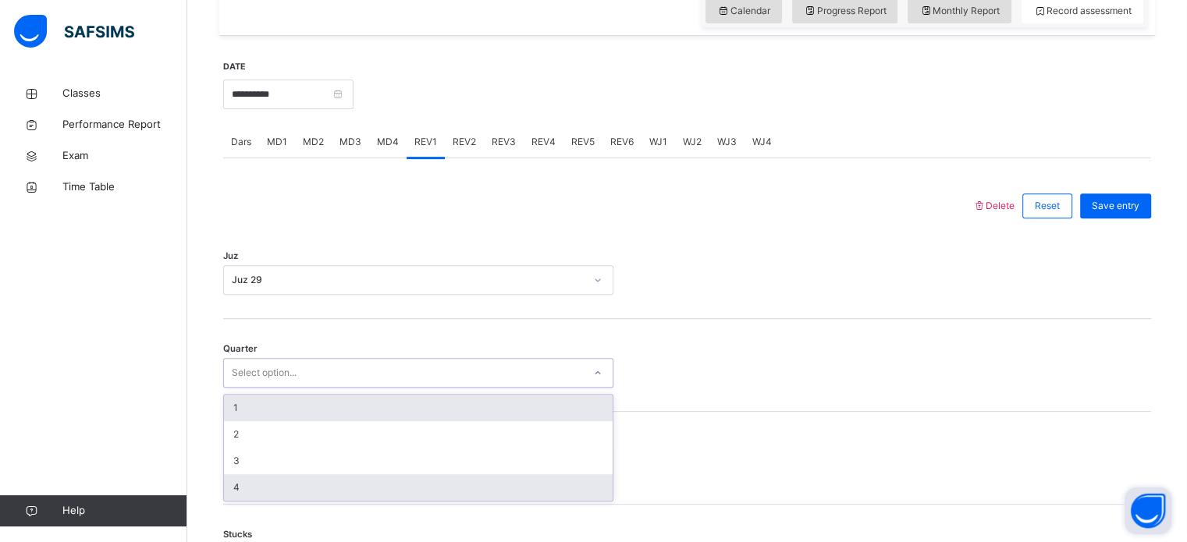
click at [276, 488] on div "4" at bounding box center [418, 488] width 389 height 27
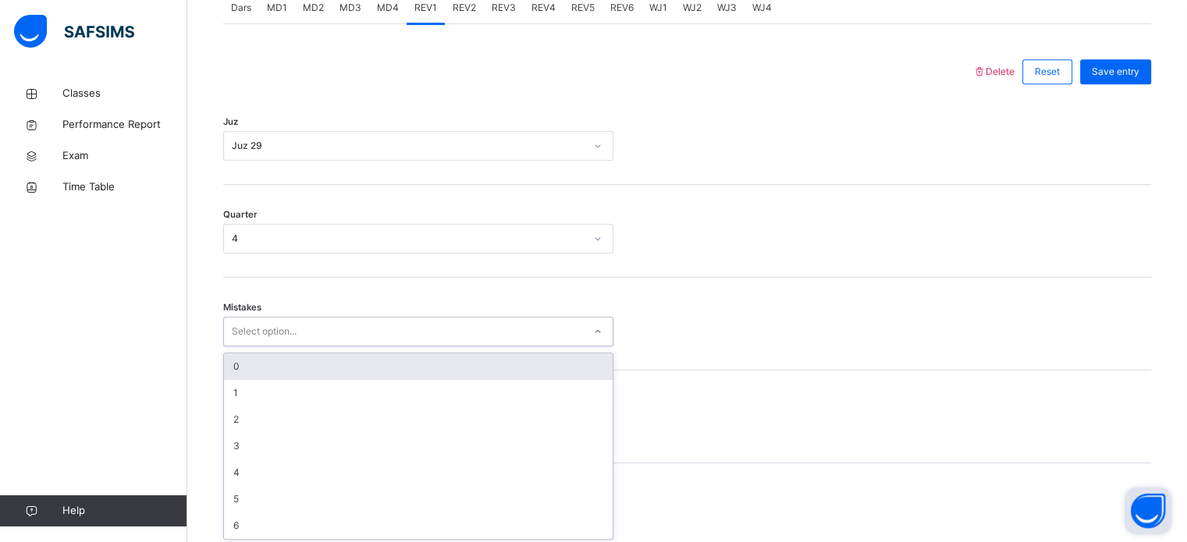
scroll to position [693, 0]
click at [389, 359] on div "0" at bounding box center [418, 363] width 389 height 27
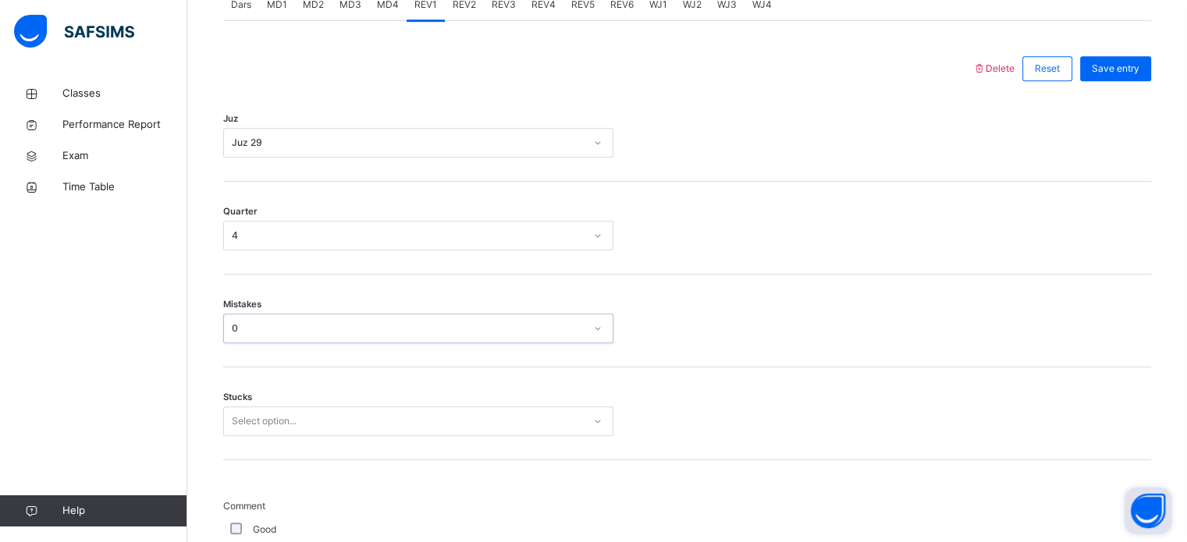
click at [298, 446] on div "Stucks Select option..." at bounding box center [687, 414] width 928 height 93
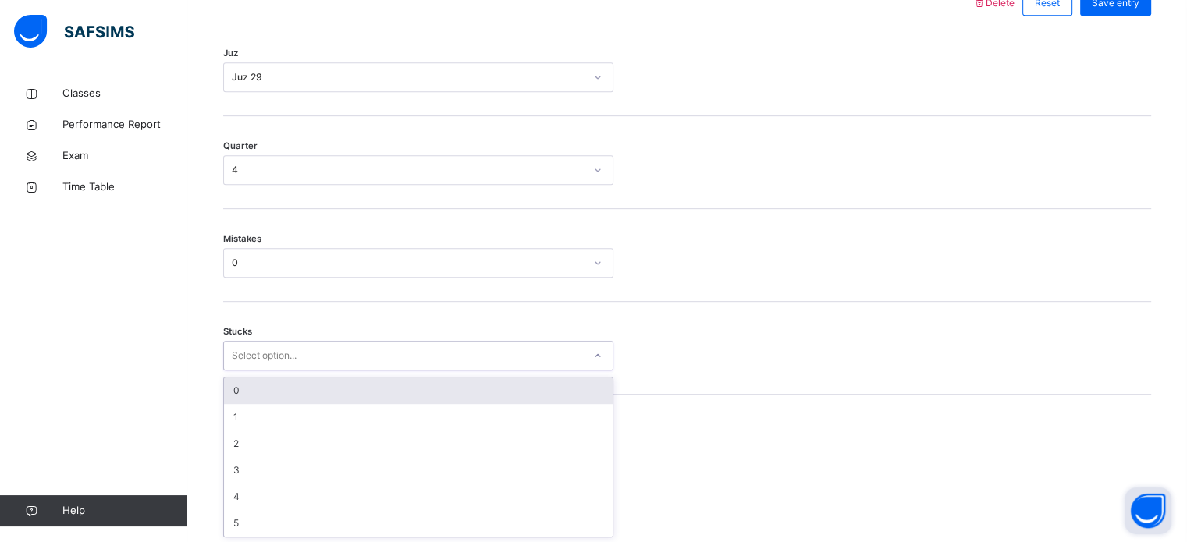
click at [340, 393] on div "0" at bounding box center [418, 391] width 389 height 27
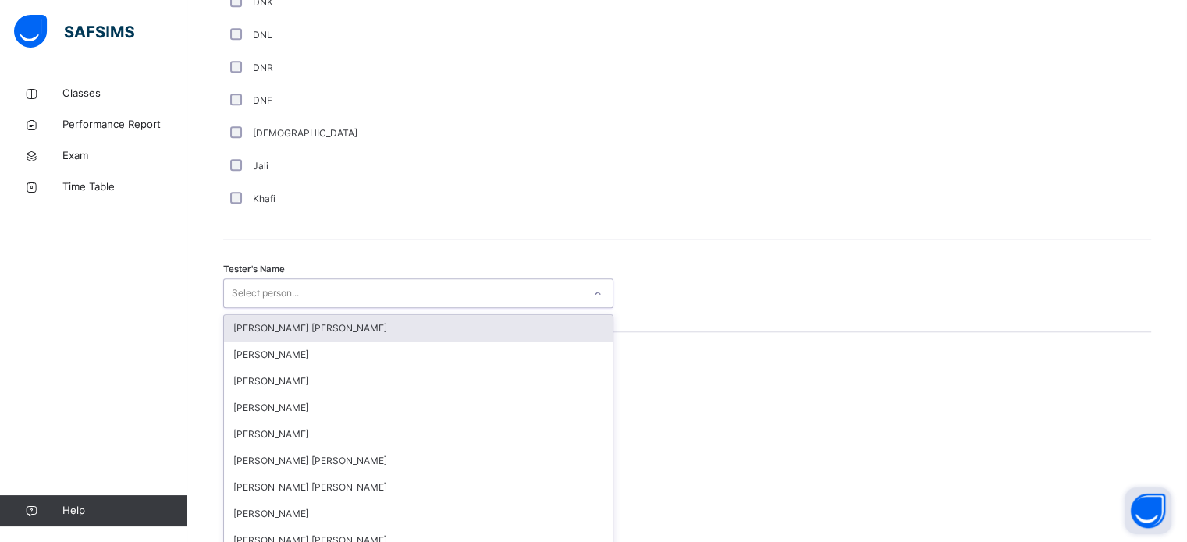
scroll to position [1430, 0]
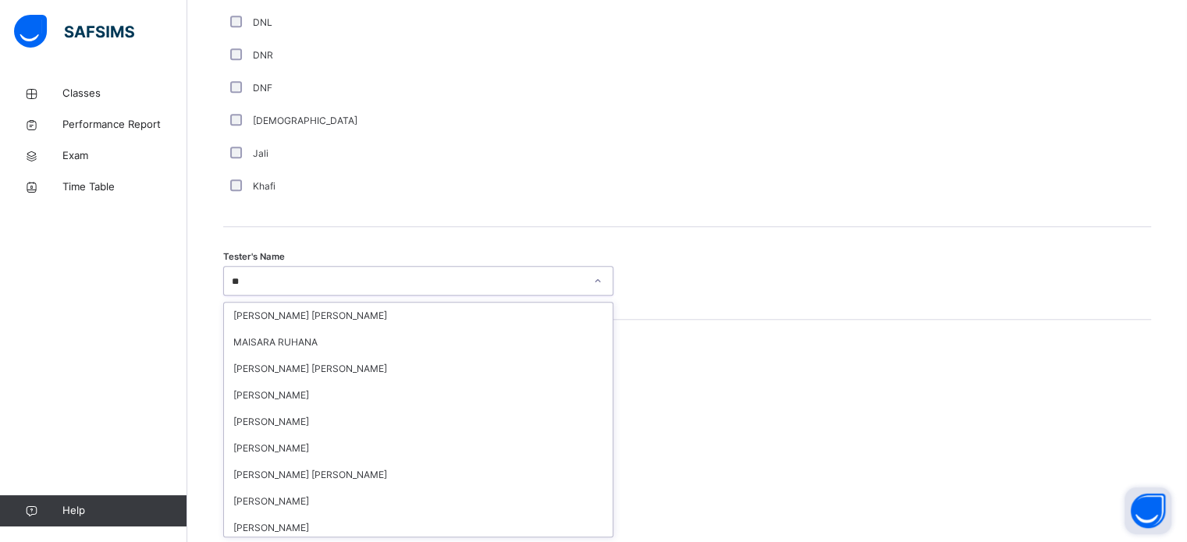
type input "*"
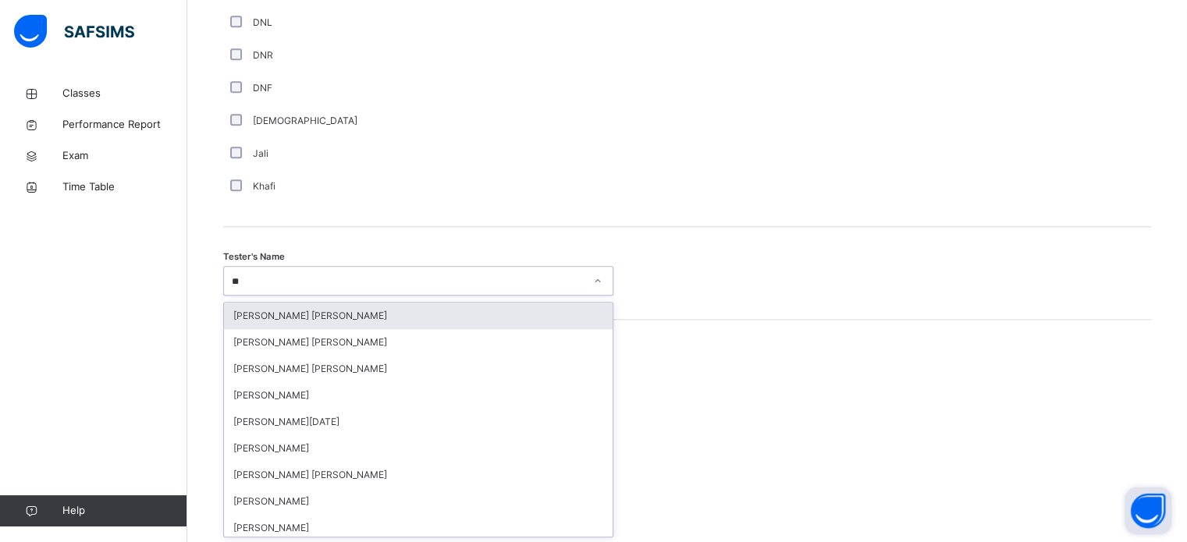
type input "*"
type input "*******"
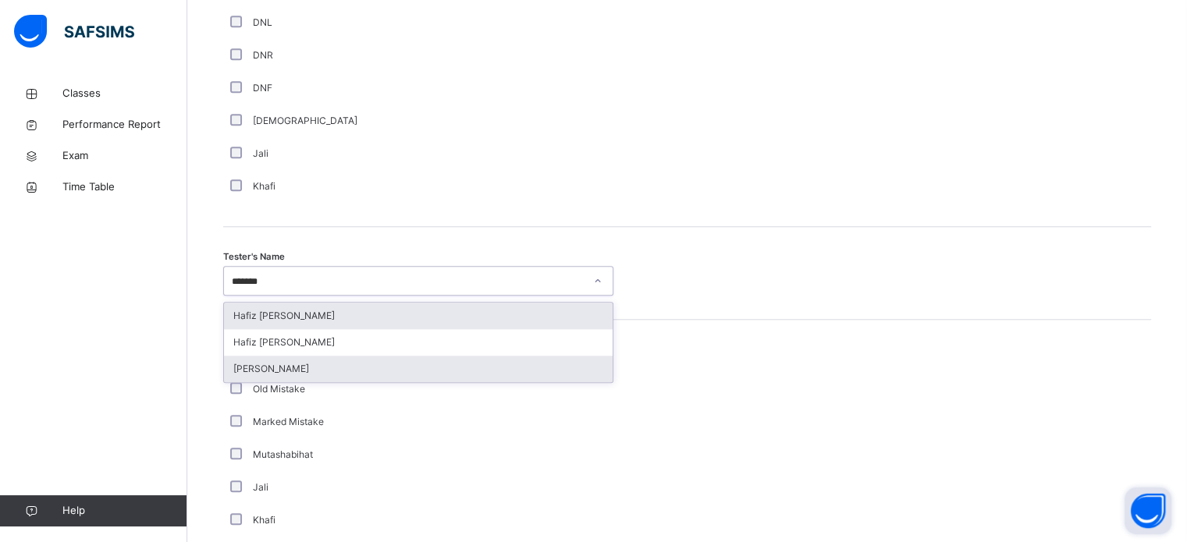
click at [250, 378] on div "[PERSON_NAME]" at bounding box center [418, 369] width 389 height 27
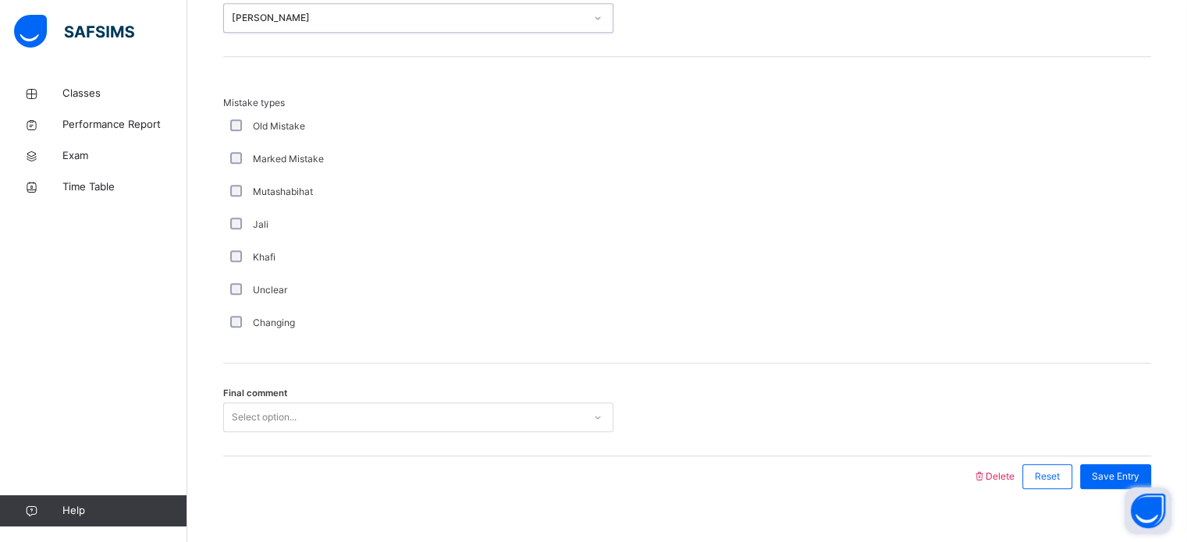
scroll to position [1716, 0]
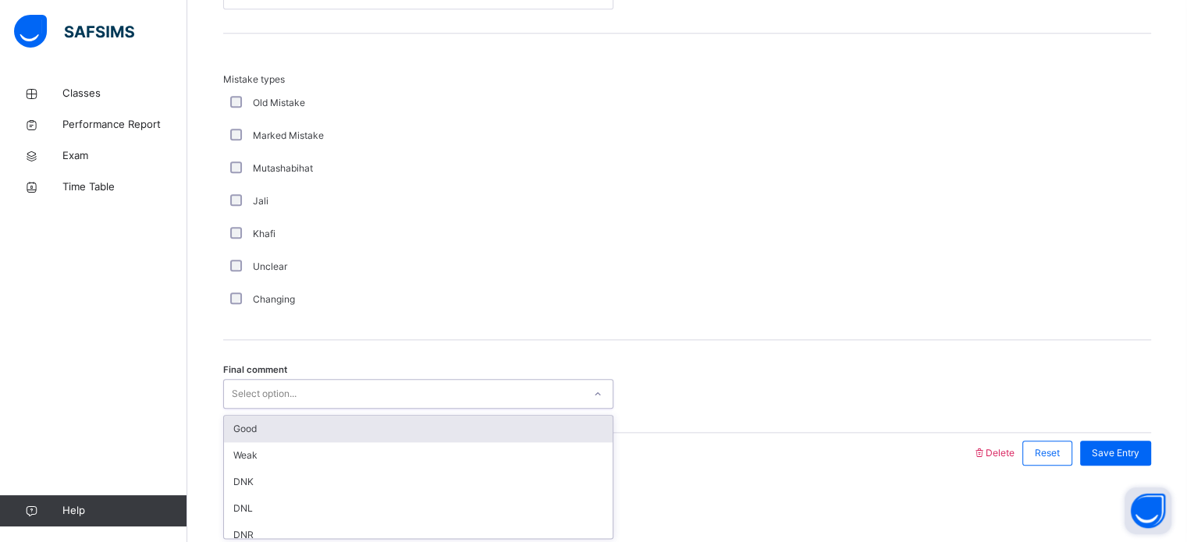
click at [239, 422] on div "Good" at bounding box center [418, 429] width 389 height 27
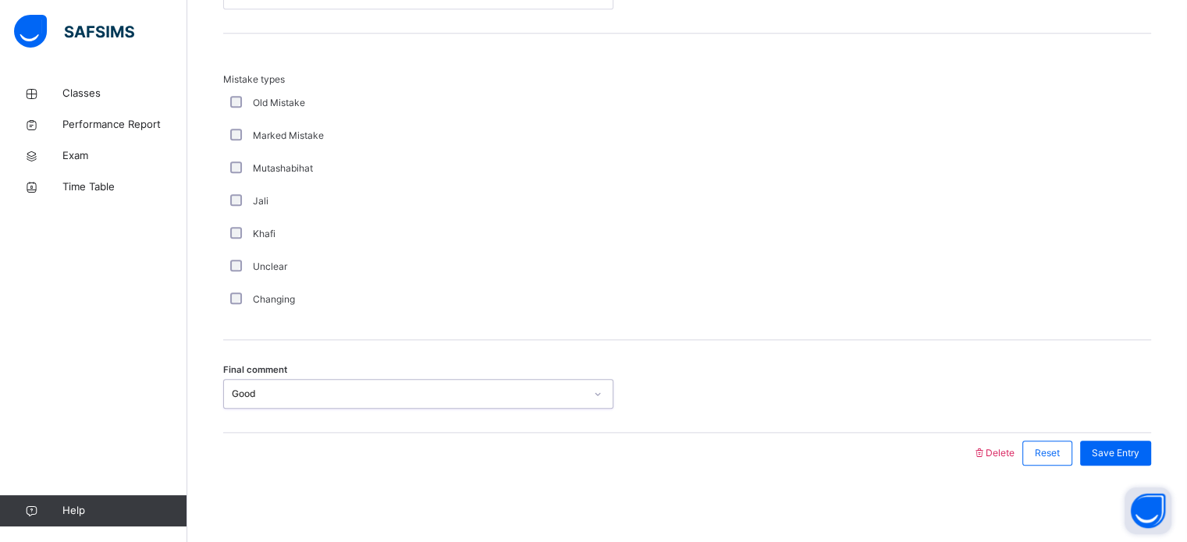
click at [516, 368] on div "Final comment option Good, selected. 0 results available. Select is focused ,ty…" at bounding box center [687, 386] width 928 height 93
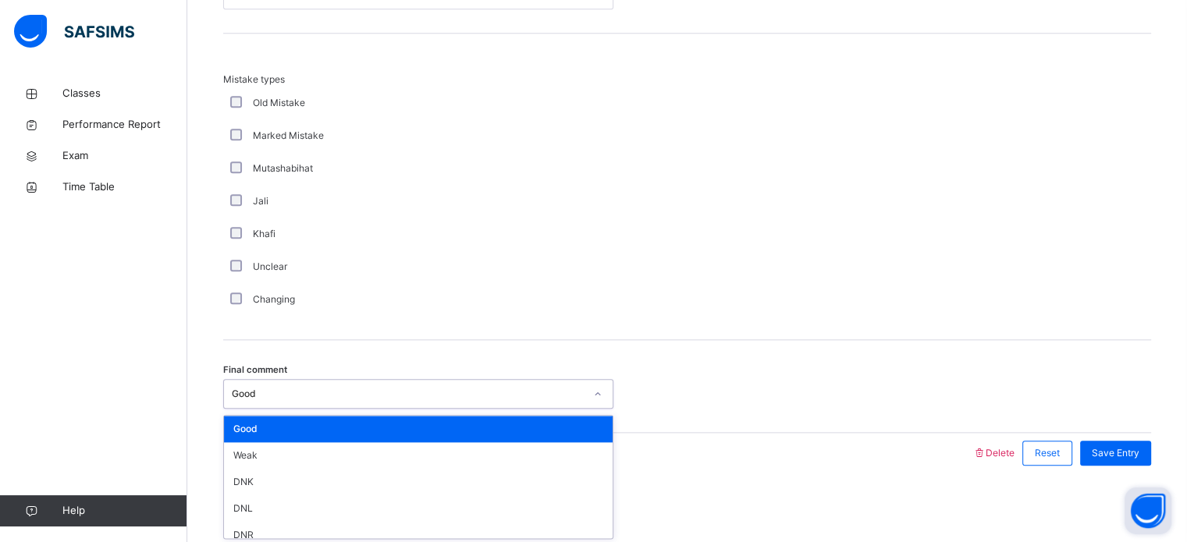
scroll to position [37, 0]
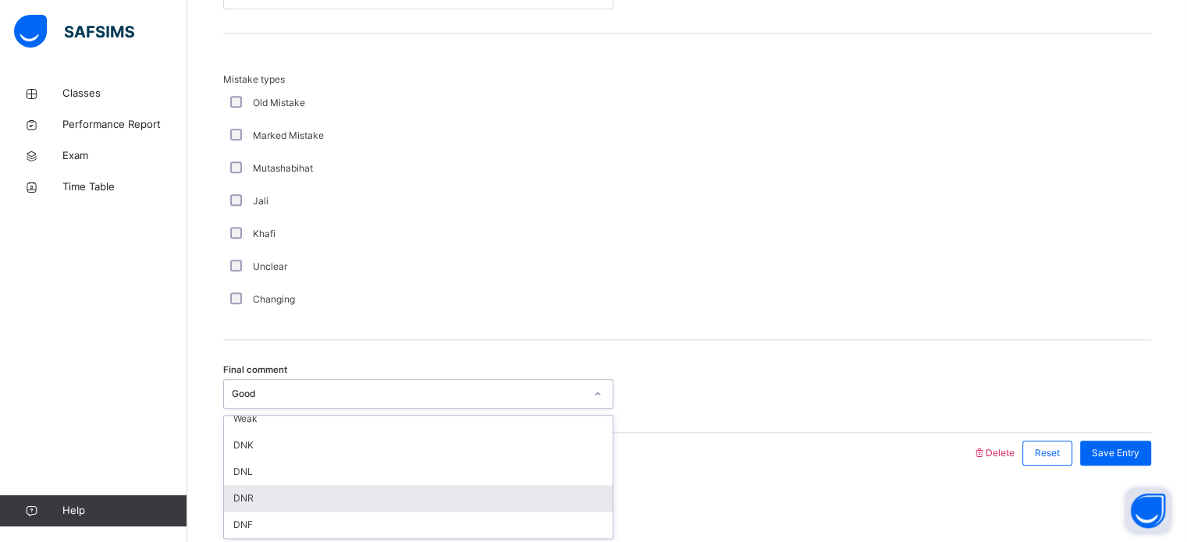
click at [362, 491] on div "DNR" at bounding box center [418, 498] width 389 height 27
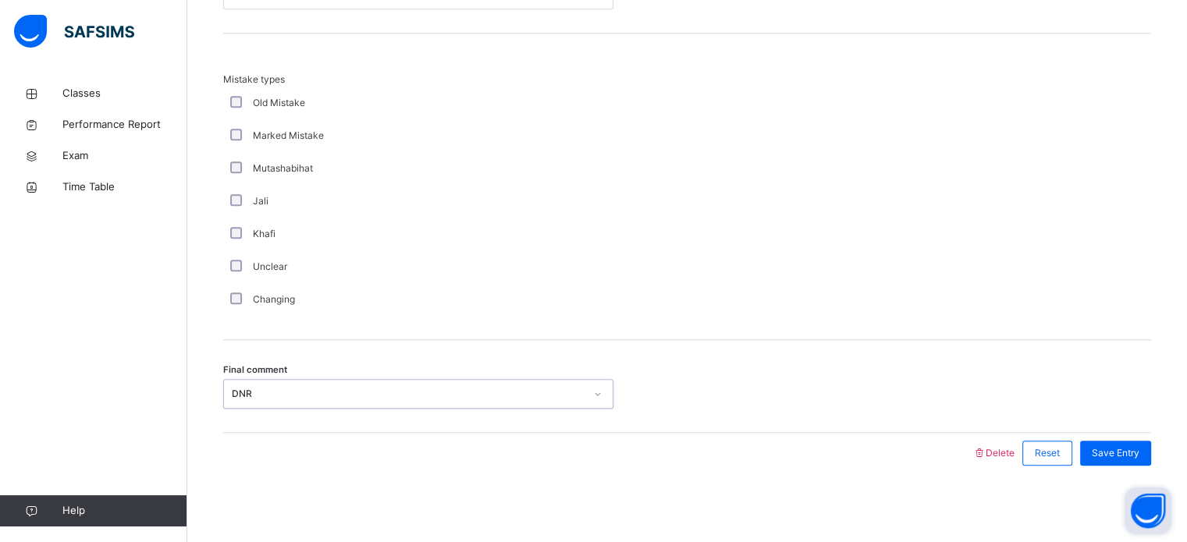
click at [1150, 372] on div "Final comment option DNR, selected. 0 results available. Select is focused ,typ…" at bounding box center [687, 386] width 928 height 93
click at [1122, 442] on div "Save Entry" at bounding box center [1115, 453] width 71 height 25
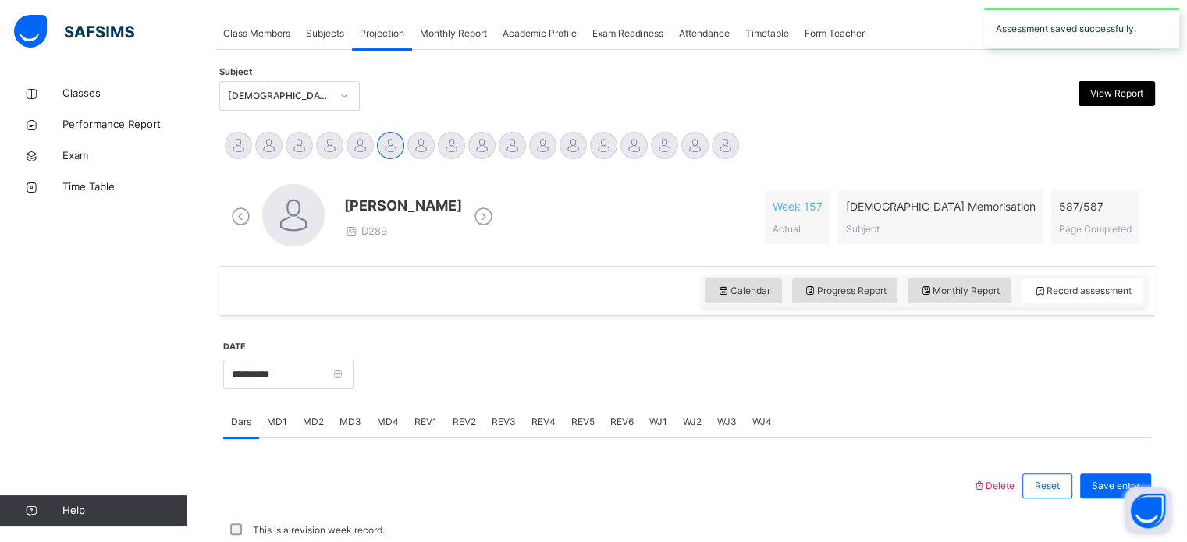
scroll to position [629, 0]
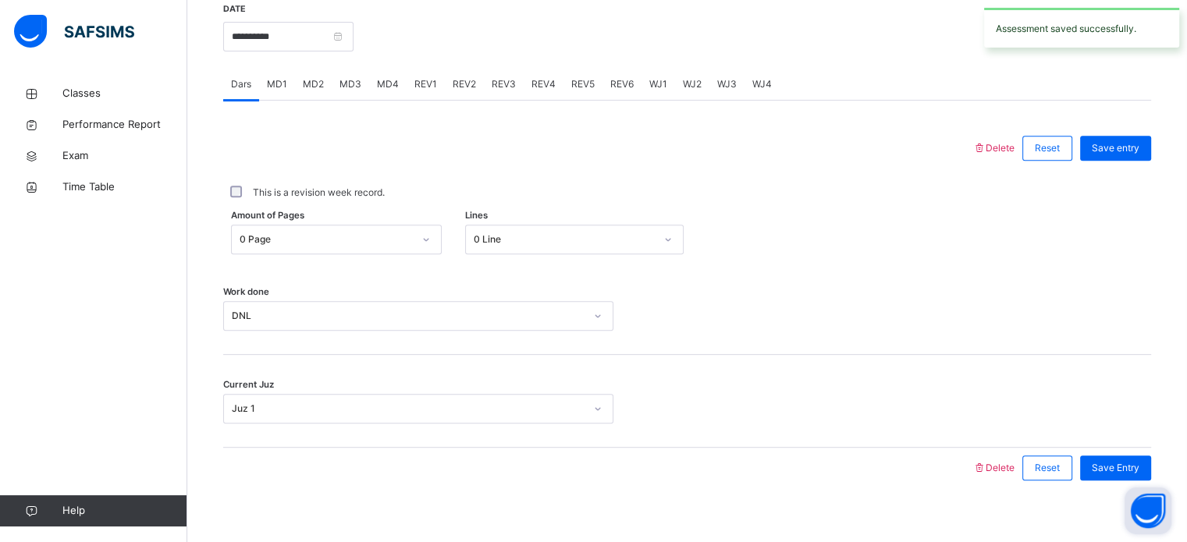
click at [429, 73] on div "REV1" at bounding box center [426, 84] width 38 height 31
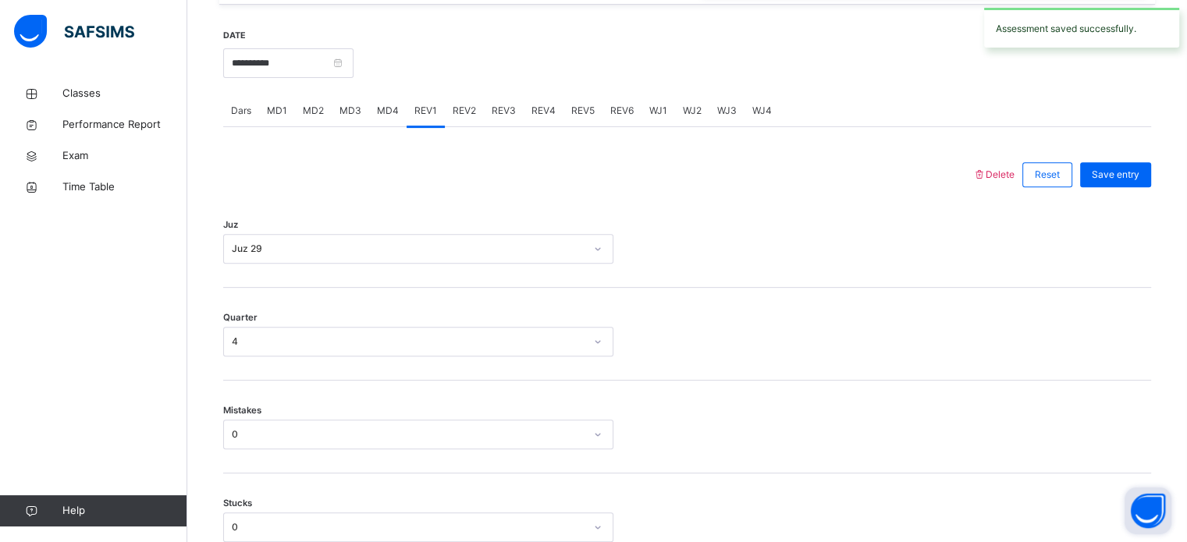
scroll to position [587, 0]
click at [467, 123] on div "REV2" at bounding box center [464, 110] width 39 height 31
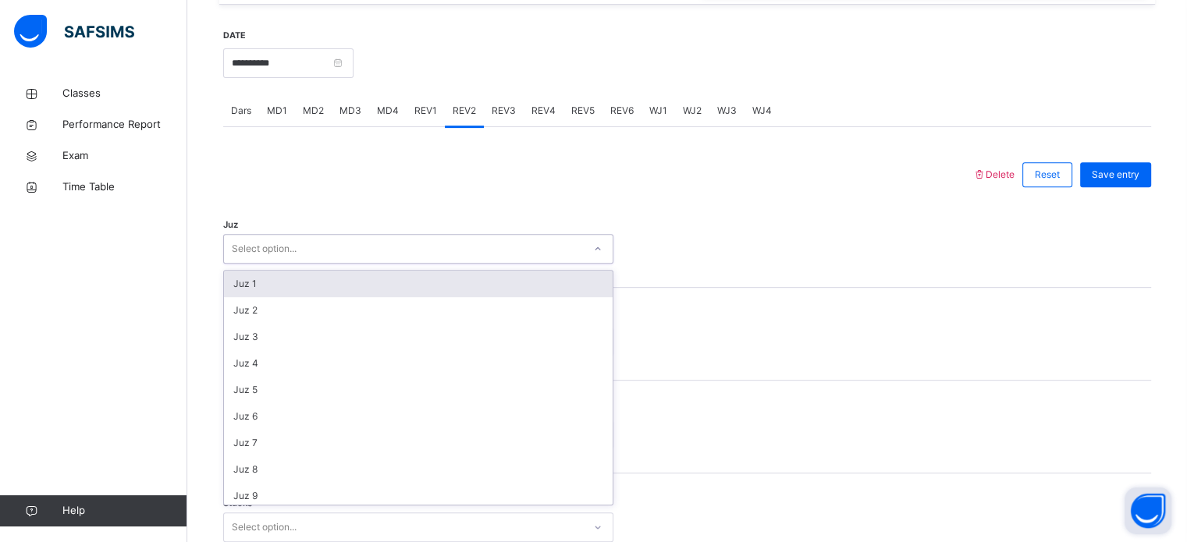
scroll to position [562, 0]
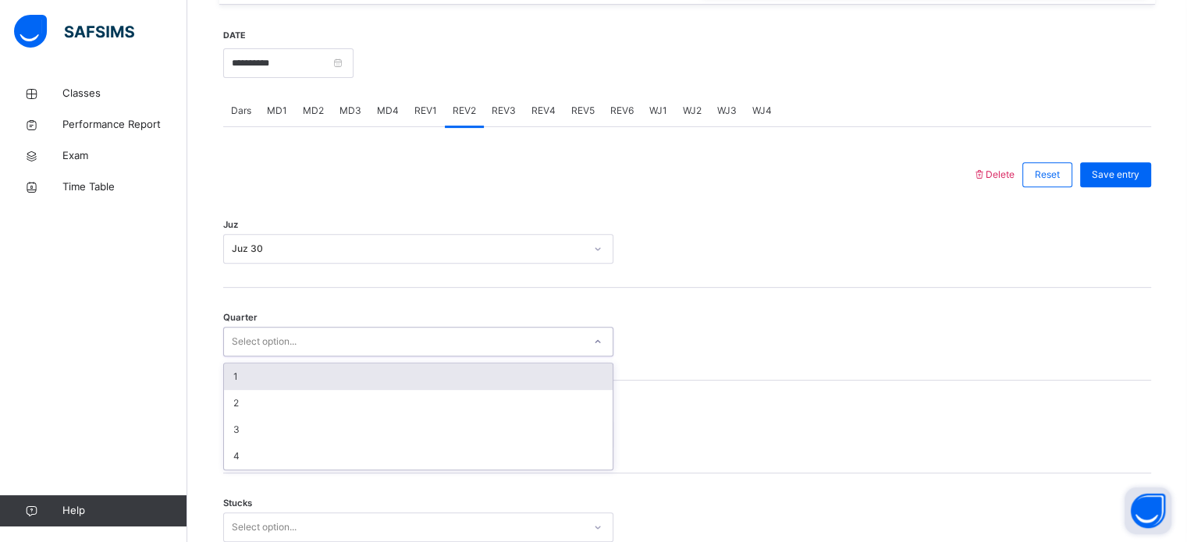
click at [420, 379] on div "1" at bounding box center [418, 377] width 389 height 27
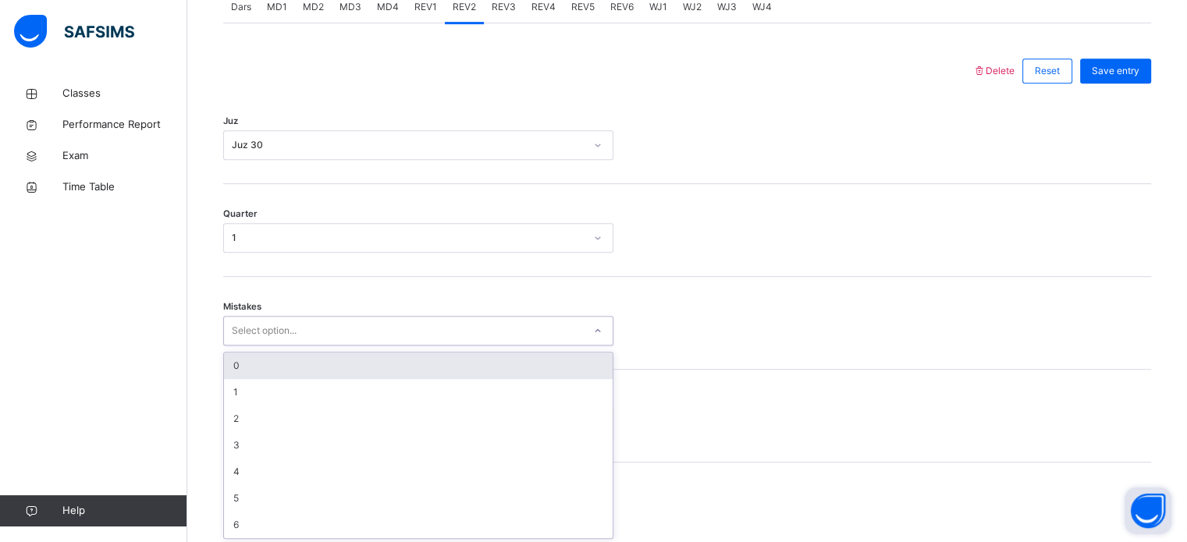
scroll to position [693, 0]
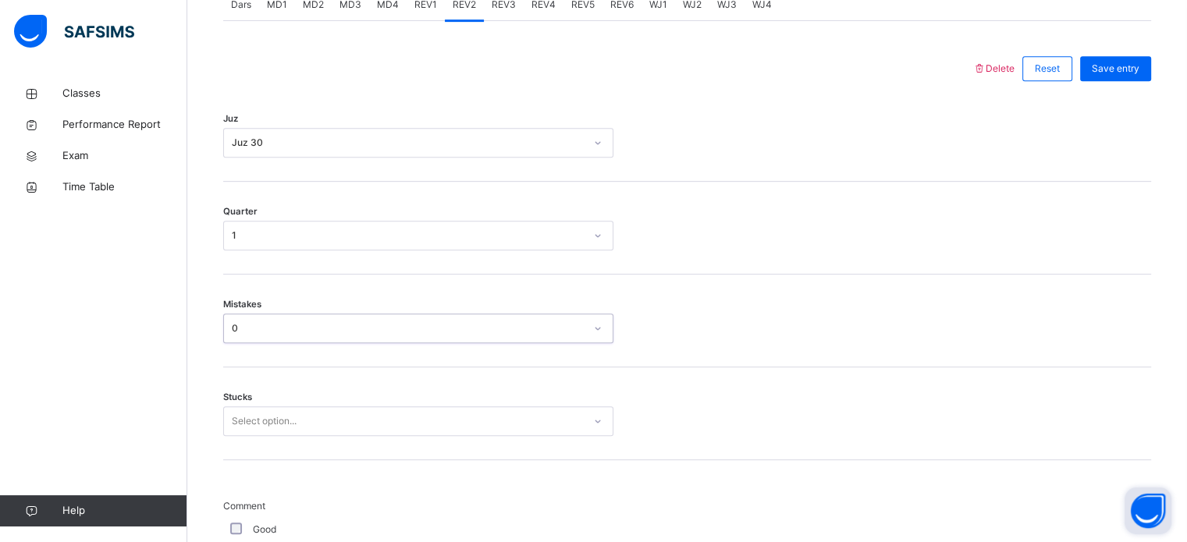
click at [439, 388] on div "Stucks Select option..." at bounding box center [687, 414] width 928 height 93
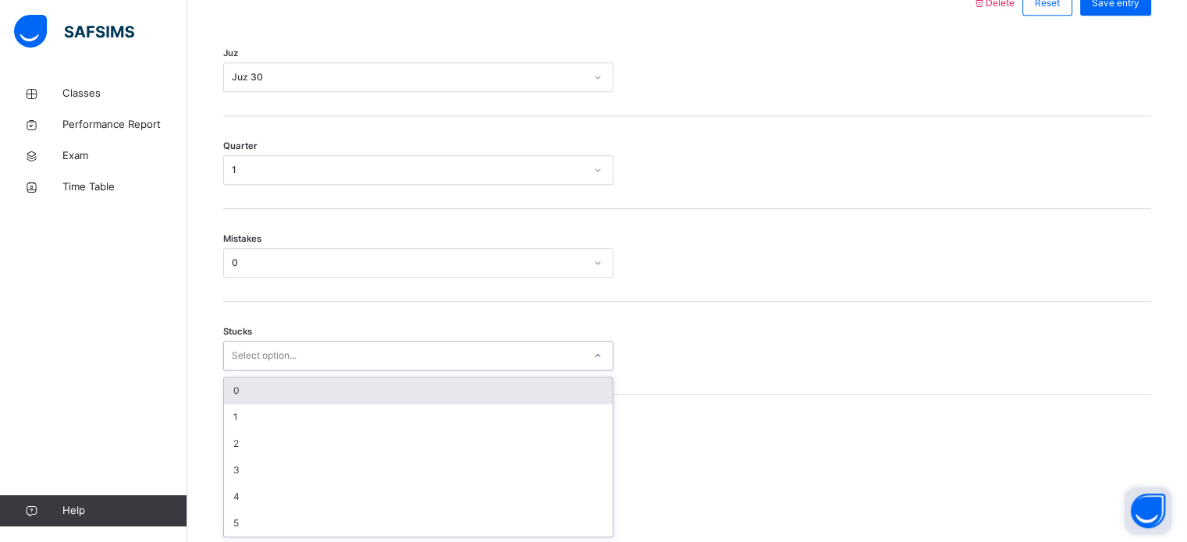
click at [359, 397] on div "0" at bounding box center [418, 391] width 389 height 27
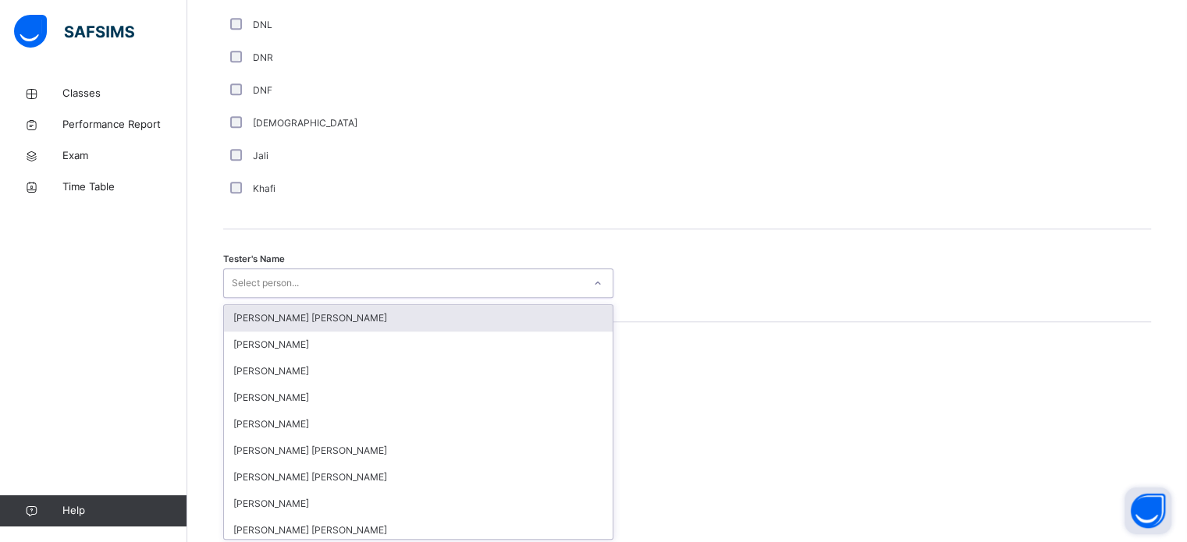
scroll to position [1430, 0]
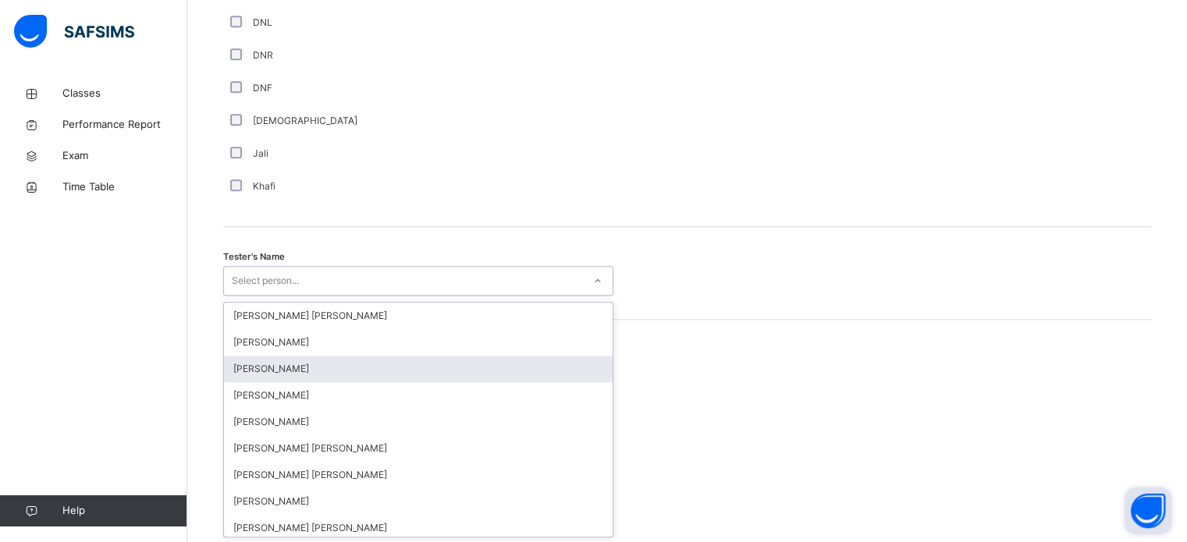
click at [350, 359] on div "[PERSON_NAME]" at bounding box center [418, 369] width 389 height 27
type input "**"
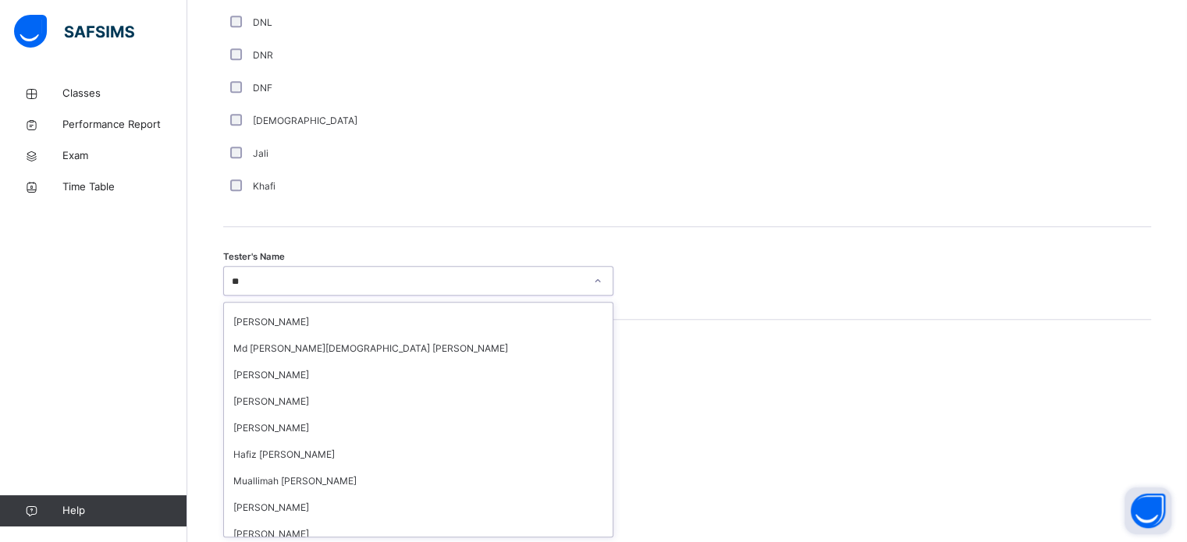
scroll to position [270, 0]
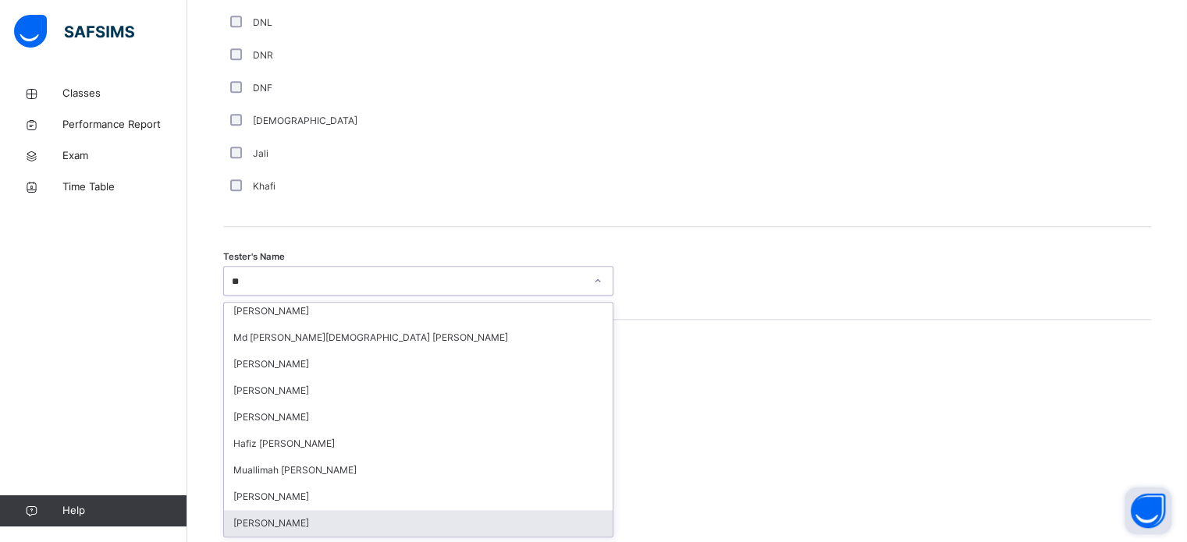
click at [256, 515] on div "[PERSON_NAME]" at bounding box center [418, 523] width 389 height 27
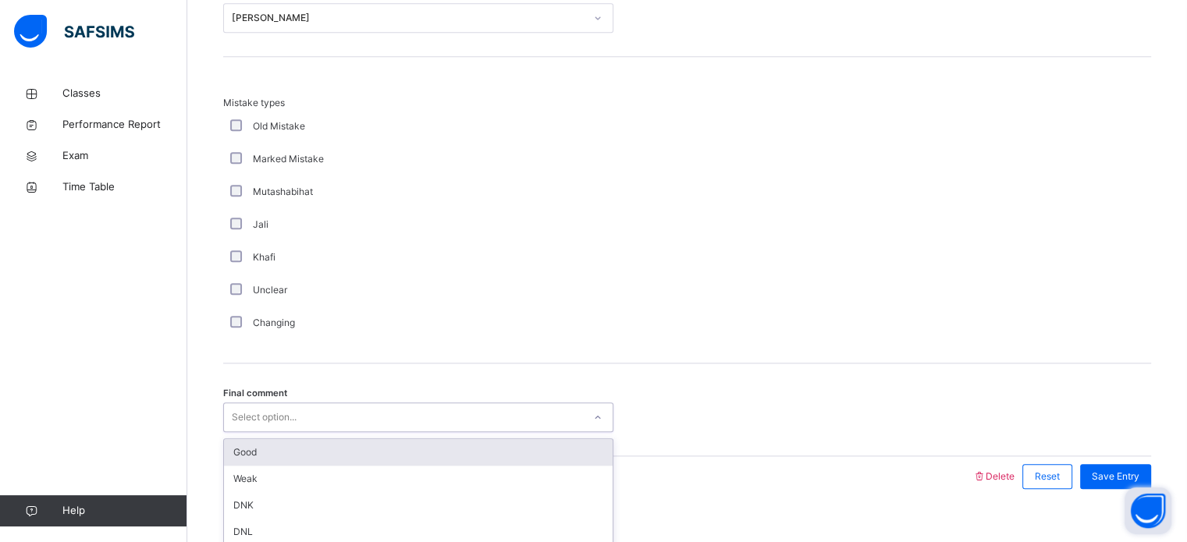
scroll to position [1716, 0]
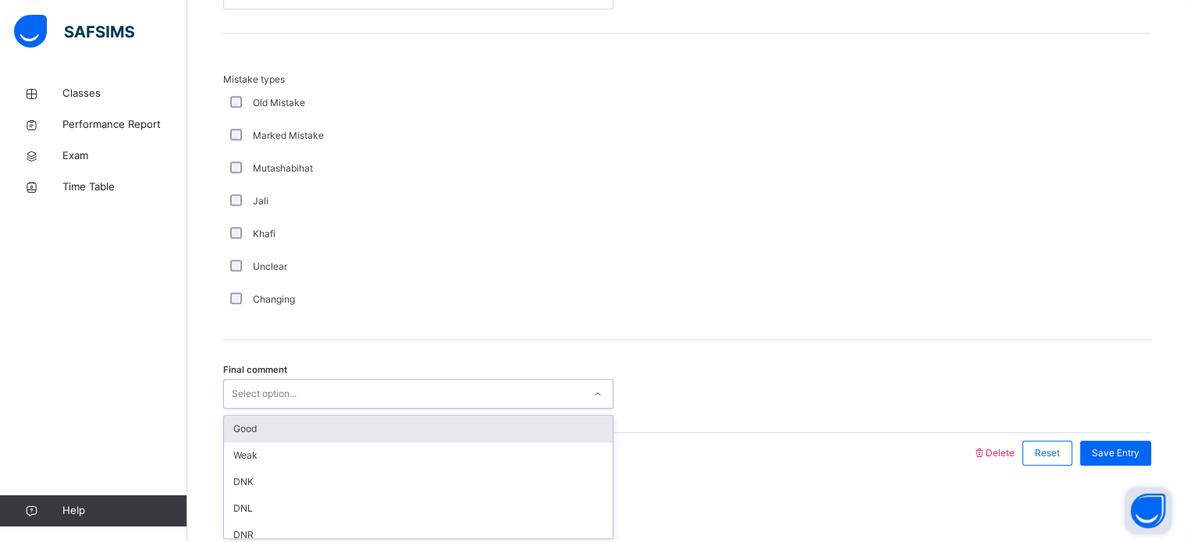
click at [251, 433] on div "Good" at bounding box center [418, 429] width 389 height 27
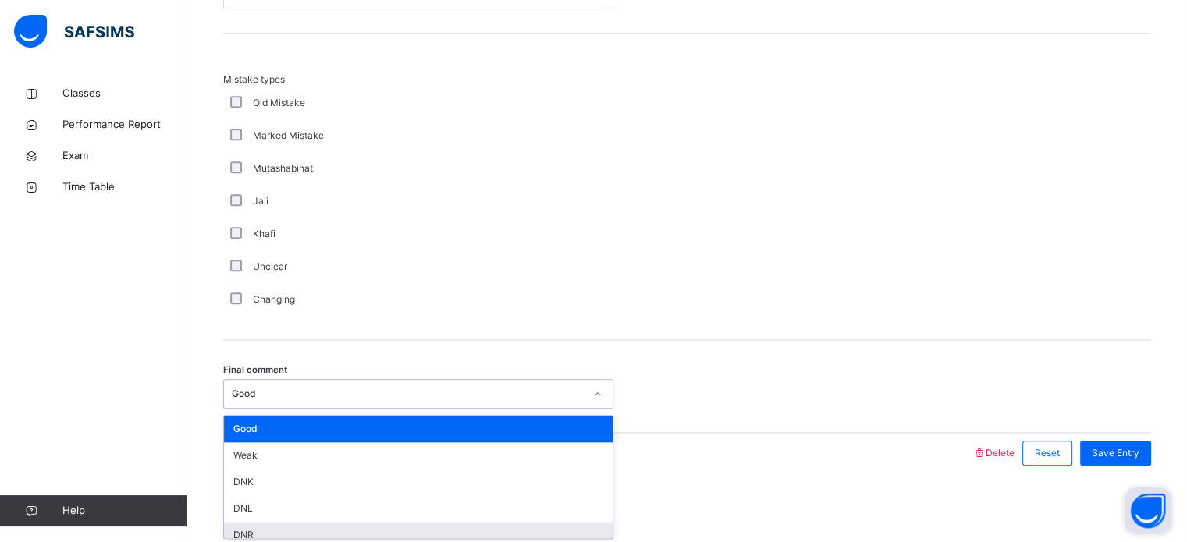
click at [232, 535] on div "DNR" at bounding box center [418, 535] width 389 height 27
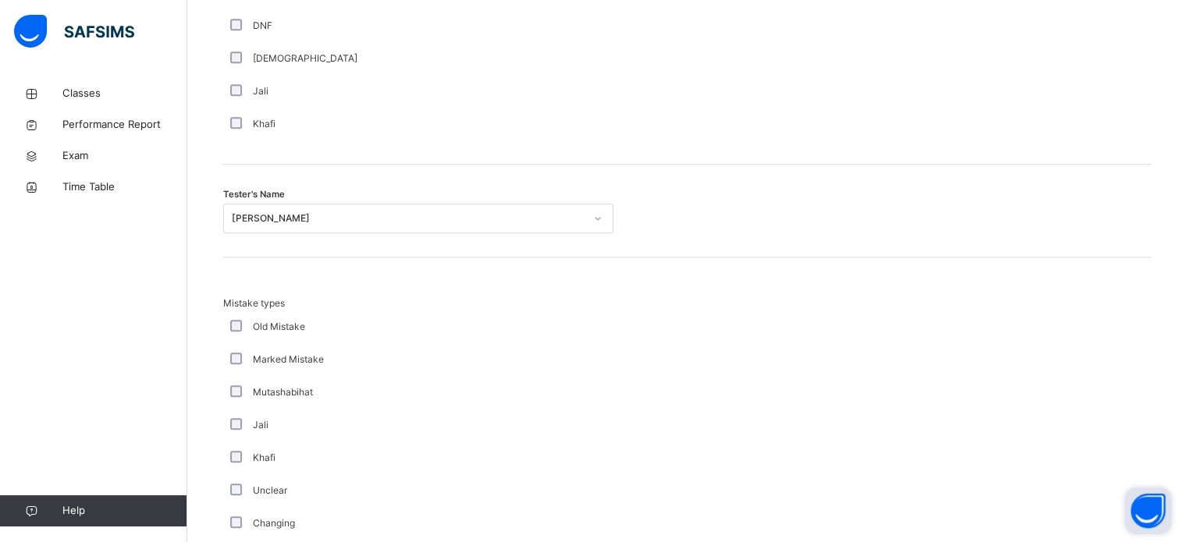
click at [1069, 458] on div "Mistake types Old Mistake Marked Mistake Mutashabihat [PERSON_NAME] Unclear Cha…" at bounding box center [687, 419] width 928 height 244
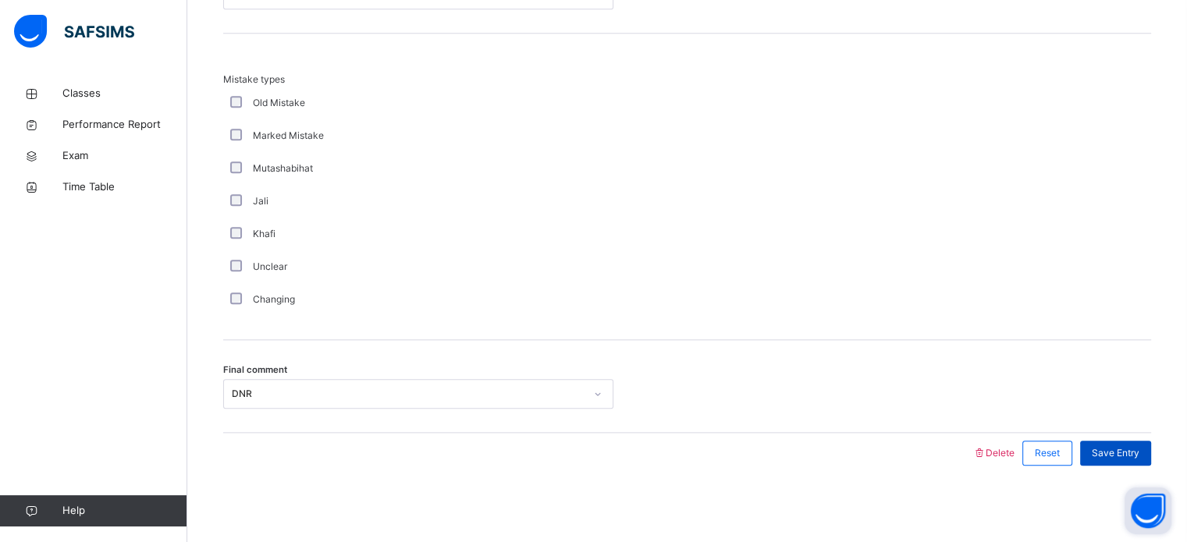
click at [1124, 450] on span "Save Entry" at bounding box center [1116, 453] width 48 height 14
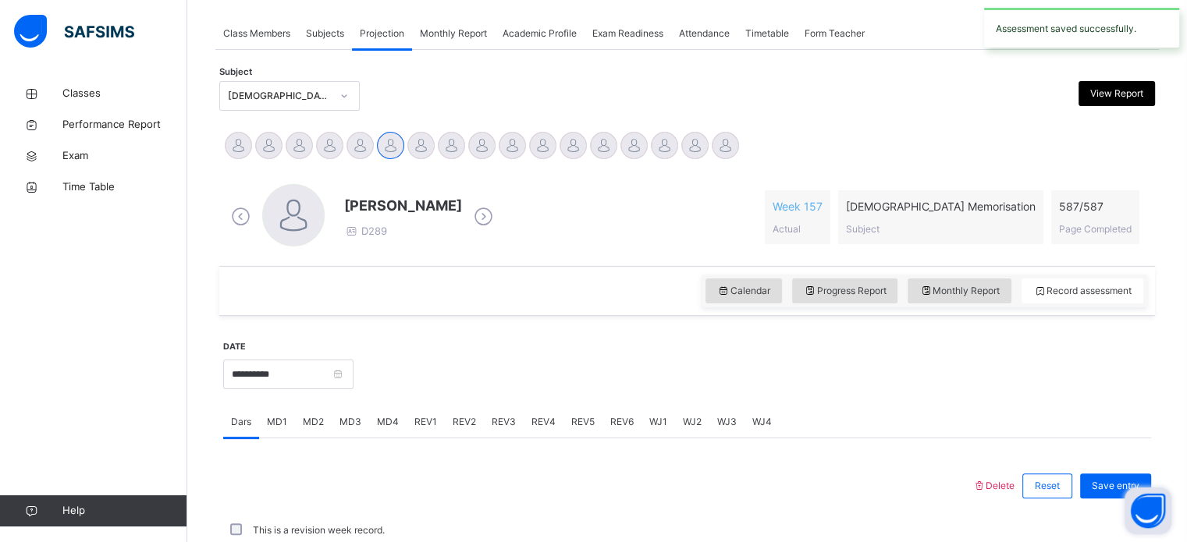
scroll to position [629, 0]
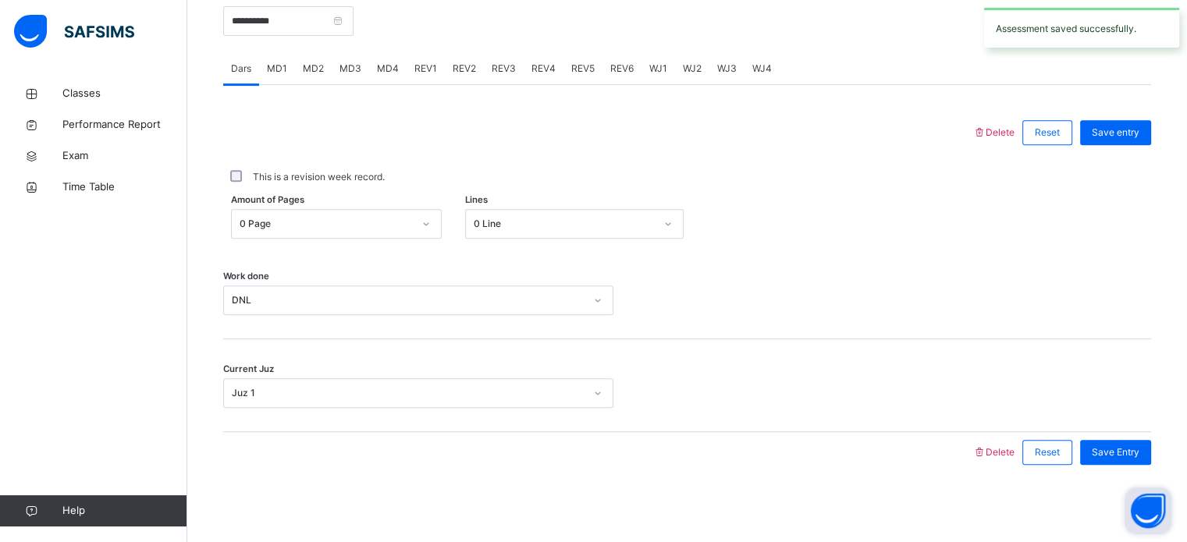
click at [462, 82] on div "REV2" at bounding box center [464, 68] width 39 height 31
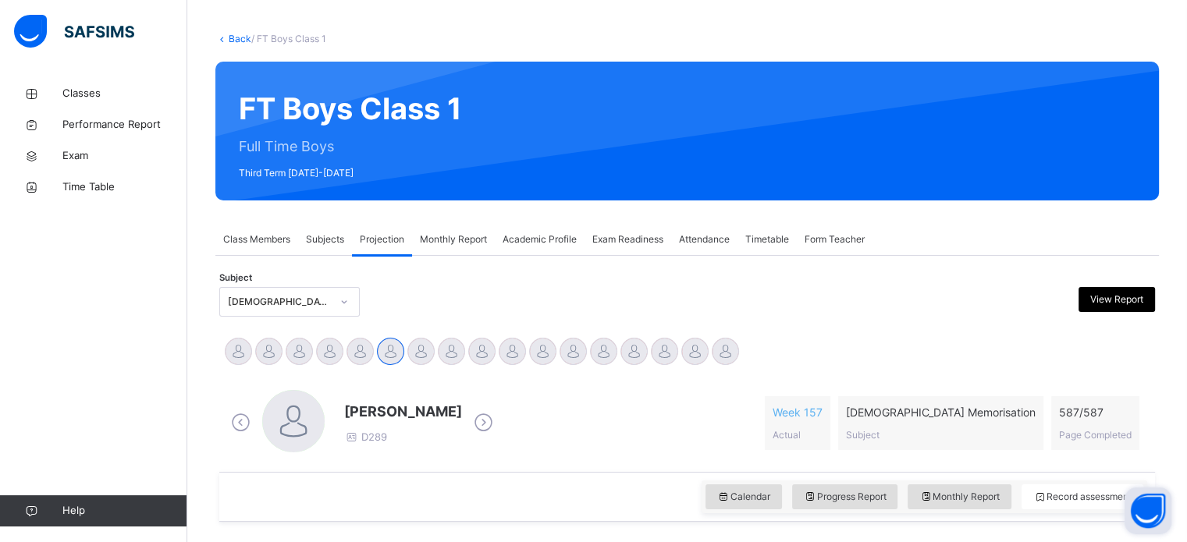
scroll to position [0, 0]
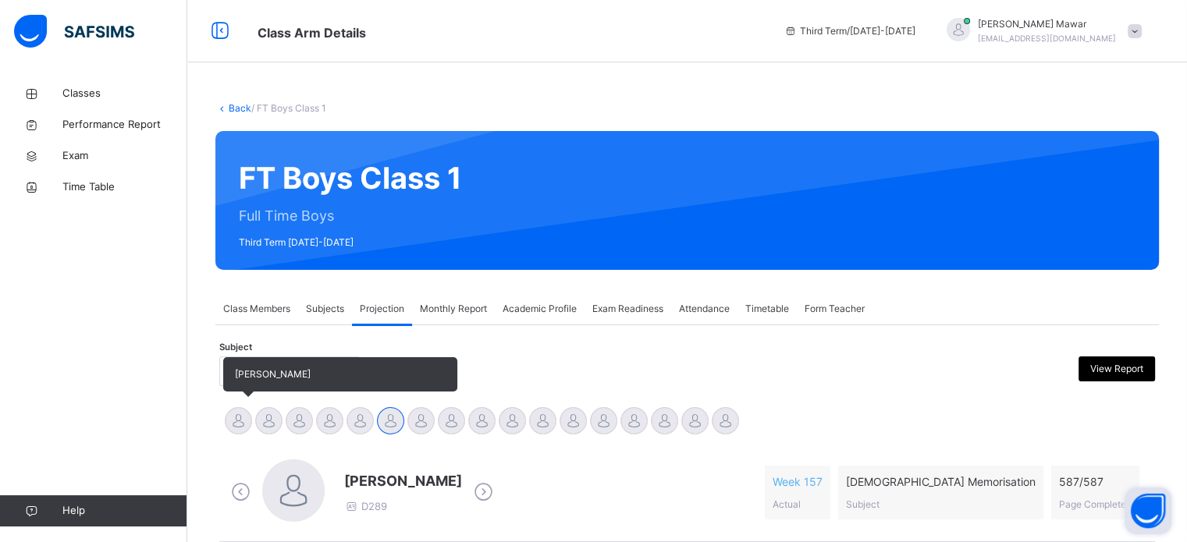
click at [247, 427] on div at bounding box center [238, 420] width 27 height 27
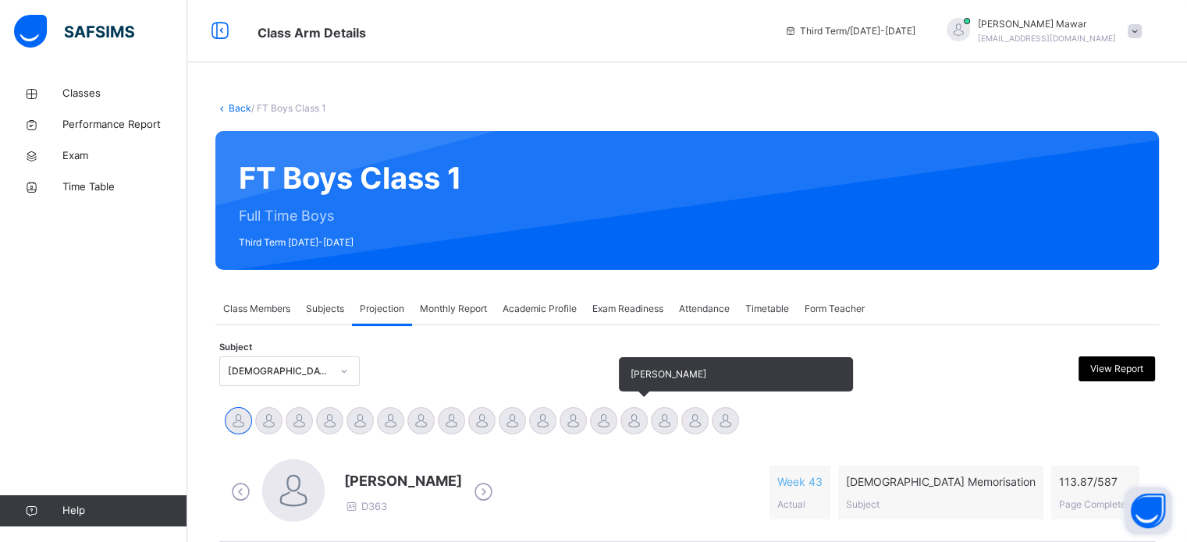
click at [627, 424] on div at bounding box center [634, 420] width 27 height 27
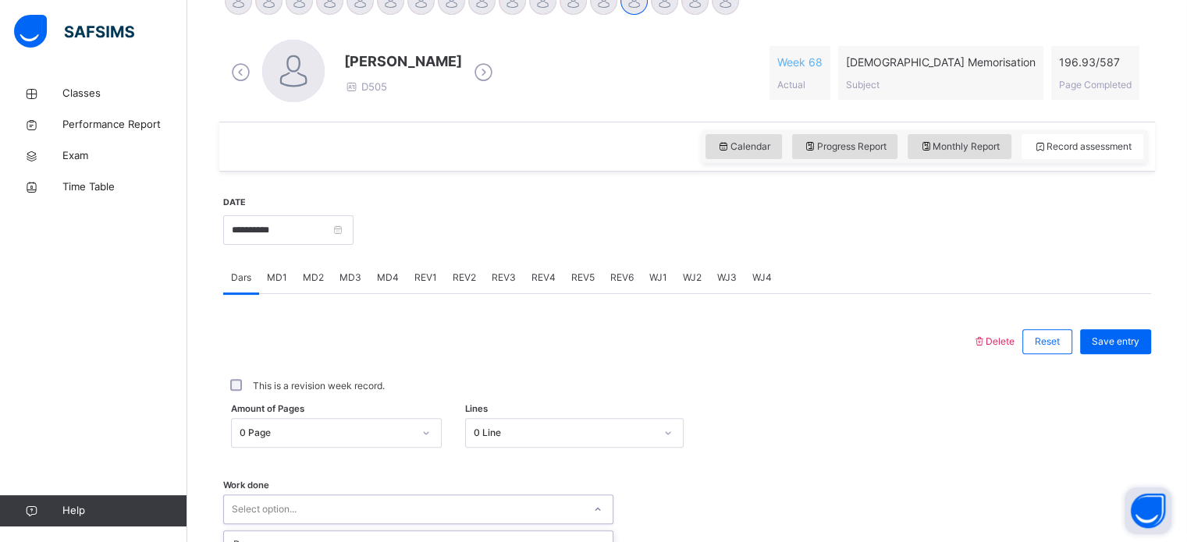
scroll to position [629, 0]
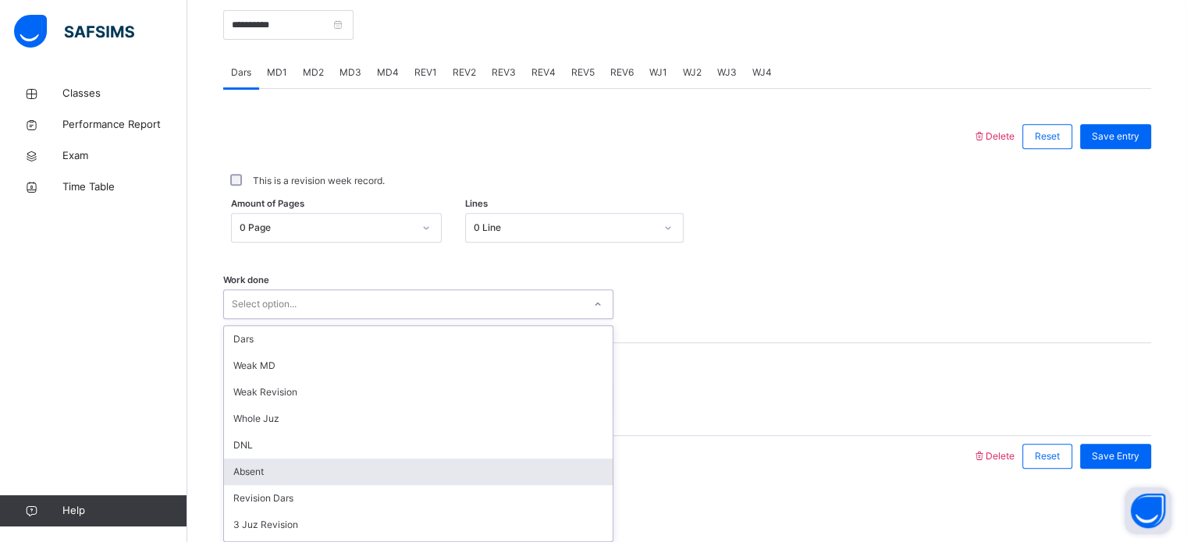
click at [419, 319] on div "option Absent focused, 6 of 16. 16 results available. Use Up and Down to choose…" at bounding box center [418, 305] width 390 height 30
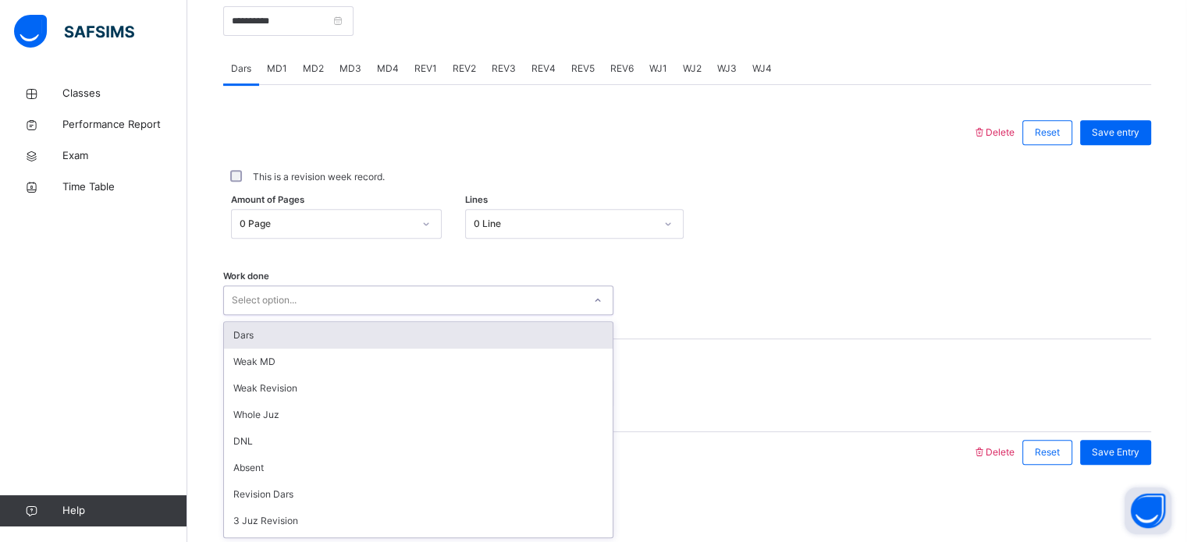
click at [369, 336] on div "Dars" at bounding box center [418, 335] width 389 height 27
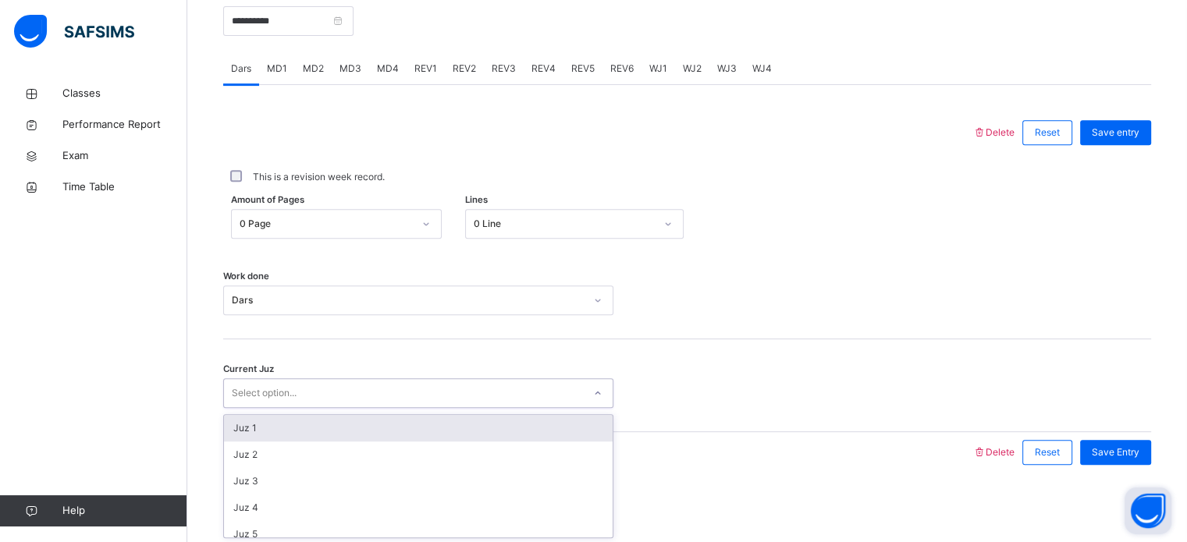
click at [390, 397] on div "Select option..." at bounding box center [403, 394] width 359 height 24
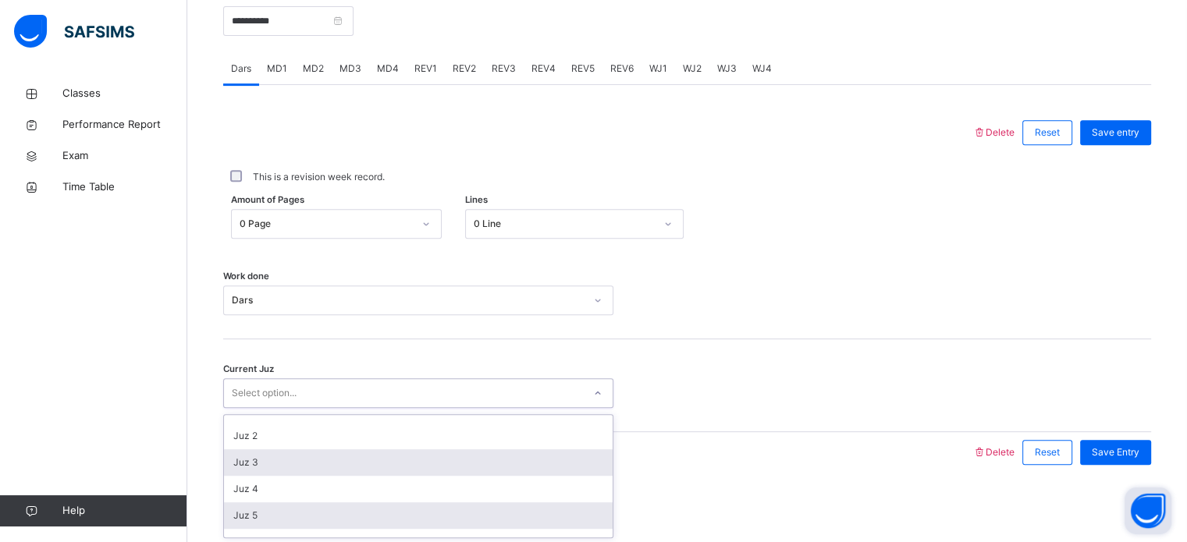
scroll to position [45, 0]
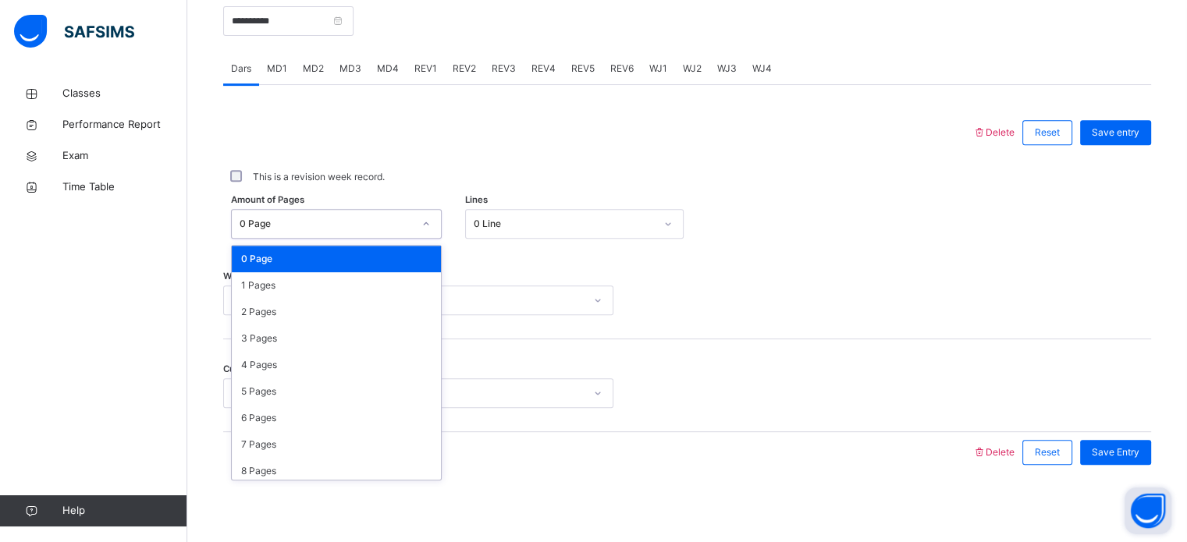
click at [301, 224] on div "0 Page" at bounding box center [326, 224] width 173 height 14
click at [331, 311] on div "2 Pages" at bounding box center [336, 312] width 209 height 27
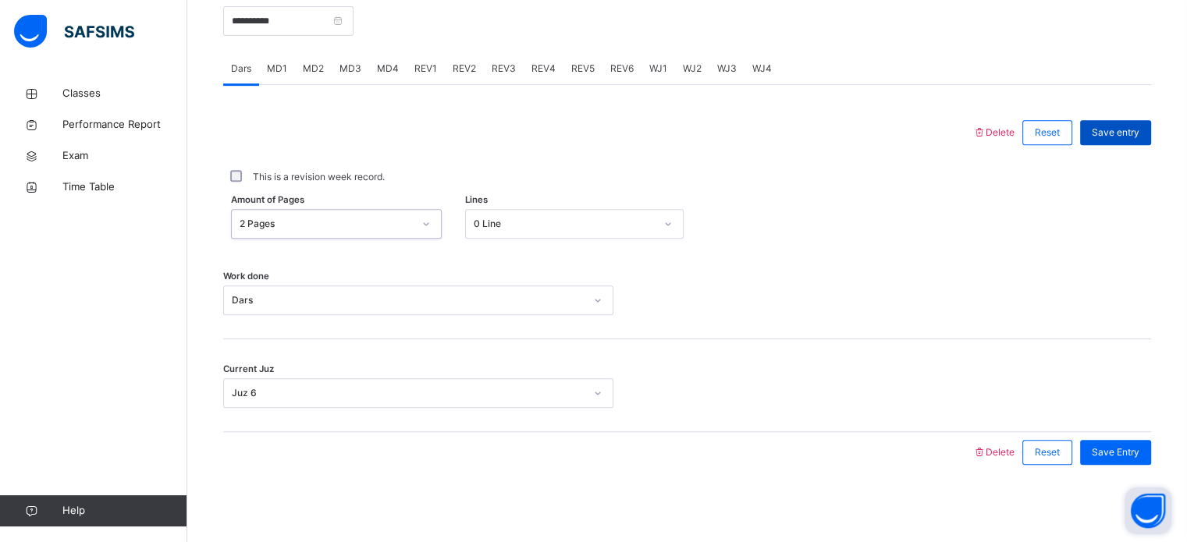
click at [1128, 136] on span "Save entry" at bounding box center [1116, 133] width 48 height 14
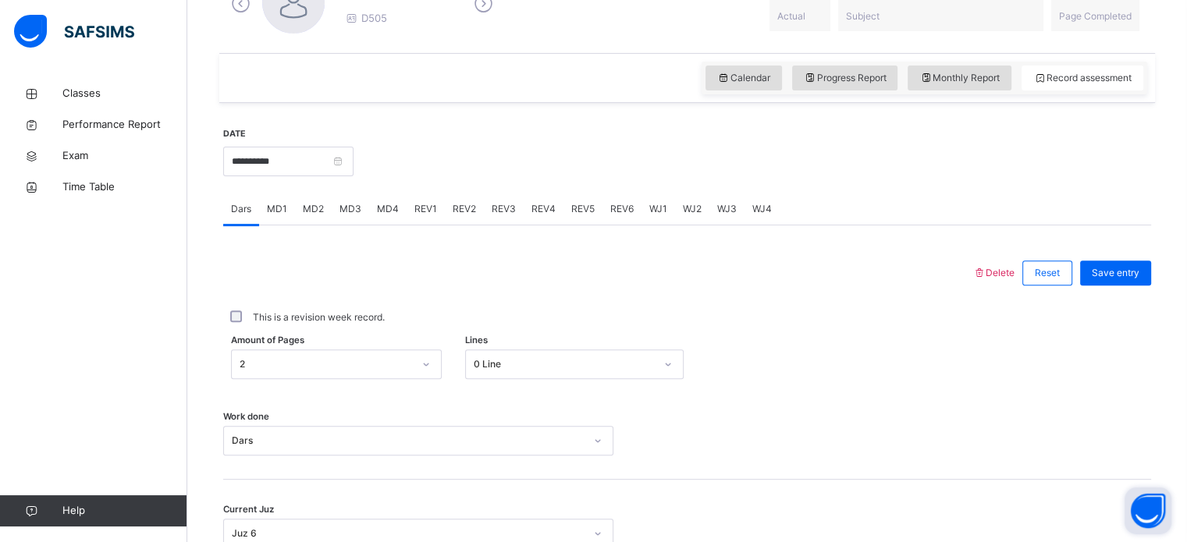
scroll to position [434, 0]
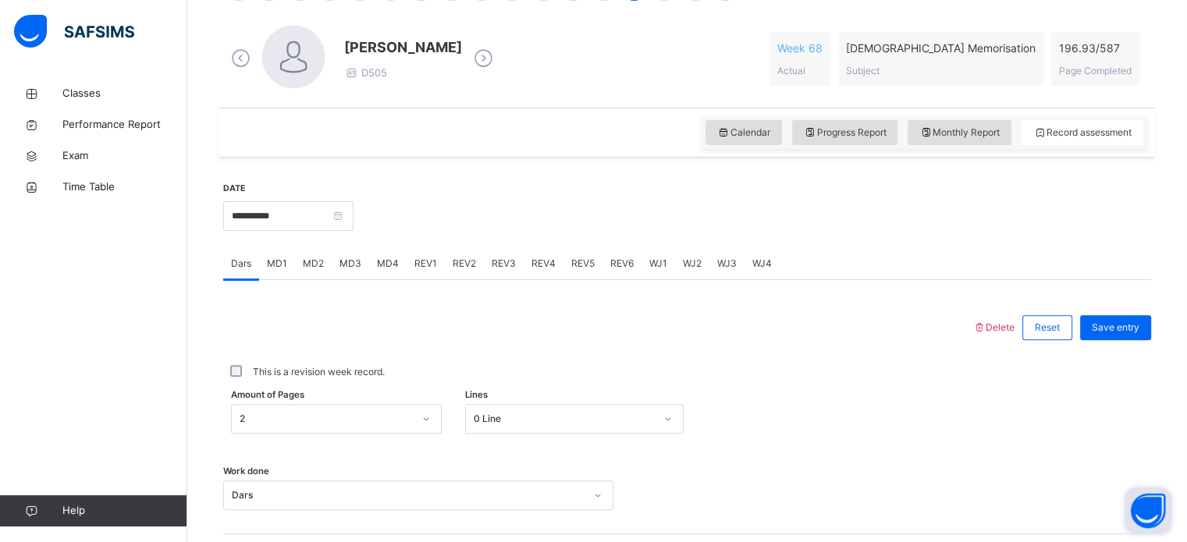
click at [434, 190] on div at bounding box center [752, 214] width 782 height 67
click at [475, 58] on icon at bounding box center [483, 58] width 27 height 23
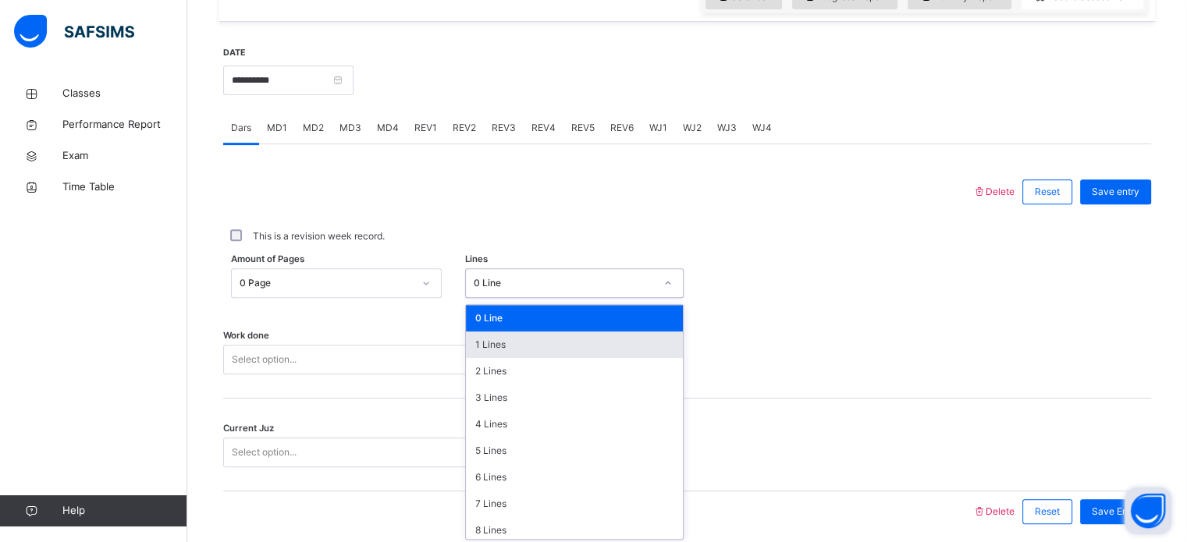
click at [606, 298] on div "option 1 Lines focused, 2 of 16. 16 results available. Use Up and Down to choos…" at bounding box center [574, 284] width 219 height 30
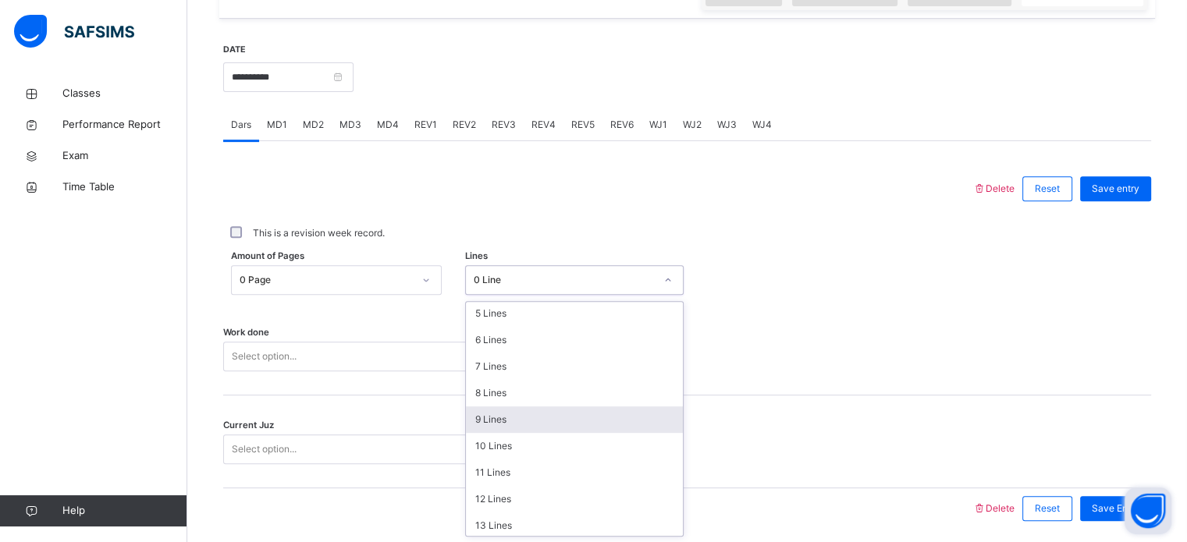
scroll to position [136, 0]
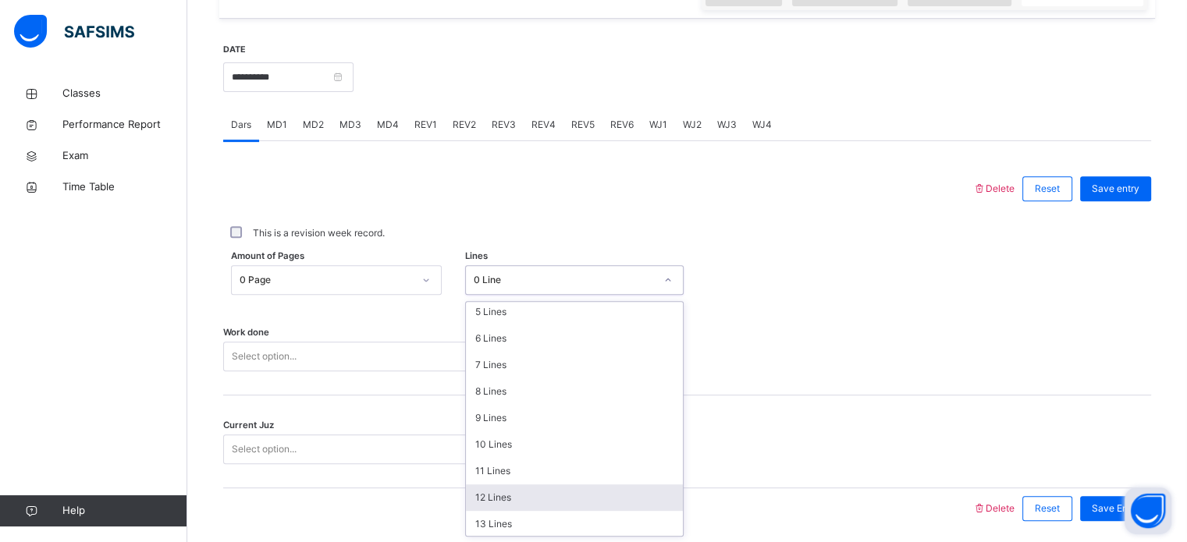
click at [598, 493] on div "12 Lines" at bounding box center [574, 498] width 217 height 27
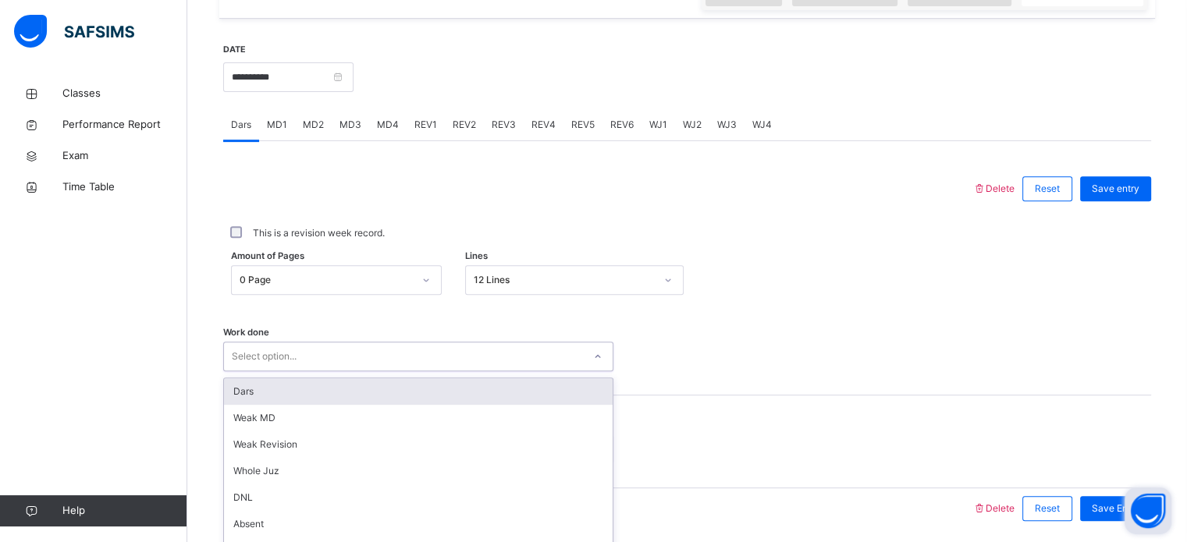
click at [550, 354] on div "option Dars focused, 1 of 16. 16 results available. Use Up and Down to choose o…" at bounding box center [418, 357] width 390 height 30
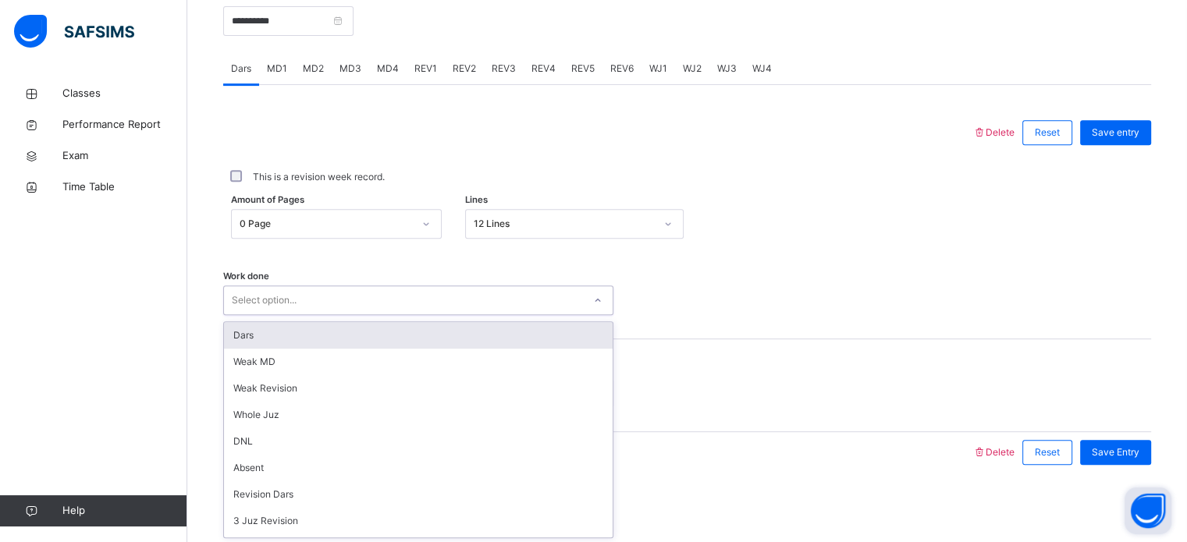
click at [547, 336] on div "Dars" at bounding box center [418, 335] width 389 height 27
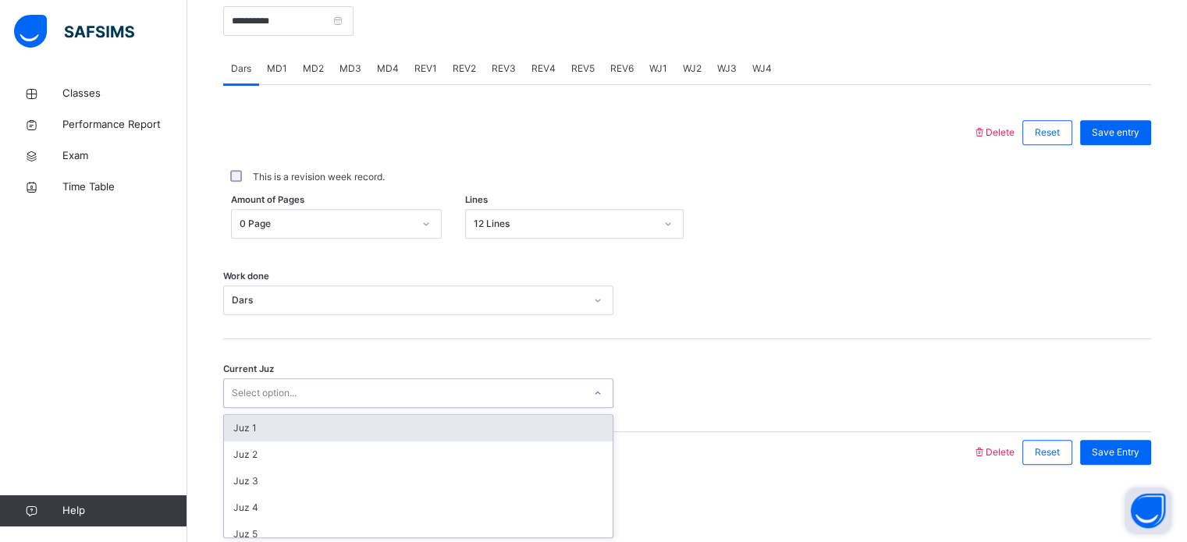
click at [549, 380] on div "Select option..." at bounding box center [418, 394] width 390 height 30
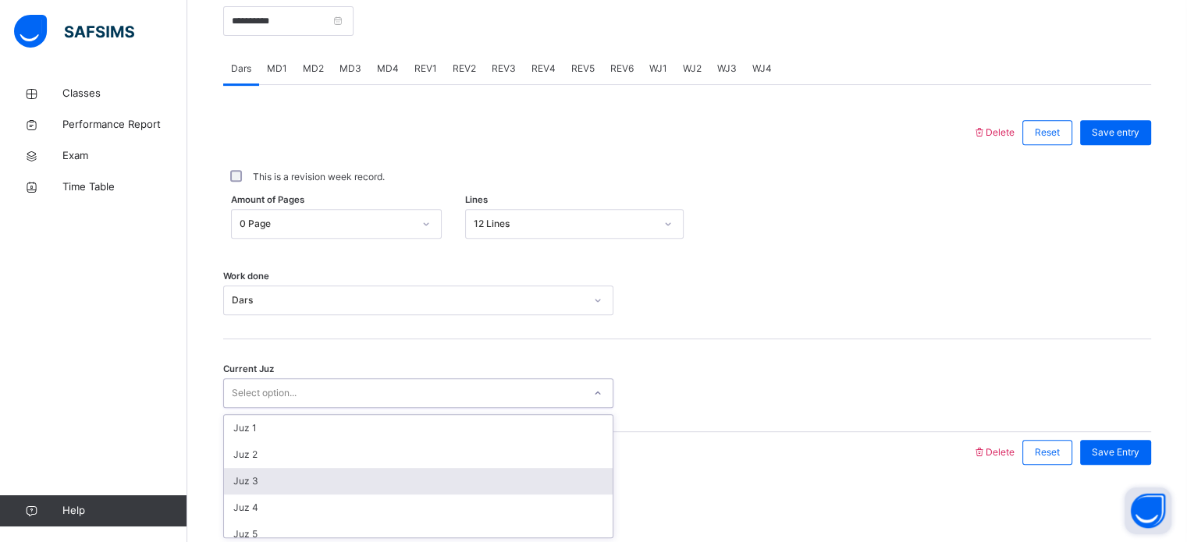
click at [560, 493] on div "Juz 3" at bounding box center [418, 481] width 389 height 27
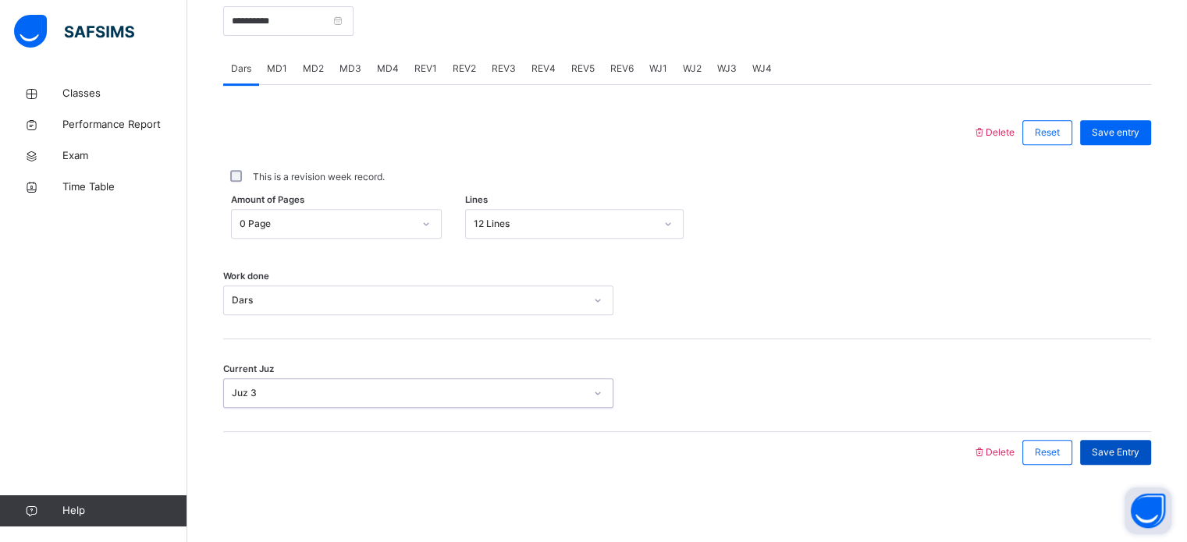
click at [1100, 457] on div "Save Entry" at bounding box center [1115, 452] width 71 height 25
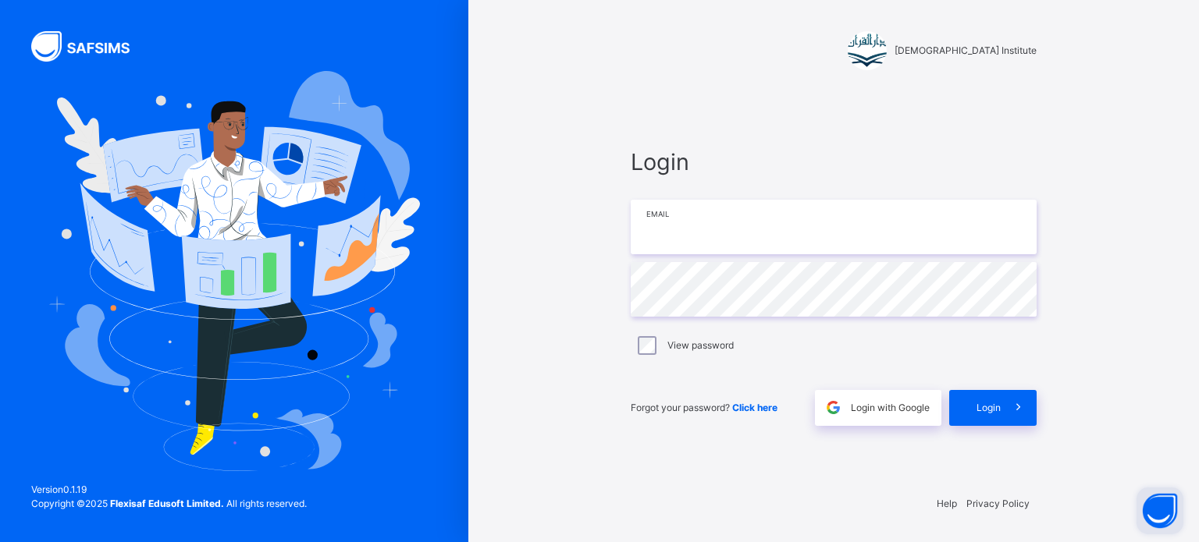
click at [818, 232] on input "email" at bounding box center [834, 227] width 406 height 55
type input "**********"
click at [1021, 411] on span at bounding box center [1019, 408] width 36 height 36
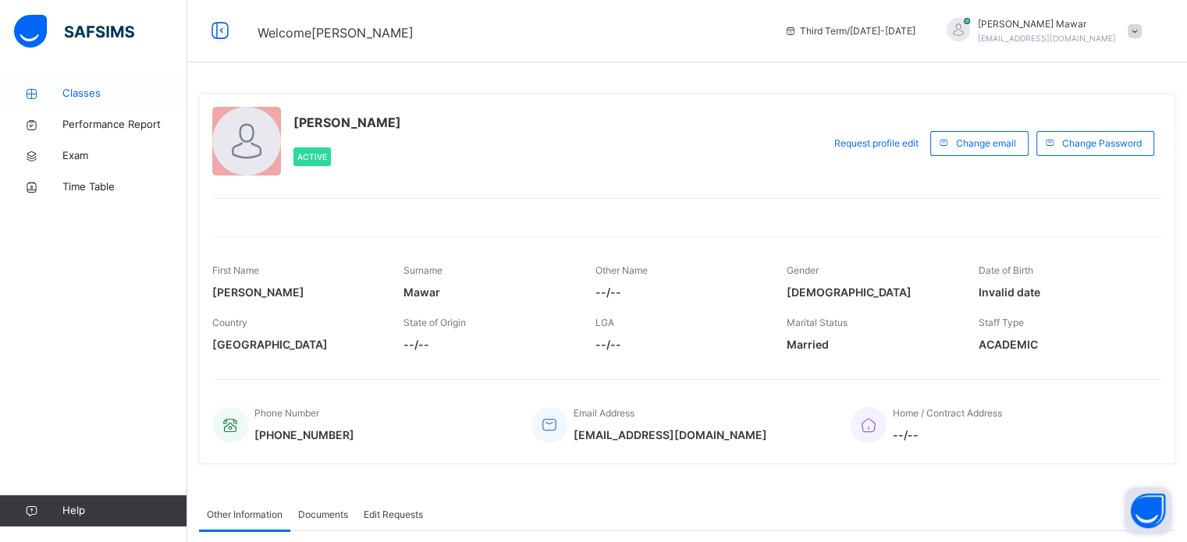
click at [108, 90] on span "Classes" at bounding box center [124, 94] width 125 height 16
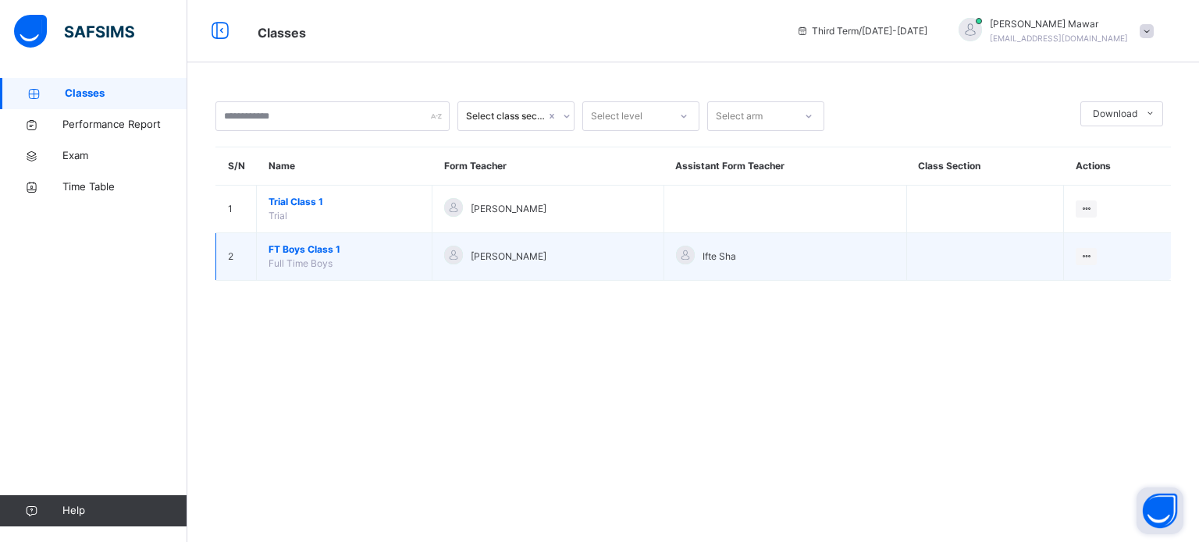
click at [389, 249] on span "FT Boys Class 1" at bounding box center [344, 250] width 151 height 14
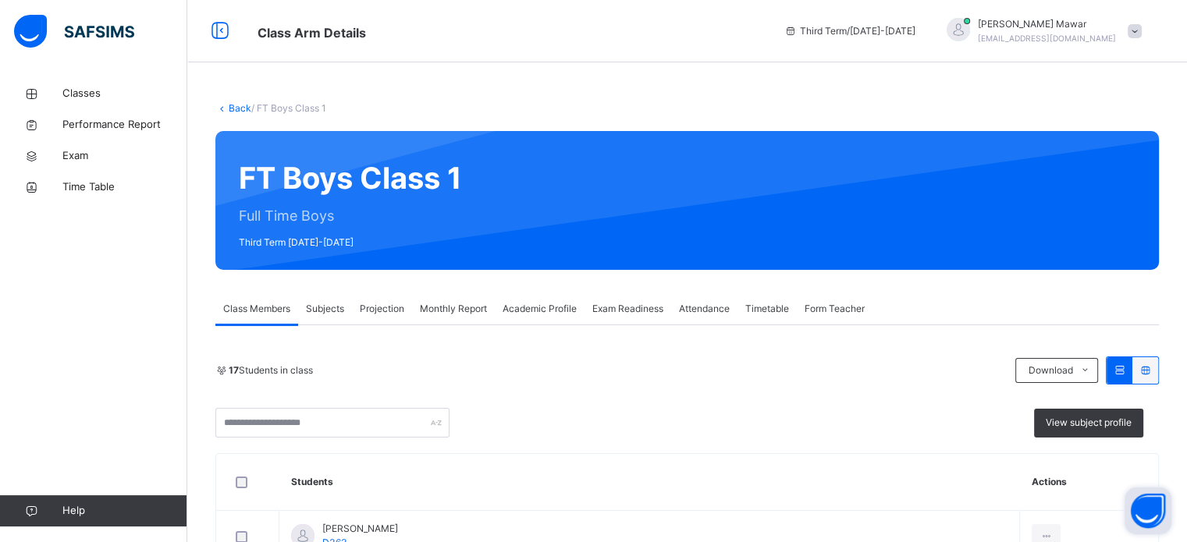
click at [390, 315] on span "Projection" at bounding box center [382, 309] width 44 height 14
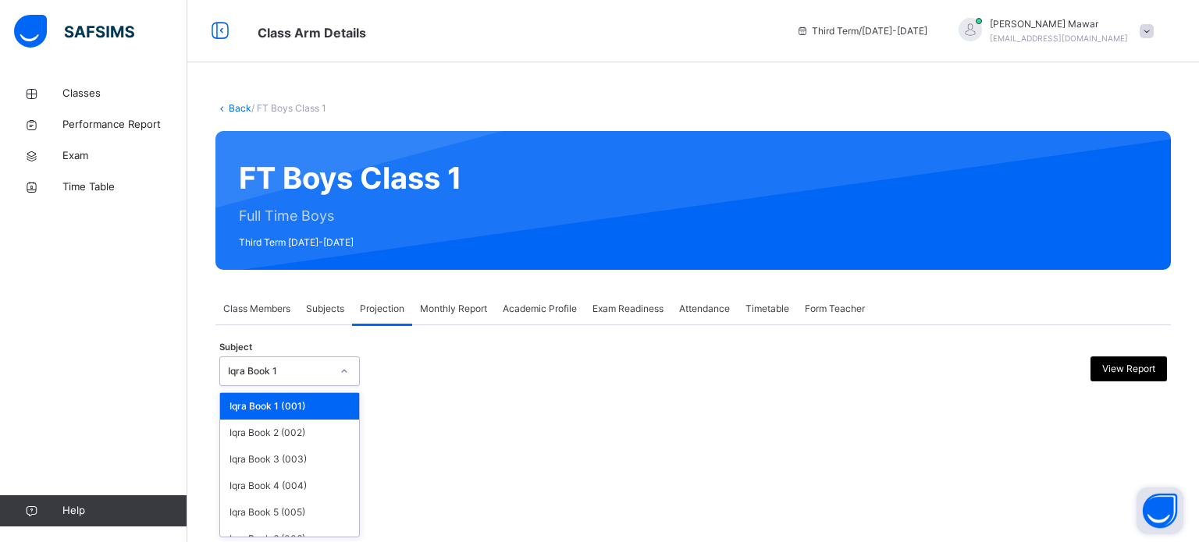
click at [335, 365] on div at bounding box center [344, 371] width 27 height 25
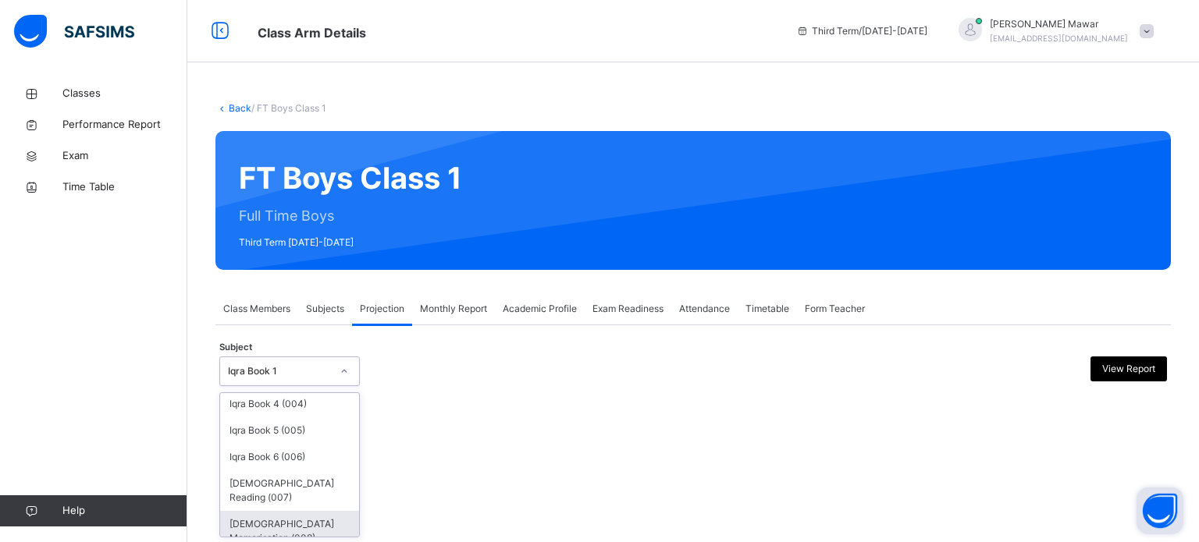
click at [302, 511] on div "[DEMOGRAPHIC_DATA] Memorisation (008)" at bounding box center [289, 531] width 139 height 41
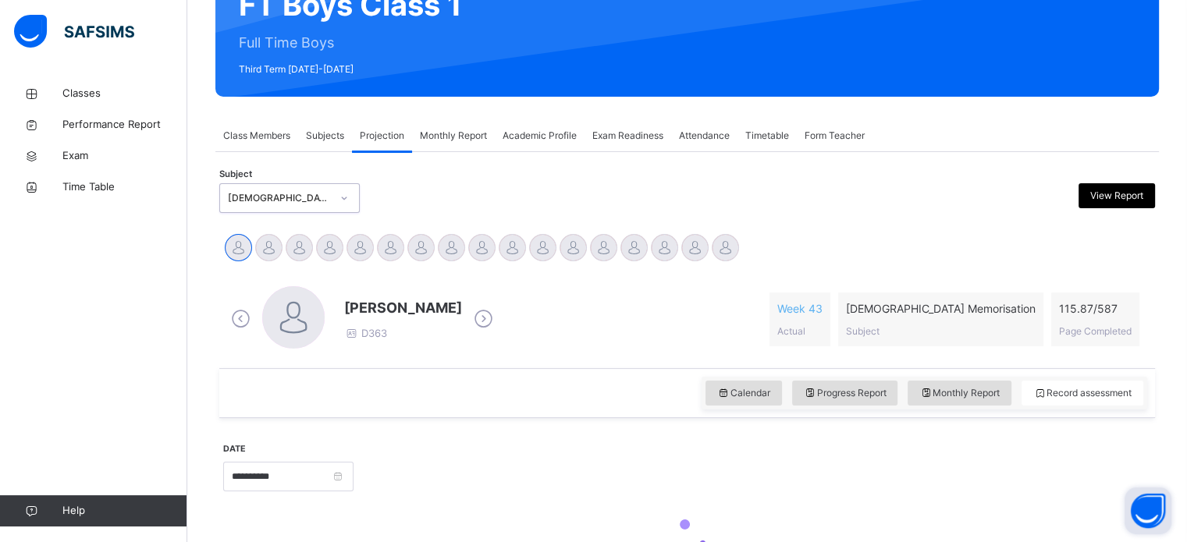
scroll to position [206, 0]
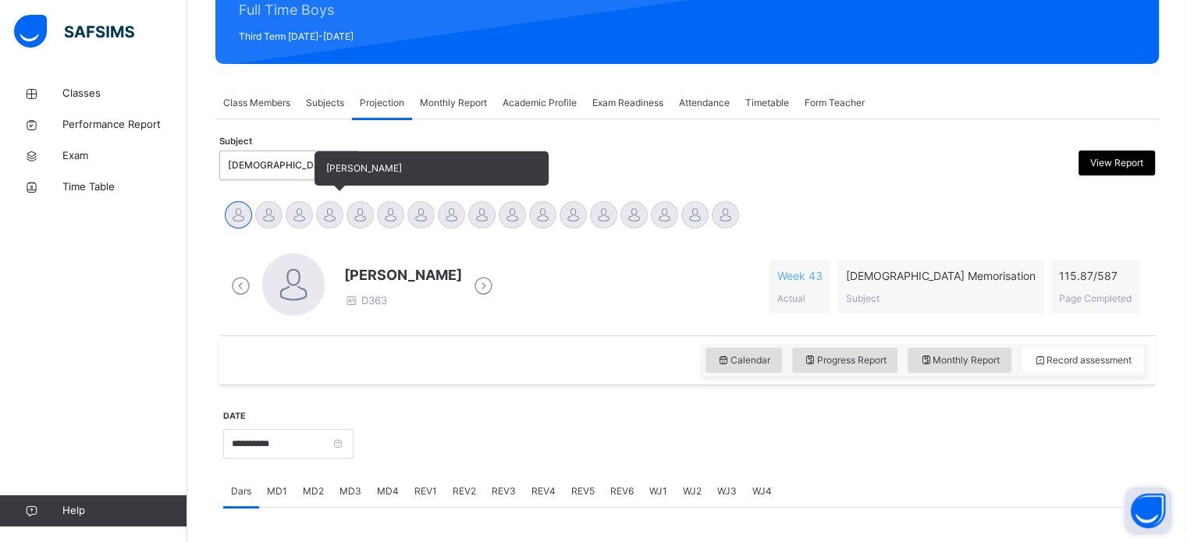
click at [332, 219] on div at bounding box center [329, 214] width 27 height 27
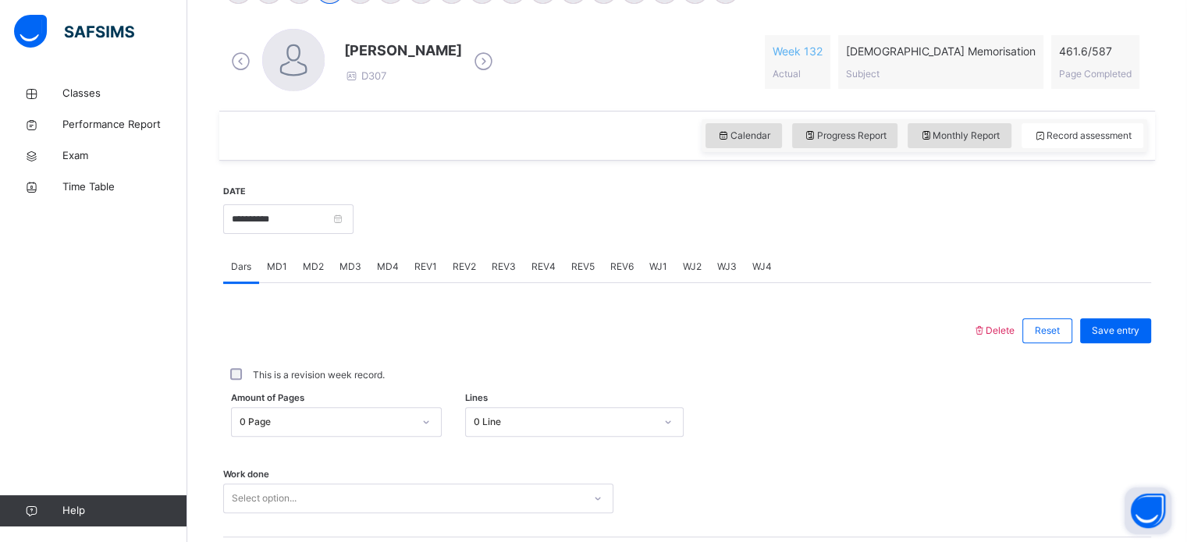
scroll to position [450, 0]
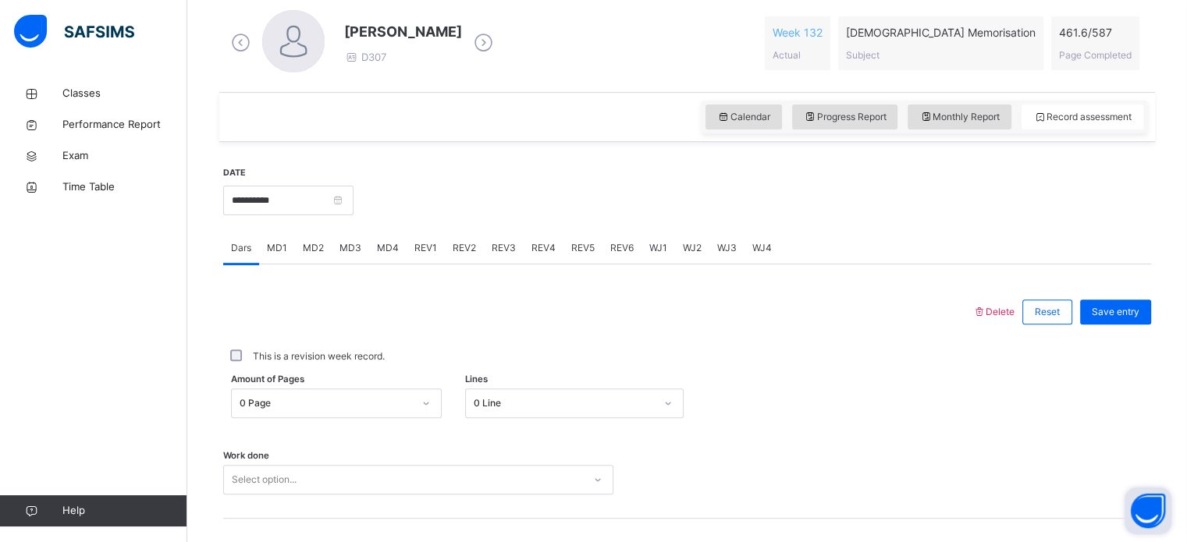
click at [281, 247] on span "MD1" at bounding box center [277, 248] width 20 height 14
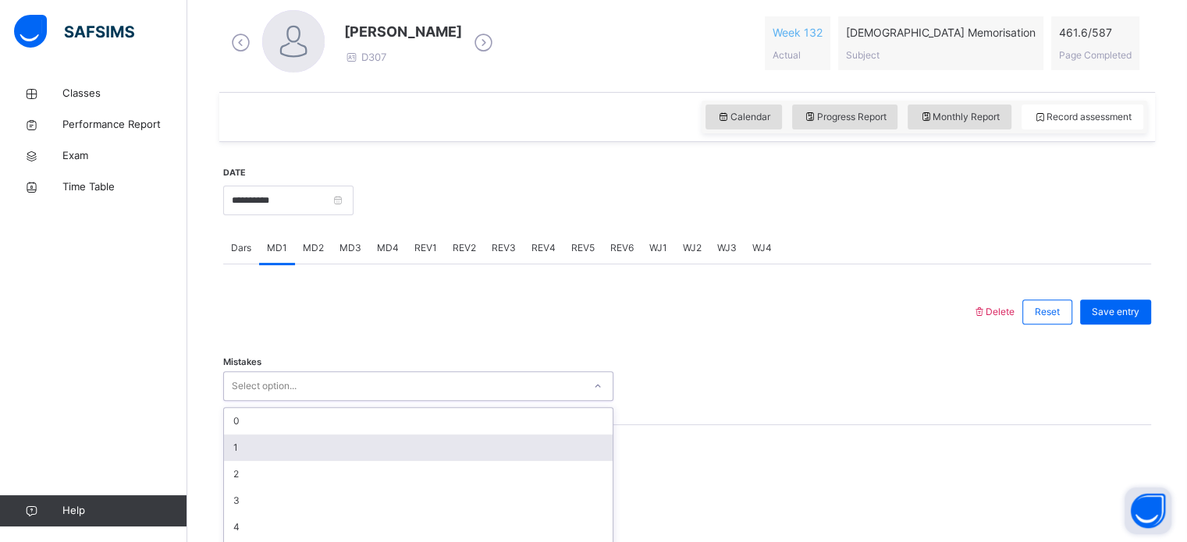
click at [298, 394] on div "option 1 focused, 2 of 7. 7 results available. Use Up and Down to choose option…" at bounding box center [418, 387] width 390 height 30
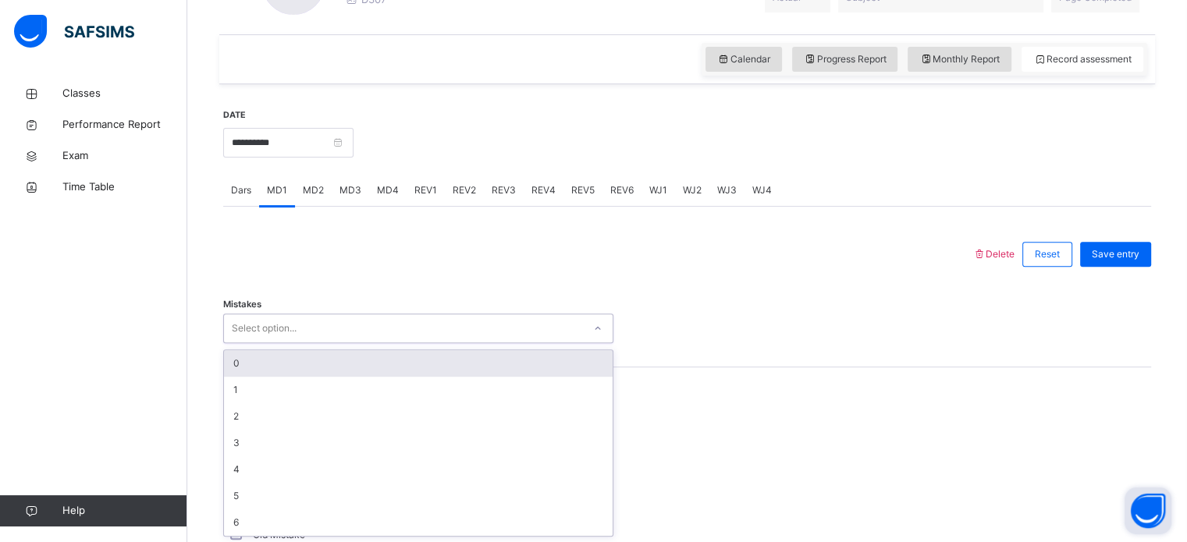
click at [277, 353] on div "0" at bounding box center [418, 363] width 389 height 27
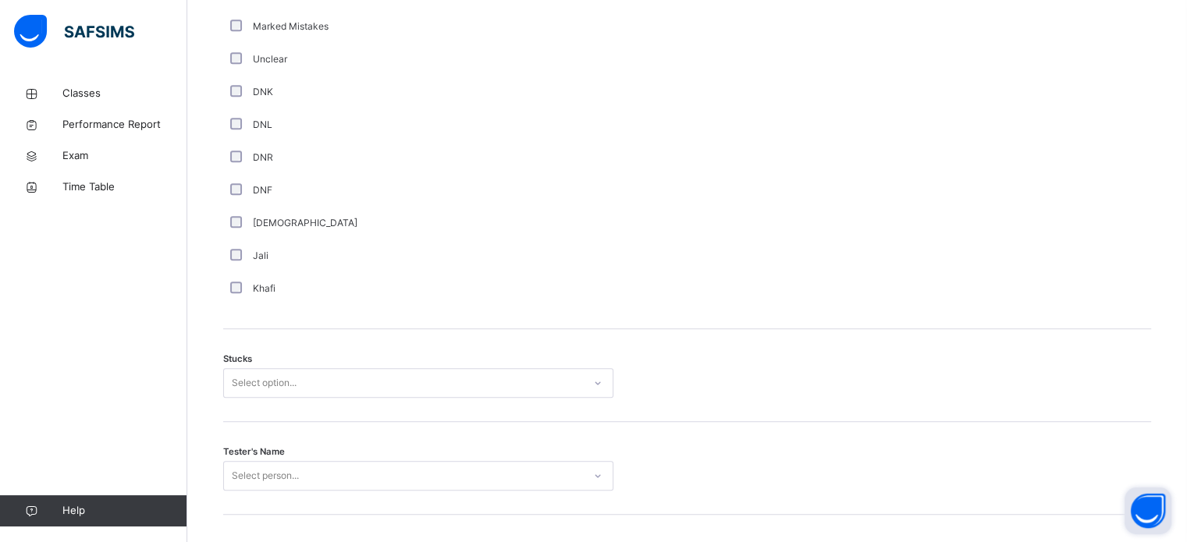
click at [294, 398] on div "Select option..." at bounding box center [418, 383] width 390 height 30
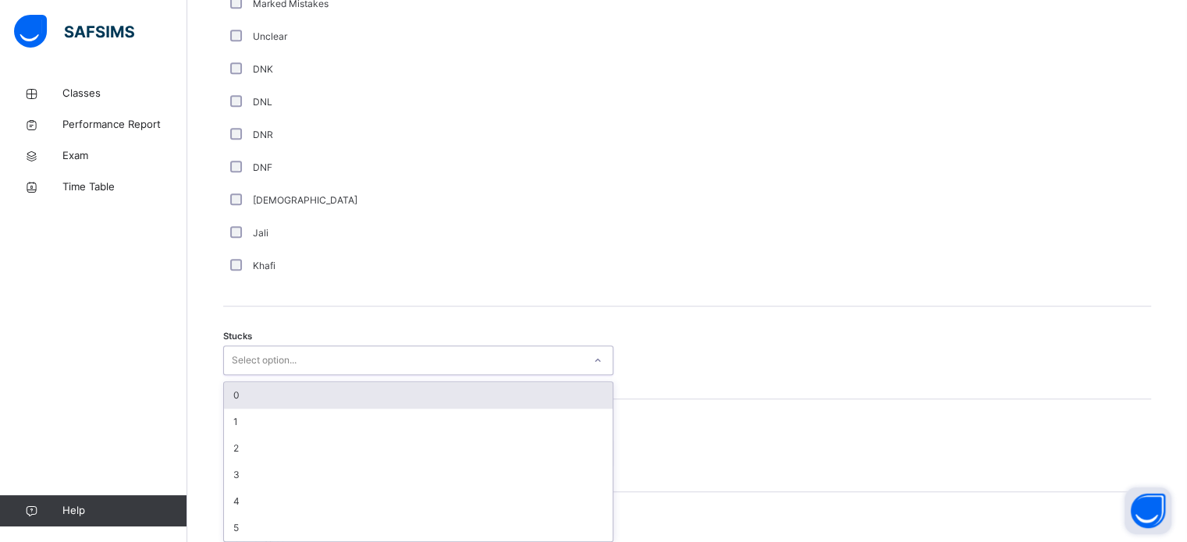
scroll to position [1077, 0]
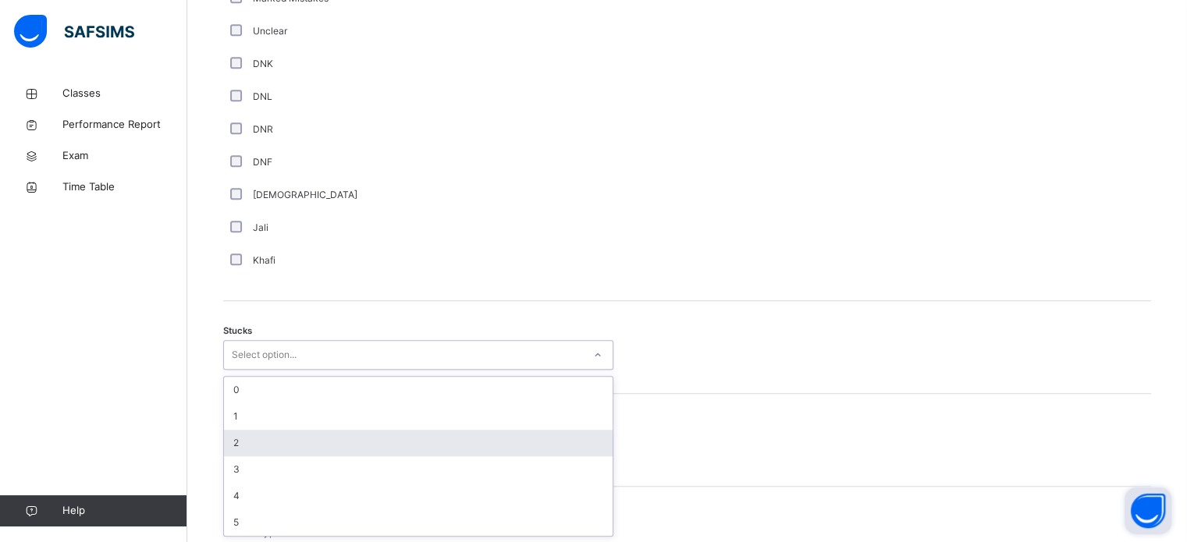
click at [285, 446] on div "2" at bounding box center [418, 443] width 389 height 27
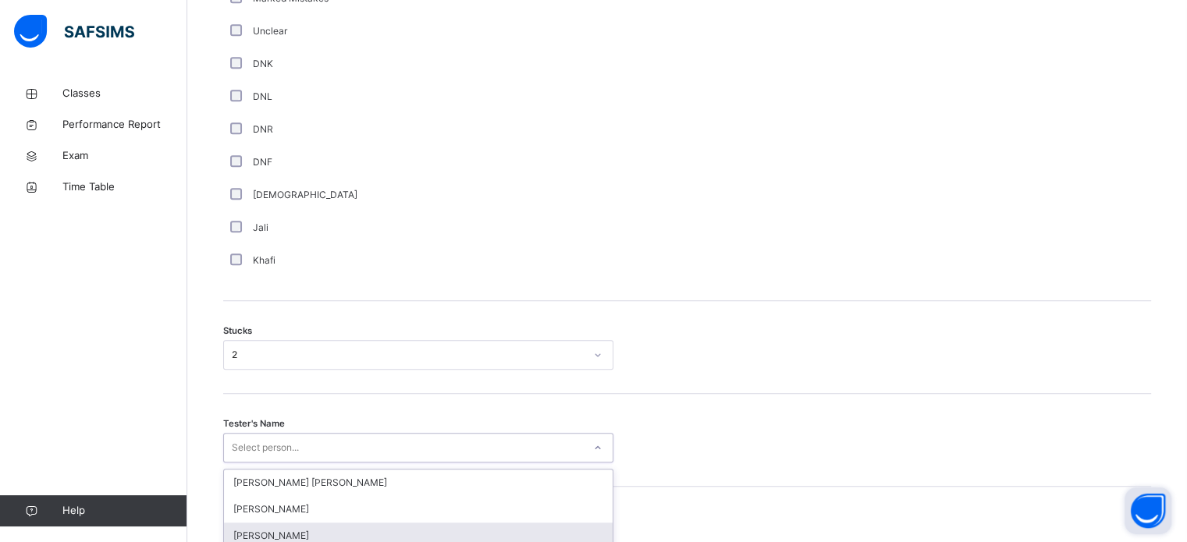
click at [285, 446] on div "option [PERSON_NAME] focused, 3 of 90. 90 results available. Use Up and Down to…" at bounding box center [418, 448] width 390 height 30
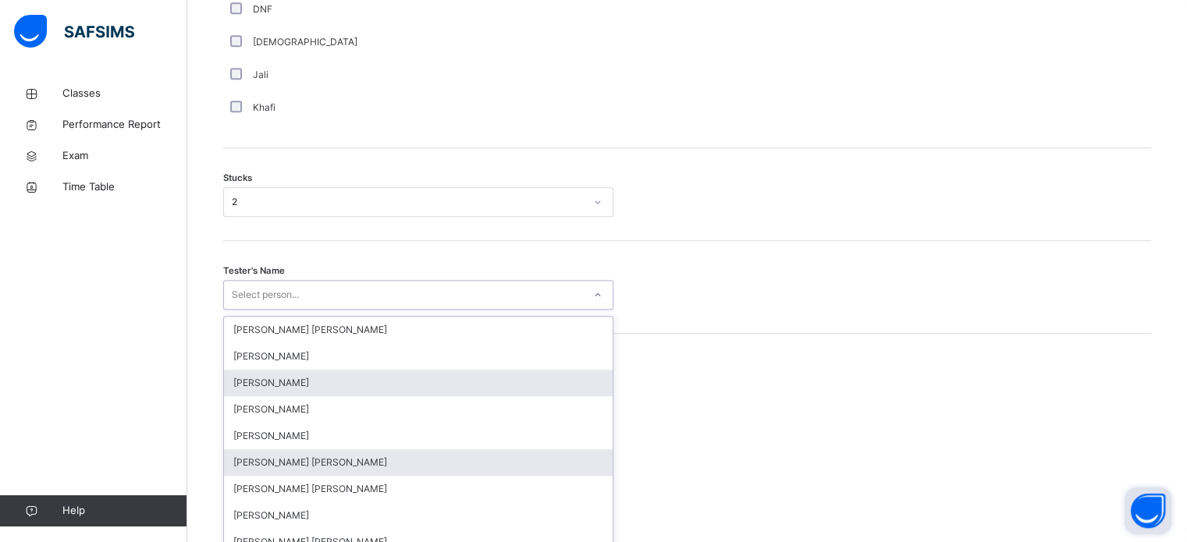
scroll to position [1244, 0]
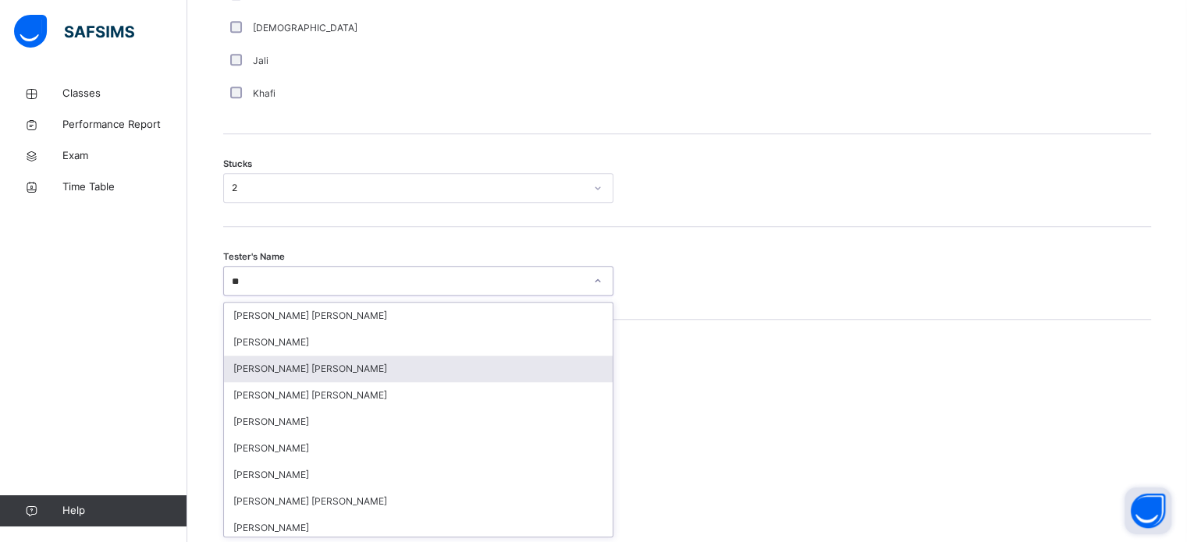
type input "***"
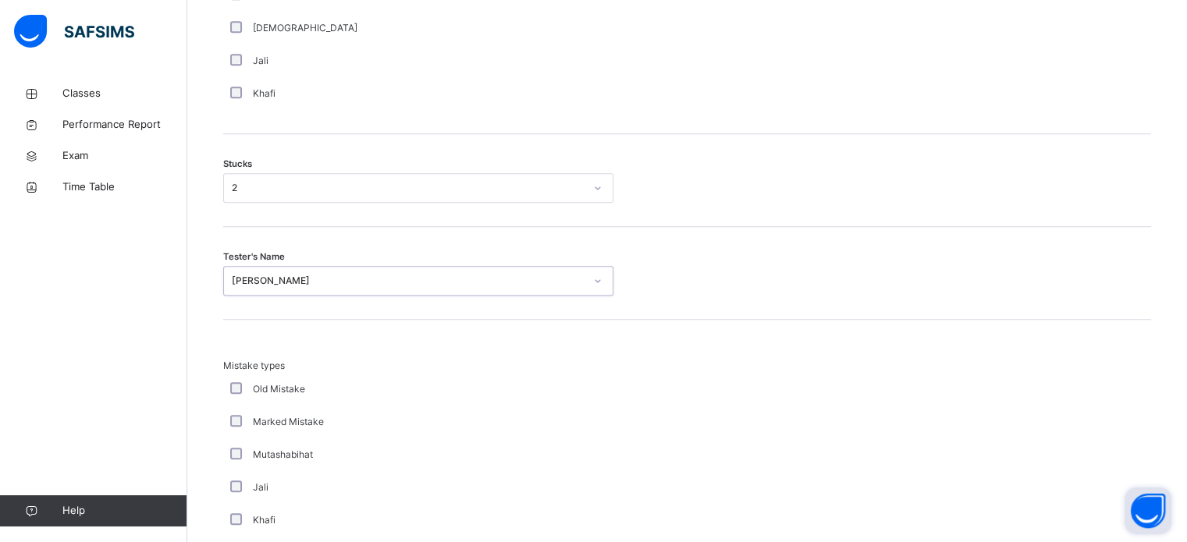
scroll to position [1531, 0]
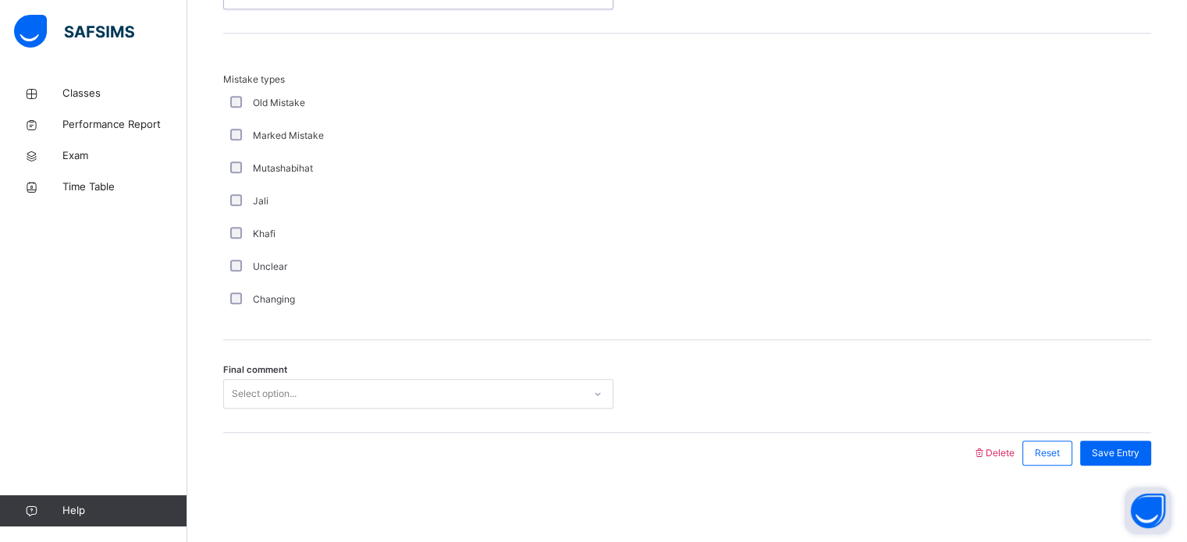
click at [269, 386] on div "Select option..." at bounding box center [264, 394] width 65 height 30
click at [1118, 452] on span "Save Entry" at bounding box center [1116, 453] width 48 height 14
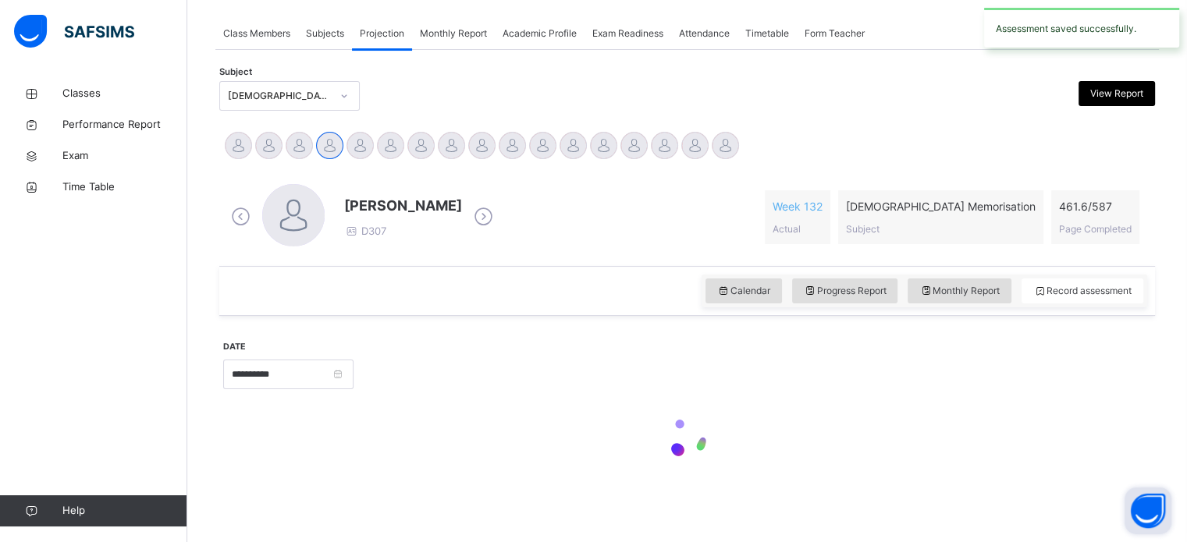
scroll to position [629, 0]
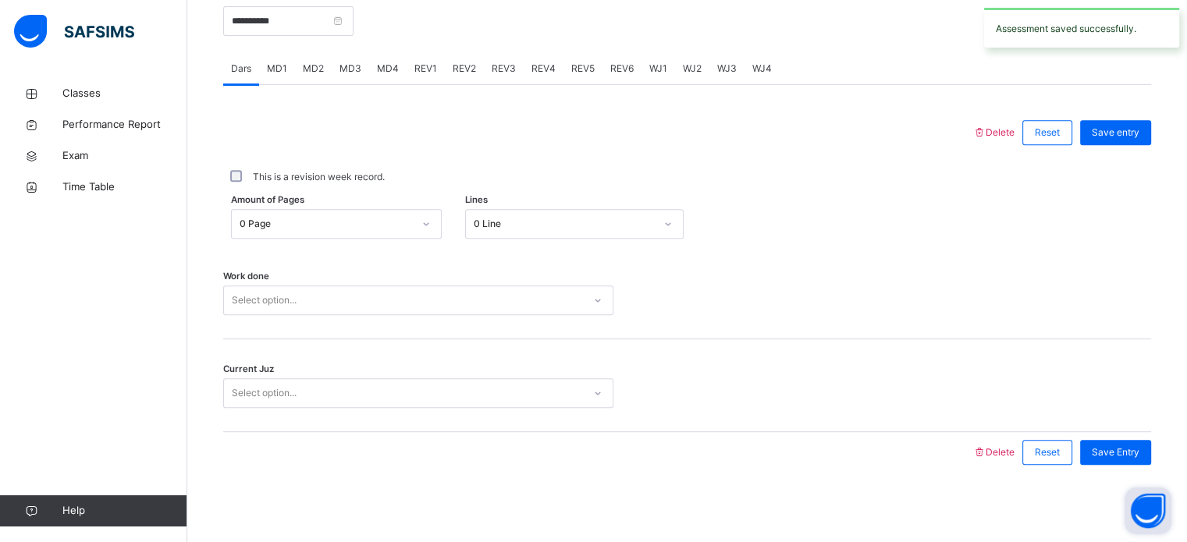
click at [424, 76] on div "REV1" at bounding box center [426, 68] width 38 height 31
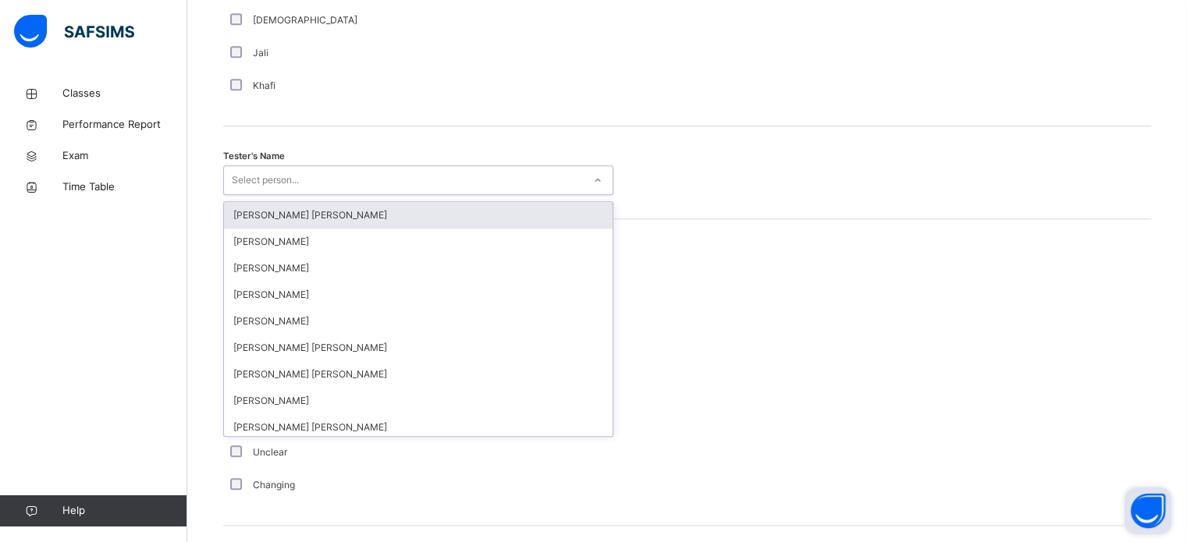
click at [335, 183] on div "Select person..." at bounding box center [403, 181] width 359 height 24
type input "******"
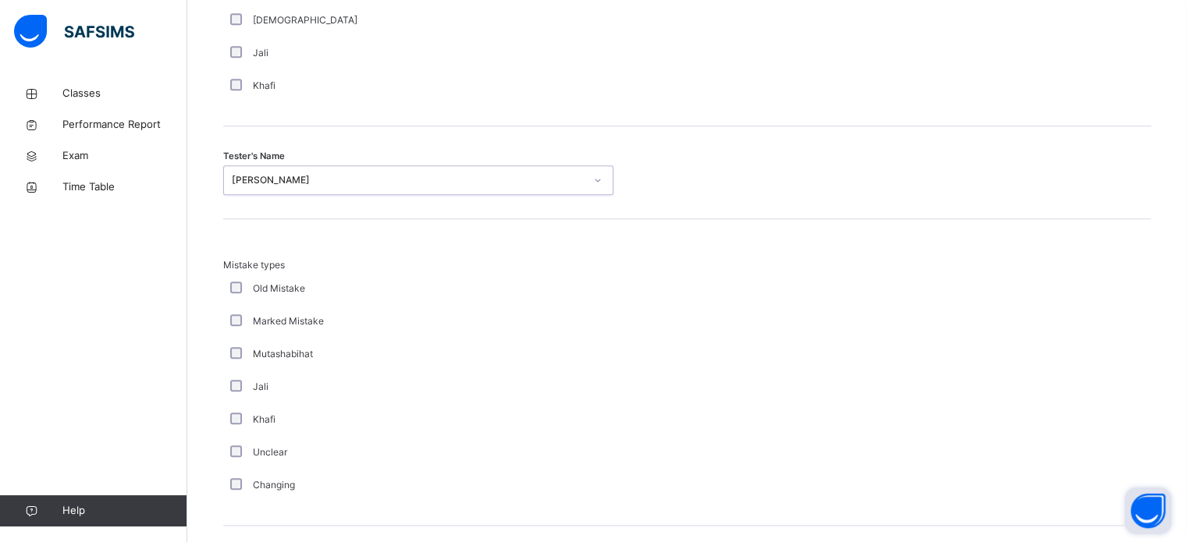
scroll to position [1716, 0]
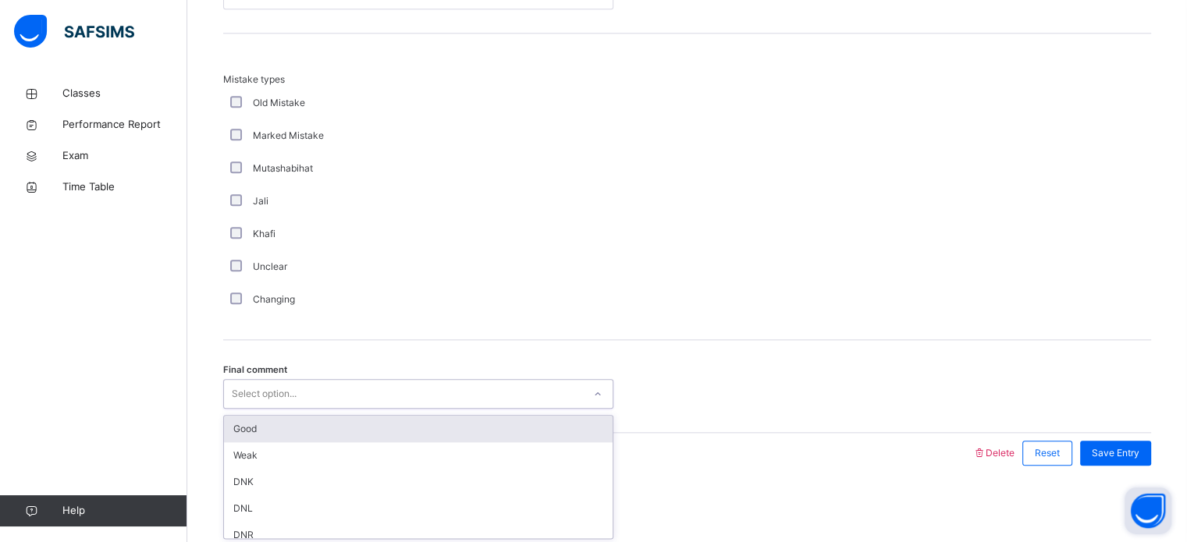
click at [319, 403] on div "Select option..." at bounding box center [403, 394] width 359 height 24
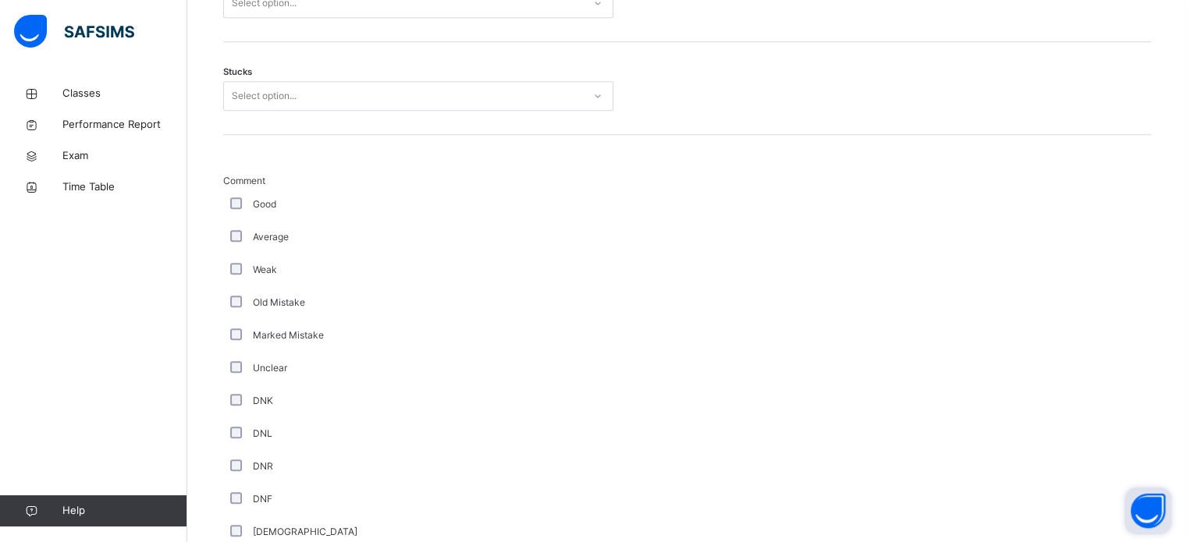
scroll to position [1018, 0]
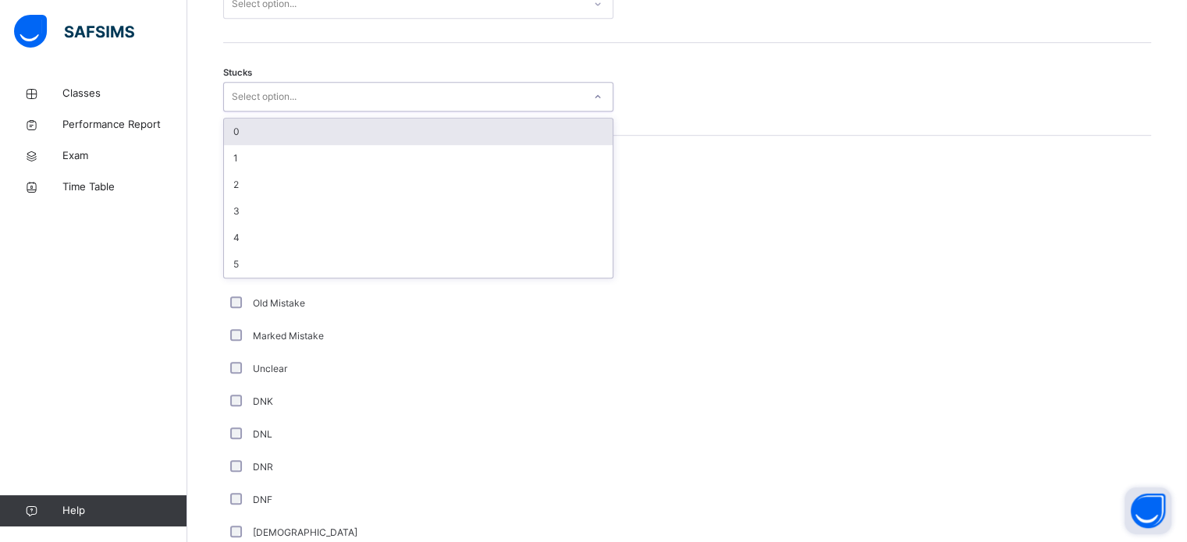
click at [432, 93] on div "Select option..." at bounding box center [403, 97] width 359 height 24
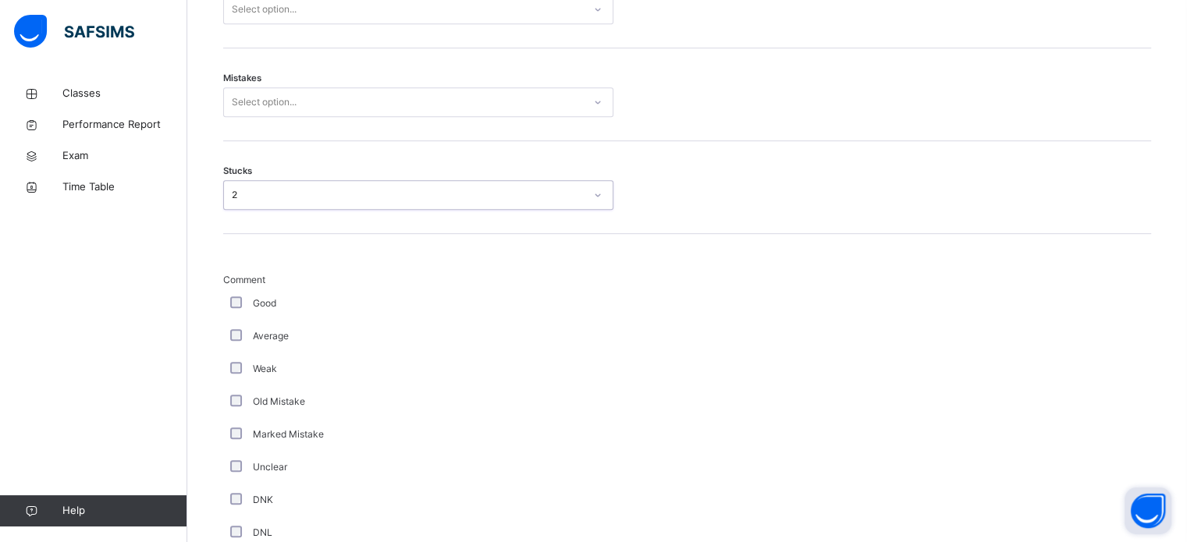
scroll to position [893, 0]
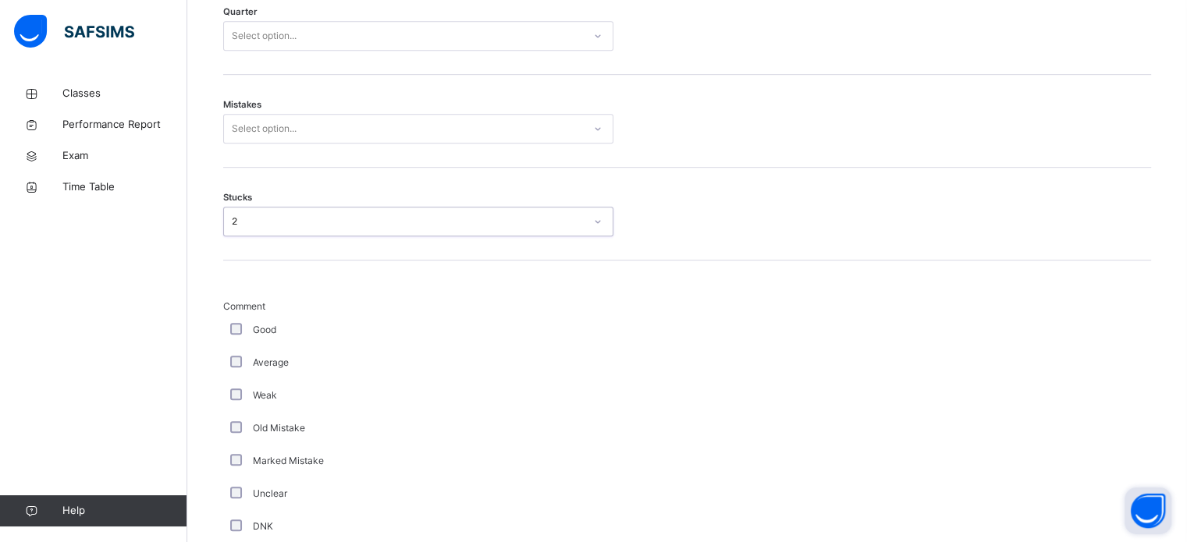
click at [436, 126] on div "Select option..." at bounding box center [403, 129] width 359 height 24
click at [413, 27] on div "Select option..." at bounding box center [403, 36] width 359 height 24
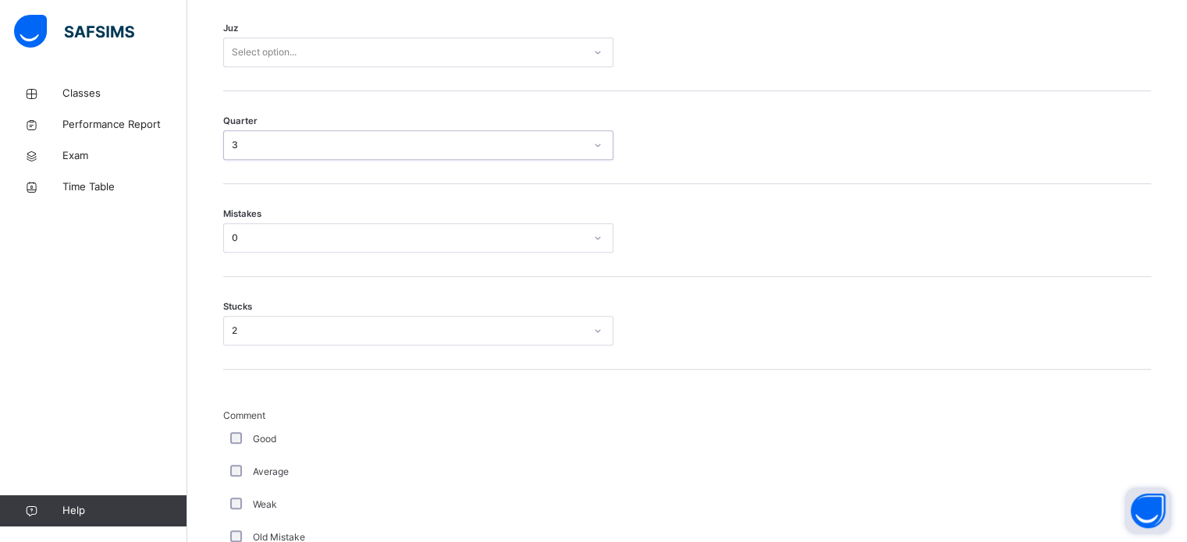
click at [445, 149] on div "3" at bounding box center [408, 145] width 353 height 14
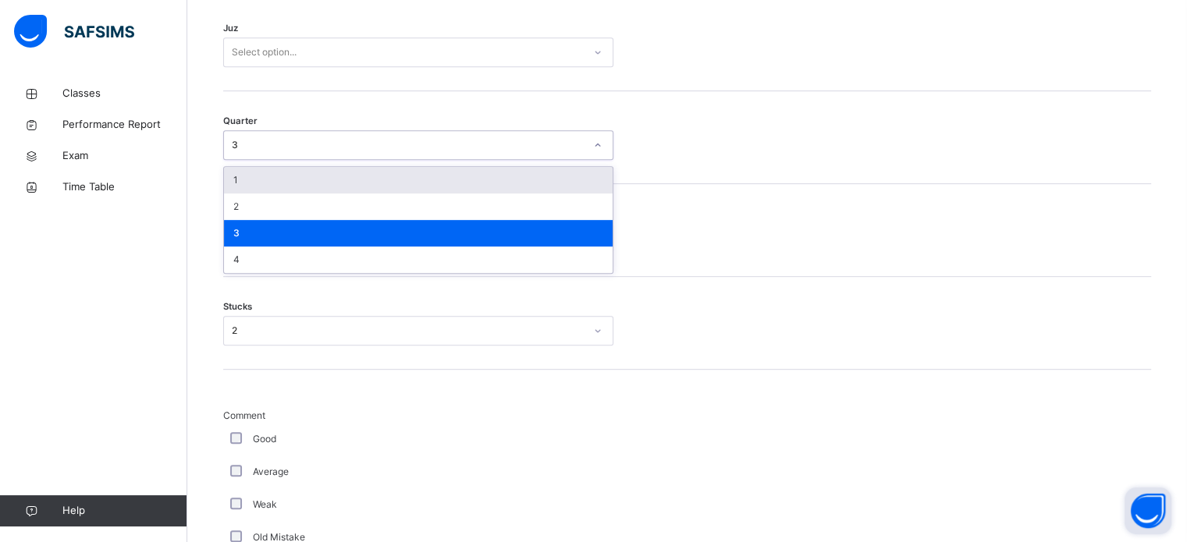
click at [467, 44] on div "Select option..." at bounding box center [403, 53] width 359 height 24
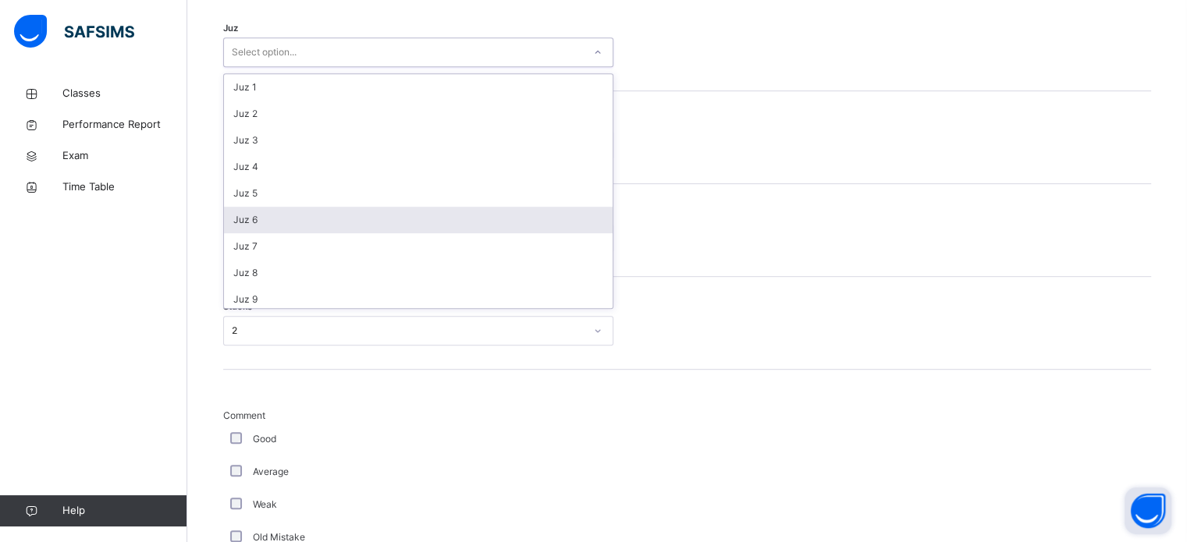
click at [400, 219] on div "Juz 6" at bounding box center [418, 220] width 389 height 27
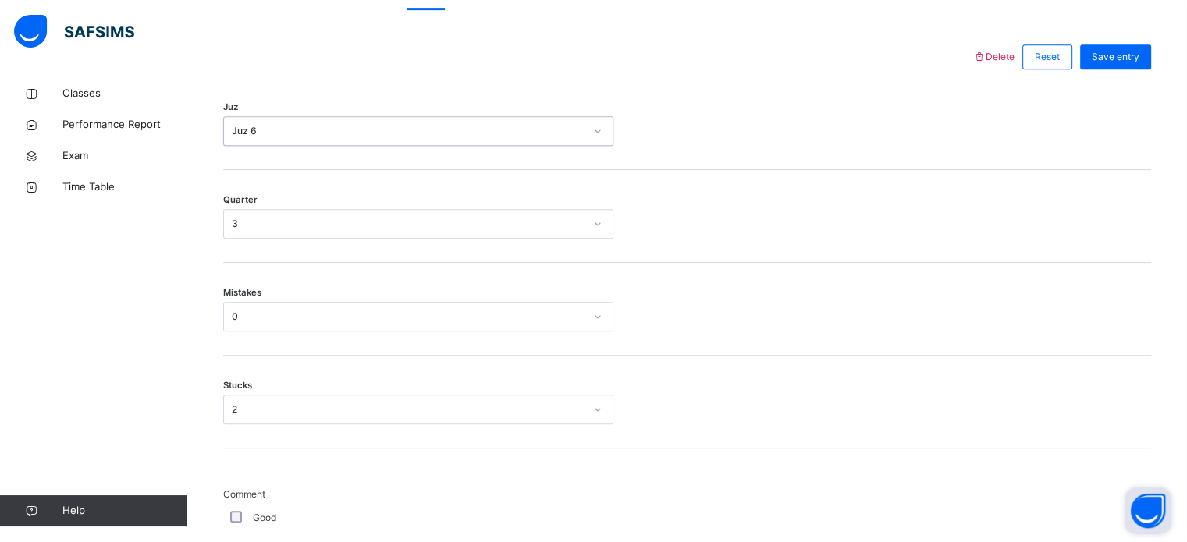
scroll to position [702, 0]
click at [1140, 57] on span "Save entry" at bounding box center [1116, 59] width 48 height 14
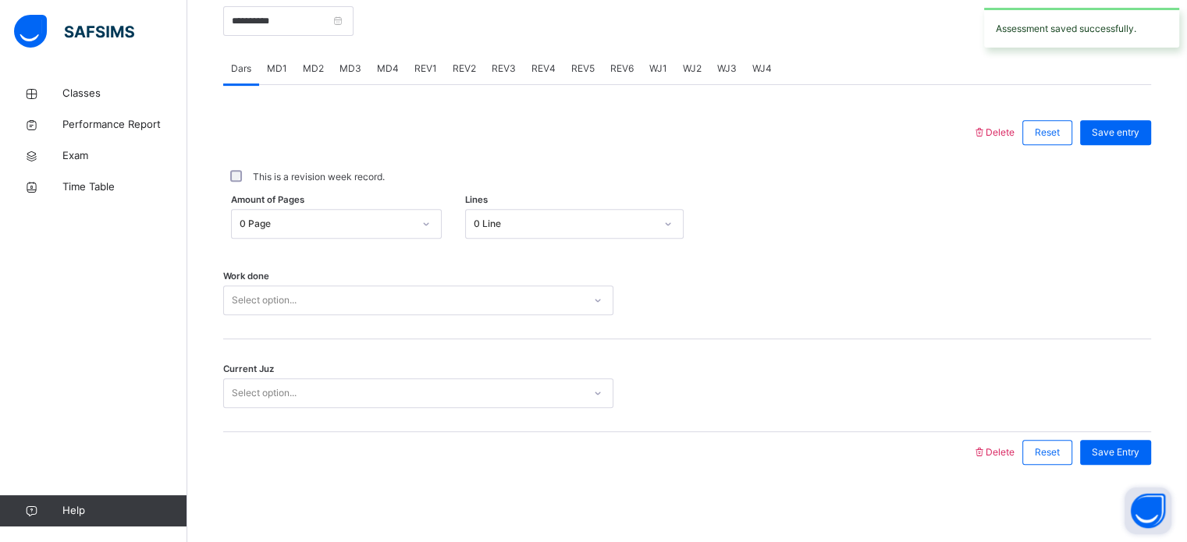
click at [463, 56] on div "REV2" at bounding box center [464, 68] width 39 height 31
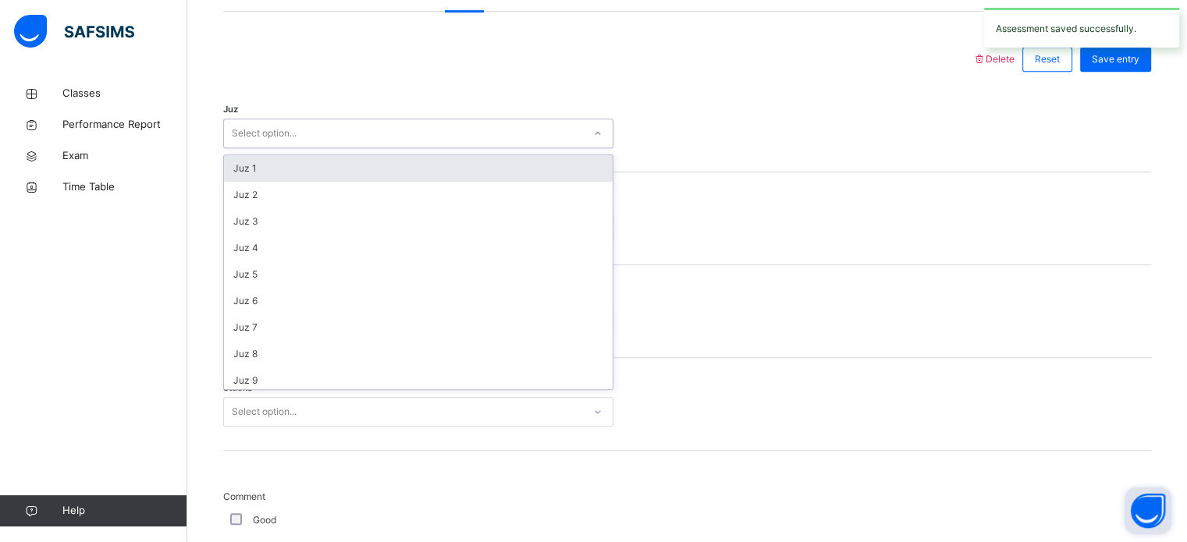
click at [381, 126] on div "Select option..." at bounding box center [403, 134] width 359 height 24
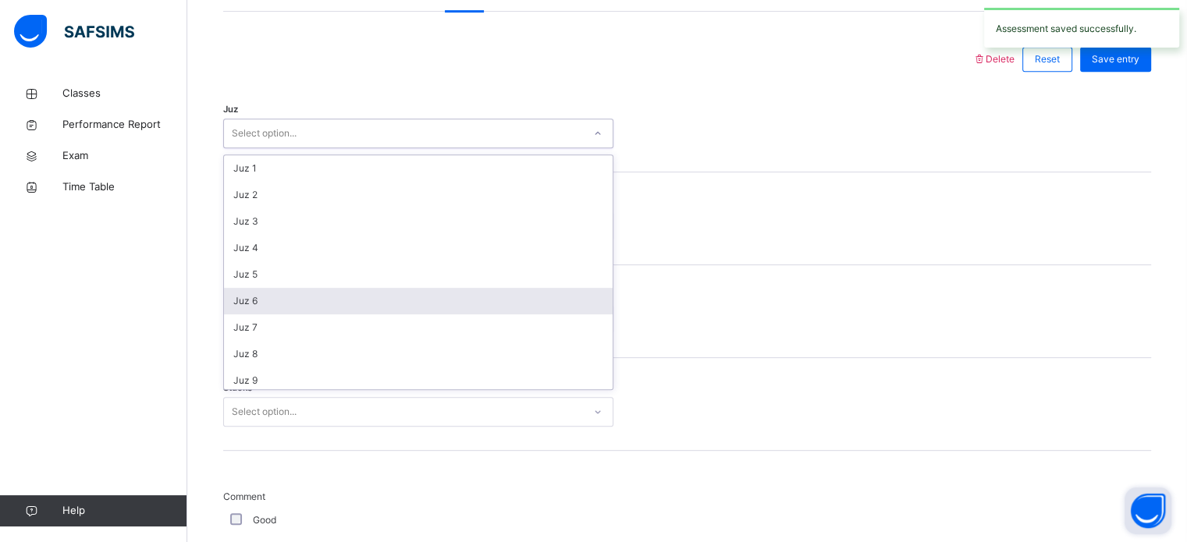
click at [323, 302] on div "Juz 6" at bounding box center [418, 301] width 389 height 27
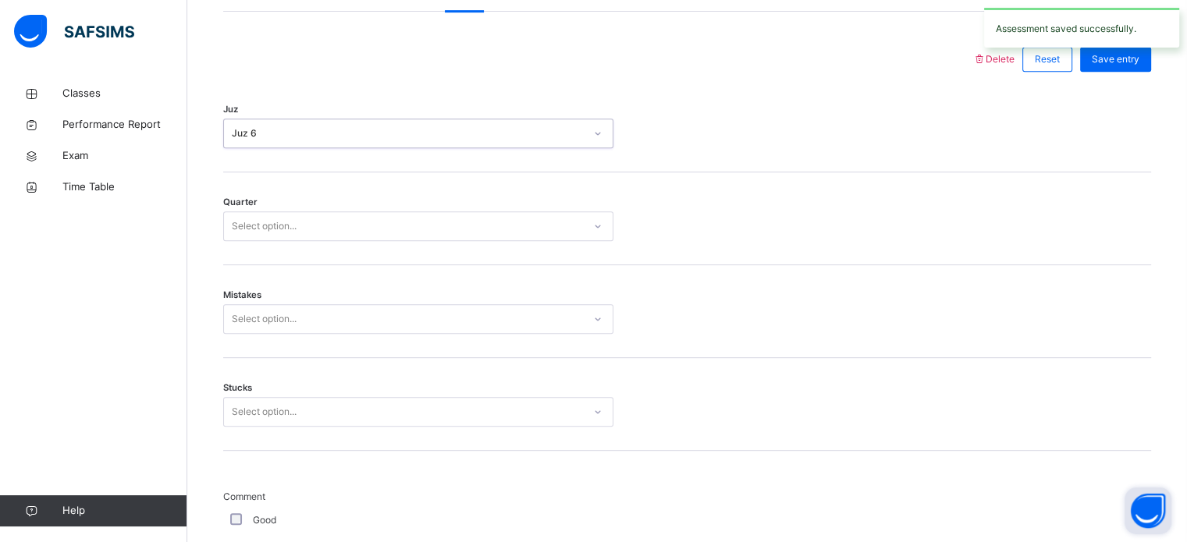
click at [276, 227] on div "Select option..." at bounding box center [264, 227] width 65 height 30
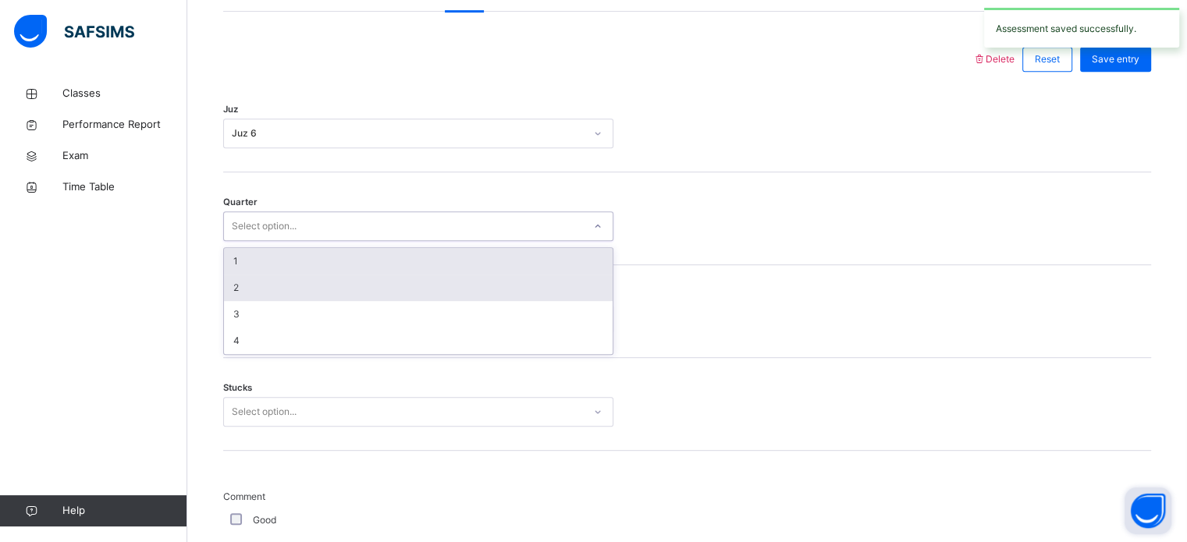
click at [271, 276] on div "2" at bounding box center [418, 288] width 389 height 27
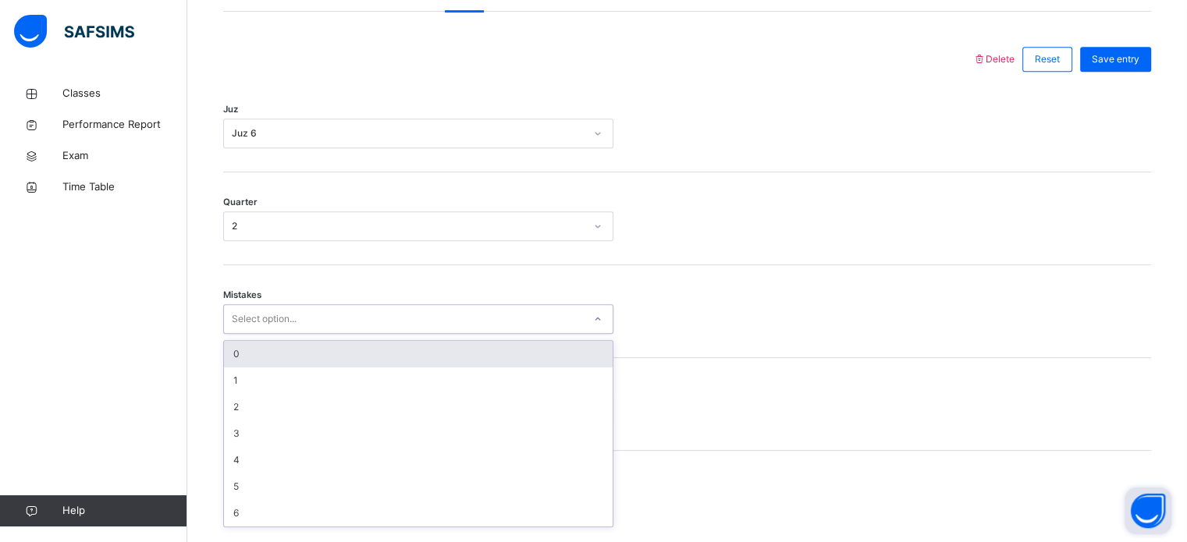
click at [283, 314] on div "Select option..." at bounding box center [264, 319] width 65 height 30
click at [277, 355] on div "0" at bounding box center [418, 354] width 389 height 27
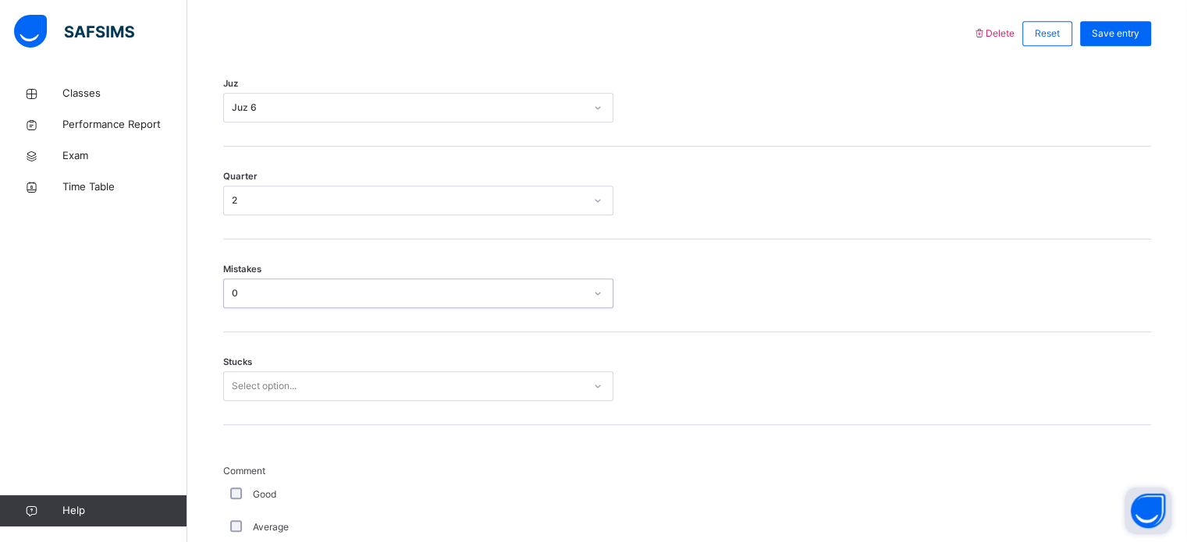
click at [282, 401] on div "Select option..." at bounding box center [418, 387] width 390 height 30
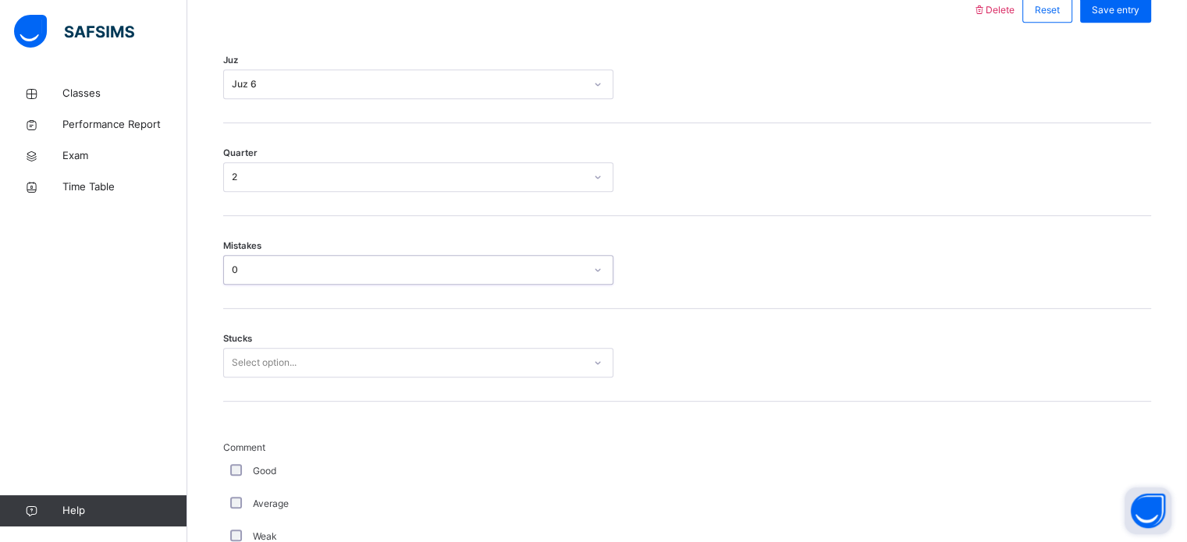
scroll to position [759, 0]
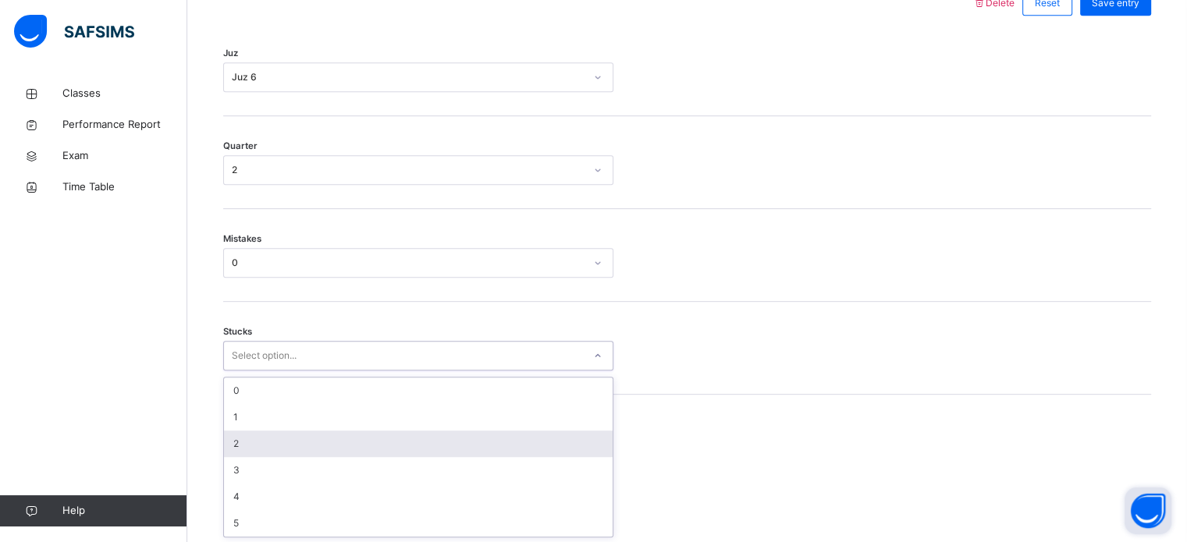
click at [283, 440] on div "2" at bounding box center [418, 444] width 389 height 27
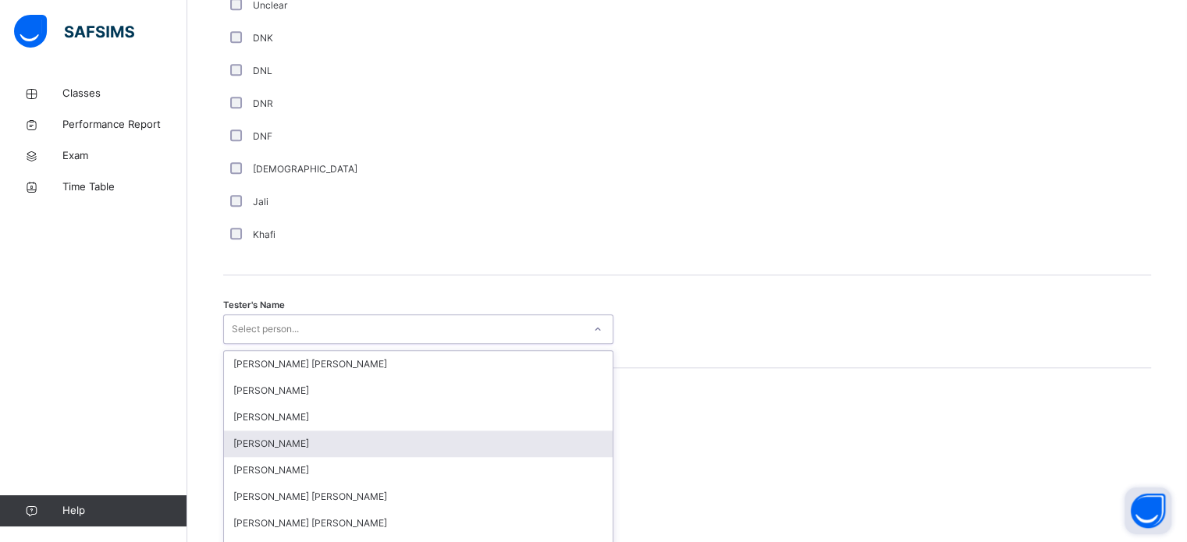
click at [345, 344] on div "option [PERSON_NAME] focused, 4 of 90. 90 results available. Use Up and Down to…" at bounding box center [418, 330] width 390 height 30
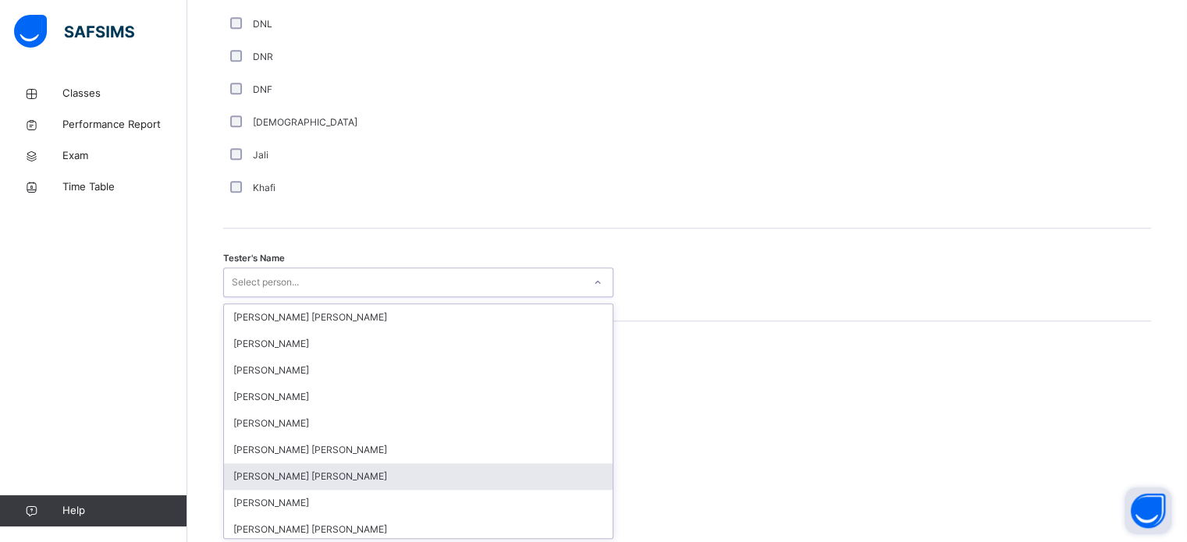
scroll to position [1430, 0]
type input "***"
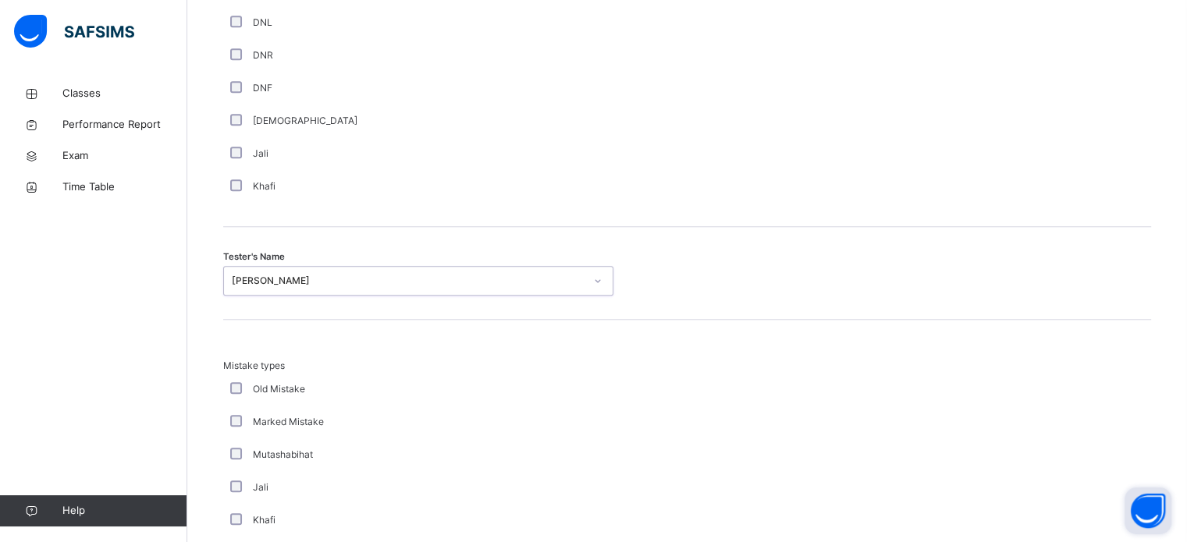
scroll to position [1716, 0]
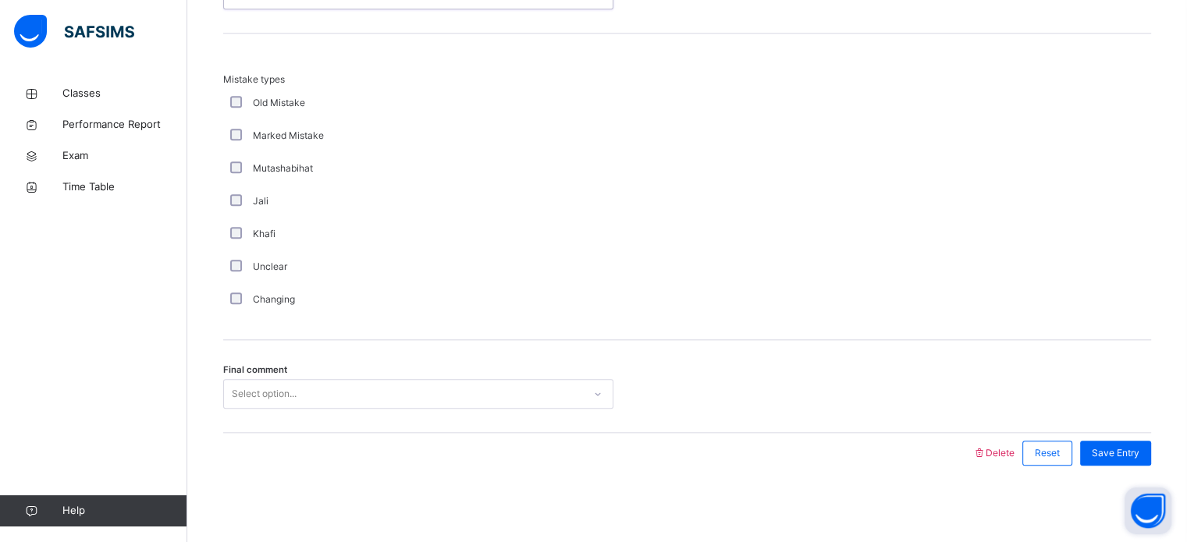
click at [301, 391] on div "Select option..." at bounding box center [403, 394] width 359 height 24
click at [1133, 446] on span "Save Entry" at bounding box center [1116, 453] width 48 height 14
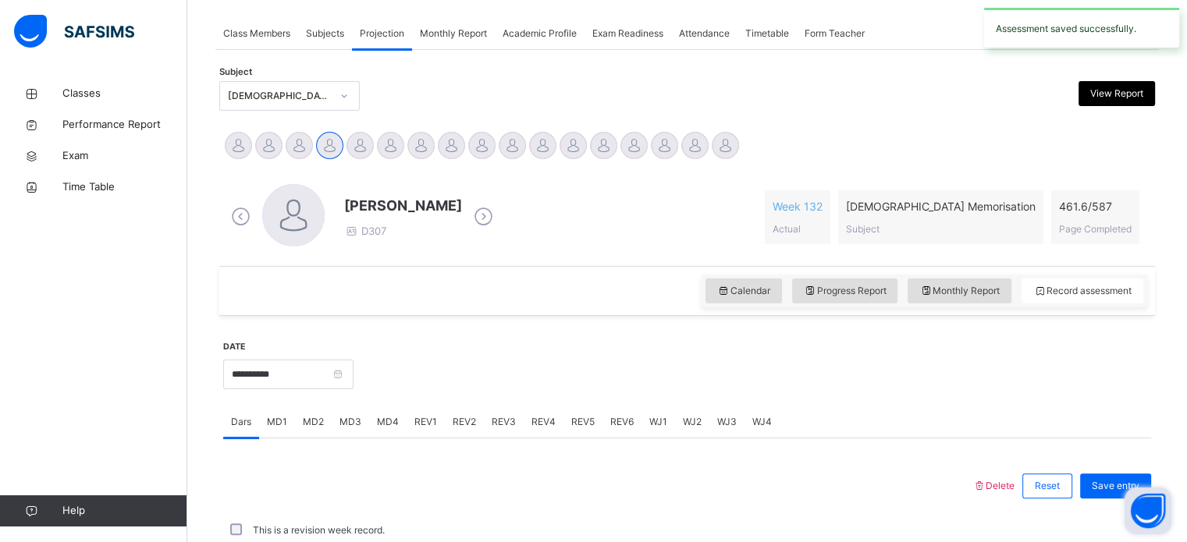
scroll to position [629, 0]
